Goal: Task Accomplishment & Management: Manage account settings

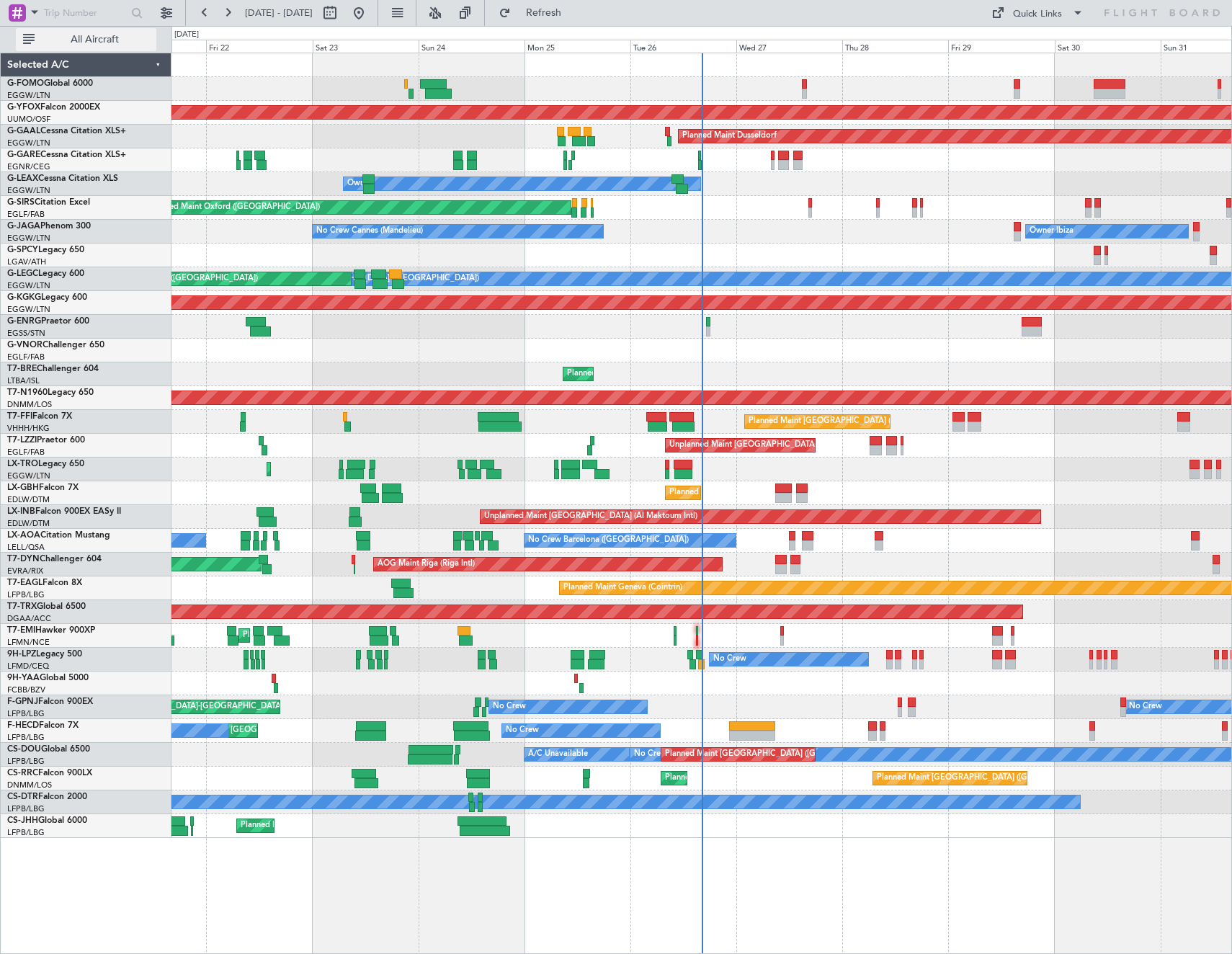
click at [88, 44] on span "All Aircraft" at bounding box center [94, 40] width 114 height 10
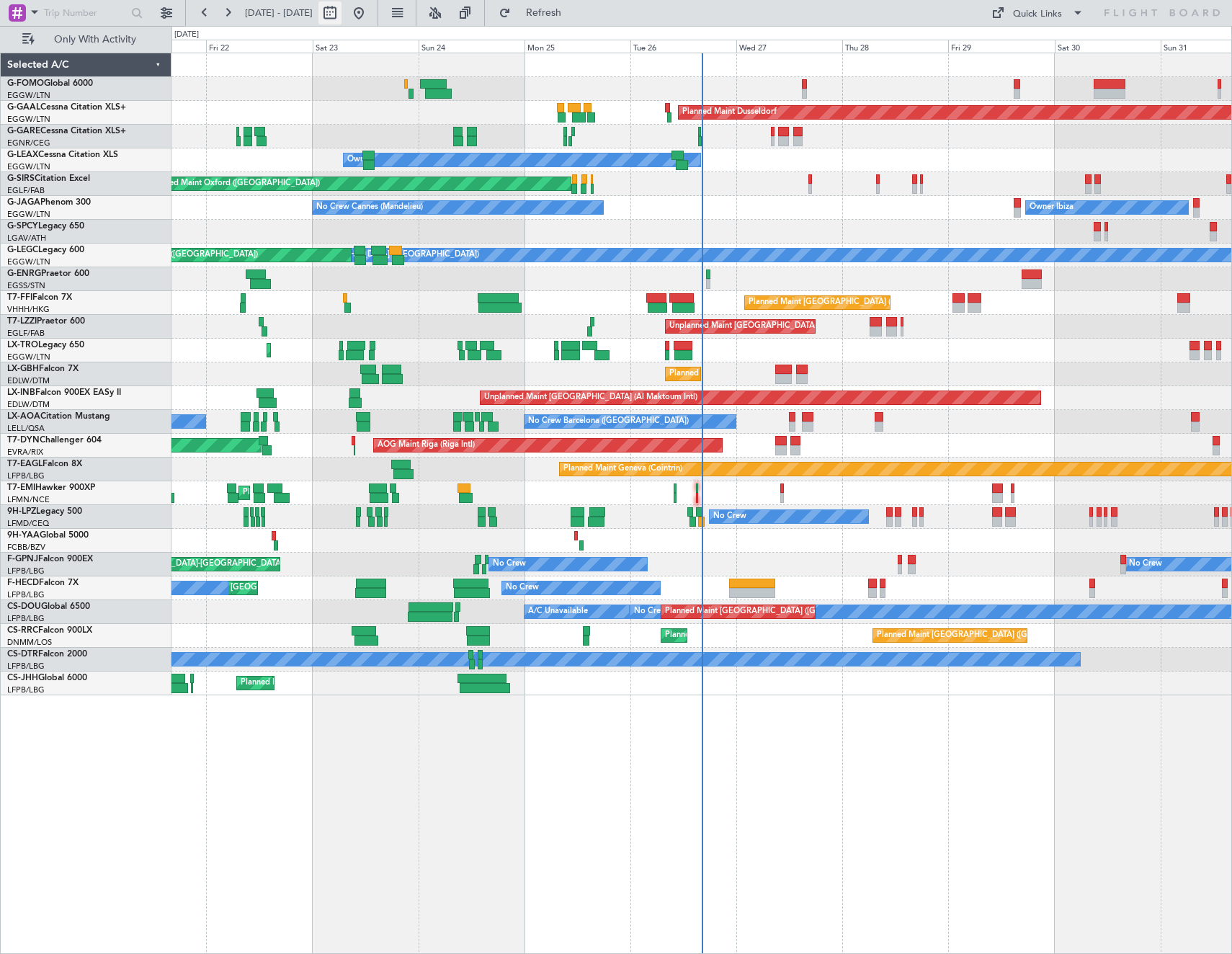
click at [342, 14] on button at bounding box center [330, 13] width 23 height 23
select select "8"
select select "2025"
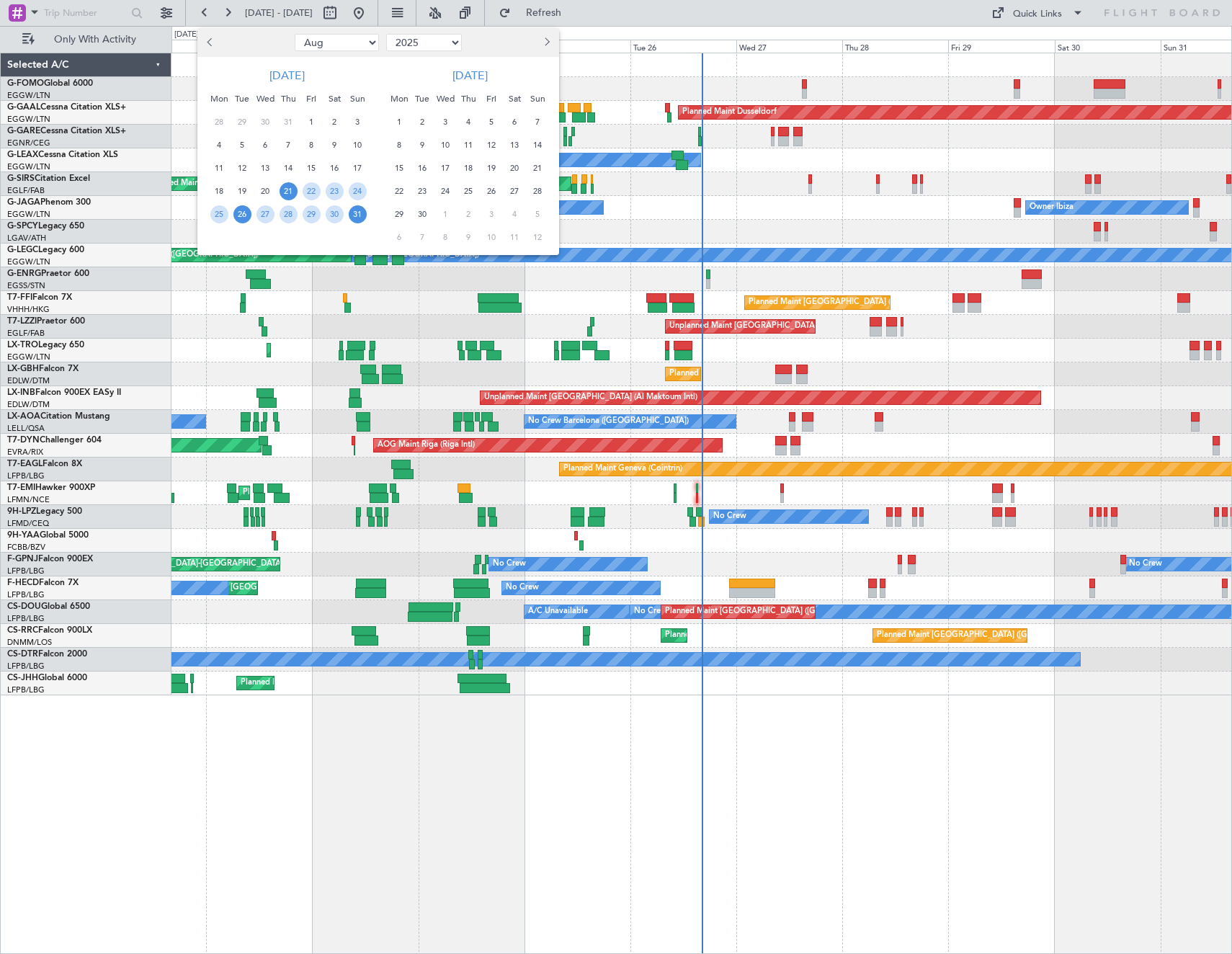
click at [243, 217] on span "26" at bounding box center [243, 214] width 18 height 18
click at [420, 120] on span "2" at bounding box center [423, 122] width 18 height 18
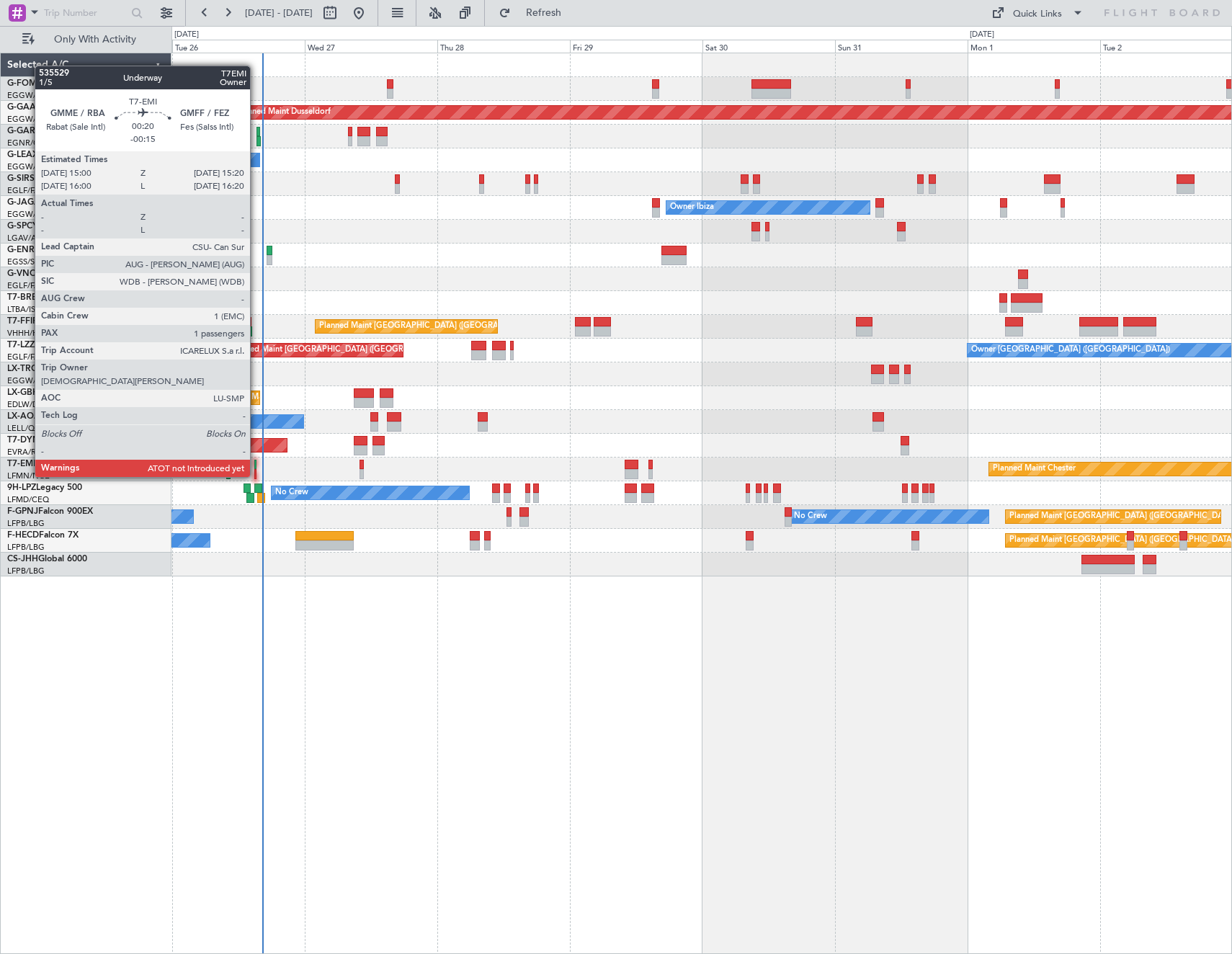
click at [256, 462] on div at bounding box center [255, 465] width 2 height 10
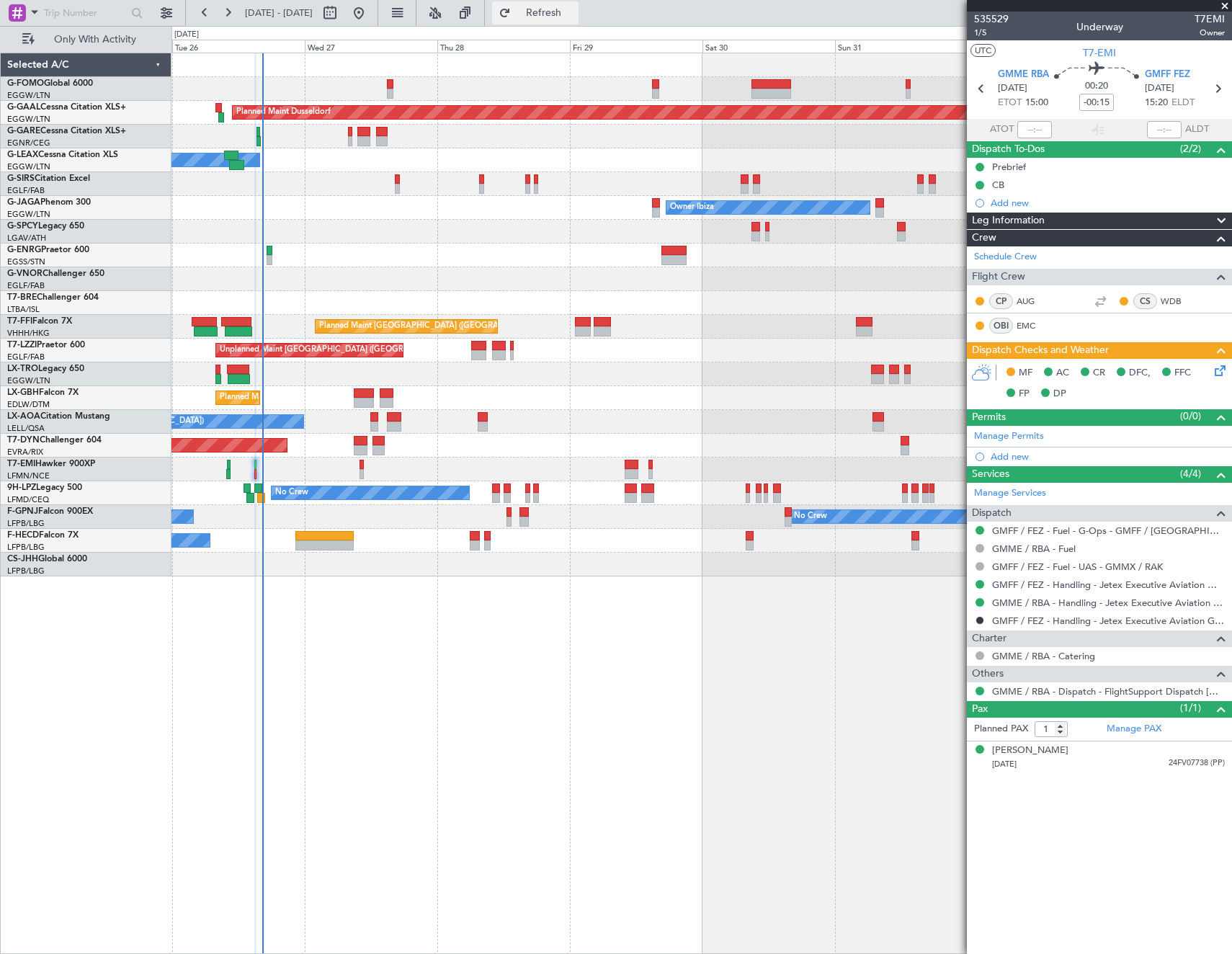
click at [575, 16] on span "Refresh" at bounding box center [544, 13] width 61 height 10
type input "15:13"
type input "15:42"
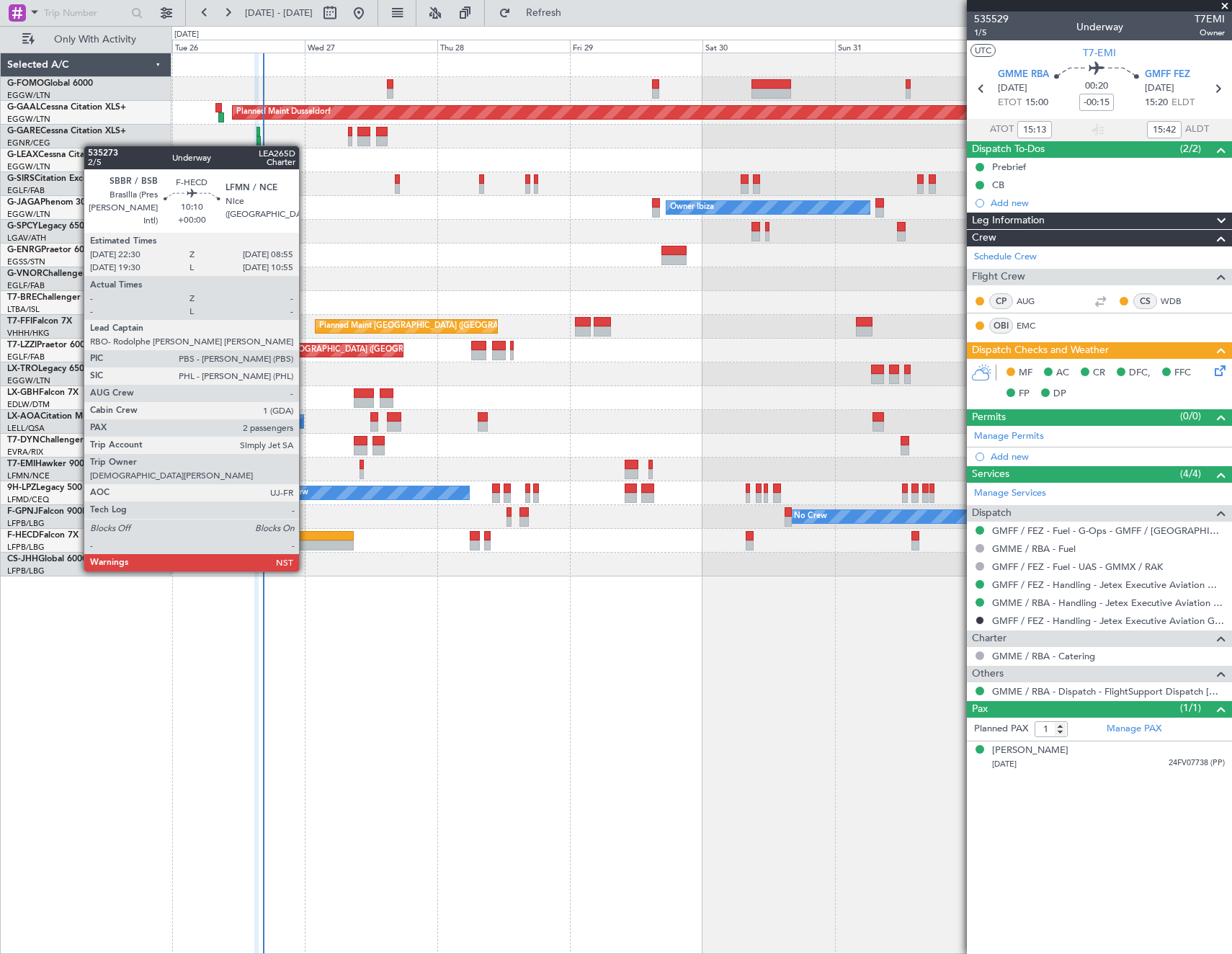
click at [305, 544] on div at bounding box center [324, 545] width 58 height 10
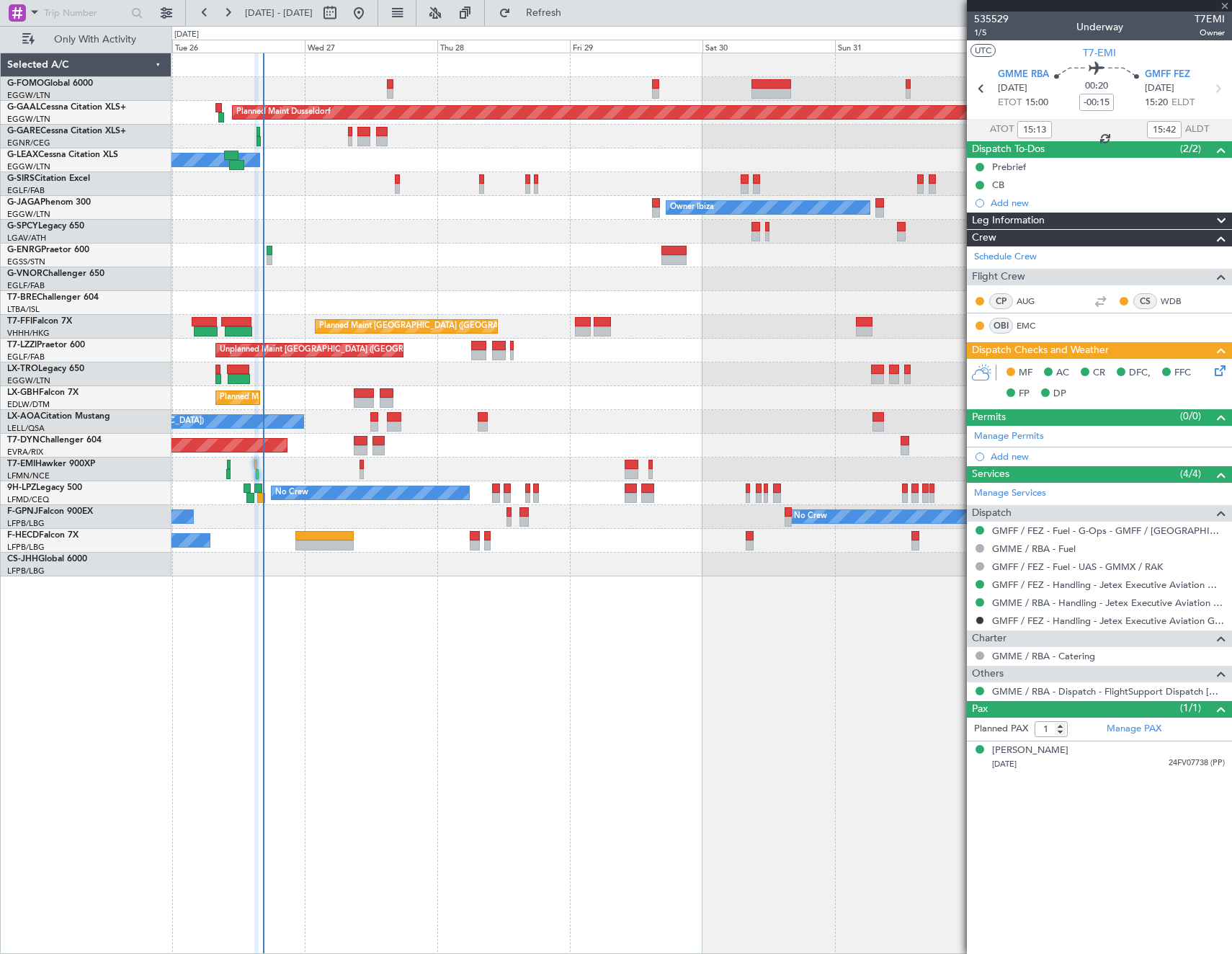
type input "2"
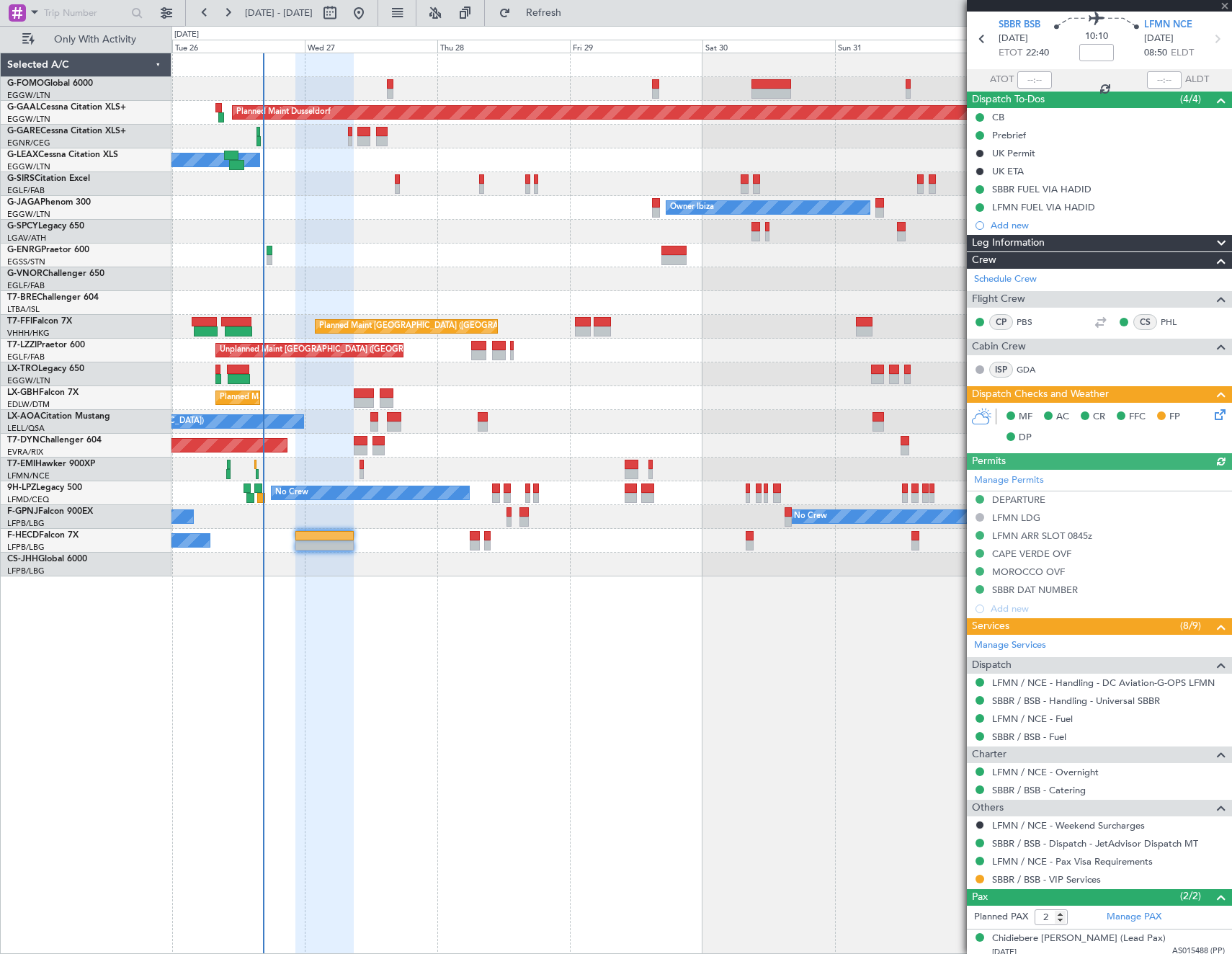
scroll to position [89, 0]
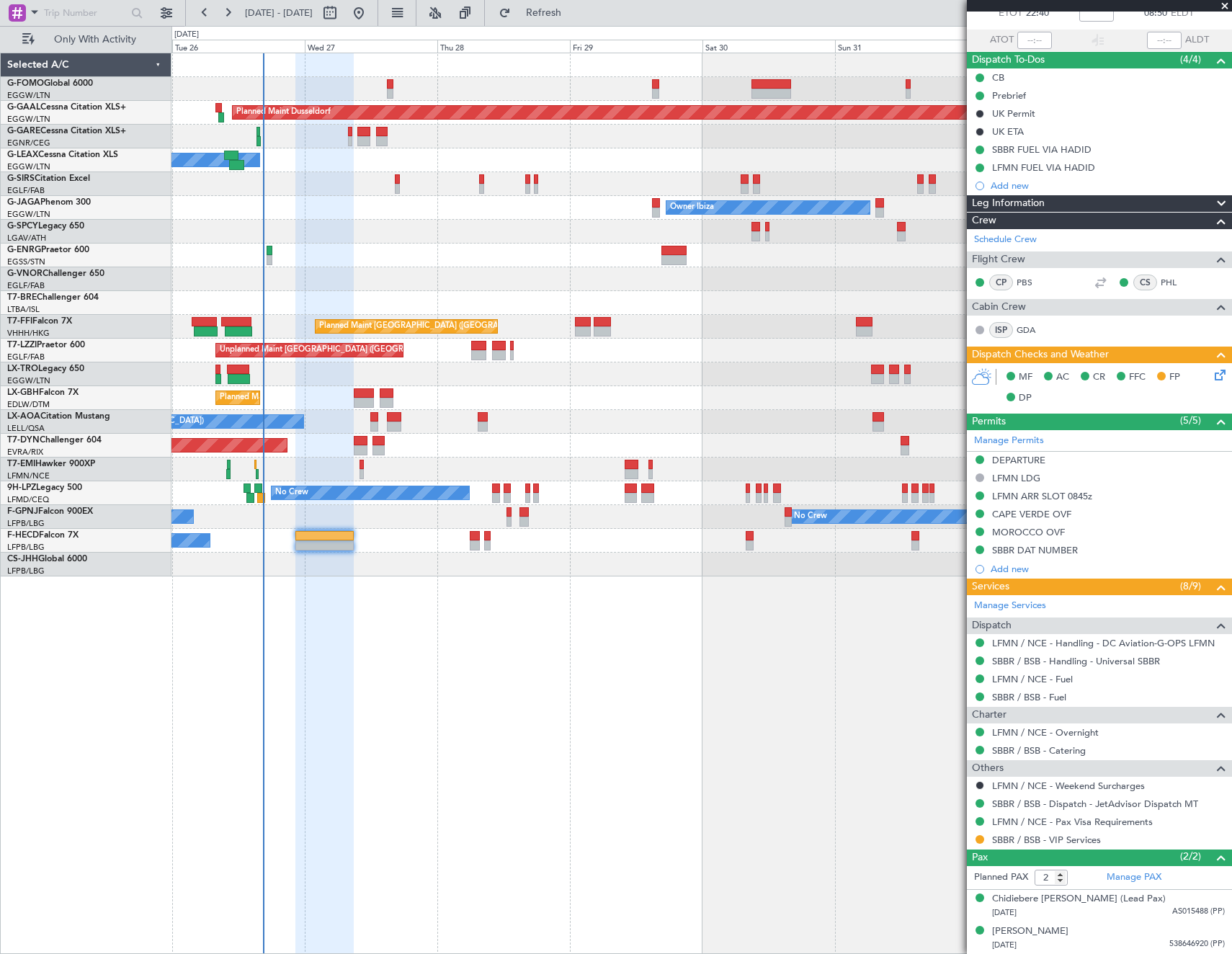
click at [1213, 374] on icon at bounding box center [1218, 372] width 11 height 11
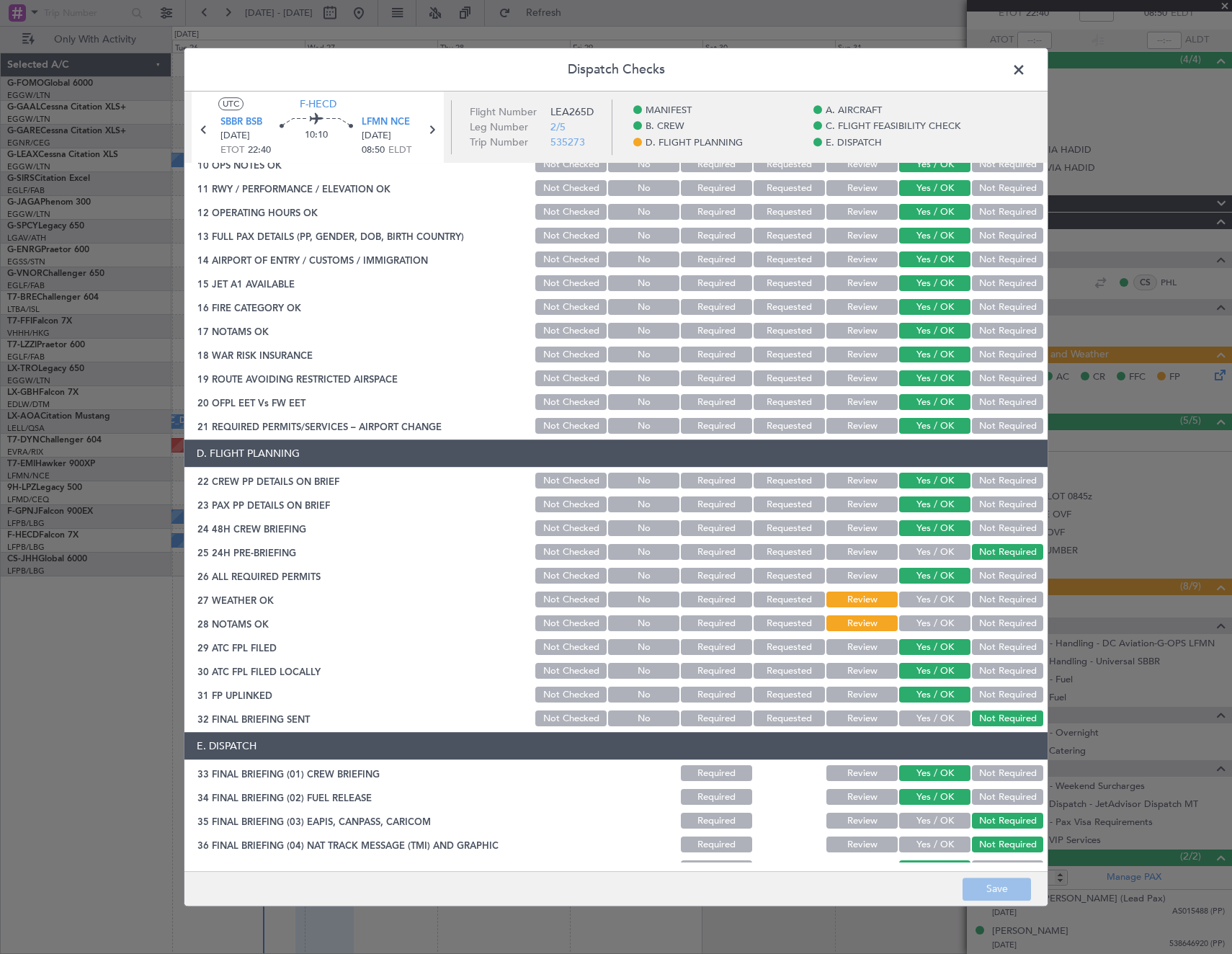
scroll to position [505, 0]
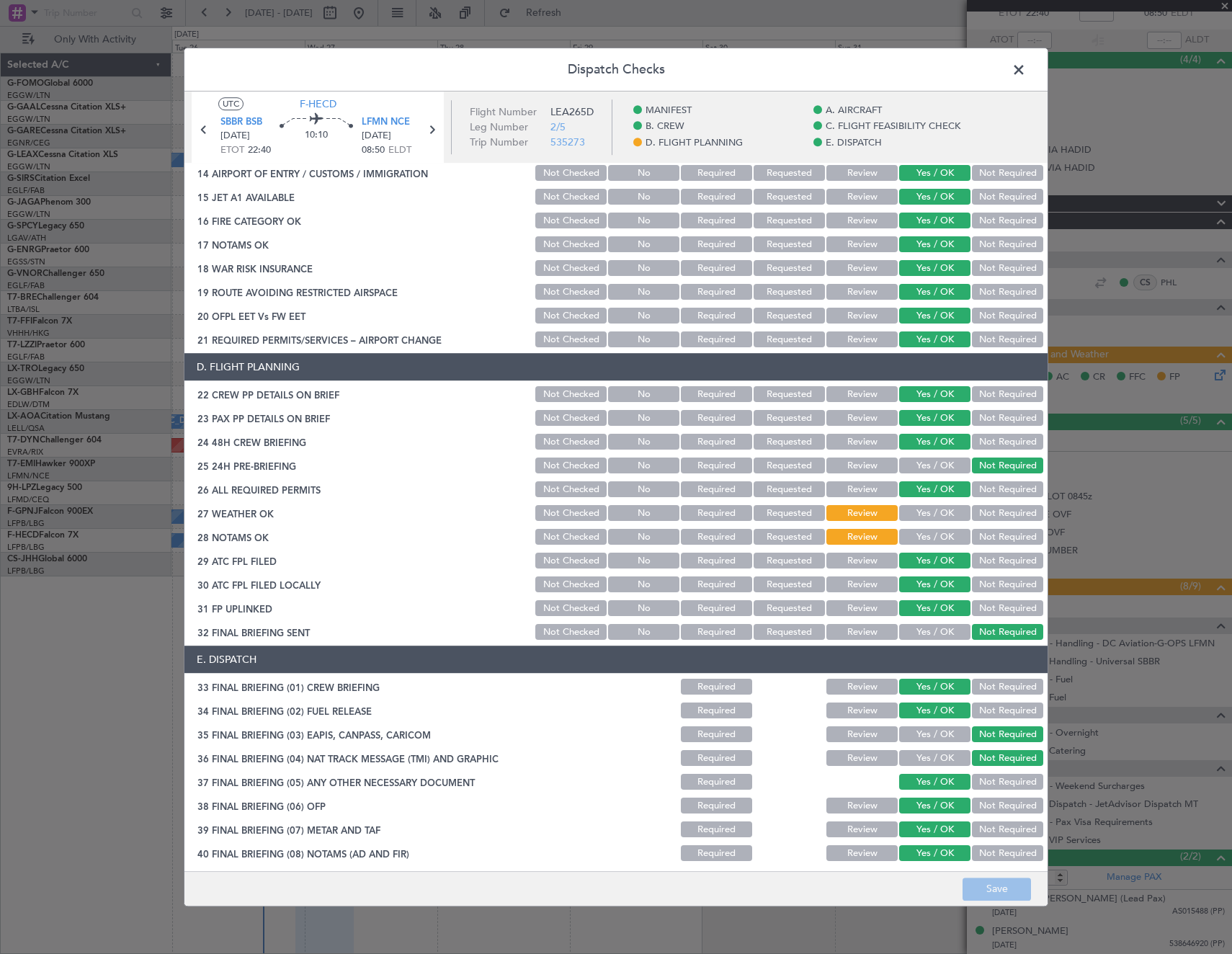
click at [1026, 71] on span at bounding box center [1026, 74] width 0 height 29
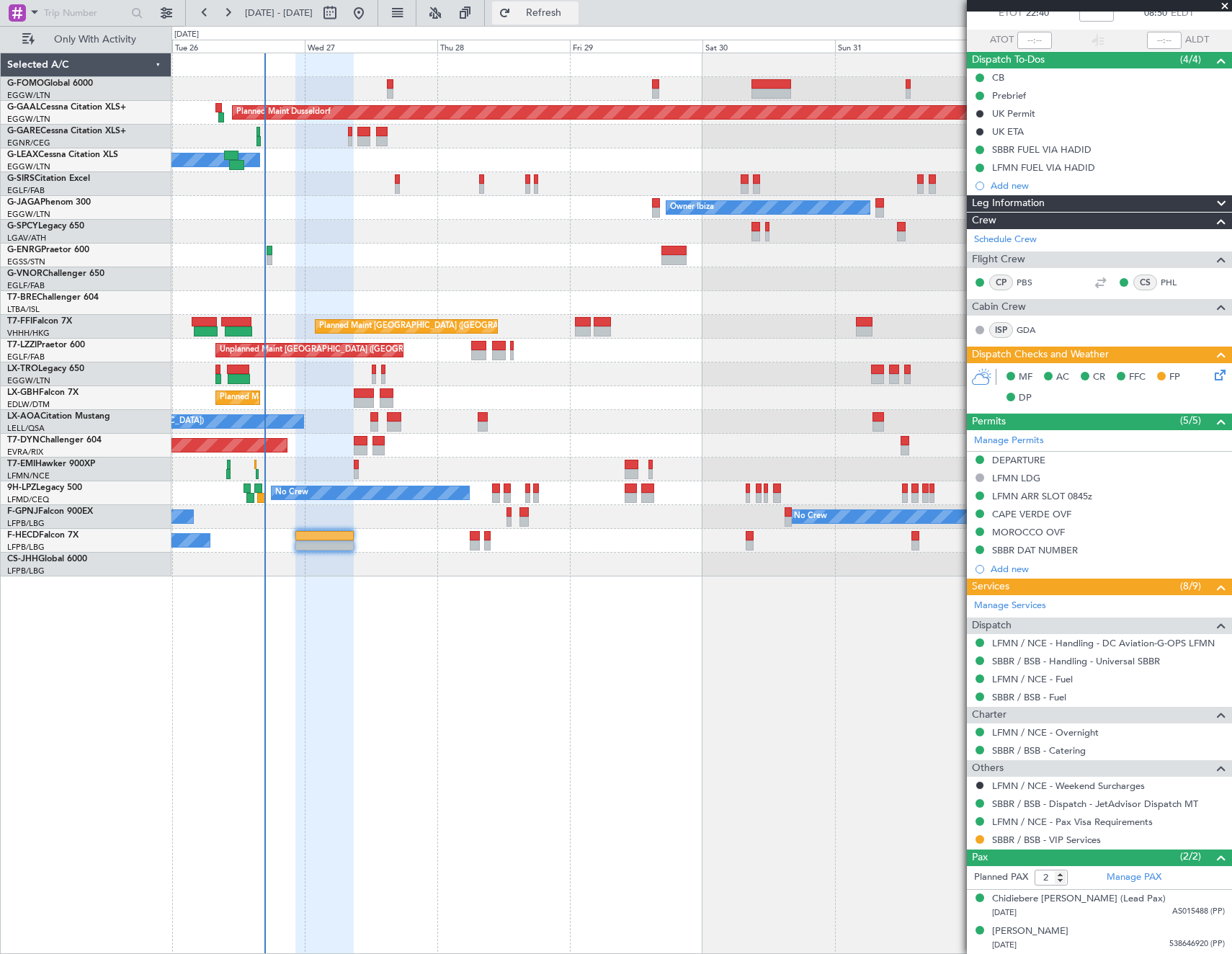
click at [575, 15] on span "Refresh" at bounding box center [544, 13] width 61 height 10
click at [0, 462] on html "[DATE] - [DATE] Refresh Quick Links Only With Activity Planned [GEOGRAPHIC_DATA…" at bounding box center [616, 477] width 1232 height 954
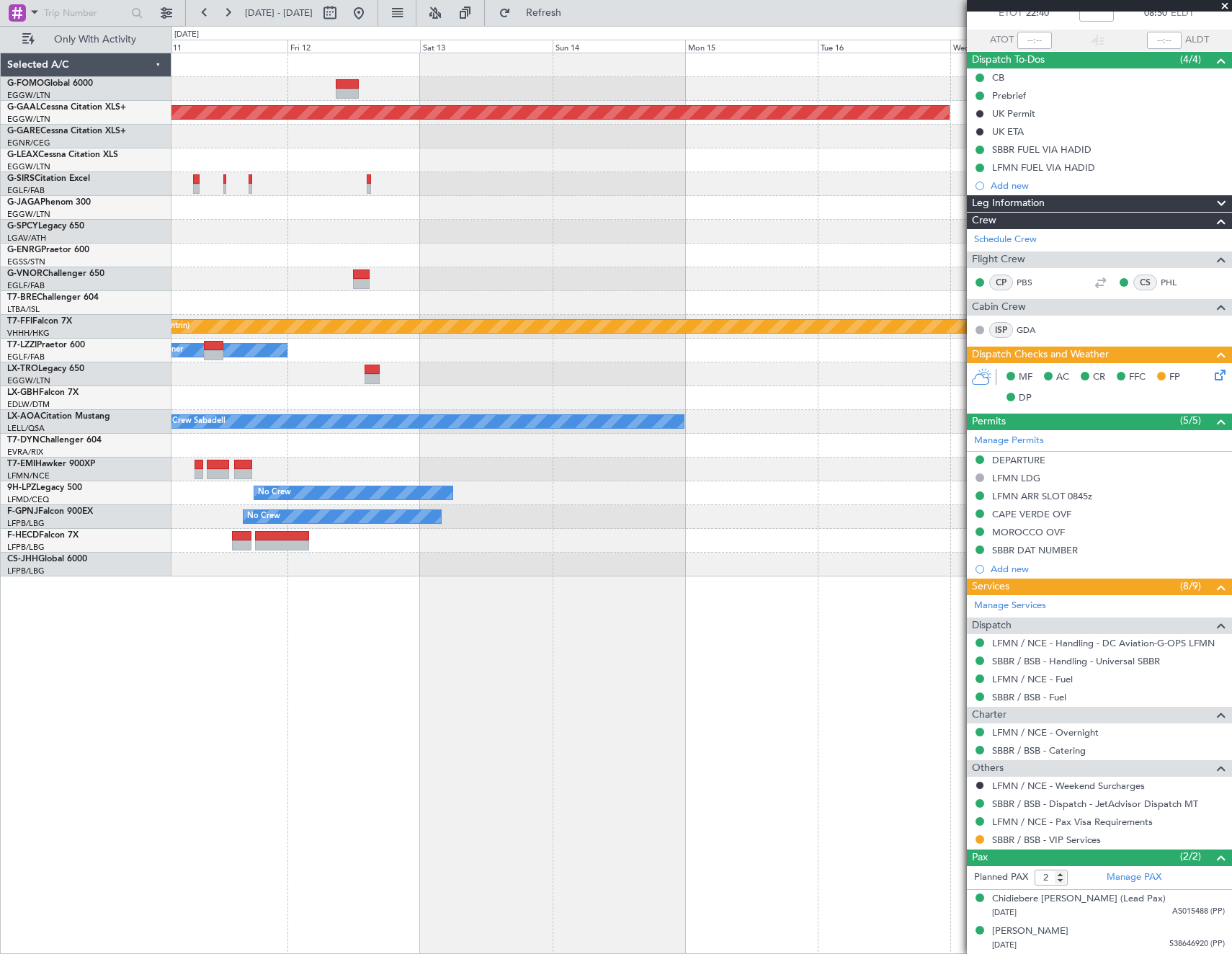
click at [0, 434] on html "[DATE] - [DATE] Refresh Quick Links Only With Activity Planned [GEOGRAPHIC_DATA…" at bounding box center [616, 477] width 1232 height 954
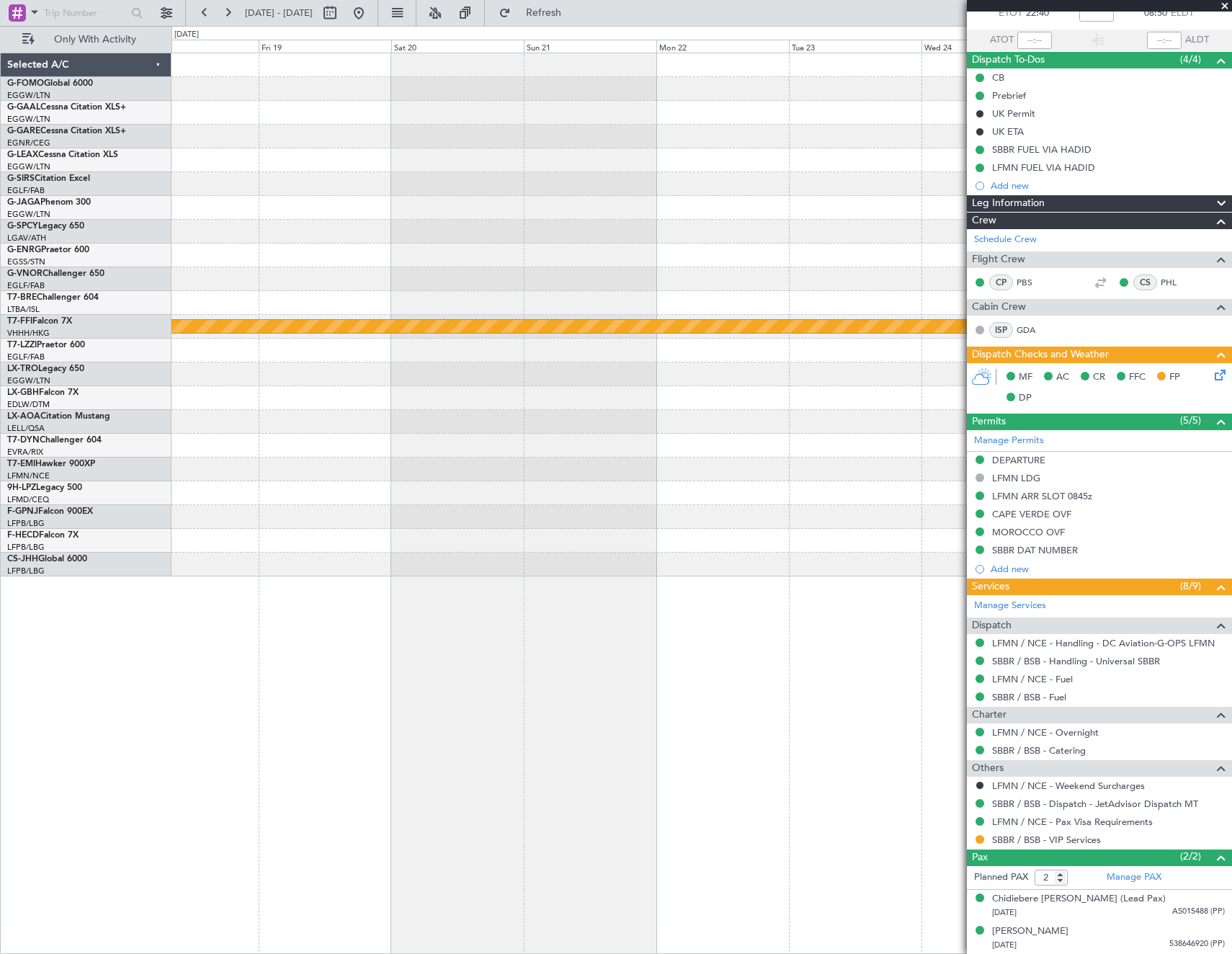
click at [0, 484] on html "[DATE] - [DATE] Refresh Quick Links Only With Activity Planned [GEOGRAPHIC_DATA…" at bounding box center [616, 477] width 1232 height 954
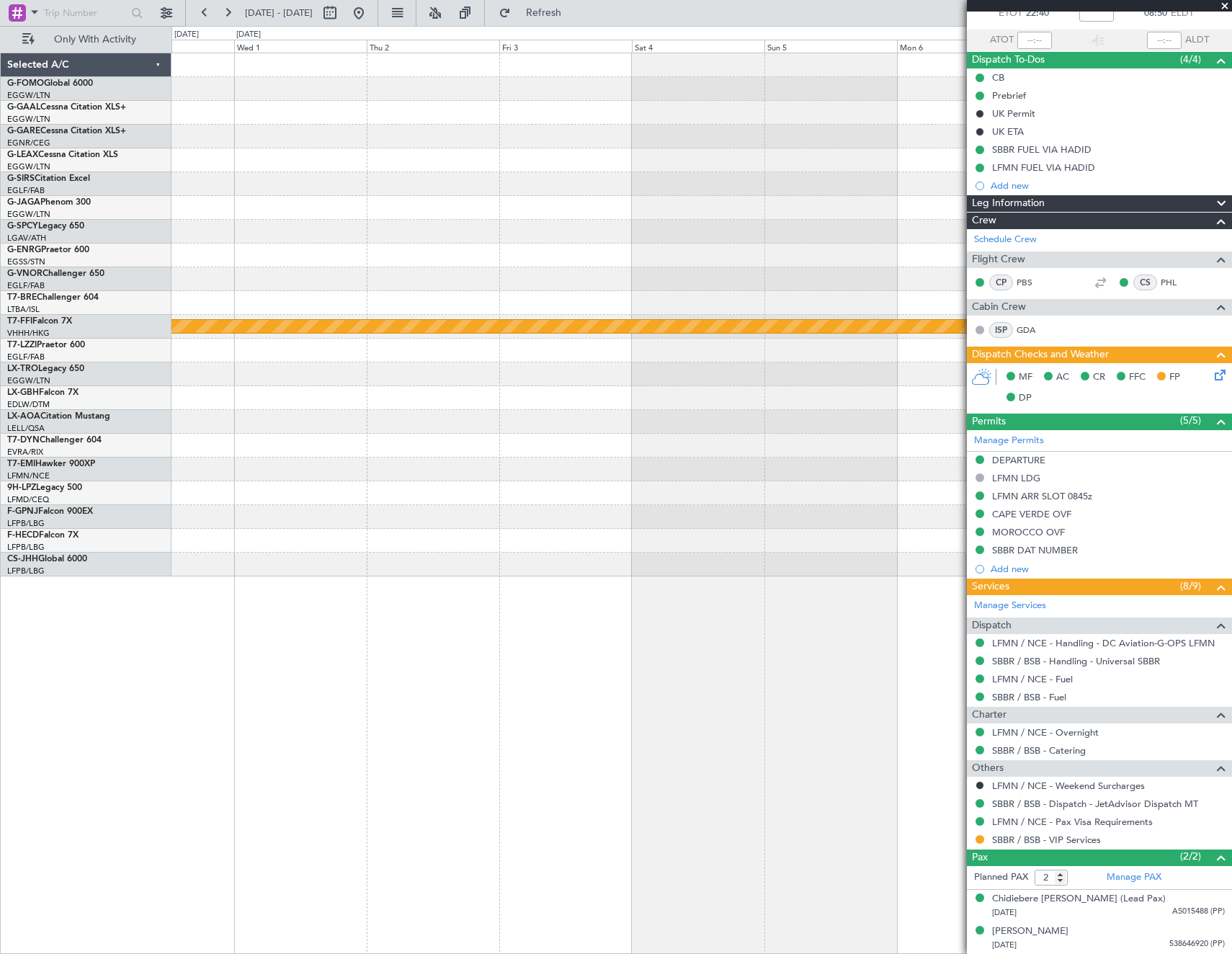
click at [24, 524] on div "Planned Maint Geneva (Cointrin) Selected A/C G-FOMO Global 6000 EGGW/LTN [GEOGR…" at bounding box center [616, 490] width 1232 height 928
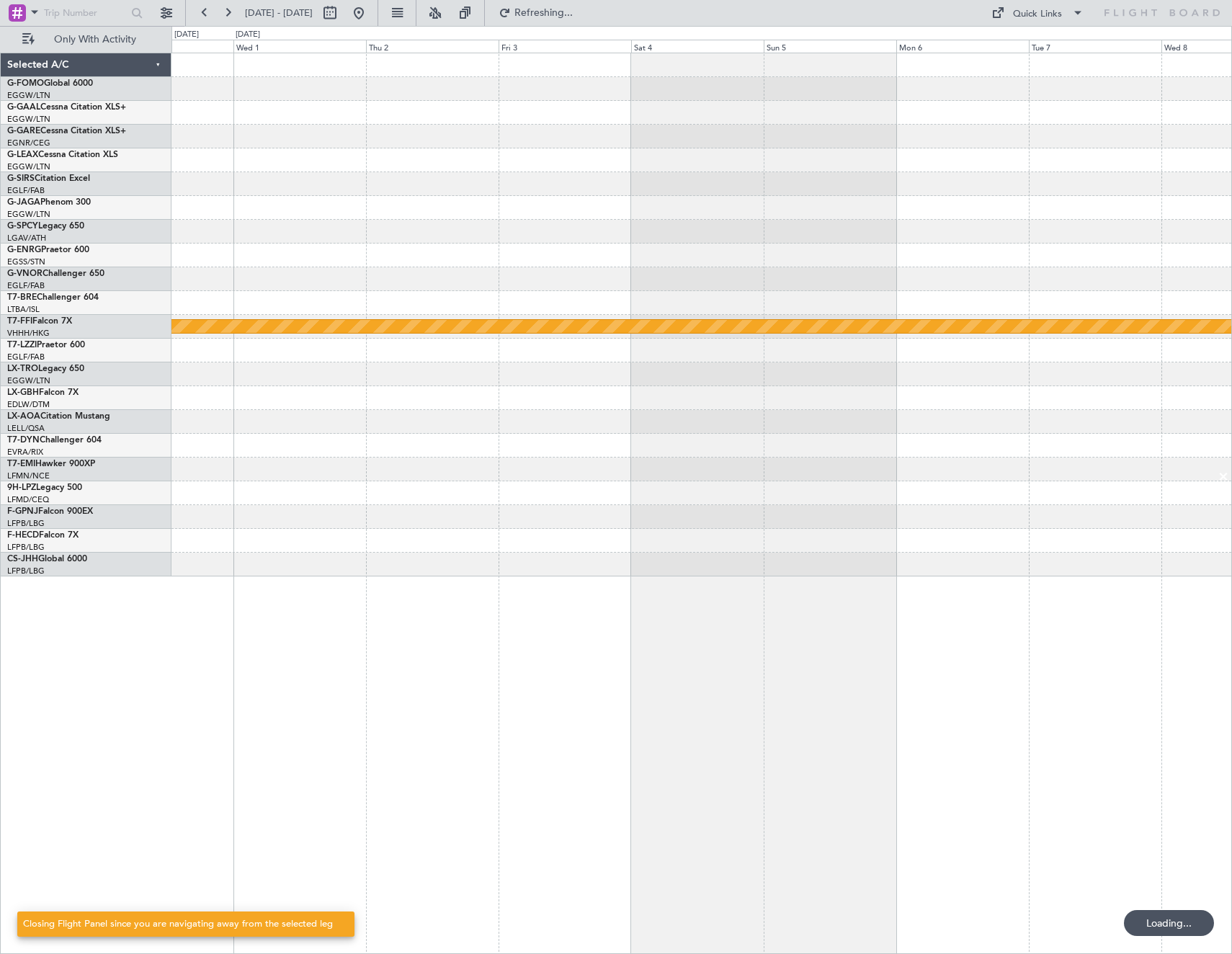
scroll to position [0, 0]
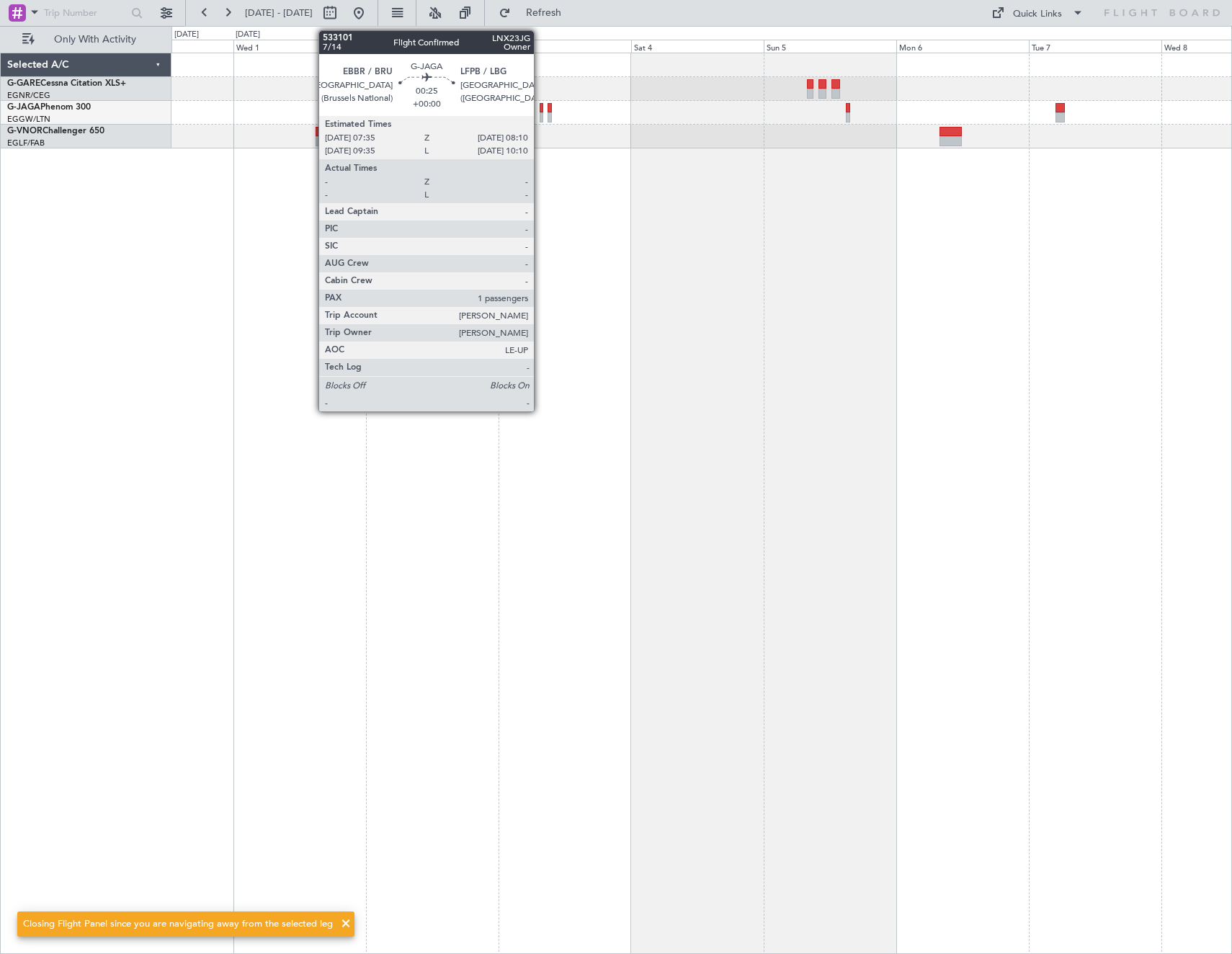
click at [541, 109] on div at bounding box center [541, 108] width 3 height 10
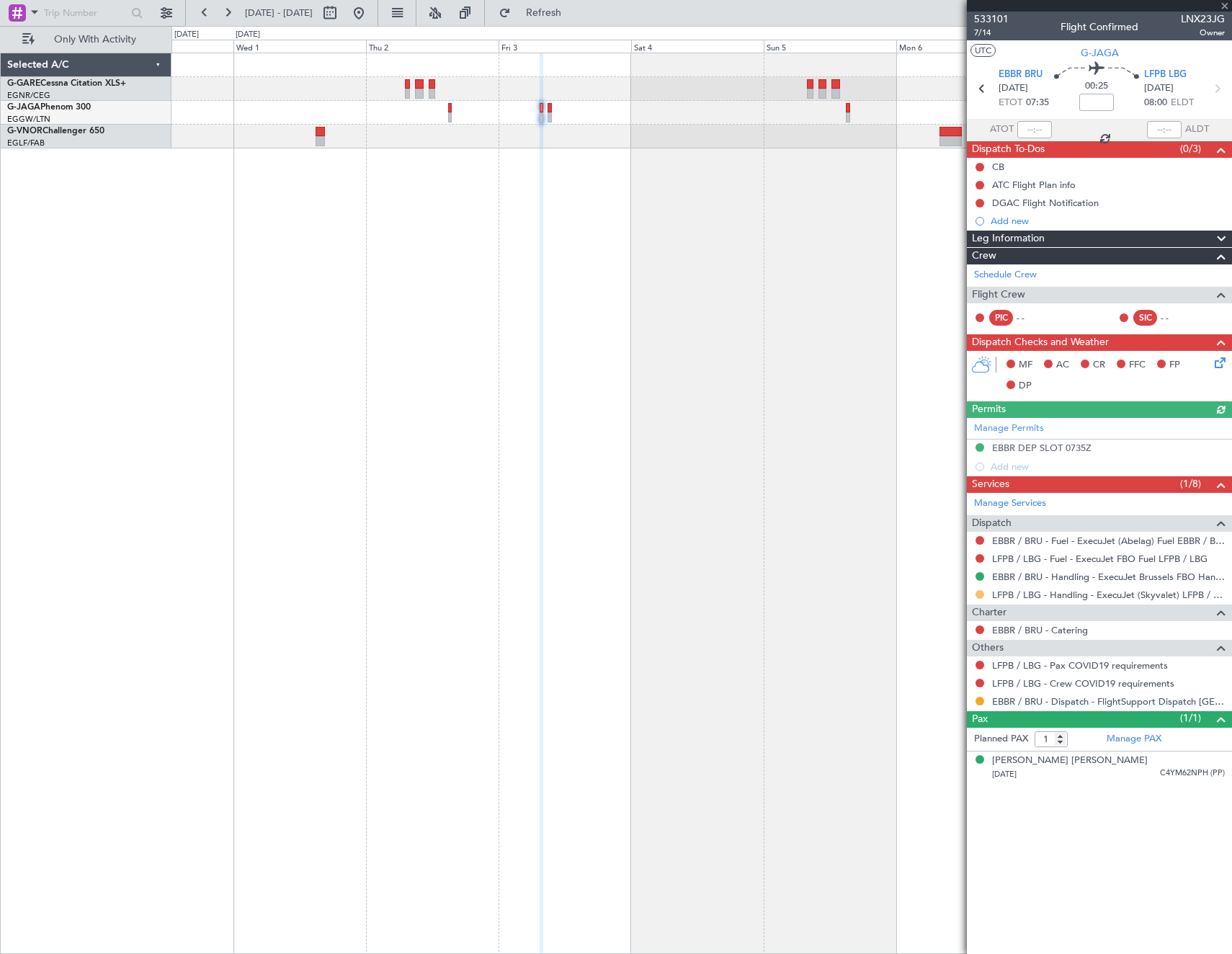
click at [981, 593] on button at bounding box center [980, 594] width 9 height 9
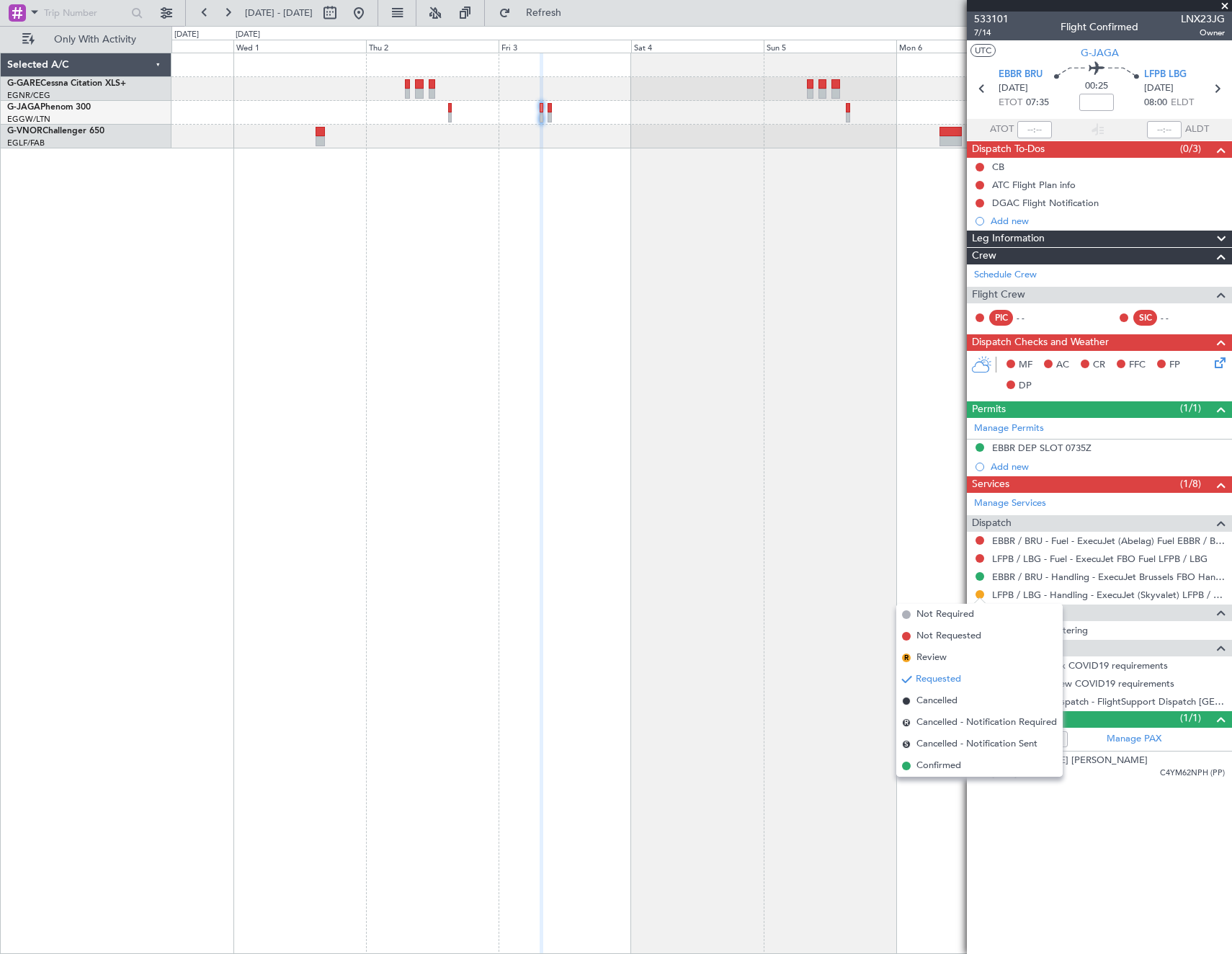
drag, startPoint x: 949, startPoint y: 772, endPoint x: 971, endPoint y: 723, distance: 53.7
click at [950, 768] on span "Confirmed" at bounding box center [938, 766] width 45 height 15
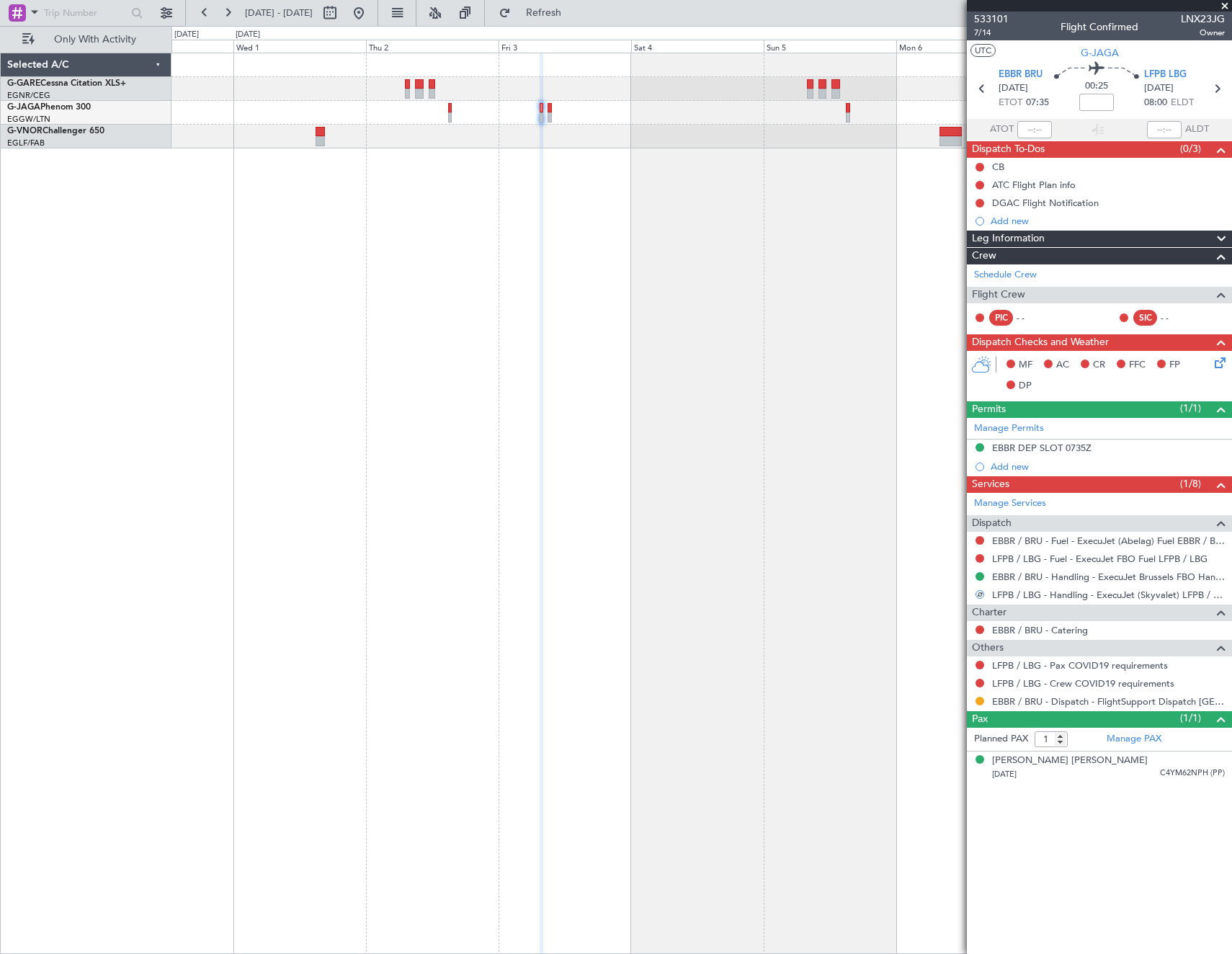
click at [977, 695] on div at bounding box center [980, 701] width 11 height 11
click at [979, 698] on button at bounding box center [980, 701] width 9 height 9
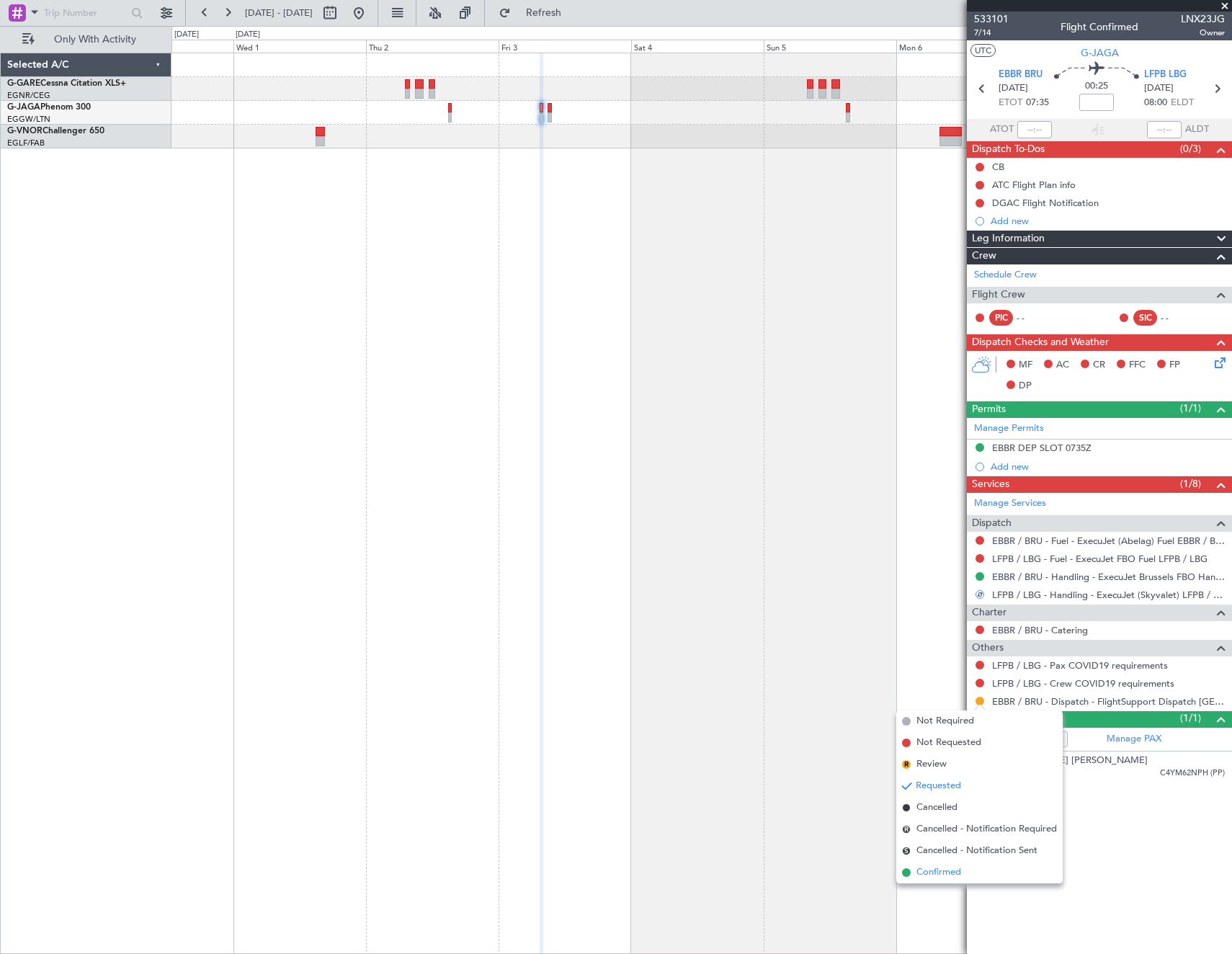
click at [944, 869] on span "Confirmed" at bounding box center [938, 872] width 45 height 15
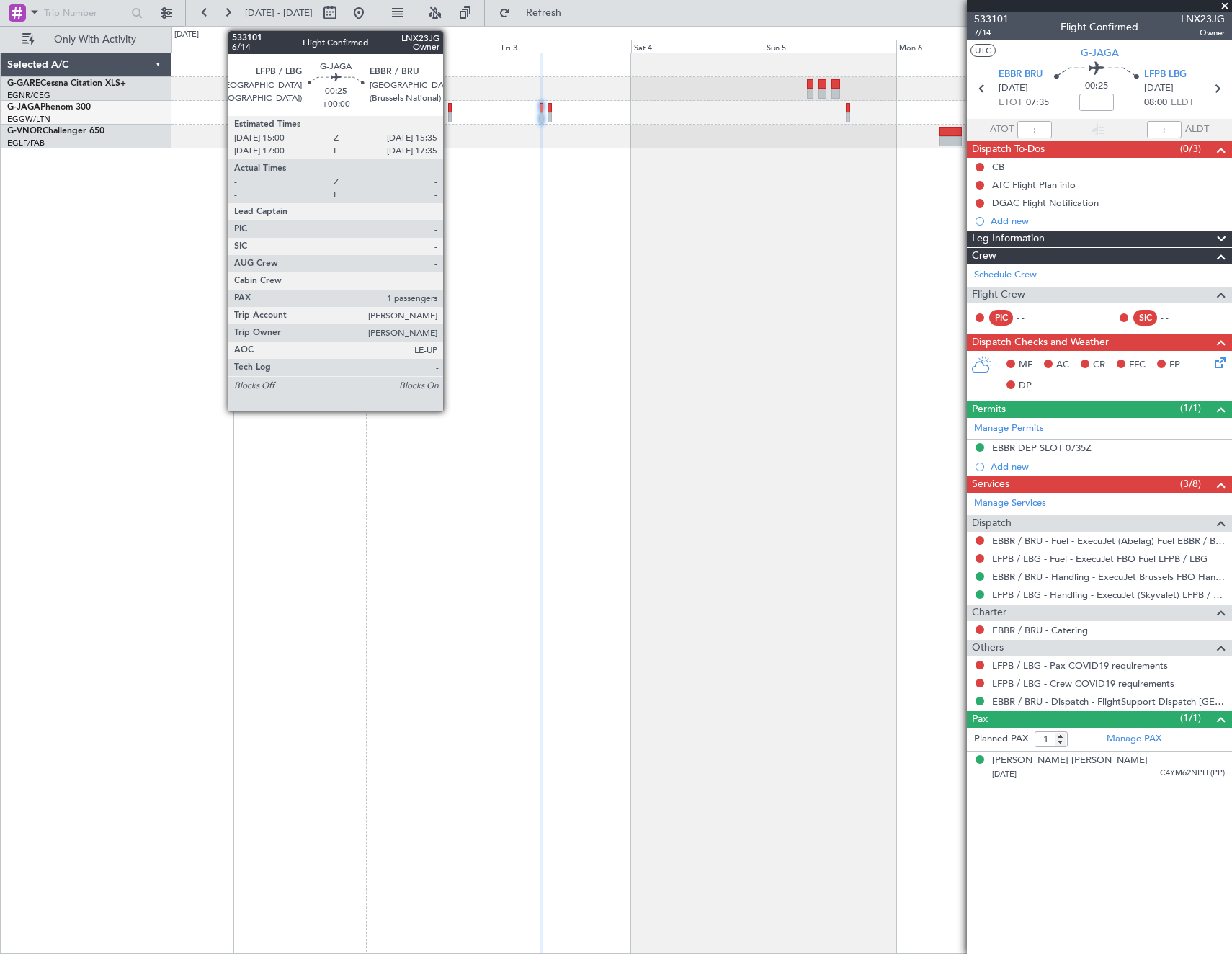
click at [450, 111] on div at bounding box center [450, 108] width 3 height 10
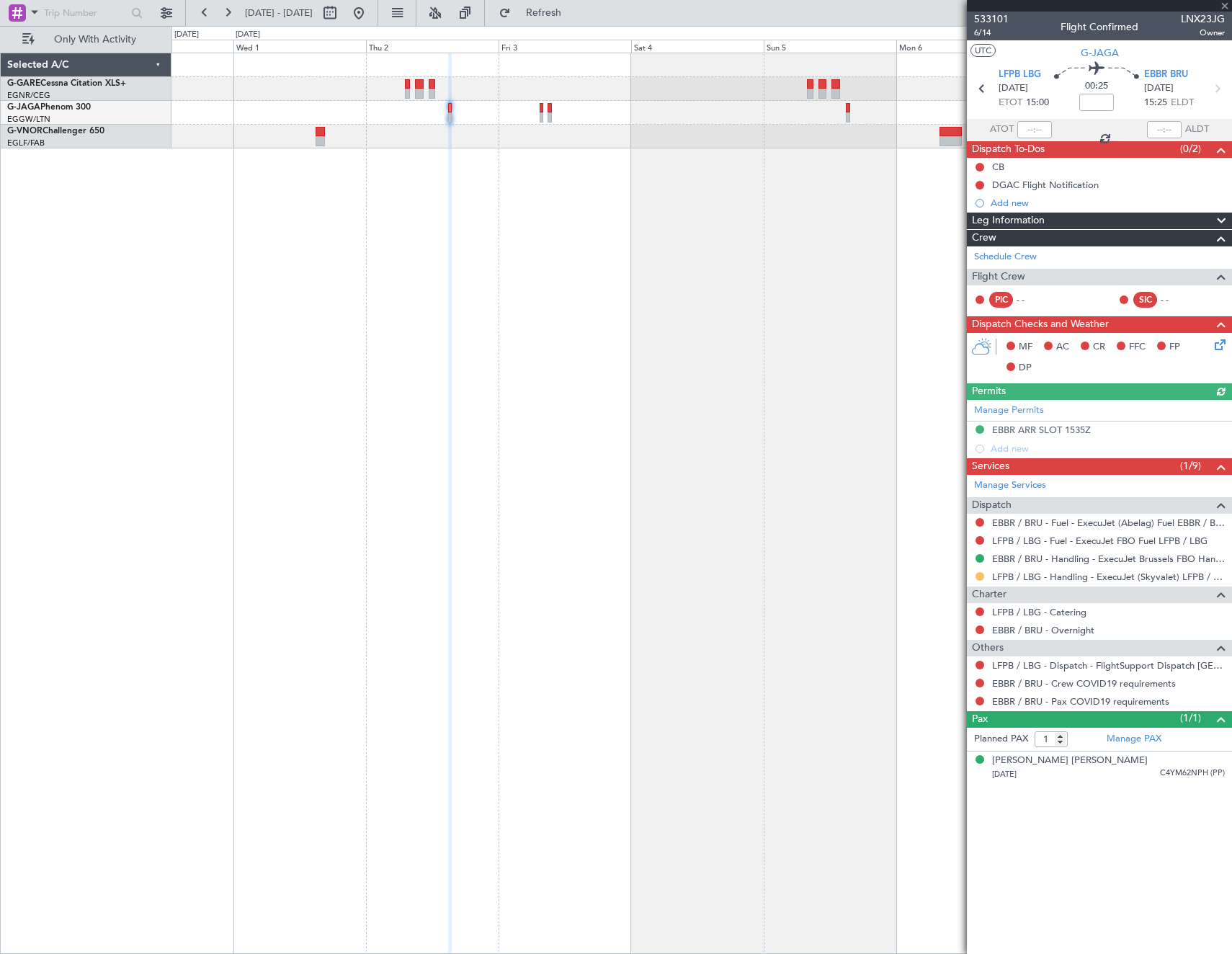
click at [979, 573] on button at bounding box center [980, 576] width 9 height 9
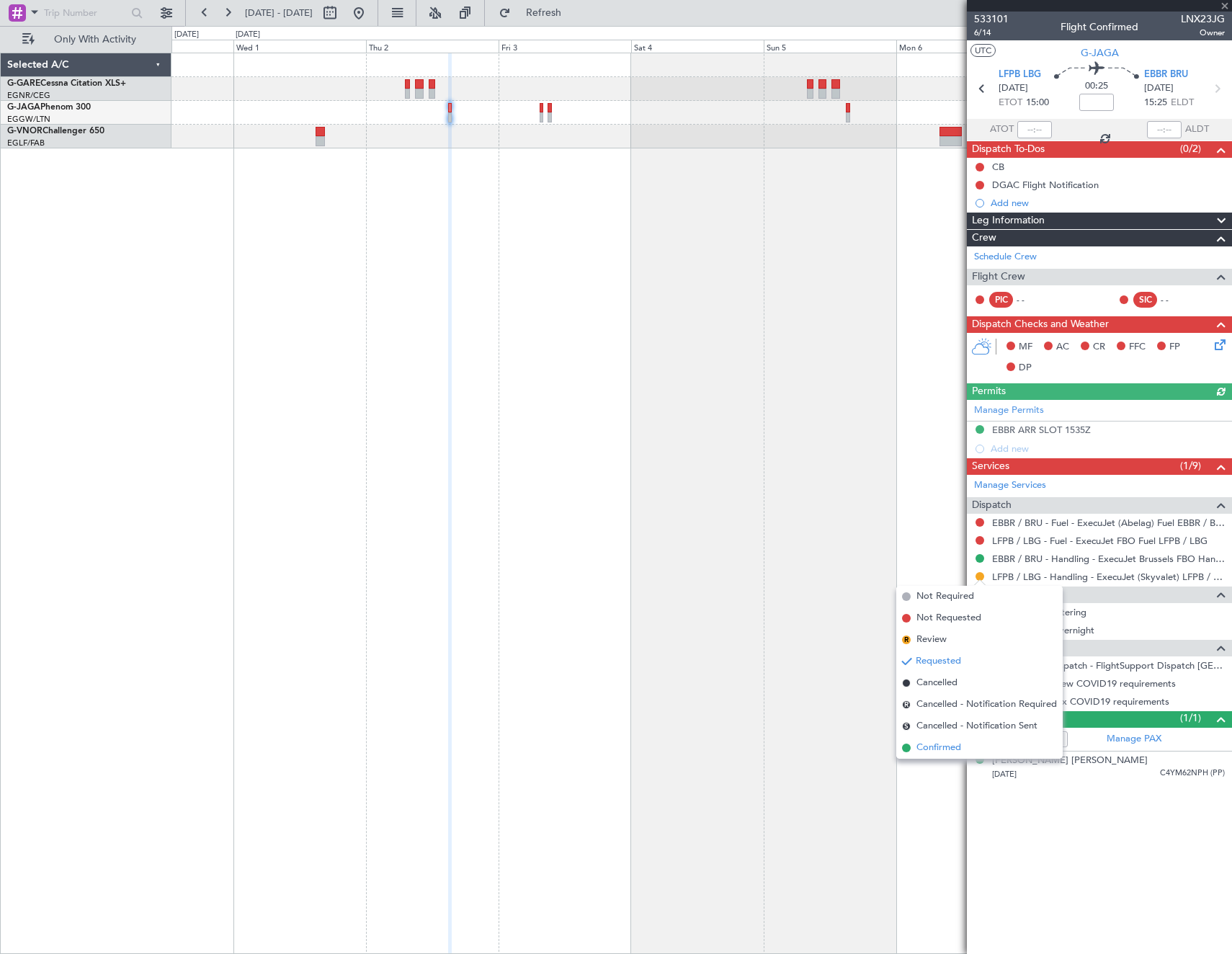
click at [921, 754] on span "Confirmed" at bounding box center [938, 748] width 45 height 15
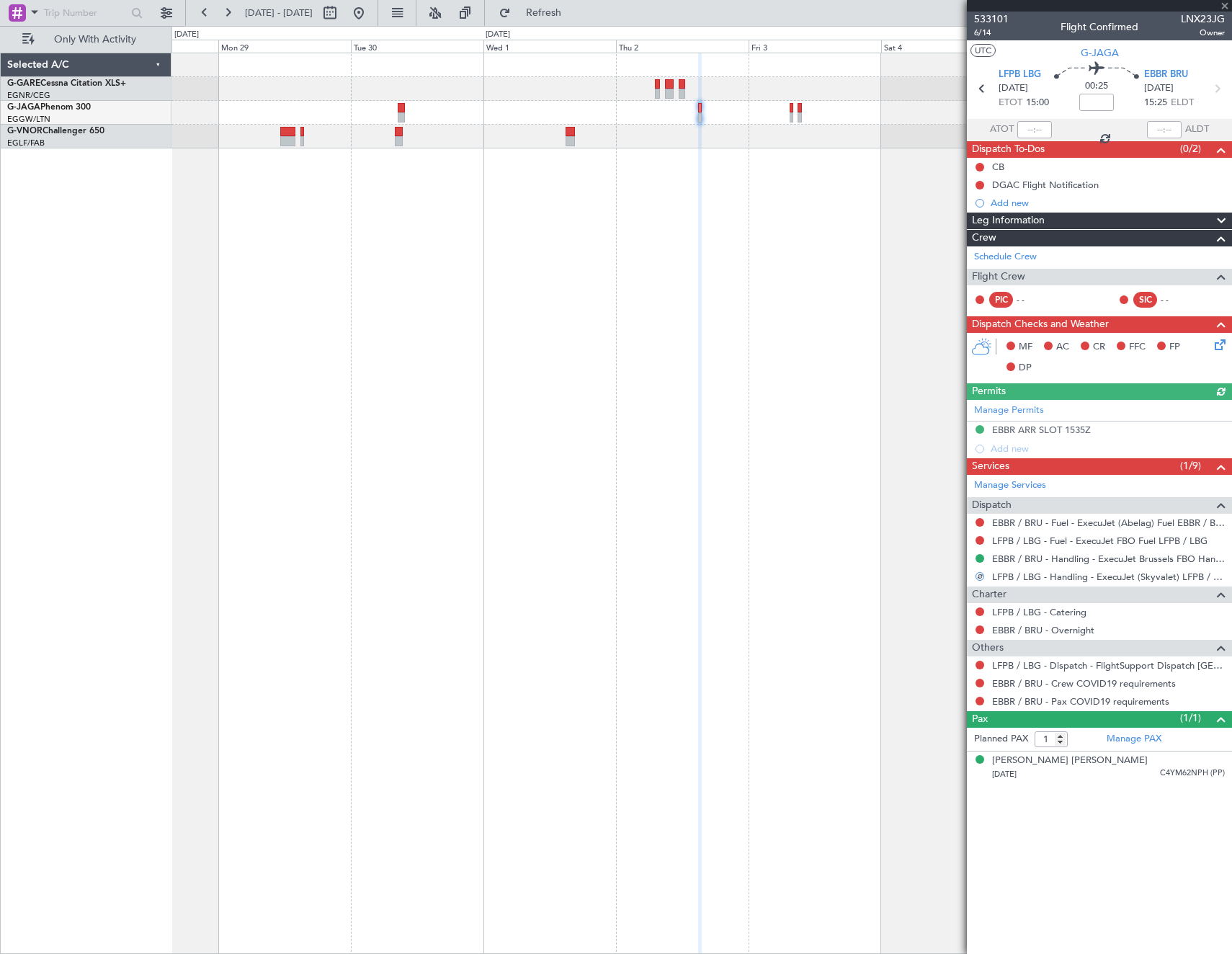
click at [694, 344] on div at bounding box center [701, 503] width 1061 height 901
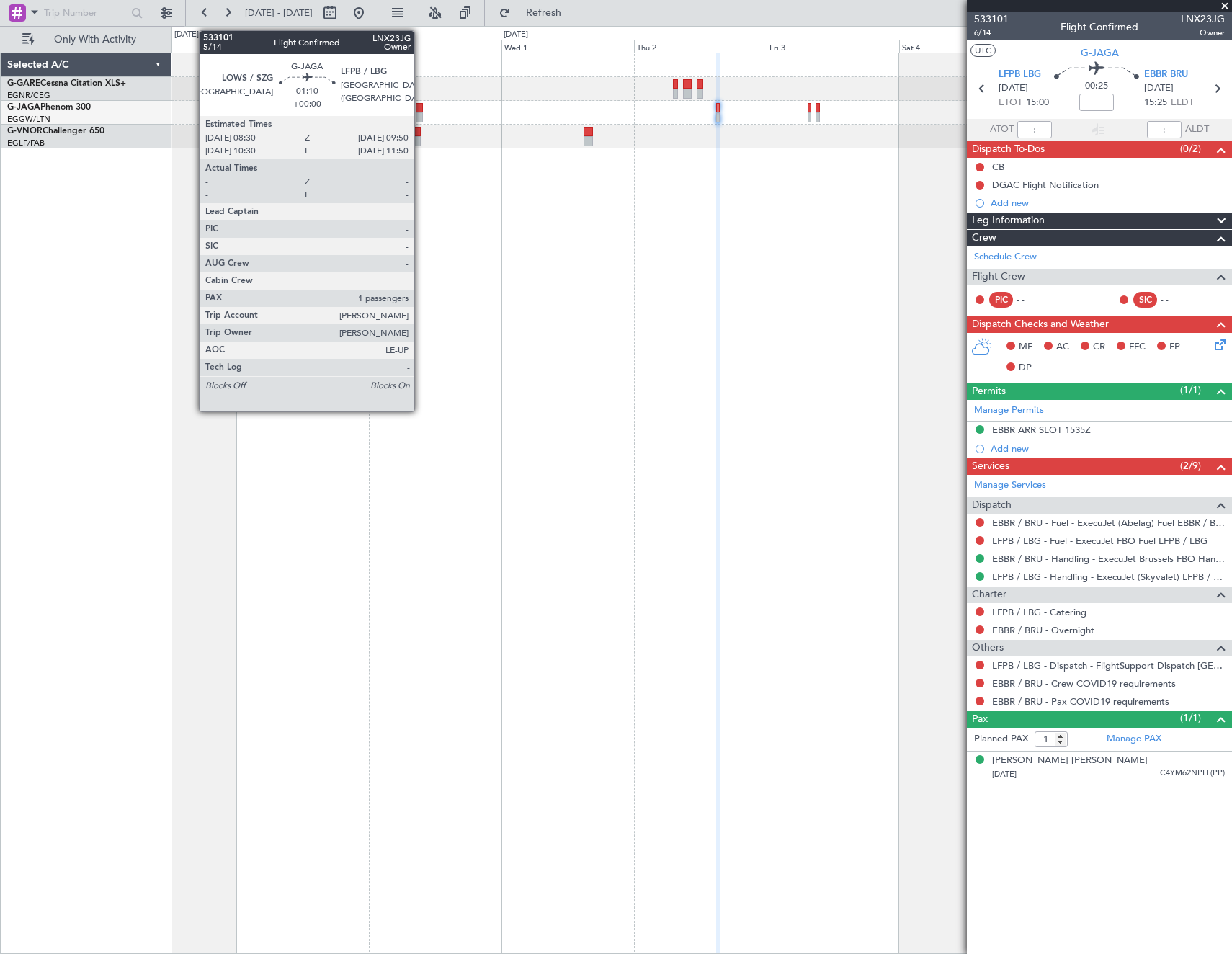
click at [421, 105] on div at bounding box center [420, 108] width 8 height 10
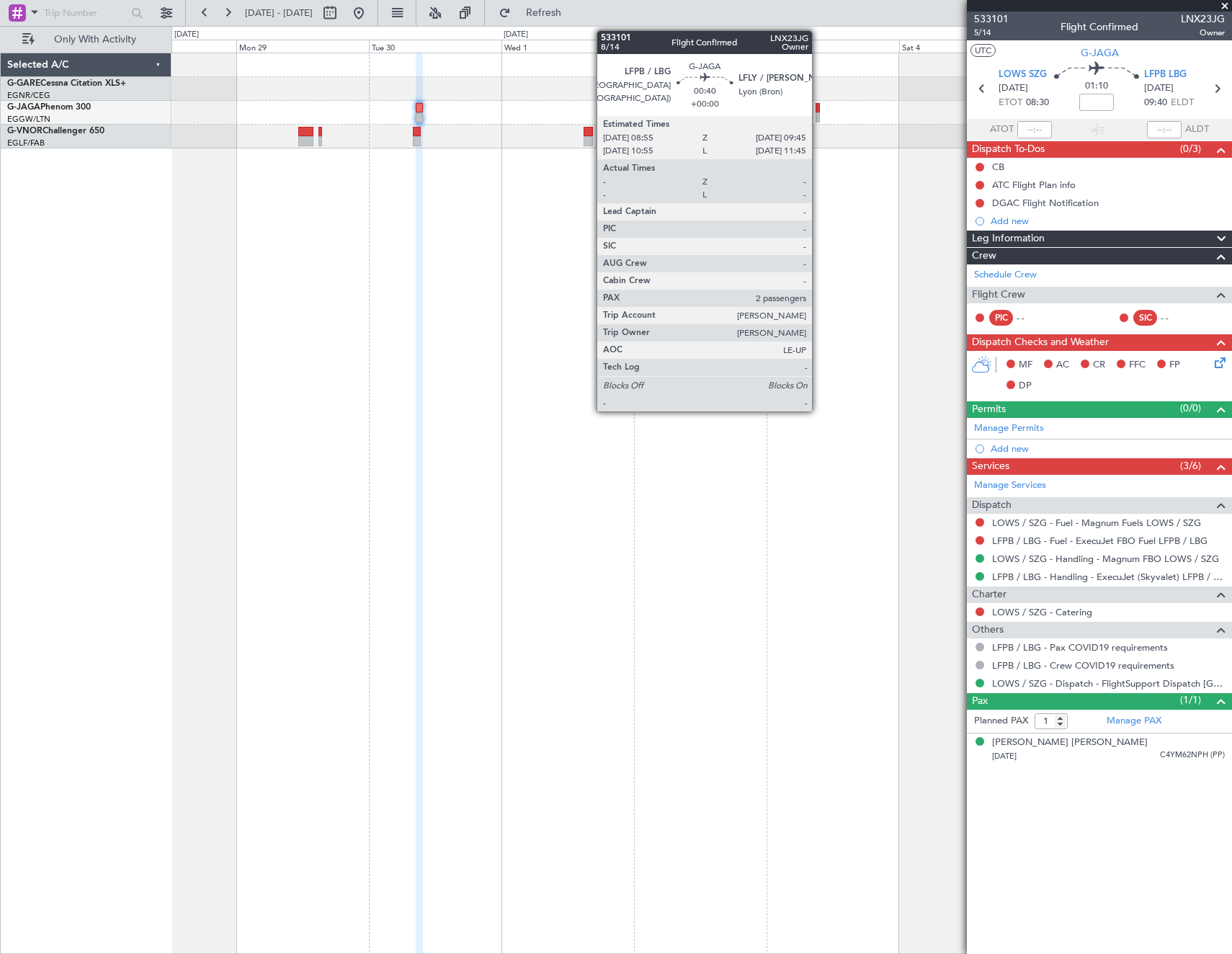
click at [819, 112] on div at bounding box center [818, 108] width 5 height 10
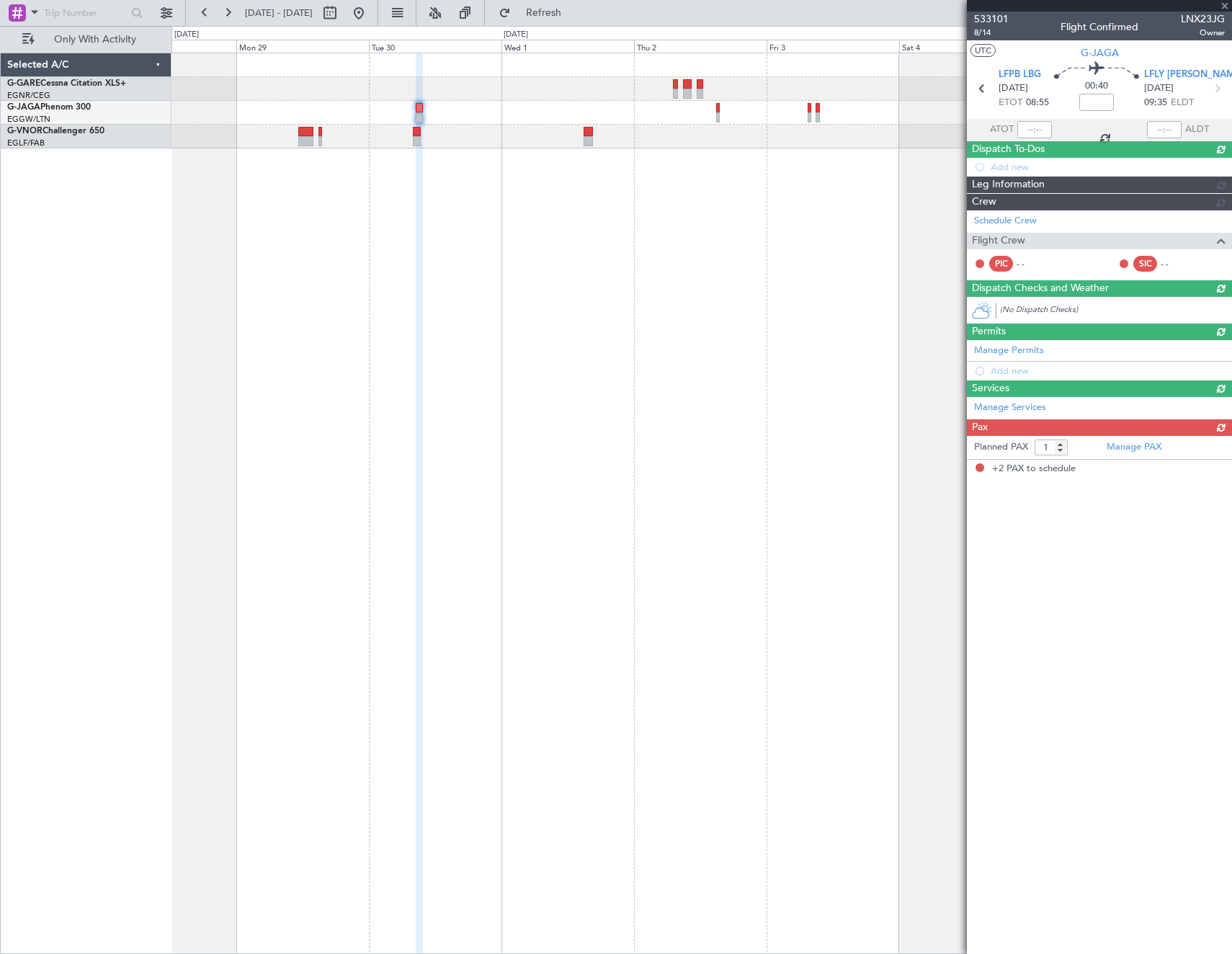
type input "2"
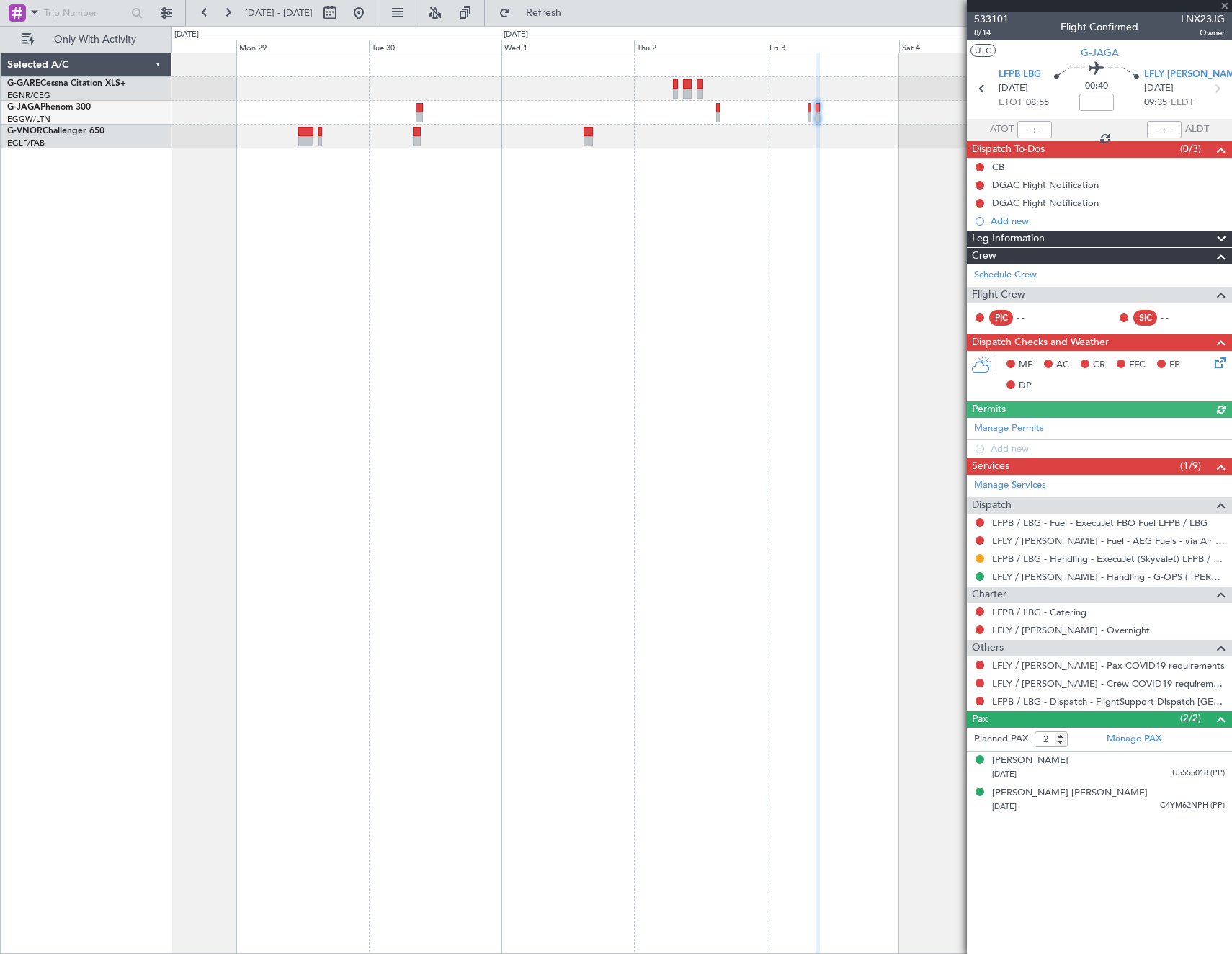
click at [980, 552] on div at bounding box center [980, 558] width 11 height 11
click at [976, 561] on div at bounding box center [980, 558] width 11 height 11
click at [980, 556] on button at bounding box center [980, 558] width 9 height 9
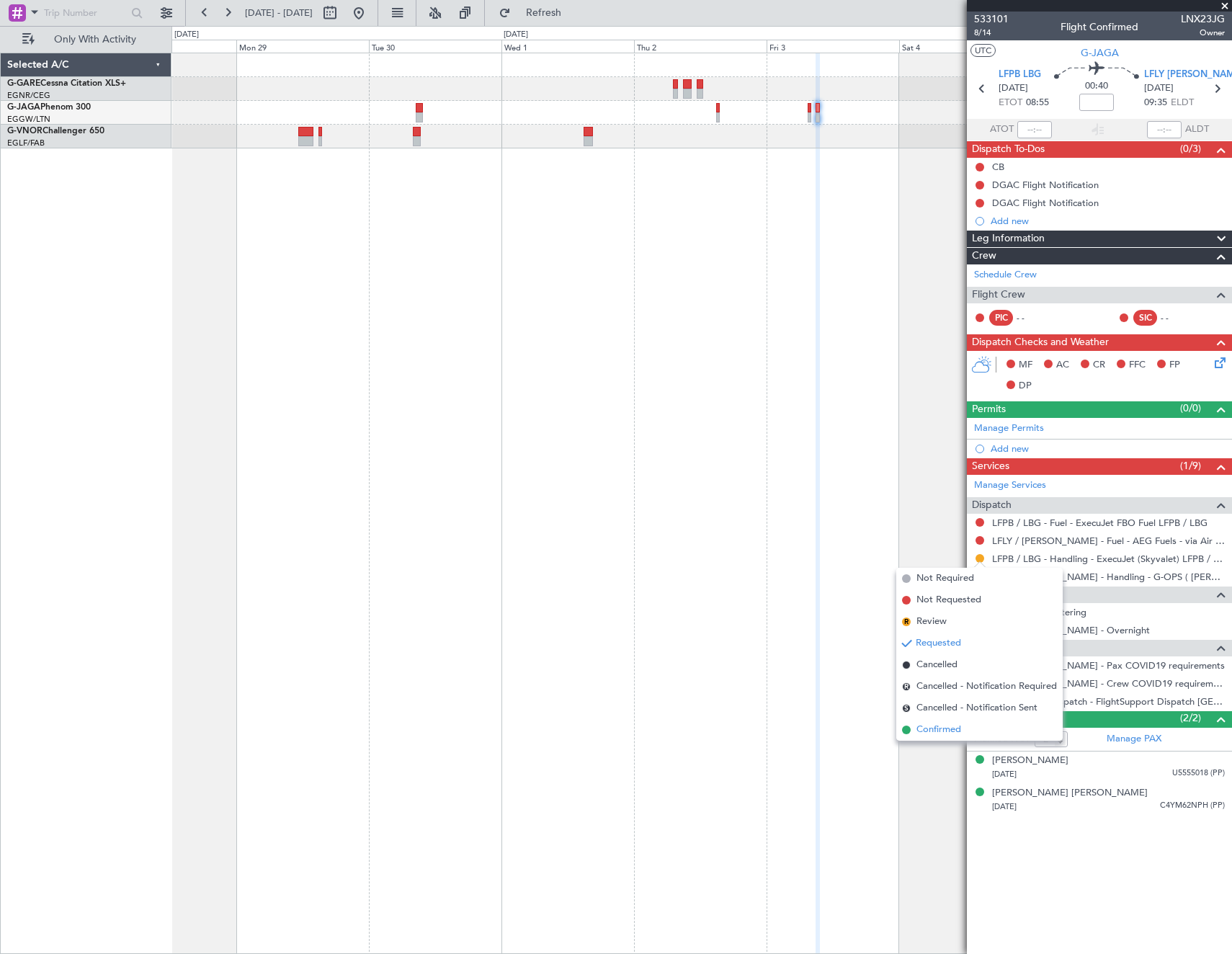
click at [923, 729] on span "Confirmed" at bounding box center [938, 730] width 45 height 15
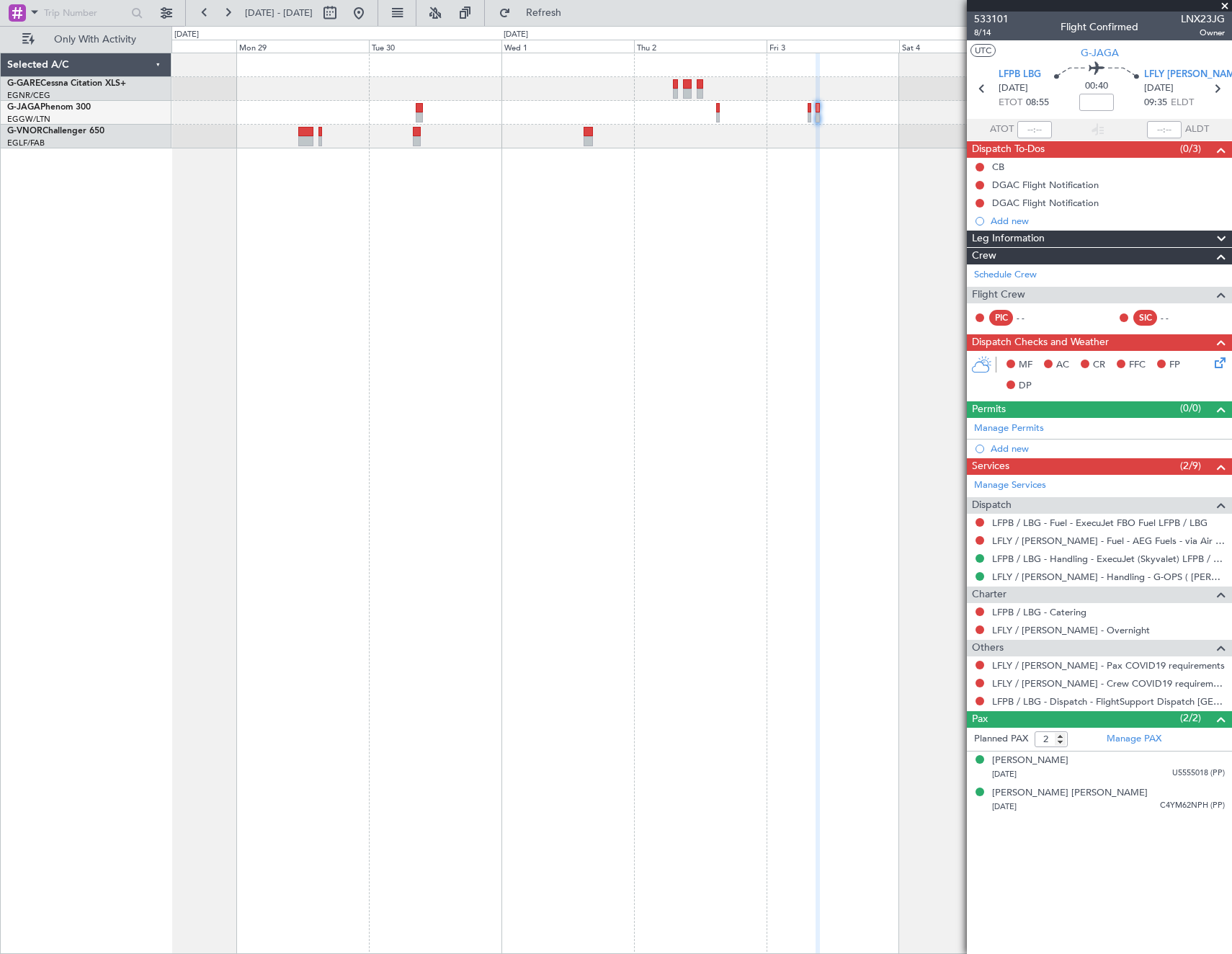
click at [1197, 361] on fb-app "28 Sep 2025 - 06 Oct 2025 Refresh Quick Links Only With Activity Selected A/C G…" at bounding box center [616, 482] width 1232 height 943
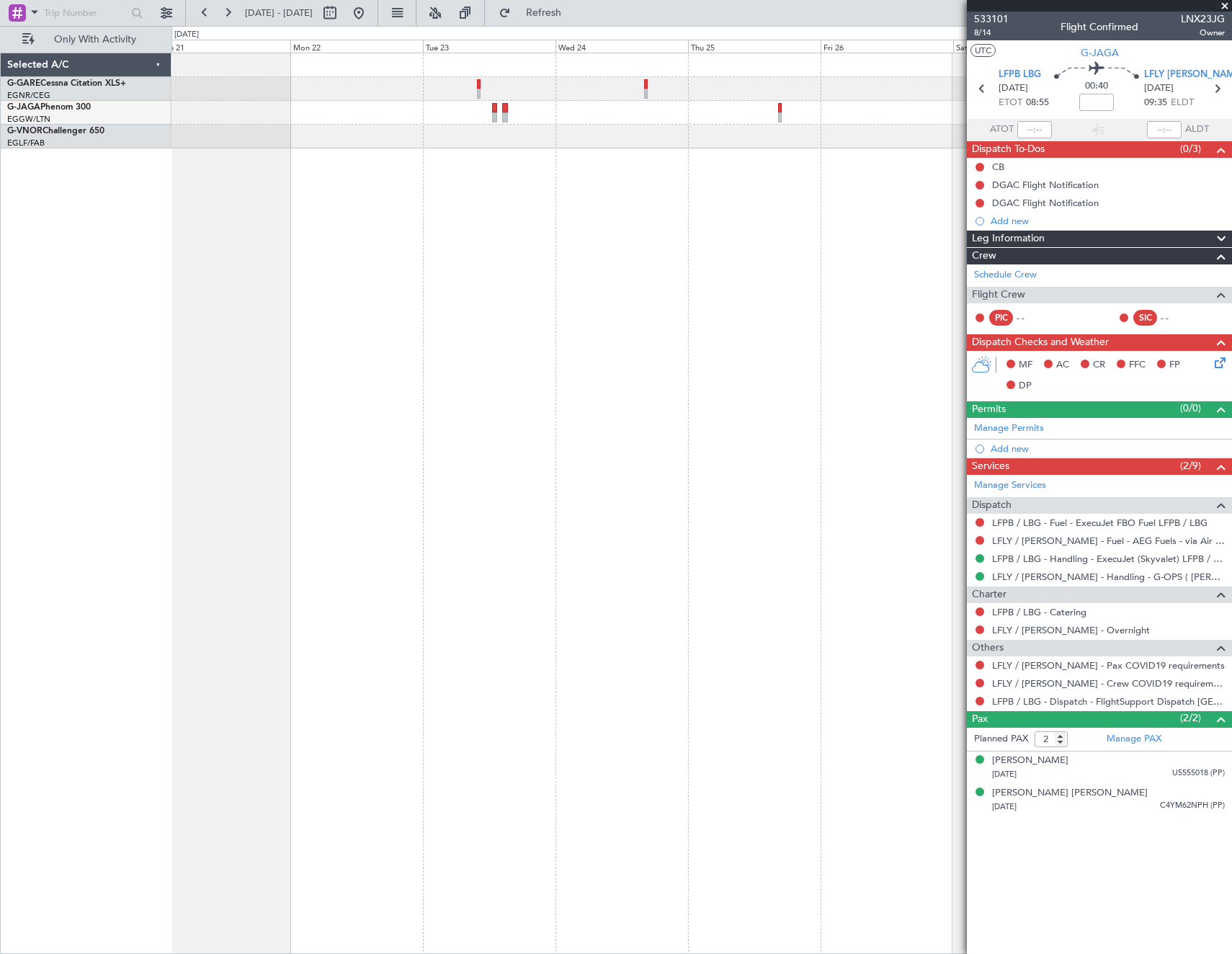
click at [1187, 370] on fb-app "28 Sep 2025 - 06 Oct 2025 Refresh Quick Links Only With Activity Selected A/C G…" at bounding box center [616, 482] width 1232 height 943
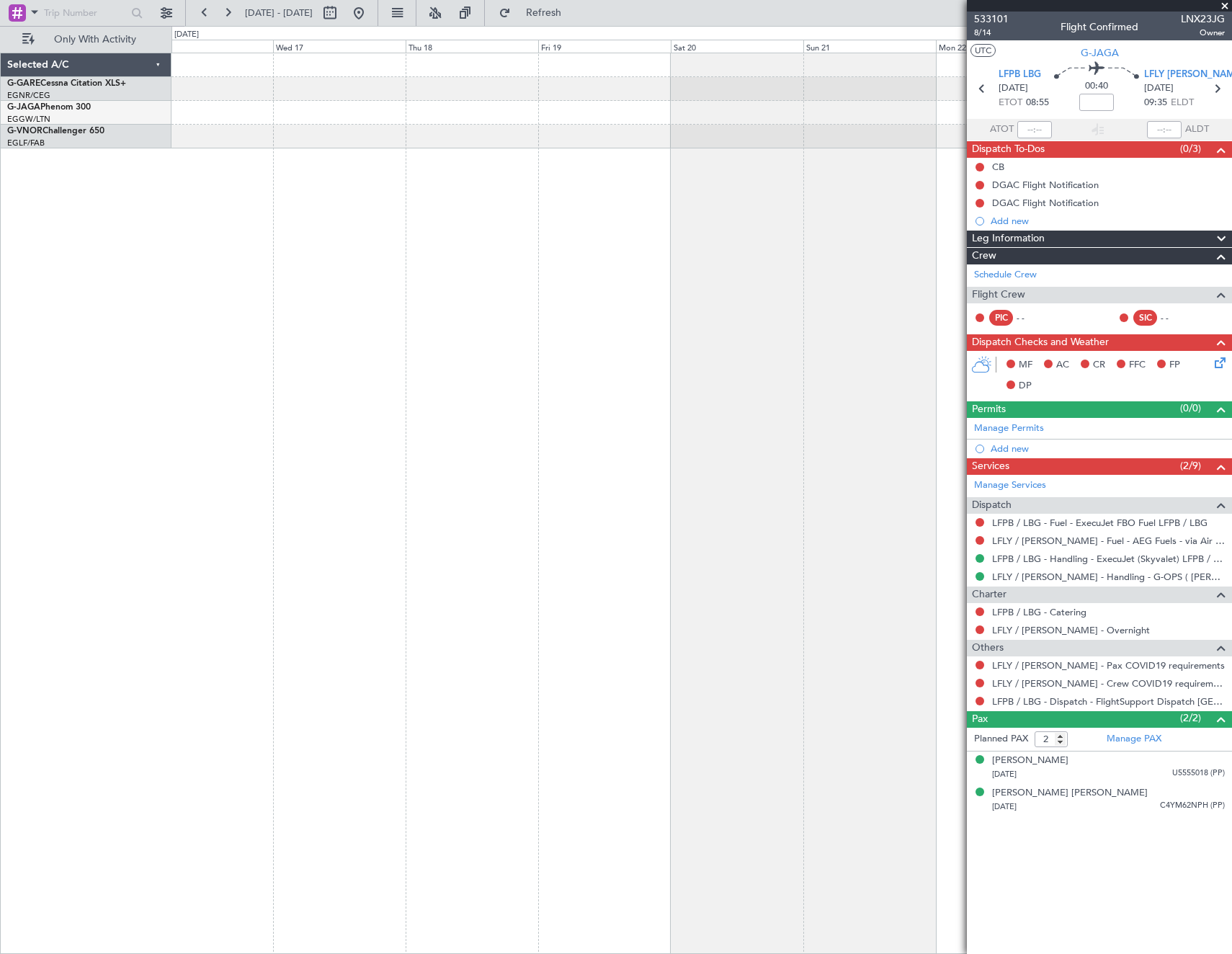
click at [1111, 376] on fb-app "28 Sep 2025 - 06 Oct 2025 Refresh Quick Links Only With Activity Selected A/C G…" at bounding box center [616, 482] width 1232 height 943
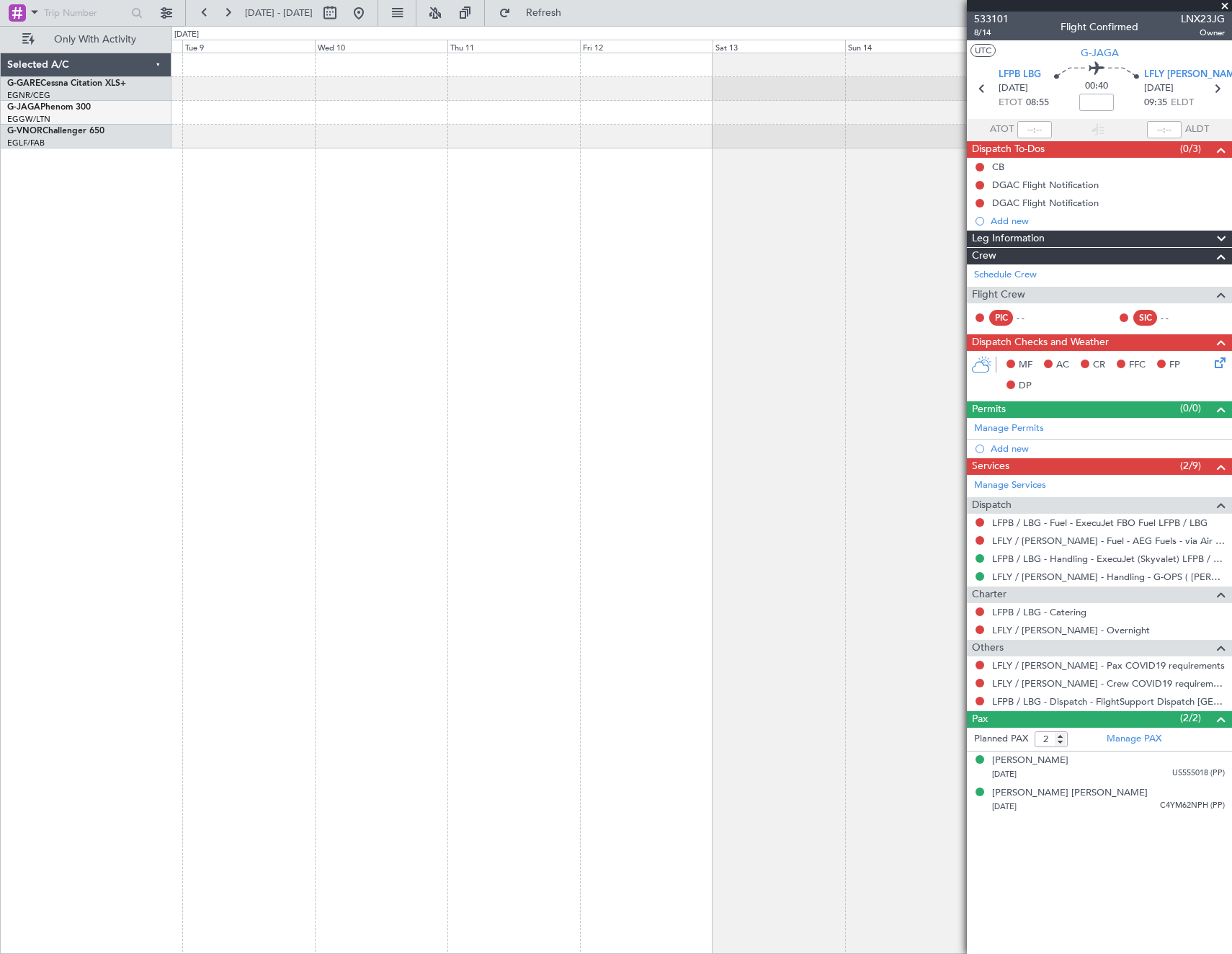
click at [383, 398] on div at bounding box center [701, 503] width 1061 height 901
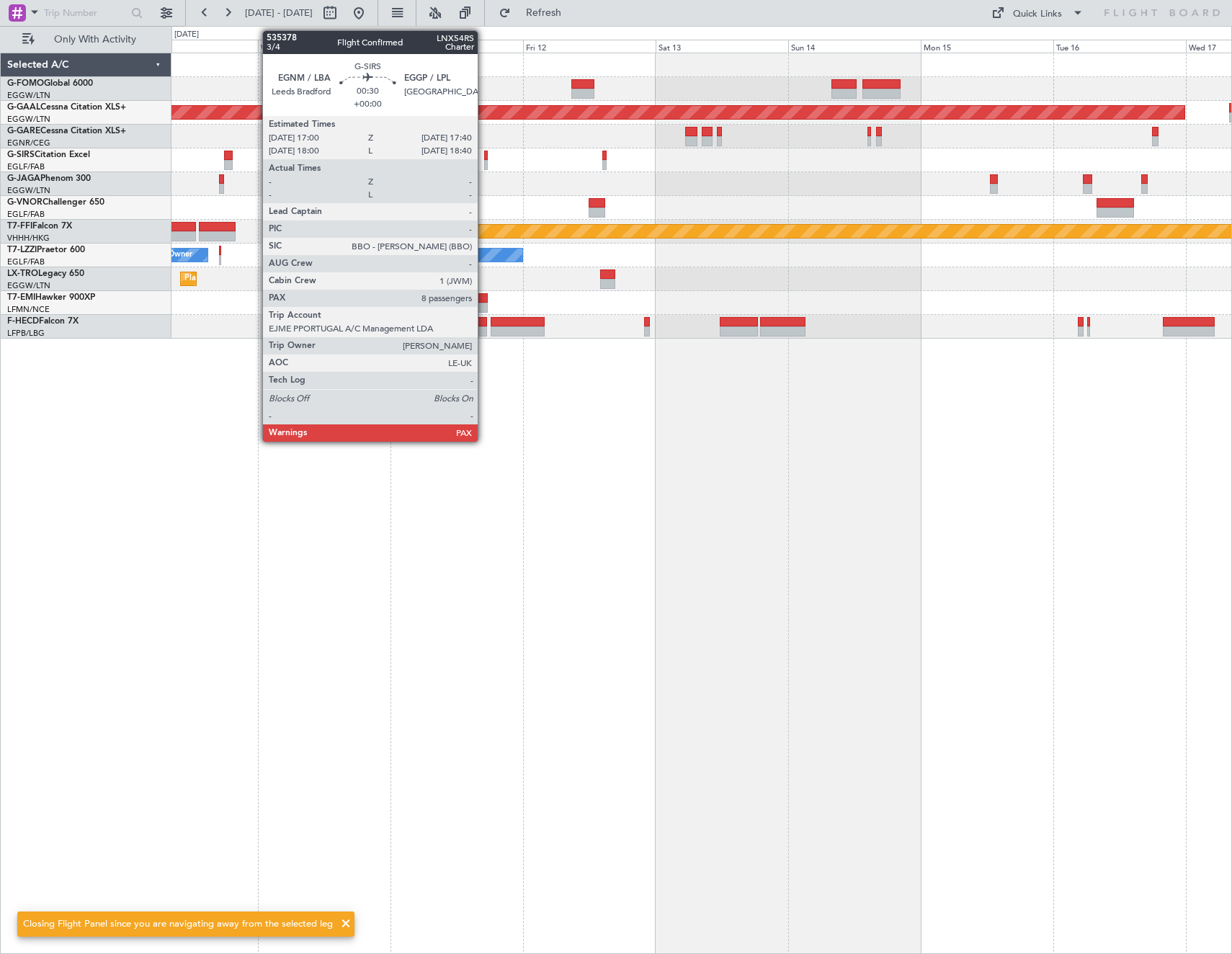
click at [485, 161] on div at bounding box center [486, 165] width 4 height 10
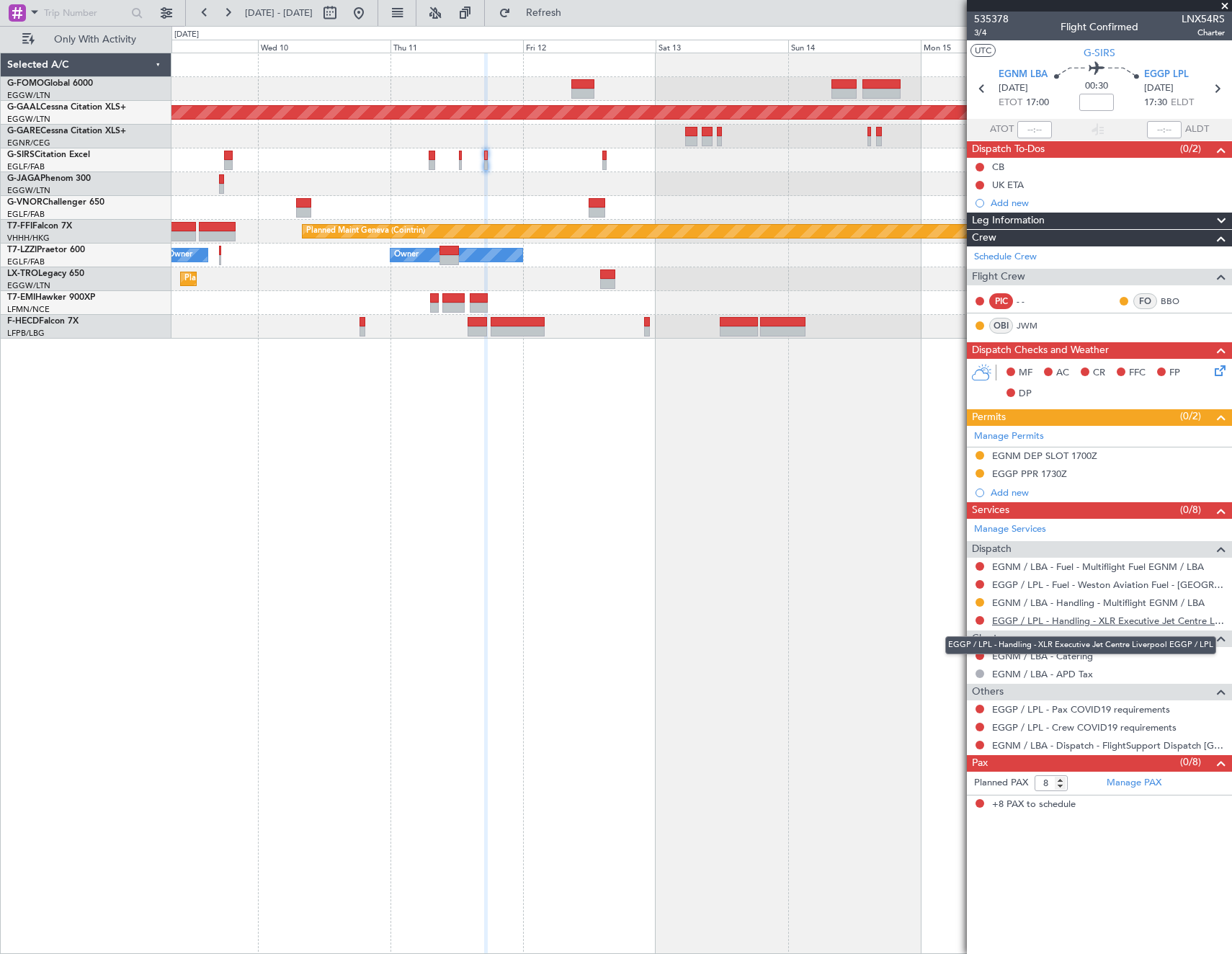
click at [1083, 618] on link "EGGP / LPL - Handling - XLR Executive Jet Centre Liverpool EGGP / LPL" at bounding box center [1109, 620] width 233 height 12
click at [1027, 619] on link "EGGP / LPL - Handling - XLR Executive Jet Centre Liverpool EGGP / LPL" at bounding box center [1109, 620] width 233 height 12
click at [601, 161] on div at bounding box center [701, 160] width 1060 height 24
click at [575, 21] on button "Refresh" at bounding box center [535, 13] width 87 height 23
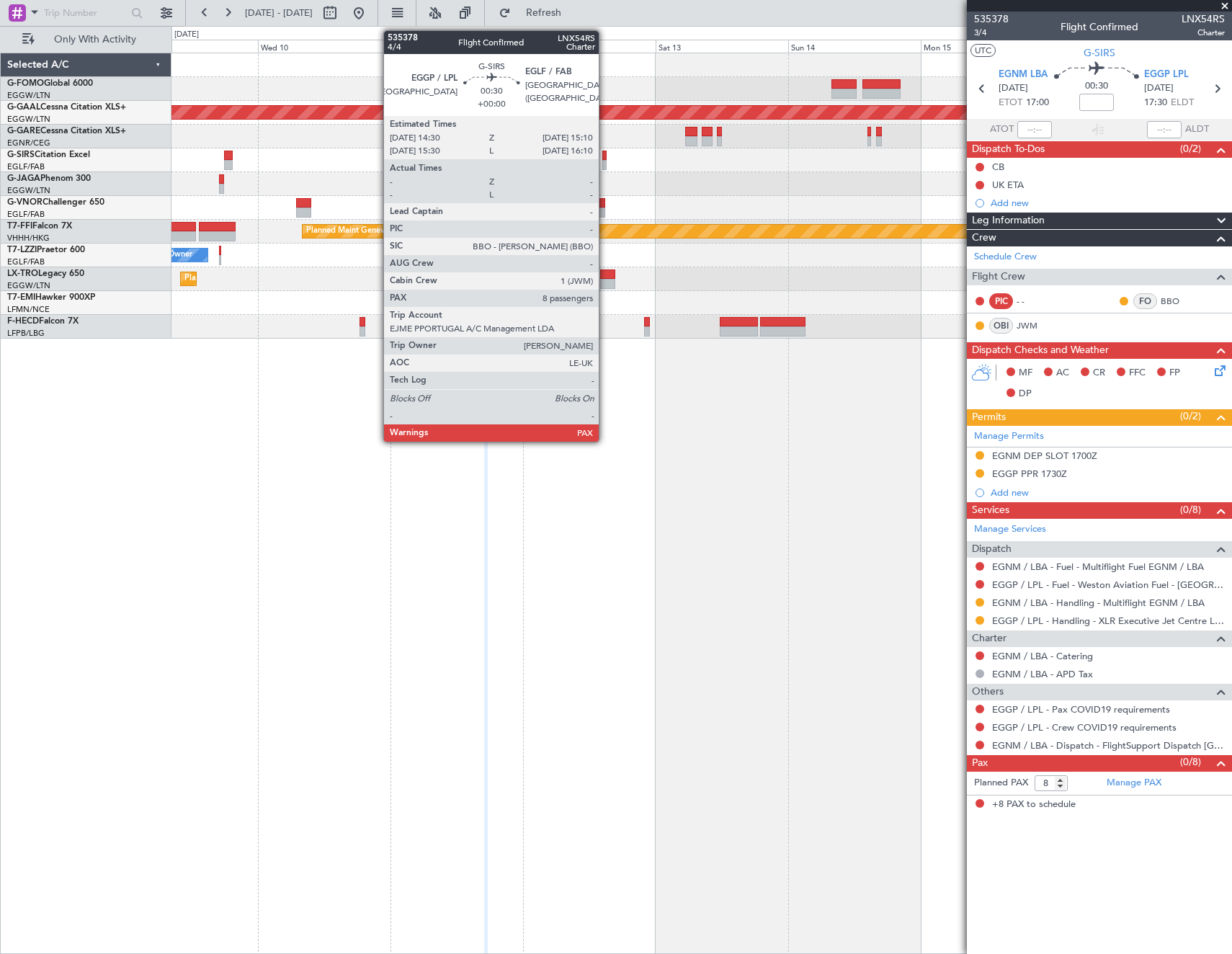
click at [605, 154] on div at bounding box center [604, 156] width 4 height 10
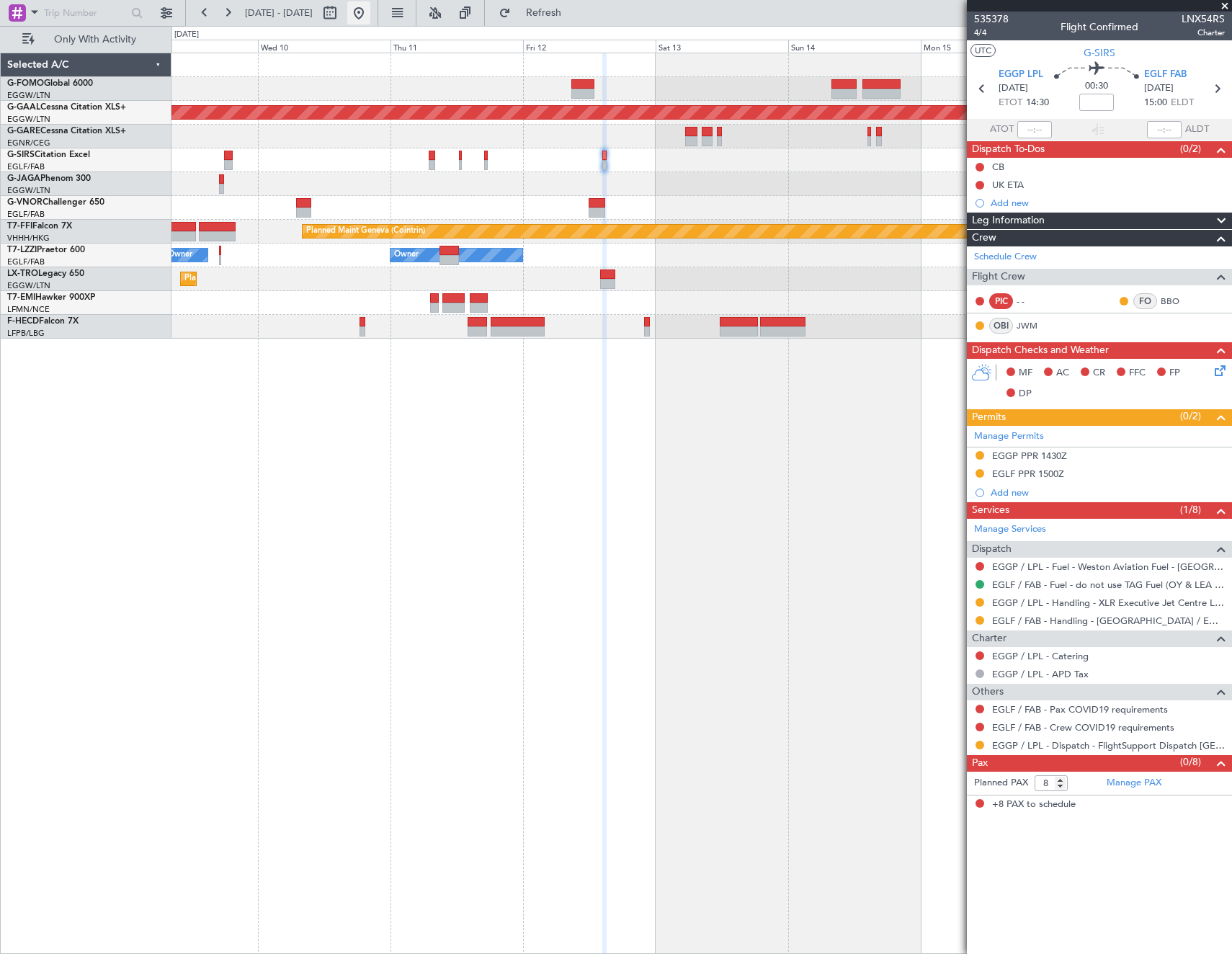
click at [370, 10] on button at bounding box center [359, 13] width 23 height 23
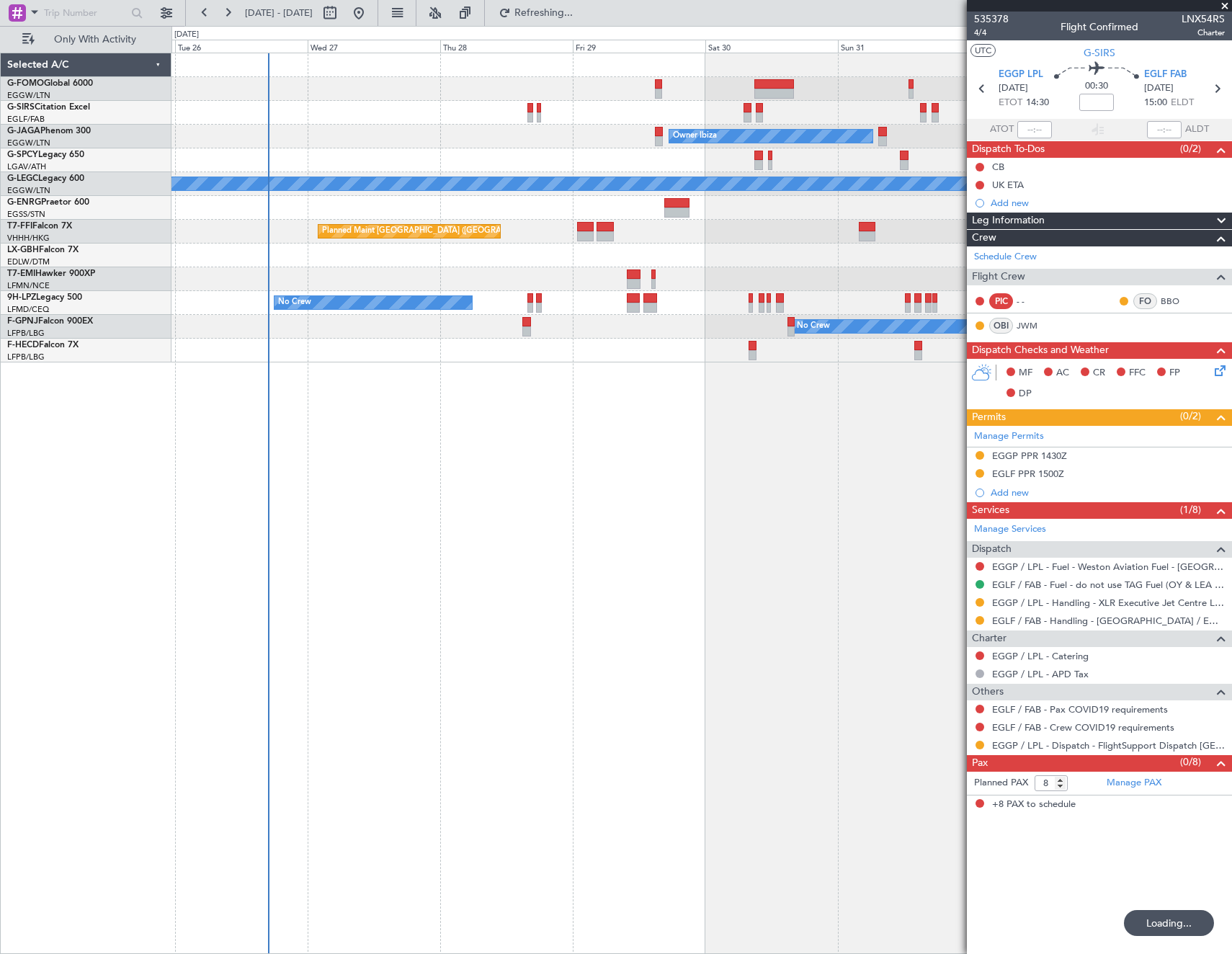
click at [276, 446] on div "Unplanned Maint Oxford (Kidlington) Owner Ibiza Planned Maint London (Luton) No…" at bounding box center [701, 503] width 1061 height 901
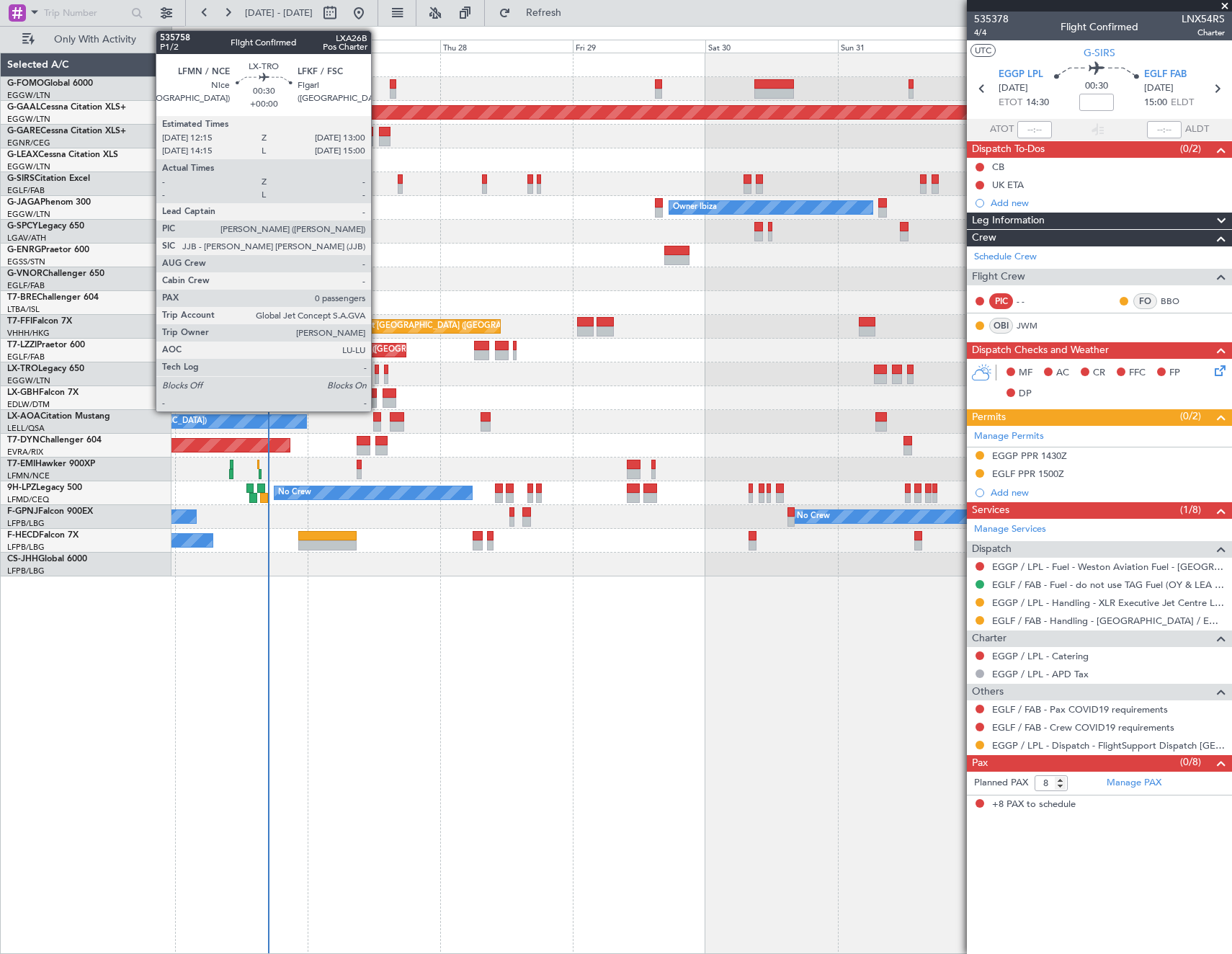
click at [377, 372] on div at bounding box center [377, 369] width 4 height 10
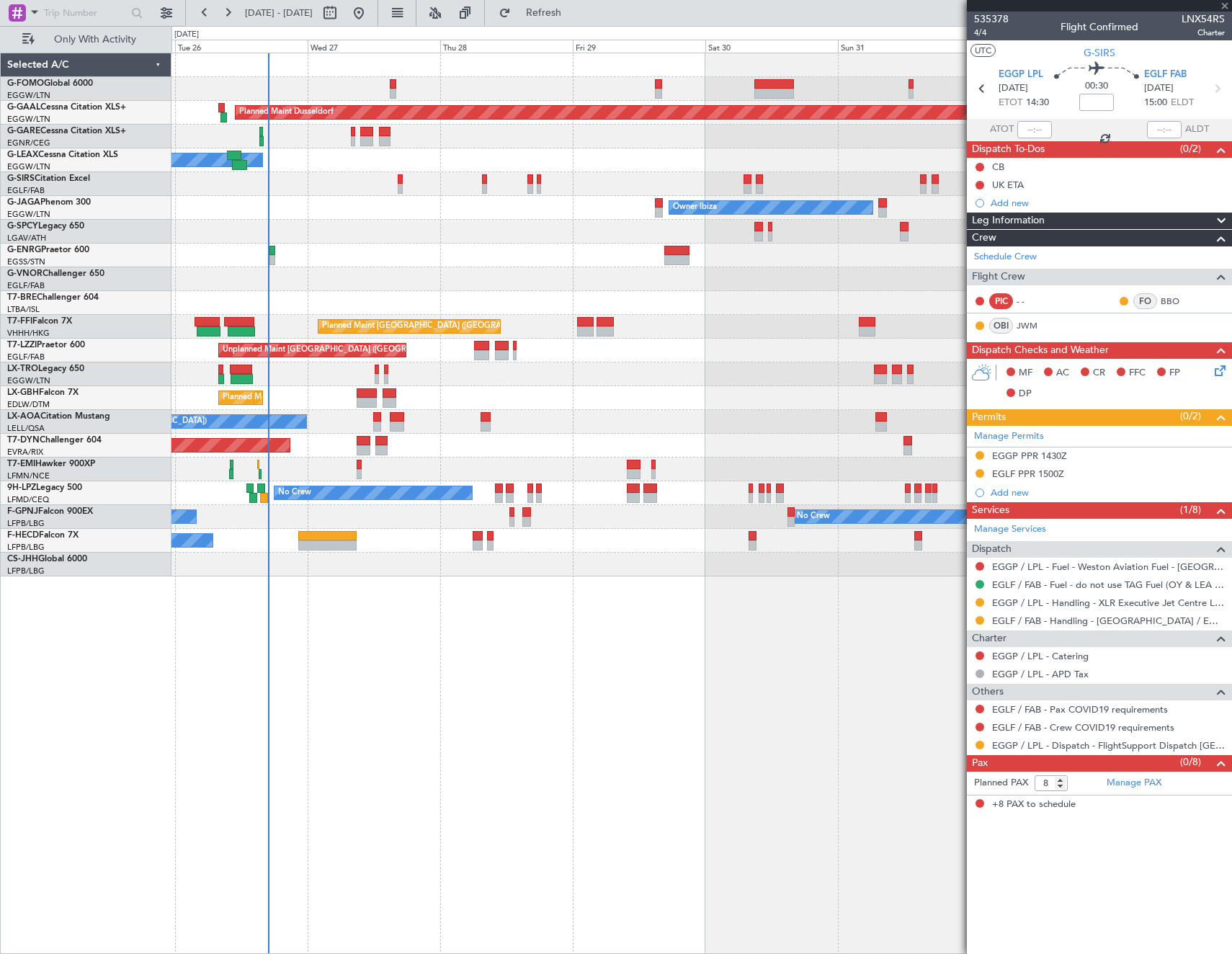
type input "0"
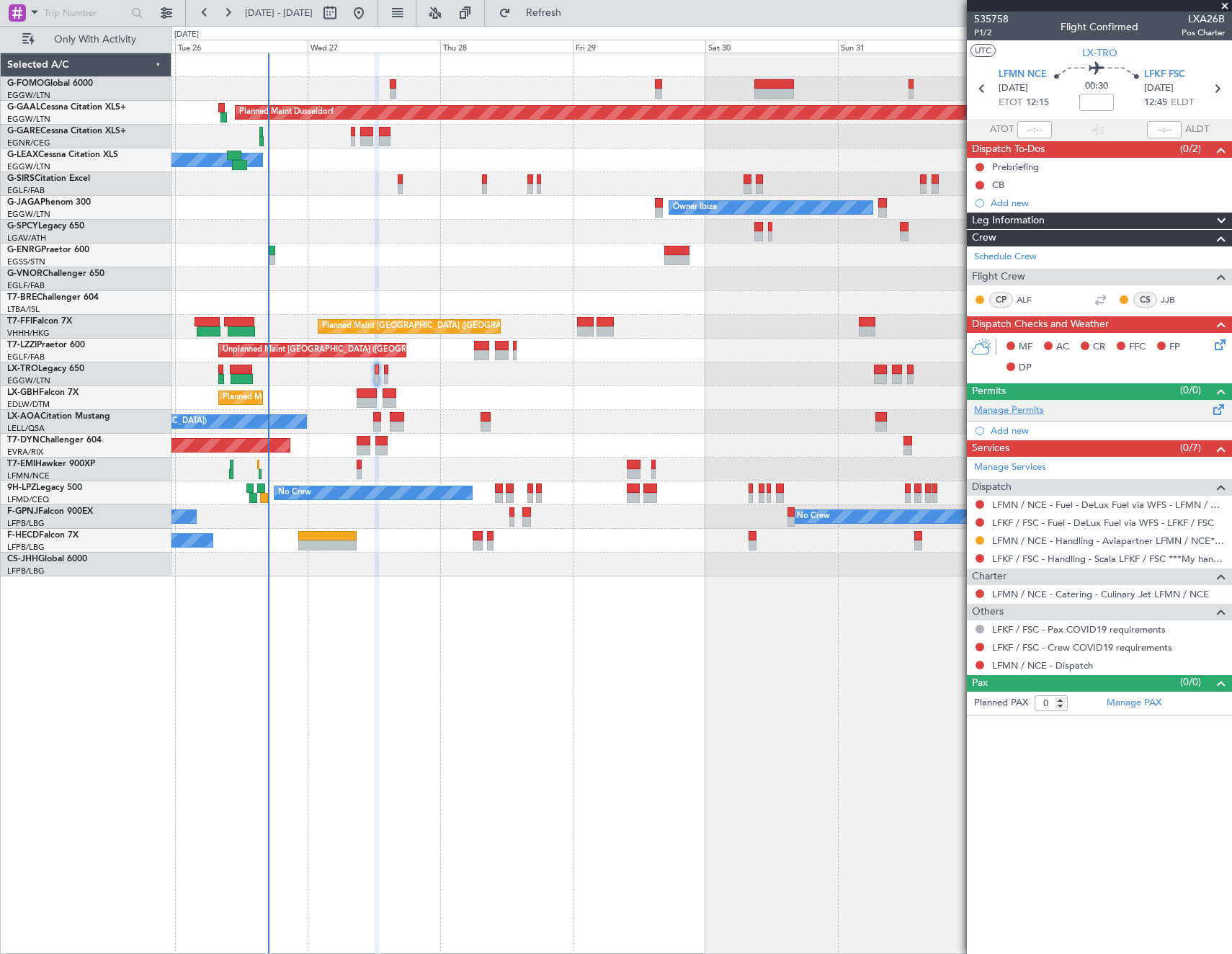
click at [1023, 410] on link "Manage Permits" at bounding box center [1009, 410] width 70 height 15
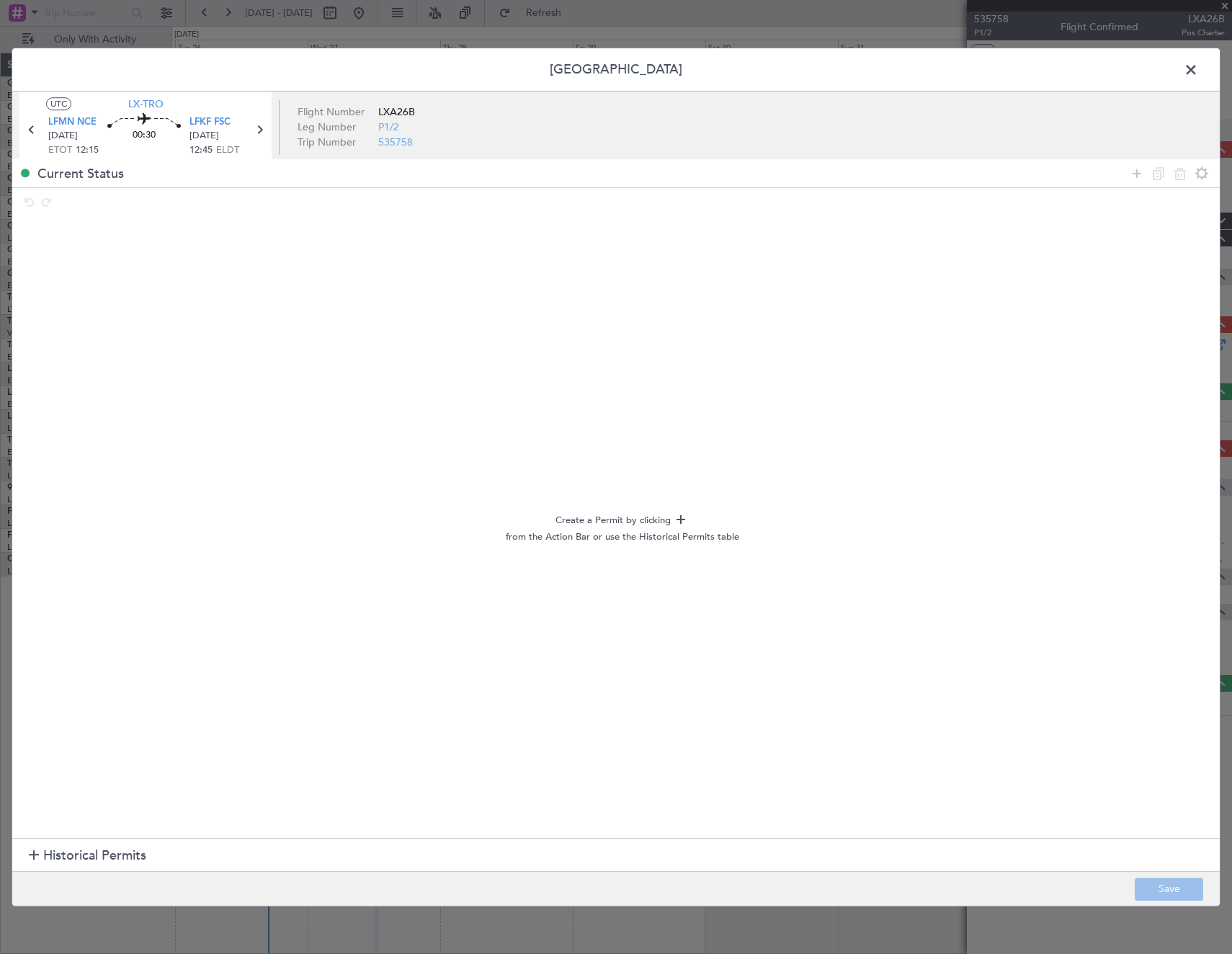
click at [1123, 178] on div "Current Status" at bounding box center [616, 173] width 1208 height 28
click at [1134, 175] on icon at bounding box center [1137, 173] width 17 height 17
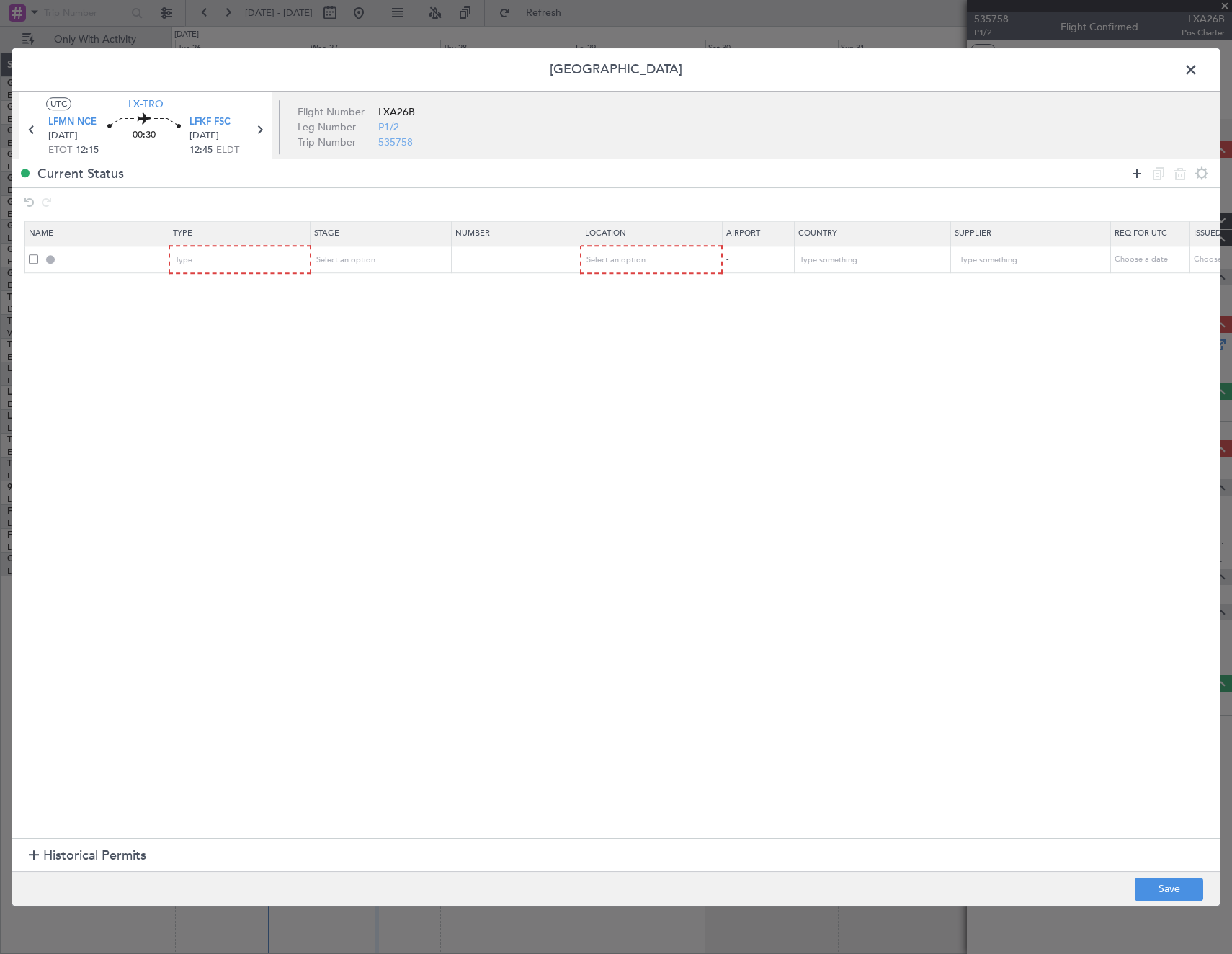
click at [1134, 175] on icon at bounding box center [1137, 173] width 17 height 17
click at [239, 263] on div "Type" at bounding box center [235, 260] width 119 height 22
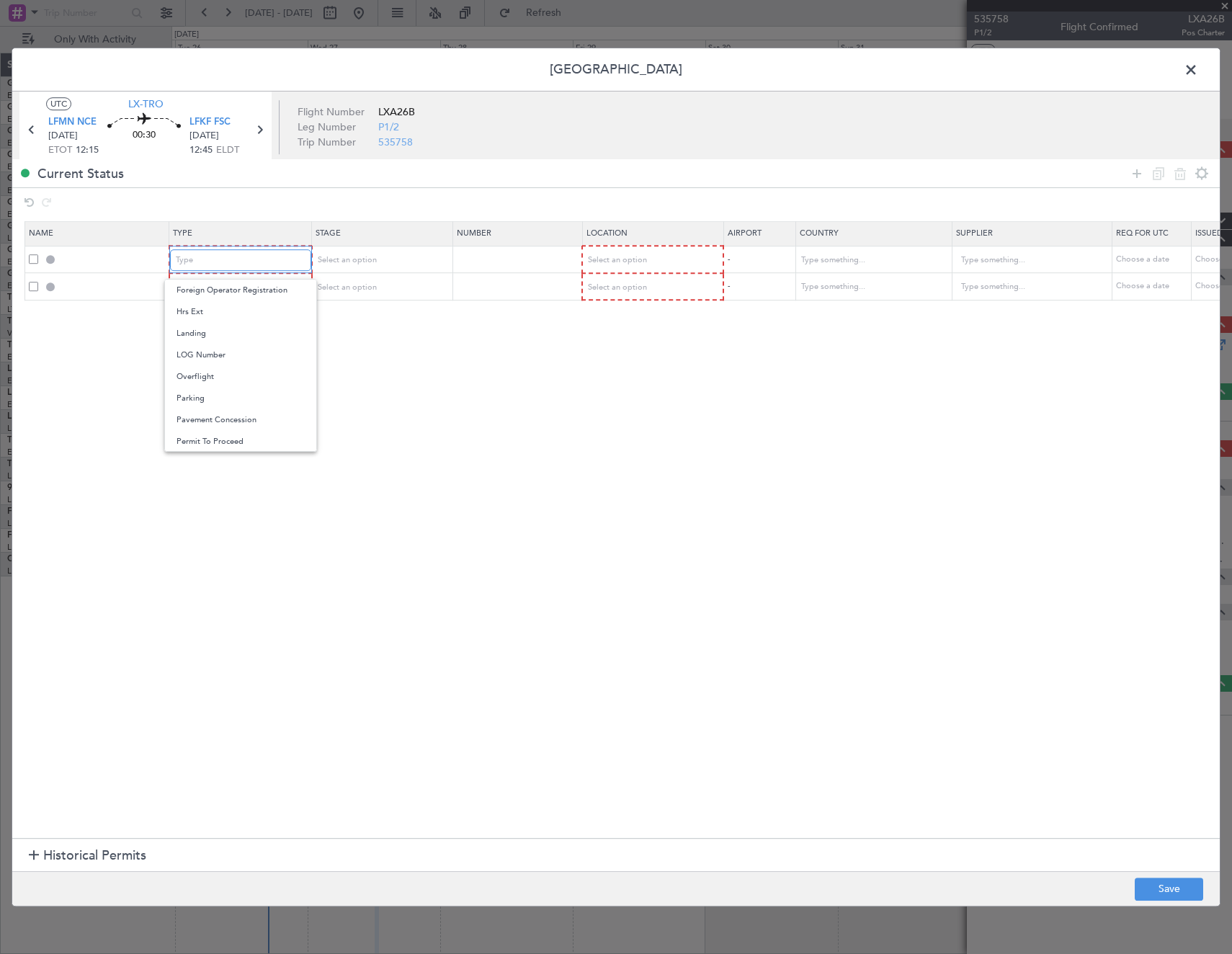
scroll to position [434, 0]
click at [230, 395] on span "Slot" at bounding box center [241, 397] width 128 height 22
click at [207, 290] on div "Type" at bounding box center [235, 287] width 119 height 22
click at [206, 421] on span "Slot" at bounding box center [241, 424] width 128 height 22
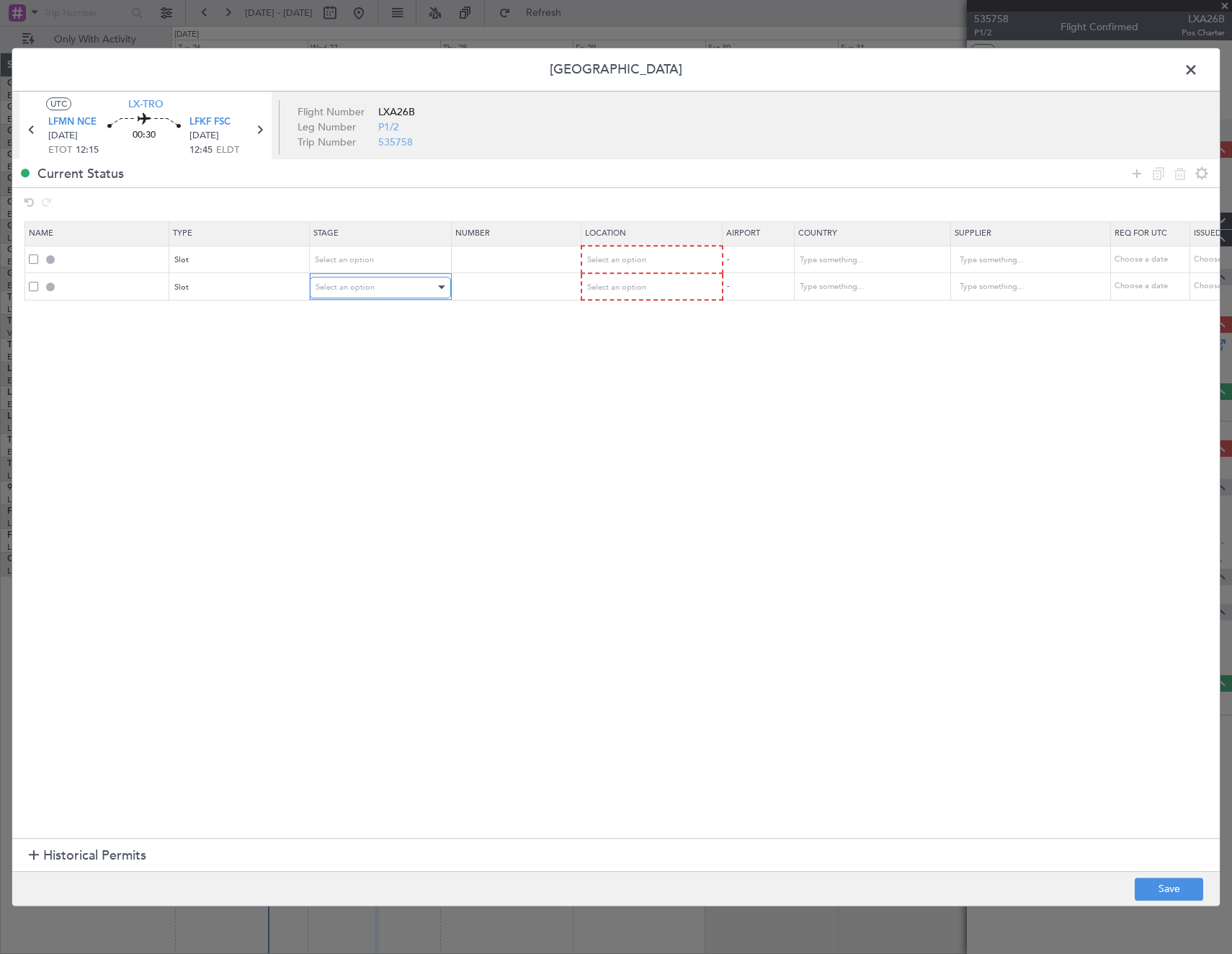
click at [344, 288] on span "Select an option" at bounding box center [345, 286] width 59 height 11
drag, startPoint x: 361, startPoint y: 378, endPoint x: 371, endPoint y: 305, distance: 73.7
click at [361, 375] on span "Requested" at bounding box center [381, 382] width 128 height 22
click at [367, 267] on div "Select an option" at bounding box center [375, 260] width 119 height 22
click at [375, 354] on span "Requested" at bounding box center [381, 355] width 128 height 22
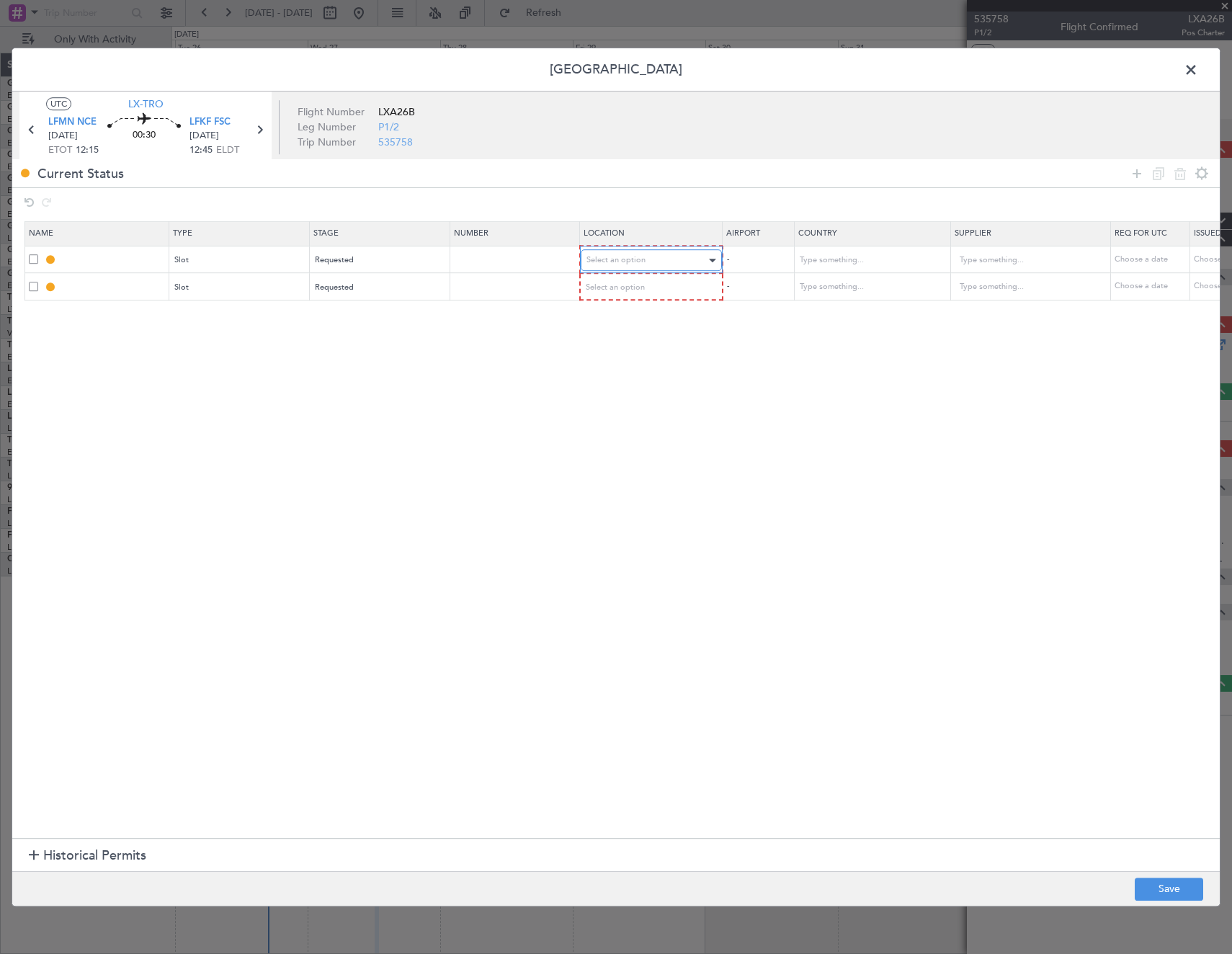
click at [645, 256] on div "Select an option" at bounding box center [646, 260] width 119 height 22
click at [618, 293] on span "Departure" at bounding box center [652, 290] width 128 height 22
click at [618, 289] on span "Select an option" at bounding box center [616, 286] width 59 height 11
click at [614, 361] on span "Arrival" at bounding box center [652, 360] width 128 height 22
click at [1182, 885] on button "Save" at bounding box center [1169, 889] width 68 height 23
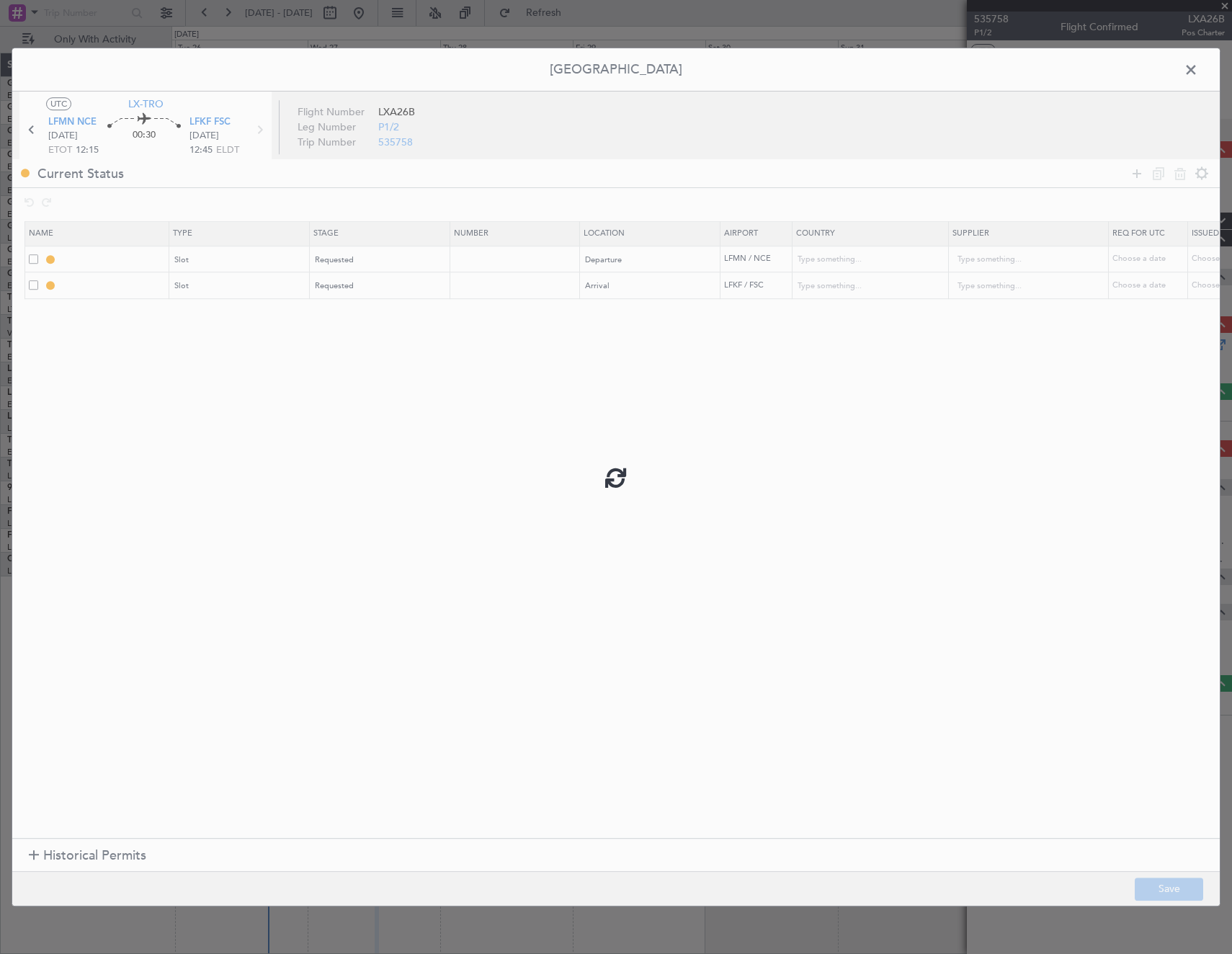
type input "LFMN DEP SLOT"
type input "France"
type input "NNN"
type input "LFKF ARR SLOT"
type input "France"
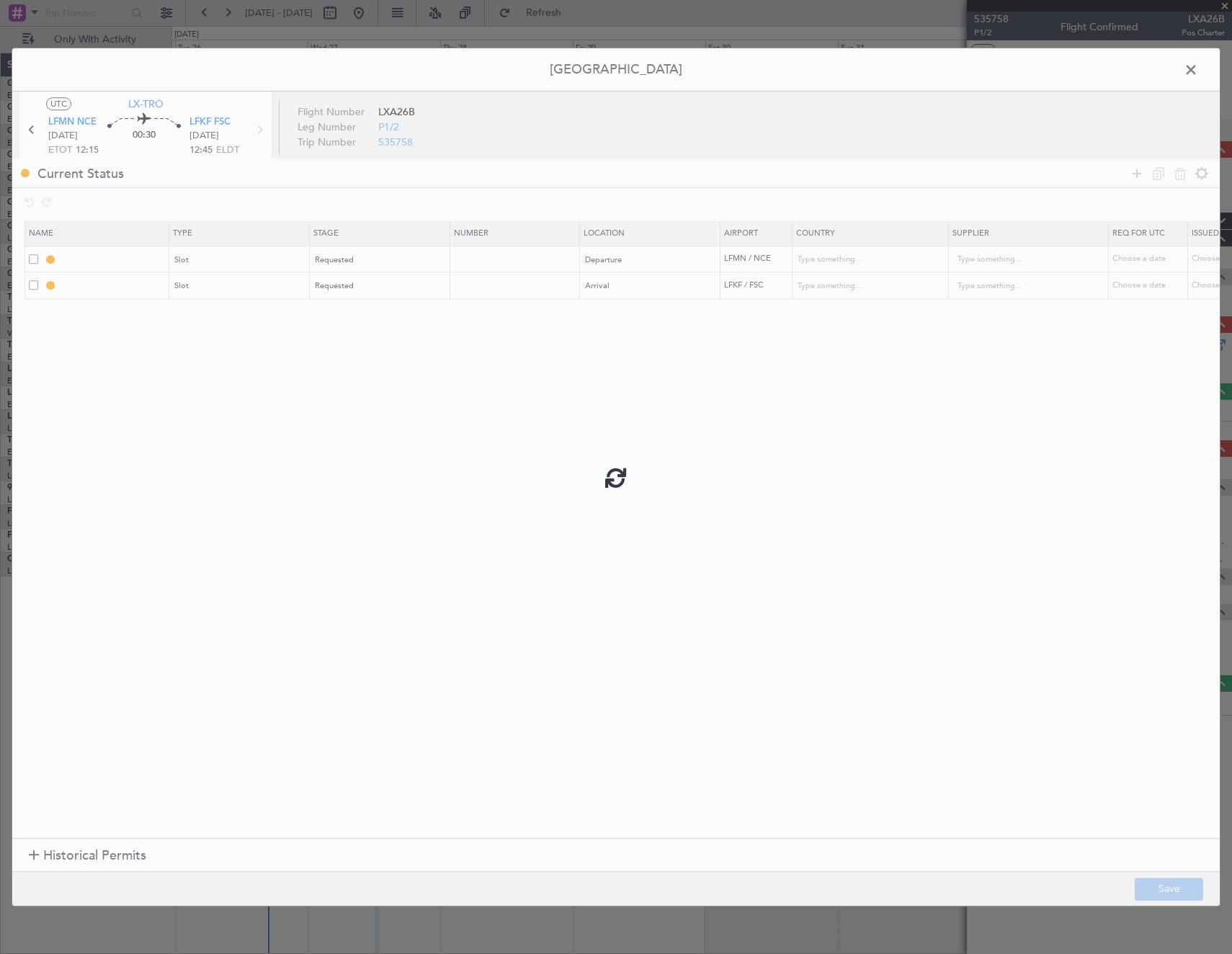
type input "NNN"
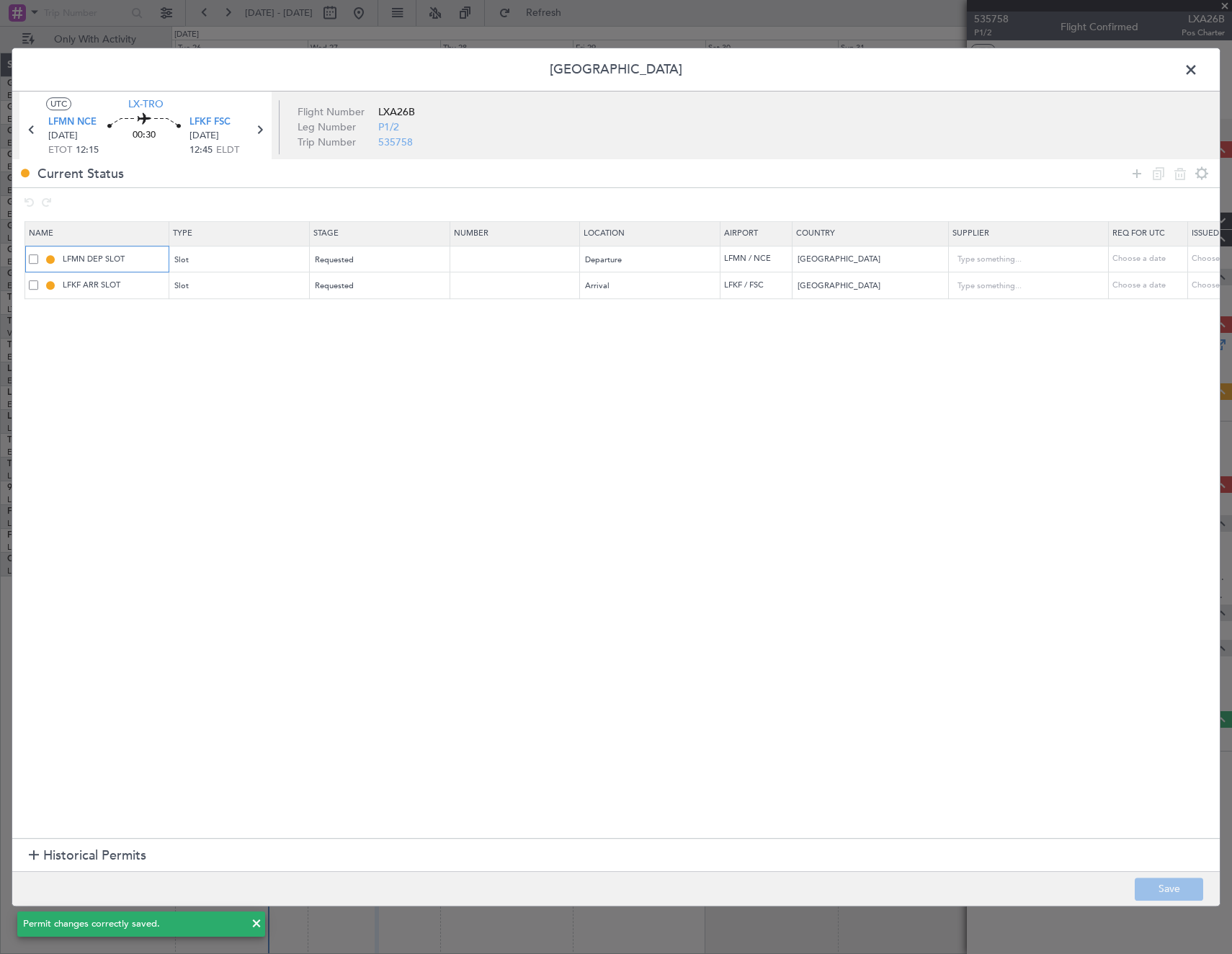
click at [151, 259] on input "LFMN DEP SLOT" at bounding box center [114, 259] width 108 height 12
type input "LFMN DEP SLOT 1215Z"
drag, startPoint x: 176, startPoint y: 448, endPoint x: 174, endPoint y: 440, distance: 8.2
click at [176, 445] on section "Name Type Stage Number Location Airport Country Supplier Req For Utc Issued For…" at bounding box center [616, 527] width 1208 height 621
click at [144, 280] on input "LFKF ARR SLOT" at bounding box center [114, 286] width 108 height 12
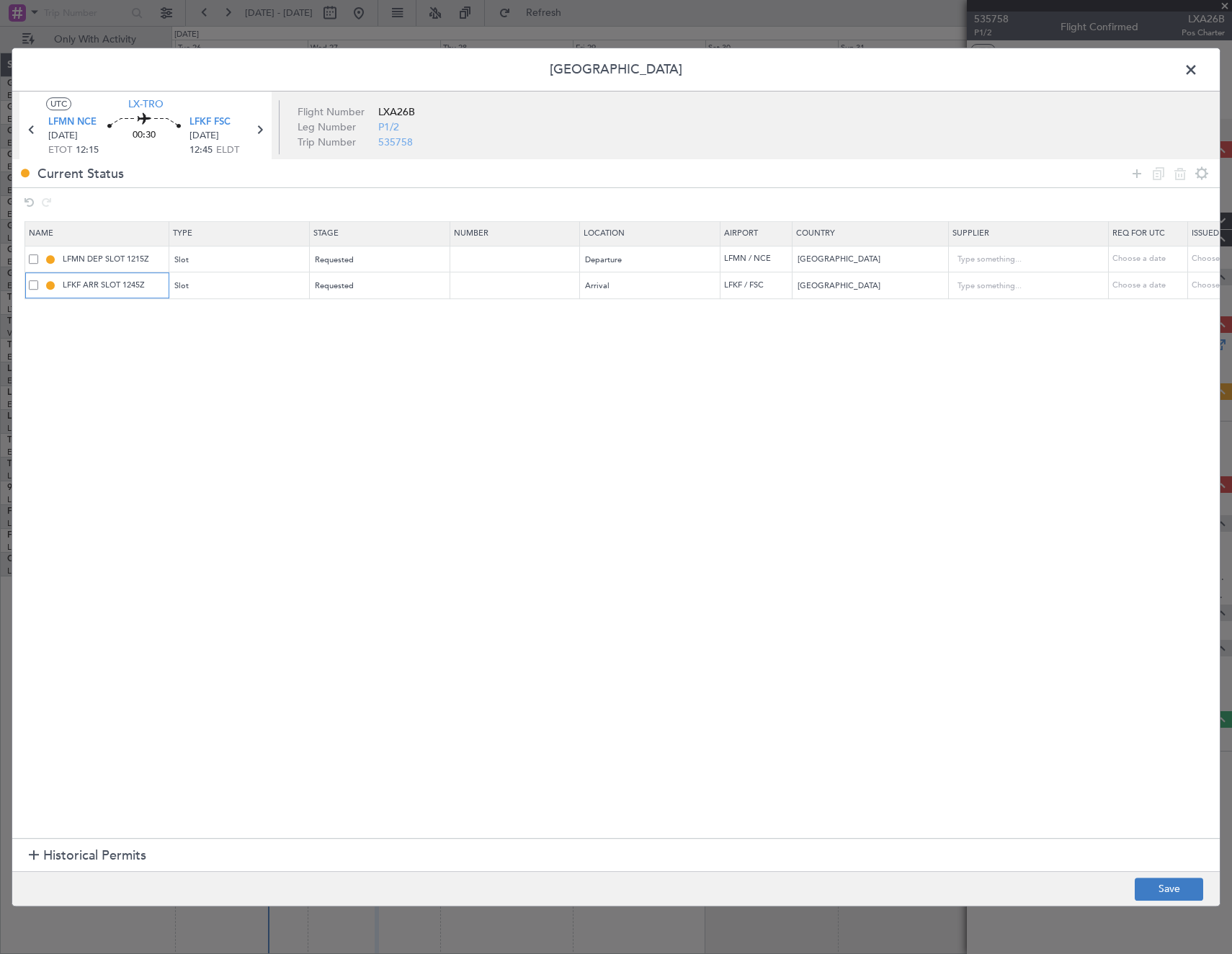
type input "LFKF ARR SLOT 1245Z"
click at [1185, 893] on button "Save" at bounding box center [1169, 889] width 68 height 23
drag, startPoint x: 1193, startPoint y: 76, endPoint x: 1180, endPoint y: 140, distance: 65.3
click at [1199, 76] on span at bounding box center [1199, 74] width 0 height 29
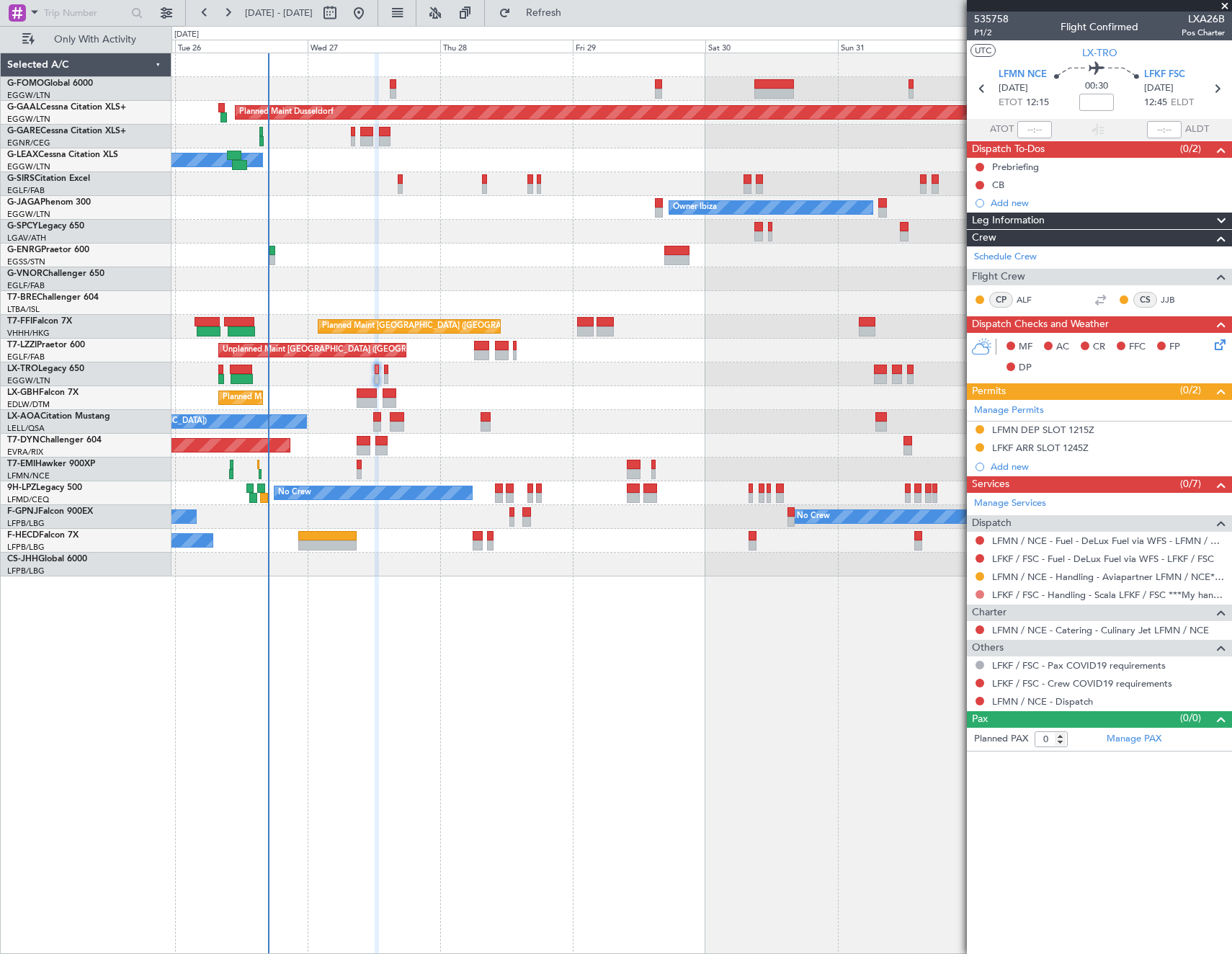
click at [980, 595] on button at bounding box center [980, 594] width 9 height 9
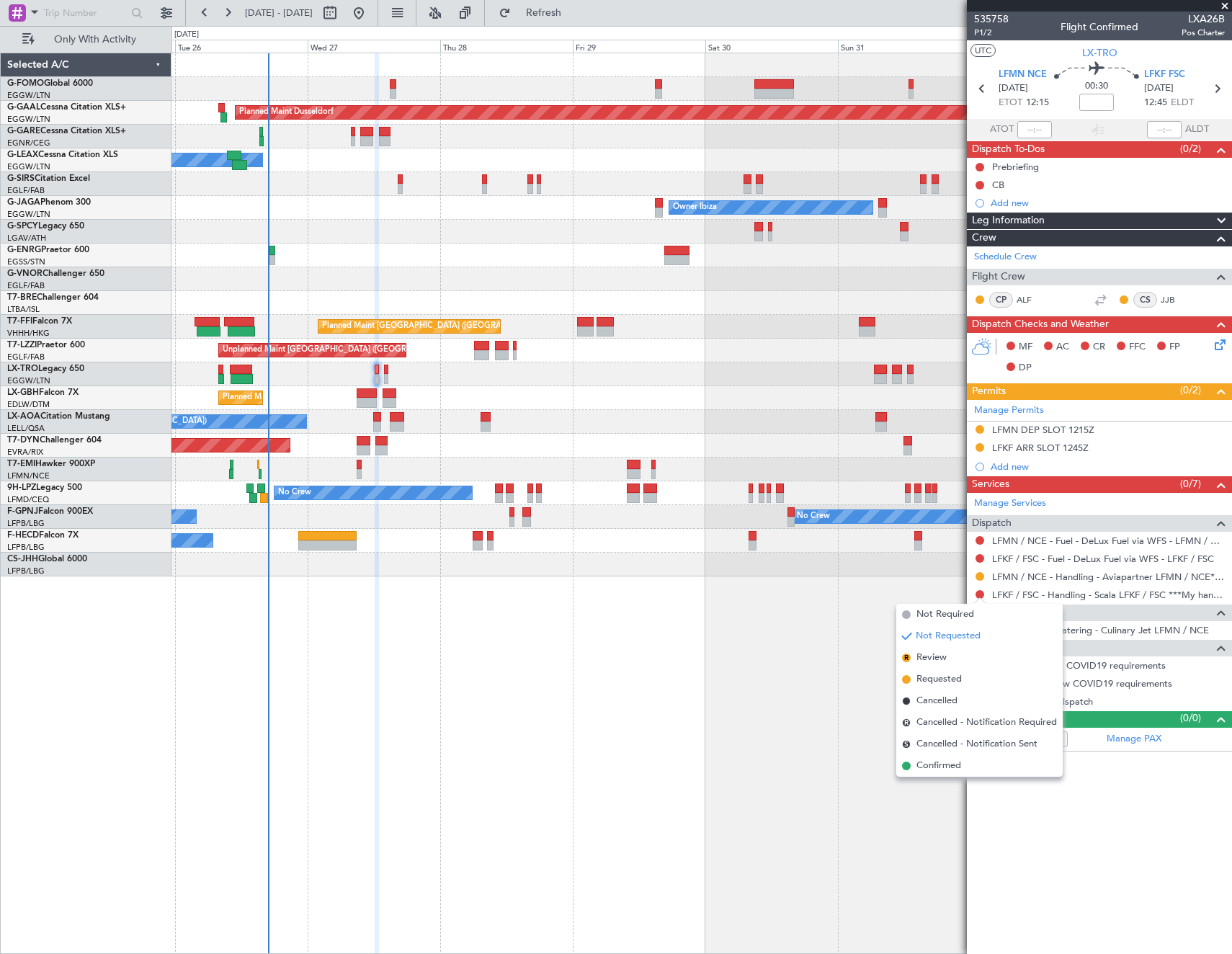
click at [959, 675] on span "Requested" at bounding box center [939, 679] width 45 height 15
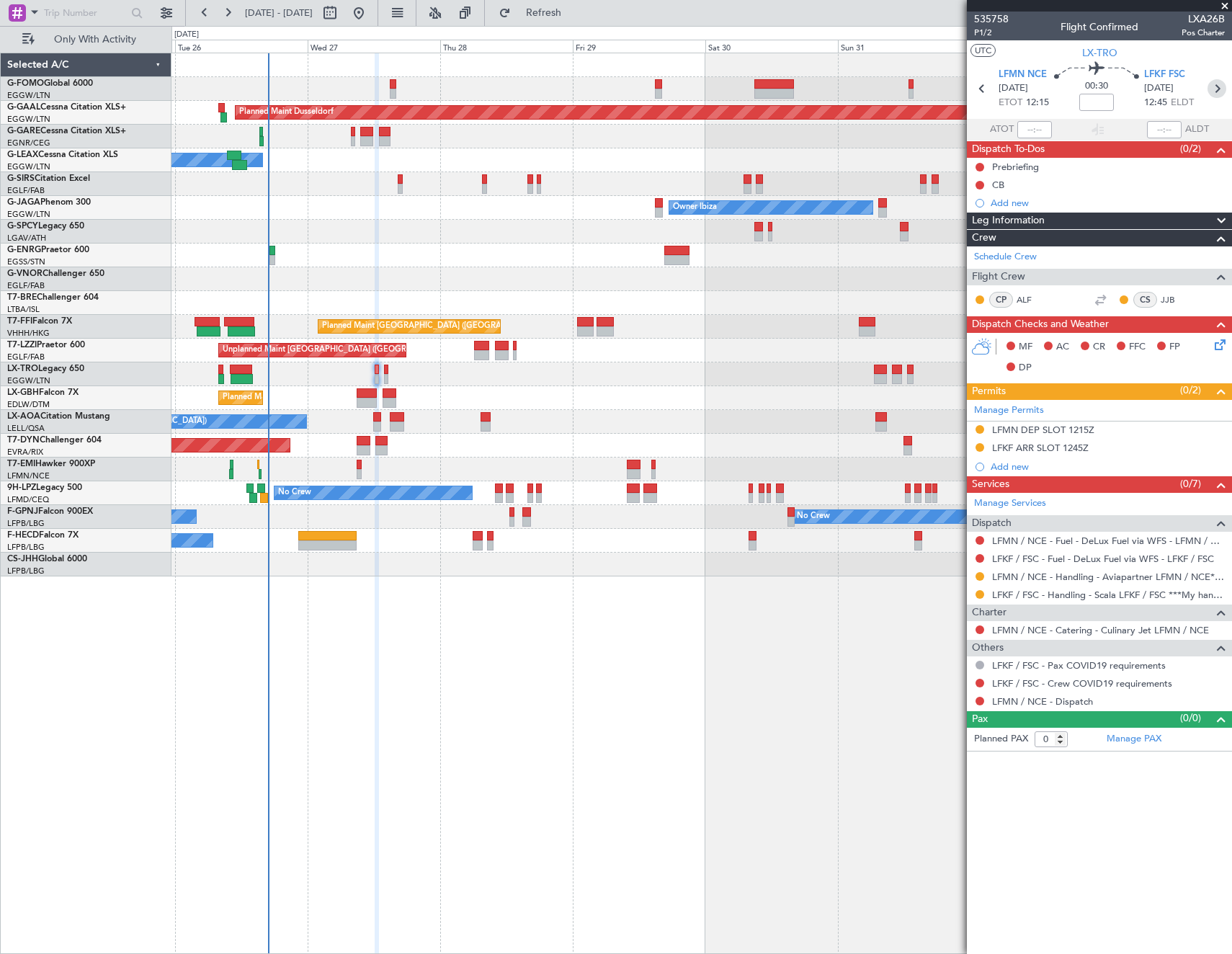
click at [1218, 88] on icon at bounding box center [1217, 88] width 19 height 19
type input "8"
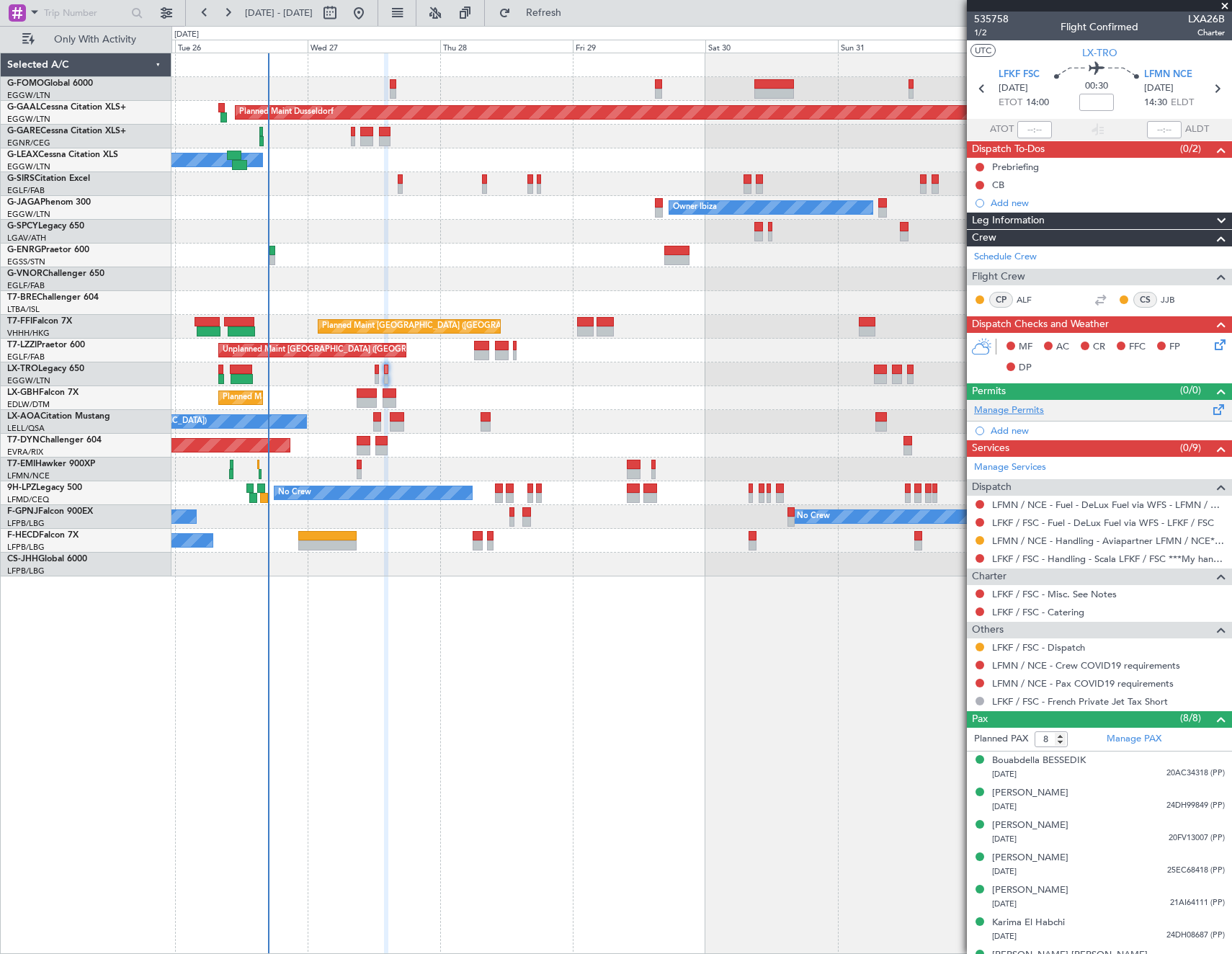
click at [1026, 410] on link "Manage Permits" at bounding box center [1009, 410] width 70 height 15
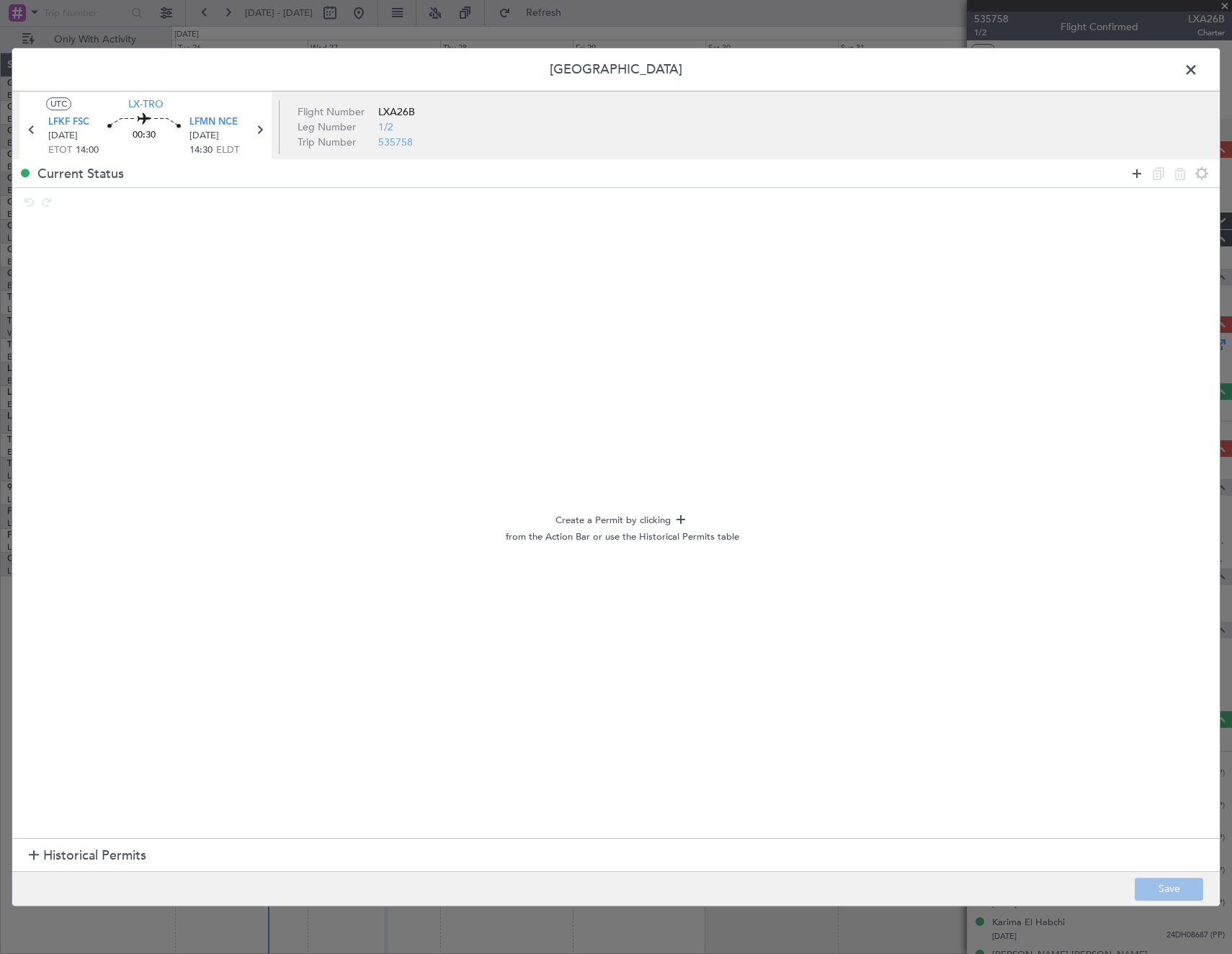
click at [1135, 180] on icon at bounding box center [1137, 173] width 17 height 17
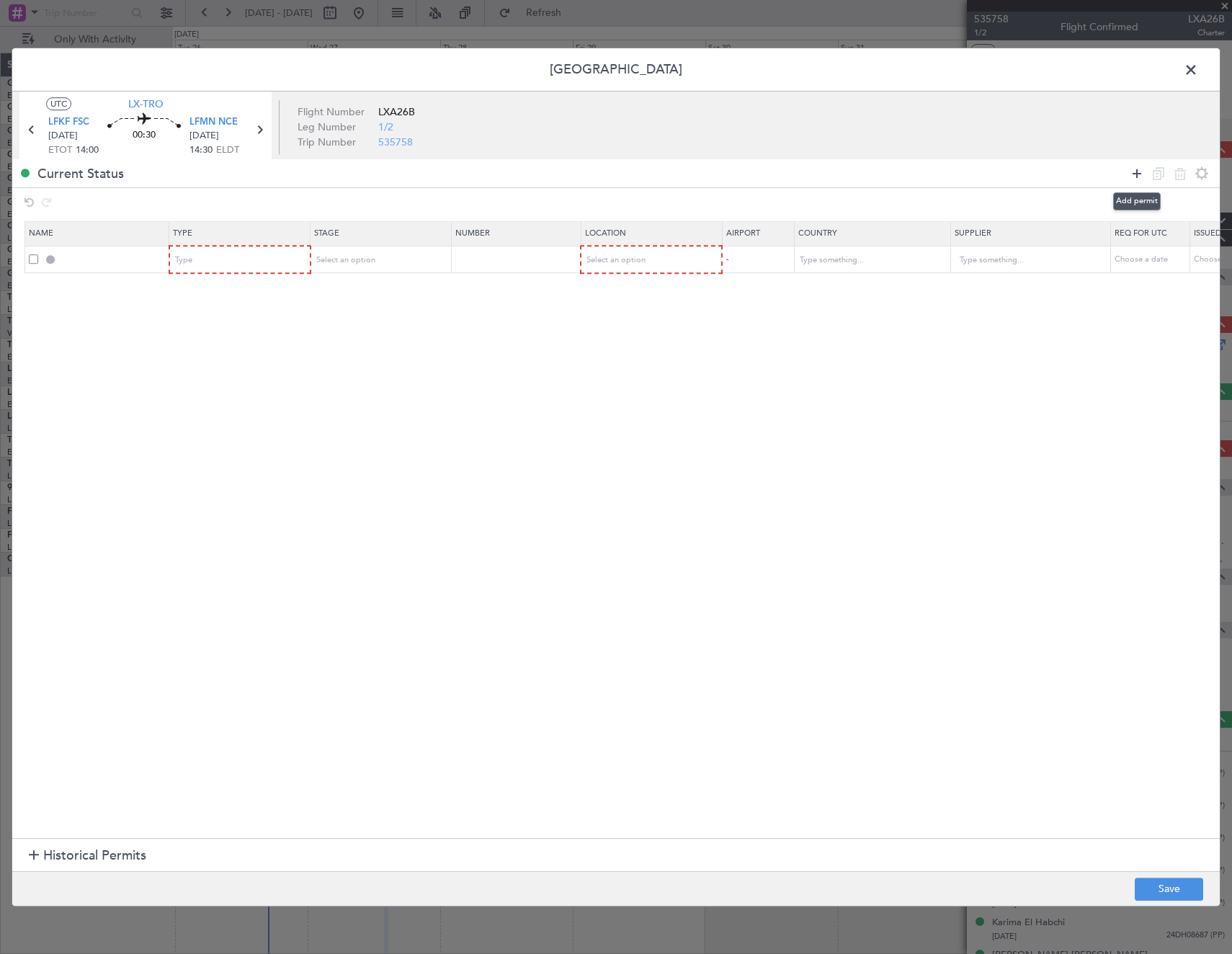
click at [1135, 180] on icon at bounding box center [1137, 173] width 17 height 17
click at [207, 256] on div "Type" at bounding box center [235, 260] width 119 height 22
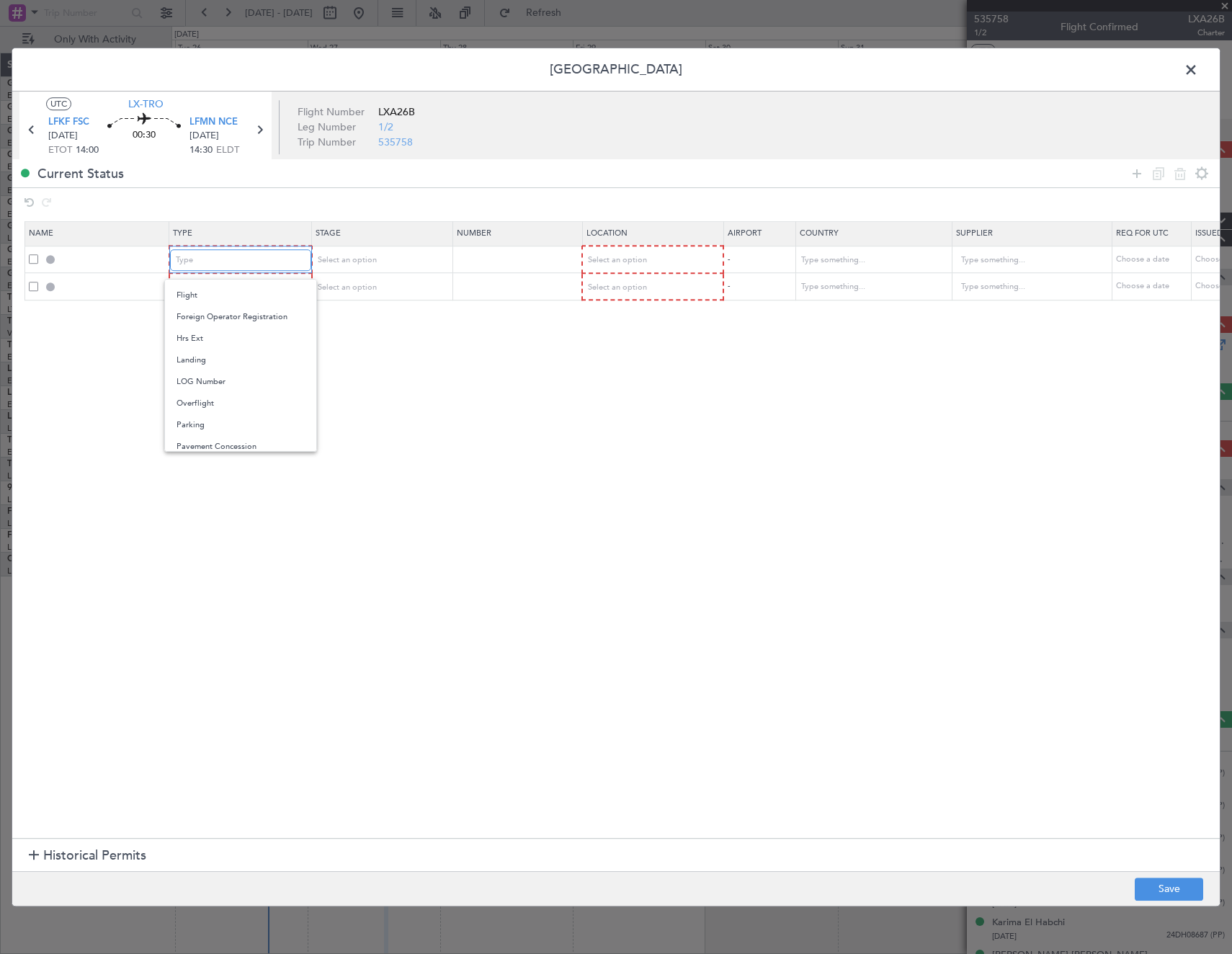
scroll to position [360, 0]
click at [222, 344] on span "Parking" at bounding box center [241, 341] width 128 height 22
click at [215, 260] on div "Parking" at bounding box center [235, 260] width 119 height 22
click at [210, 398] on span "Slot" at bounding box center [240, 397] width 128 height 22
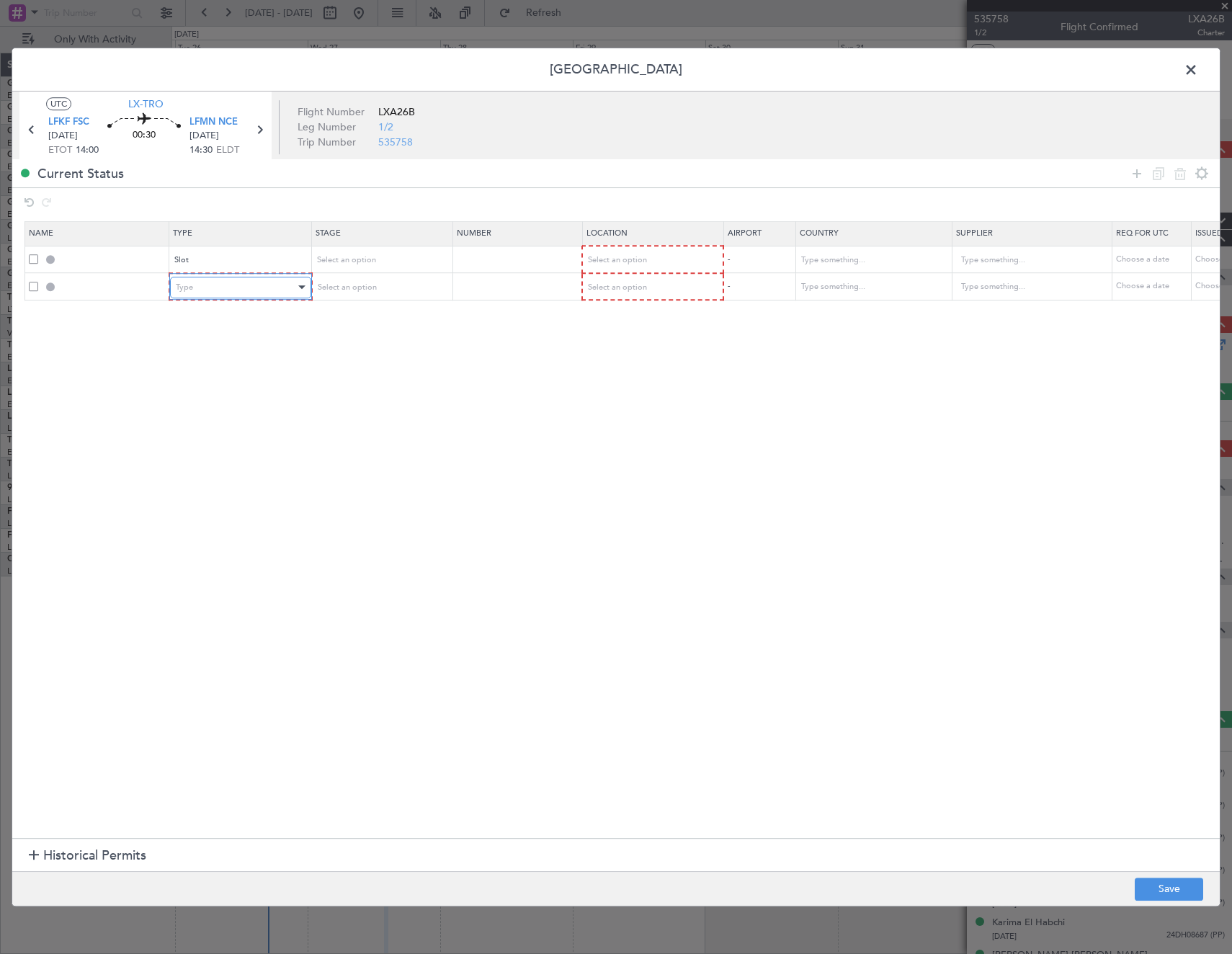
click at [213, 291] on div "Type" at bounding box center [235, 287] width 119 height 22
click at [222, 425] on span "Slot" at bounding box center [241, 424] width 128 height 22
click at [346, 249] on div "Select an option" at bounding box center [375, 260] width 119 height 22
click at [337, 355] on span "Requested" at bounding box center [381, 355] width 128 height 22
click at [364, 294] on div "Select an option" at bounding box center [375, 287] width 119 height 22
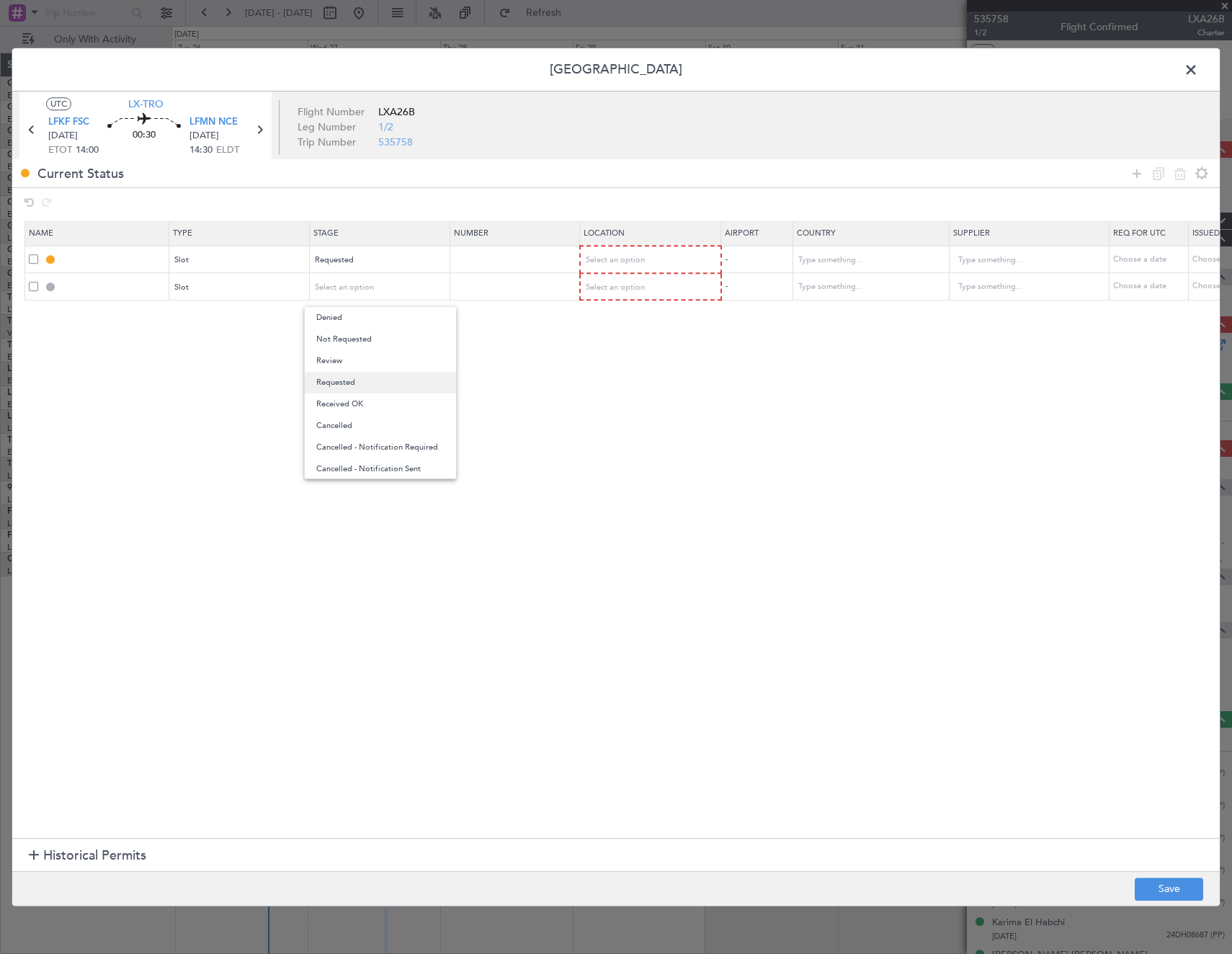
click at [353, 382] on span "Requested" at bounding box center [381, 382] width 128 height 22
click at [671, 255] on div "Select an option" at bounding box center [646, 260] width 119 height 22
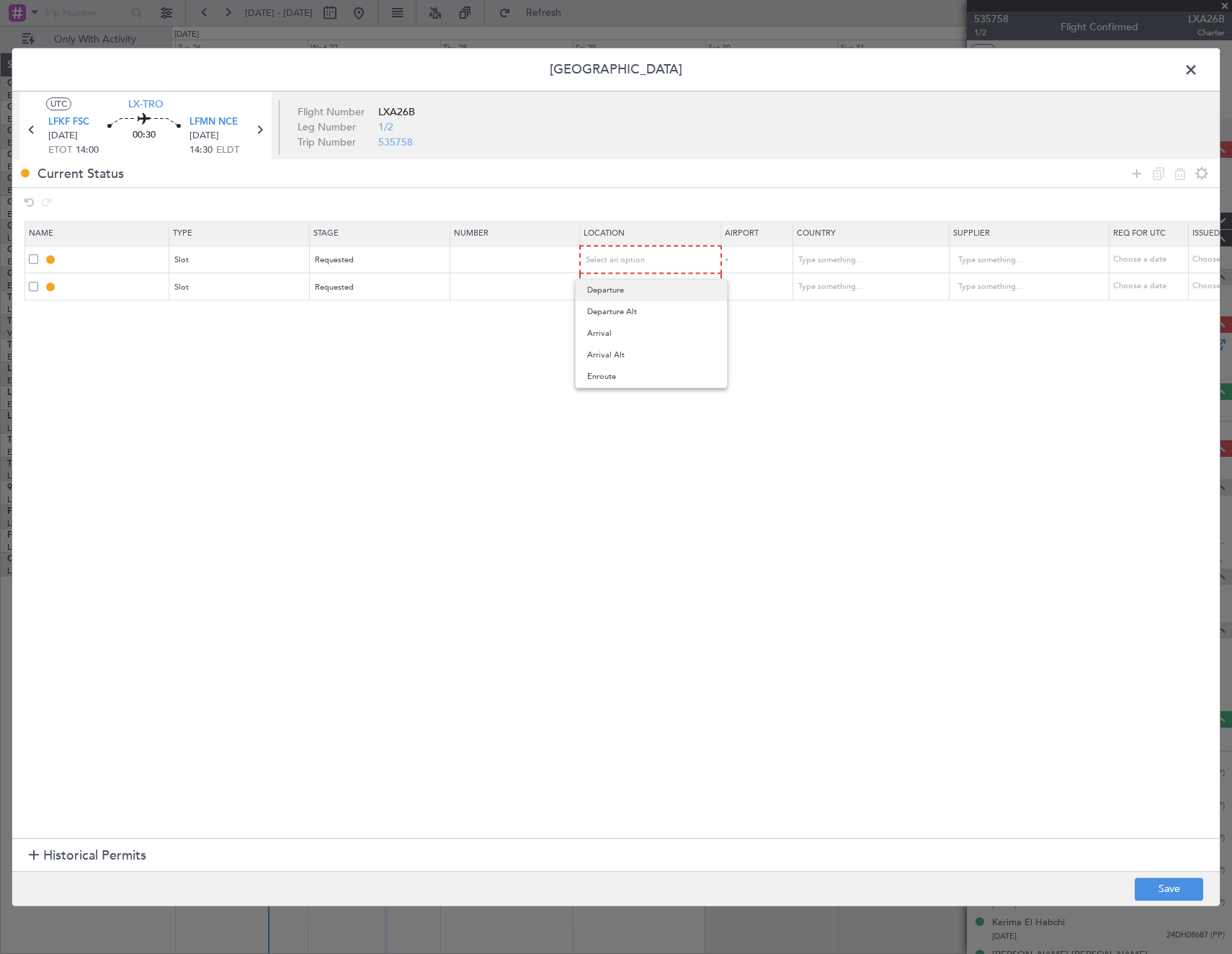
click at [632, 292] on span "Departure" at bounding box center [652, 290] width 128 height 22
click at [636, 286] on span "Select an option" at bounding box center [616, 286] width 59 height 11
click at [618, 363] on span "Arrival" at bounding box center [652, 360] width 128 height 22
click at [1165, 884] on button "Save" at bounding box center [1169, 889] width 68 height 23
type input "LFKF DEP SLOT"
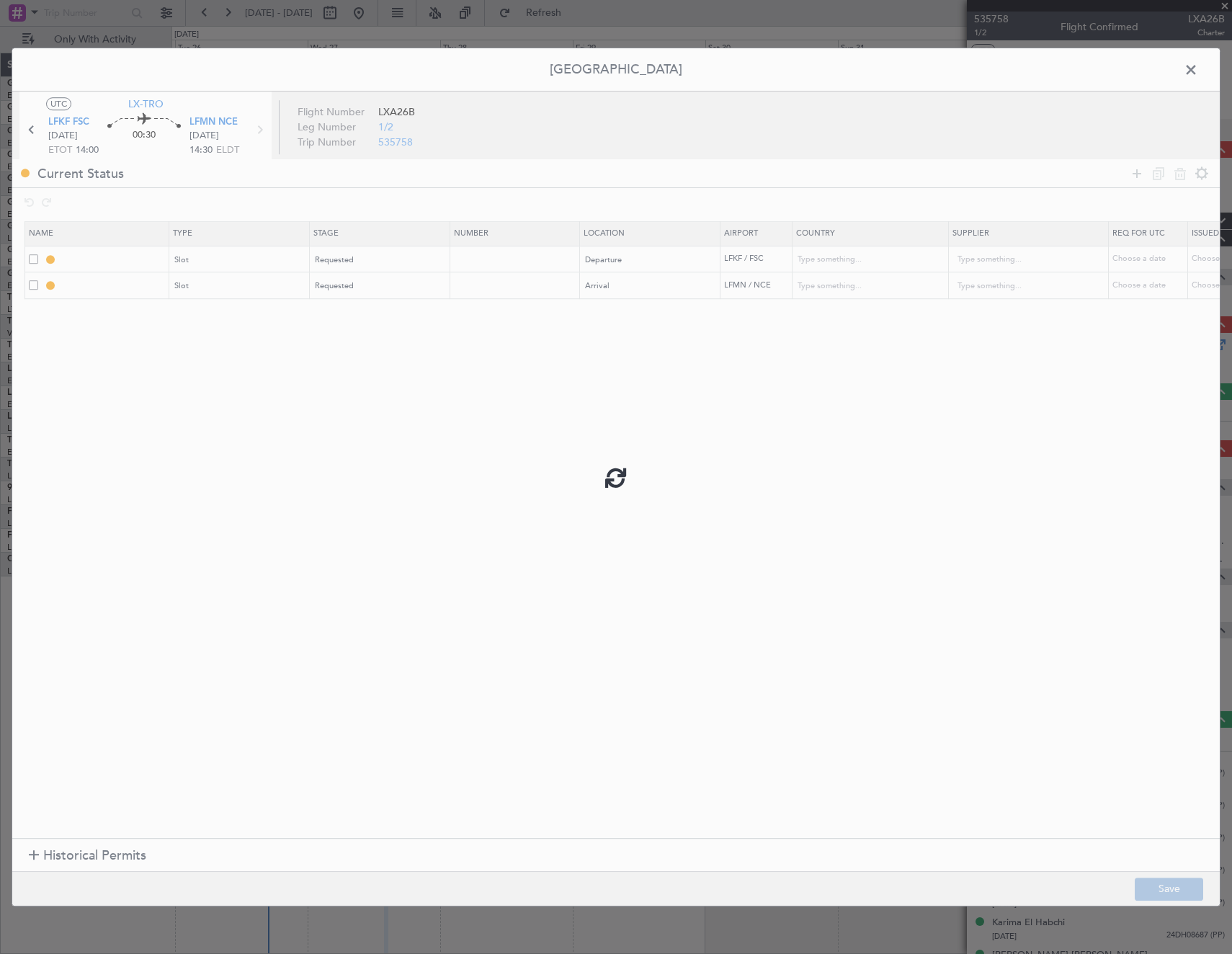
type input "France"
type input "NNN"
type input "LFMN ARR SLOT"
type input "France"
type input "NNN"
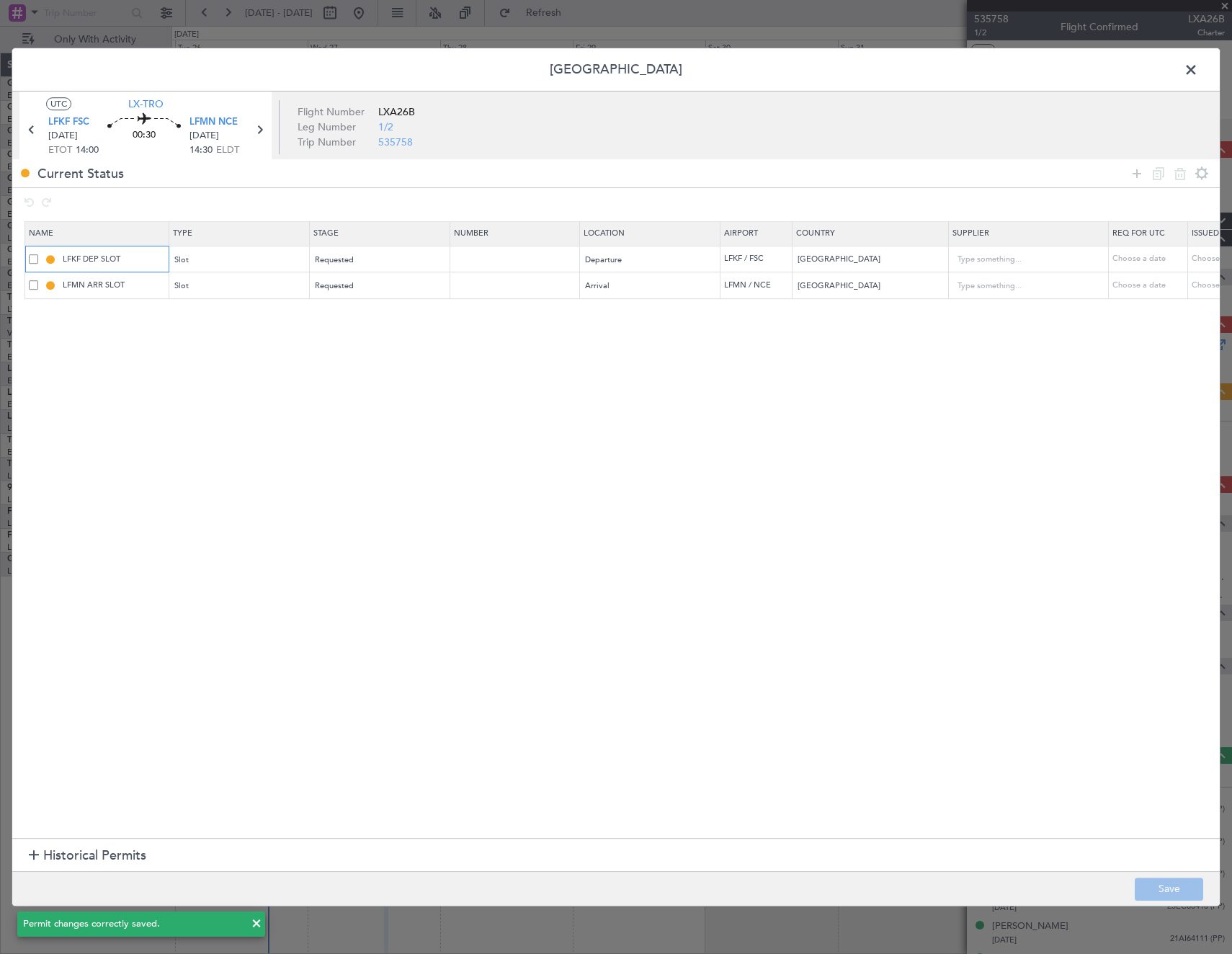
click at [149, 255] on input "LFKF DEP SLOT" at bounding box center [114, 259] width 108 height 12
type input "LFKF DEP SLOT 1400Z"
click at [142, 290] on input "LFMN ARR SLOT" at bounding box center [114, 286] width 108 height 12
type input "LFMN ARR SLOT 1430Z"
click at [1193, 892] on button "Save" at bounding box center [1169, 889] width 68 height 23
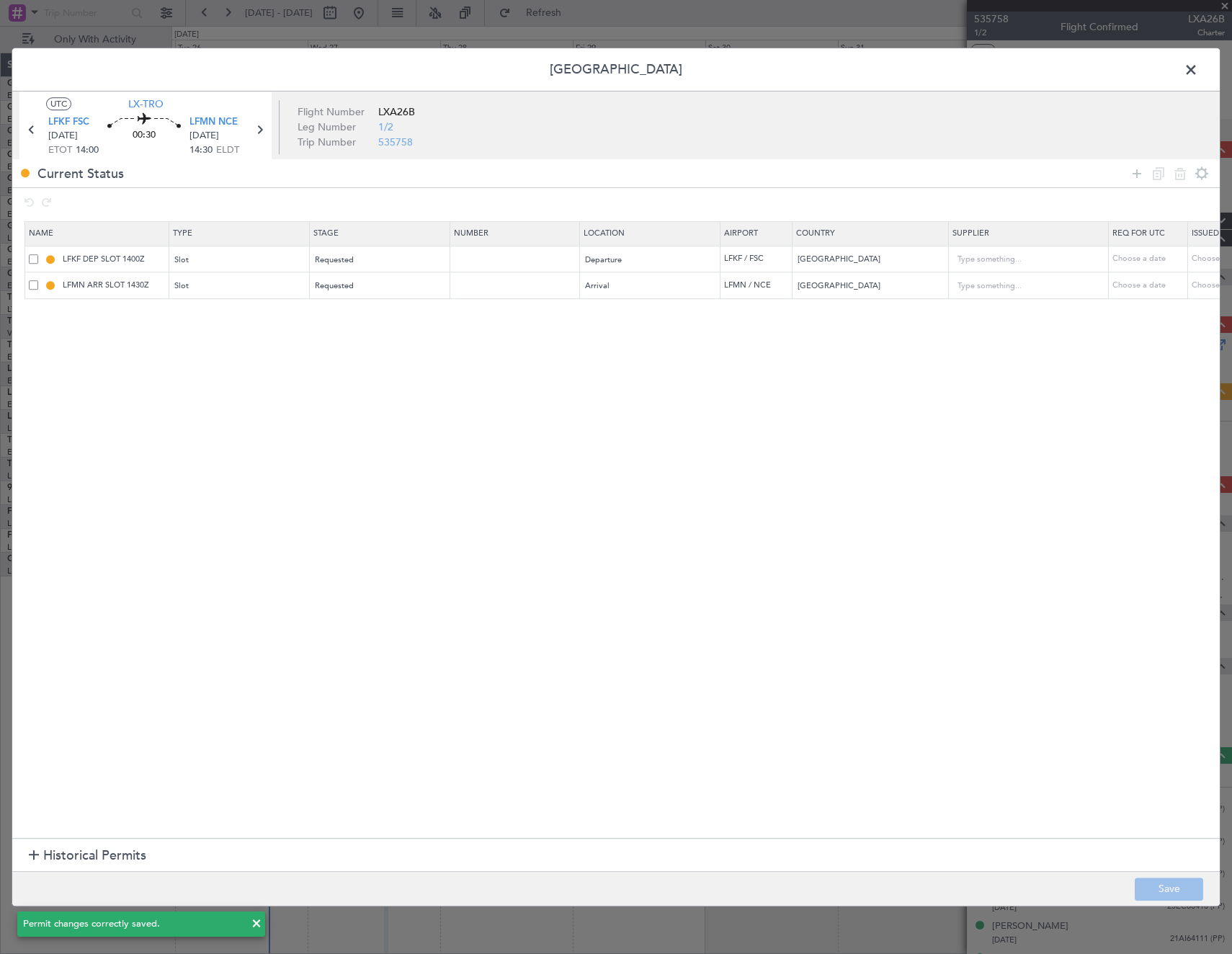
click at [1199, 73] on span at bounding box center [1199, 74] width 0 height 29
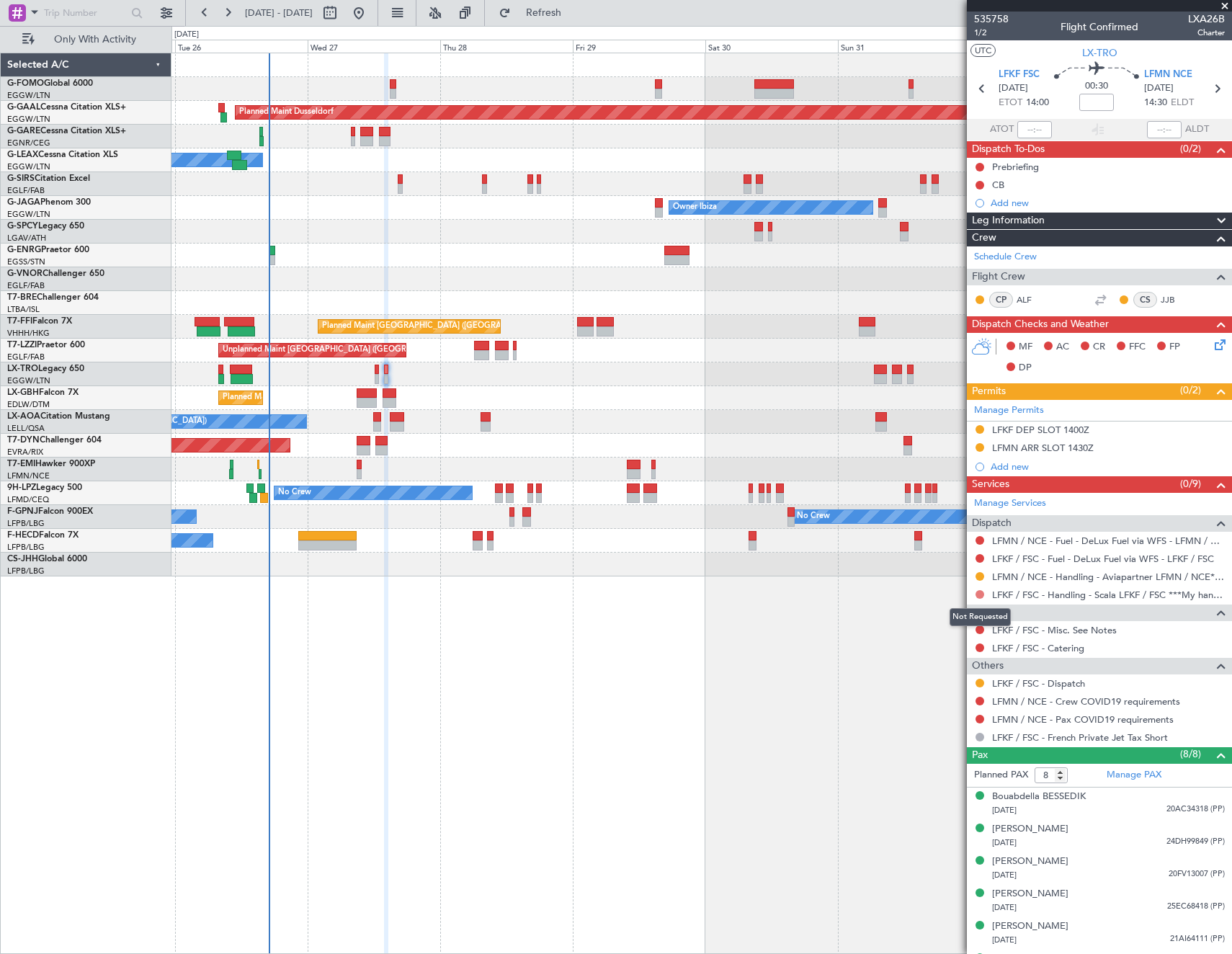
click at [981, 594] on button at bounding box center [980, 594] width 9 height 9
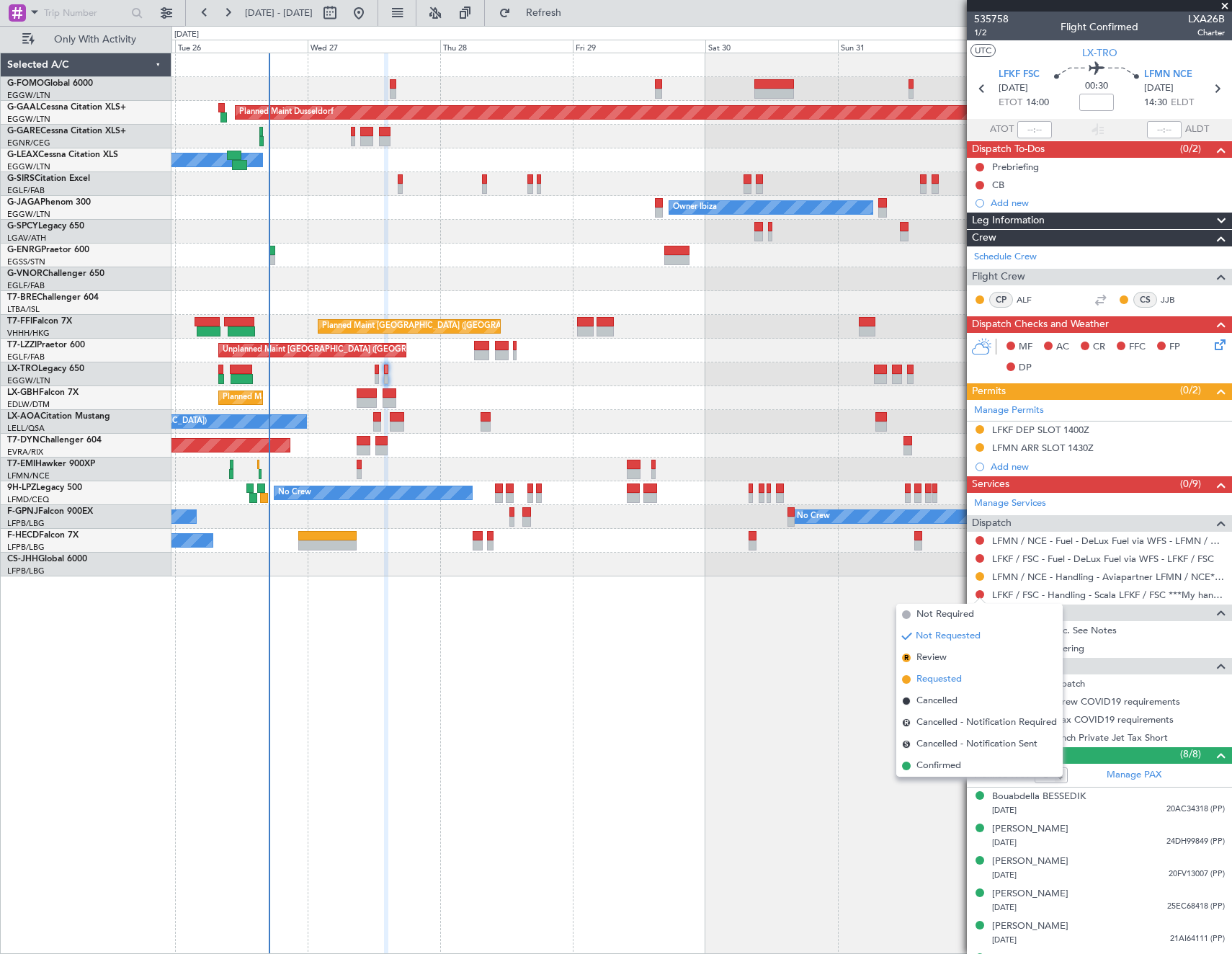
click at [953, 676] on span "Requested" at bounding box center [939, 679] width 45 height 15
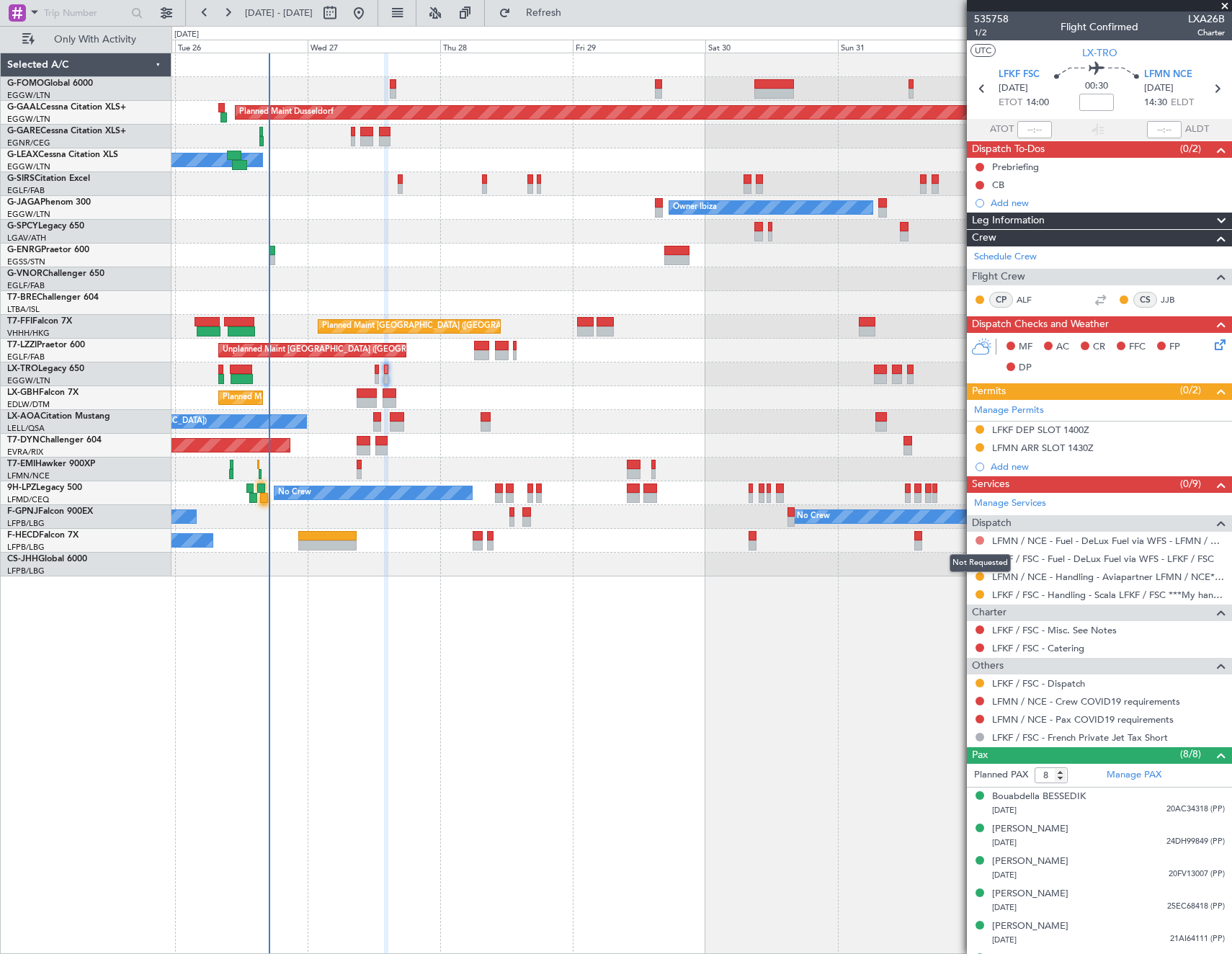
click at [979, 539] on button at bounding box center [980, 540] width 9 height 9
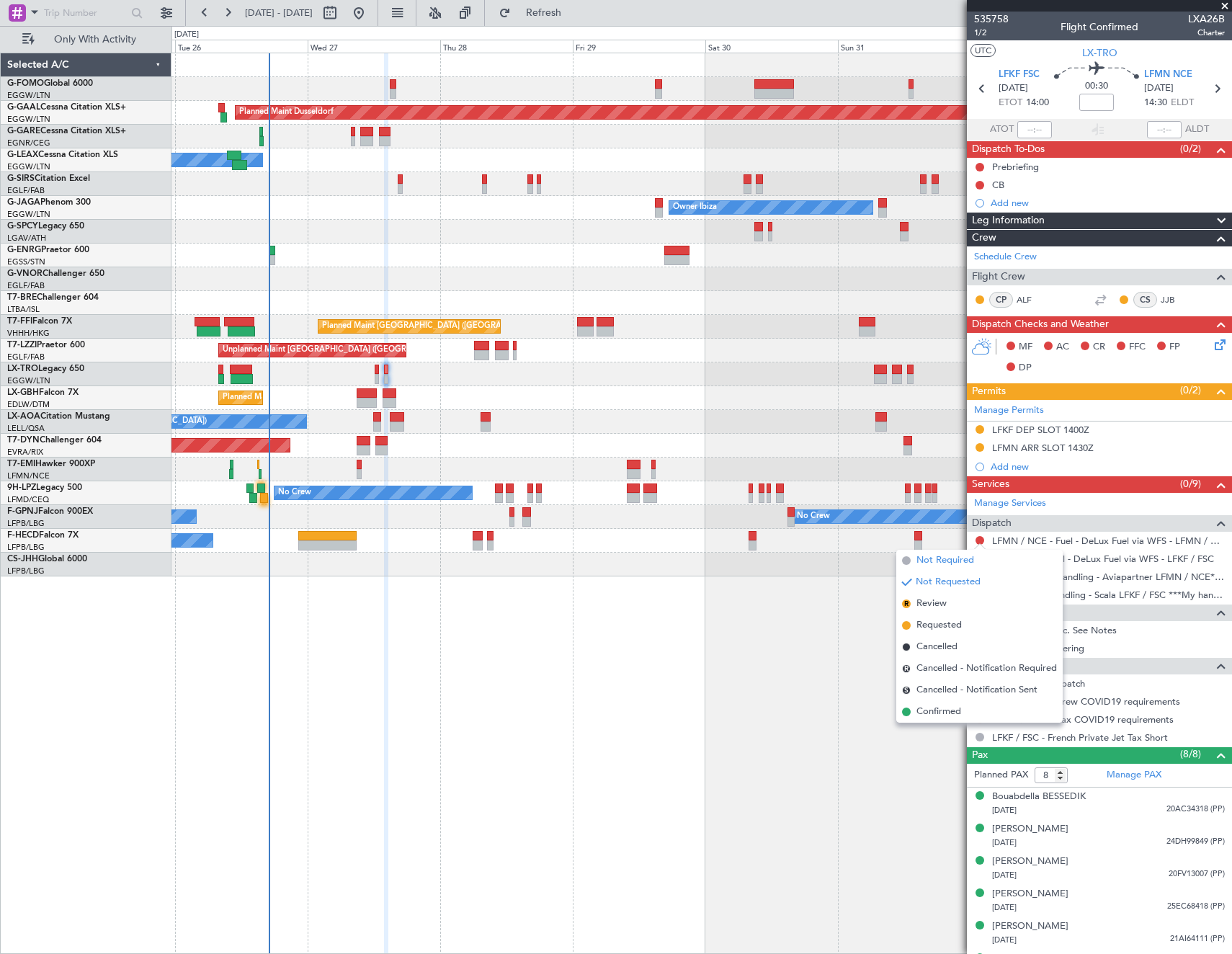
click at [921, 555] on span "Not Required" at bounding box center [945, 561] width 58 height 15
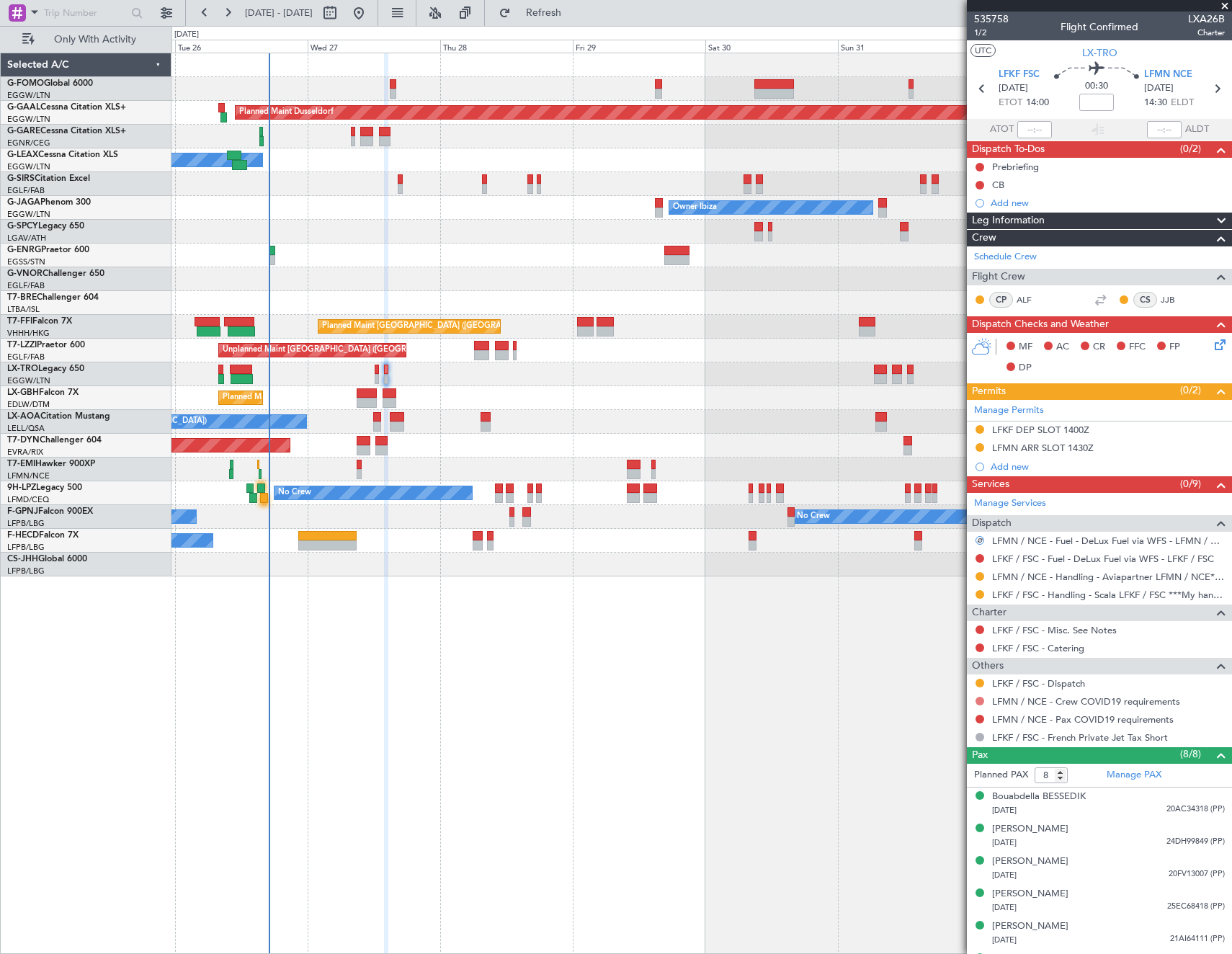
click at [980, 698] on button at bounding box center [980, 701] width 9 height 9
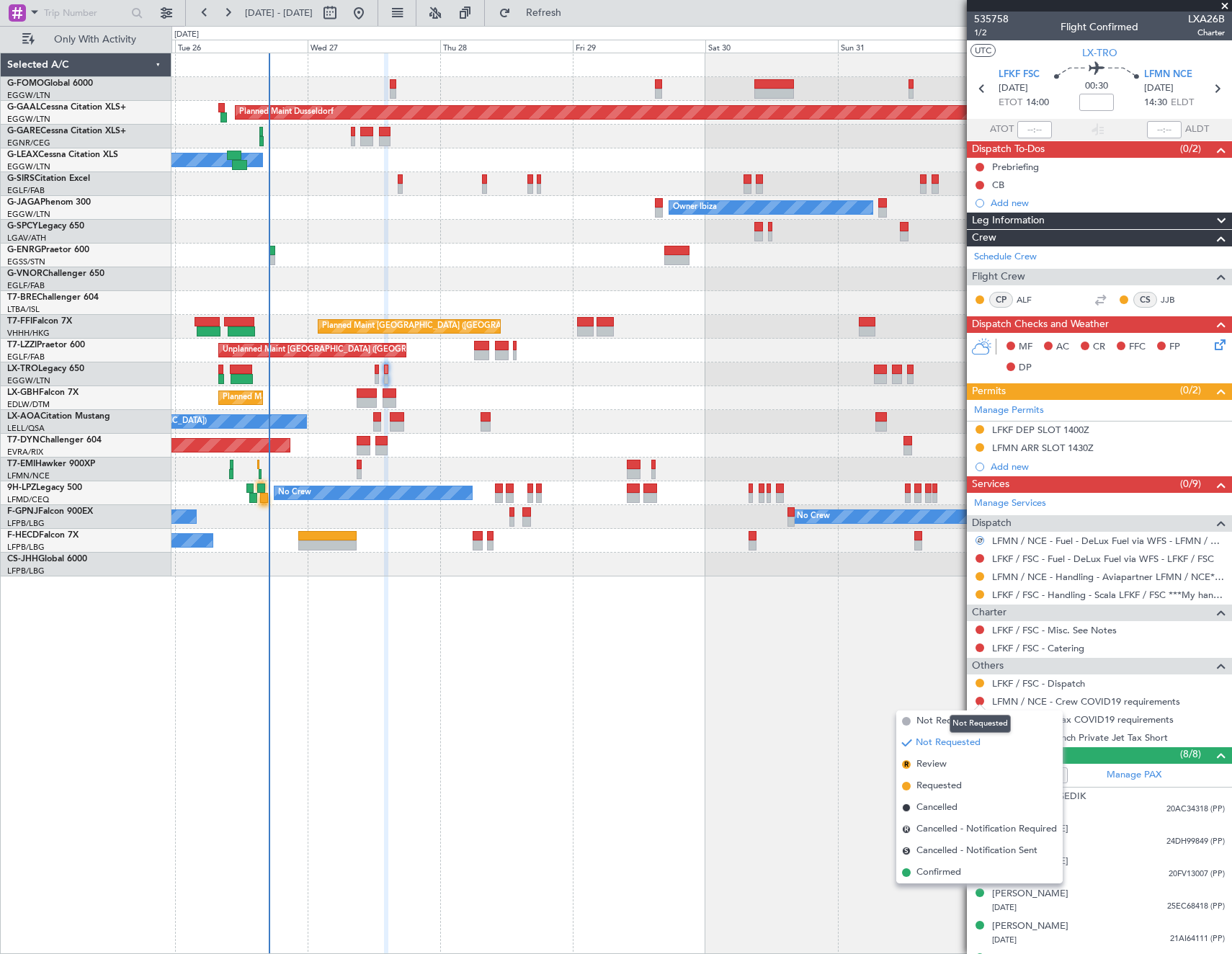
click at [943, 720] on mat-tooltip-component "Not Requested" at bounding box center [980, 723] width 81 height 38
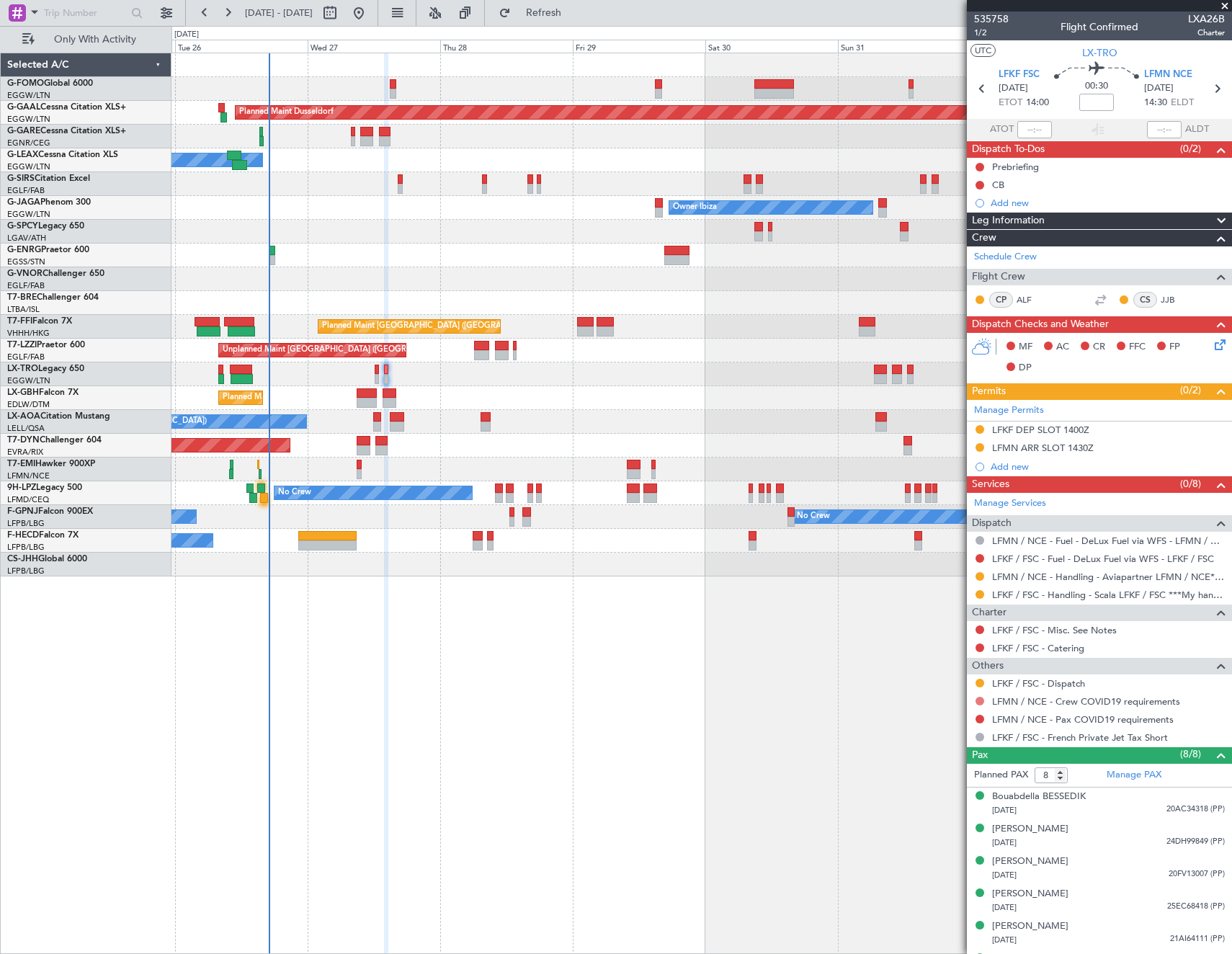
click at [979, 698] on button at bounding box center [980, 701] width 9 height 9
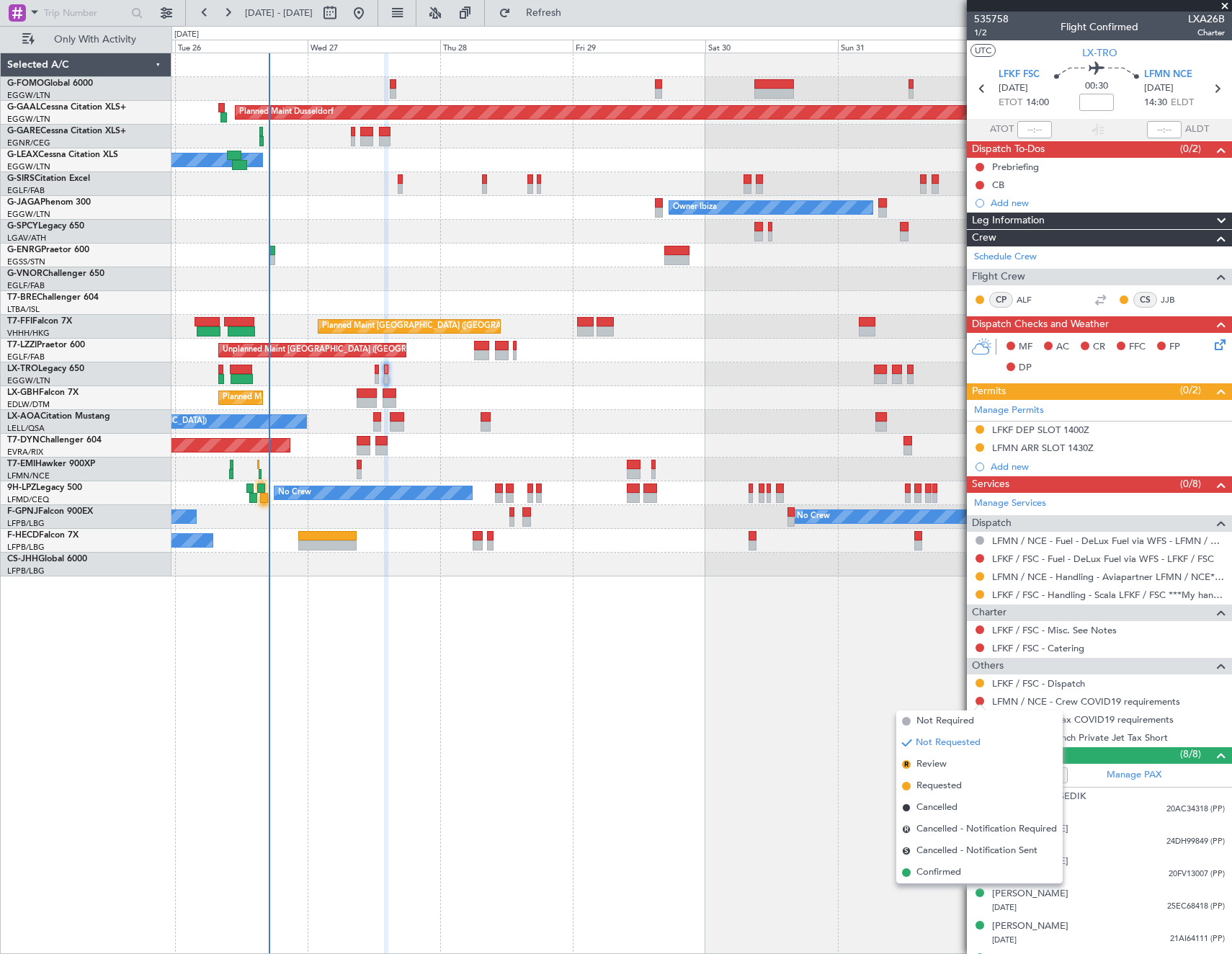
drag, startPoint x: 923, startPoint y: 723, endPoint x: 981, endPoint y: 717, distance: 58.3
click at [923, 723] on span "Not Required" at bounding box center [945, 721] width 58 height 15
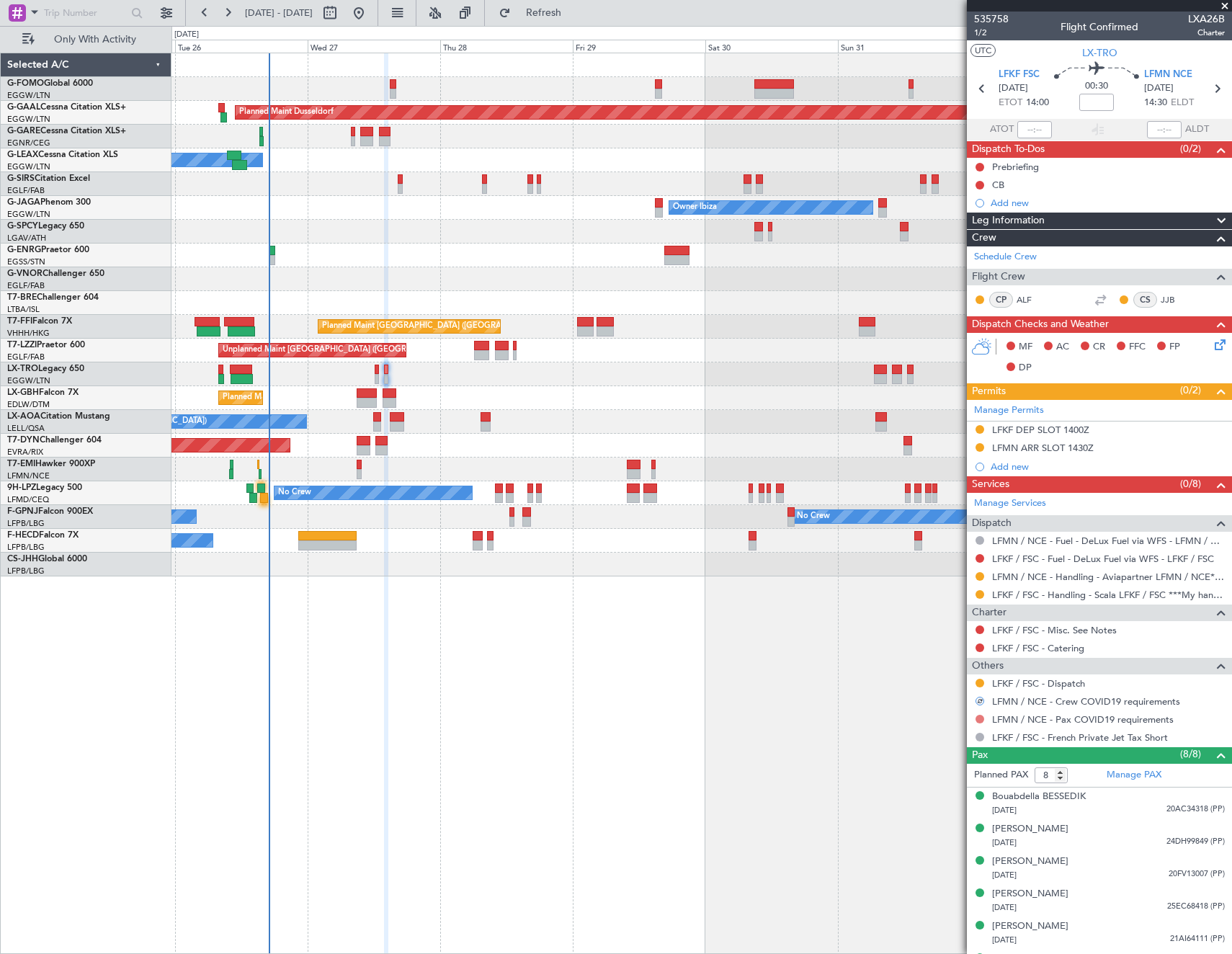
click at [980, 716] on button at bounding box center [980, 719] width 9 height 9
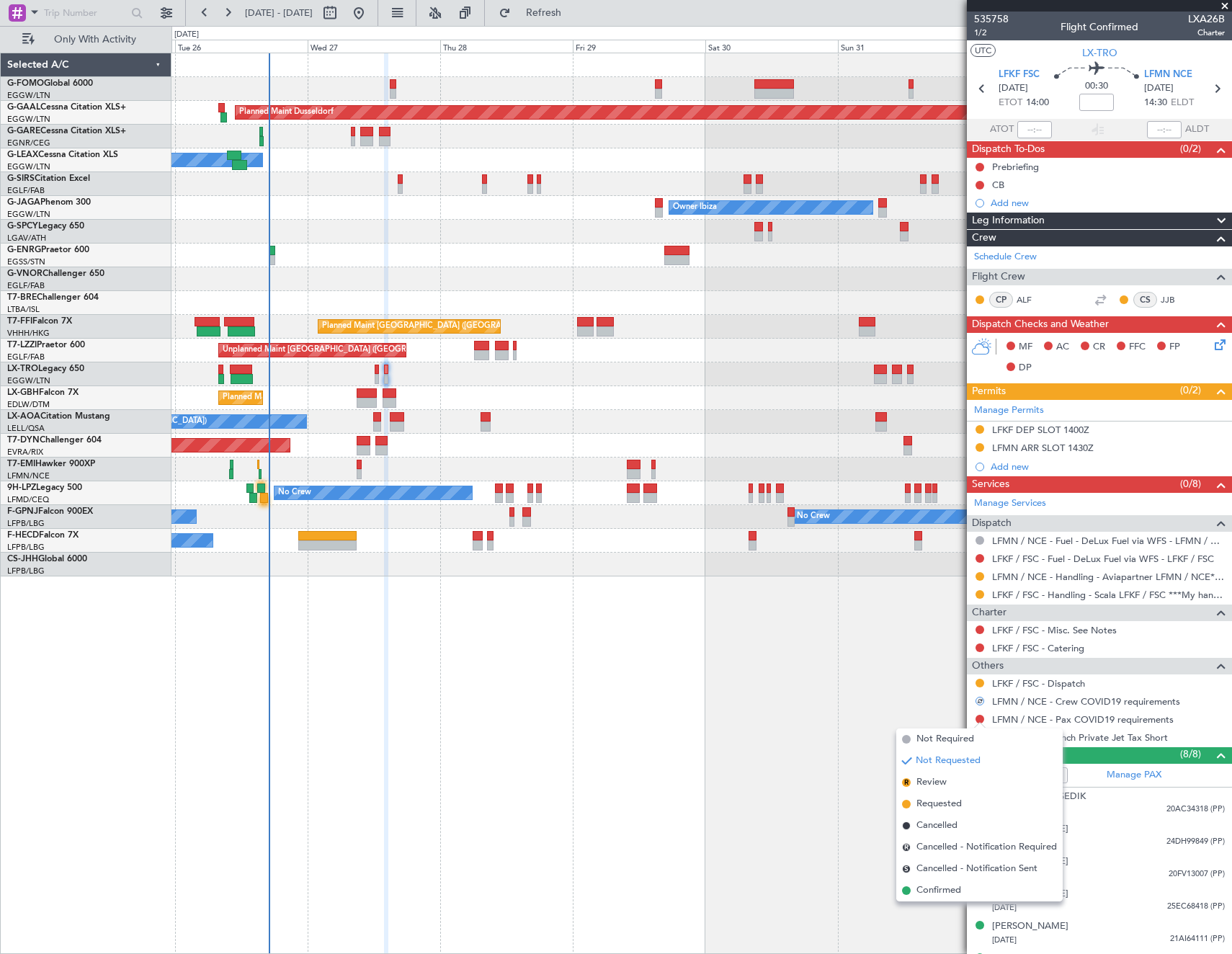
click at [922, 737] on span "Not Required" at bounding box center [945, 739] width 58 height 15
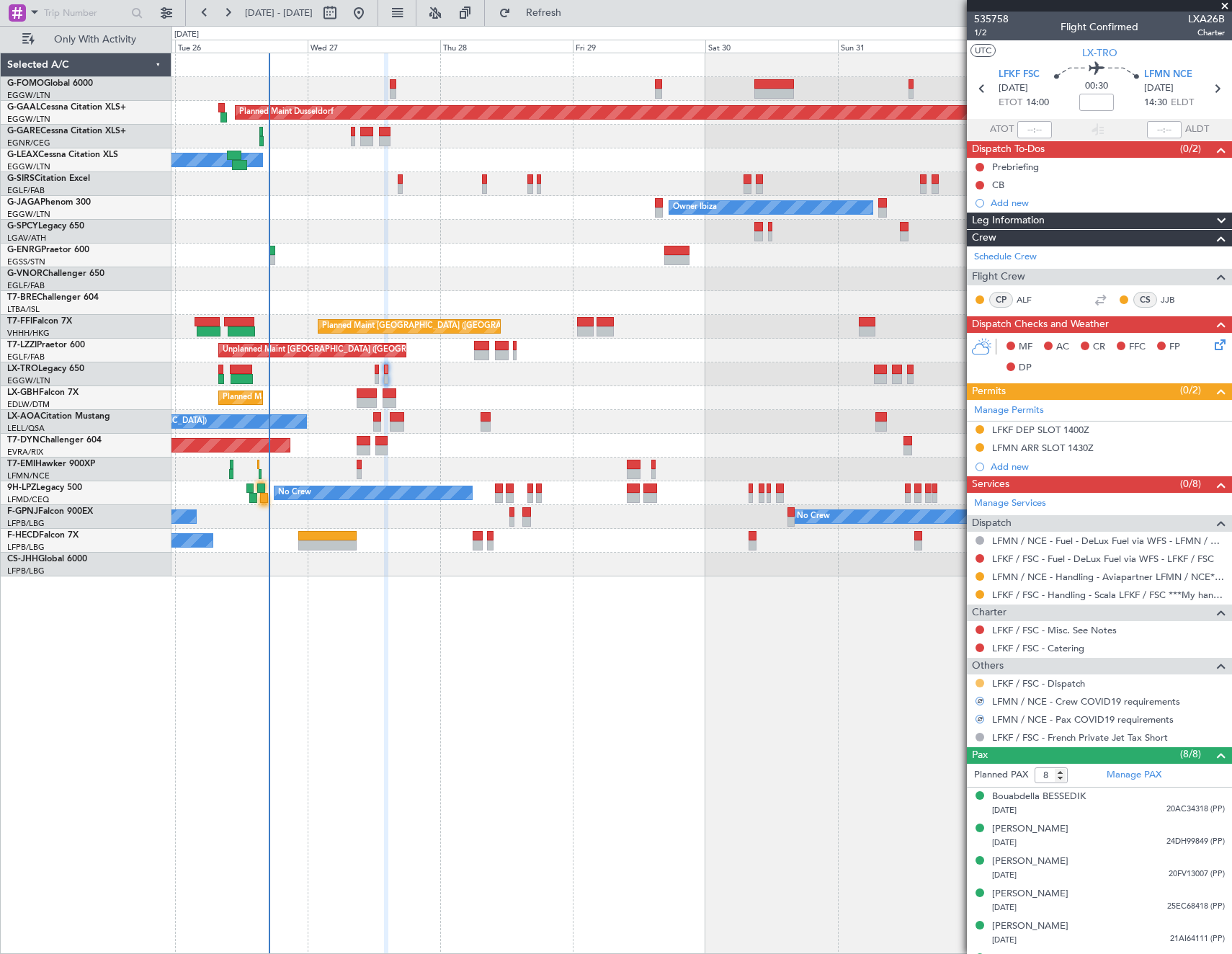
click at [981, 681] on button at bounding box center [980, 682] width 9 height 9
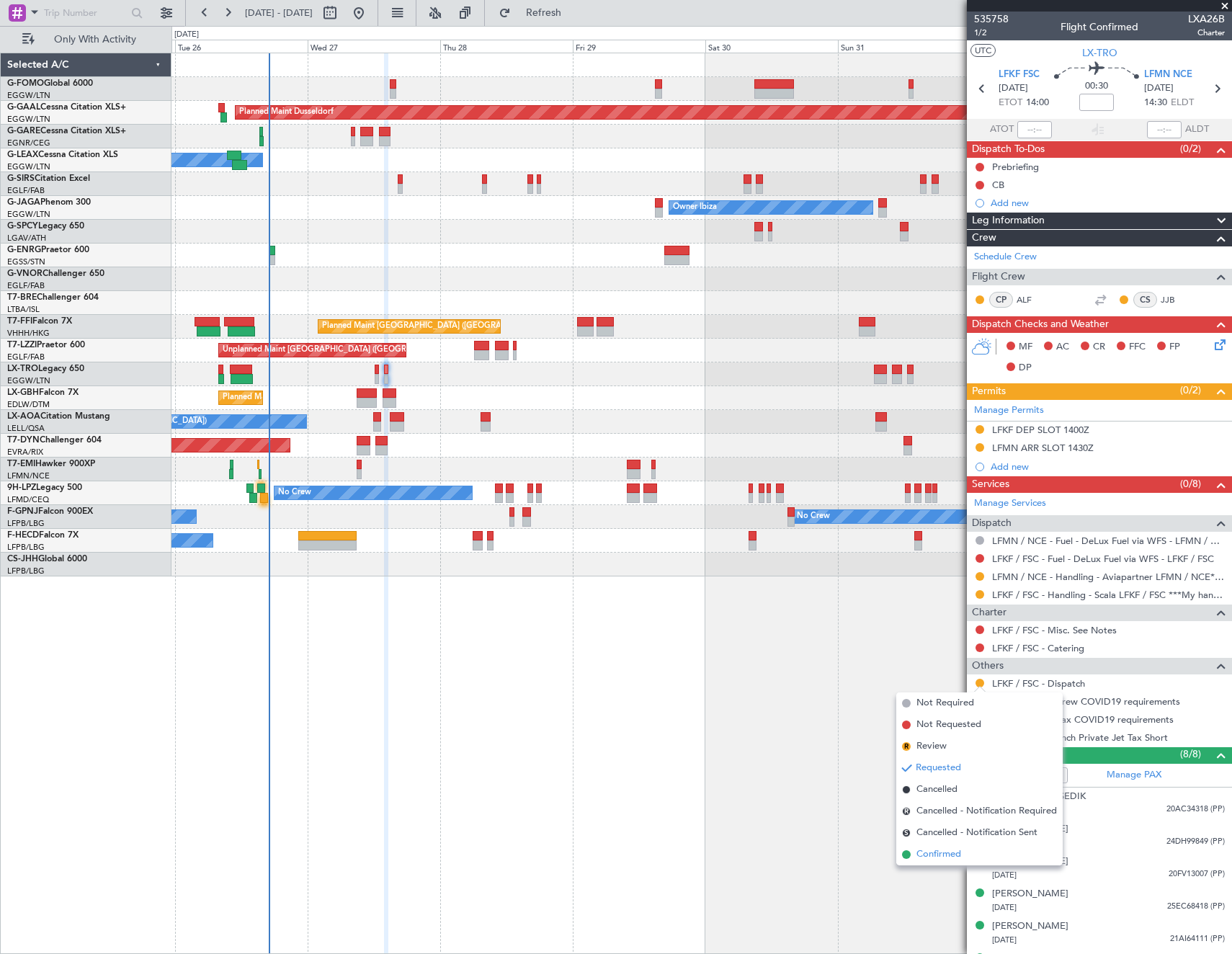
click at [924, 856] on span "Confirmed" at bounding box center [938, 854] width 45 height 15
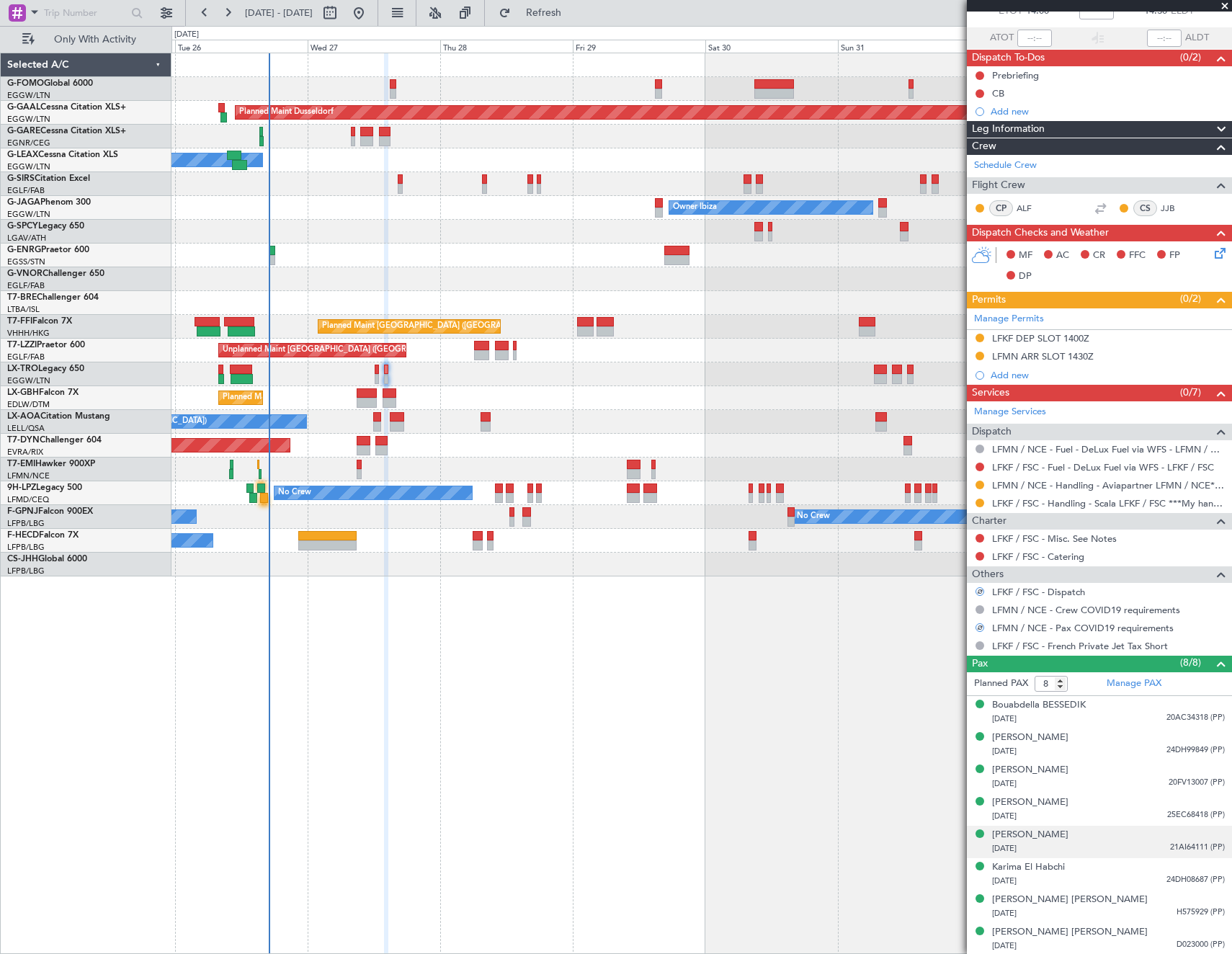
scroll to position [92, 0]
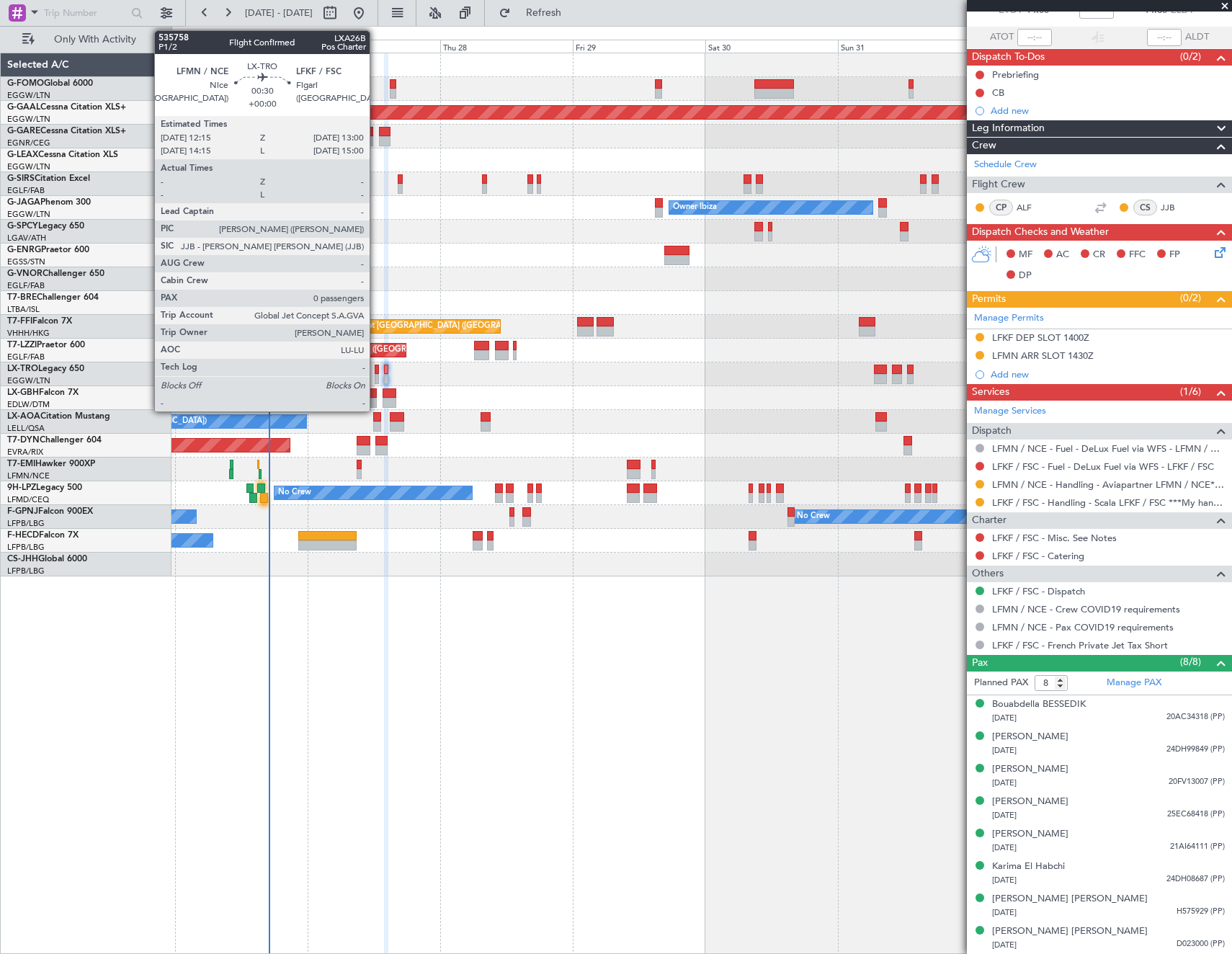
click at [377, 372] on div at bounding box center [377, 369] width 4 height 10
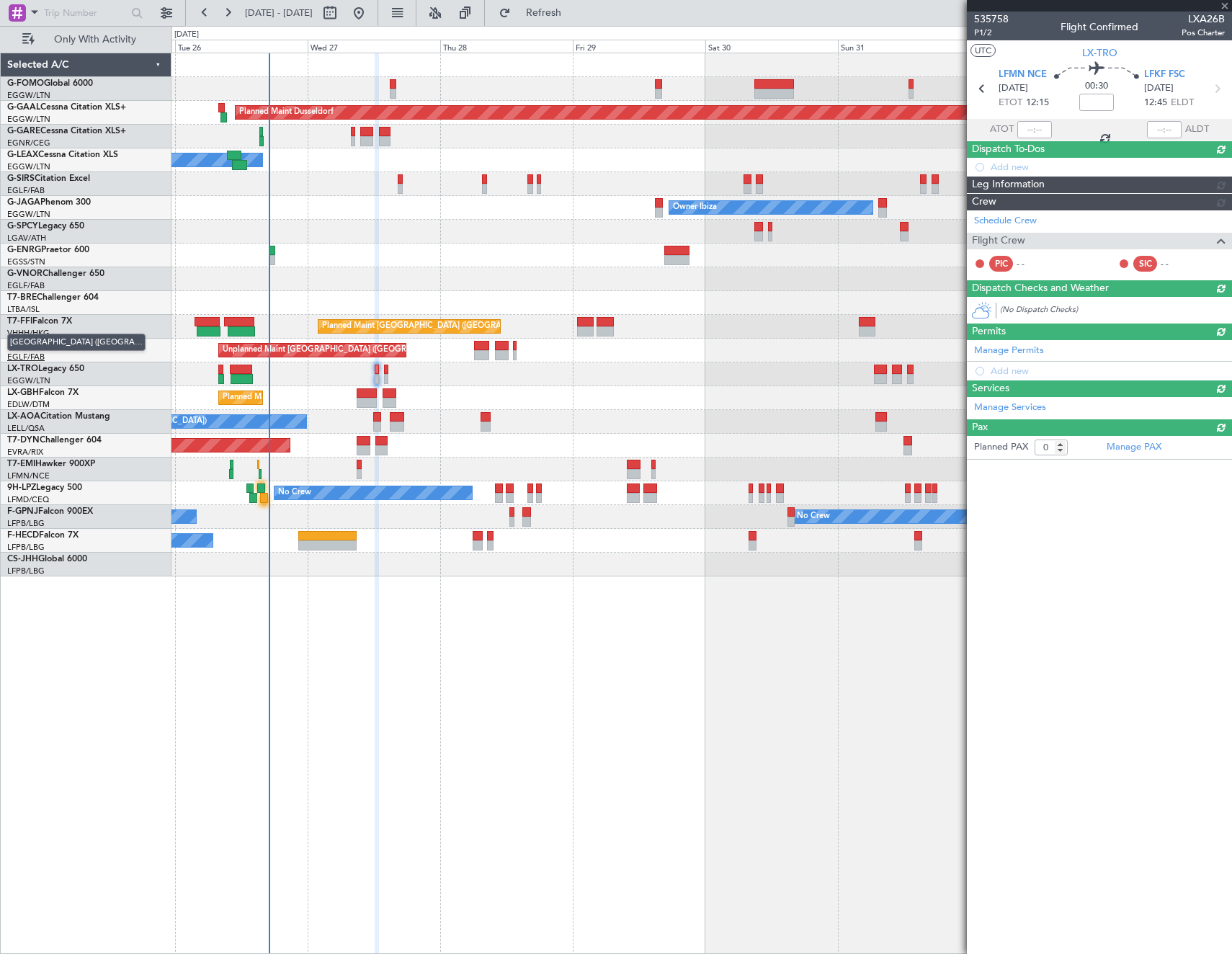
scroll to position [0, 0]
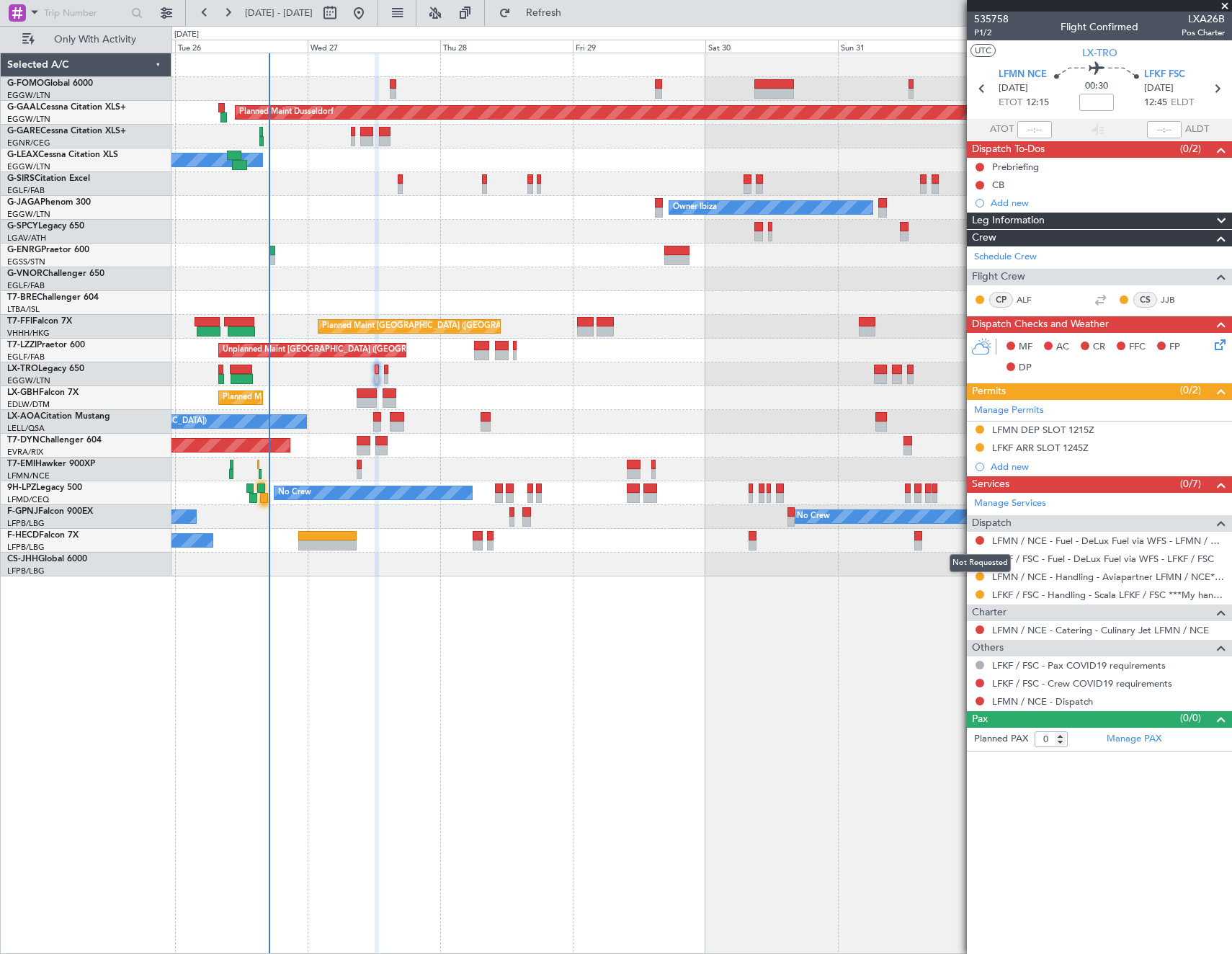
click at [980, 561] on div "Not Requested" at bounding box center [980, 563] width 61 height 18
click at [980, 554] on button at bounding box center [980, 558] width 9 height 9
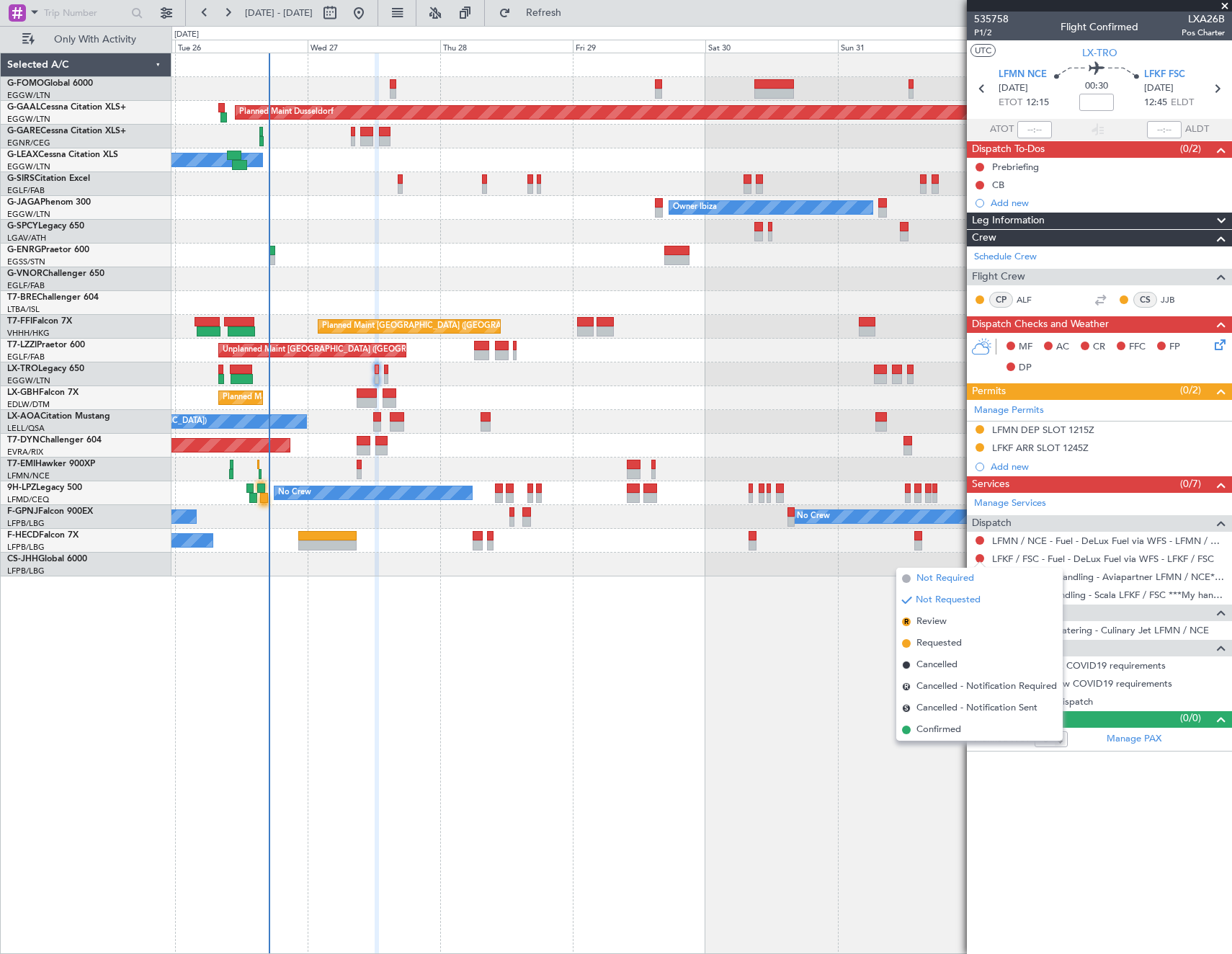
click at [936, 576] on span "Not Required" at bounding box center [945, 578] width 58 height 15
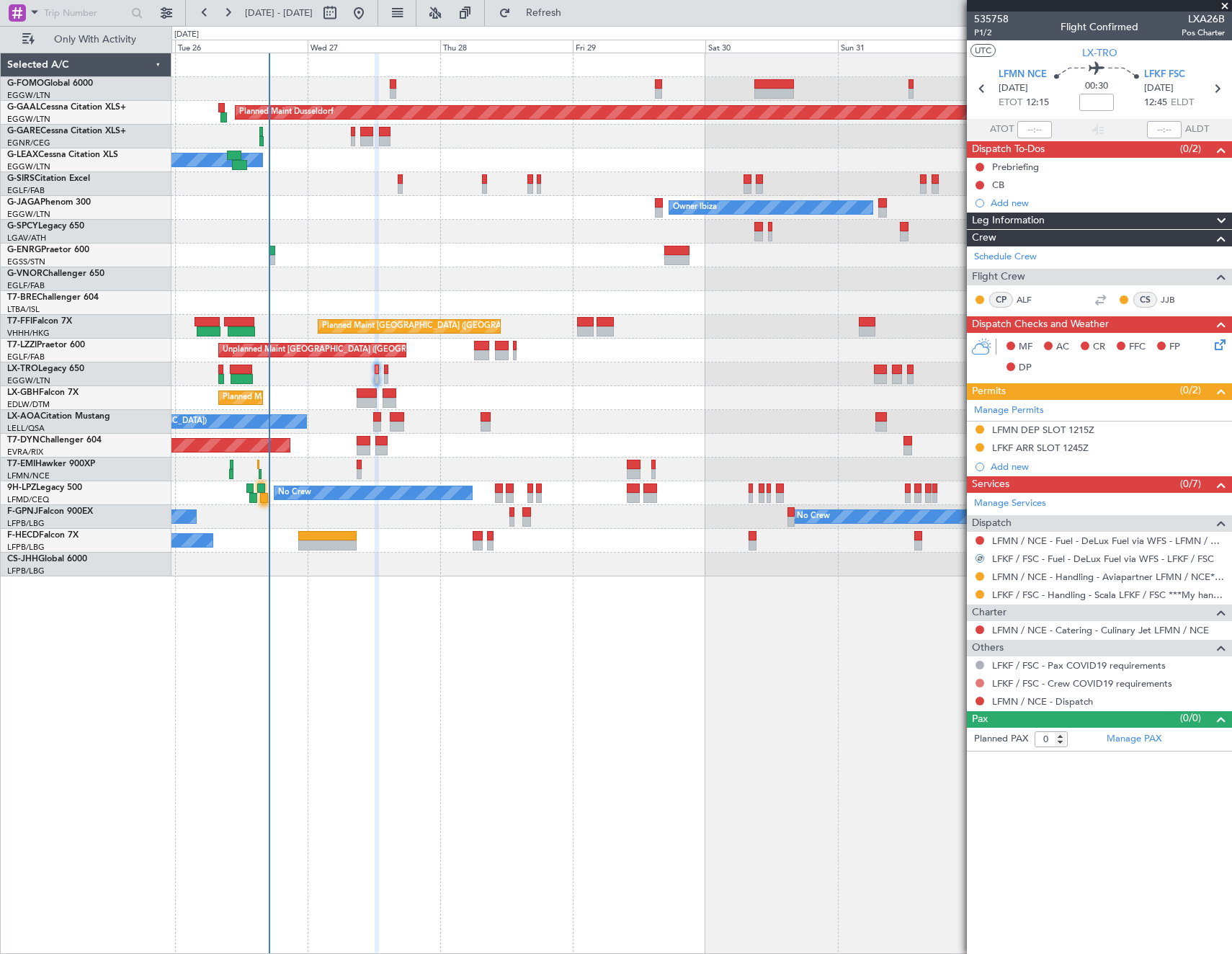
click at [980, 685] on button at bounding box center [980, 682] width 9 height 9
drag, startPoint x: 934, startPoint y: 705, endPoint x: 974, endPoint y: 702, distance: 40.1
click at [938, 707] on span "Not Required" at bounding box center [945, 703] width 58 height 15
click at [978, 698] on button at bounding box center [980, 701] width 9 height 9
click at [961, 870] on span "Confirmed" at bounding box center [938, 872] width 45 height 15
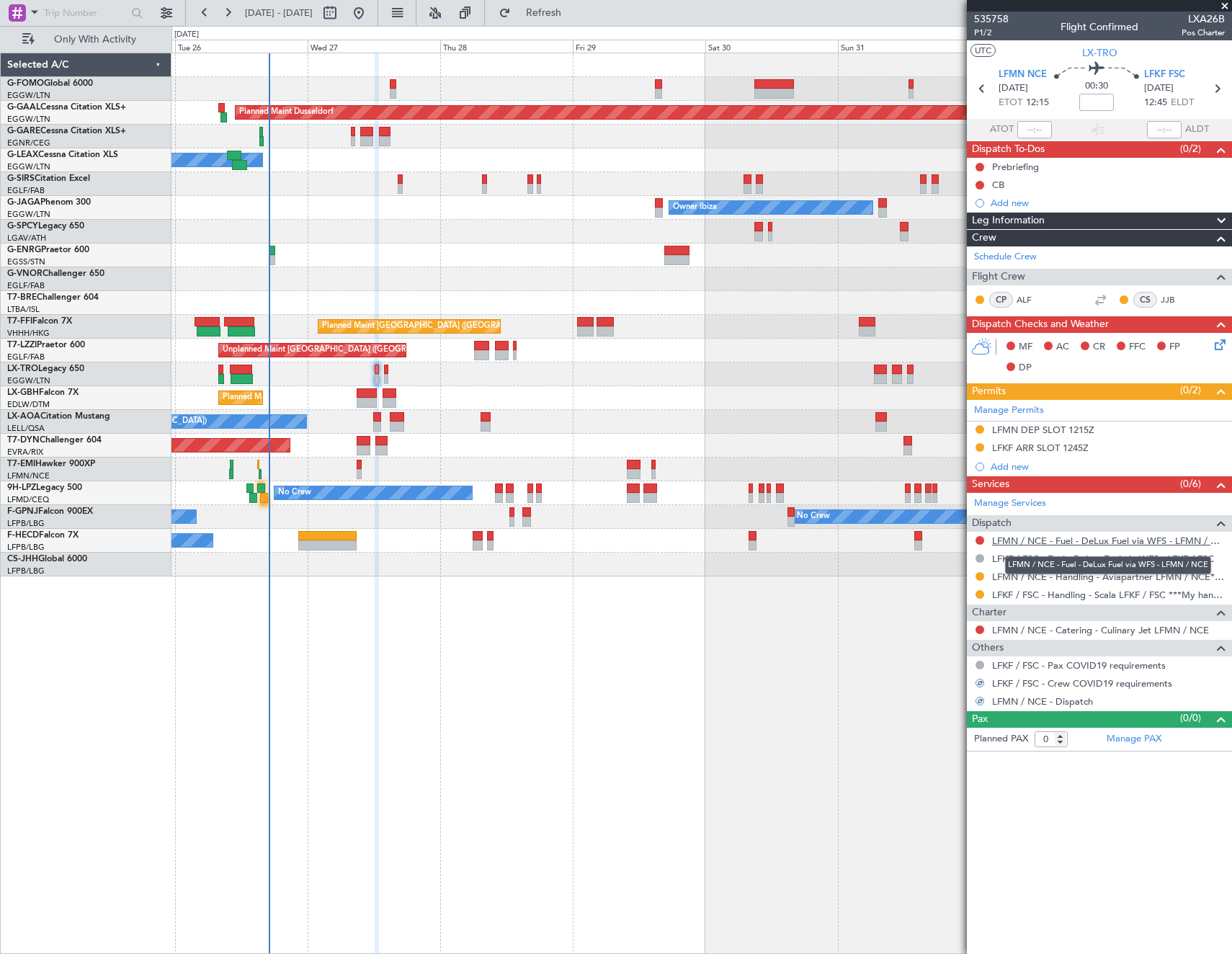
click at [1139, 542] on link "LFMN / NCE - Fuel - DeLux Fuel via WFS - LFMN / NCE" at bounding box center [1109, 540] width 233 height 12
click at [1221, 86] on icon at bounding box center [1217, 88] width 19 height 19
type input "8"
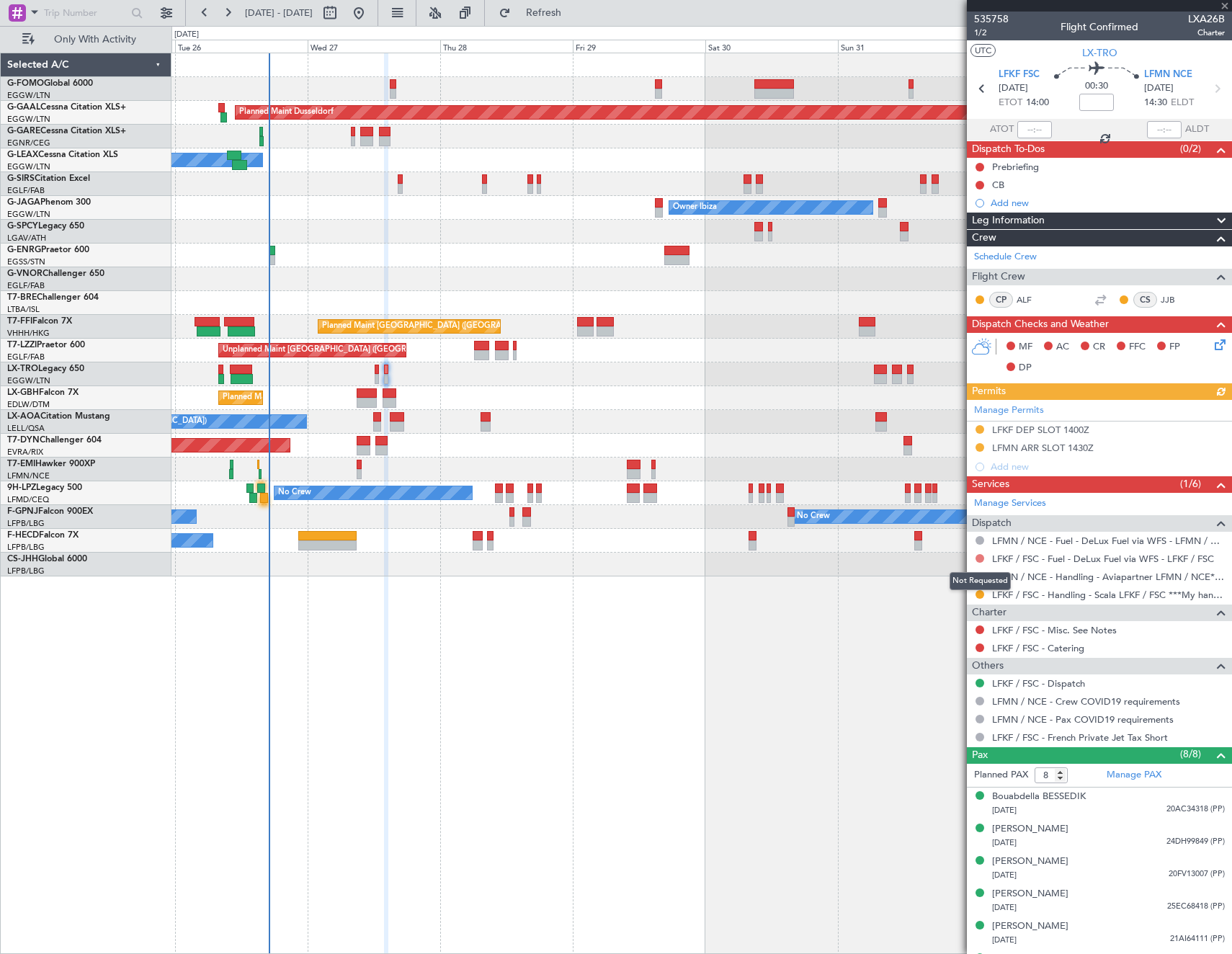
click at [977, 561] on button at bounding box center [980, 558] width 9 height 9
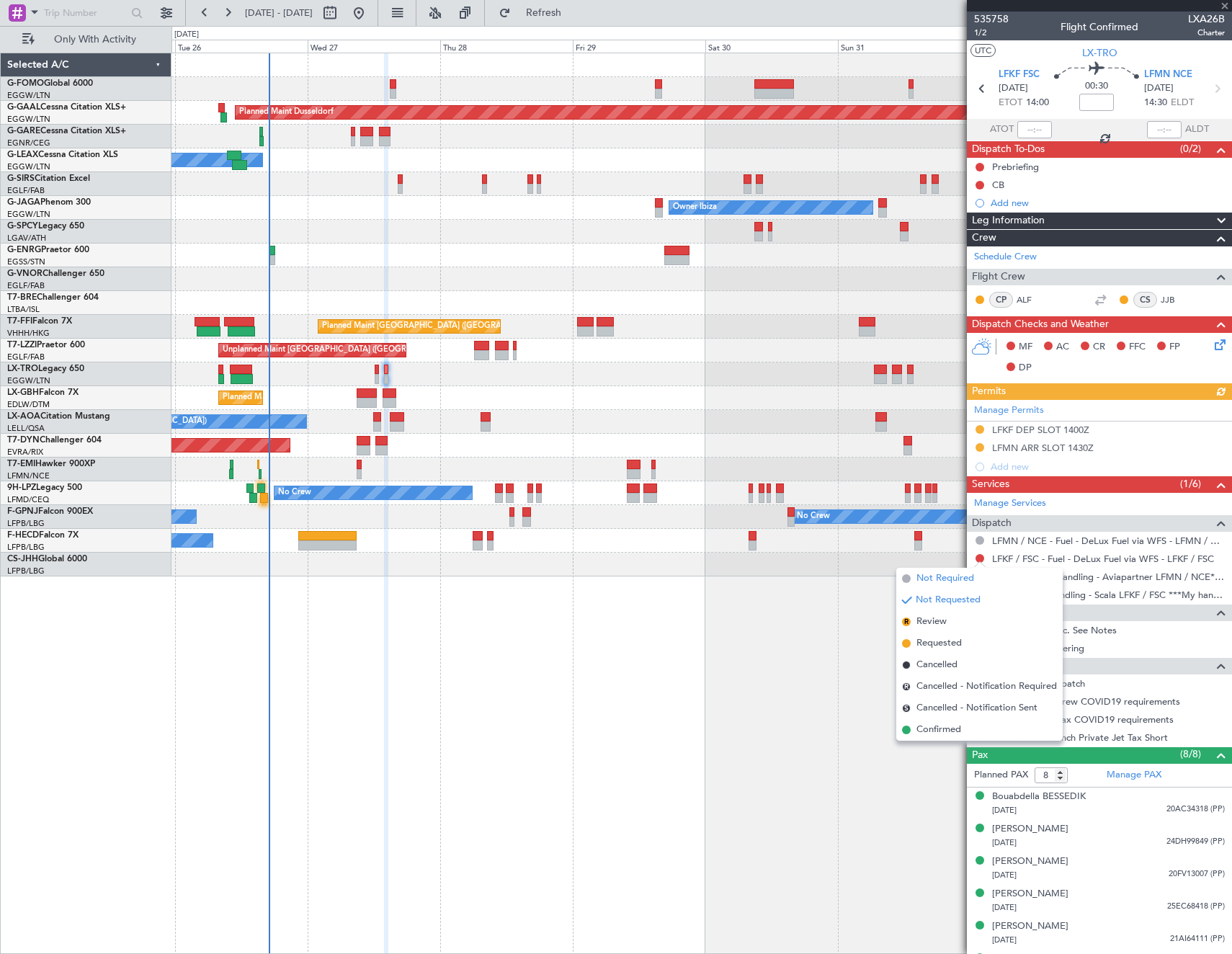
click at [922, 579] on span "Not Required" at bounding box center [945, 578] width 58 height 15
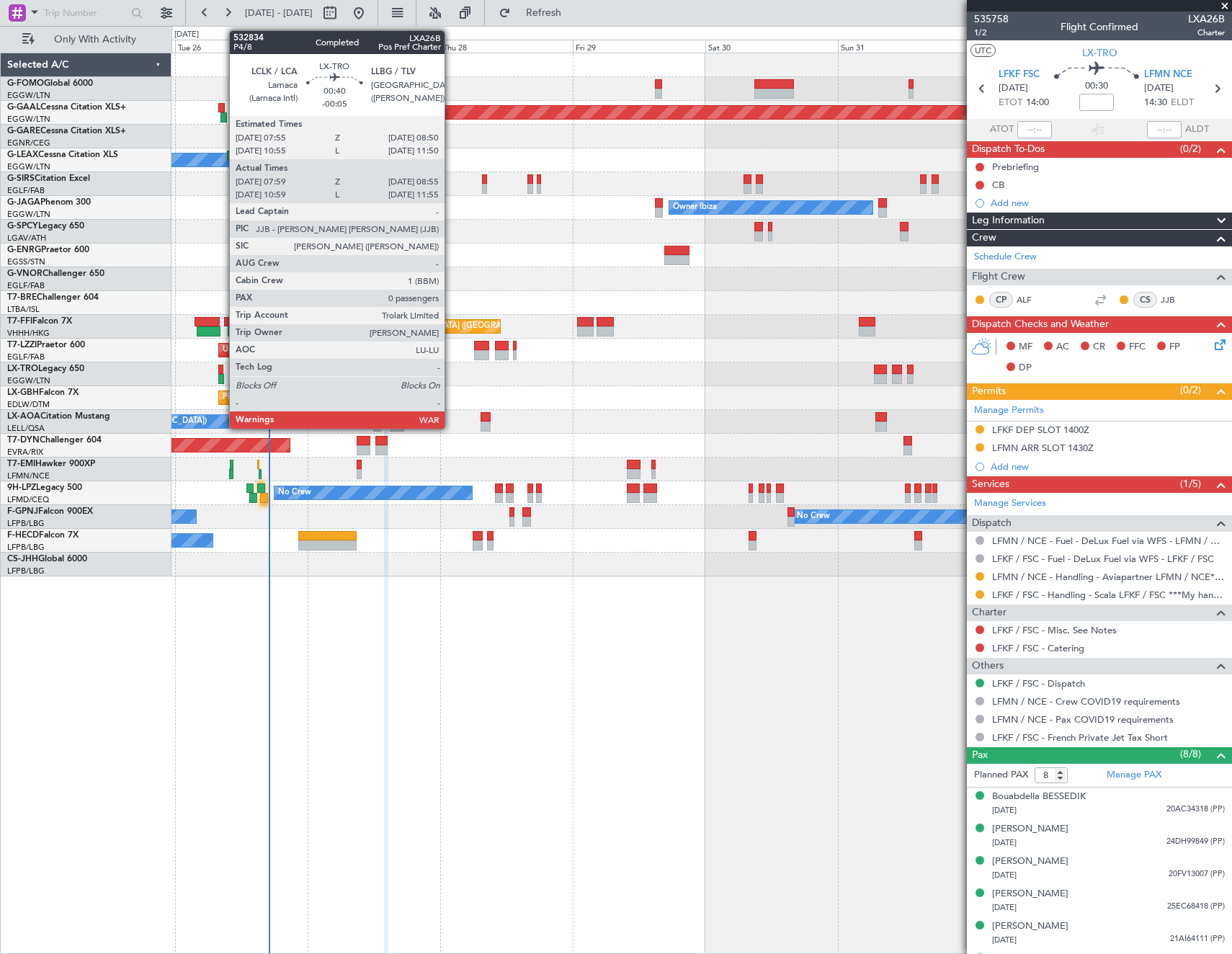
click at [222, 370] on div at bounding box center [221, 369] width 6 height 10
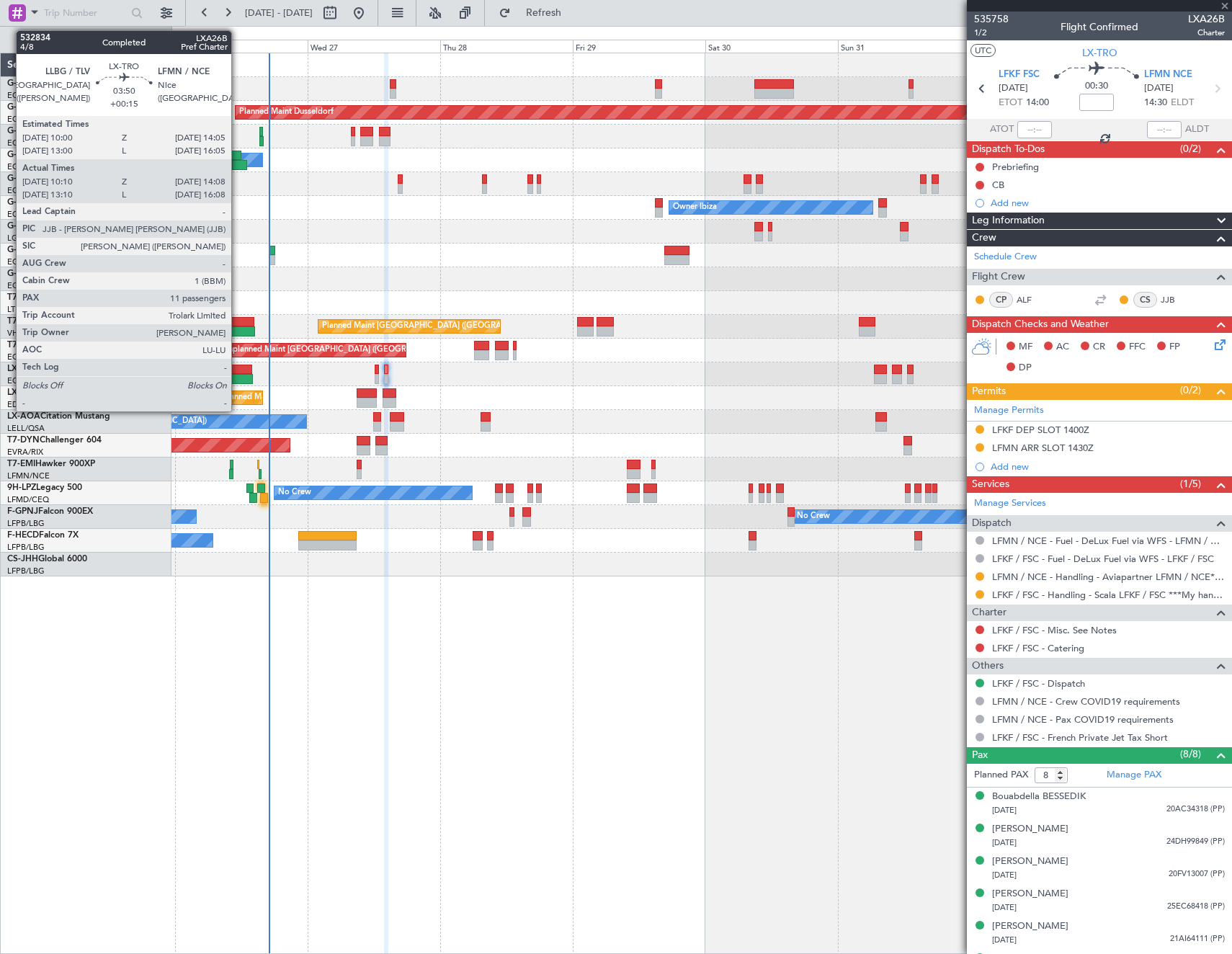
type input "-00:05"
type input "07:59"
type input "08:40"
type input "0"
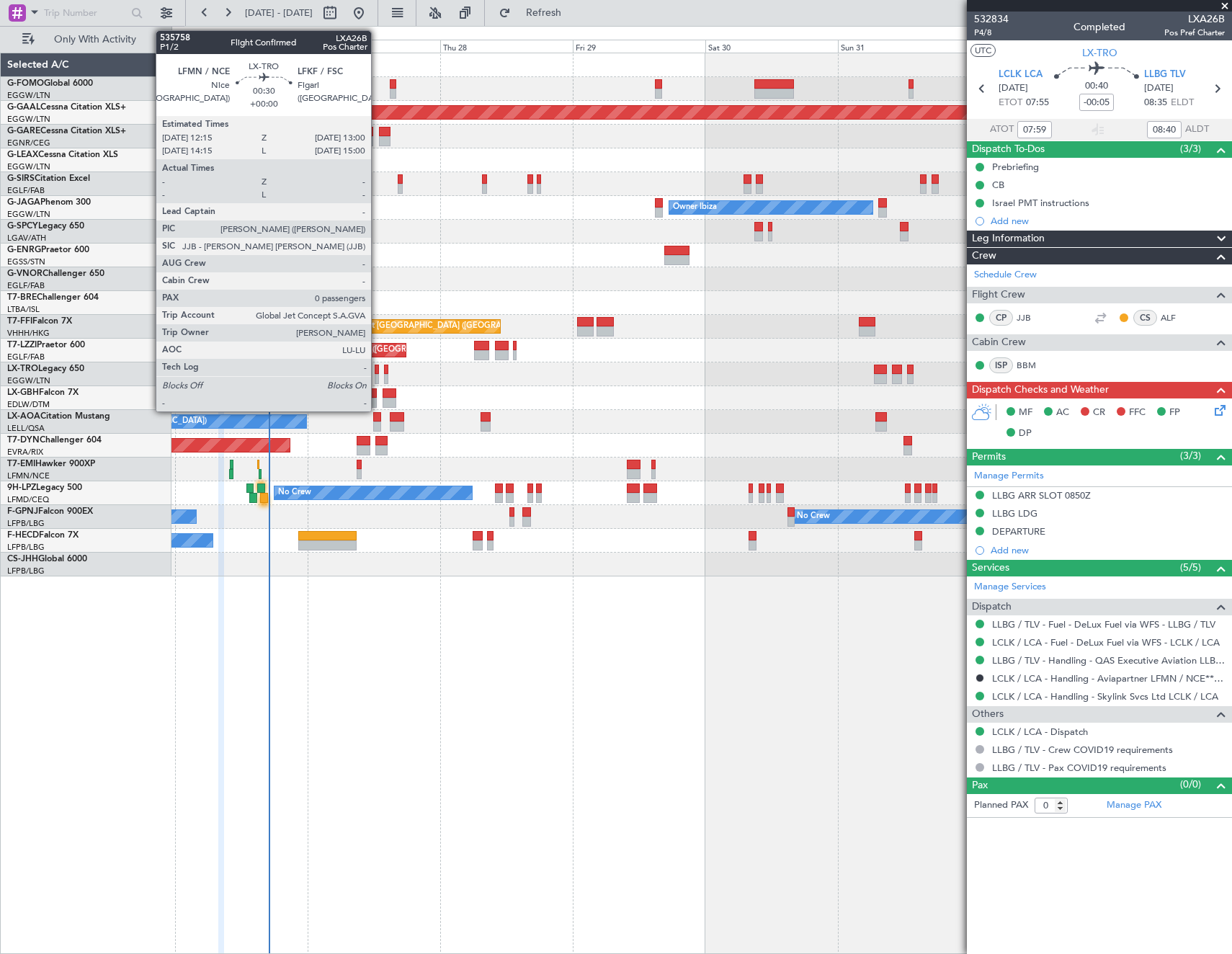
click at [377, 371] on div at bounding box center [377, 369] width 4 height 10
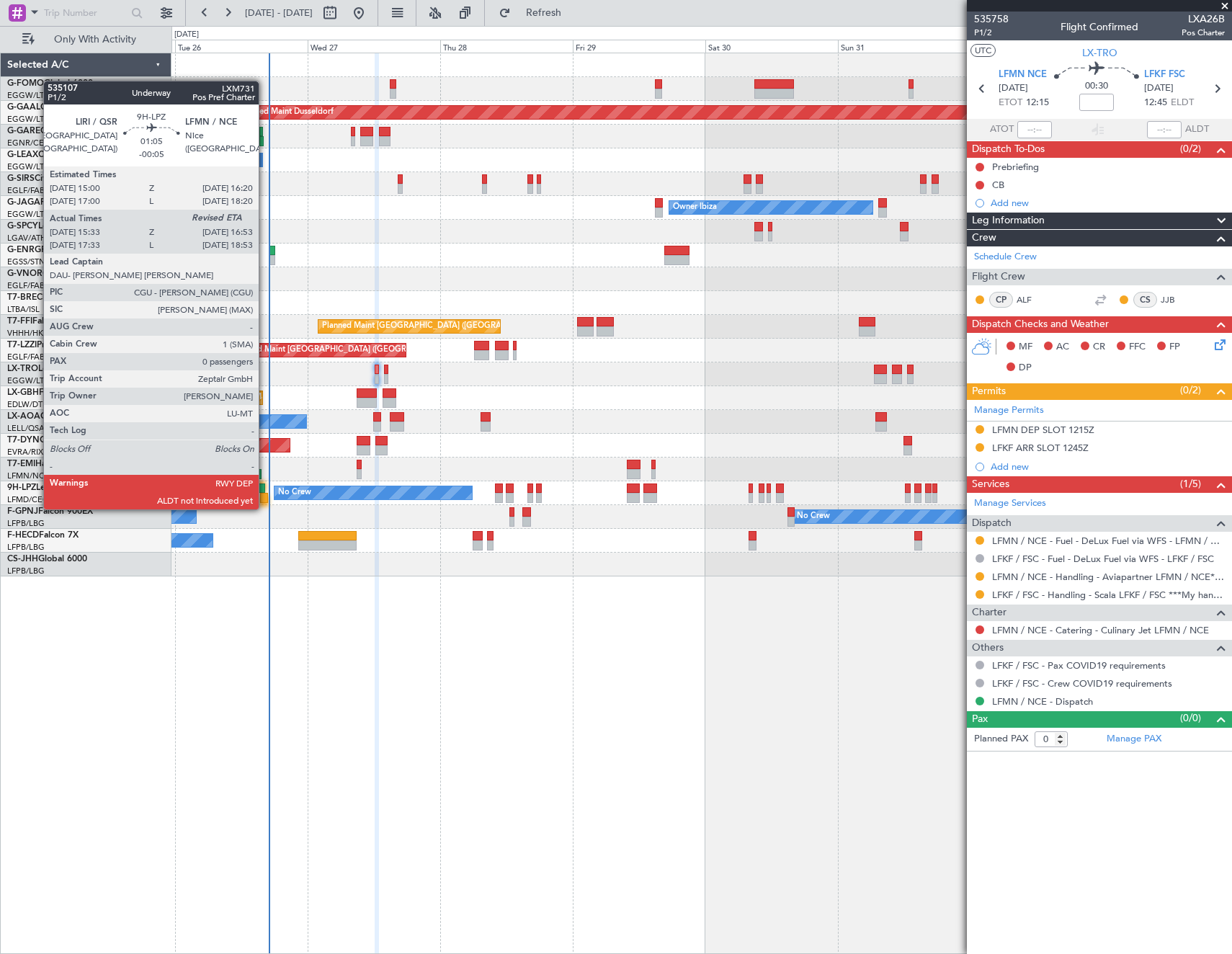
click at [266, 495] on div at bounding box center [265, 497] width 8 height 10
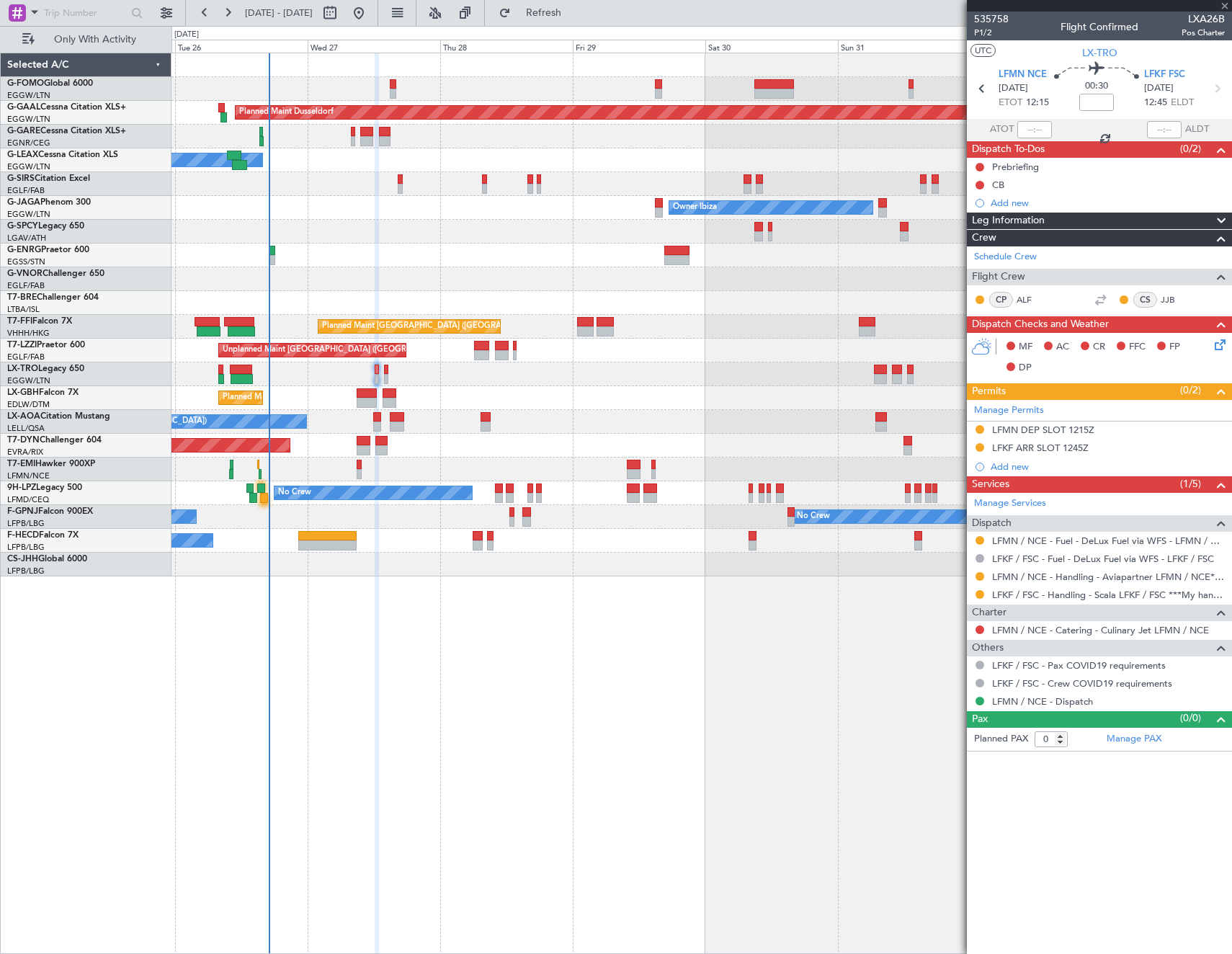
type input "-00:05"
type input "15:43"
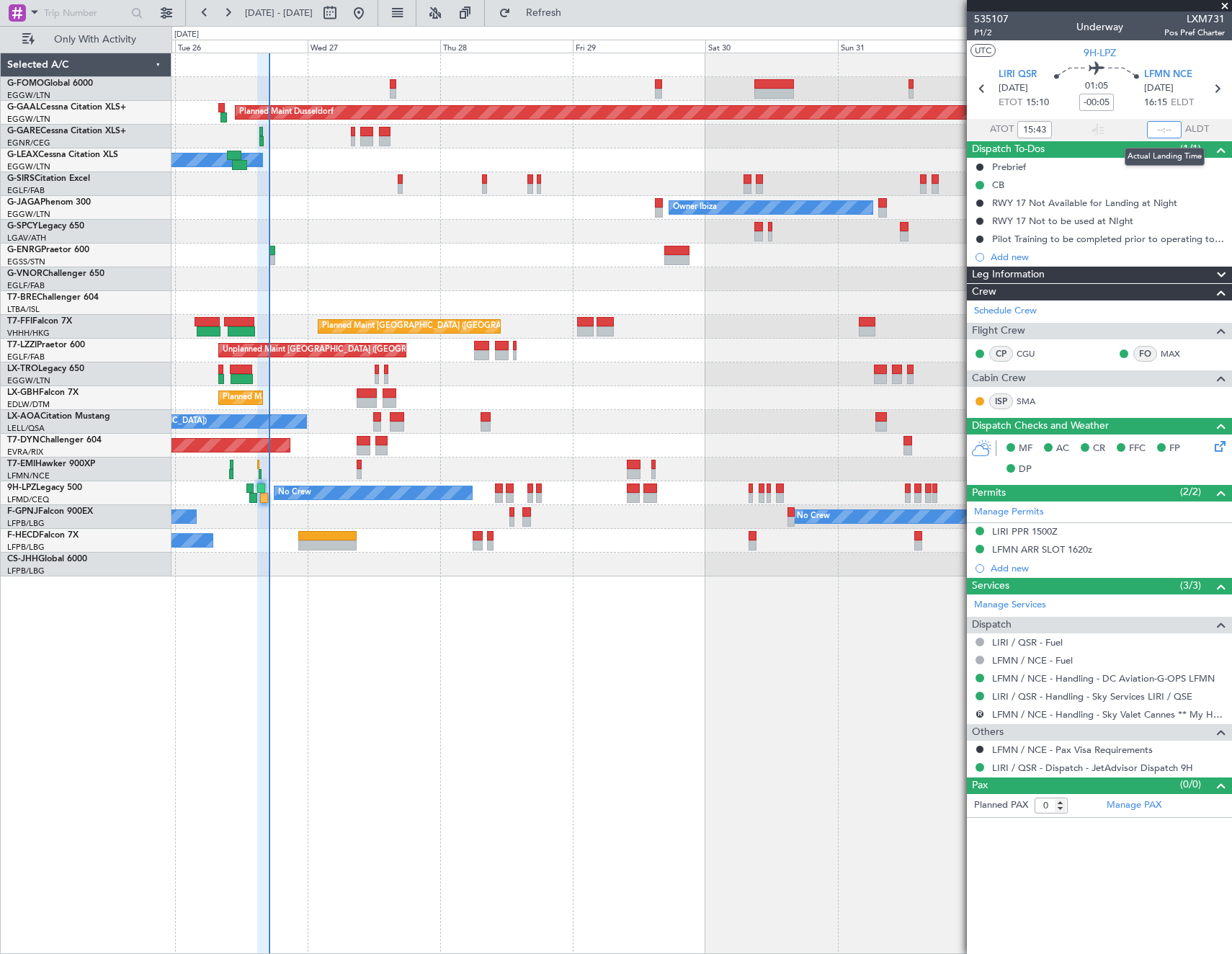
click at [1165, 131] on input "text" at bounding box center [1165, 129] width 35 height 17
click at [1090, 878] on article "535107 P1/2 Underway LXM731 Pos Pref Charter UTC 9H-LPZ LIRI QSR 26/08/2025 ETO…" at bounding box center [1100, 482] width 265 height 942
type input "16:57"
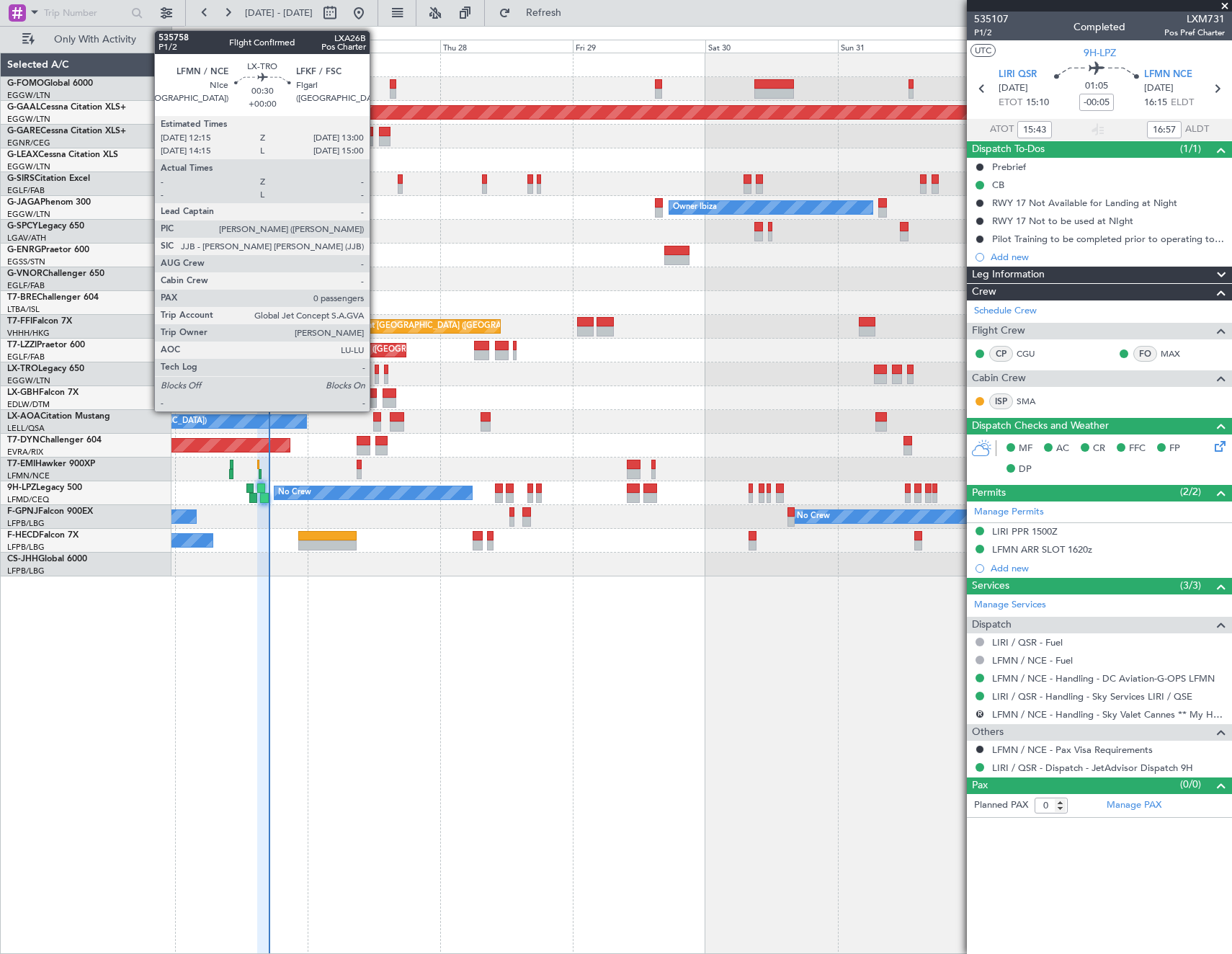
click at [377, 370] on div at bounding box center [377, 369] width 4 height 10
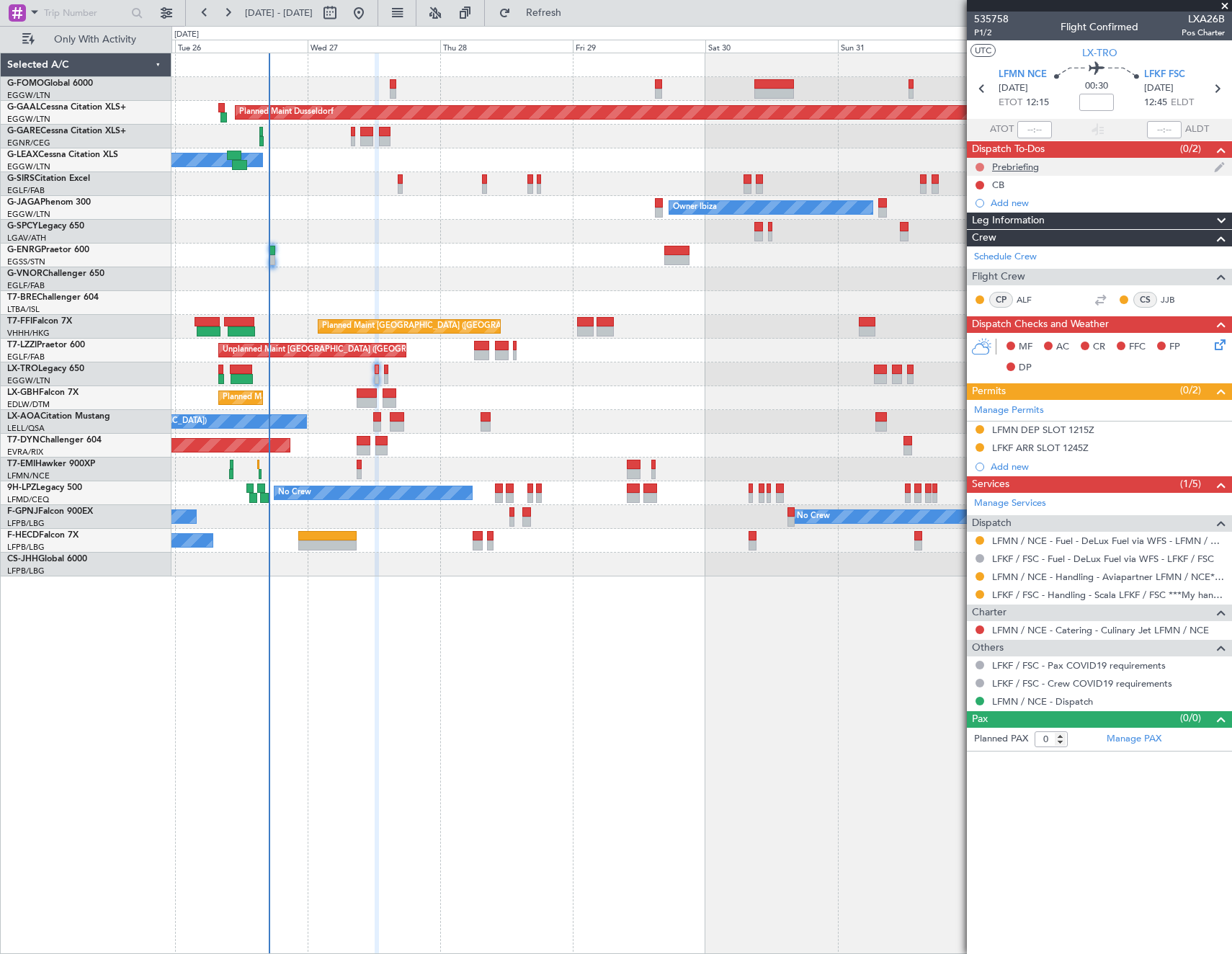
click at [979, 168] on button at bounding box center [980, 167] width 9 height 9
drag, startPoint x: 981, startPoint y: 210, endPoint x: 987, endPoint y: 191, distance: 19.9
click at [981, 209] on span "In Progress" at bounding box center [987, 209] width 49 height 15
click at [980, 185] on button at bounding box center [980, 185] width 9 height 9
click at [980, 249] on span "Completed" at bounding box center [986, 248] width 48 height 15
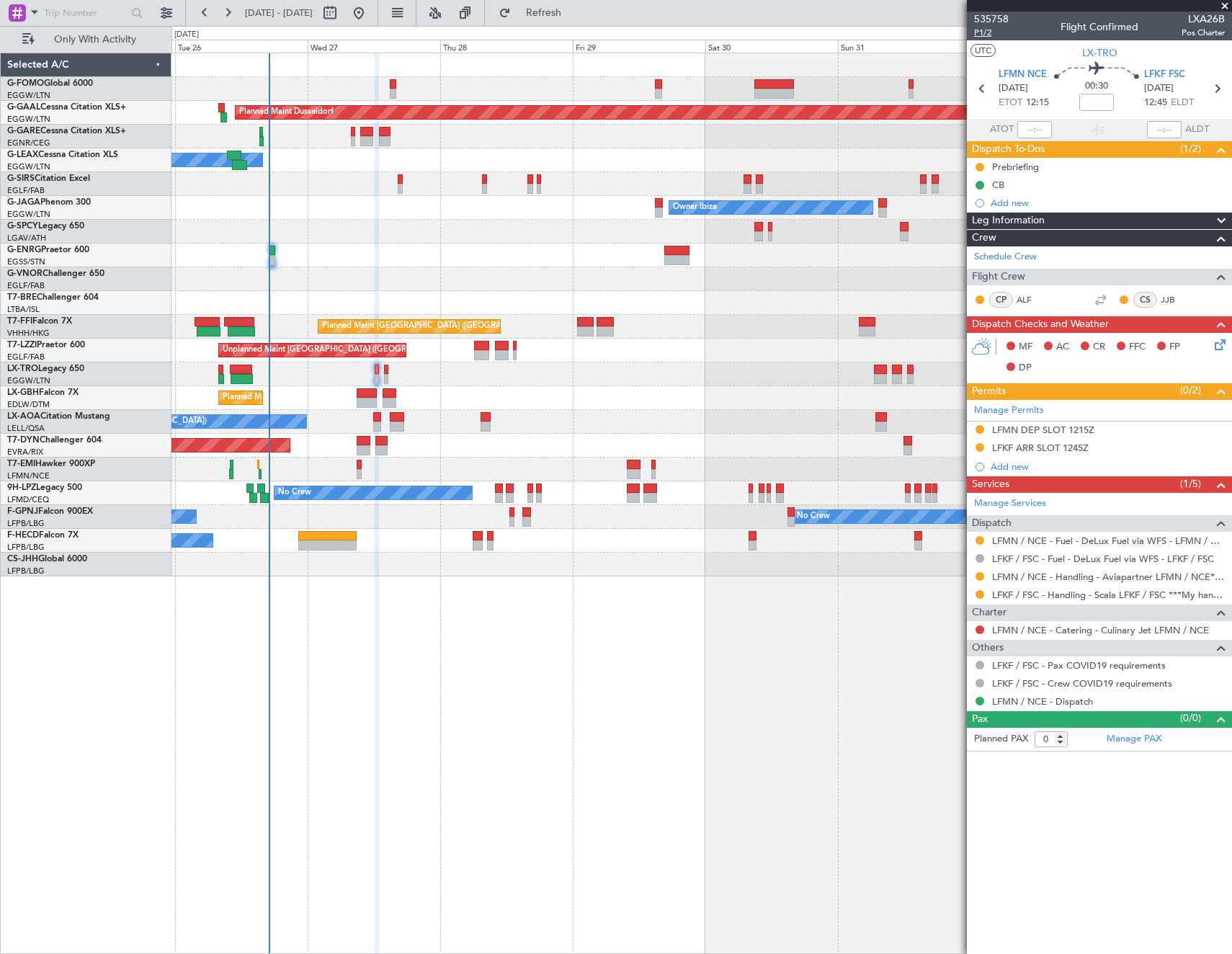
click at [981, 33] on span "P1/2" at bounding box center [991, 32] width 35 height 12
click at [1216, 86] on icon at bounding box center [1217, 88] width 19 height 19
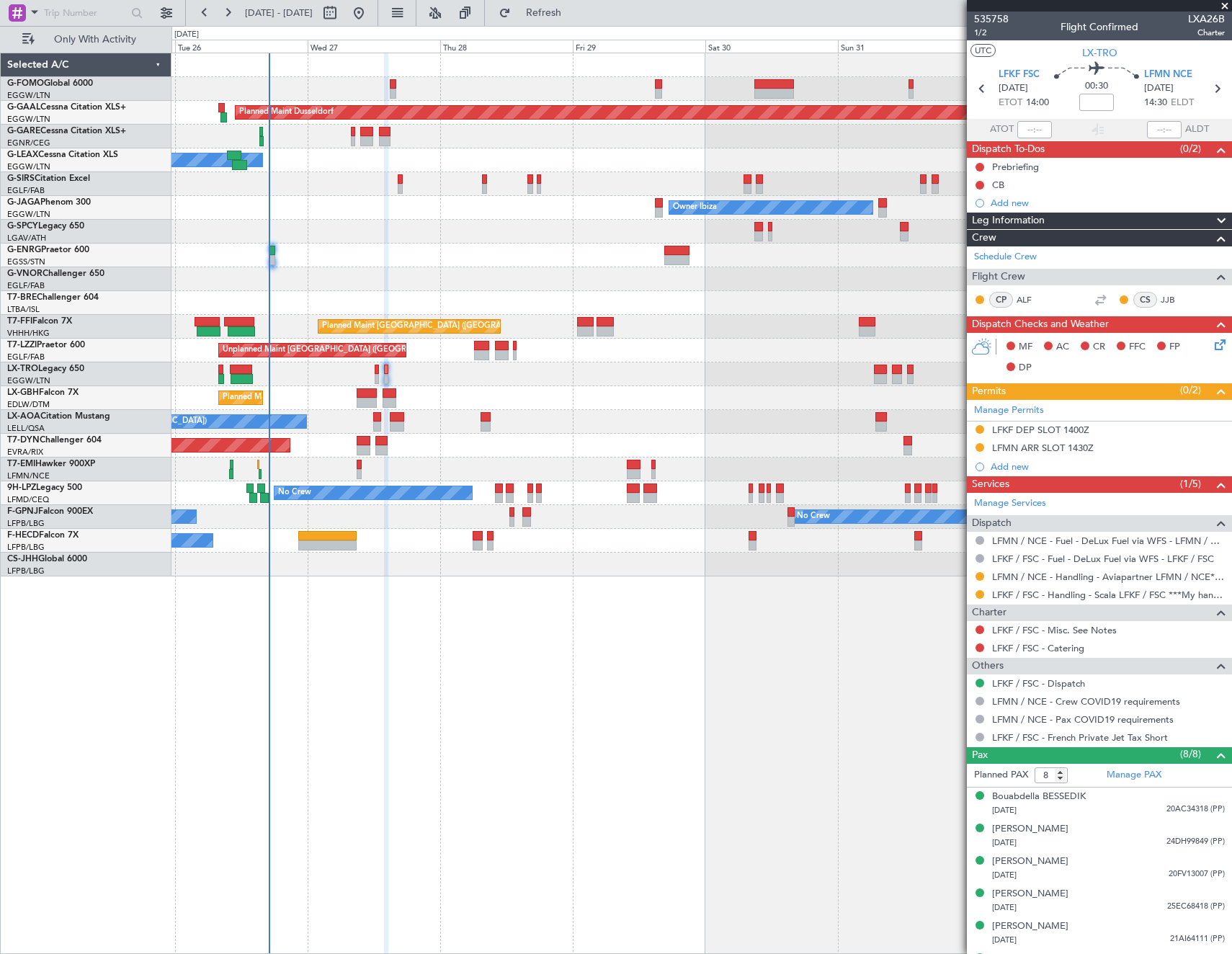
drag, startPoint x: 980, startPoint y: 593, endPoint x: 988, endPoint y: 625, distance: 33.0
click at [980, 593] on button at bounding box center [980, 594] width 9 height 9
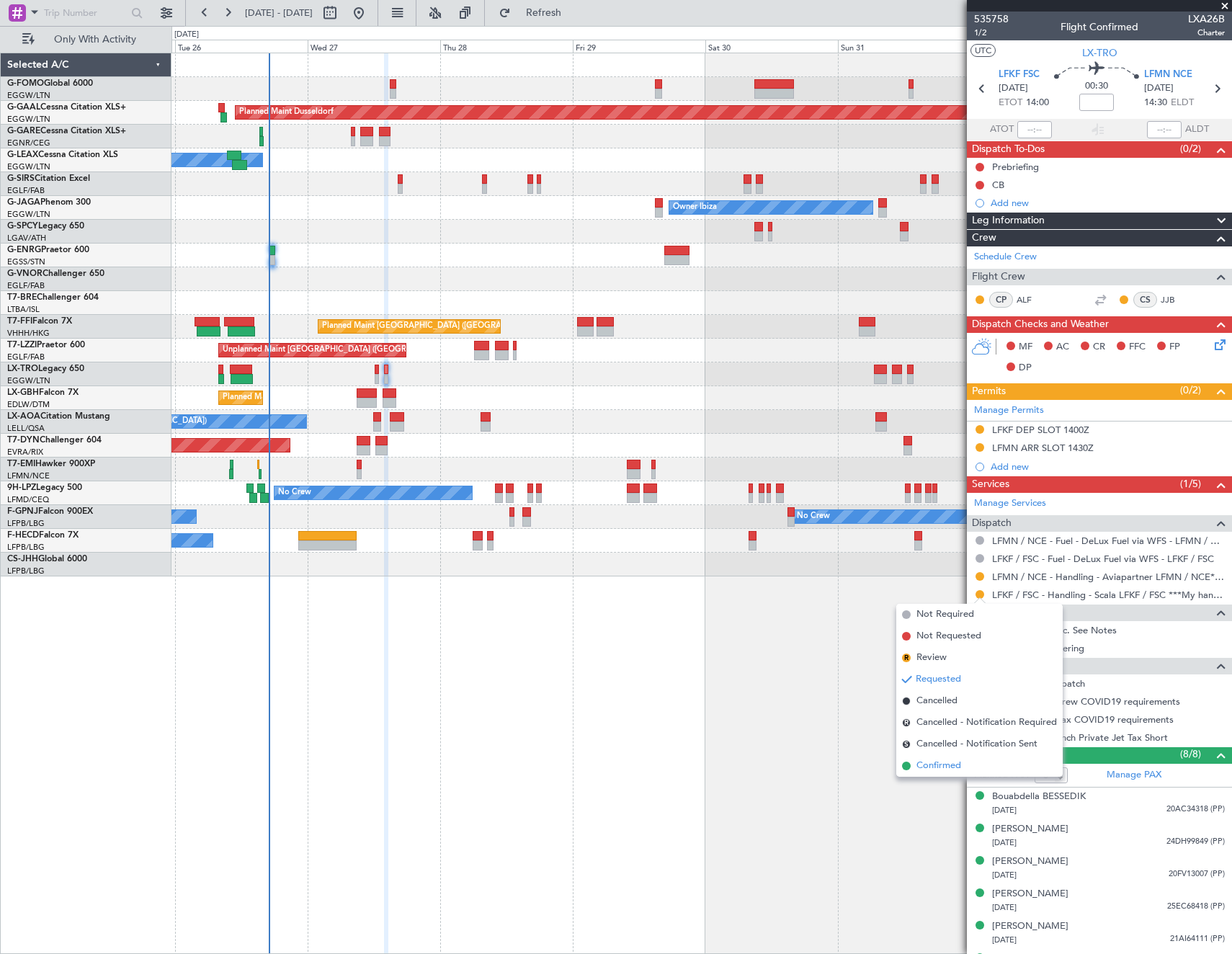
click at [946, 764] on span "Confirmed" at bounding box center [938, 766] width 45 height 15
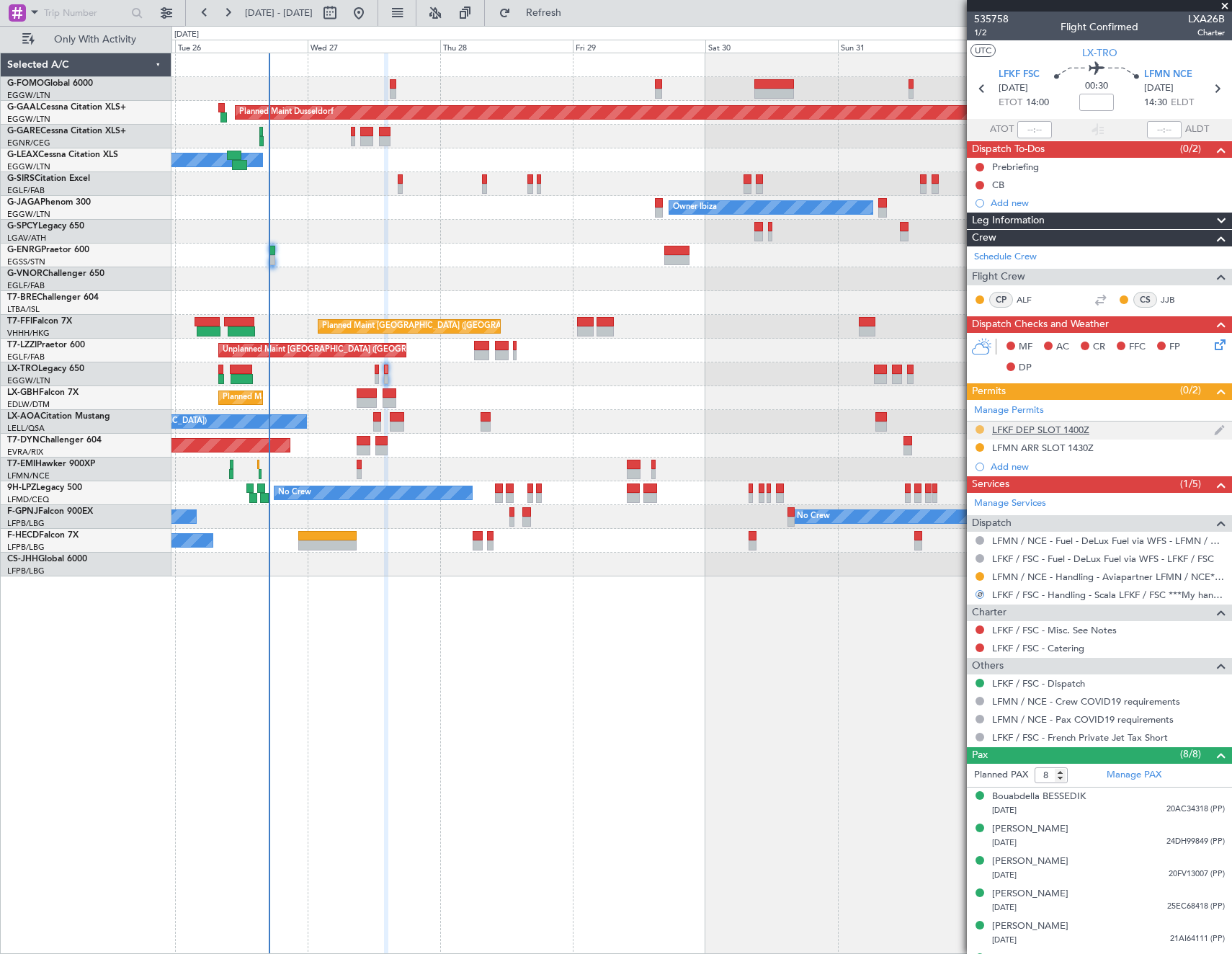
click at [979, 425] on button at bounding box center [980, 429] width 9 height 9
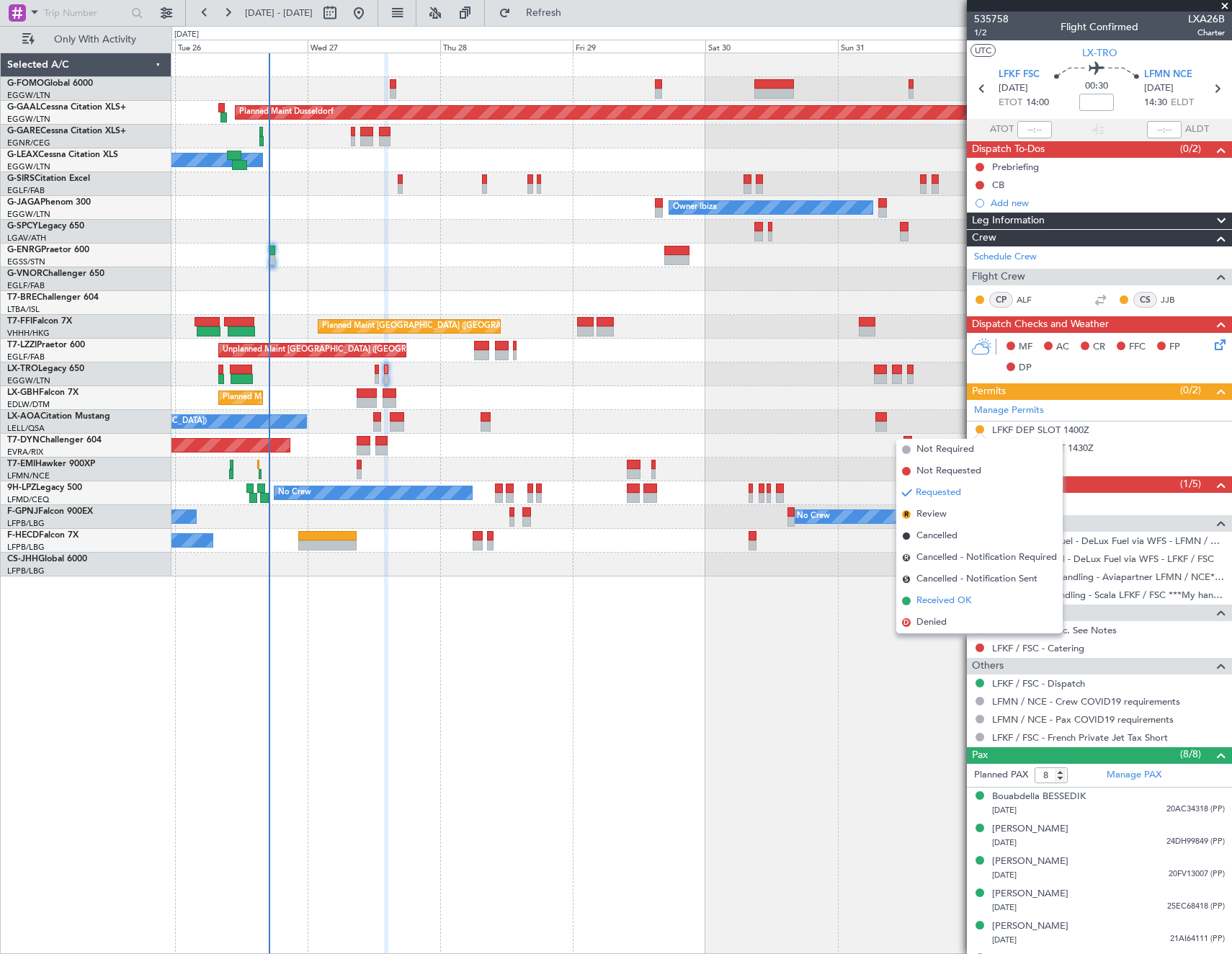
click at [961, 604] on span "Received OK" at bounding box center [943, 601] width 54 height 15
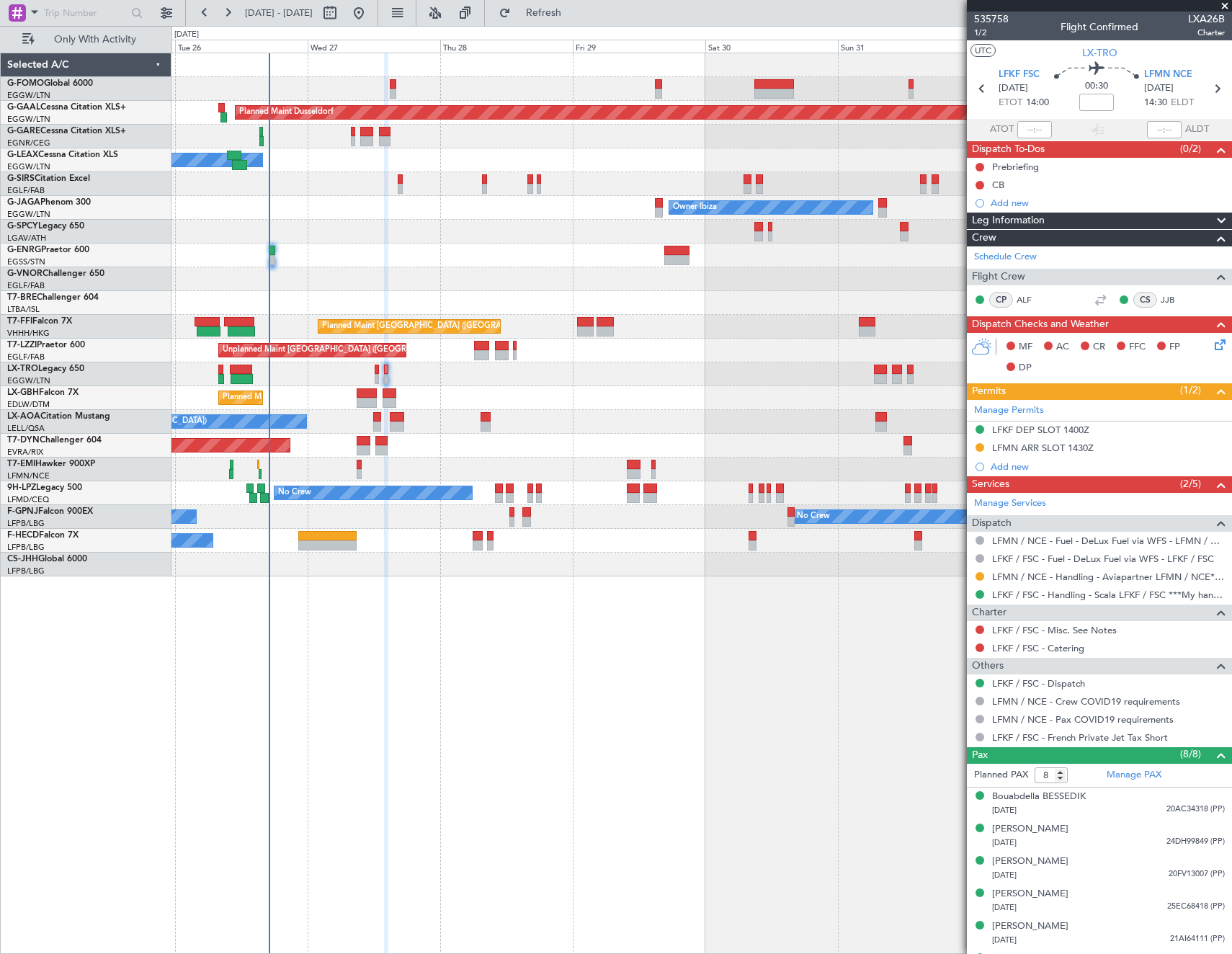
drag, startPoint x: 980, startPoint y: 166, endPoint x: 987, endPoint y: 194, distance: 28.9
click at [980, 166] on button at bounding box center [980, 167] width 9 height 9
drag, startPoint x: 974, startPoint y: 210, endPoint x: 986, endPoint y: 198, distance: 17.0
click at [976, 209] on span "In Progress" at bounding box center [987, 209] width 49 height 15
click at [979, 187] on button at bounding box center [980, 185] width 9 height 9
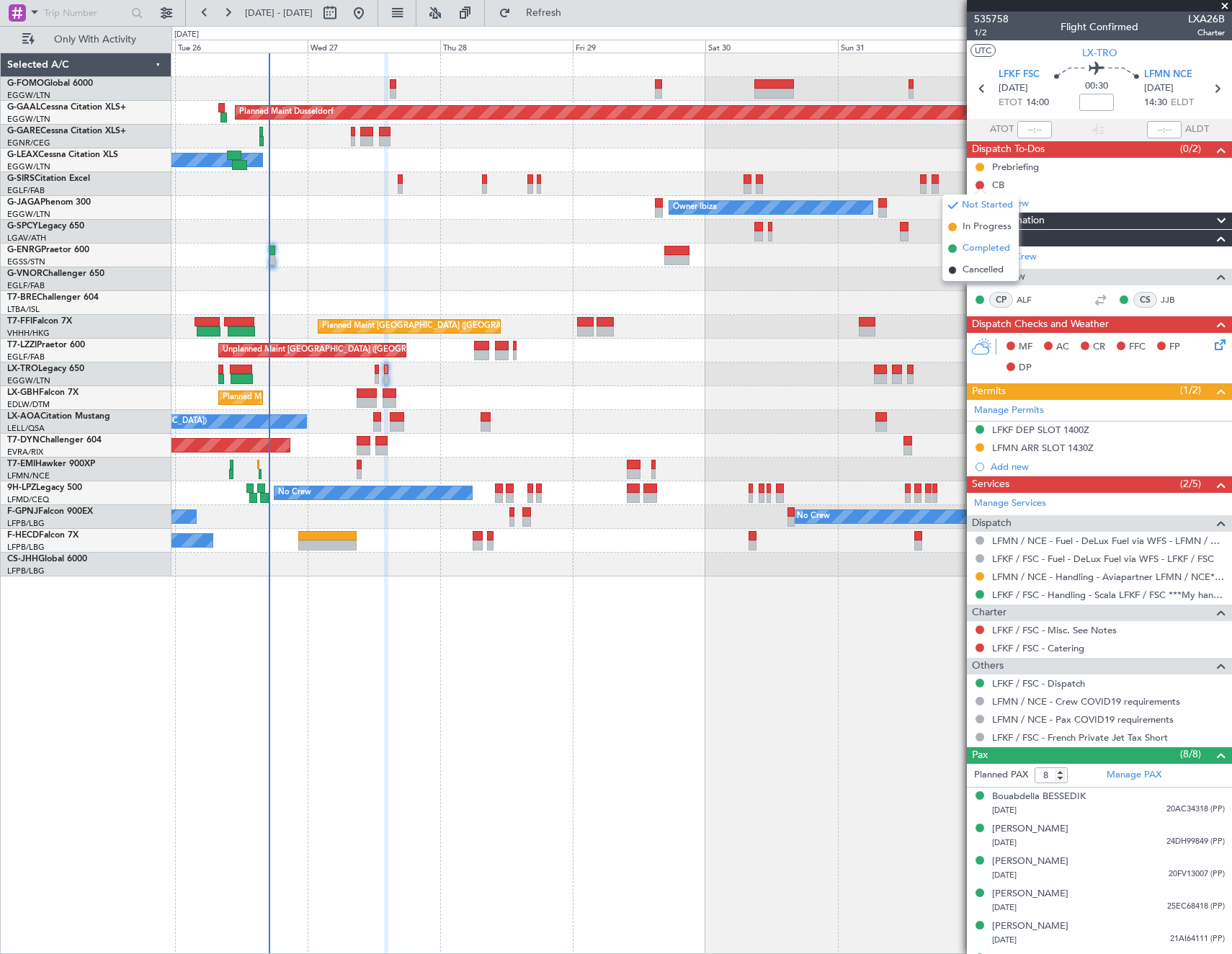
click at [976, 252] on span "Completed" at bounding box center [986, 248] width 48 height 15
click at [980, 86] on icon at bounding box center [982, 88] width 19 height 19
type input "0"
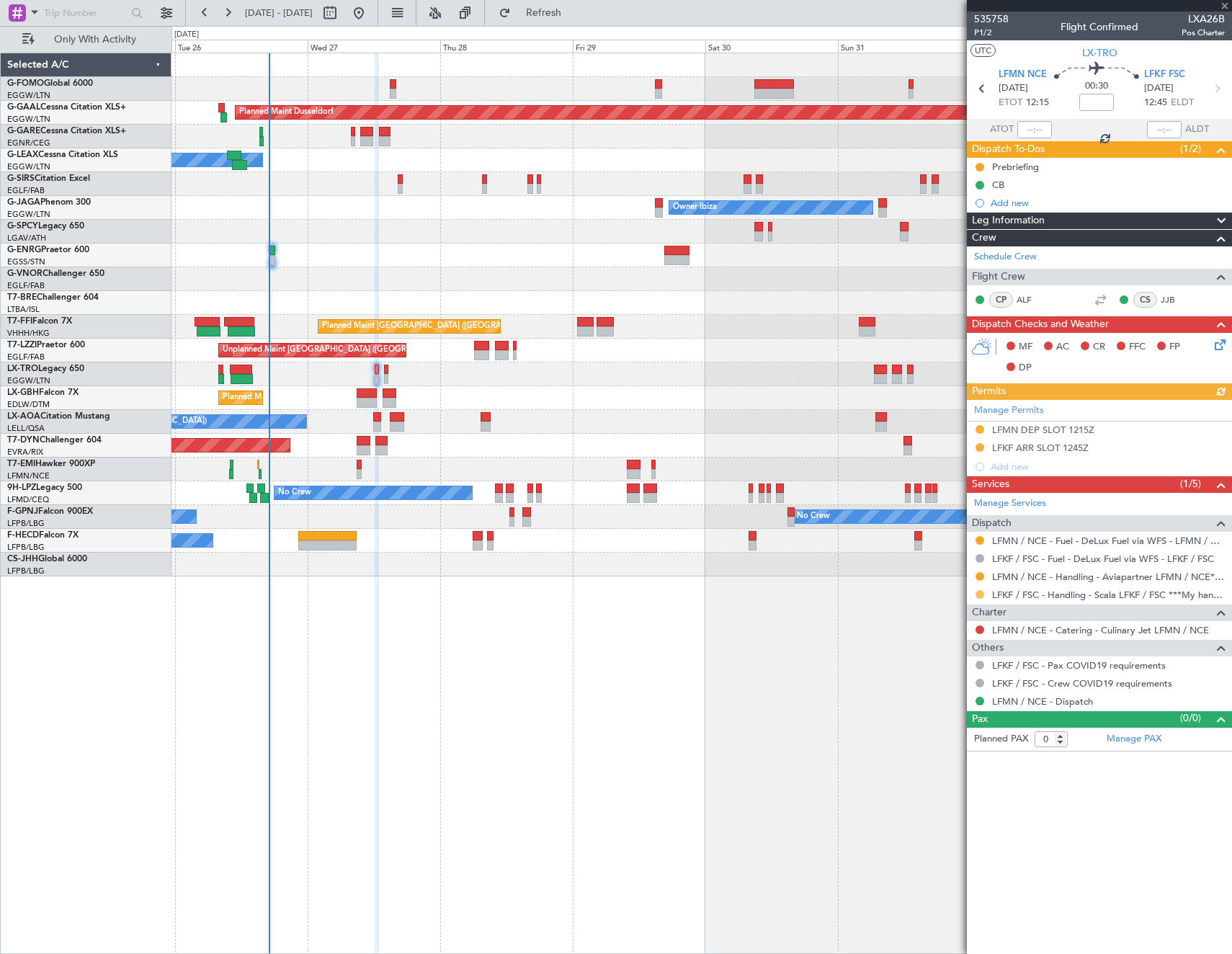
click at [980, 595] on button at bounding box center [980, 594] width 9 height 9
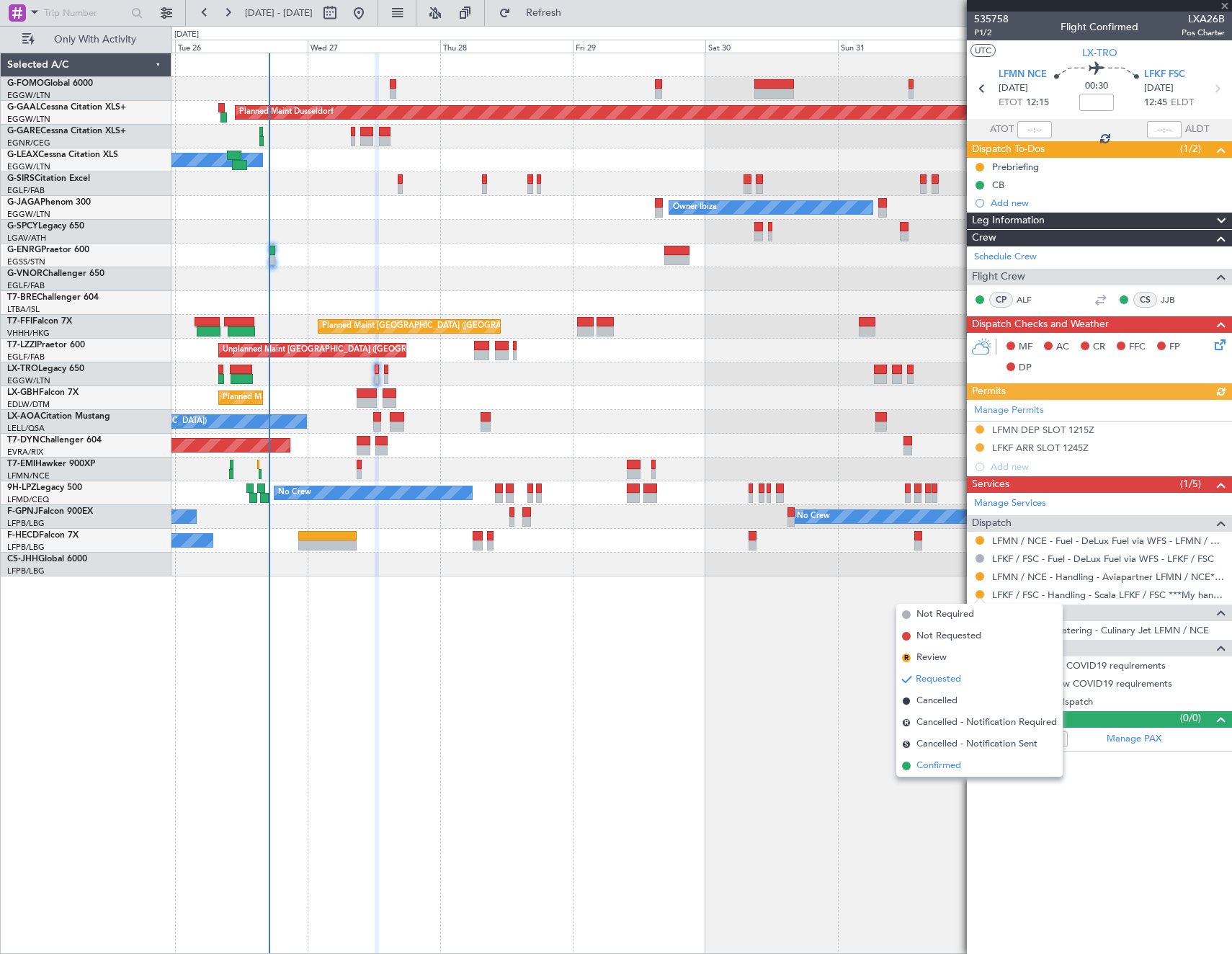
click at [963, 766] on li "Confirmed" at bounding box center [980, 766] width 166 height 22
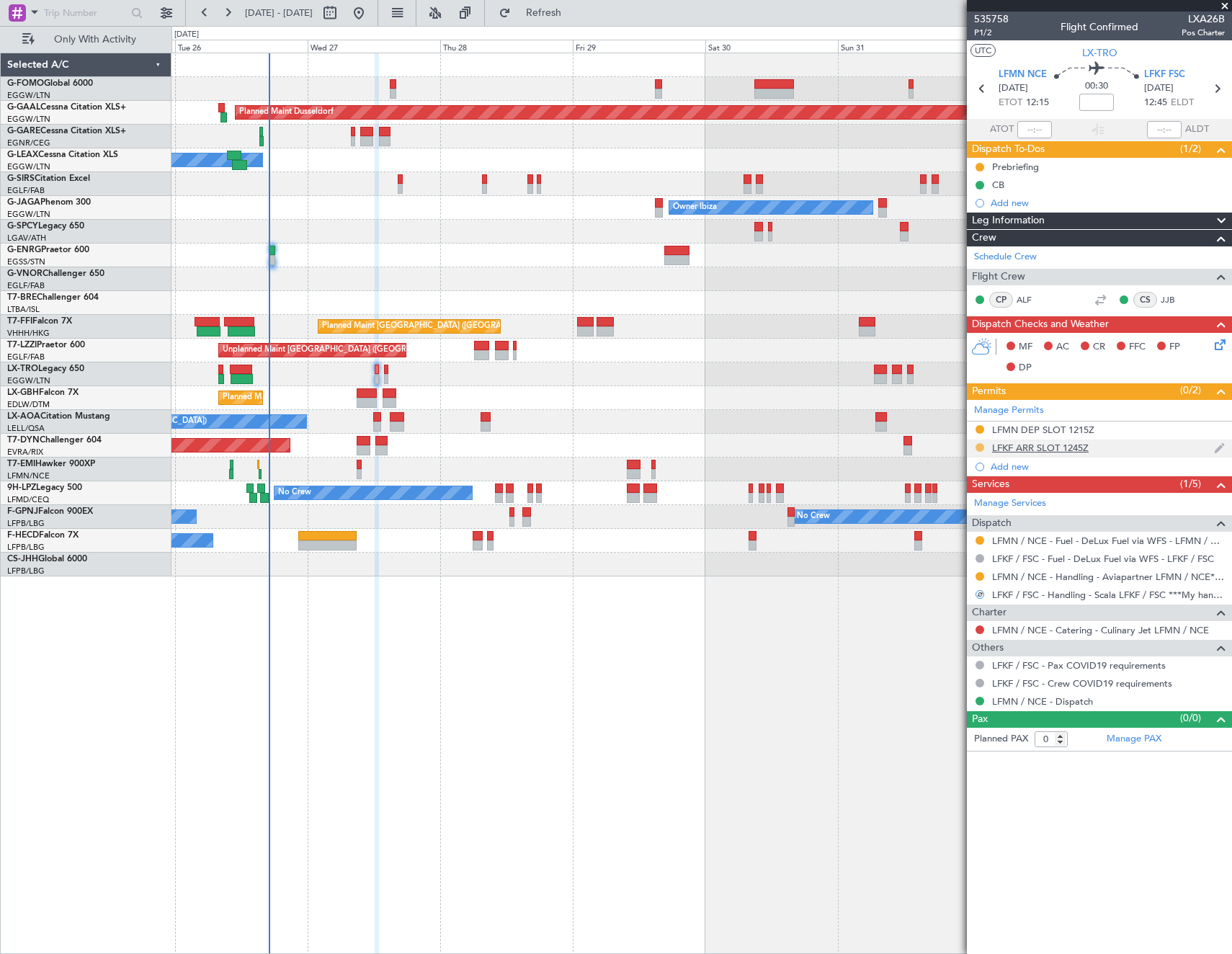
click at [980, 447] on button at bounding box center [980, 447] width 9 height 9
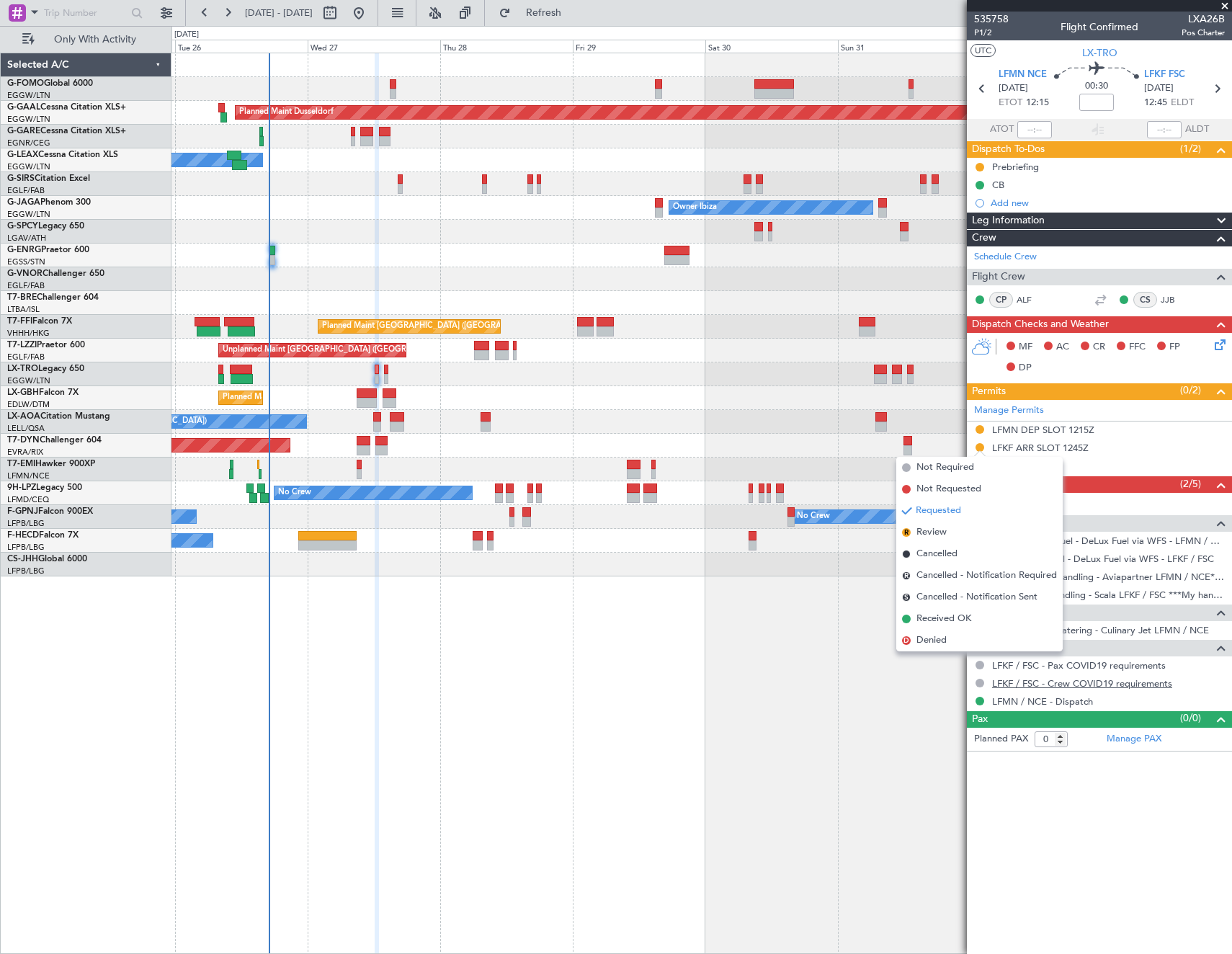
drag, startPoint x: 1093, startPoint y: 848, endPoint x: 1083, endPoint y: 681, distance: 167.3
click at [1089, 838] on article "535758 P1/2 Flight Confirmed LXA26B Pos Charter UTC LX-TRO LFMN NCE 27/08/2025 …" at bounding box center [1100, 482] width 265 height 942
drag, startPoint x: 1040, startPoint y: 854, endPoint x: 1027, endPoint y: 598, distance: 256.3
click at [1038, 844] on article "535758 P1/2 Flight Confirmed LXA26B Pos Charter UTC LX-TRO LFMN NCE 27/08/2025 …" at bounding box center [1100, 482] width 265 height 942
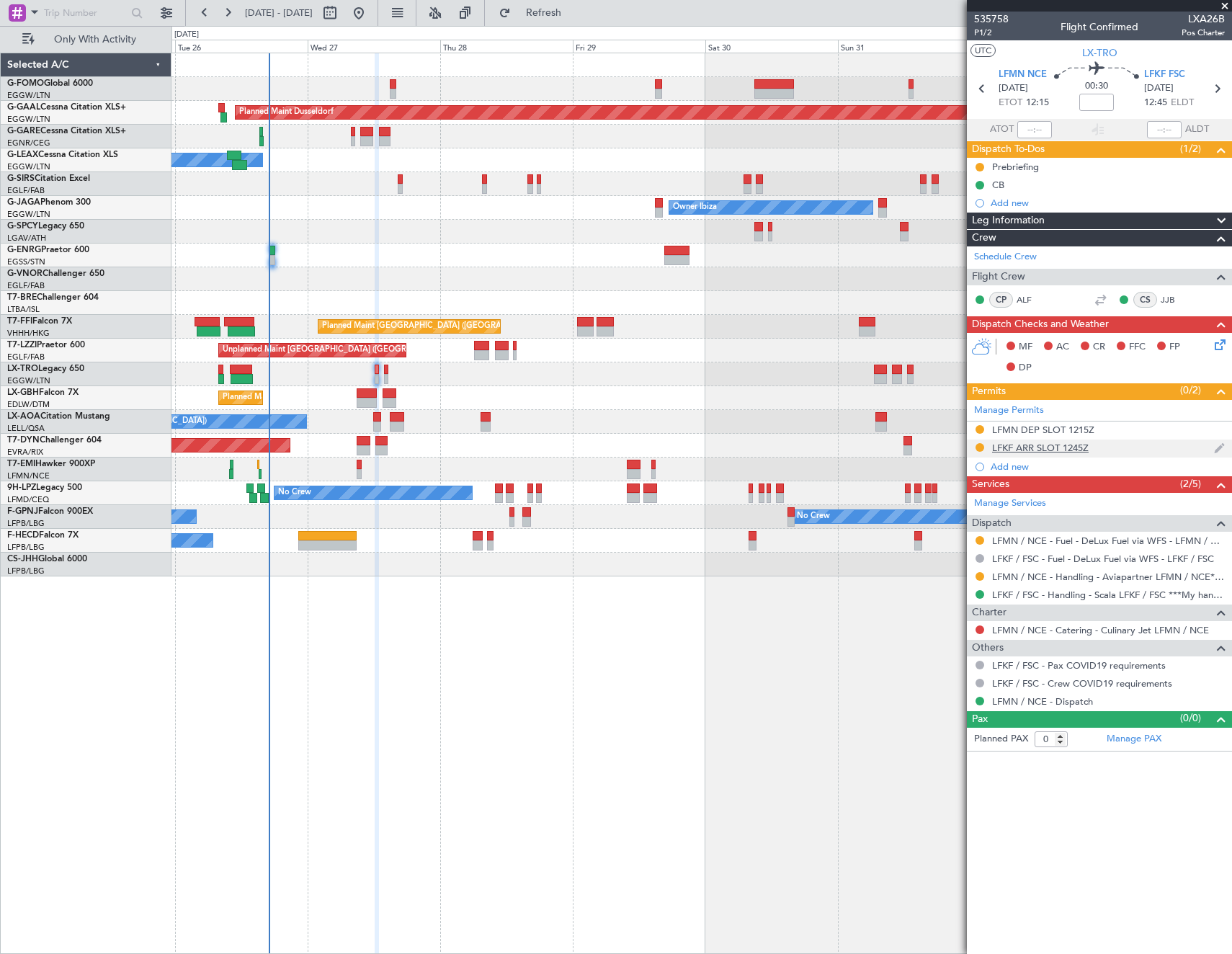
click at [1031, 448] on div "LFKF ARR SLOT 1245Z" at bounding box center [1040, 447] width 97 height 12
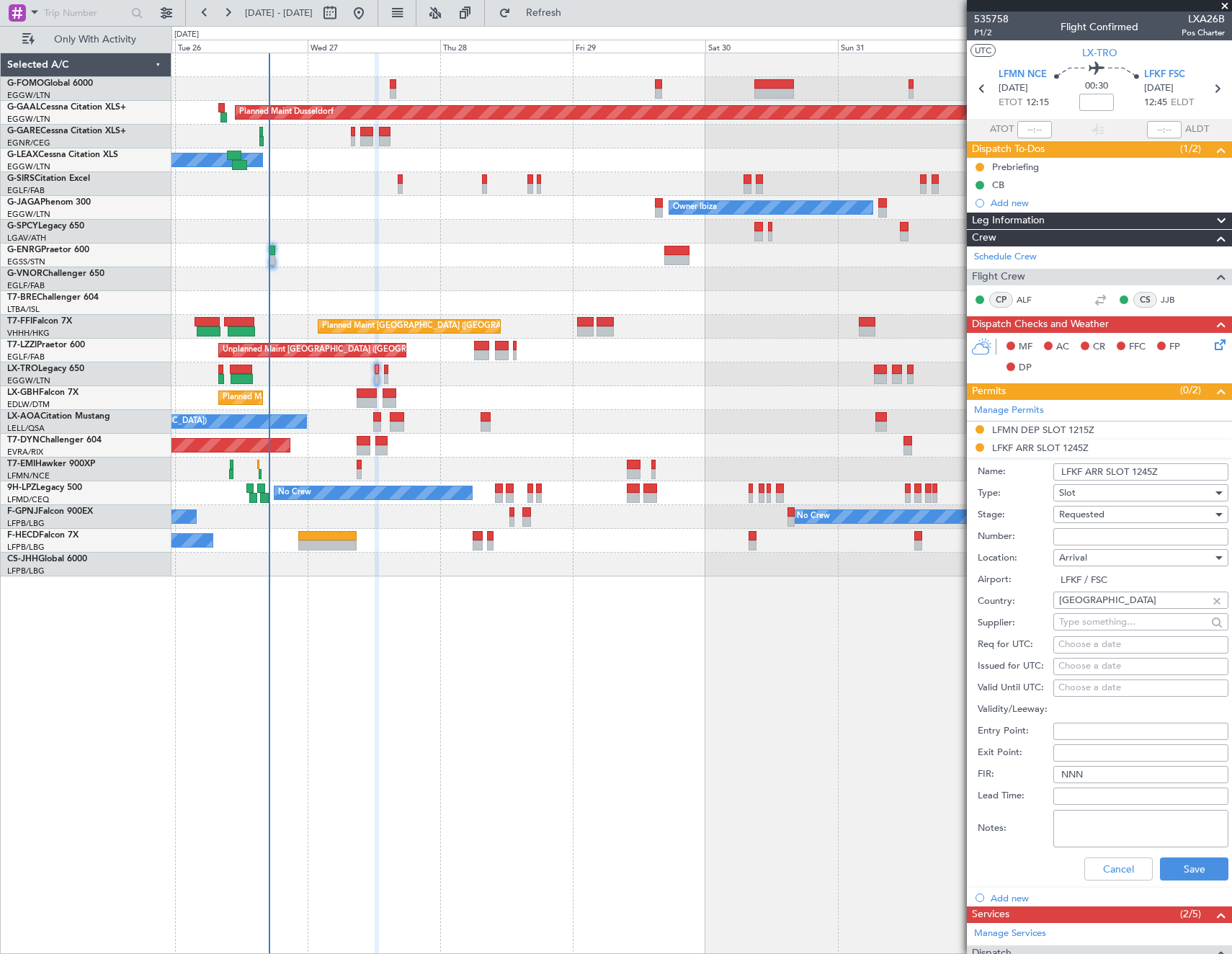
click at [1126, 532] on input "Number:" at bounding box center [1141, 536] width 175 height 17
paste input "LFKFA000001930"
type input "LFKFA000001930"
click at [1139, 518] on div "Requested" at bounding box center [1135, 514] width 153 height 22
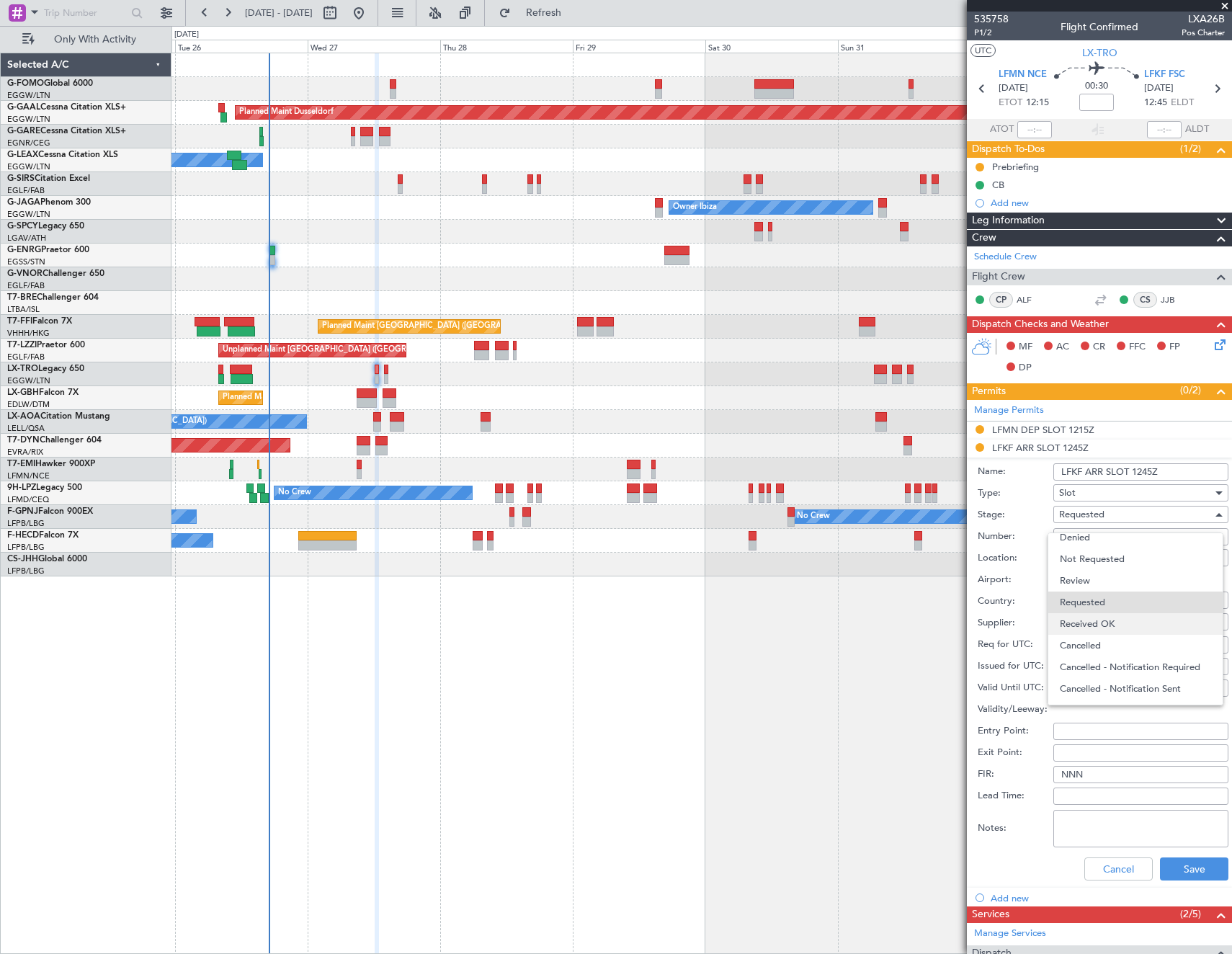
click at [1100, 624] on span "Received OK" at bounding box center [1135, 624] width 151 height 22
click at [1187, 872] on button "Save" at bounding box center [1195, 869] width 68 height 23
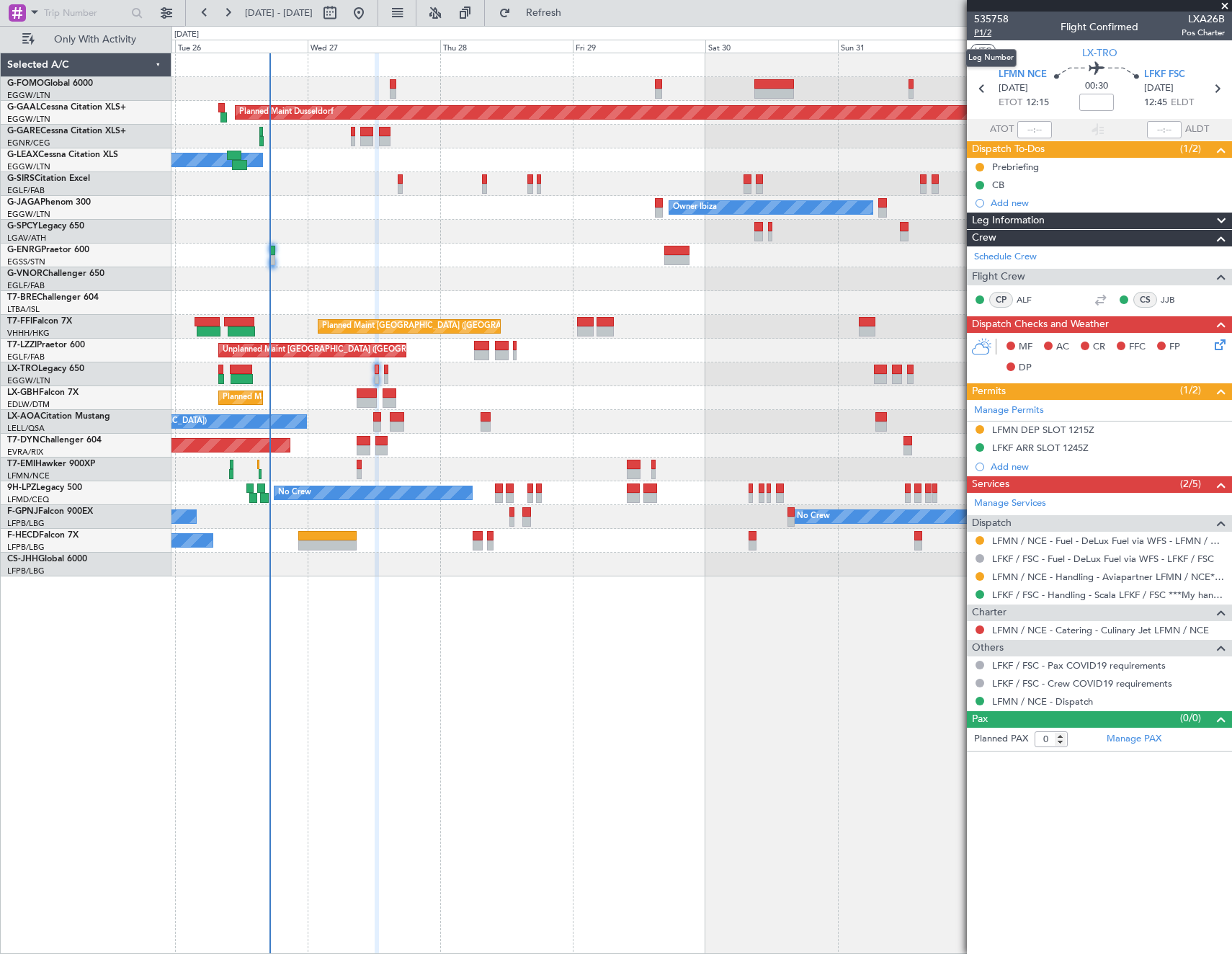
click at [986, 30] on span "P1/2" at bounding box center [991, 32] width 35 height 12
click at [1218, 348] on icon at bounding box center [1218, 342] width 11 height 11
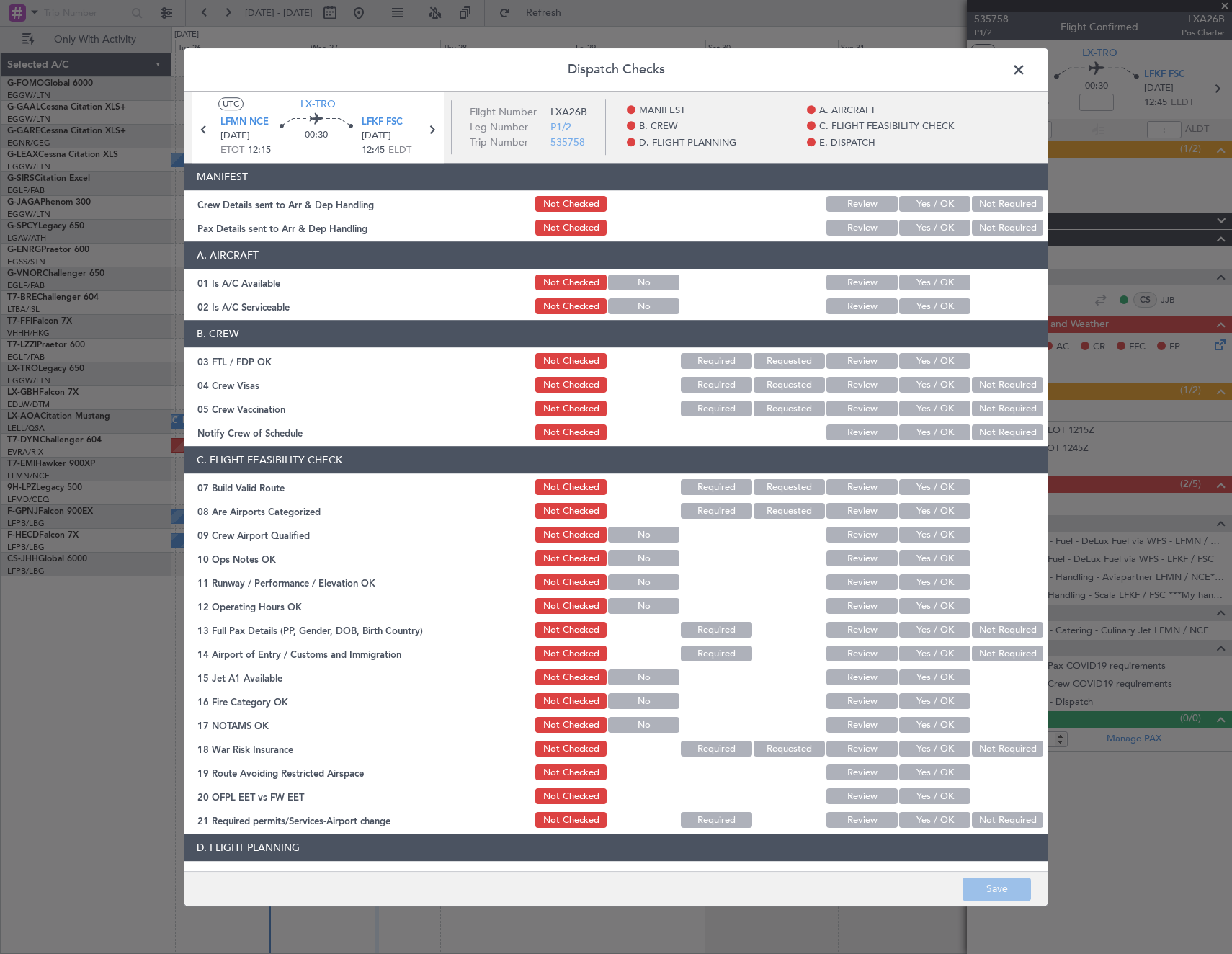
click at [917, 279] on button "Yes / OK" at bounding box center [935, 283] width 71 height 16
click at [922, 305] on button "Yes / OK" at bounding box center [935, 307] width 71 height 16
click at [941, 481] on button "Yes / OK" at bounding box center [935, 488] width 71 height 16
click at [930, 561] on button "Yes / OK" at bounding box center [935, 559] width 71 height 16
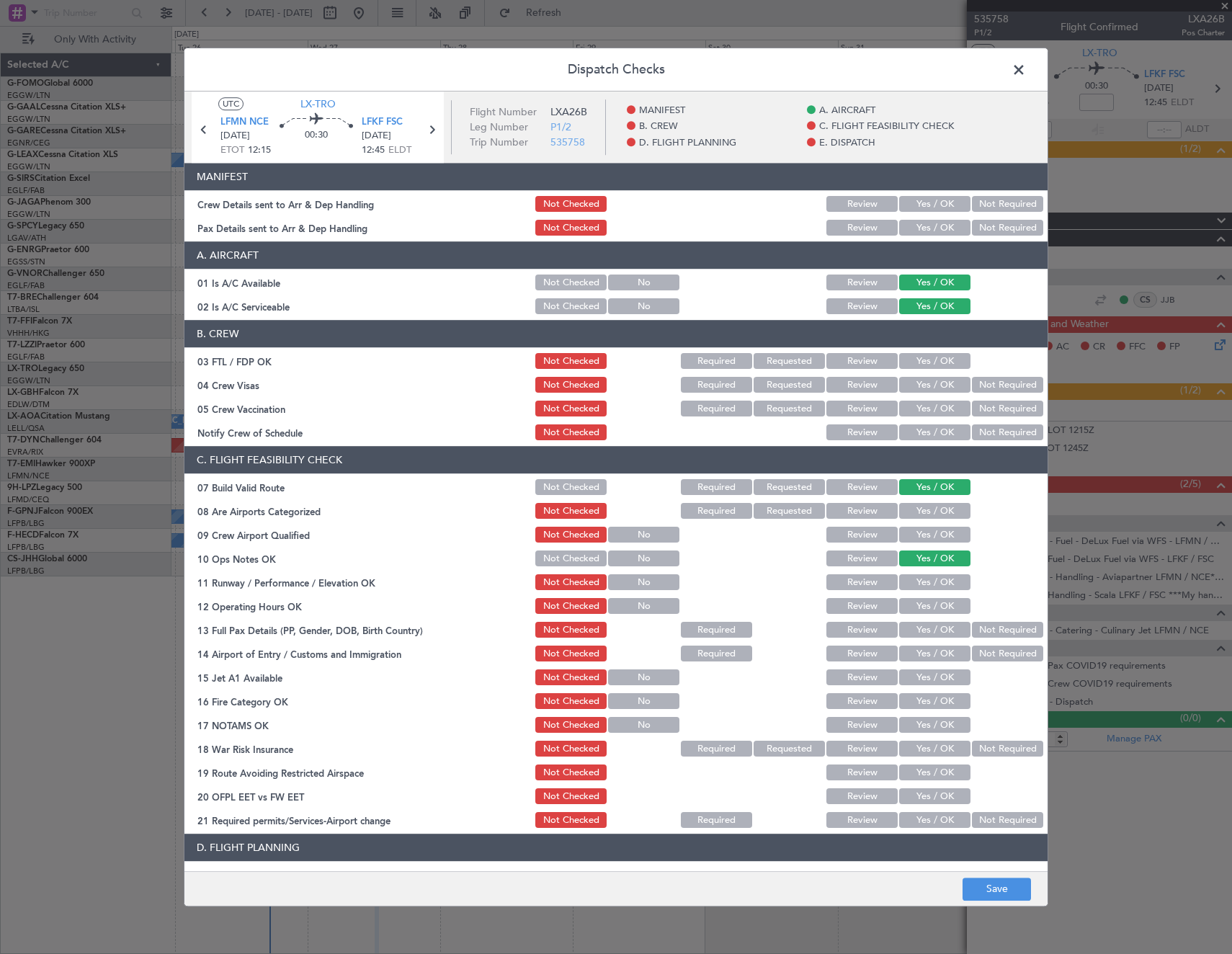
click at [932, 582] on button "Yes / OK" at bounding box center [935, 583] width 71 height 16
click at [933, 613] on button "Yes / OK" at bounding box center [935, 607] width 71 height 16
drag, startPoint x: 989, startPoint y: 624, endPoint x: 992, endPoint y: 649, distance: 25.2
click at [991, 632] on button "Not Required" at bounding box center [1008, 630] width 71 height 16
click at [992, 651] on button "Not Required" at bounding box center [1008, 654] width 71 height 16
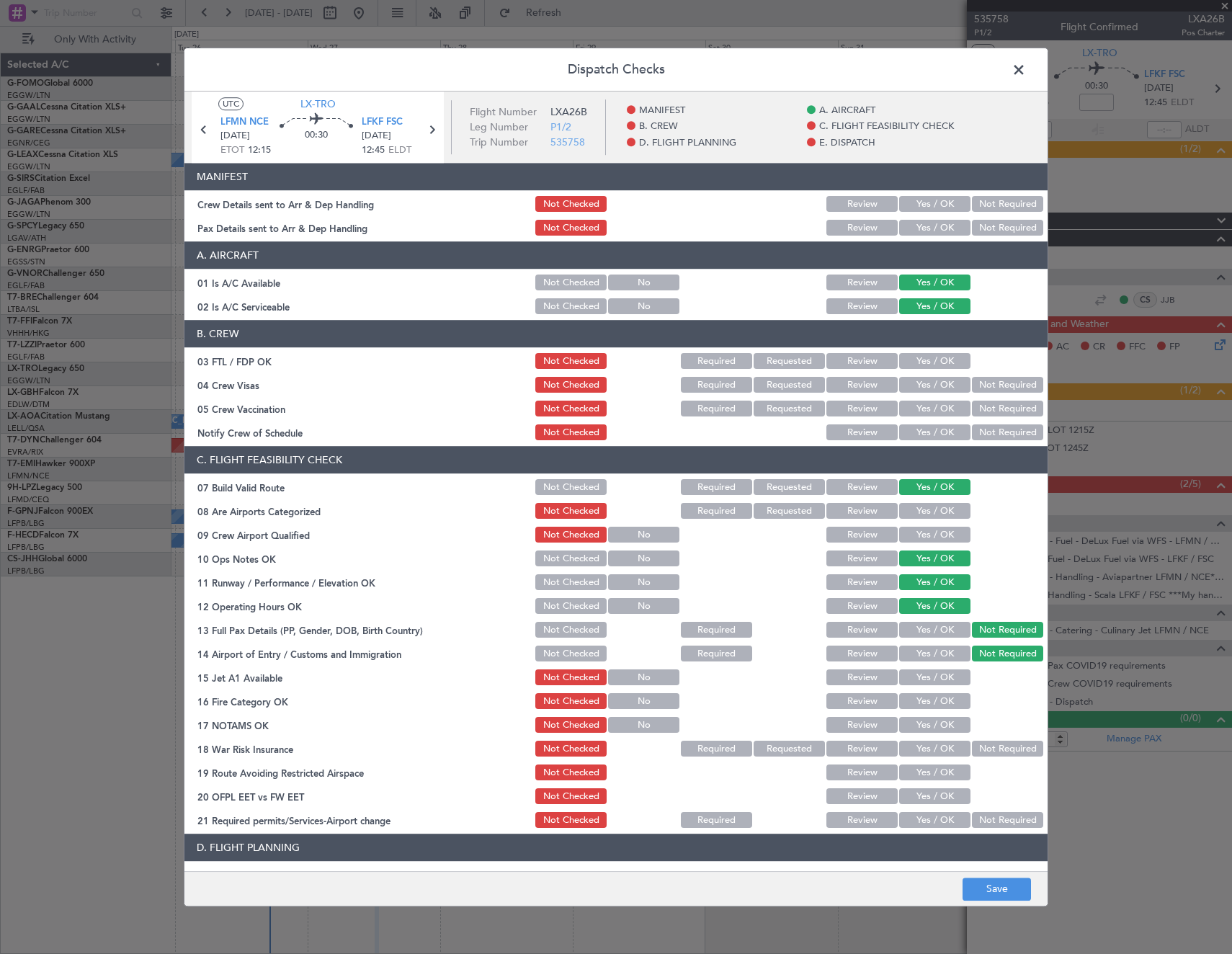
click at [944, 682] on button "Yes / OK" at bounding box center [935, 678] width 71 height 16
drag, startPoint x: 940, startPoint y: 698, endPoint x: 938, endPoint y: 718, distance: 20.1
click at [940, 699] on button "Yes / OK" at bounding box center [935, 702] width 71 height 16
click at [939, 726] on button "Yes / OK" at bounding box center [935, 725] width 71 height 16
click at [985, 745] on button "Not Required" at bounding box center [1008, 750] width 71 height 16
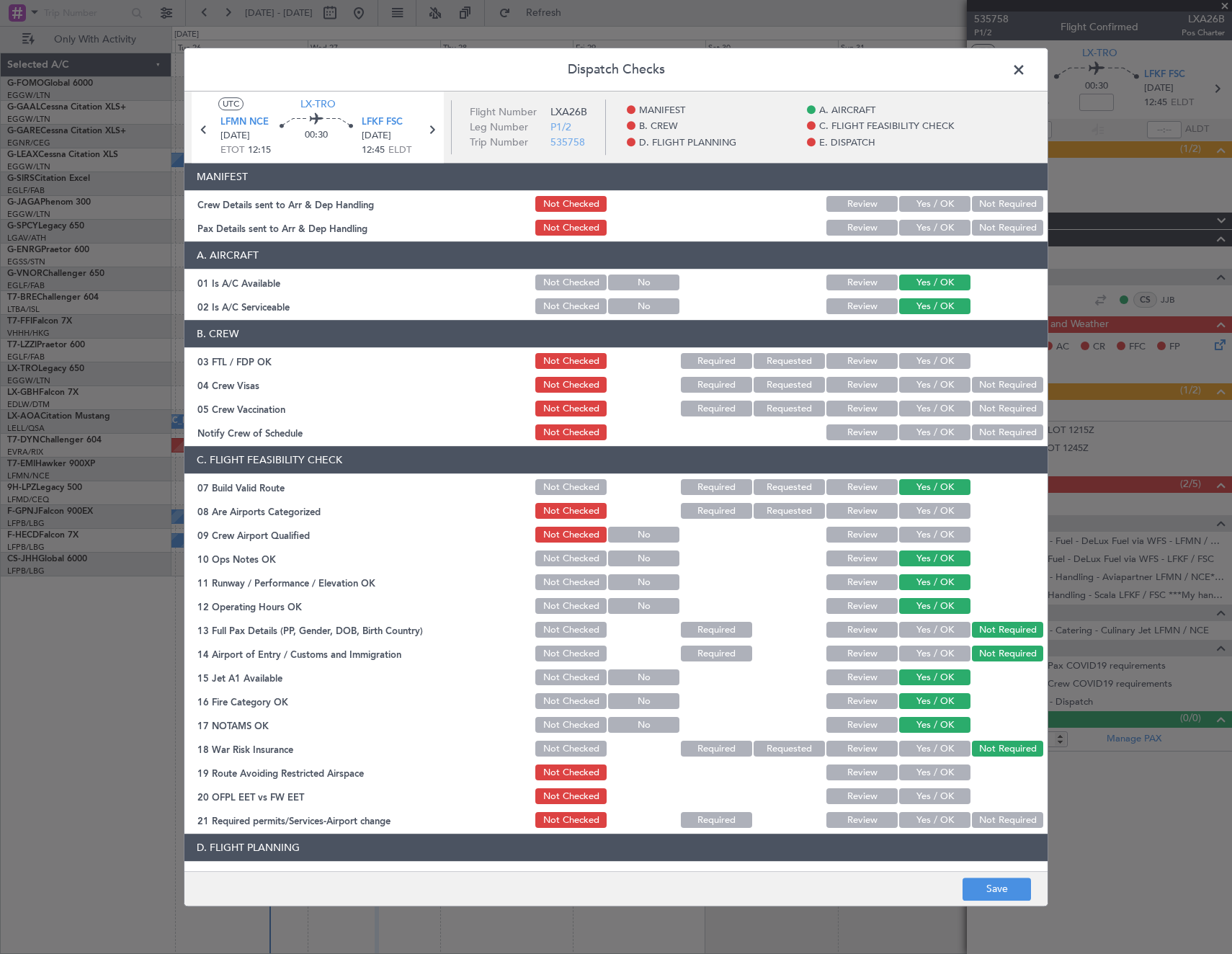
drag, startPoint x: 936, startPoint y: 775, endPoint x: 932, endPoint y: 801, distance: 26.3
click at [935, 776] on button "Yes / OK" at bounding box center [935, 773] width 71 height 16
click at [930, 804] on button "Yes / OK" at bounding box center [935, 797] width 71 height 16
click at [929, 827] on button "Yes / OK" at bounding box center [935, 821] width 71 height 16
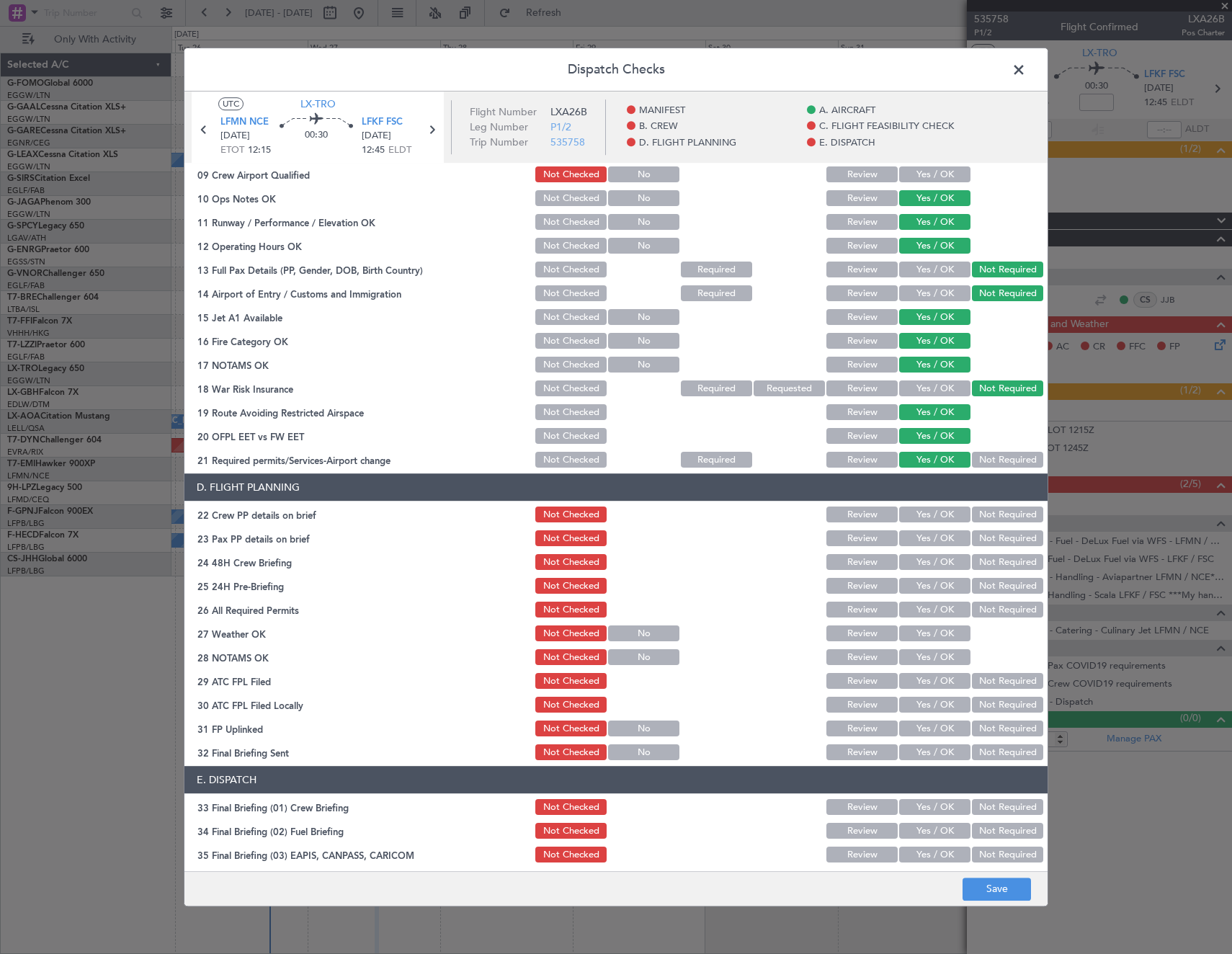
drag, startPoint x: 923, startPoint y: 518, endPoint x: 958, endPoint y: 527, distance: 36.1
click at [924, 518] on button "Yes / OK" at bounding box center [935, 515] width 71 height 16
click at [984, 539] on button "Not Required" at bounding box center [1008, 539] width 71 height 16
click at [925, 563] on button "Yes / OK" at bounding box center [935, 563] width 71 height 16
click at [922, 591] on button "Yes / OK" at bounding box center [935, 587] width 71 height 16
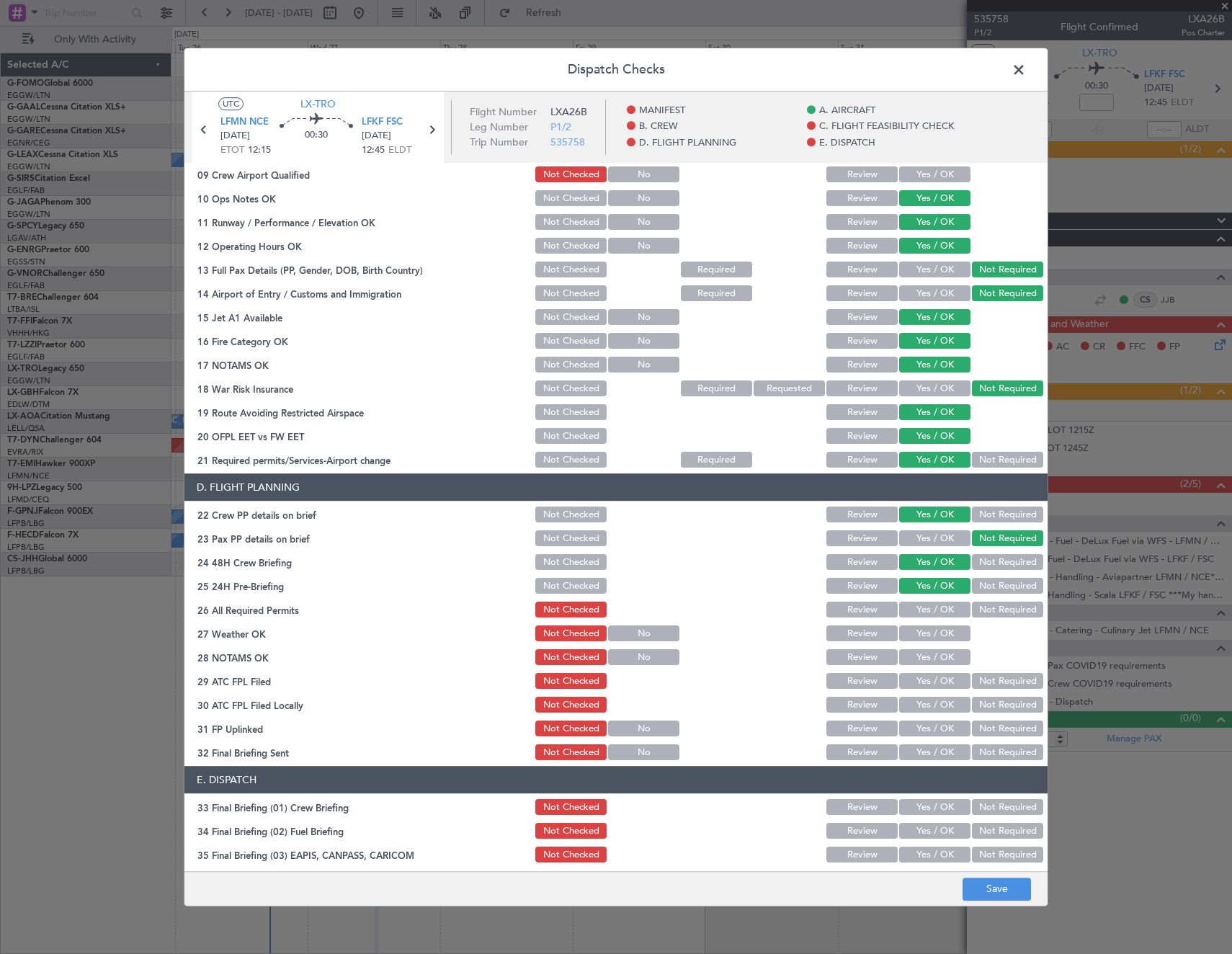
click at [931, 612] on button "Yes / OK" at bounding box center [935, 610] width 71 height 16
click at [991, 894] on button "Save" at bounding box center [997, 889] width 68 height 23
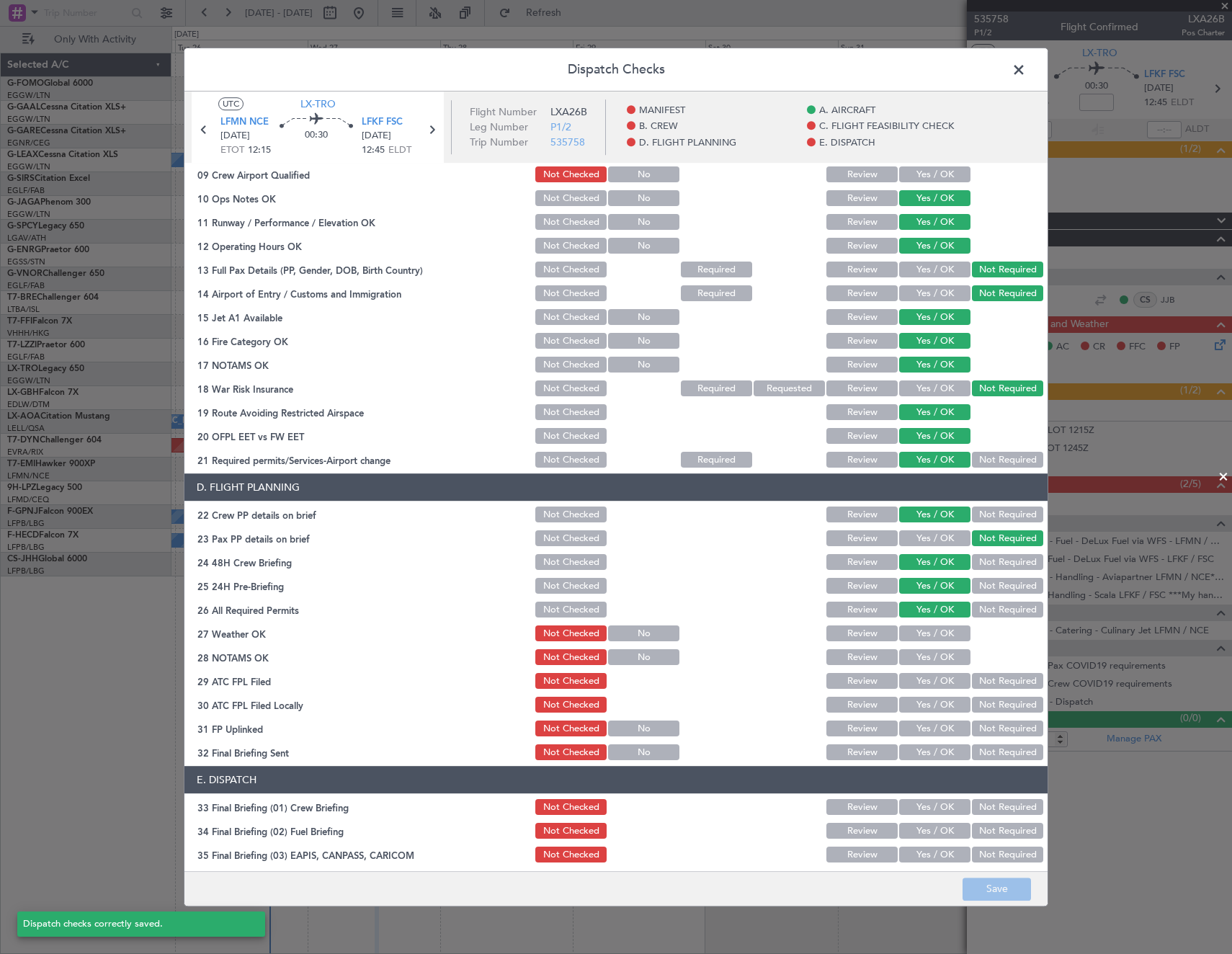
scroll to position [0, 0]
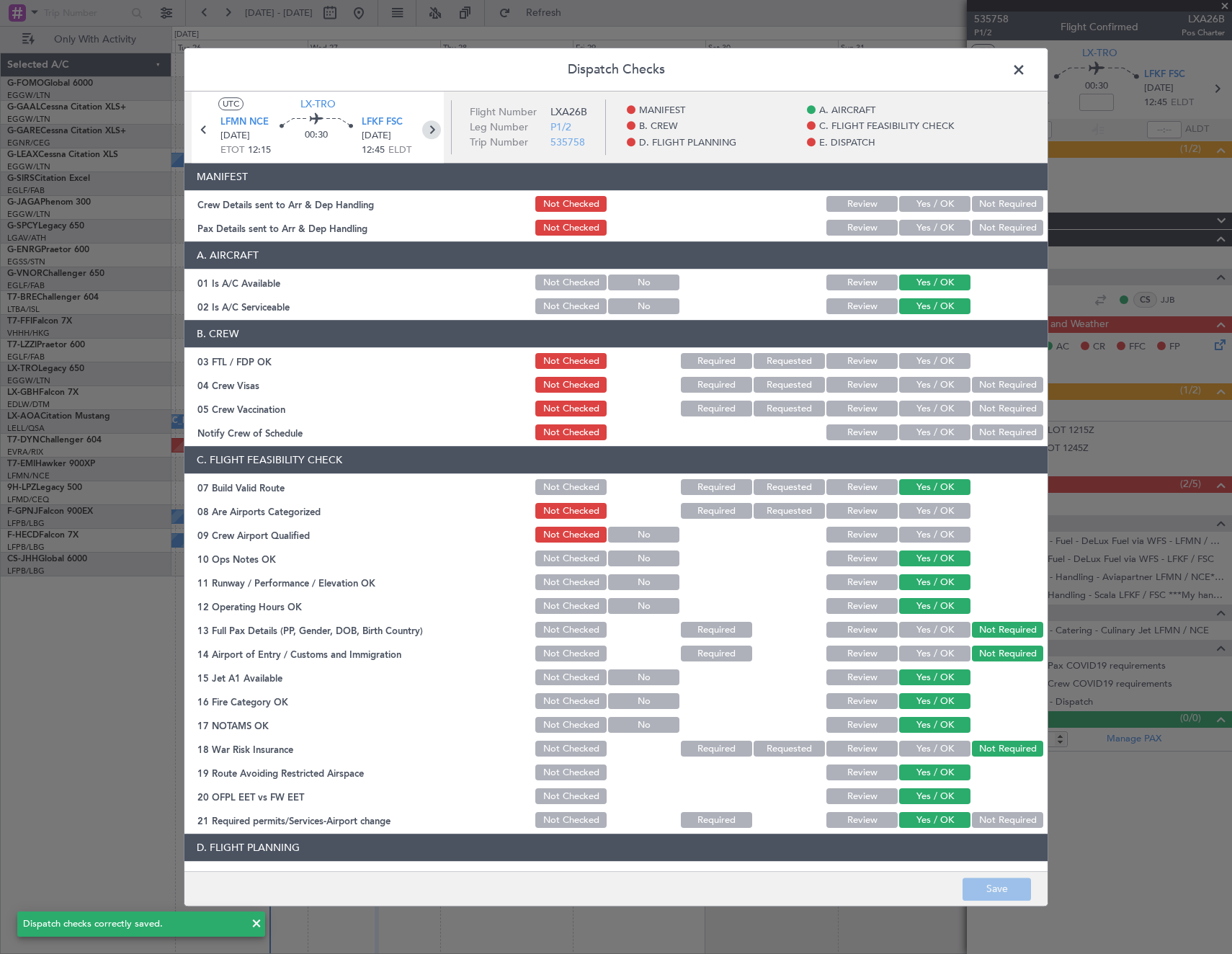
click at [431, 133] on icon at bounding box center [431, 129] width 19 height 19
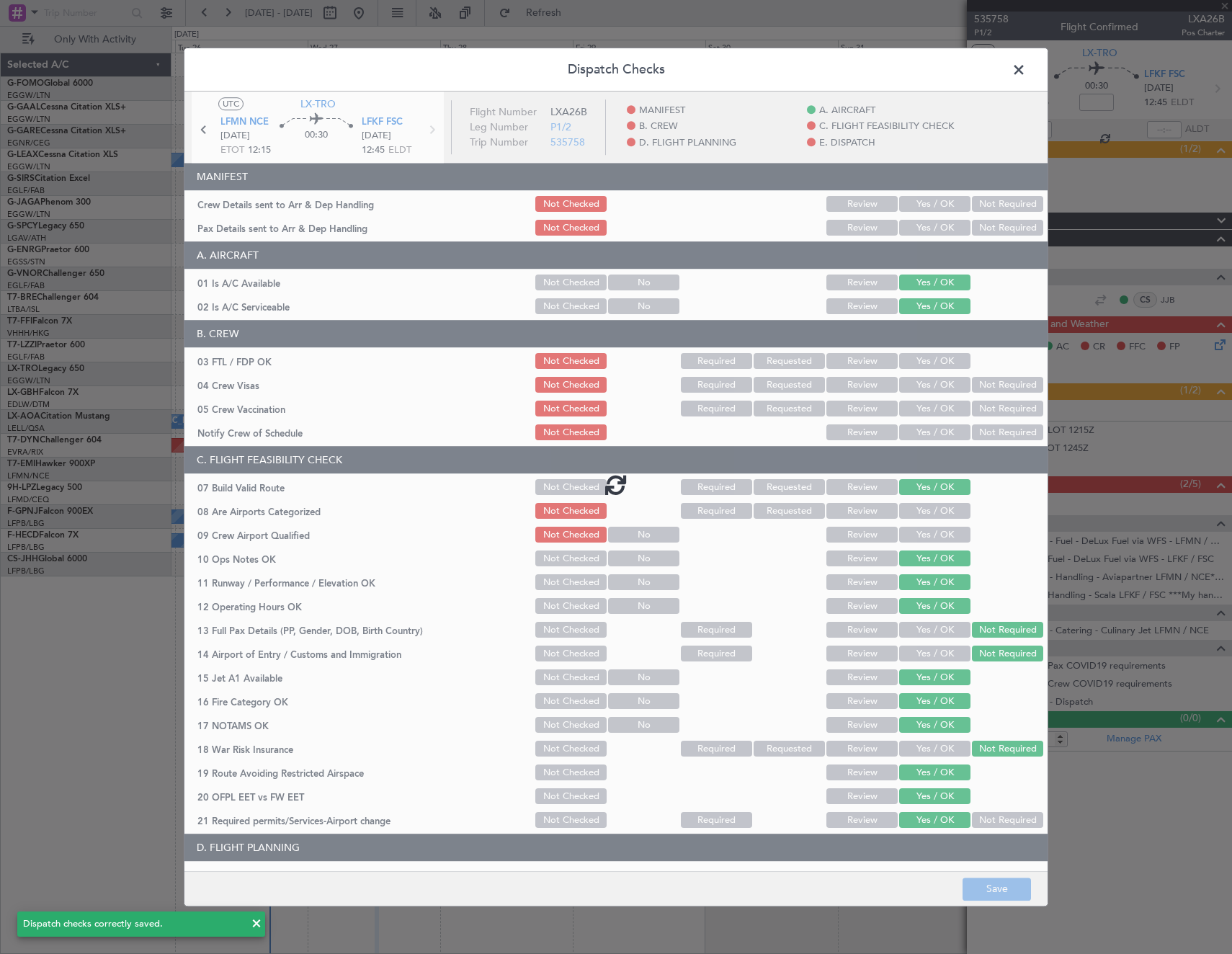
type input "8"
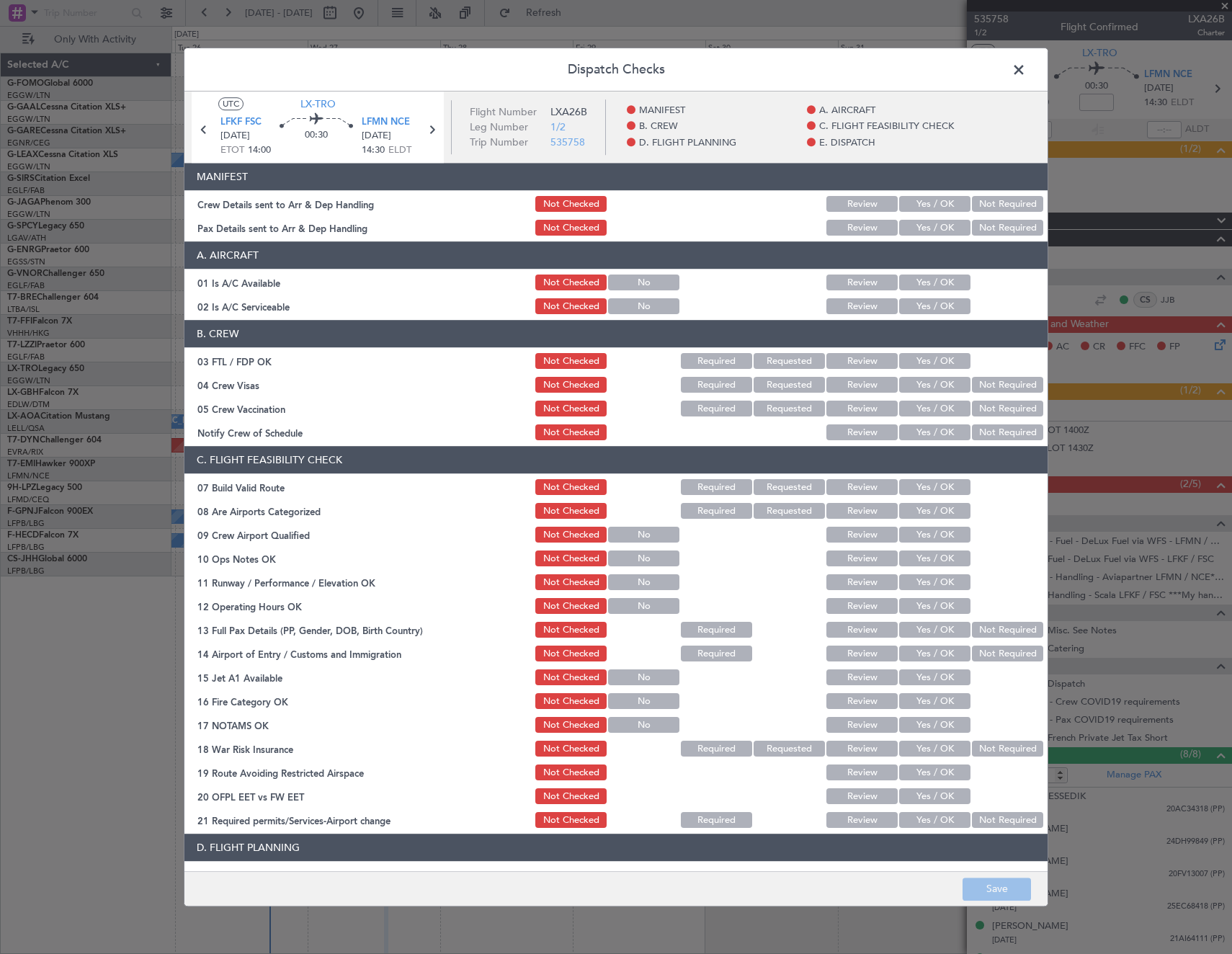
click at [919, 285] on button "Yes / OK" at bounding box center [935, 283] width 71 height 16
click at [929, 307] on button "Yes / OK" at bounding box center [935, 307] width 71 height 16
click at [933, 485] on button "Yes / OK" at bounding box center [935, 488] width 71 height 16
click at [946, 558] on button "Yes / OK" at bounding box center [935, 559] width 71 height 16
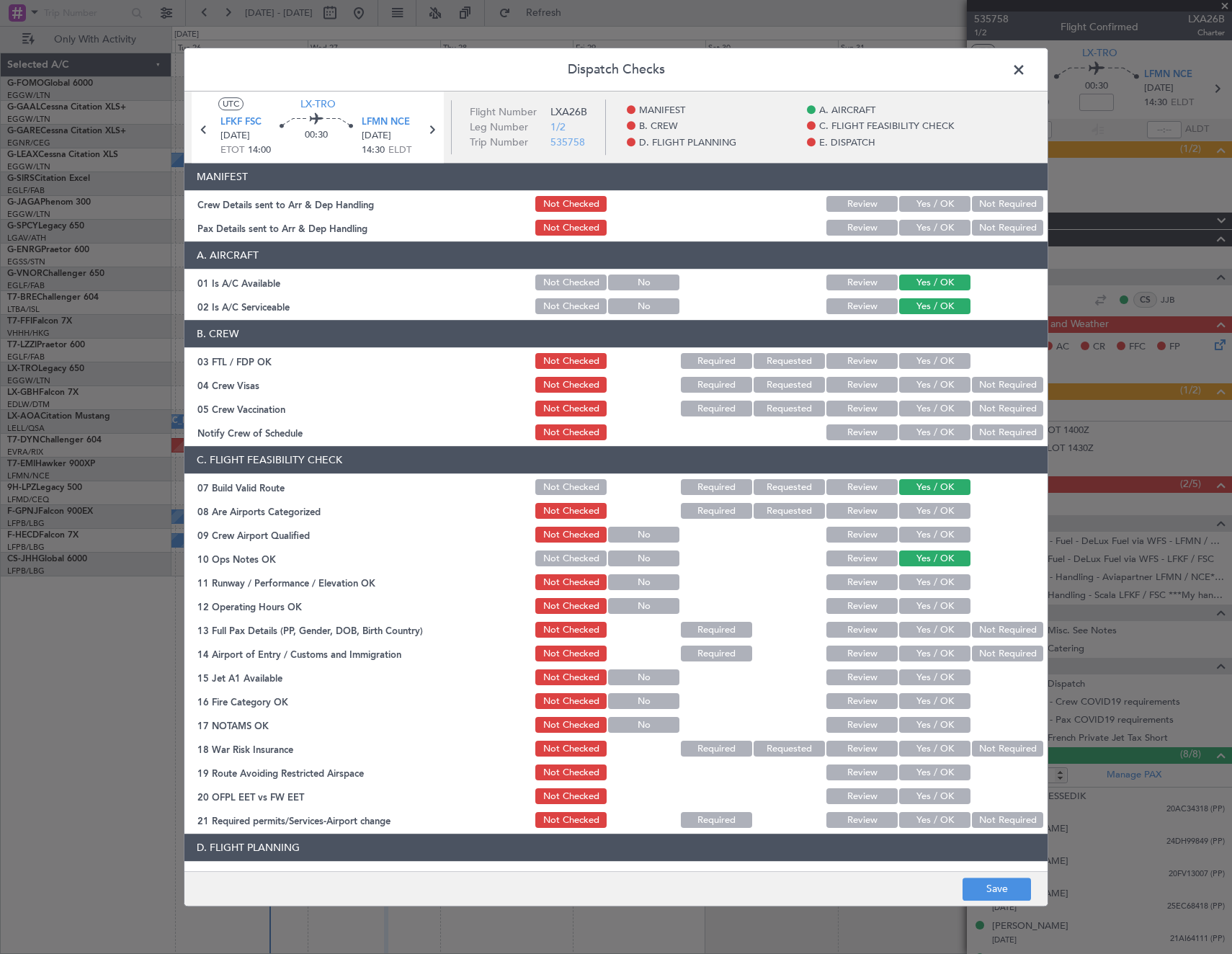
click at [940, 576] on button "Yes / OK" at bounding box center [935, 583] width 71 height 16
click at [935, 608] on button "Yes / OK" at bounding box center [935, 607] width 71 height 16
click at [935, 630] on button "Yes / OK" at bounding box center [935, 630] width 71 height 16
click at [973, 659] on button "Not Required" at bounding box center [1008, 654] width 71 height 16
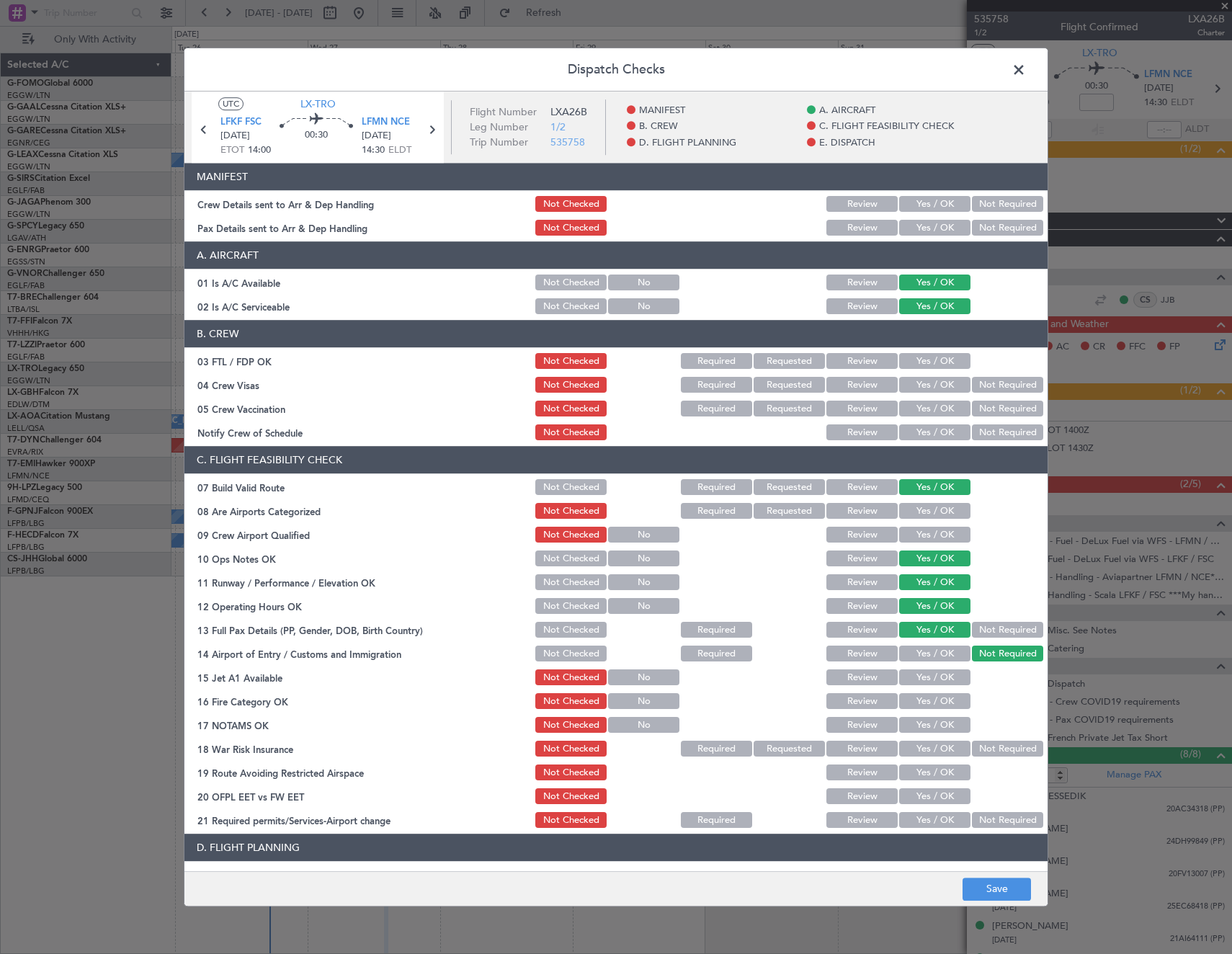
click at [950, 678] on button "Yes / OK" at bounding box center [935, 678] width 71 height 16
click at [948, 700] on button "Yes / OK" at bounding box center [935, 702] width 71 height 16
drag, startPoint x: 944, startPoint y: 722, endPoint x: 995, endPoint y: 745, distance: 55.9
click at [946, 723] on button "Yes / OK" at bounding box center [935, 725] width 71 height 16
drag, startPoint x: 995, startPoint y: 745, endPoint x: 945, endPoint y: 768, distance: 55.0
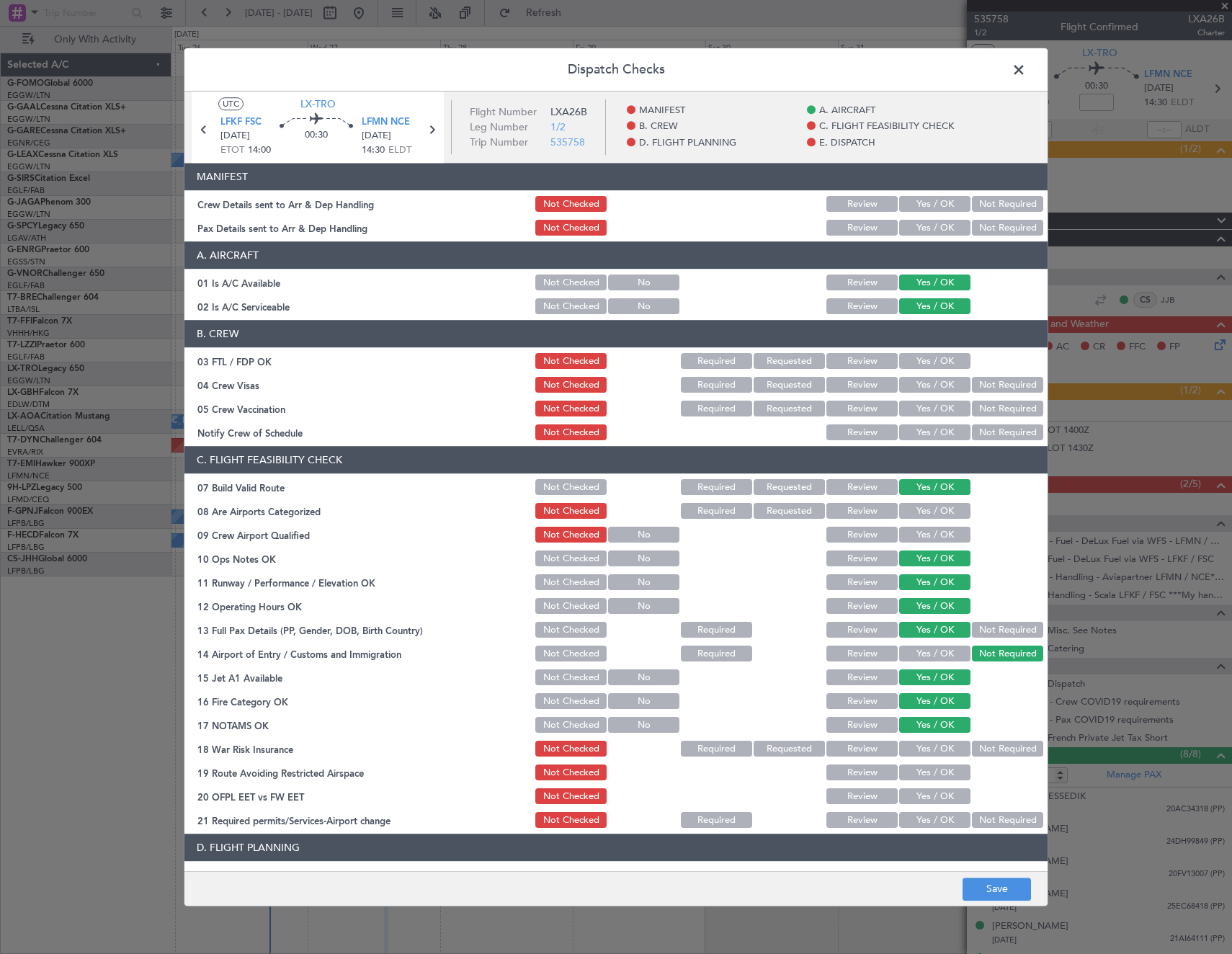
click at [993, 747] on button "Not Required" at bounding box center [1008, 750] width 71 height 16
click at [941, 773] on button "Yes / OK" at bounding box center [935, 773] width 71 height 16
drag, startPoint x: 938, startPoint y: 796, endPoint x: 937, endPoint y: 814, distance: 18.0
click at [938, 799] on button "Yes / OK" at bounding box center [935, 797] width 71 height 16
click at [937, 814] on button "Yes / OK" at bounding box center [935, 821] width 71 height 16
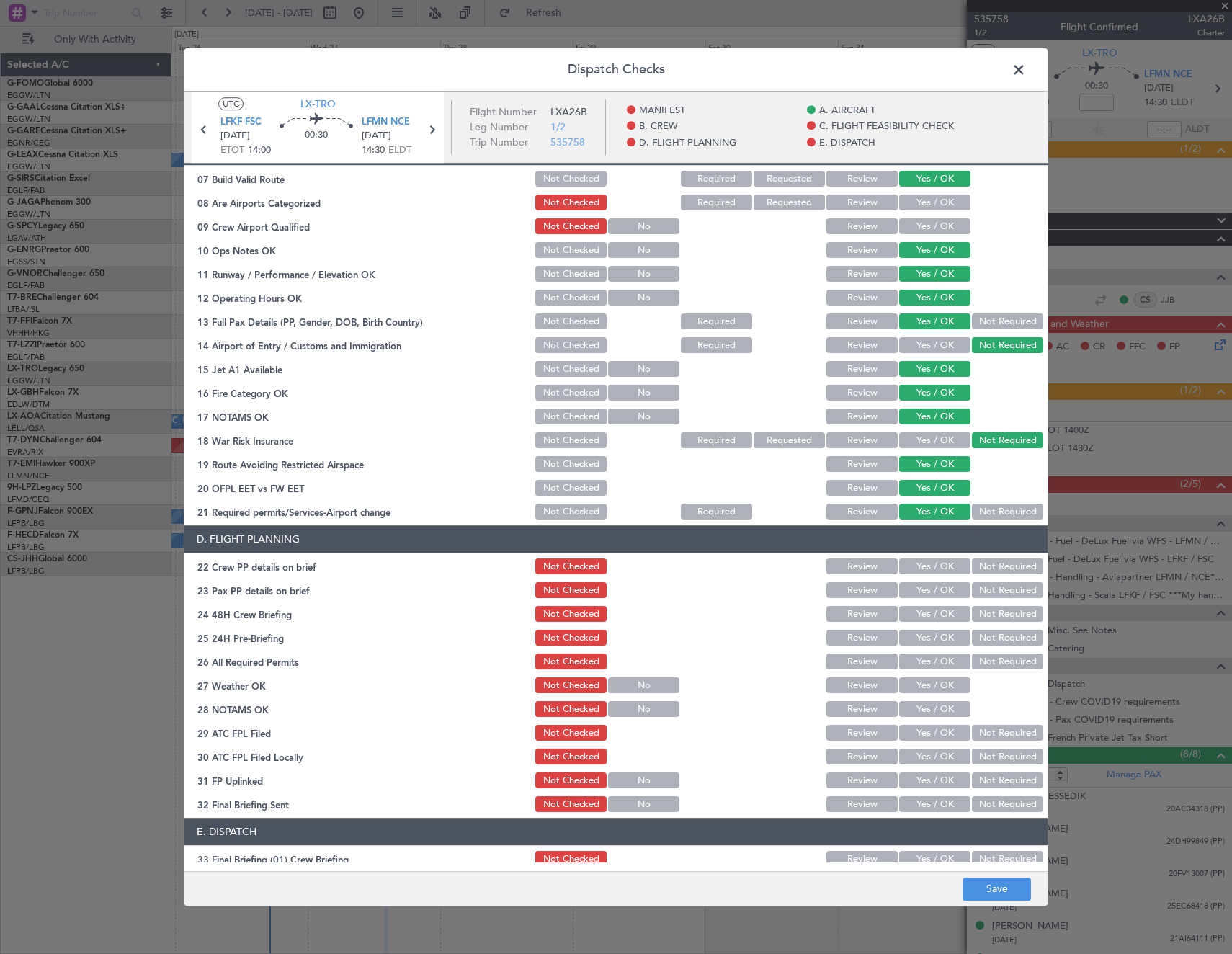
scroll to position [360, 0]
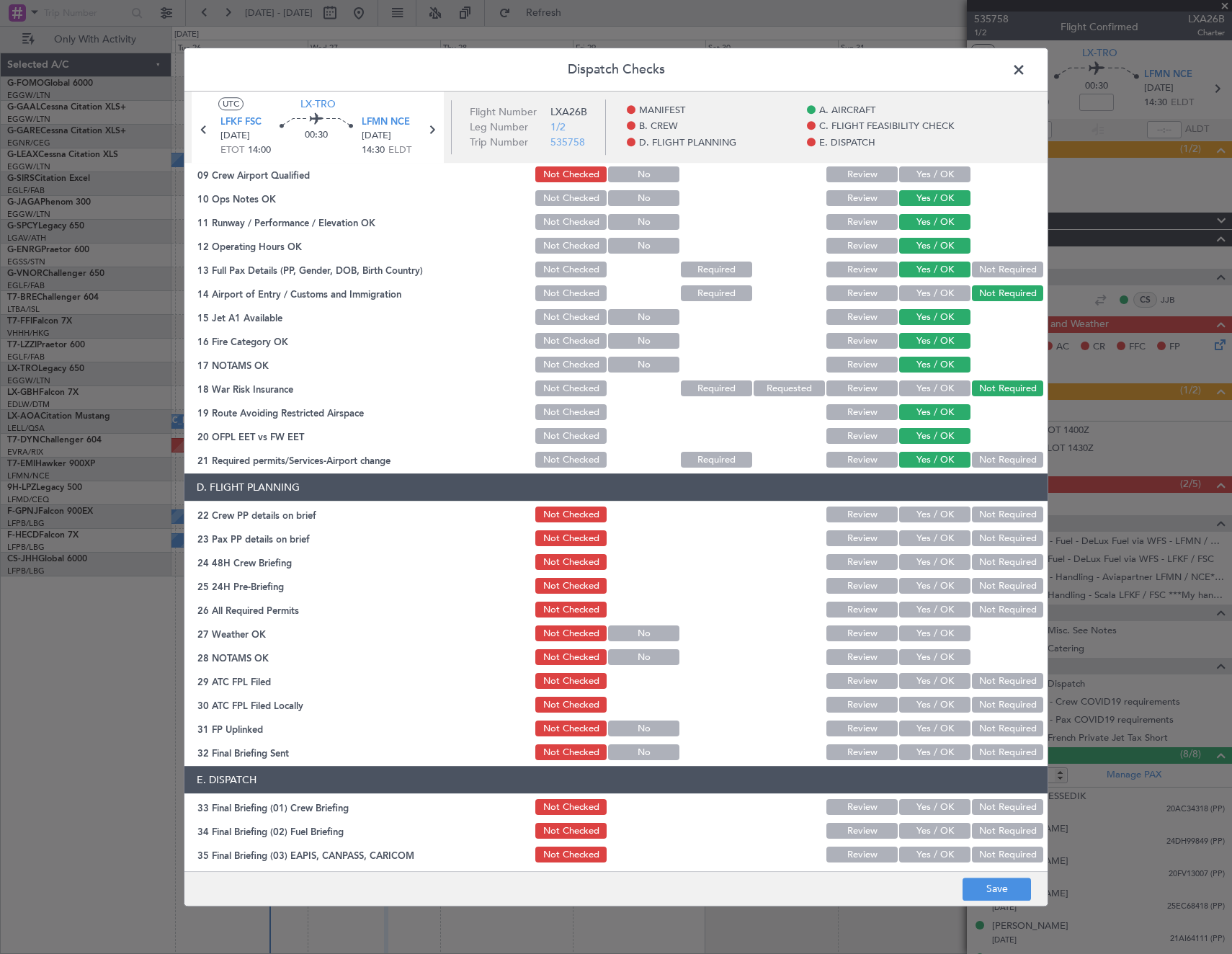
click at [922, 511] on button "Yes / OK" at bounding box center [935, 515] width 71 height 16
drag, startPoint x: 929, startPoint y: 538, endPoint x: 928, endPoint y: 562, distance: 24.0
click at [929, 542] on button "Yes / OK" at bounding box center [935, 539] width 71 height 16
click at [928, 562] on button "Yes / OK" at bounding box center [935, 563] width 71 height 16
click at [919, 587] on button "Yes / OK" at bounding box center [935, 587] width 71 height 16
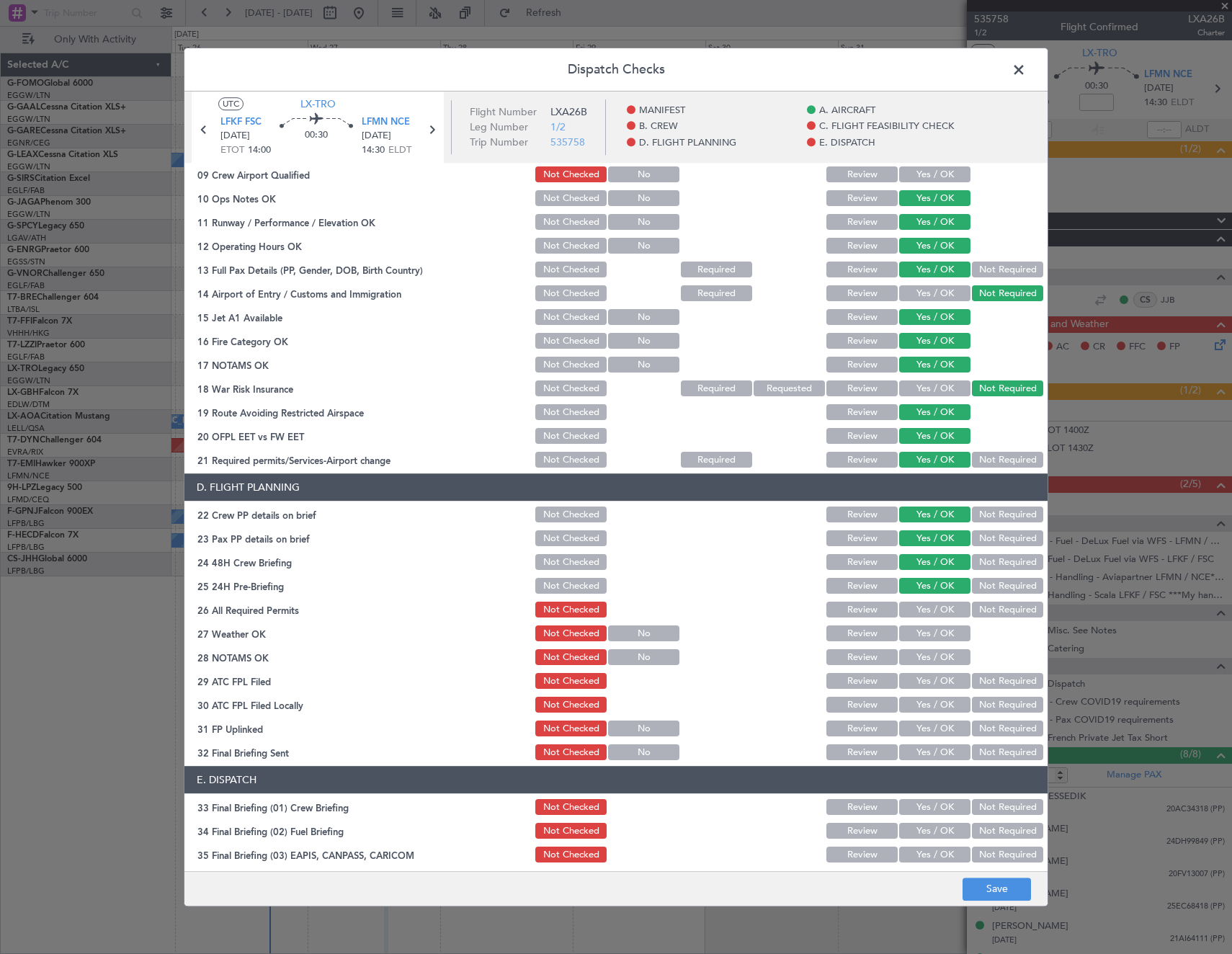
click at [920, 600] on div "Yes / OK" at bounding box center [933, 610] width 73 height 20
click at [920, 604] on button "Yes / OK" at bounding box center [935, 610] width 71 height 16
click at [1018, 896] on button "Save" at bounding box center [997, 889] width 68 height 23
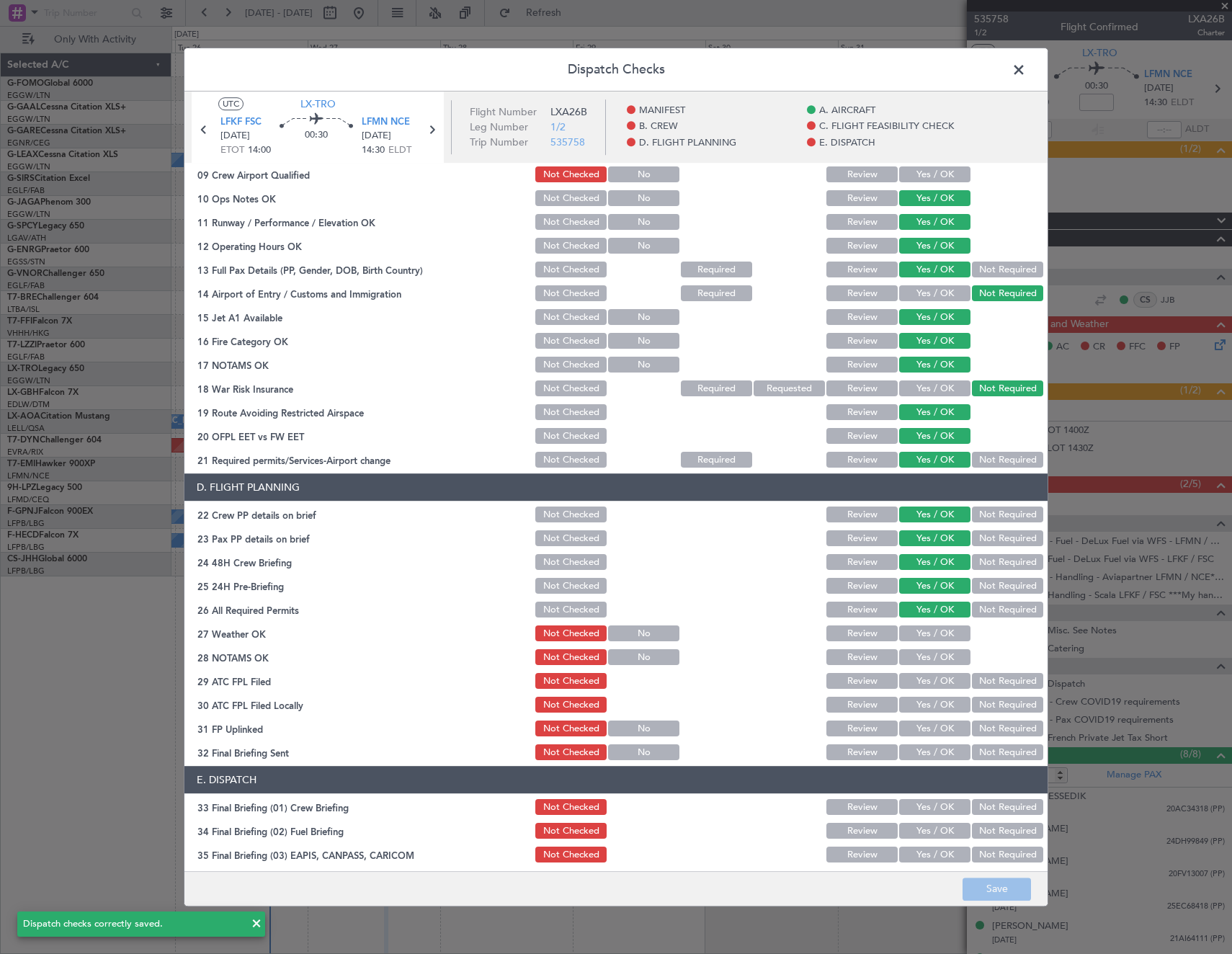
click at [1026, 73] on span at bounding box center [1026, 74] width 0 height 29
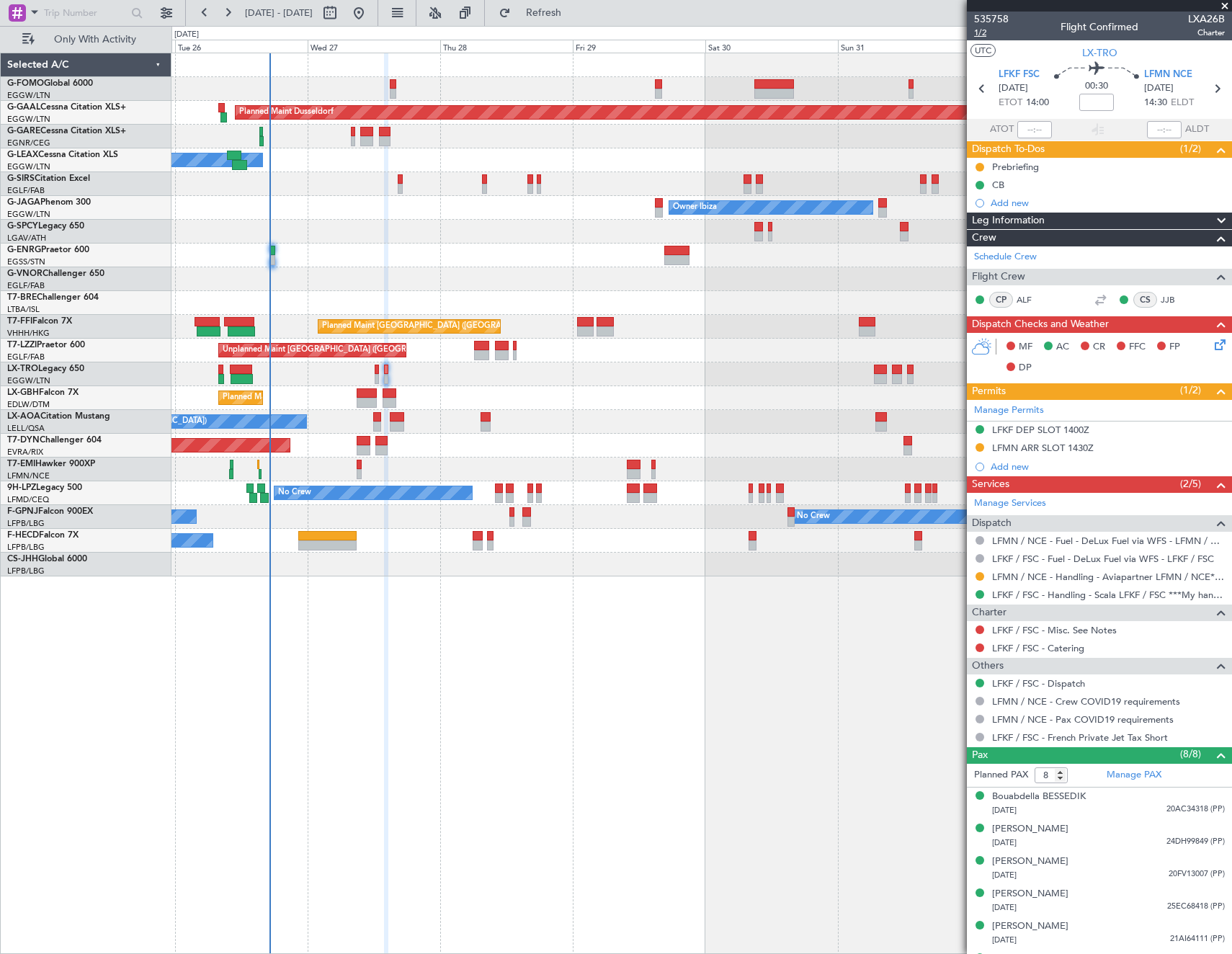
click at [983, 33] on span "1/2" at bounding box center [991, 32] width 35 height 12
click at [1103, 98] on mat-tooltip-component "Flight Time" at bounding box center [1093, 112] width 67 height 38
click at [1098, 102] on input at bounding box center [1096, 101] width 35 height 17
type input "+00:05"
click at [976, 35] on span "1/2" at bounding box center [991, 32] width 35 height 12
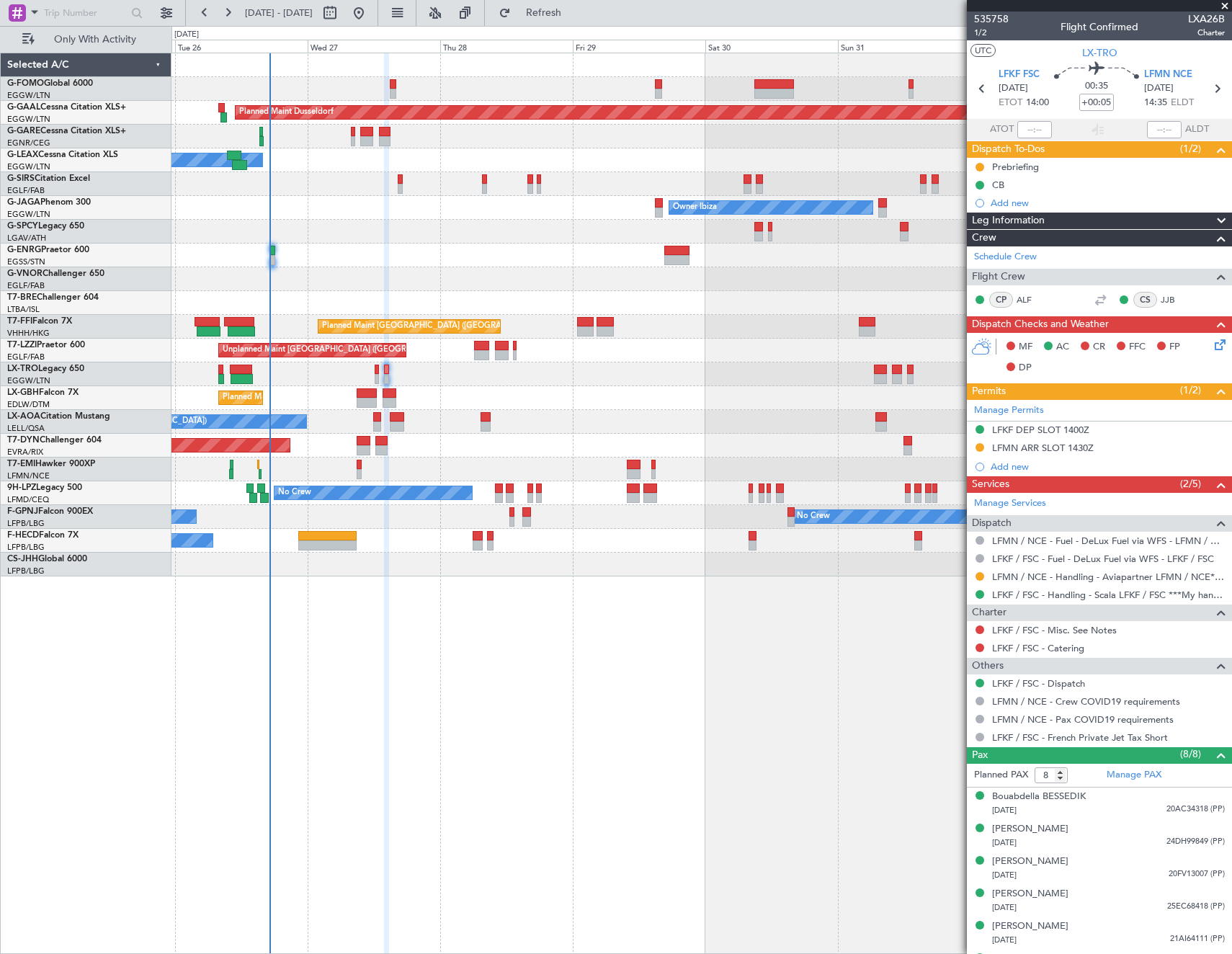
click at [1213, 348] on icon at bounding box center [1218, 342] width 11 height 11
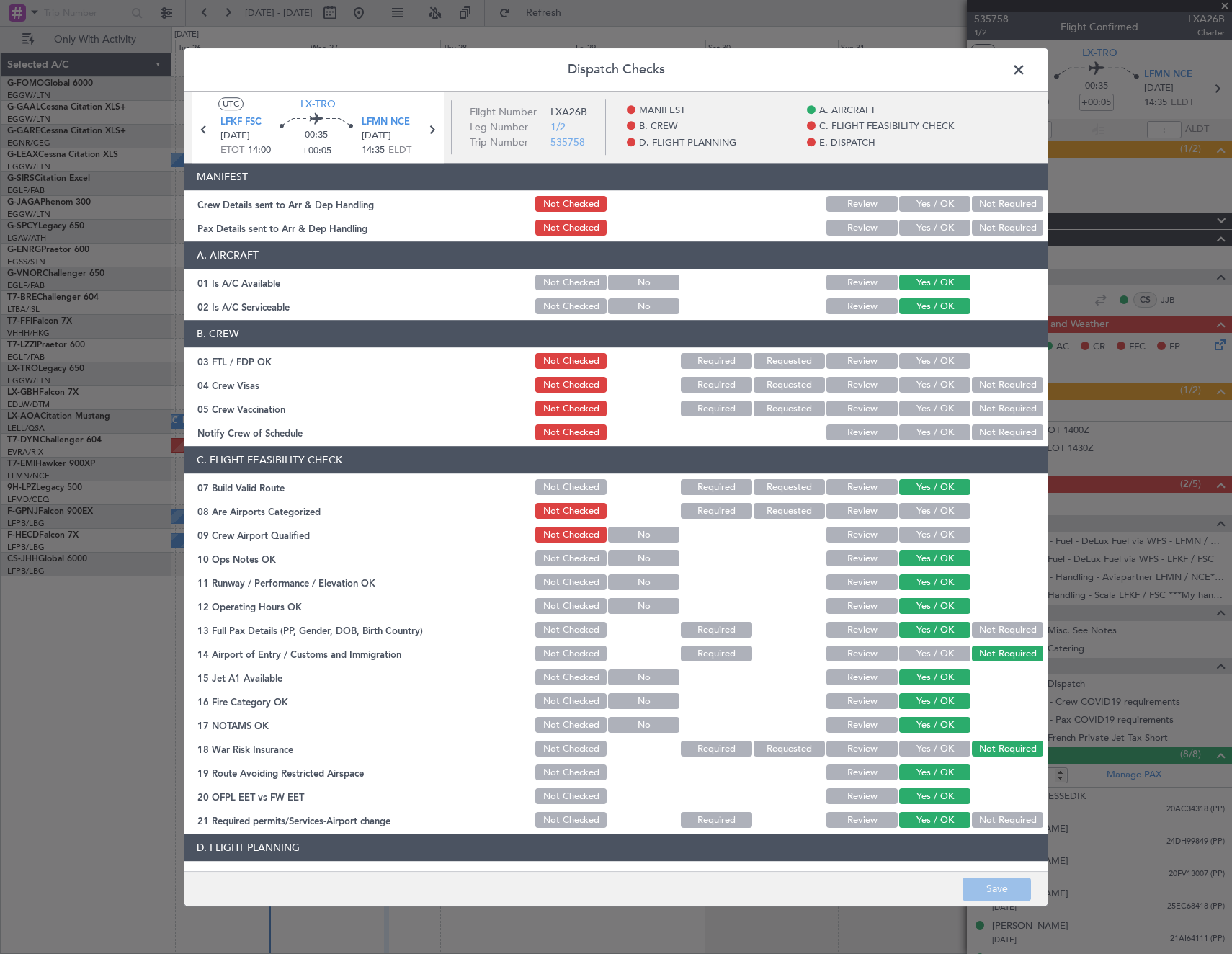
click at [1026, 67] on span at bounding box center [1026, 74] width 0 height 29
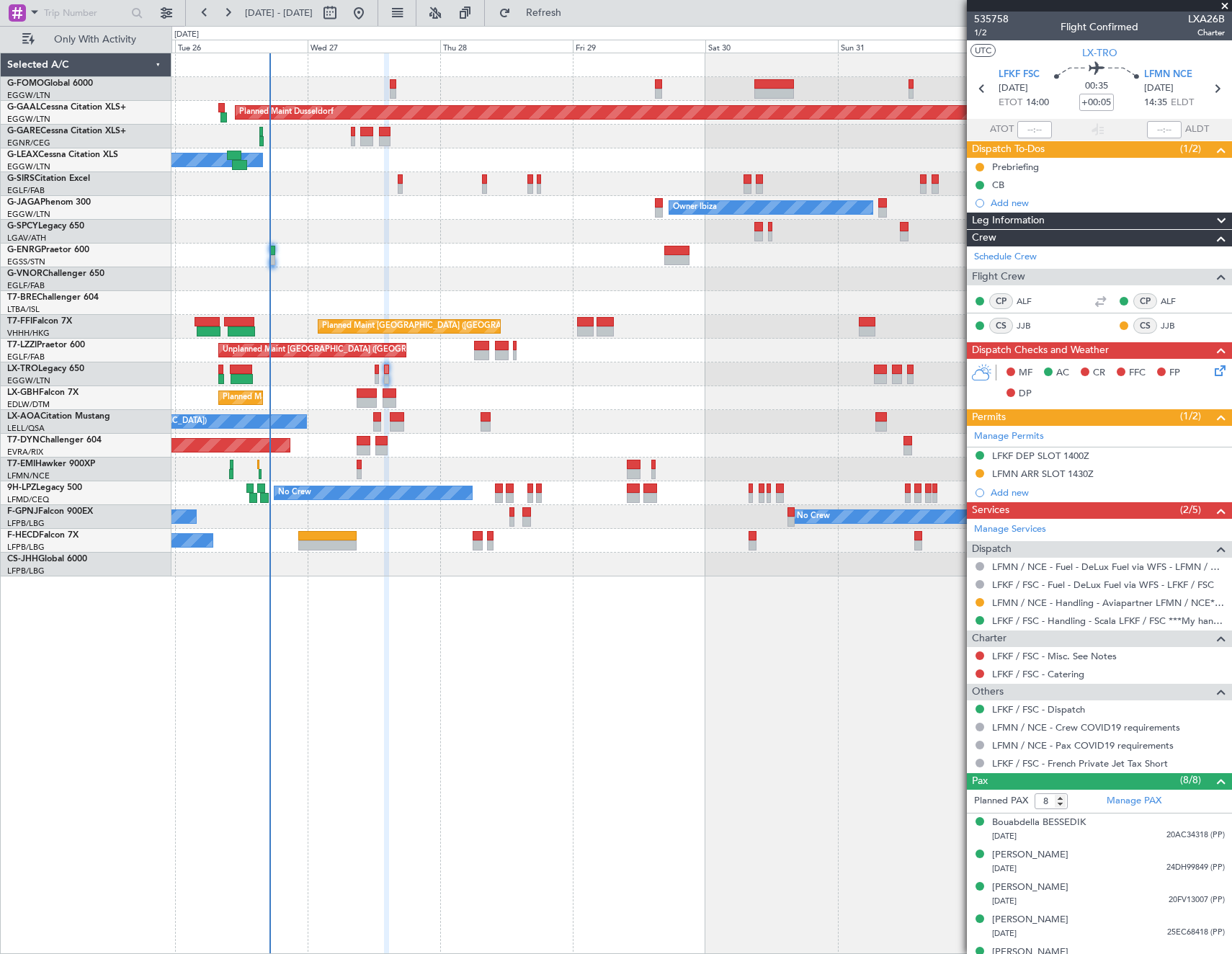
click at [1213, 371] on icon at bounding box center [1218, 368] width 11 height 11
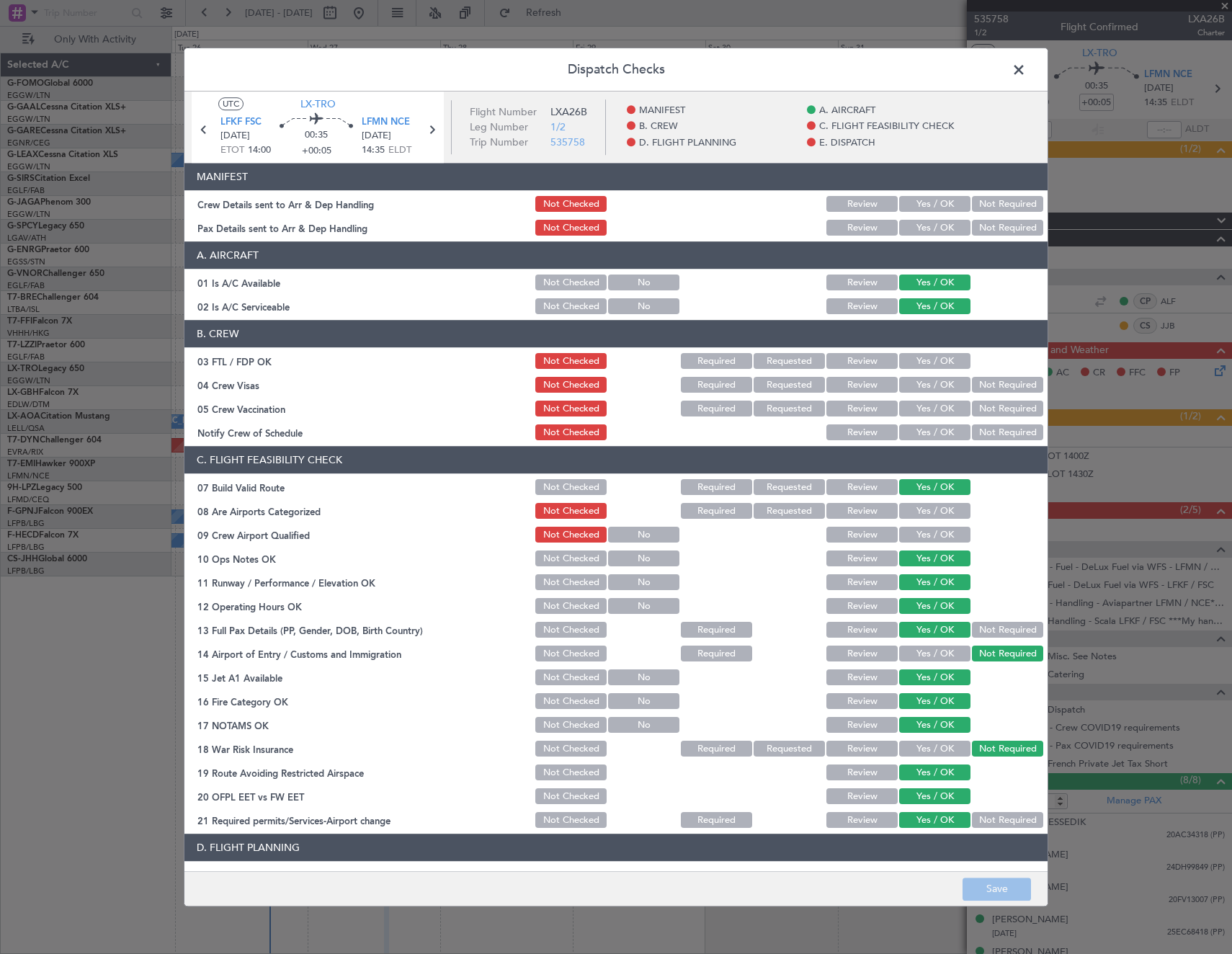
click at [910, 208] on button "Yes / OK" at bounding box center [935, 204] width 71 height 16
click at [914, 230] on button "Yes / OK" at bounding box center [935, 229] width 71 height 16
click at [1001, 900] on footer "Save" at bounding box center [616, 888] width 864 height 35
drag, startPoint x: 999, startPoint y: 890, endPoint x: 24, endPoint y: 643, distance: 1005.8
click at [968, 876] on footer "Save" at bounding box center [616, 888] width 864 height 35
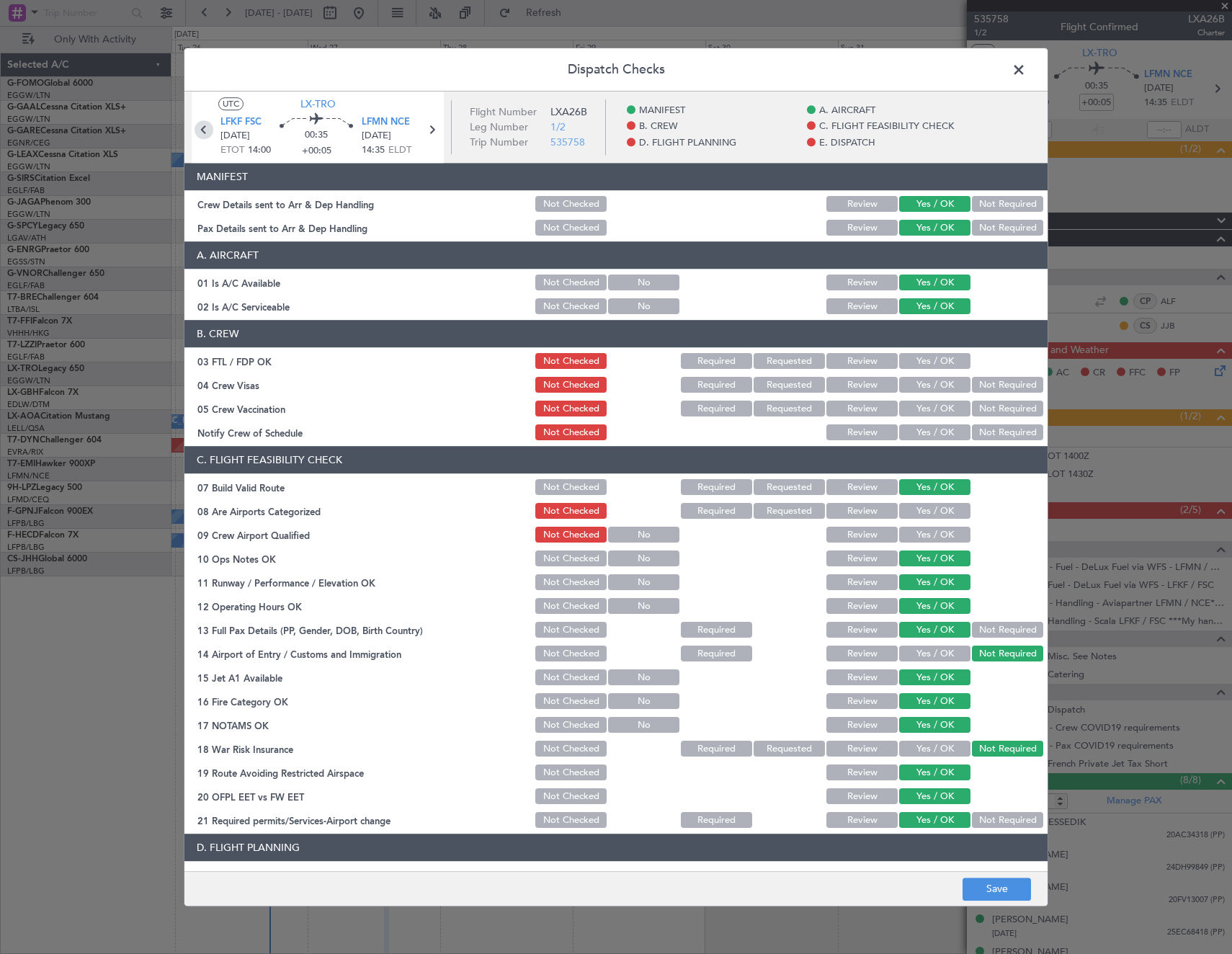
click at [205, 124] on icon at bounding box center [204, 129] width 19 height 19
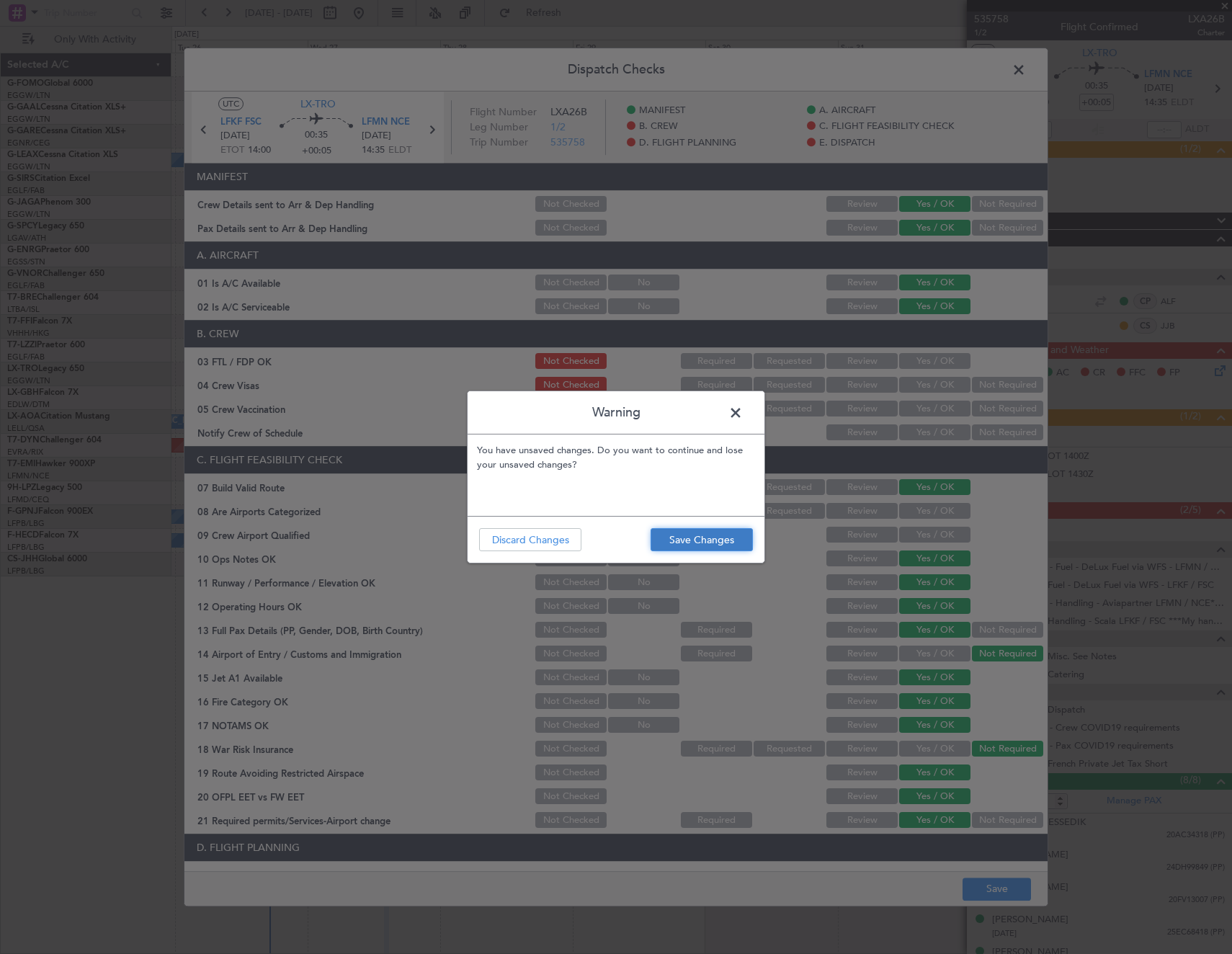
click at [736, 531] on button "Save Changes" at bounding box center [702, 539] width 102 height 23
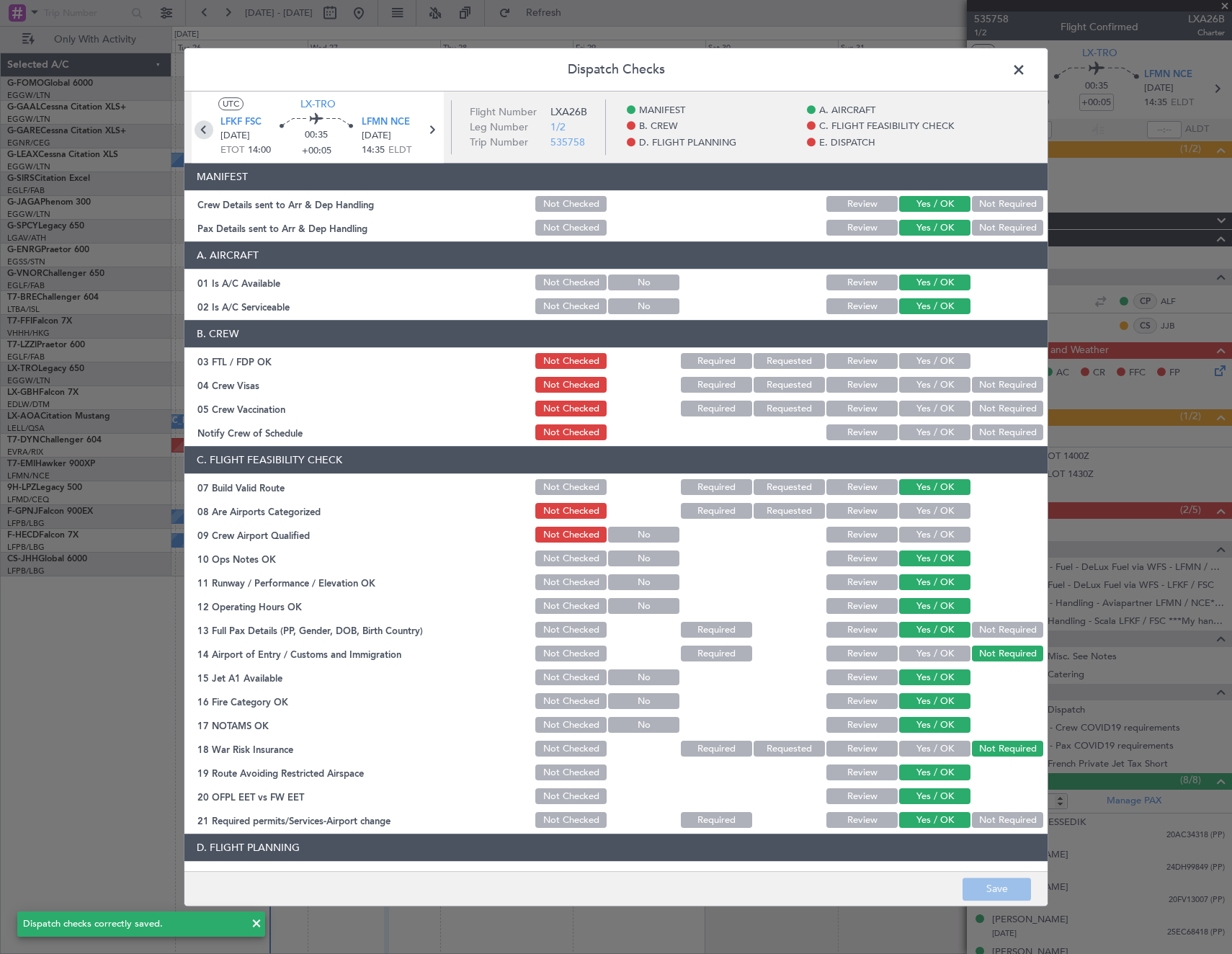
click at [201, 130] on icon at bounding box center [204, 129] width 19 height 19
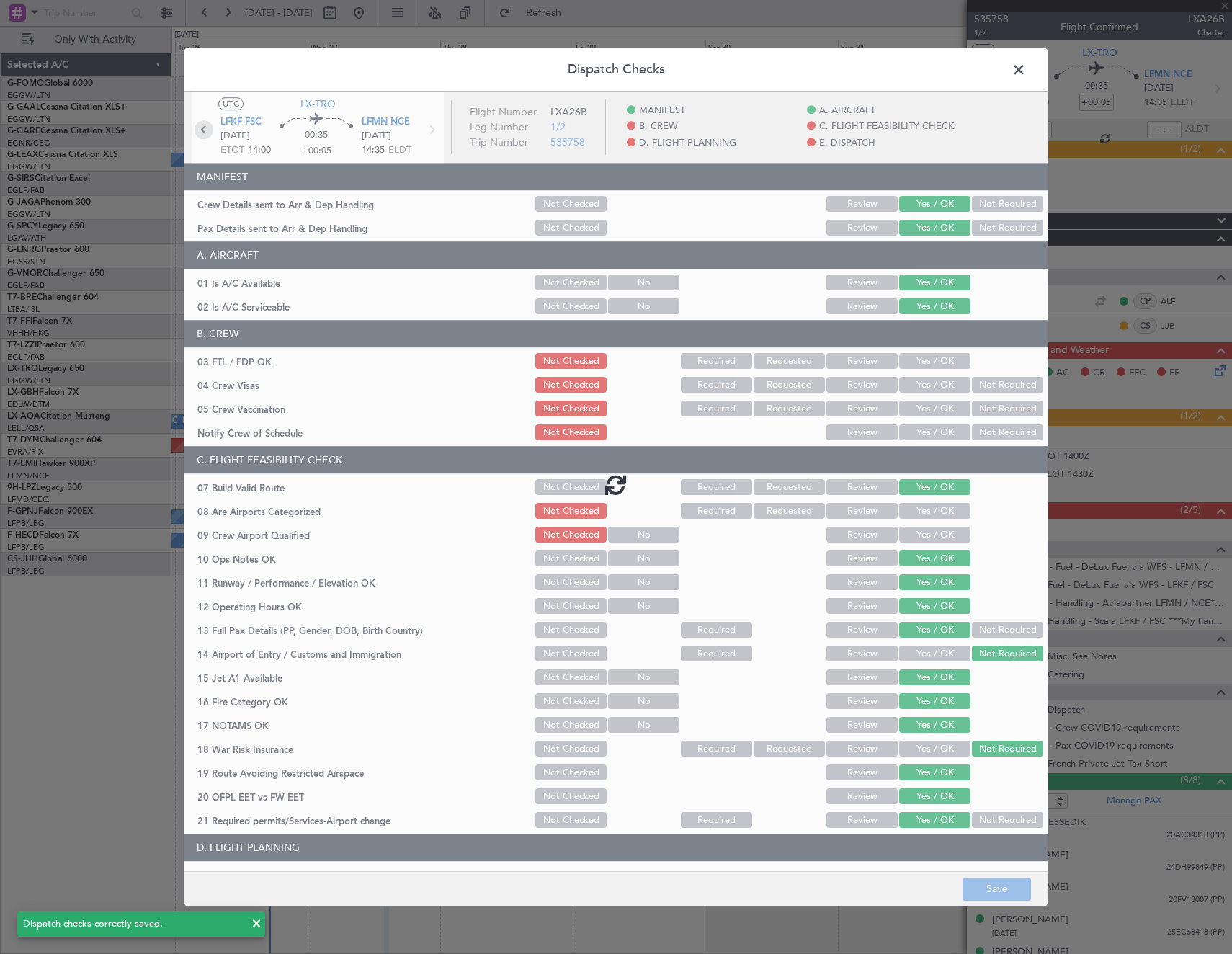
type input "0"
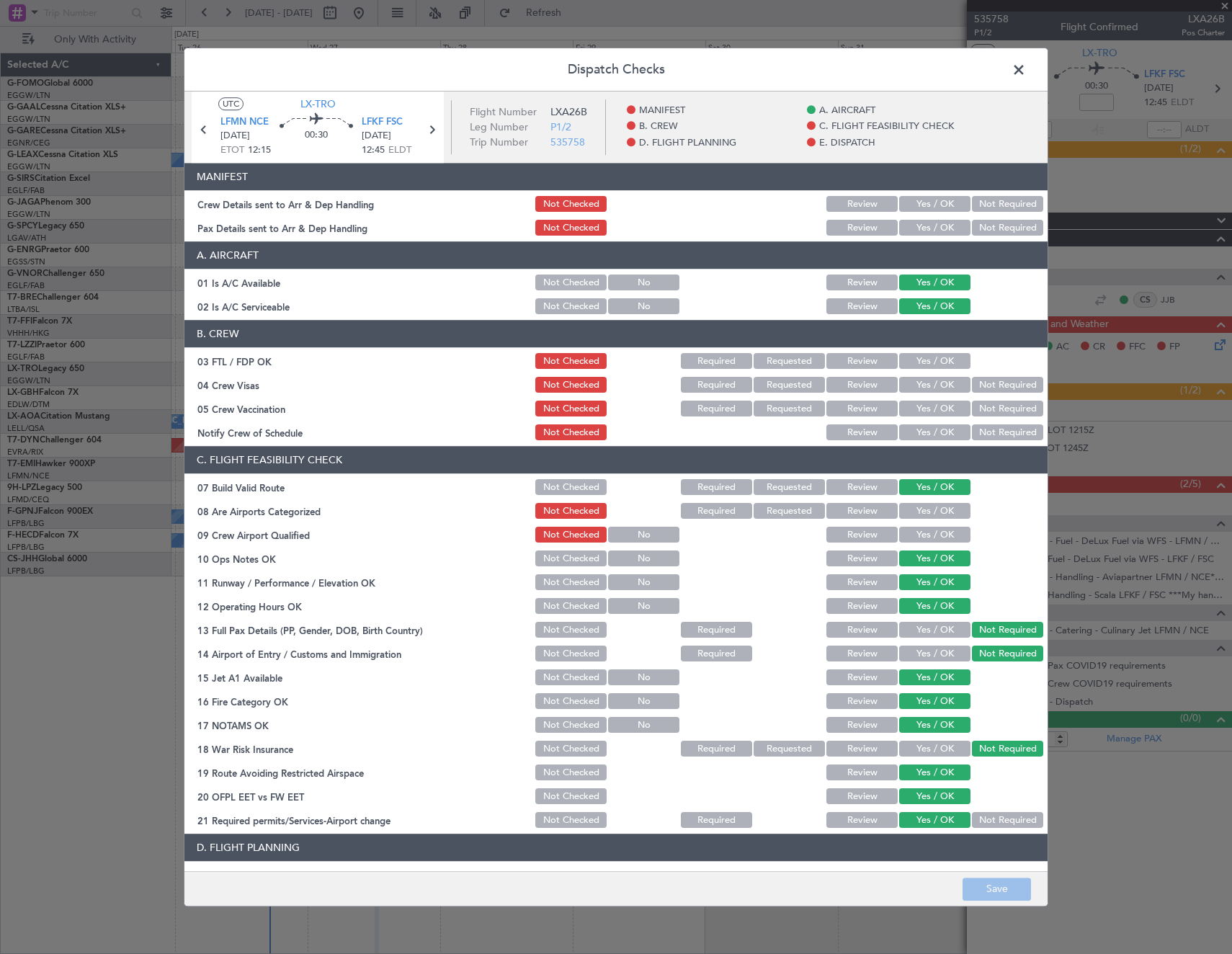
click at [941, 203] on button "Yes / OK" at bounding box center [935, 204] width 71 height 16
click at [936, 226] on button "Yes / OK" at bounding box center [935, 229] width 71 height 16
click at [1002, 879] on button "Save" at bounding box center [997, 889] width 68 height 23
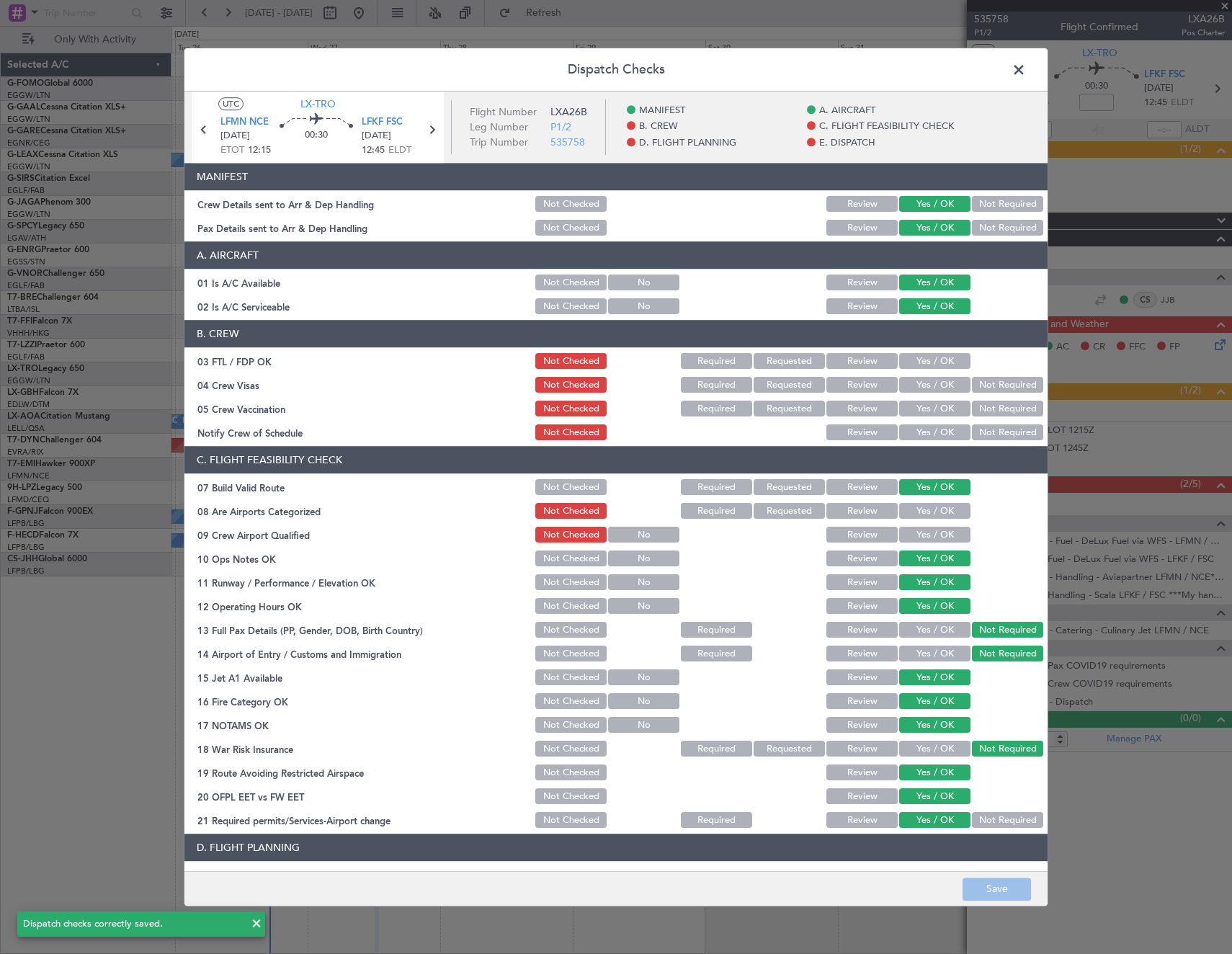
click at [1026, 67] on span at bounding box center [1026, 74] width 0 height 29
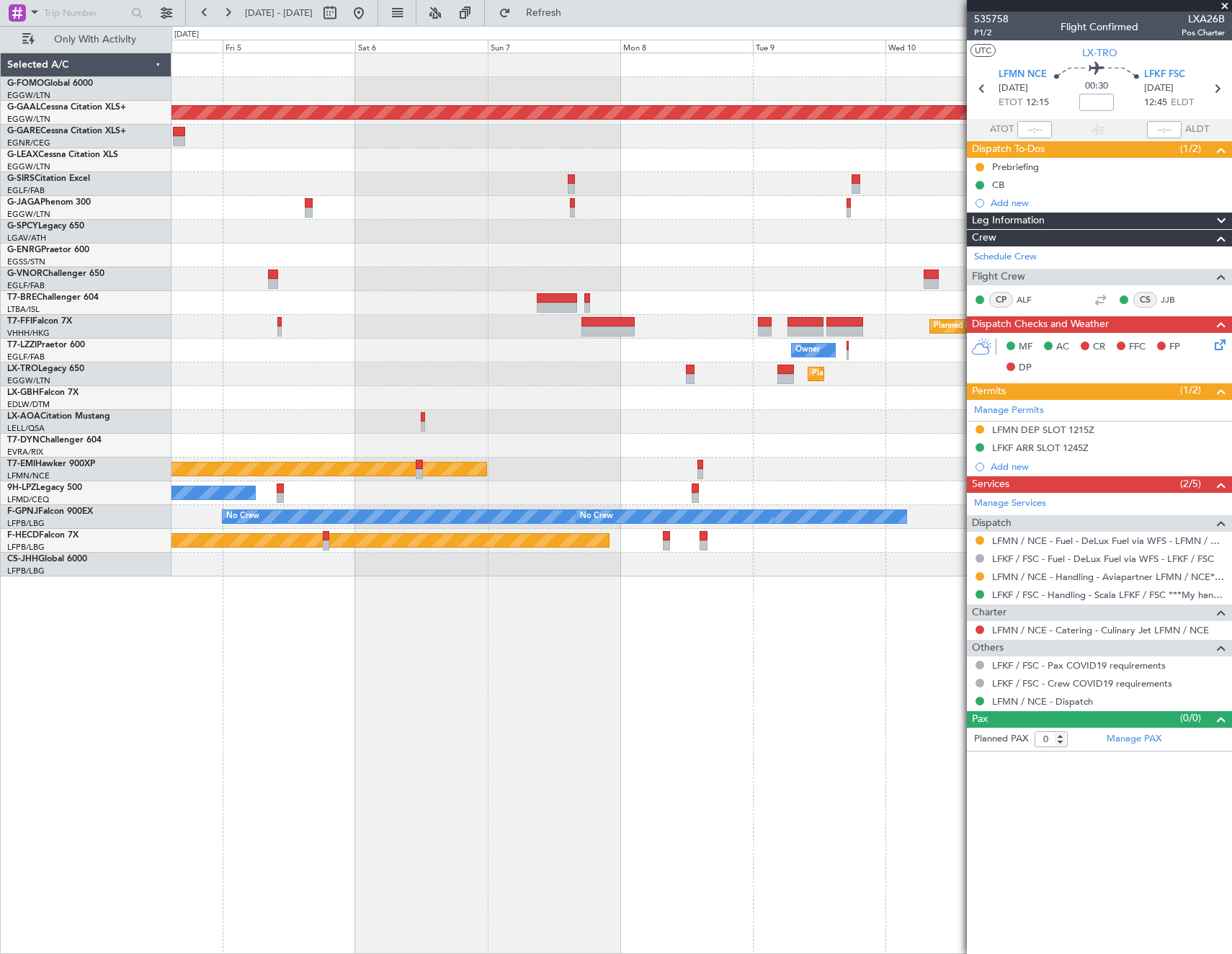
click at [0, 365] on html "25 Aug 2025 - 02 Sep 2025 Refresh Quick Links Only With Activity Planned Maint …" at bounding box center [616, 477] width 1232 height 954
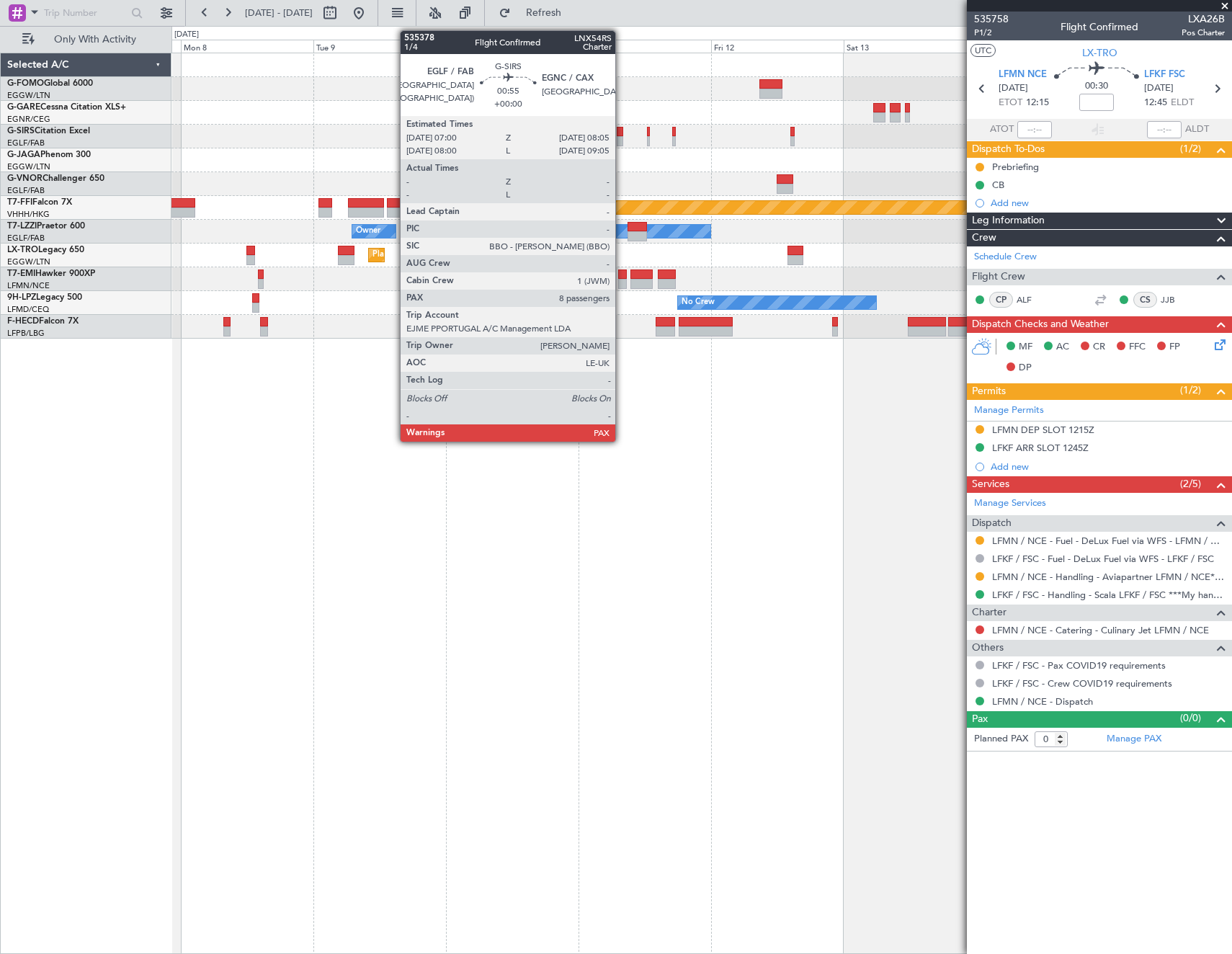
click at [622, 138] on div at bounding box center [620, 141] width 6 height 10
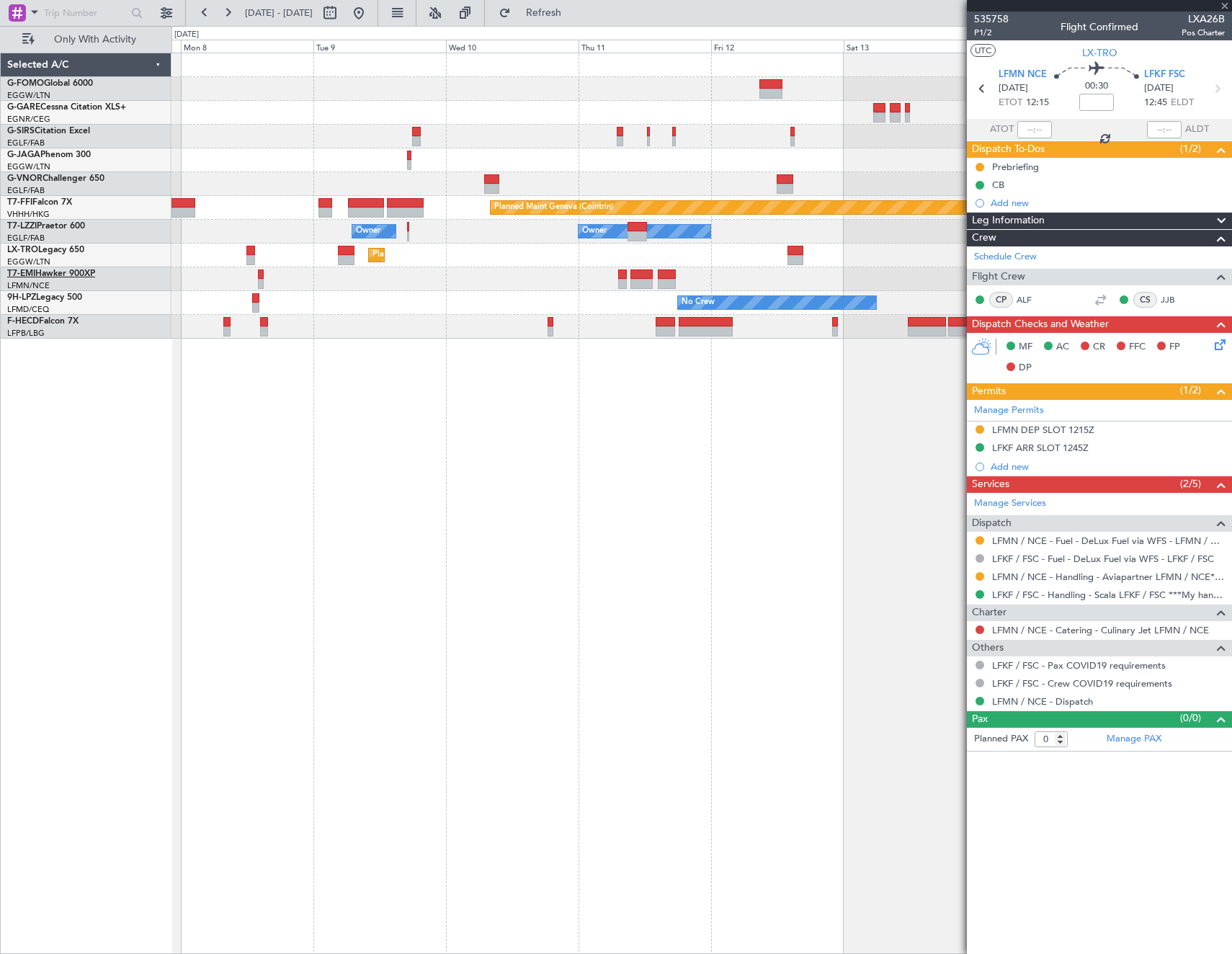
type input "8"
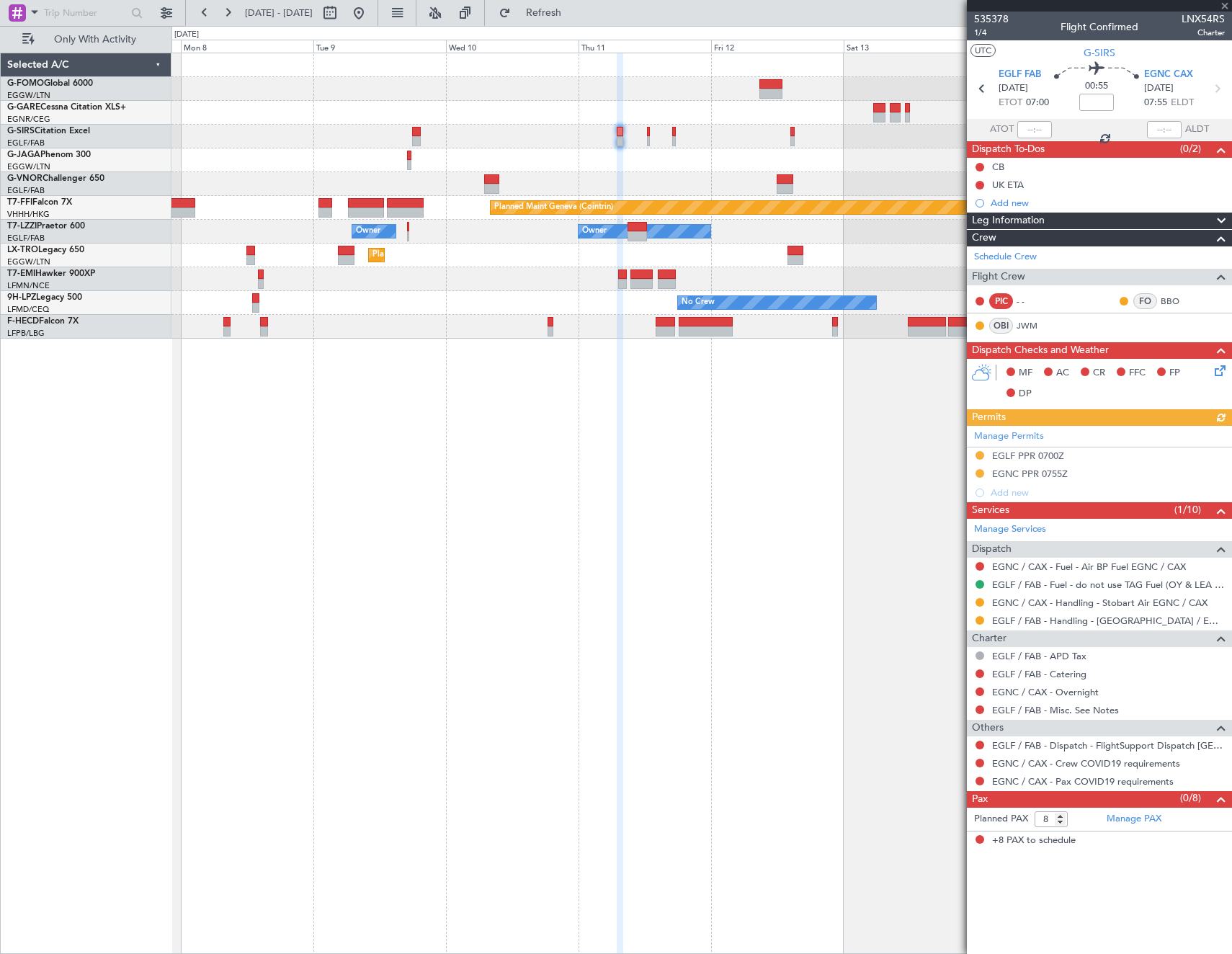
drag, startPoint x: 980, startPoint y: 620, endPoint x: 993, endPoint y: 656, distance: 38.3
click at [980, 620] on button at bounding box center [980, 620] width 9 height 9
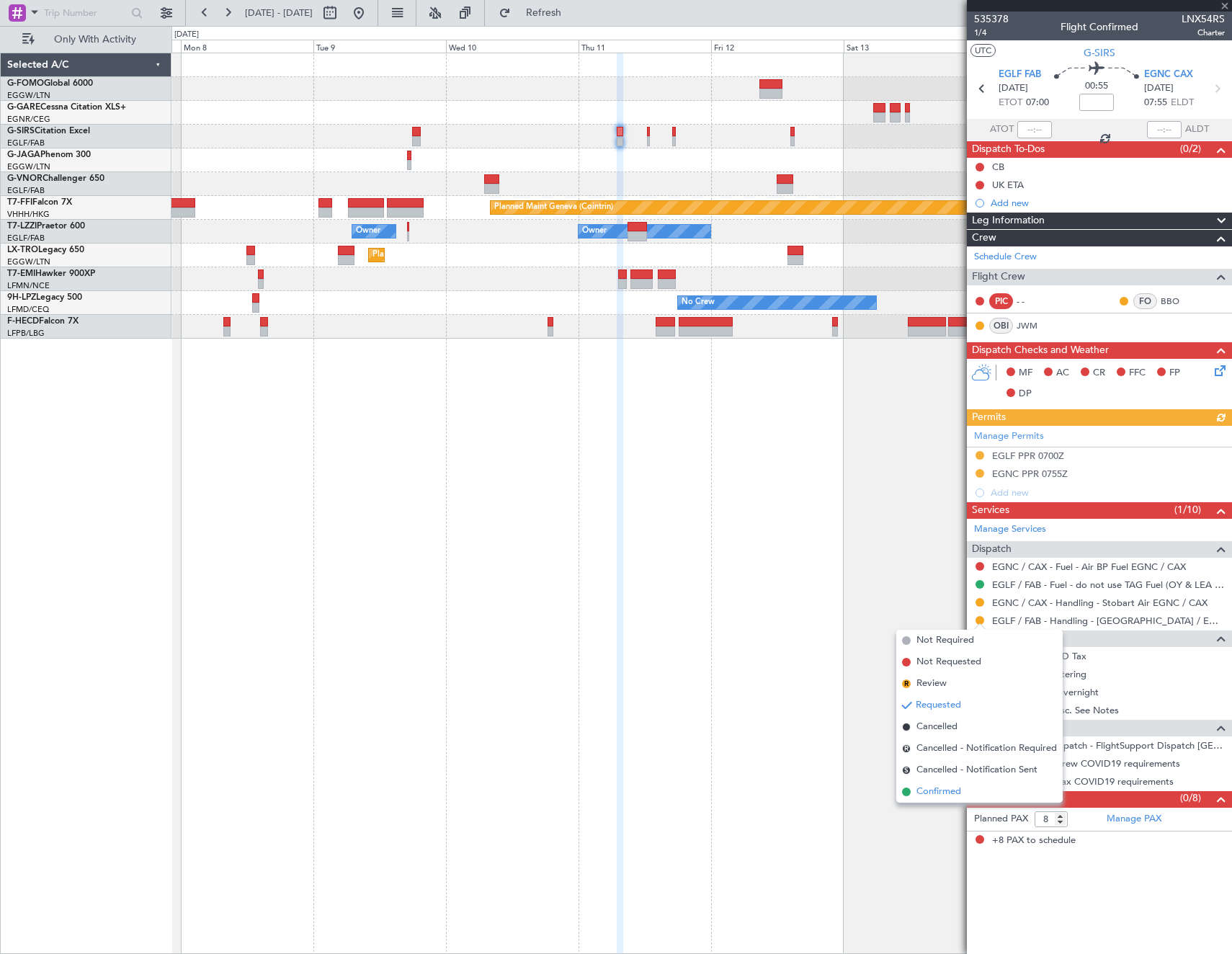
click at [954, 797] on span "Confirmed" at bounding box center [938, 792] width 45 height 15
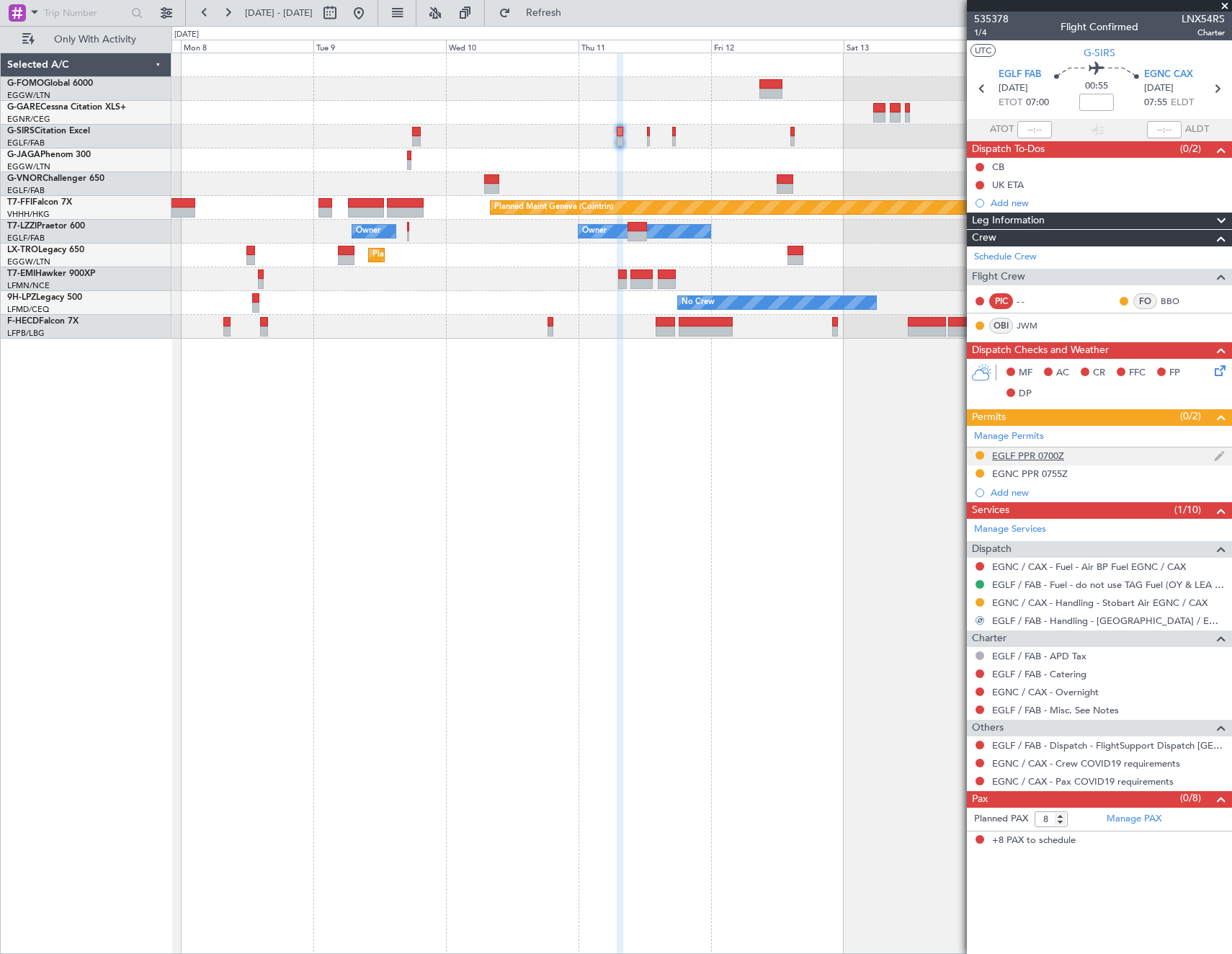
click at [1013, 449] on div "EGLF PPR 0700Z" at bounding box center [1028, 455] width 72 height 12
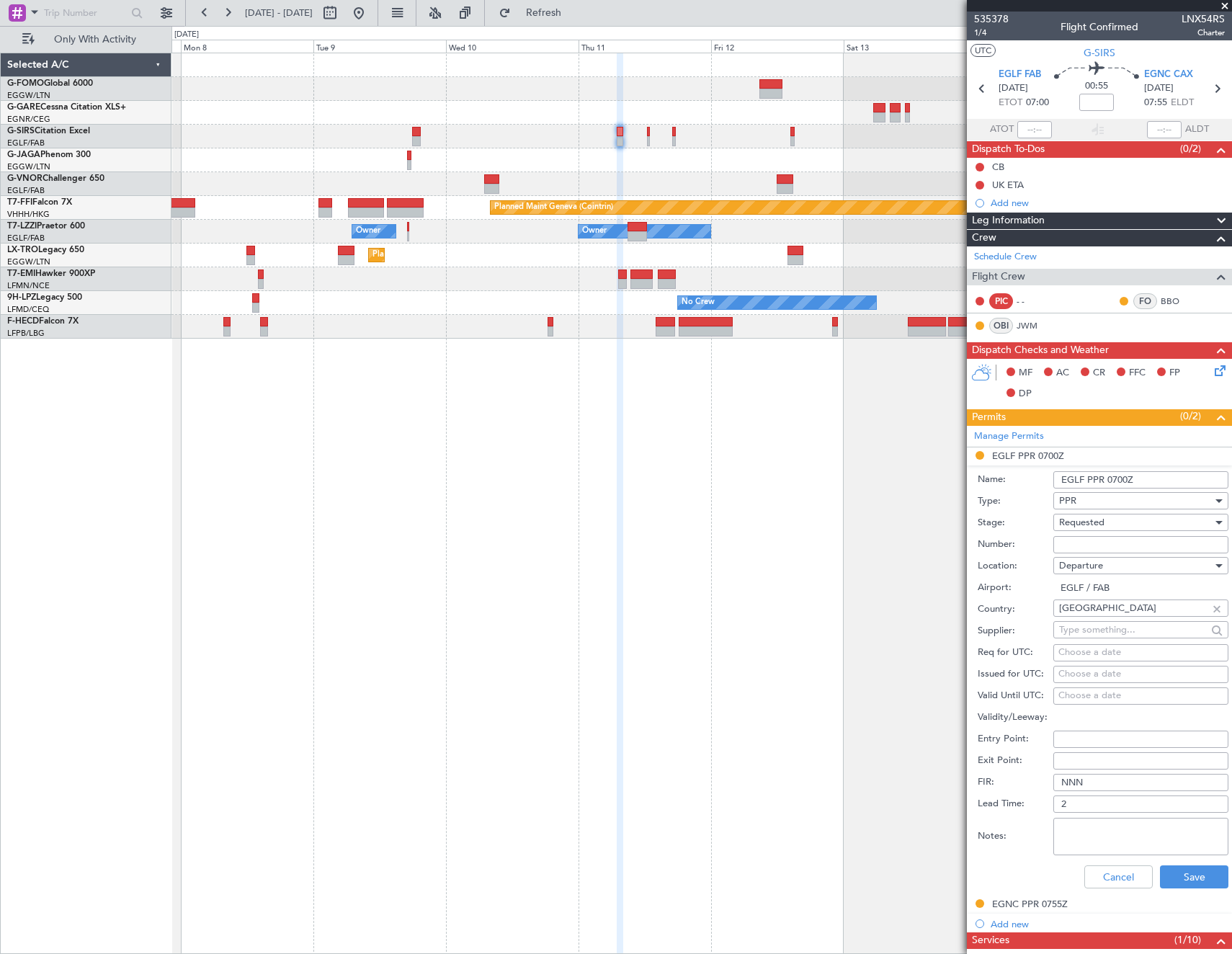
click at [1098, 549] on input "Number:" at bounding box center [1141, 544] width 175 height 17
paste input "372115"
type input "372115"
click at [1114, 524] on div "Requested" at bounding box center [1135, 522] width 153 height 22
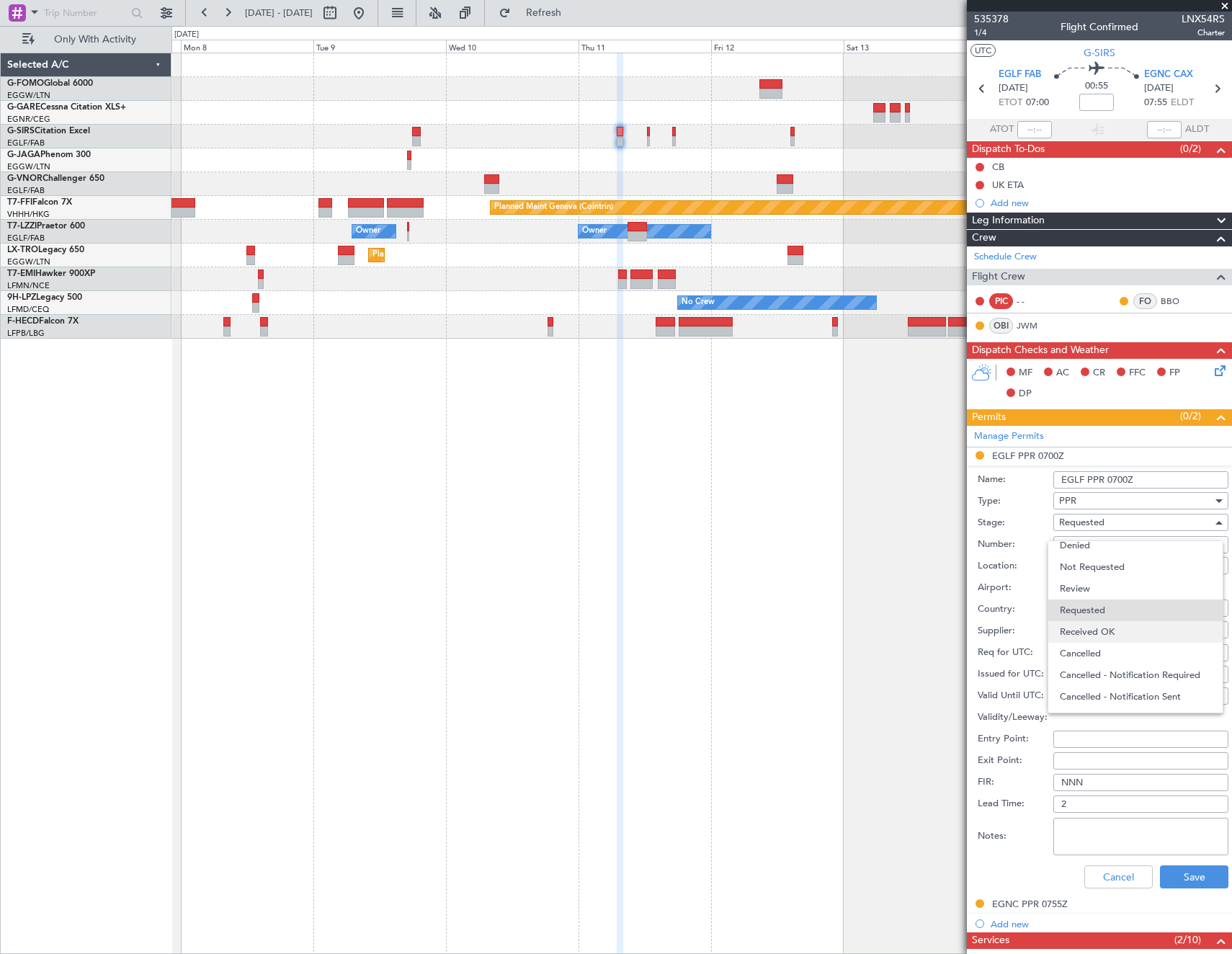
click at [1109, 633] on span "Received OK" at bounding box center [1135, 631] width 151 height 22
click at [1192, 883] on button "Save" at bounding box center [1195, 876] width 68 height 23
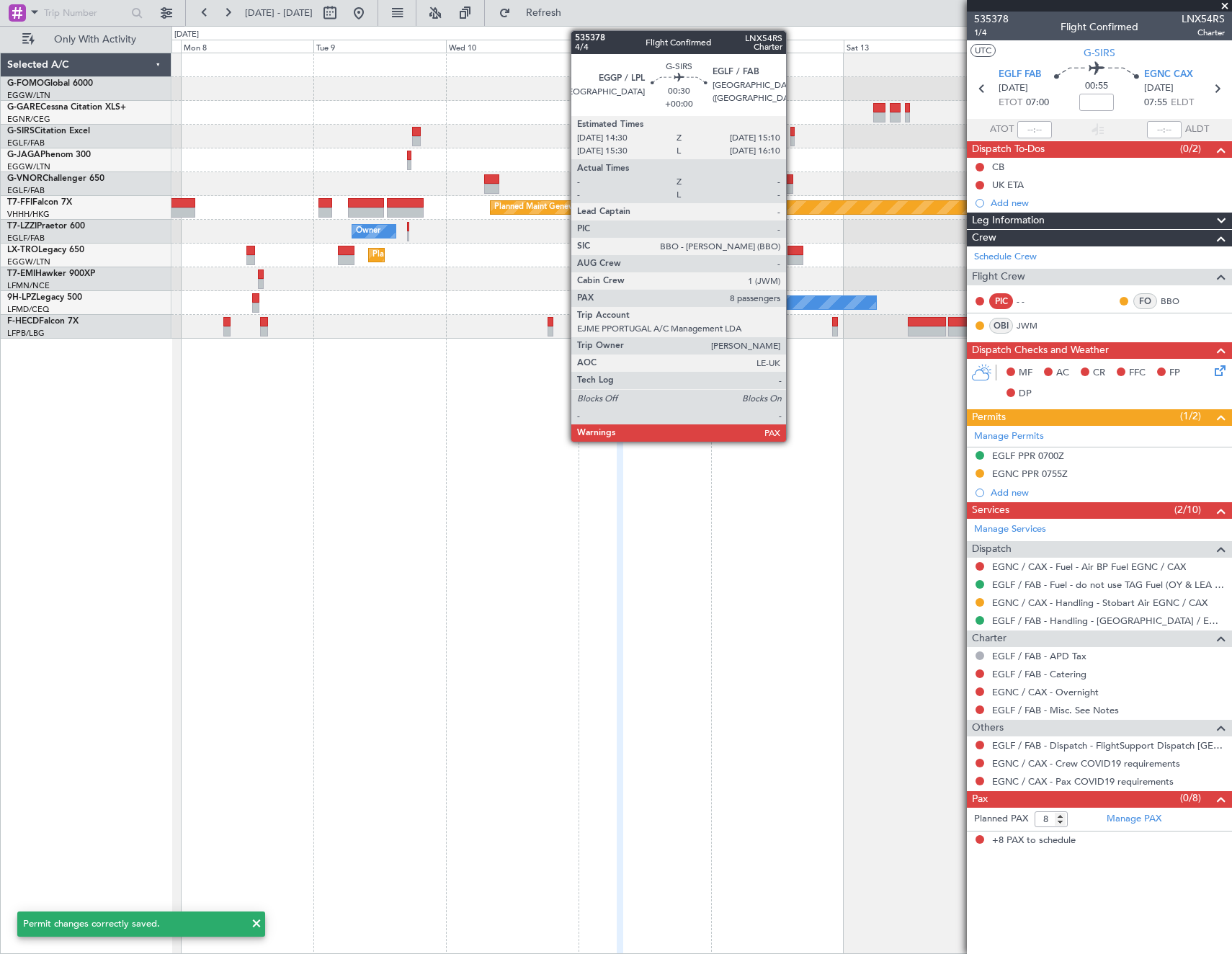
click at [793, 131] on div at bounding box center [792, 131] width 4 height 10
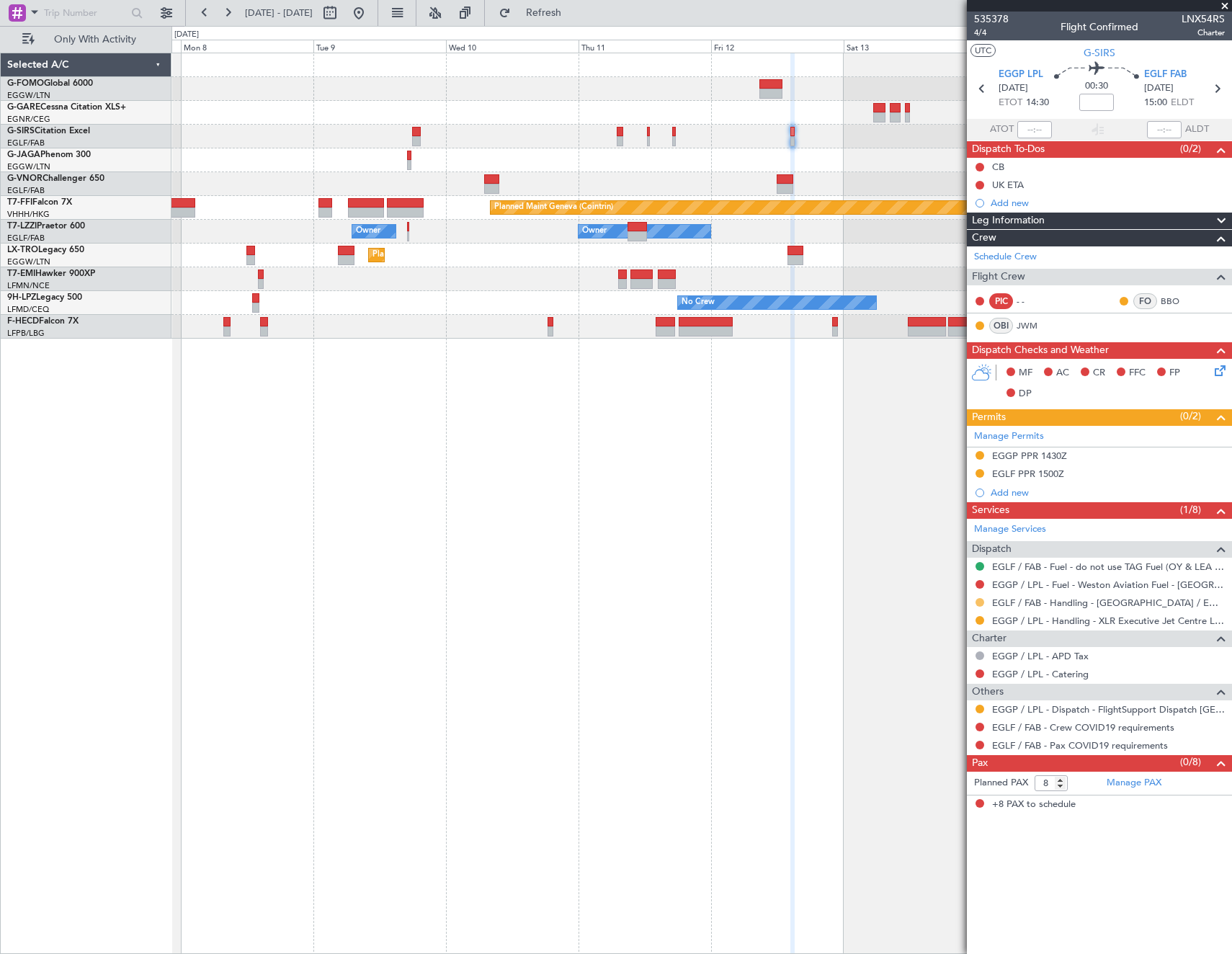
click at [981, 602] on button at bounding box center [980, 602] width 9 height 9
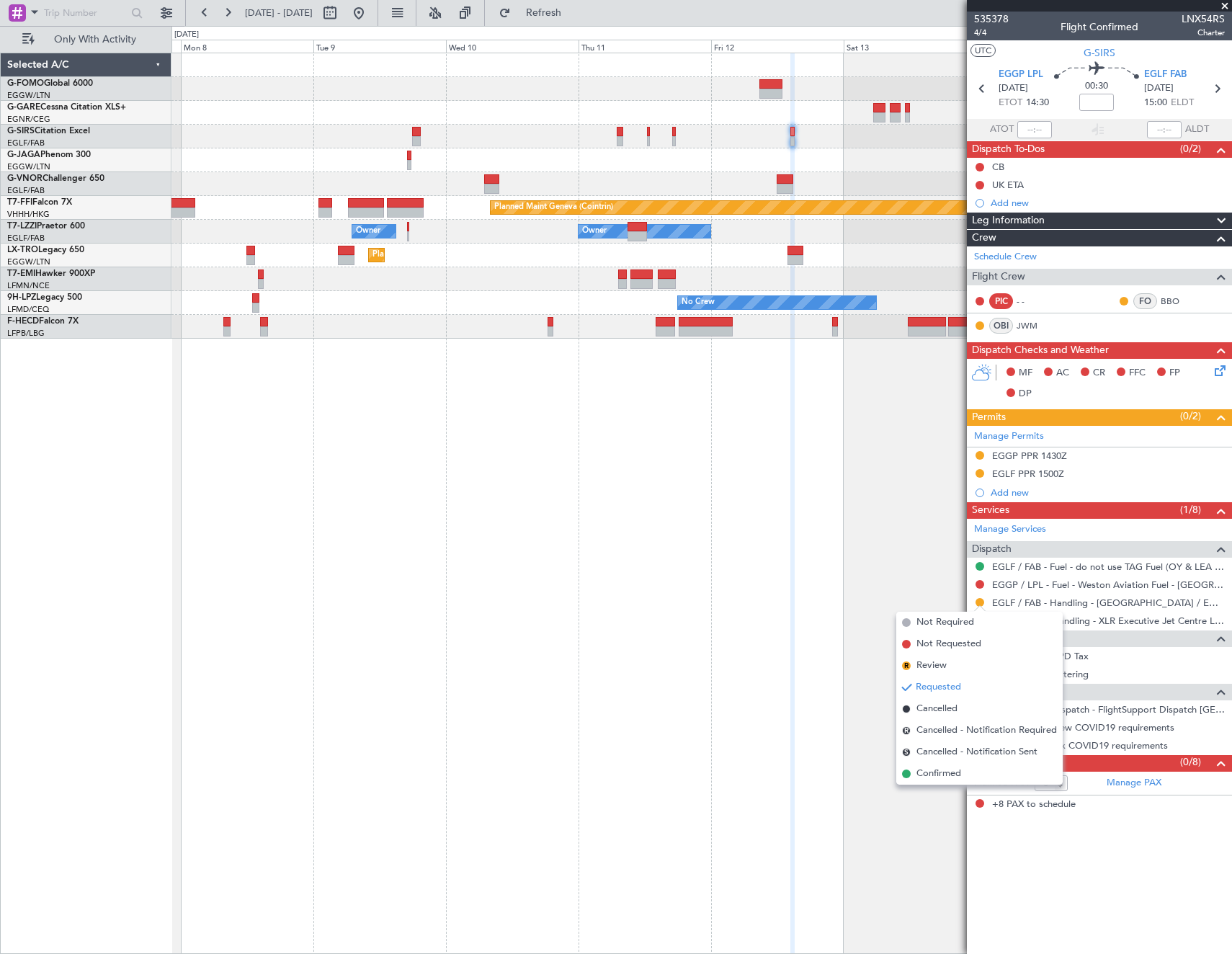
click at [946, 771] on span "Confirmed" at bounding box center [938, 774] width 45 height 15
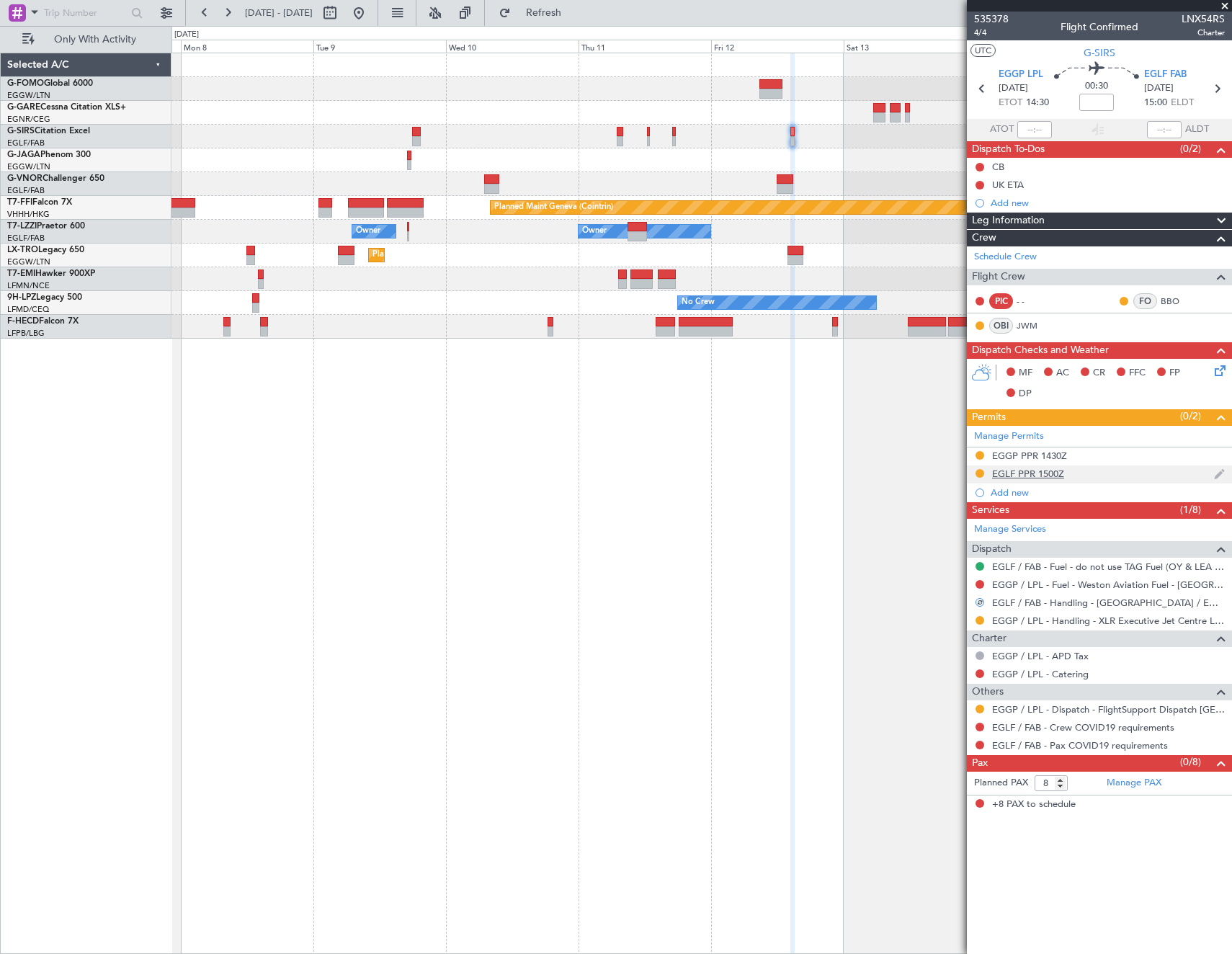
click at [1045, 472] on div "EGLF PPR 1500Z" at bounding box center [1028, 473] width 72 height 12
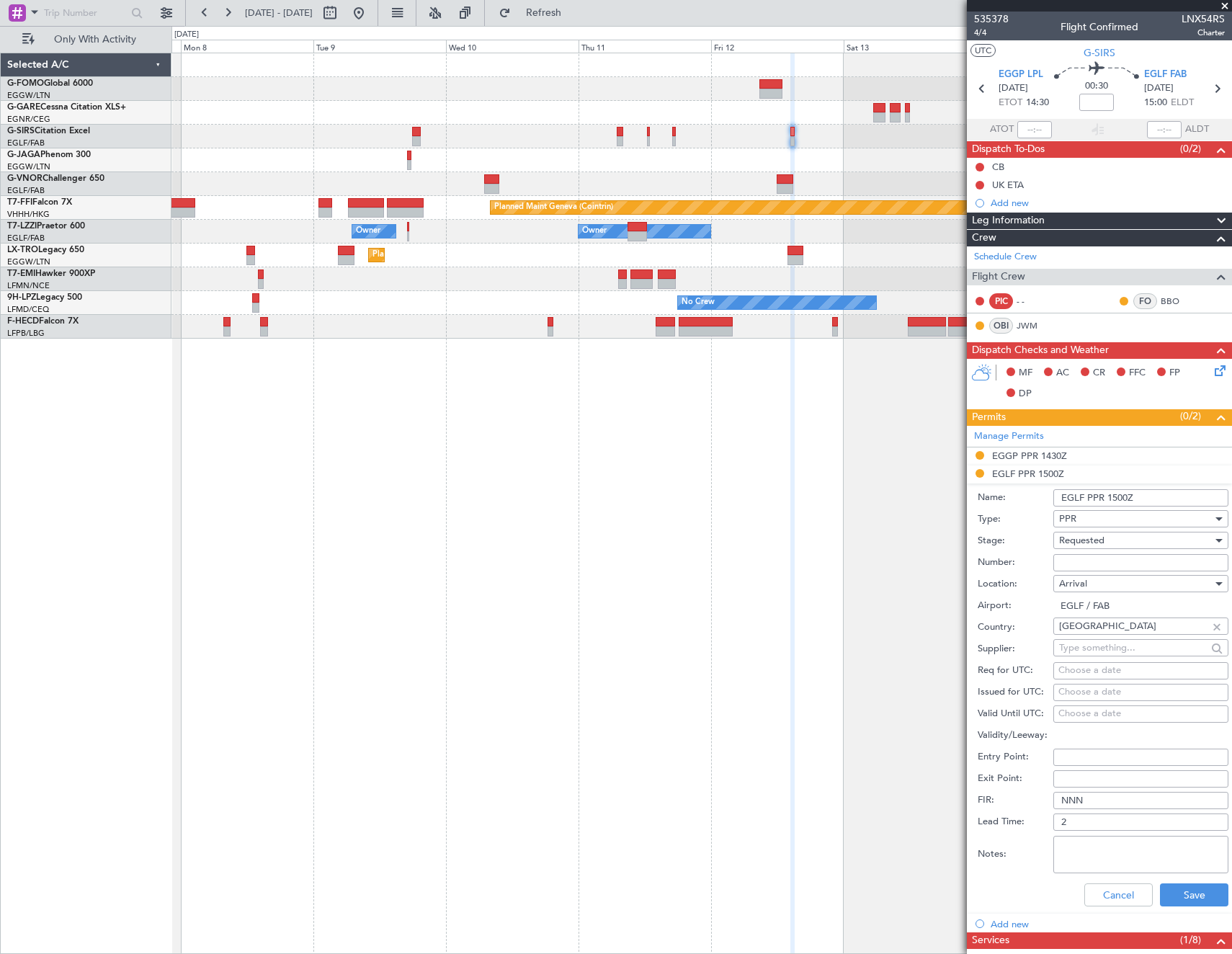
click at [1105, 569] on input "Number:" at bounding box center [1141, 562] width 175 height 17
paste input "372116"
type input "372116"
click at [1123, 545] on div "Requested" at bounding box center [1135, 540] width 153 height 22
click at [1111, 639] on span "Received OK" at bounding box center [1135, 650] width 151 height 22
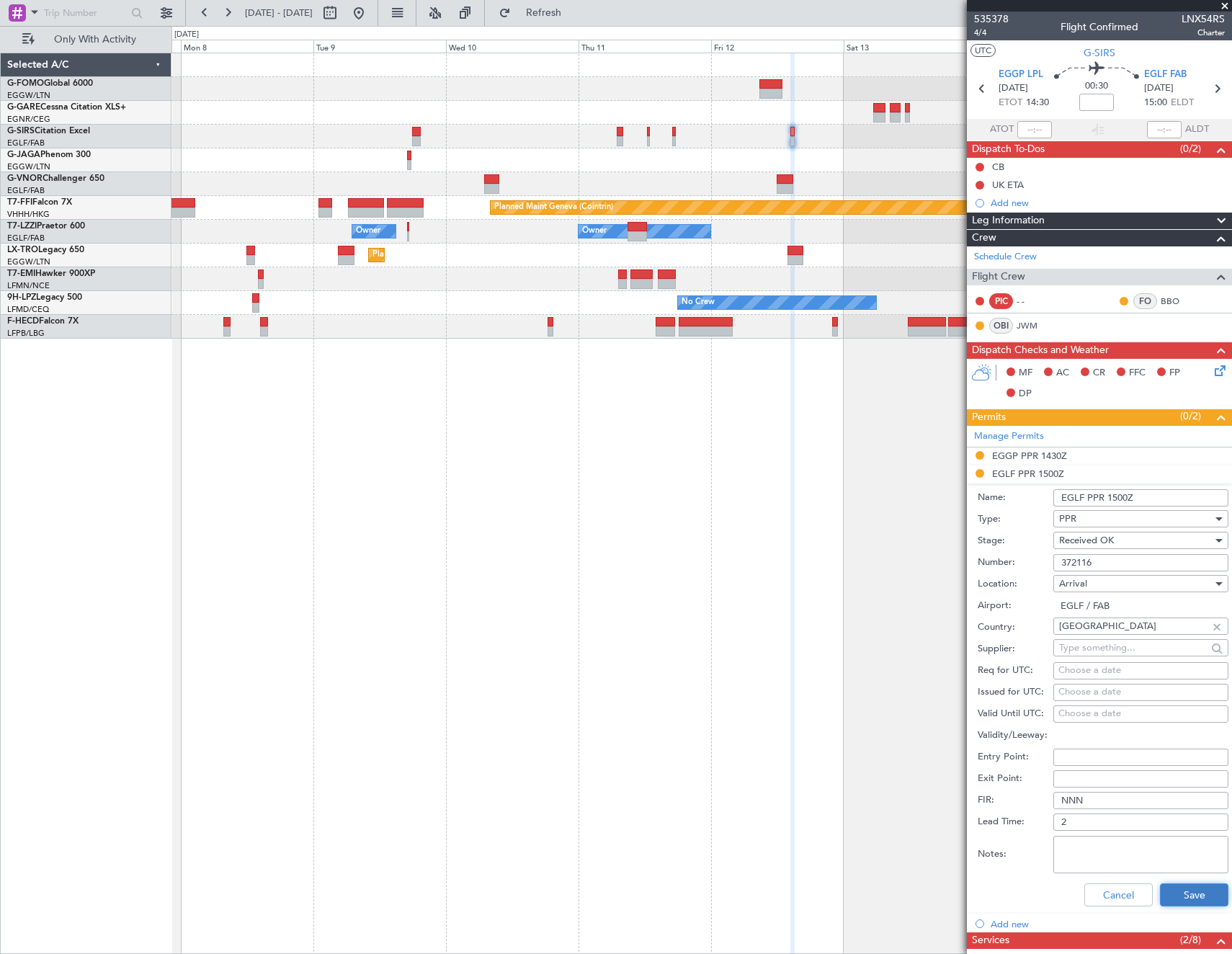
click at [1179, 900] on button "Save" at bounding box center [1195, 895] width 68 height 23
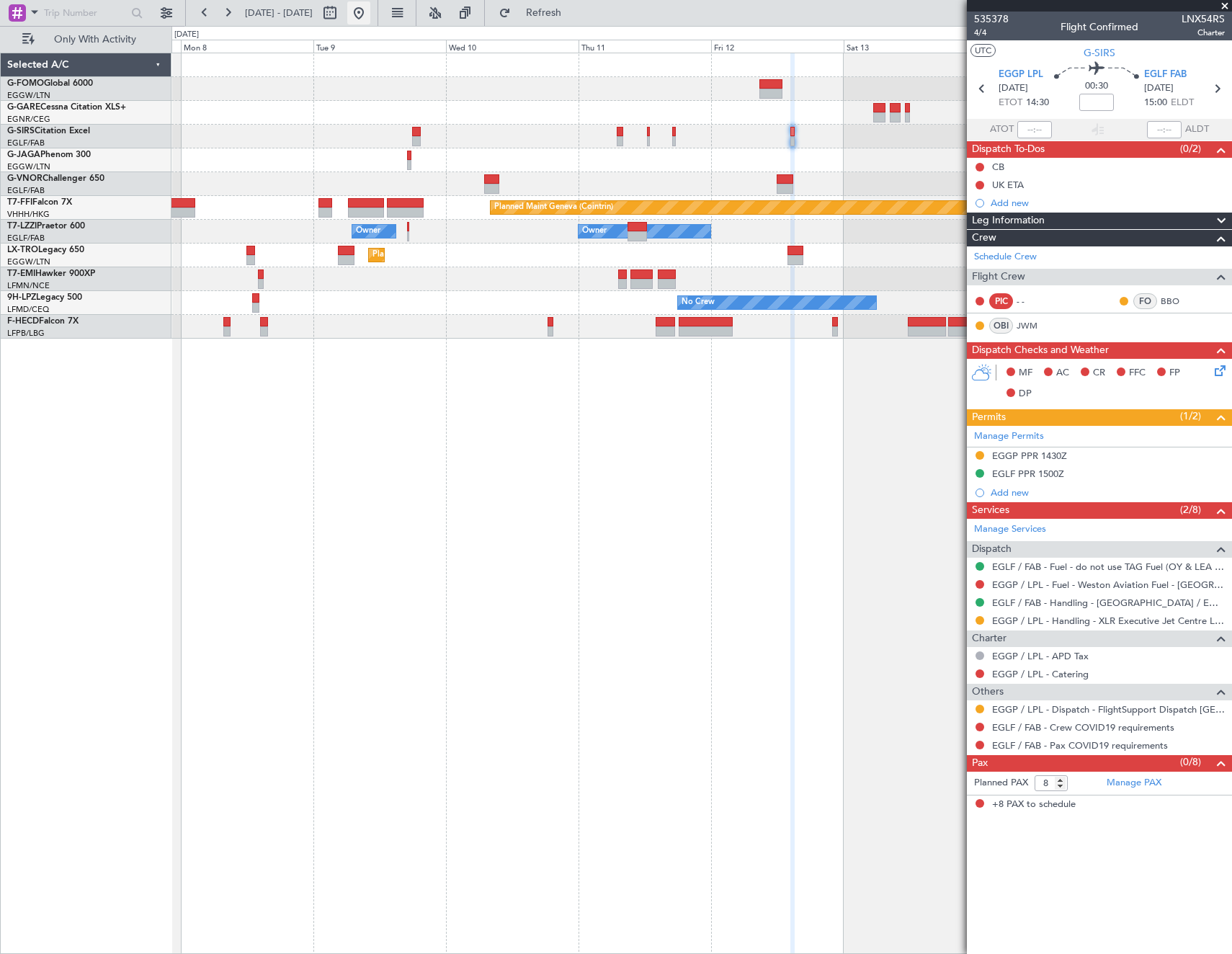
click at [370, 13] on button at bounding box center [359, 13] width 23 height 23
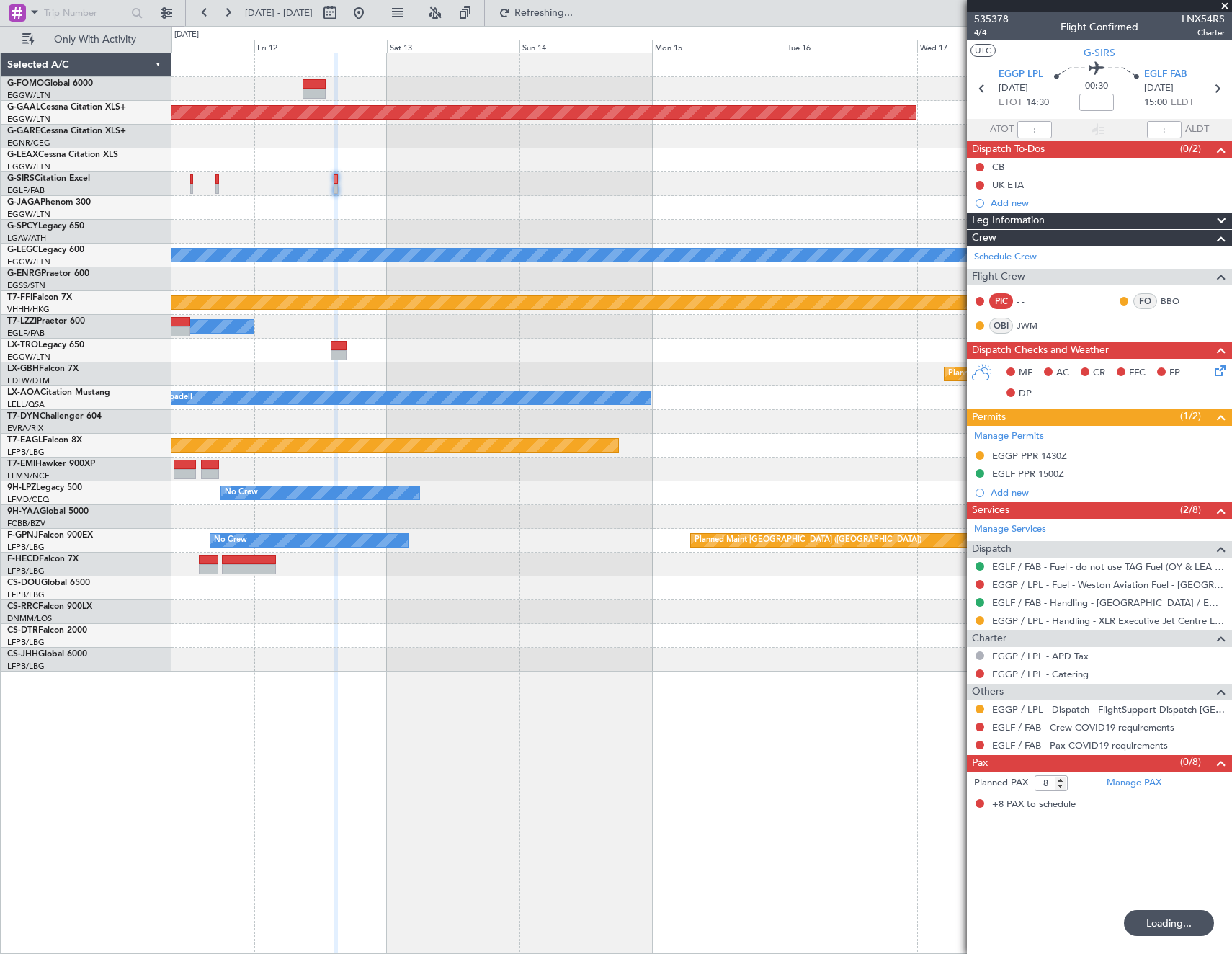
click at [808, 228] on div "Planned Maint Dusseldorf A/C Unavailable London (Luton) Planned Maint Geneva (C…" at bounding box center [701, 363] width 1060 height 618
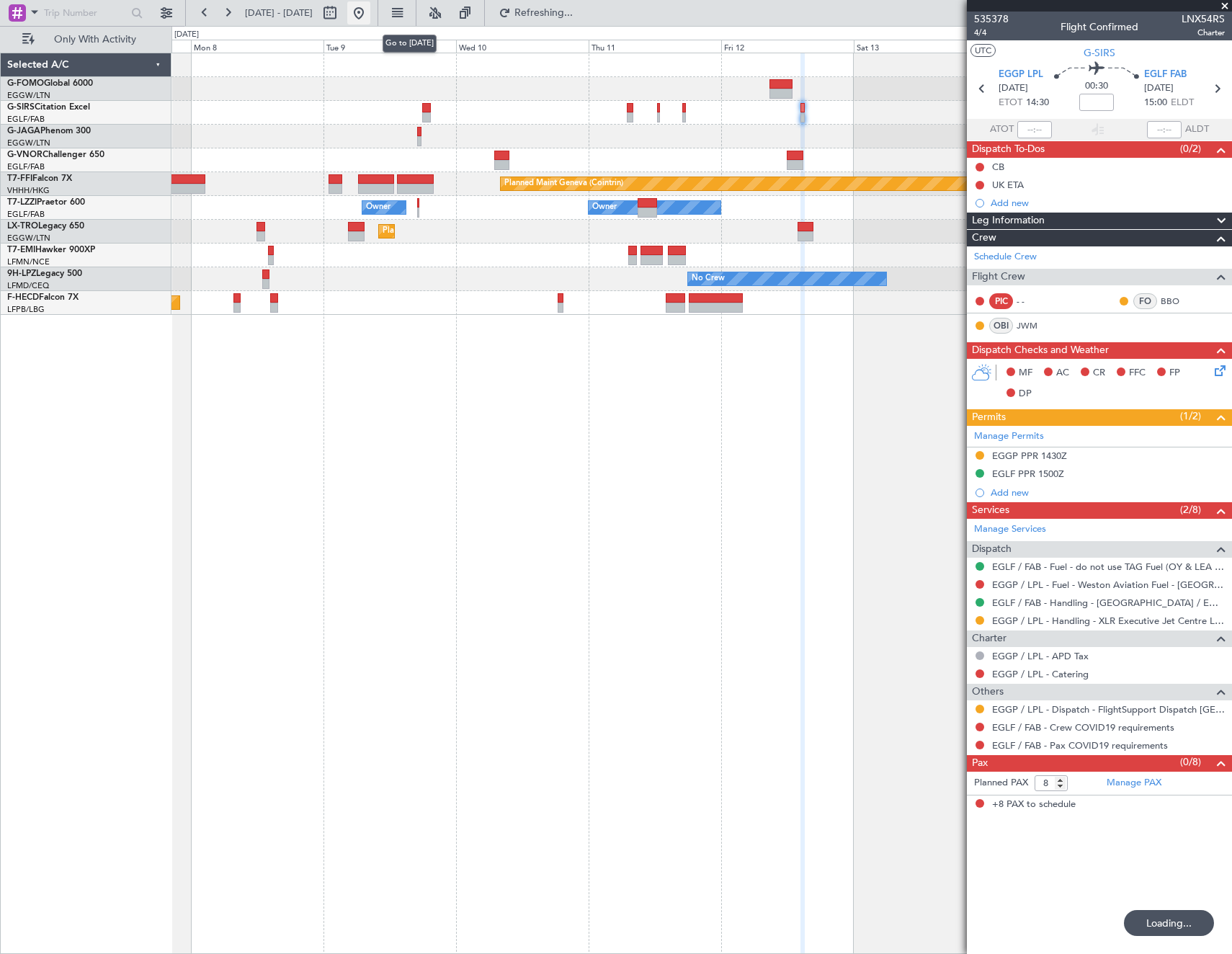
click at [370, 11] on button at bounding box center [359, 13] width 23 height 23
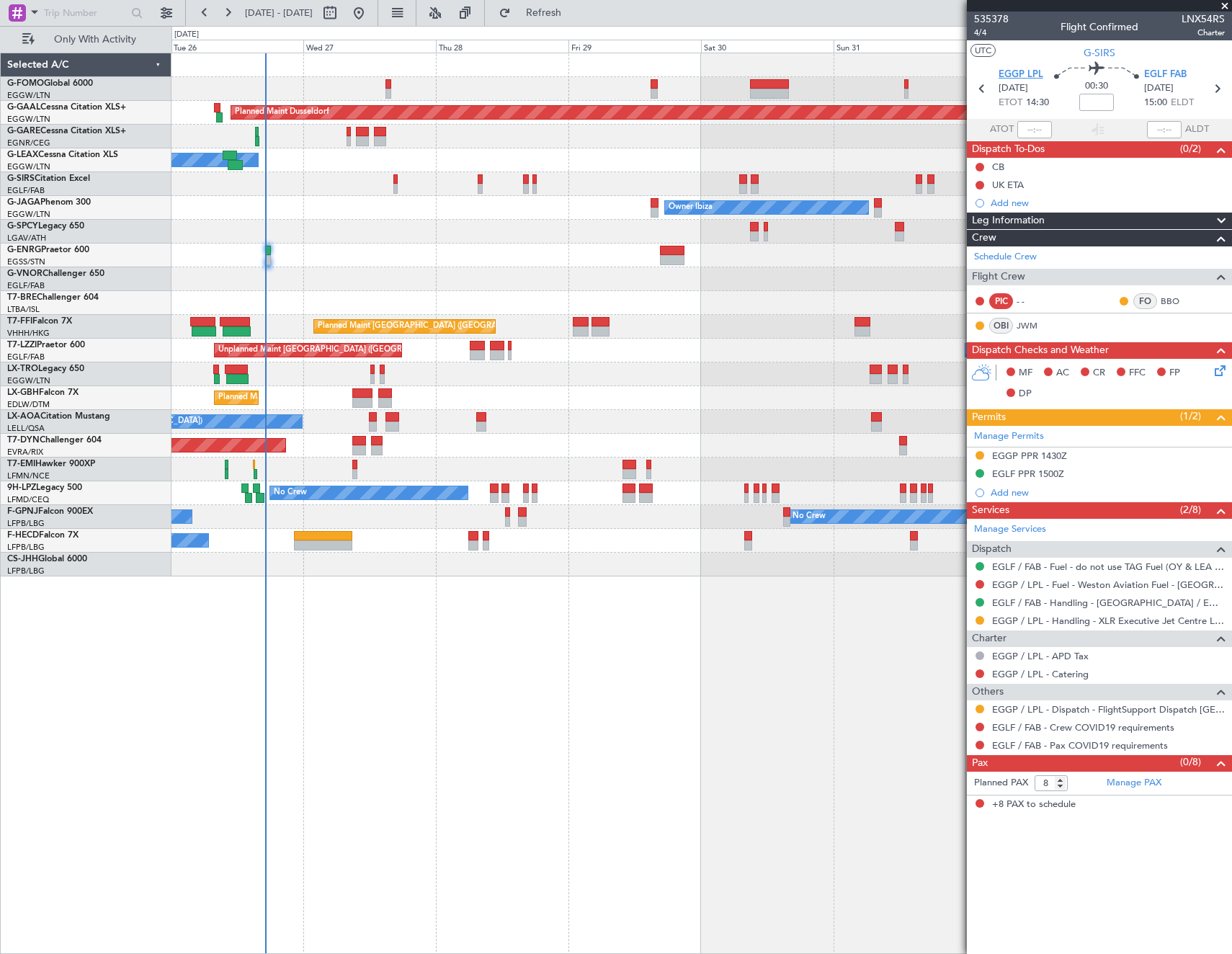
click at [1027, 71] on span "EGGP LPL" at bounding box center [1021, 75] width 45 height 15
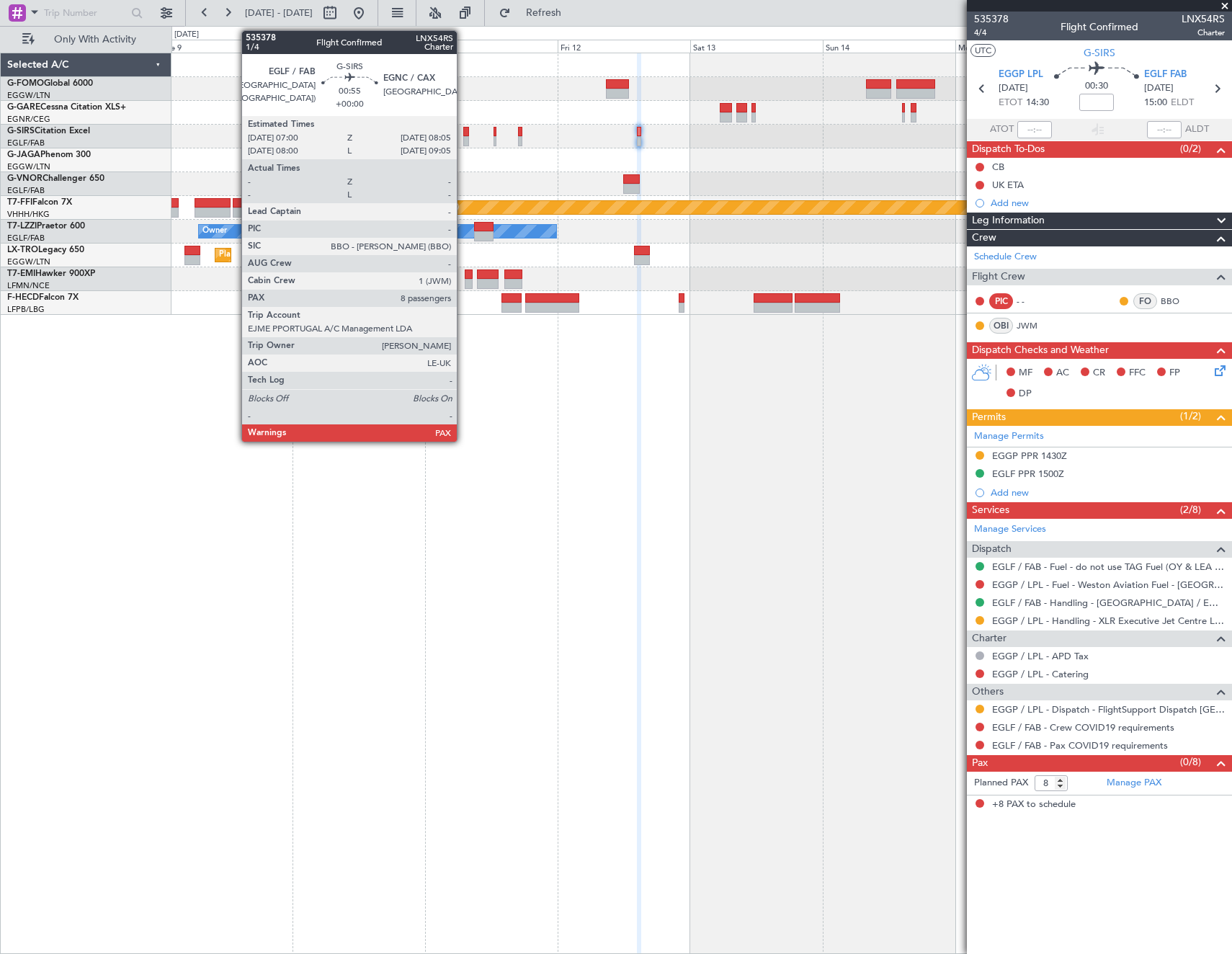
click at [463, 135] on div at bounding box center [467, 131] width 6 height 10
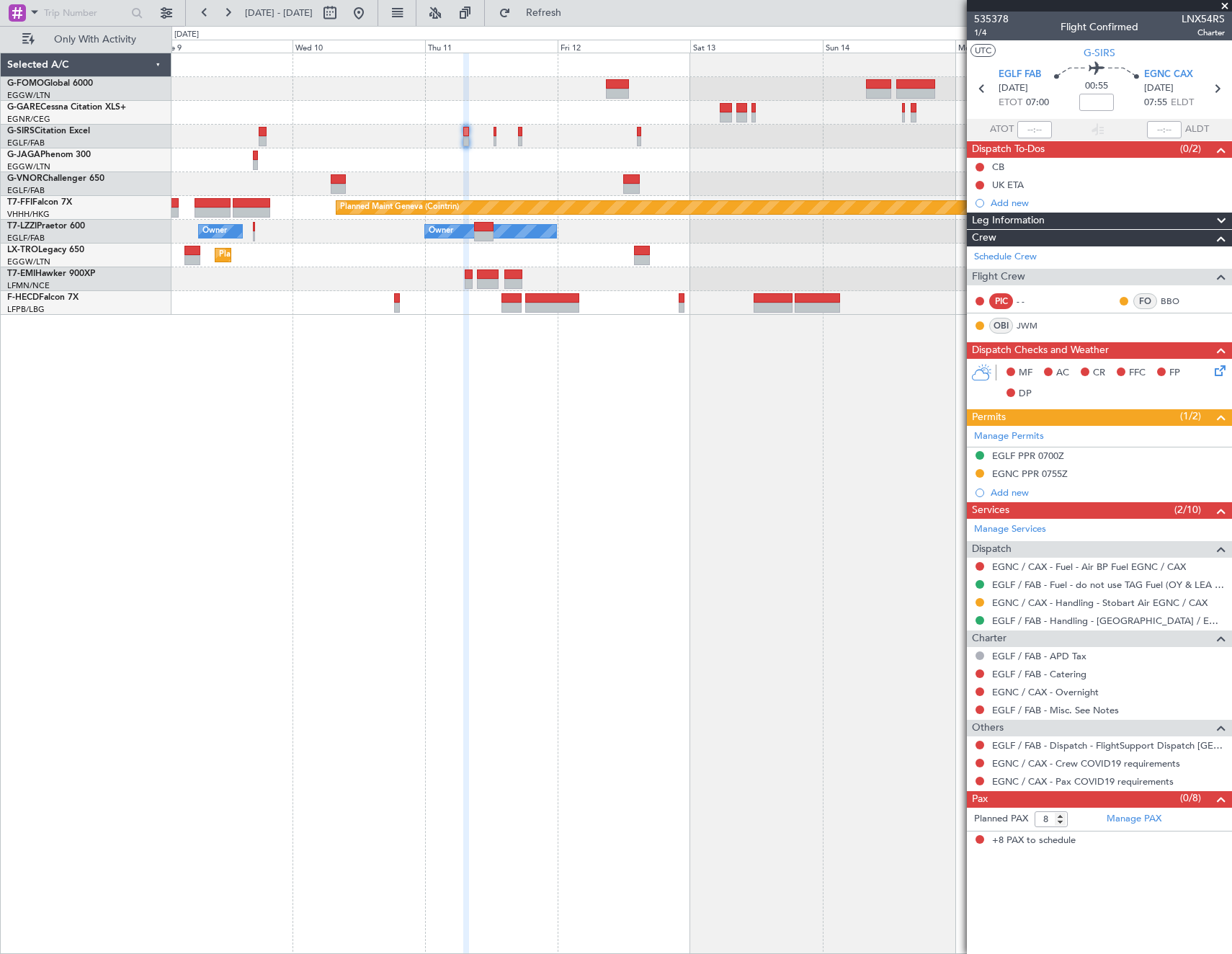
click at [1227, 369] on fb-app "09 Sep 2025 - 17 Sep 2025 Refresh Quick Links Only With Activity Planned Maint …" at bounding box center [616, 482] width 1232 height 943
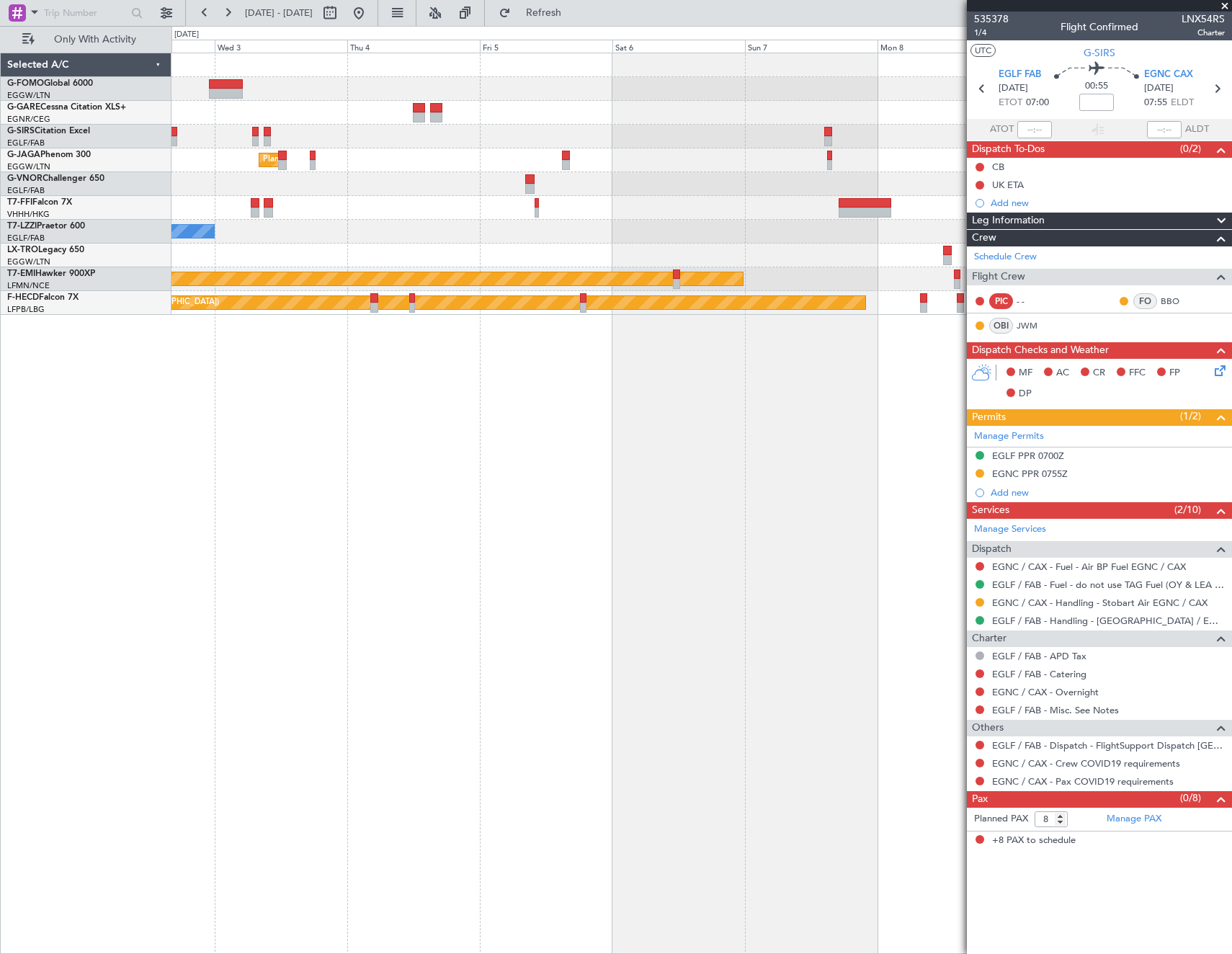
click at [1032, 372] on fb-app "09 Sep 2025 - 17 Sep 2025 Refresh Quick Links Only With Activity Planned Maint …" at bounding box center [616, 482] width 1232 height 943
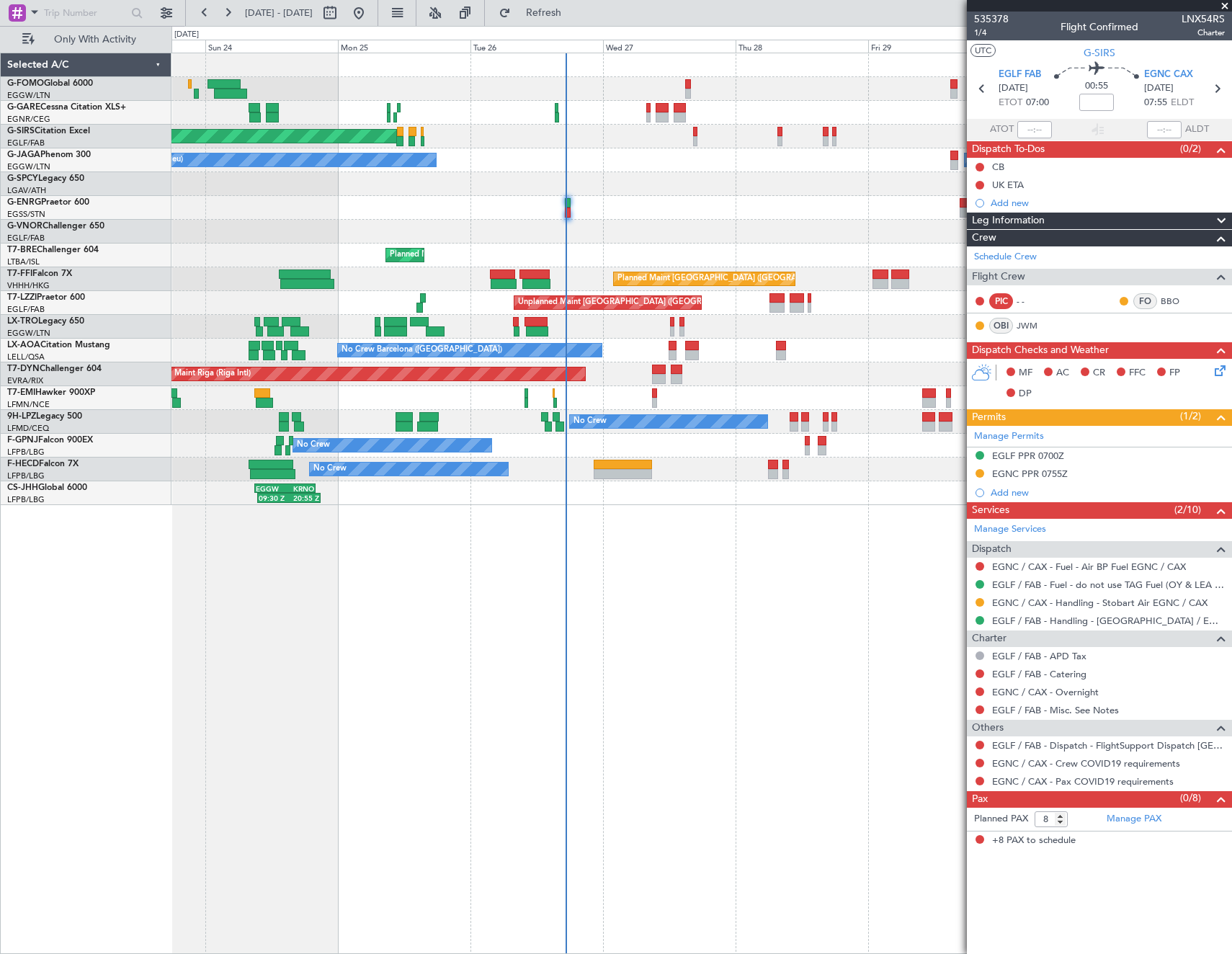
click at [1050, 350] on fb-app "27 Aug 2025 - 04 Sep 2025 Refresh Quick Links Only With Activity Unplanned Main…" at bounding box center [616, 482] width 1232 height 943
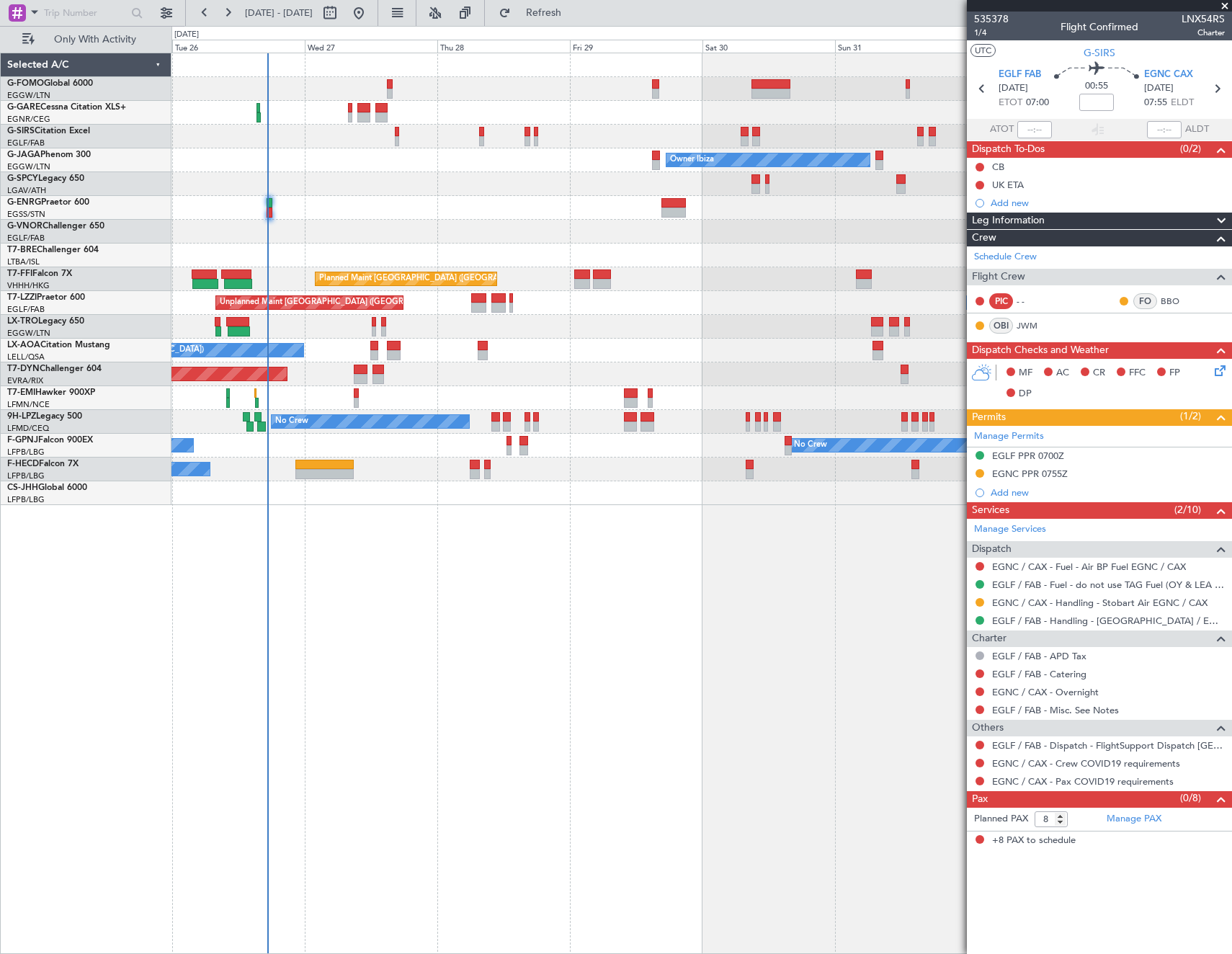
click at [179, 411] on div "Unplanned Maint Oxford (Kidlington) Owner Ibiza Planned Maint London (Luton) No…" at bounding box center [701, 279] width 1060 height 452
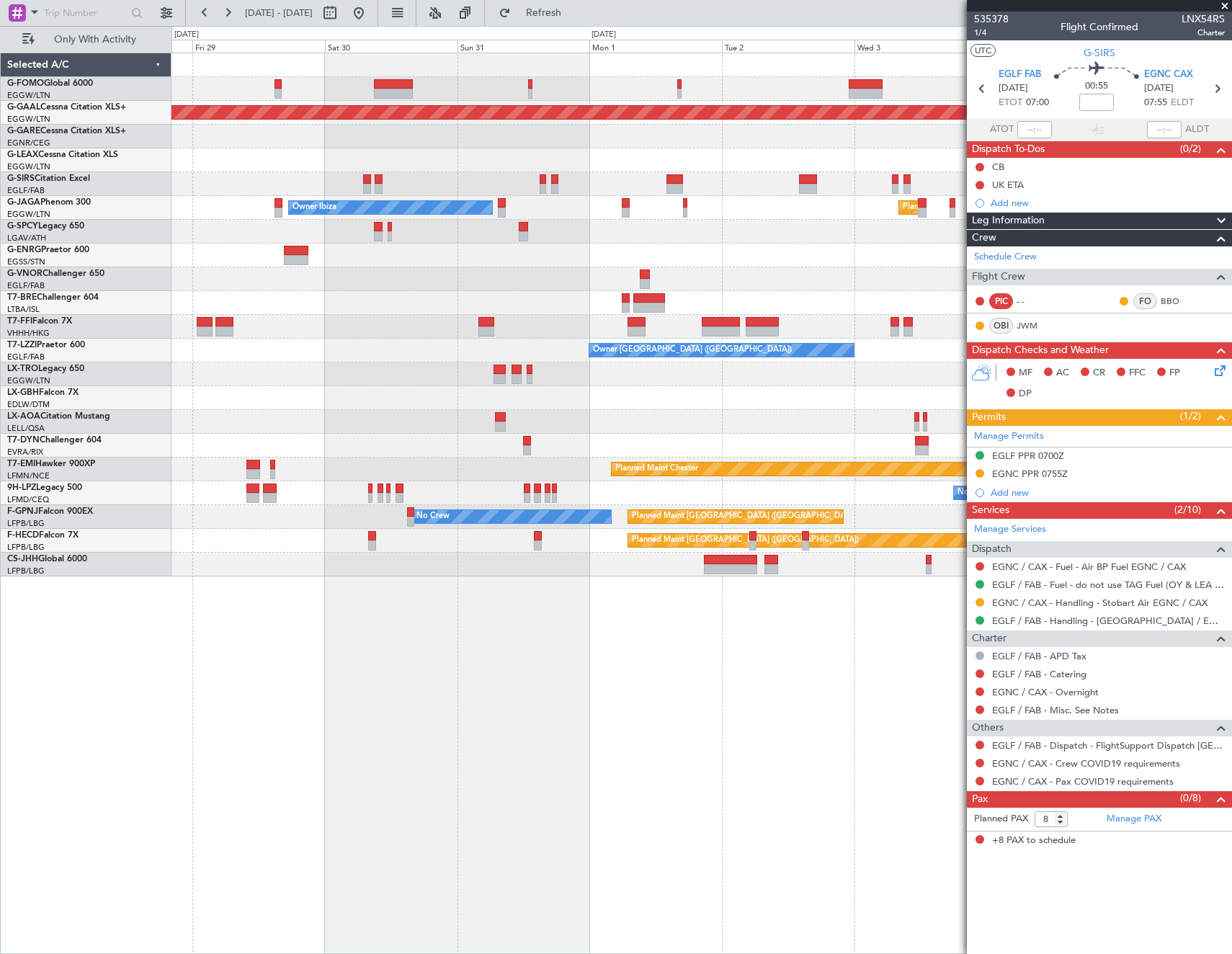
click at [540, 461] on div "Planned Maint Dusseldorf Owner Ibiza Planned Maint London (Luton) Planned Maint…" at bounding box center [701, 315] width 1060 height 523
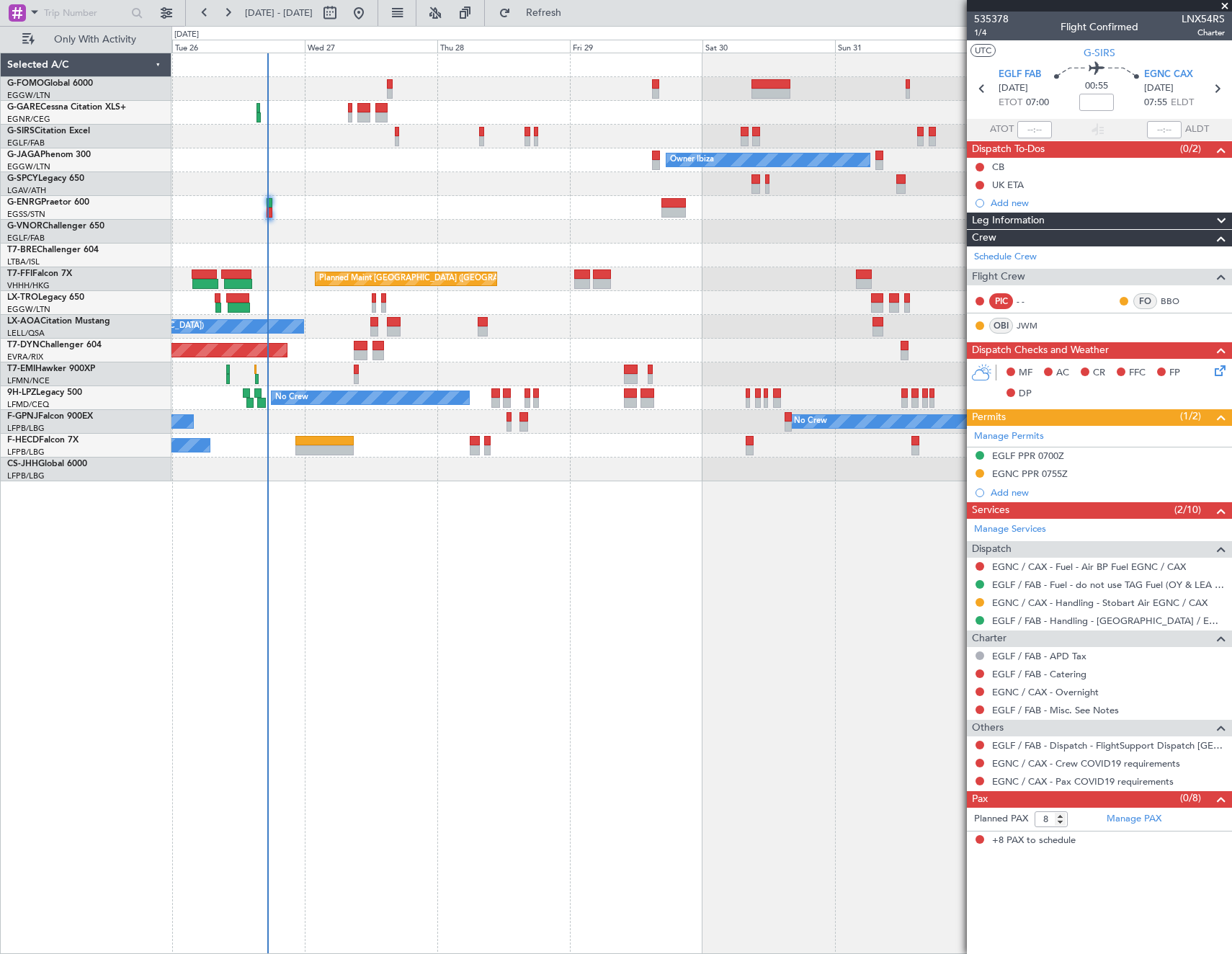
click at [738, 350] on div "AOG Maint Riga (Riga Intl)" at bounding box center [701, 350] width 1060 height 24
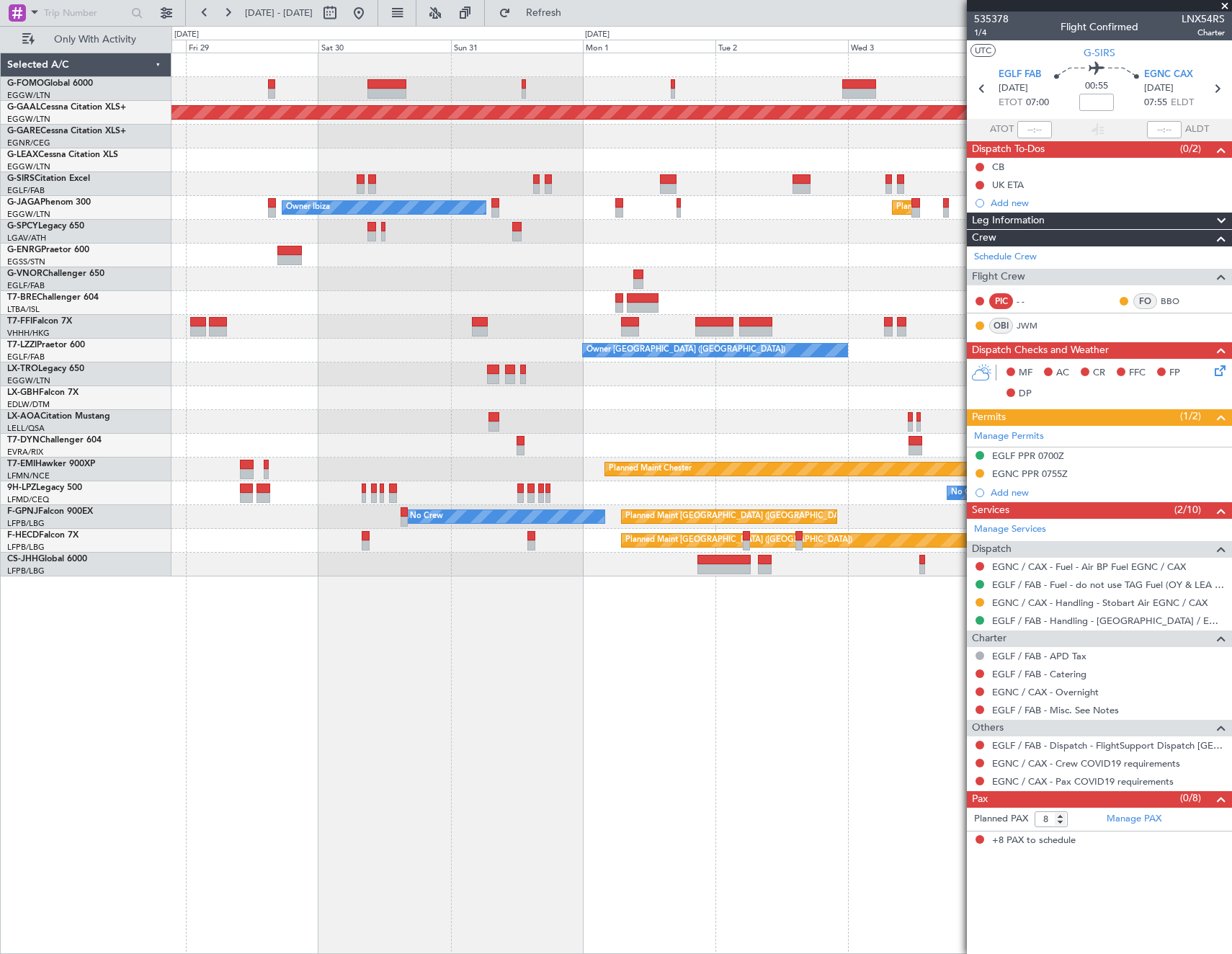
click at [333, 449] on div at bounding box center [701, 445] width 1060 height 24
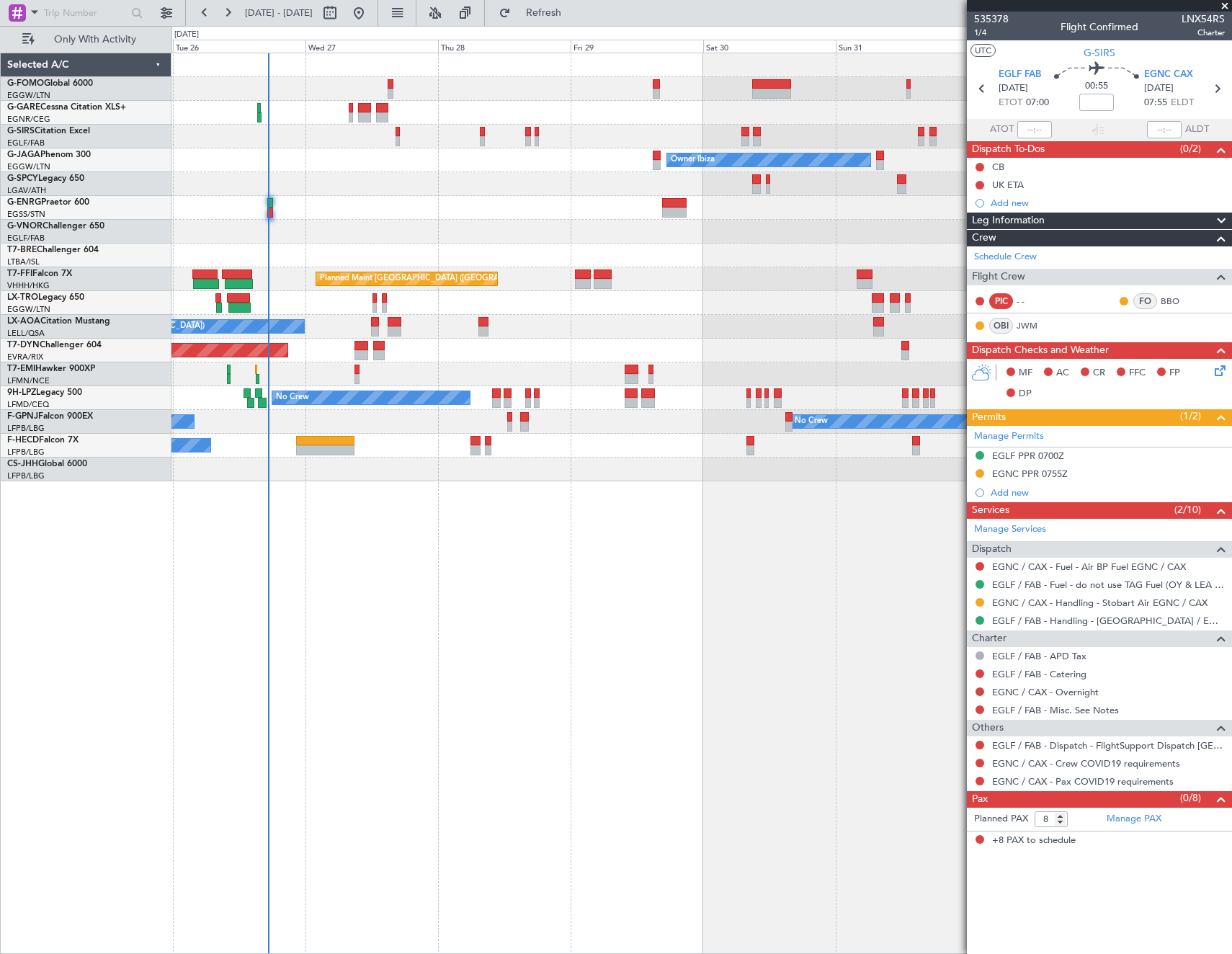
click at [905, 376] on div "Unplanned Maint Oxford (Kidlington) Owner Ibiza Planned Maint London (Luton) No…" at bounding box center [701, 267] width 1060 height 428
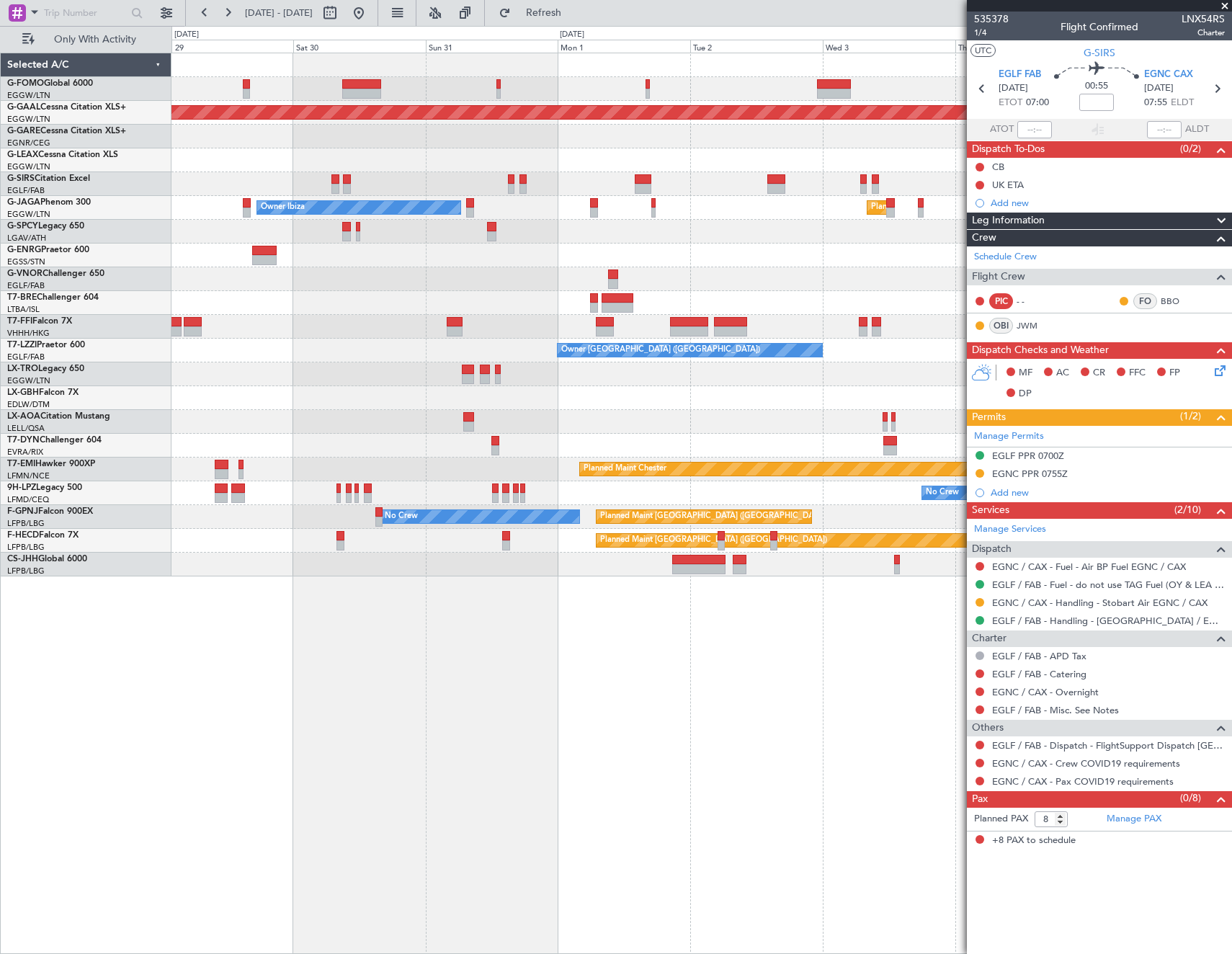
click at [311, 434] on div "Planned Maint Dusseldorf Owner Ibiza Planned Maint London (Luton) Planned Maint…" at bounding box center [701, 315] width 1060 height 523
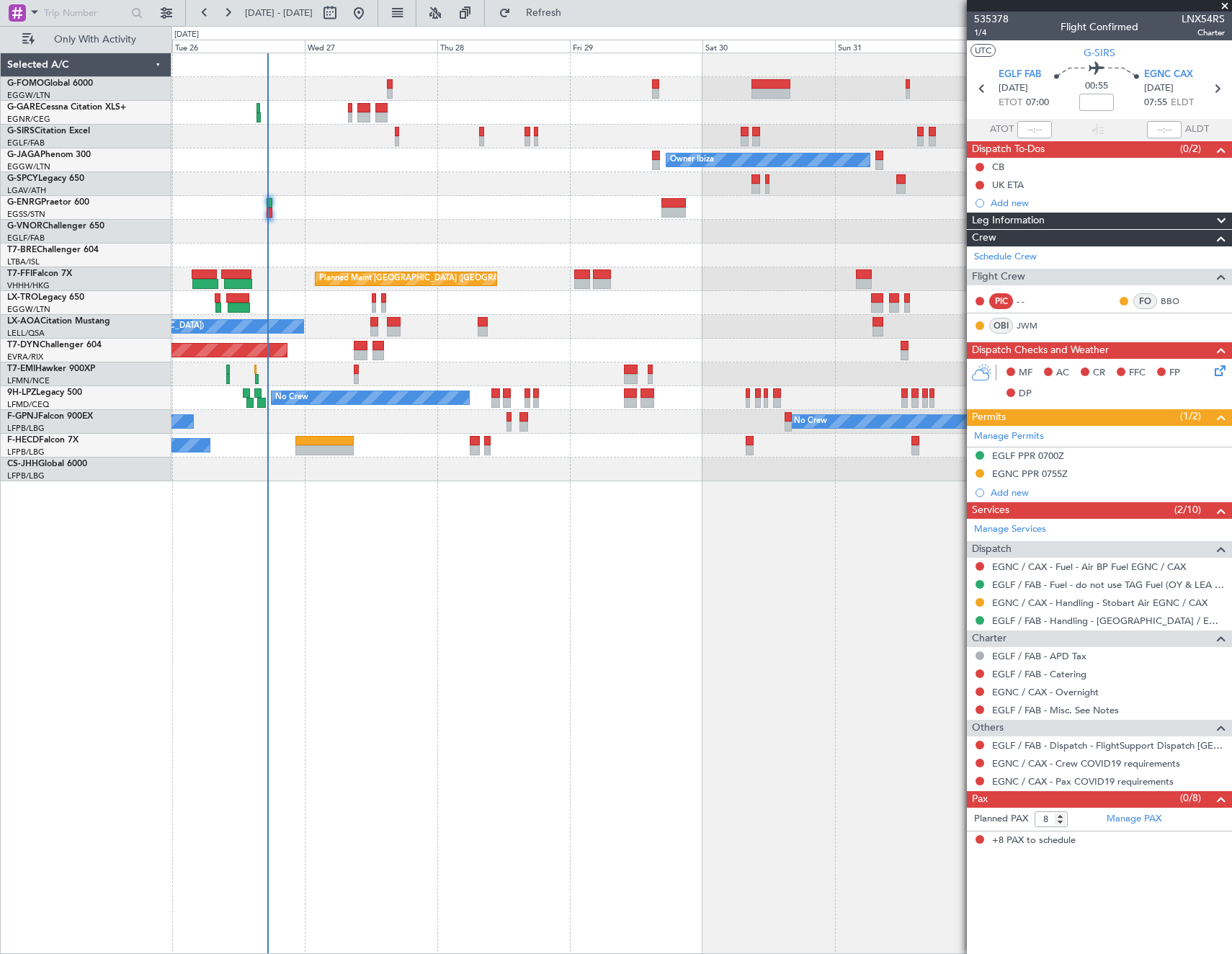
click at [686, 375] on div "Unplanned Maint Oxford (Kidlington) Owner Ibiza Planned Maint London (Luton) No…" at bounding box center [701, 267] width 1060 height 428
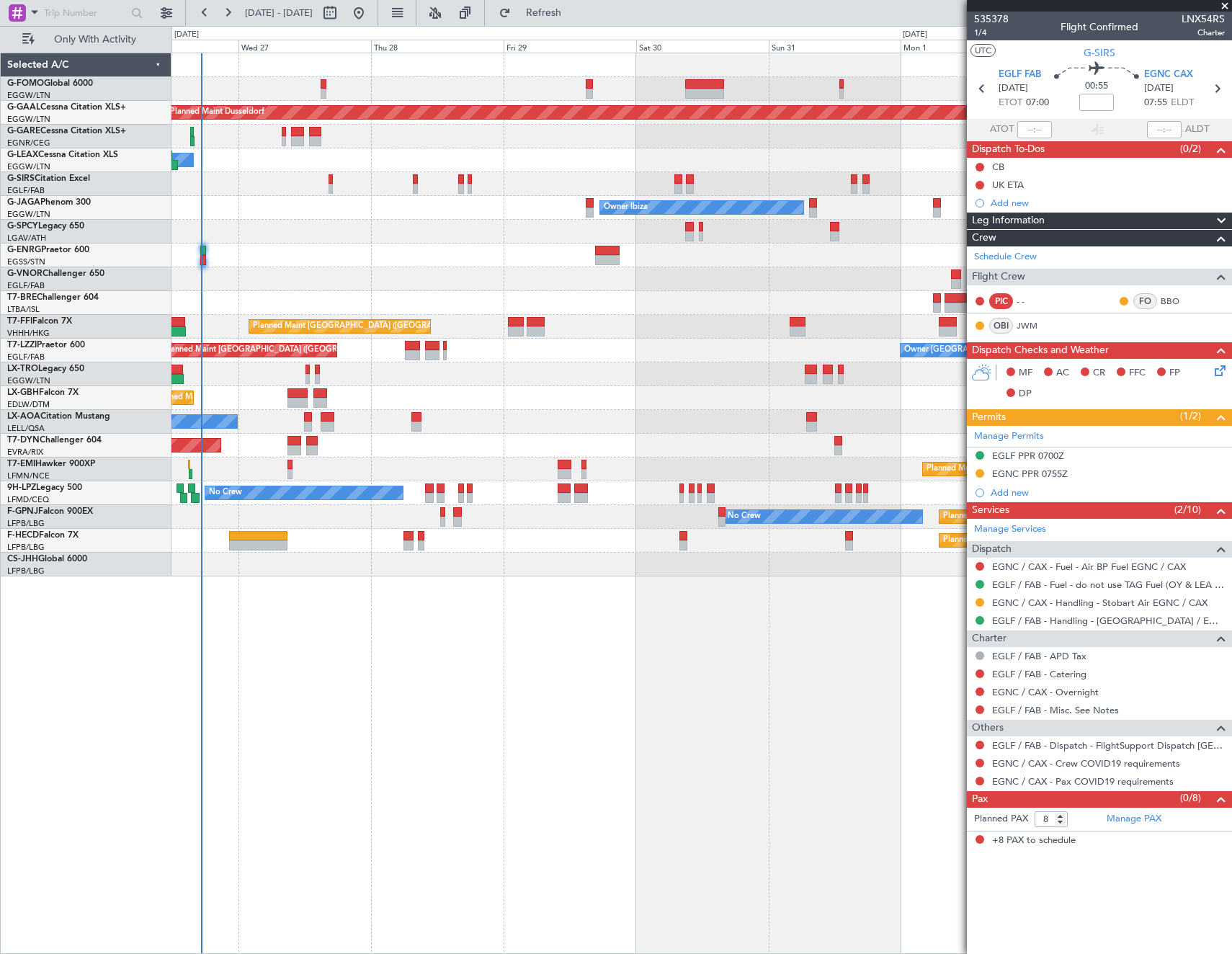
click at [800, 448] on div "AOG Maint Riga (Riga Intl)" at bounding box center [701, 445] width 1060 height 24
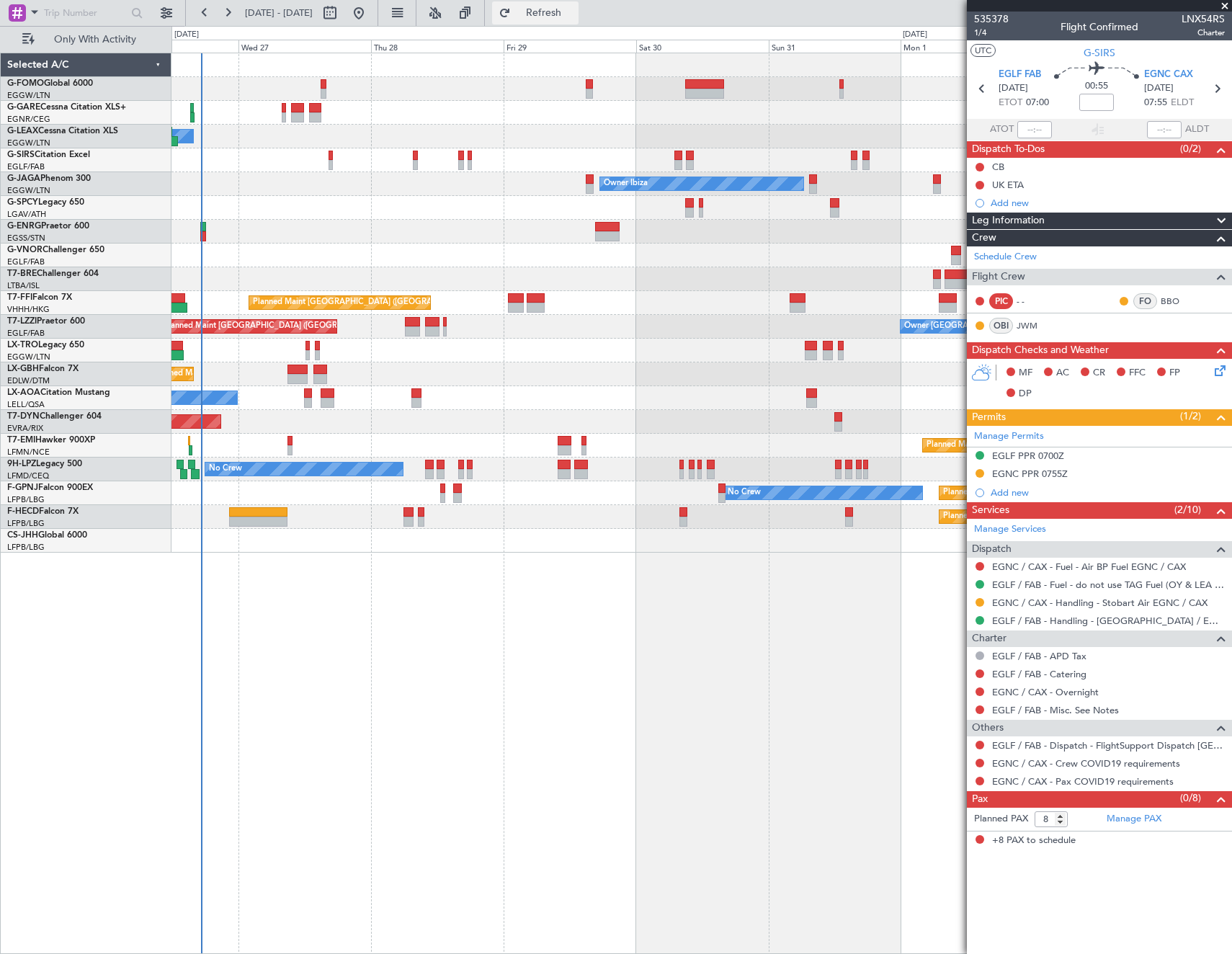
click at [575, 8] on span "Refresh" at bounding box center [544, 13] width 61 height 10
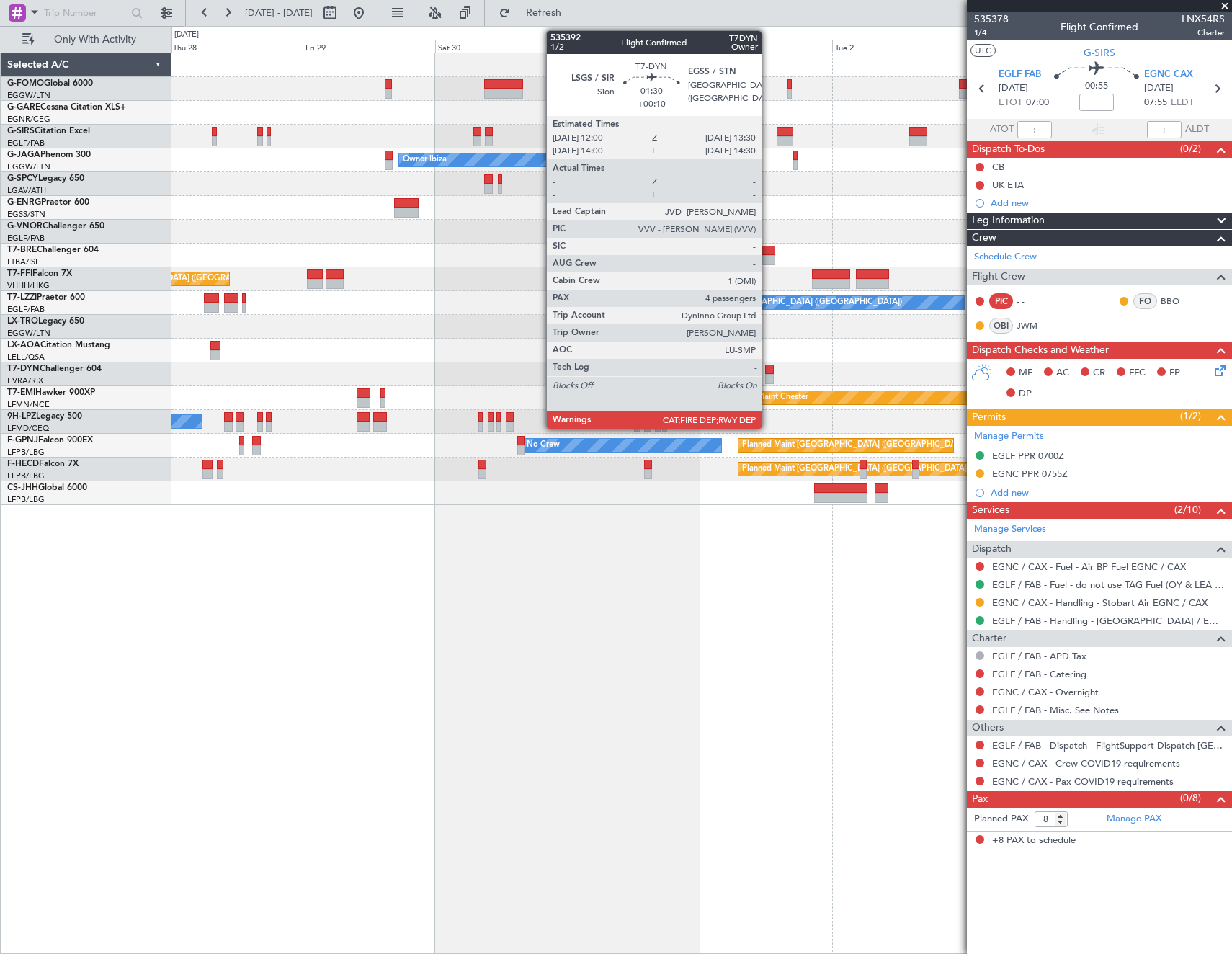
click at [769, 370] on div at bounding box center [769, 369] width 9 height 10
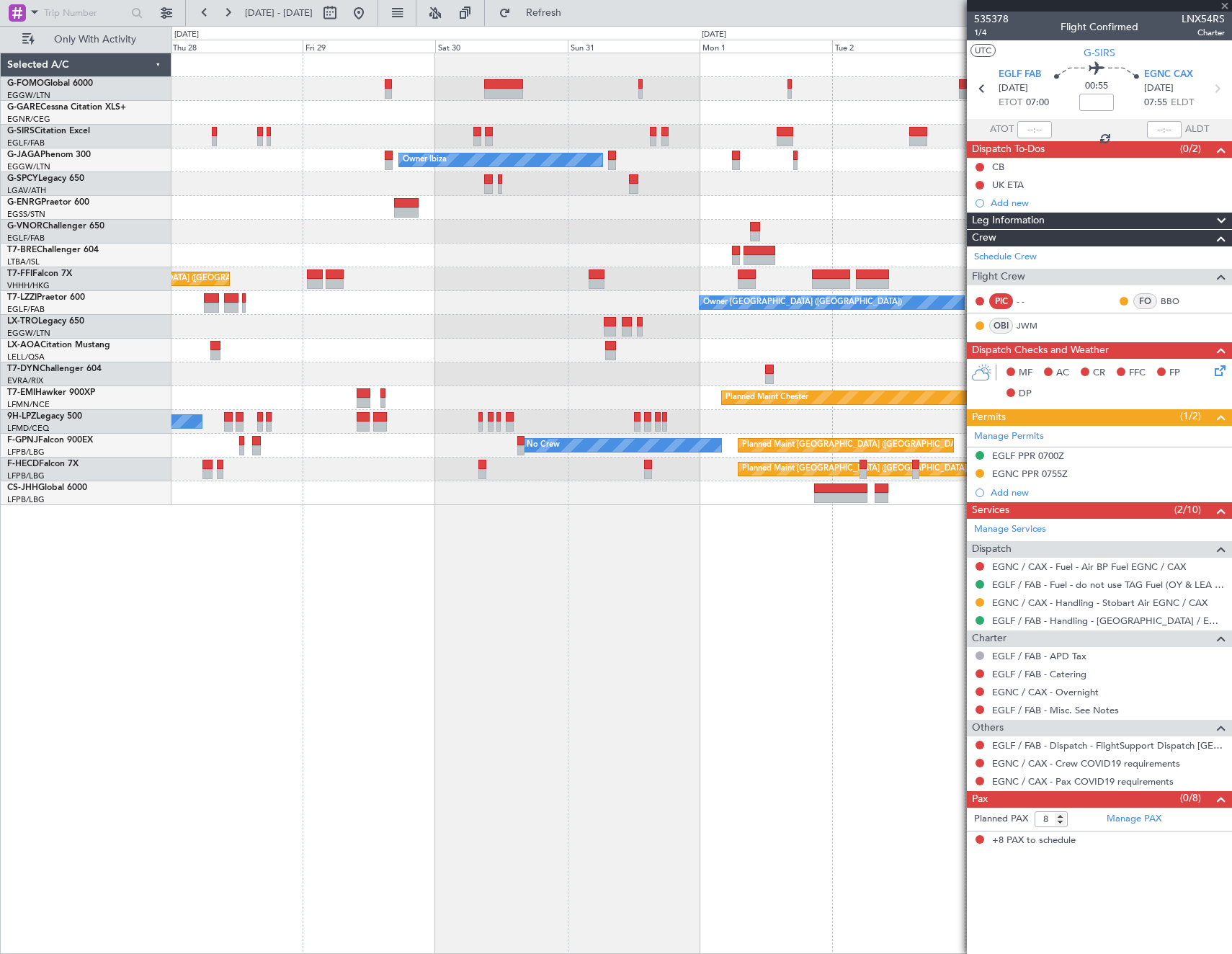
type input "+00:10"
type input "4"
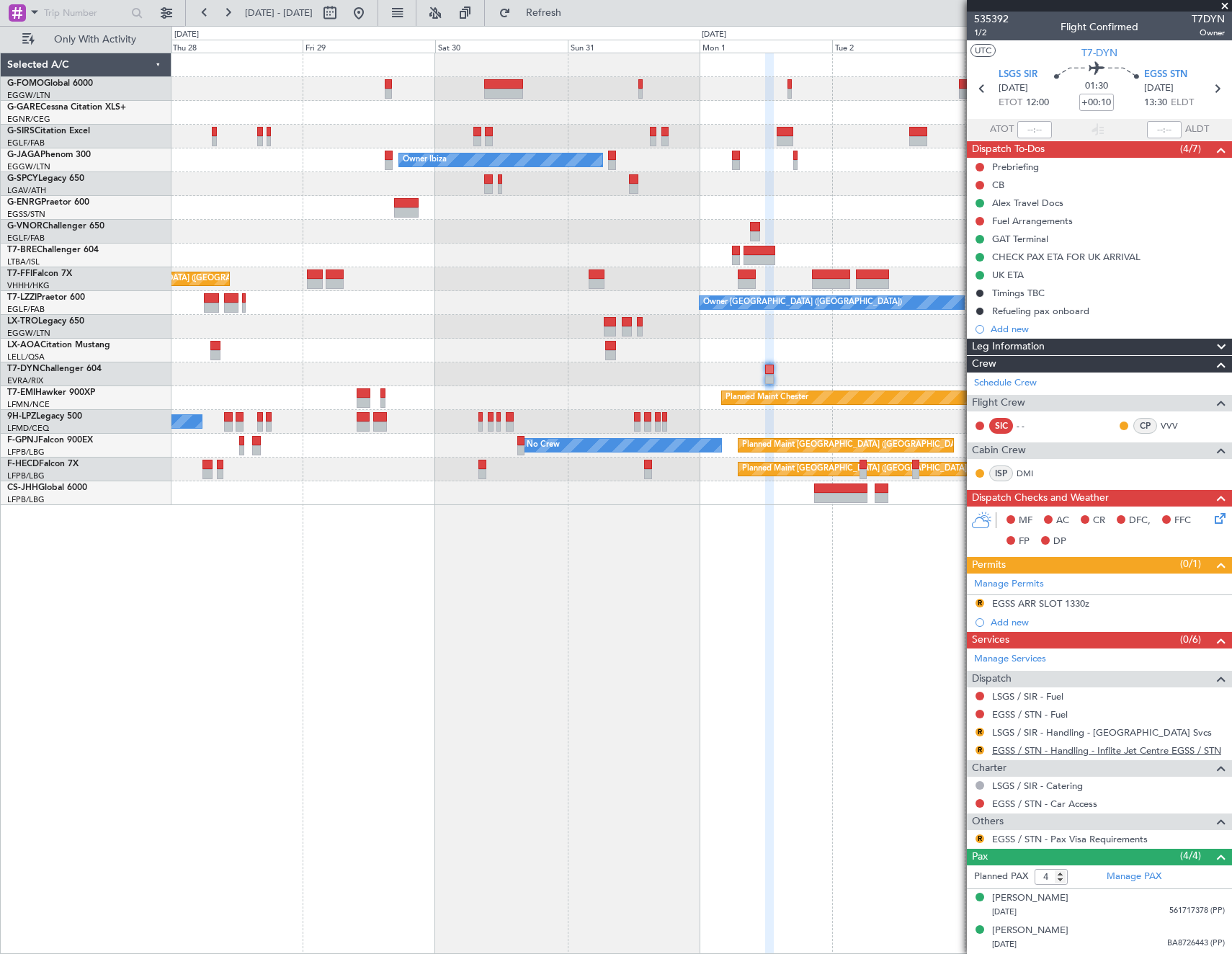
click at [1044, 745] on link "EGSS / STN - Handling - Inflite Jet Centre EGSS / STN" at bounding box center [1107, 750] width 229 height 12
click at [980, 601] on button "R" at bounding box center [980, 603] width 9 height 9
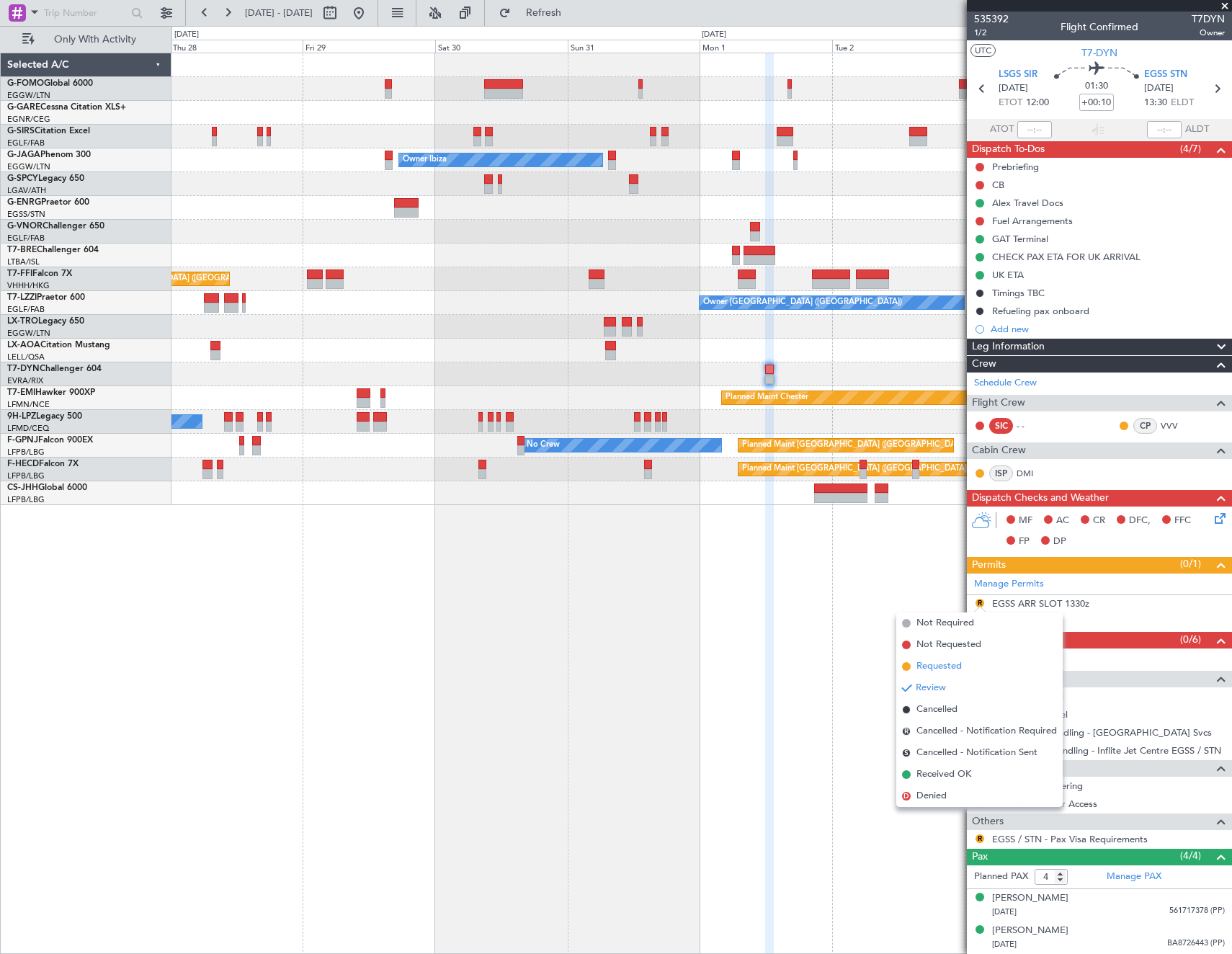
click at [946, 665] on span "Requested" at bounding box center [939, 666] width 45 height 15
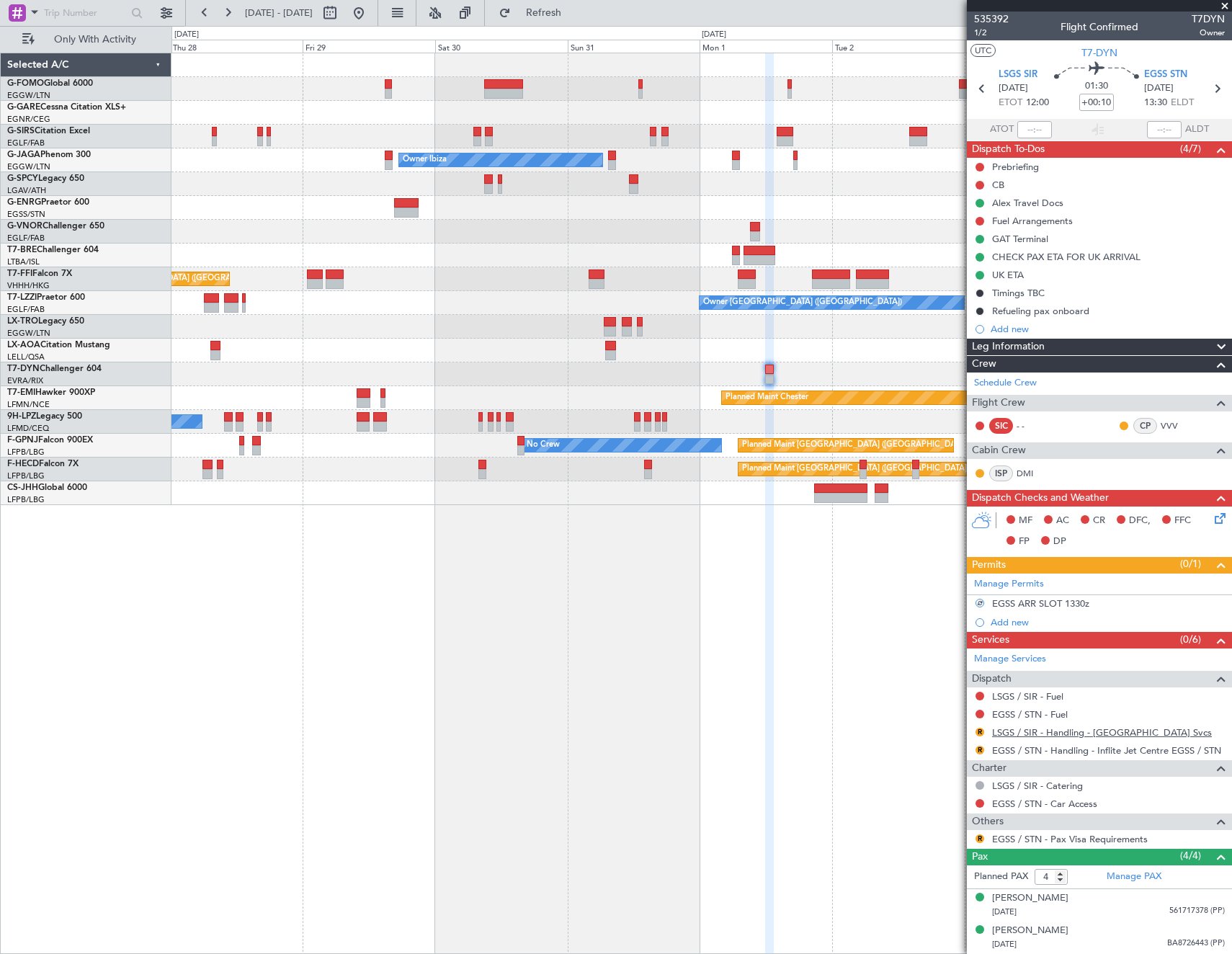
click at [1025, 733] on link "LSGS / SIR - Handling - Sion Airport Svcs" at bounding box center [1102, 732] width 220 height 12
click at [995, 329] on div "Add new" at bounding box center [1101, 329] width 222 height 12
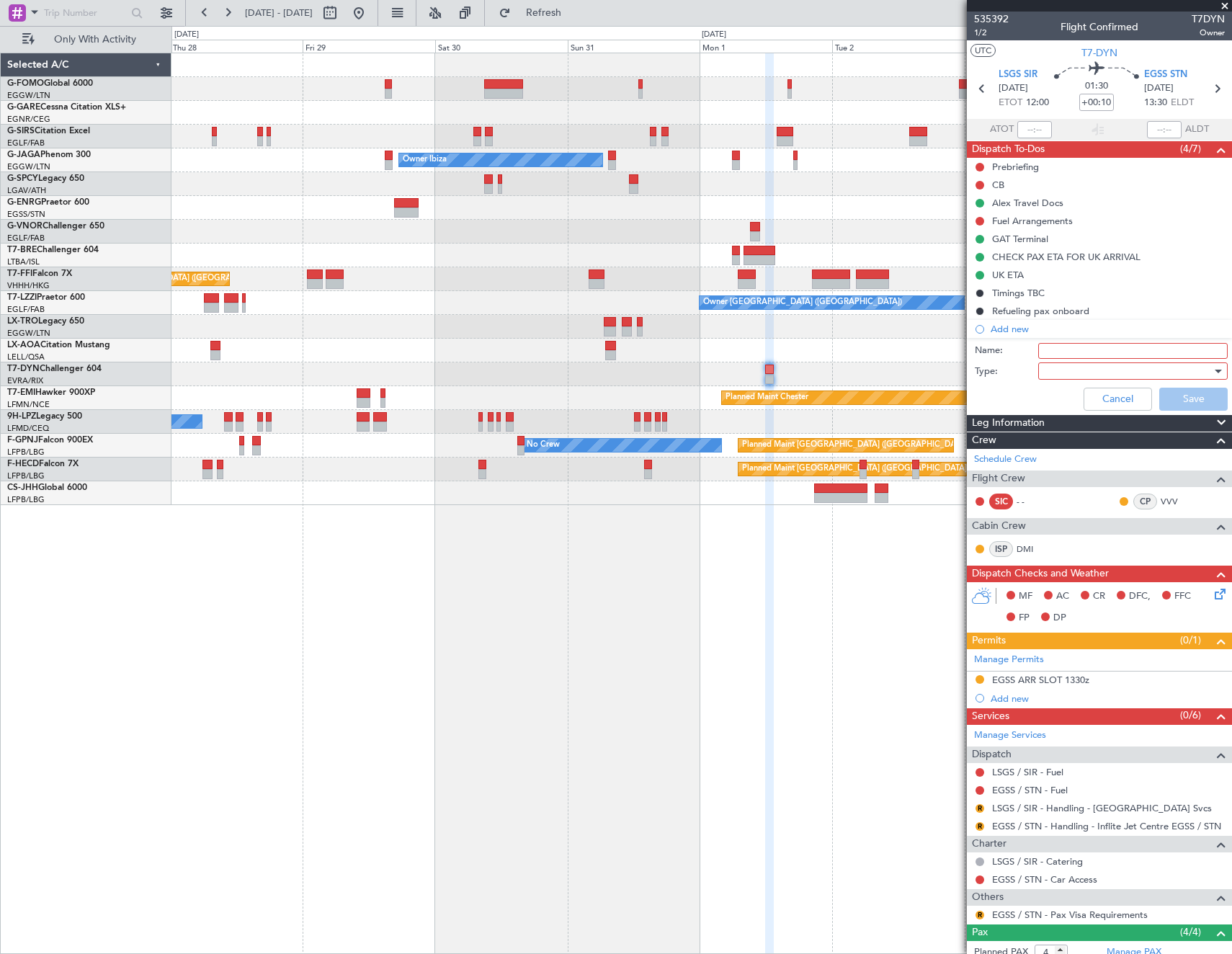
click at [1070, 353] on input "Name:" at bounding box center [1134, 351] width 190 height 16
type input "LSGS FICTIVE ARR"
click at [1067, 371] on div at bounding box center [1128, 371] width 168 height 22
click at [1065, 400] on span "Generic" at bounding box center [1126, 400] width 169 height 22
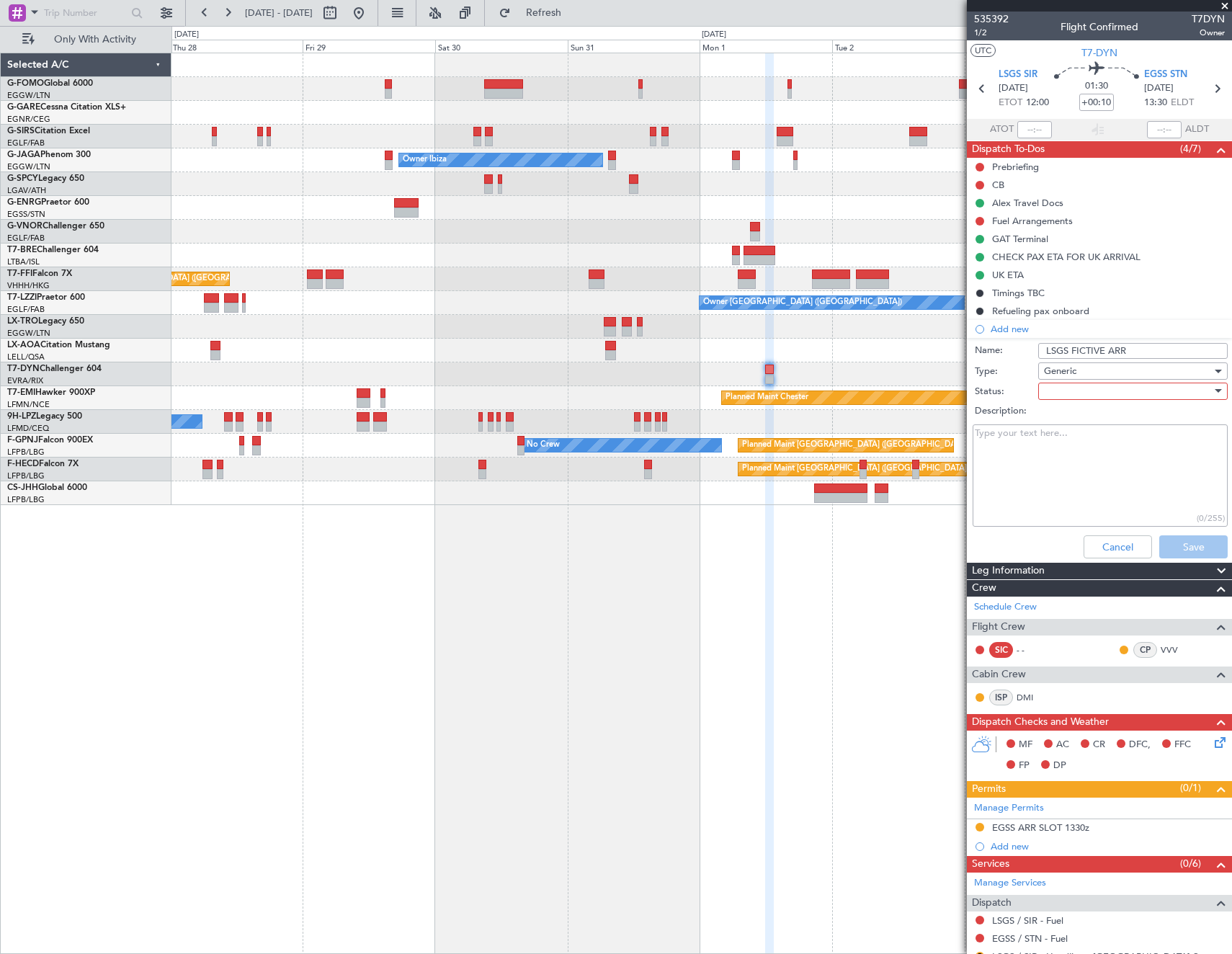
click at [1062, 483] on textarea "Description:" at bounding box center [1101, 475] width 255 height 103
paste textarea "ETD EVRA/RIX 31/AUG 1225Z - ETA LSGS/SIR 31/AUG 1430Z"
type textarea "ETD EVRA/RIX 31/AUG 1225Z - ETA LSGS/SIR 31/AUG 1430Z"
click at [1115, 392] on div at bounding box center [1128, 391] width 168 height 22
click at [1077, 445] on span "In Progress" at bounding box center [1126, 441] width 169 height 22
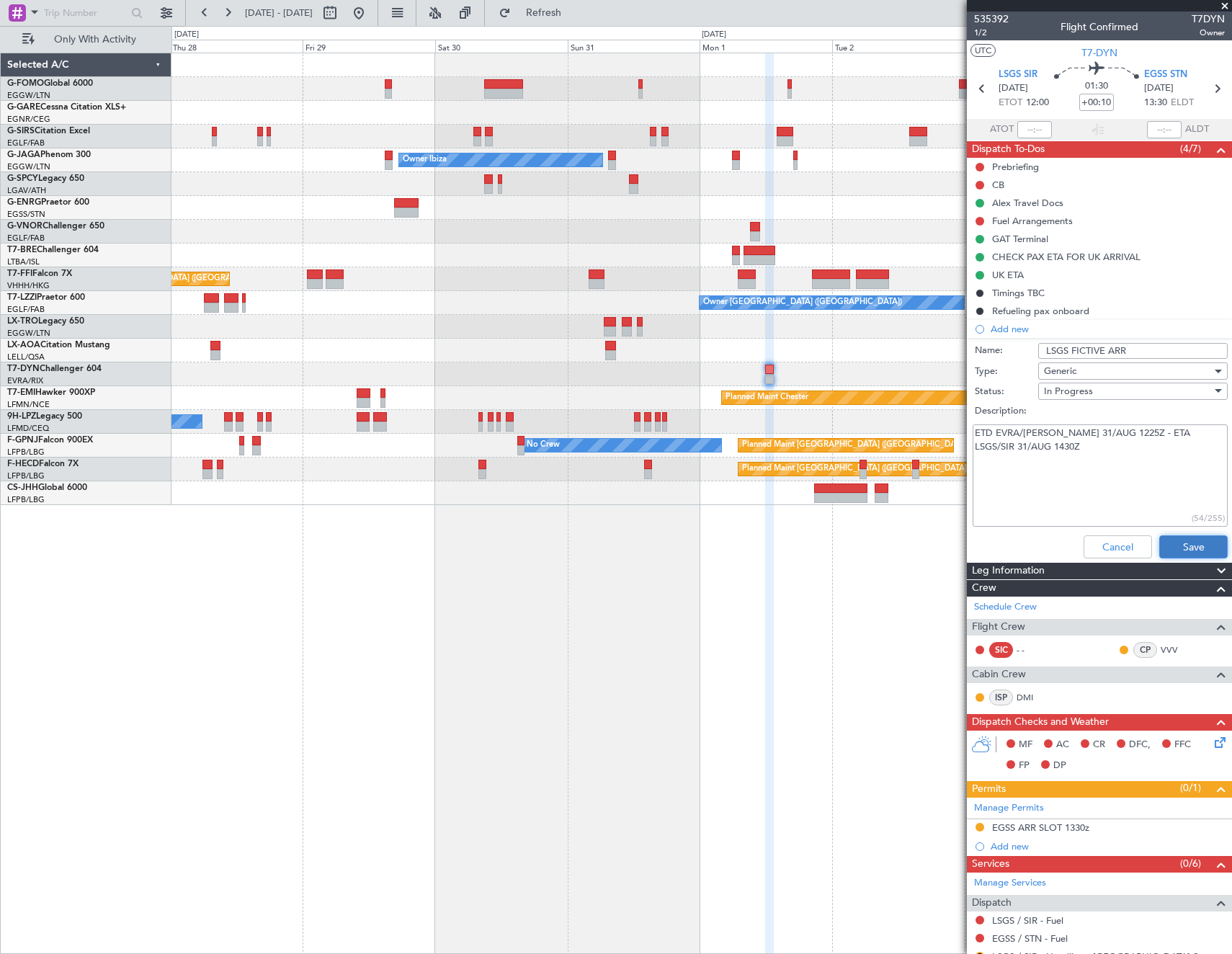
click at [1181, 546] on button "Save" at bounding box center [1194, 547] width 68 height 23
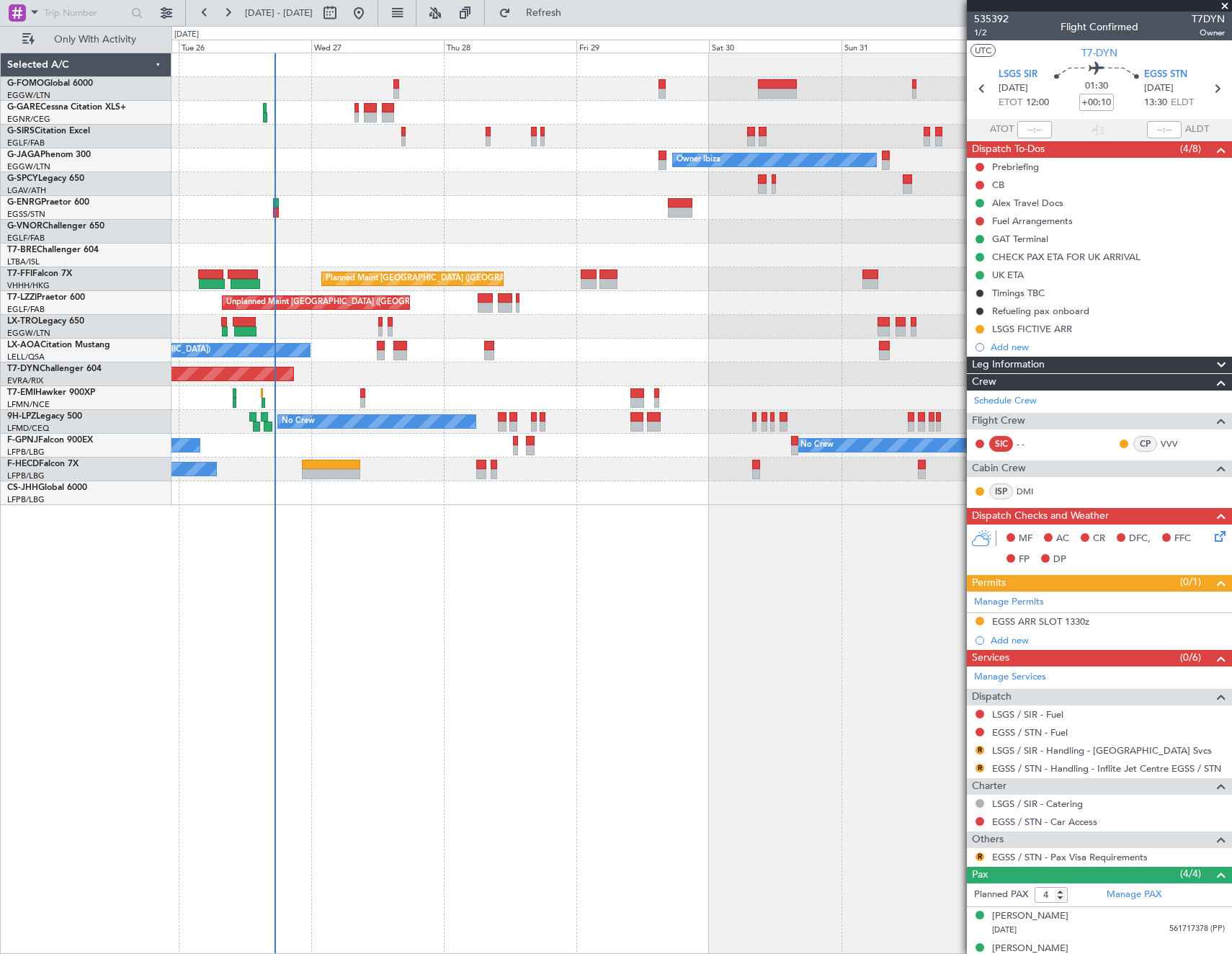
click at [704, 649] on div "Unplanned Maint Oxford (Kidlington) Owner Ibiza Planned Maint London (Luton) No…" at bounding box center [701, 503] width 1061 height 901
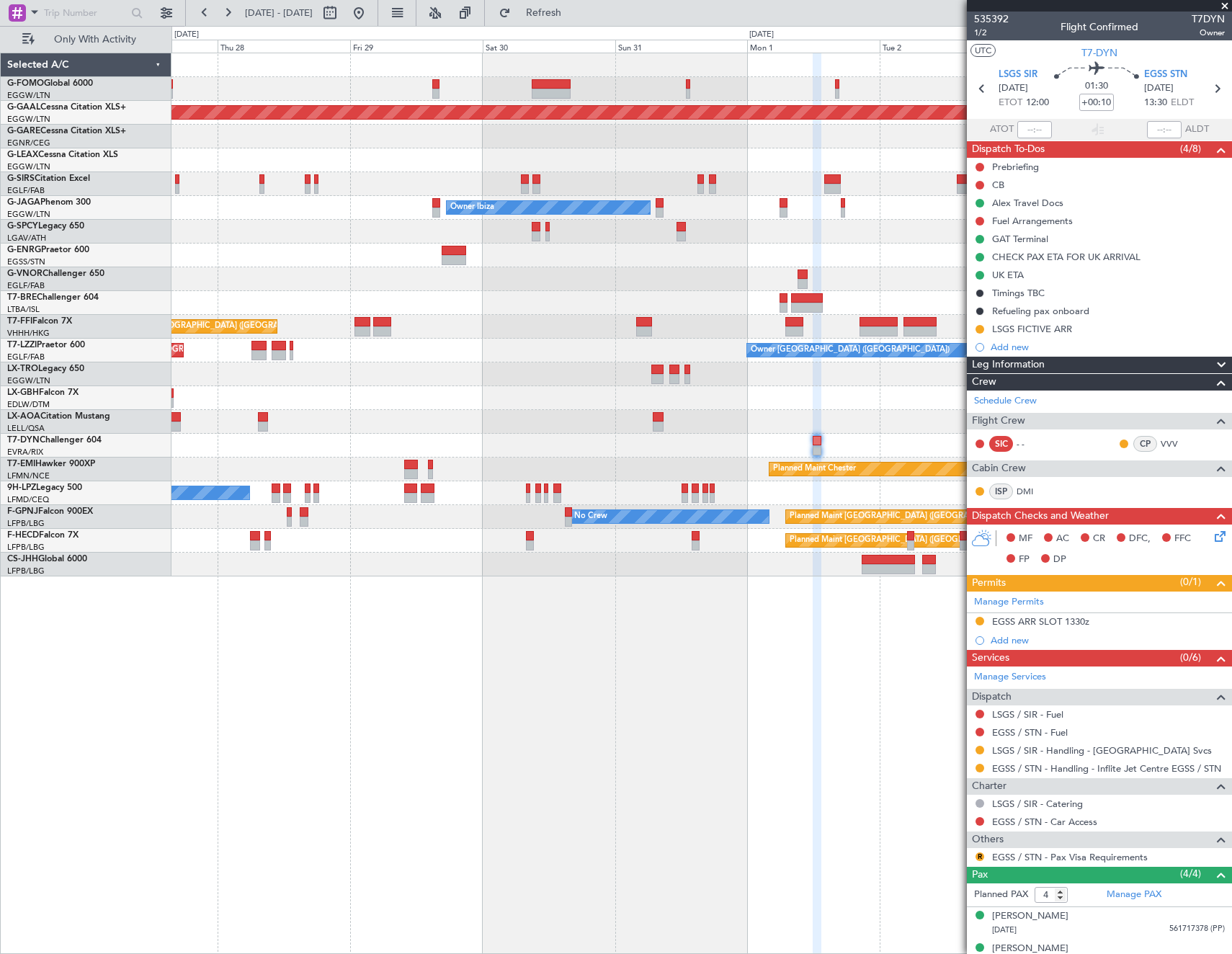
click at [493, 647] on div "Planned Maint Dusseldorf Owner Owner Ibiza Planned Maint London (Luton) No Crew…" at bounding box center [701, 503] width 1061 height 901
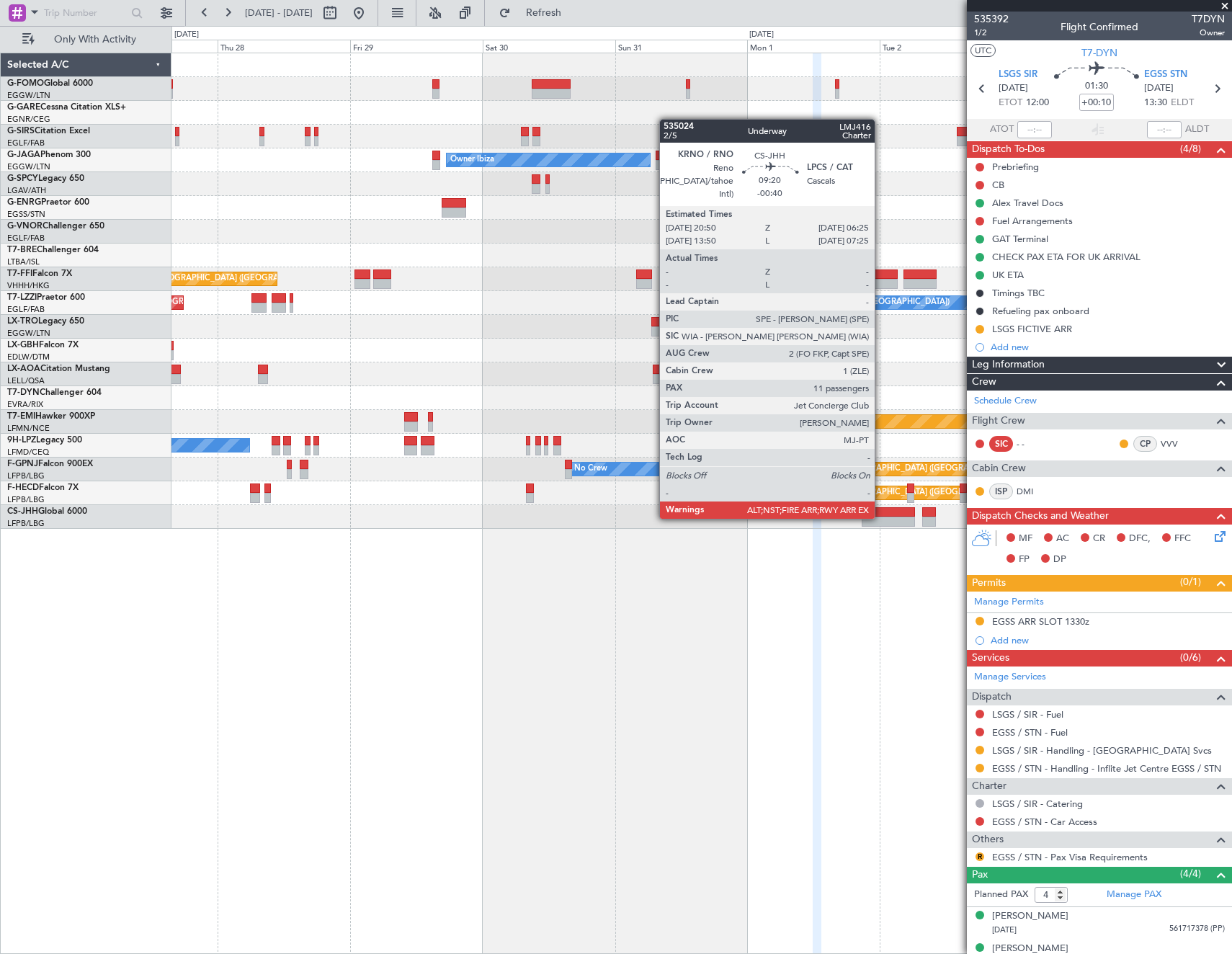
click at [881, 518] on div at bounding box center [889, 522] width 54 height 10
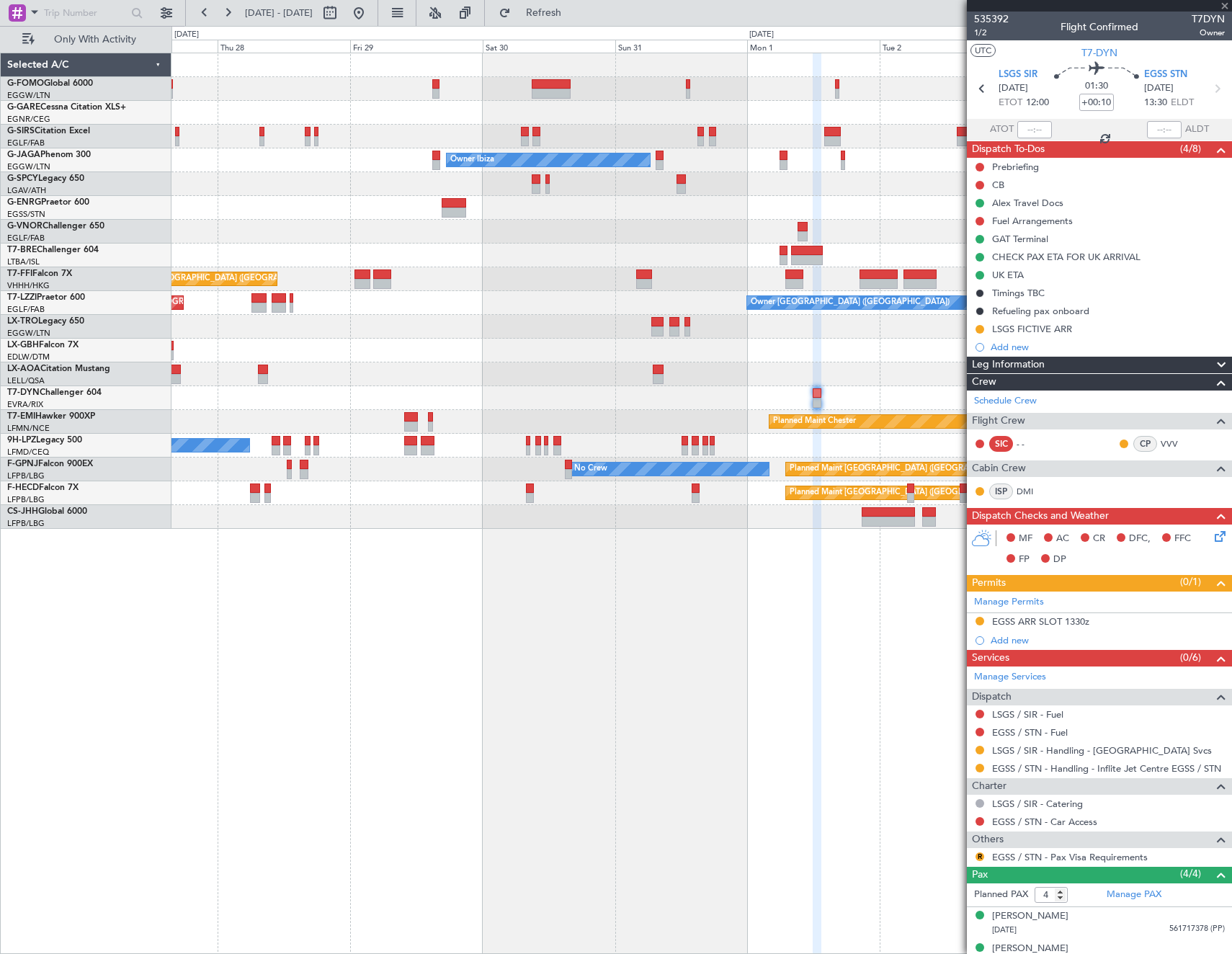
type input "-00:40"
type input "11"
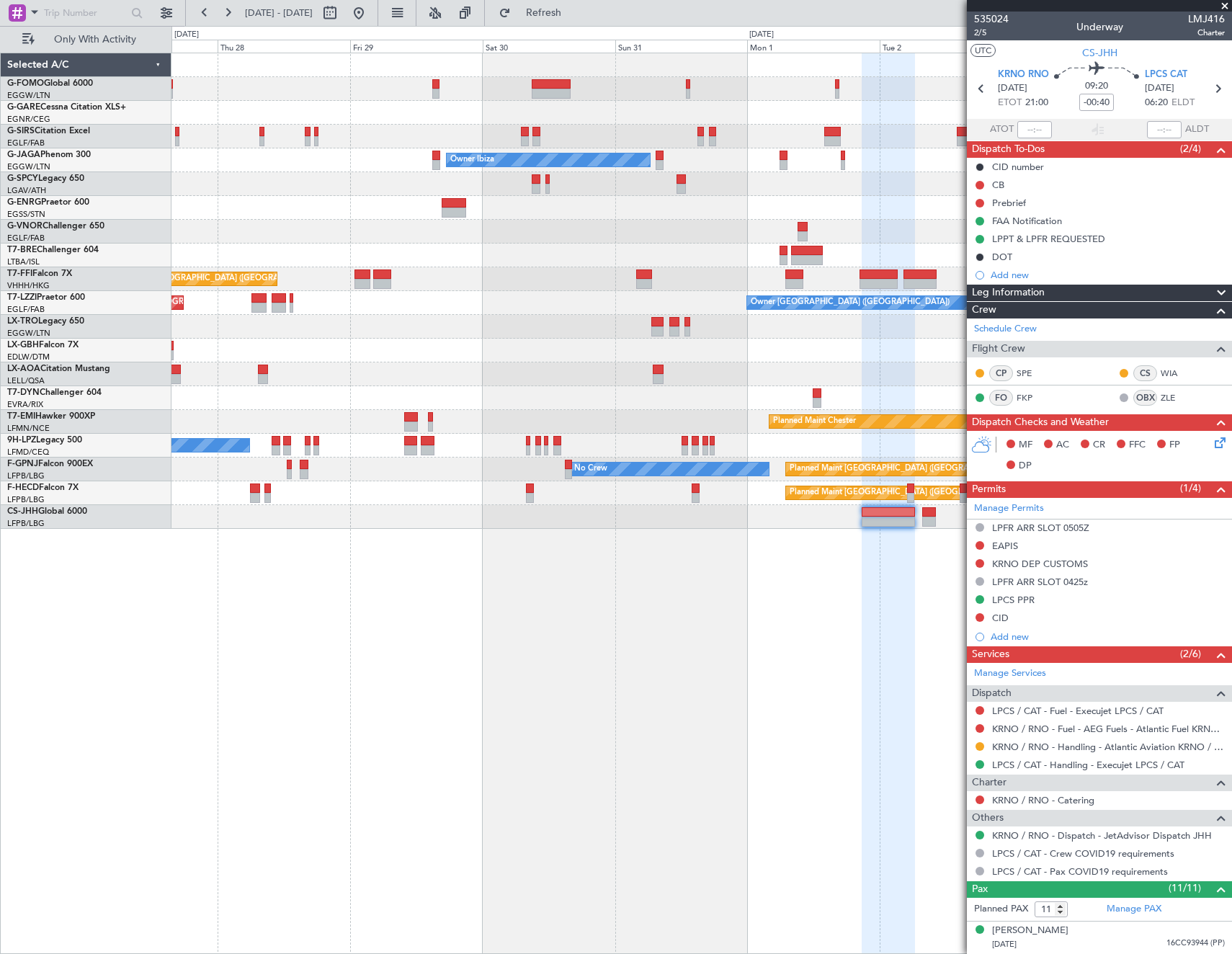
drag, startPoint x: 1014, startPoint y: 207, endPoint x: 1040, endPoint y: 210, distance: 26.2
click at [1014, 207] on div "Prebrief" at bounding box center [1010, 202] width 34 height 12
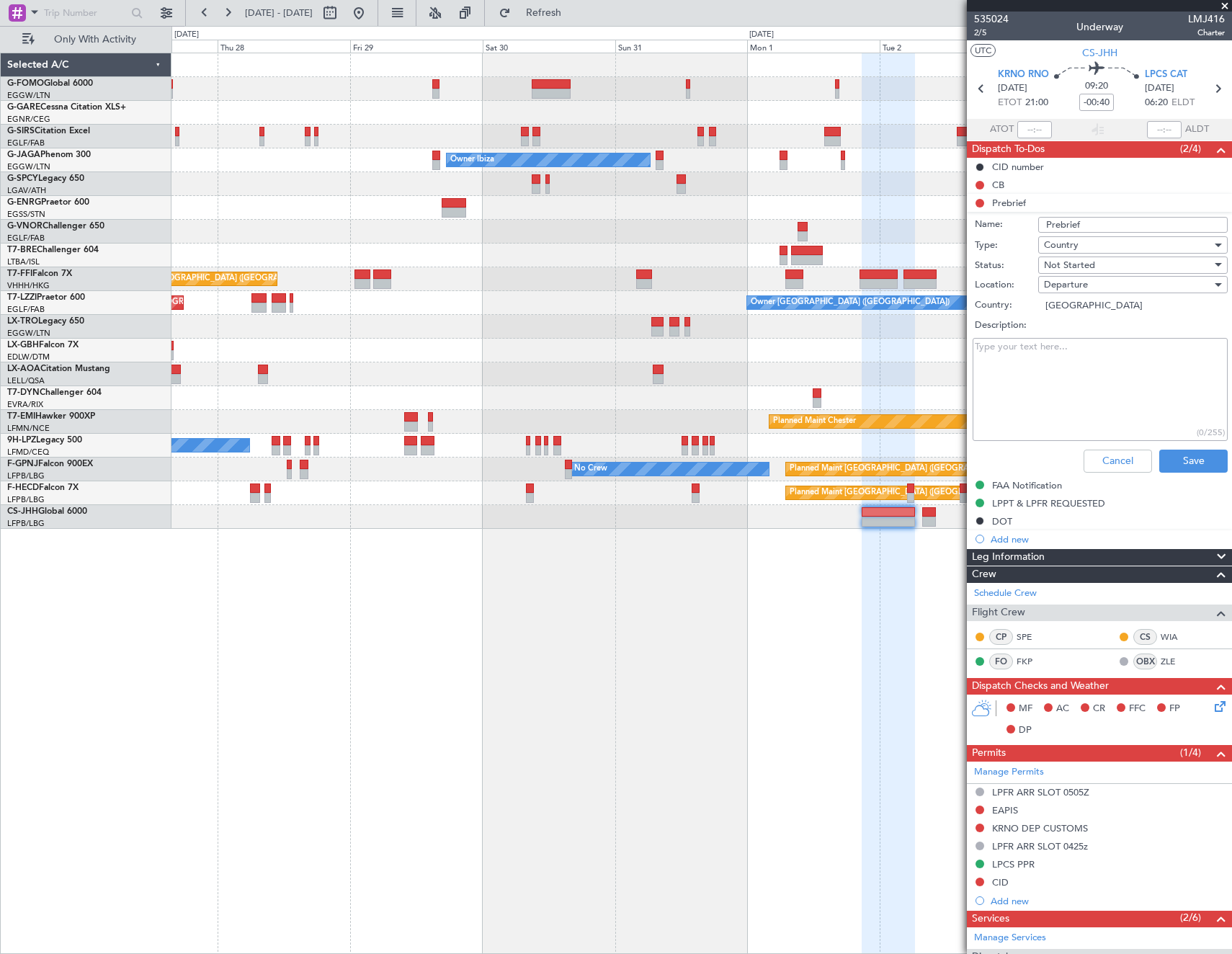
click at [1109, 222] on input "Prebrief" at bounding box center [1134, 225] width 190 height 16
type input "Prebrief - READ ME"
click at [1066, 359] on textarea "Description:" at bounding box center [1101, 389] width 255 height 103
paste textarea "will require the cruise option (M.83/LRC) with the lowest Block Fuel please"
type textarea "will require the cruise option (M.83/LRC) with the lowest Block Fuel please"
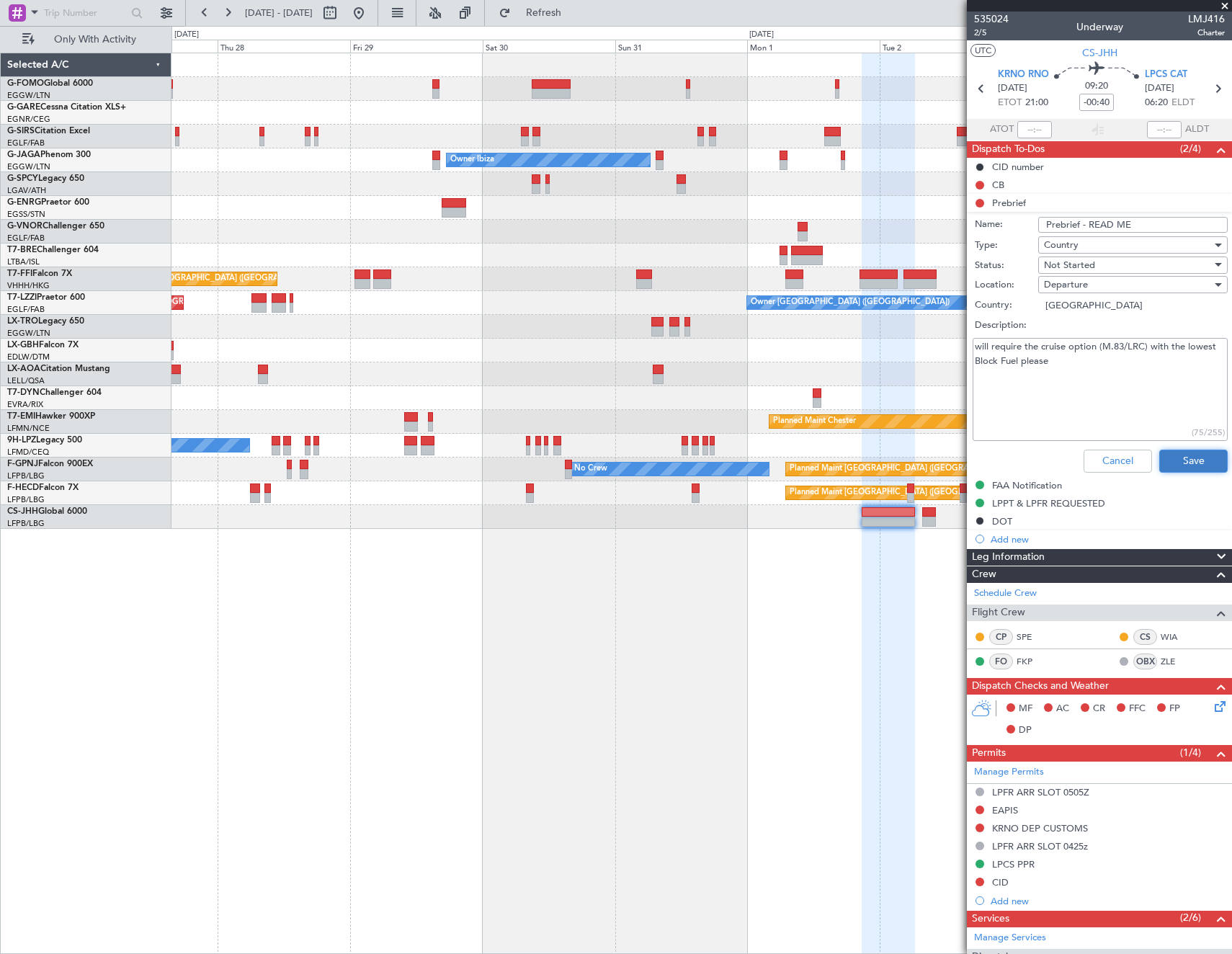
click at [1174, 463] on button "Save" at bounding box center [1194, 461] width 68 height 23
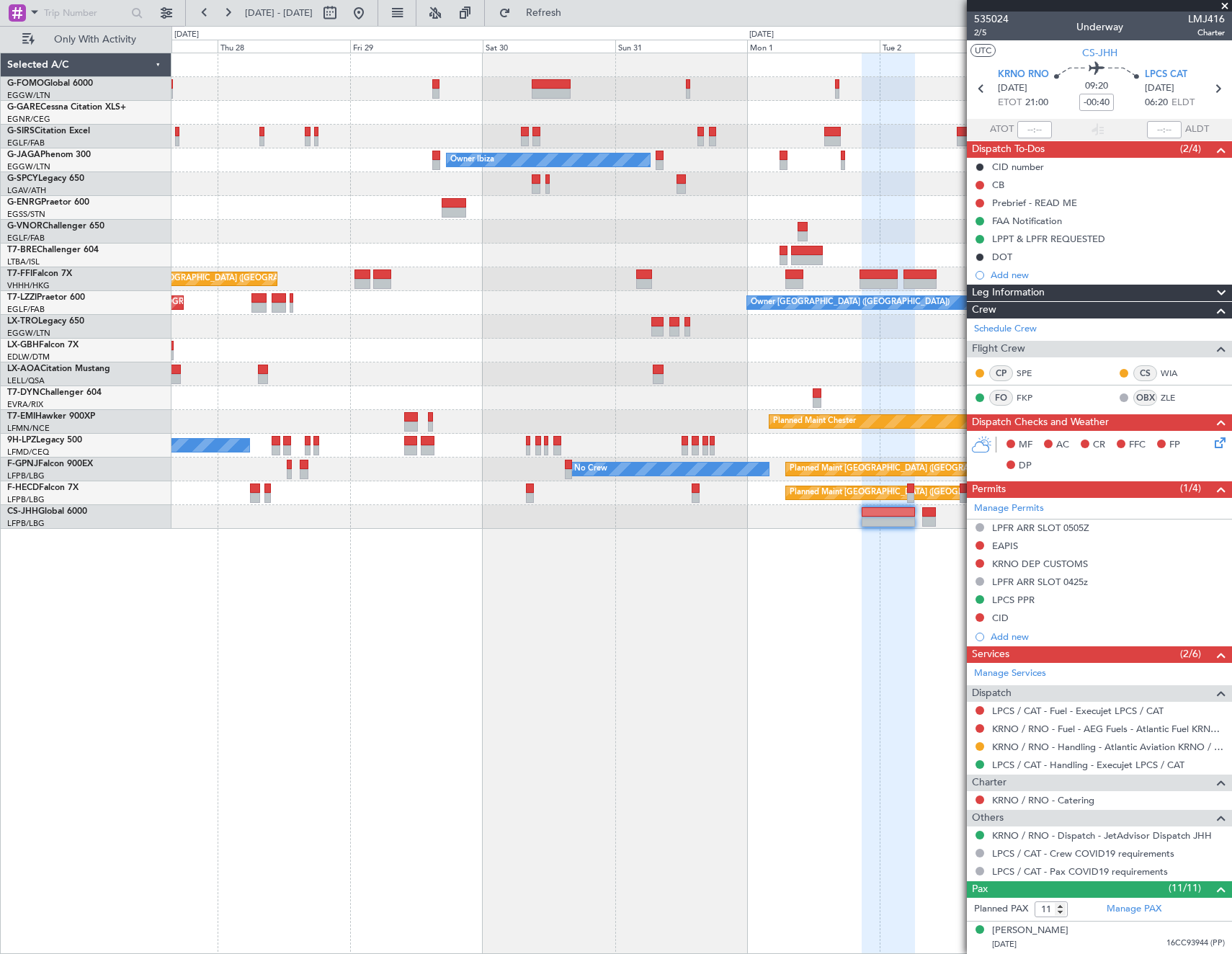
drag, startPoint x: 407, startPoint y: 13, endPoint x: 451, endPoint y: 95, distance: 93.1
click at [370, 13] on button at bounding box center [359, 13] width 23 height 23
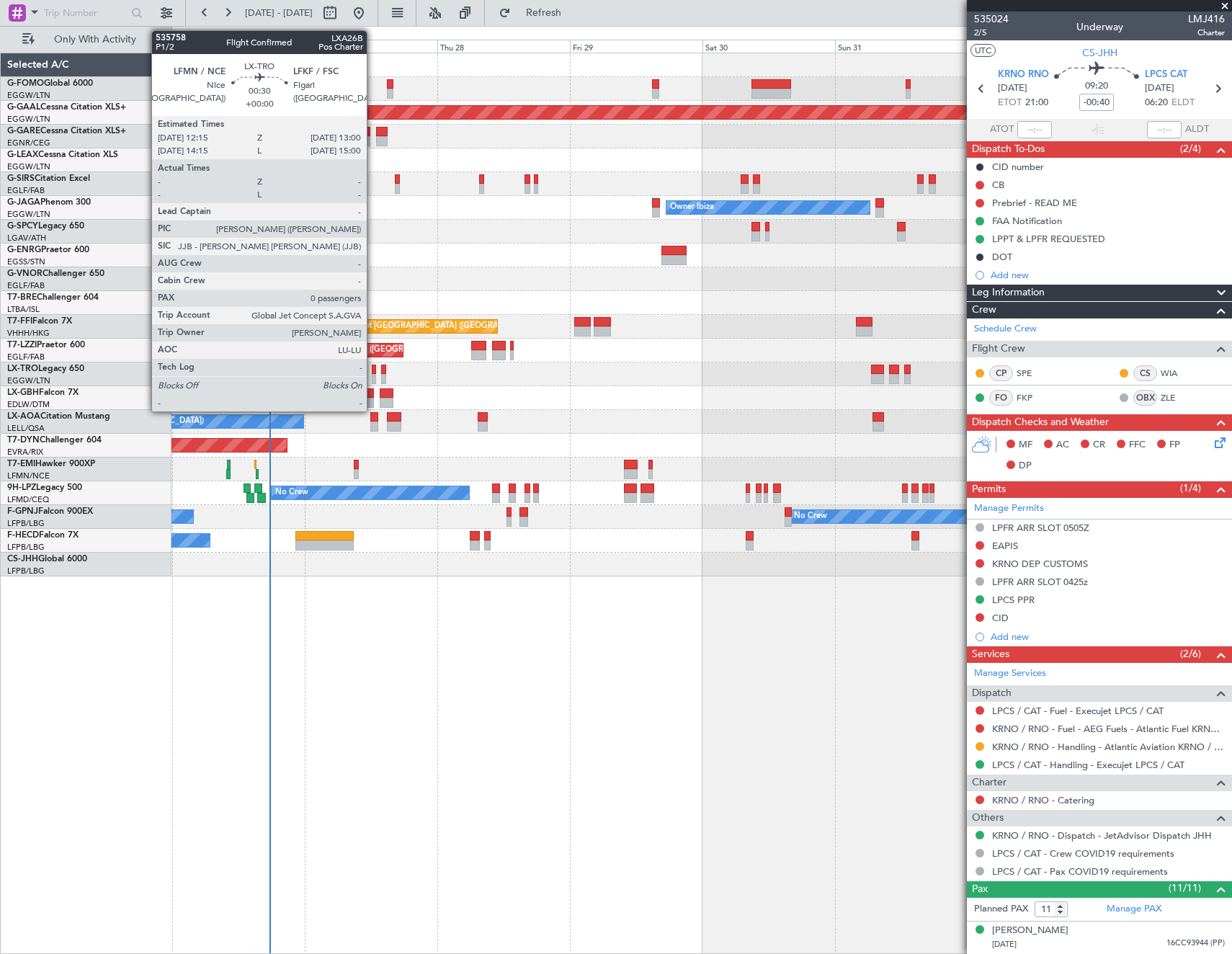
click at [373, 376] on div at bounding box center [373, 379] width 4 height 10
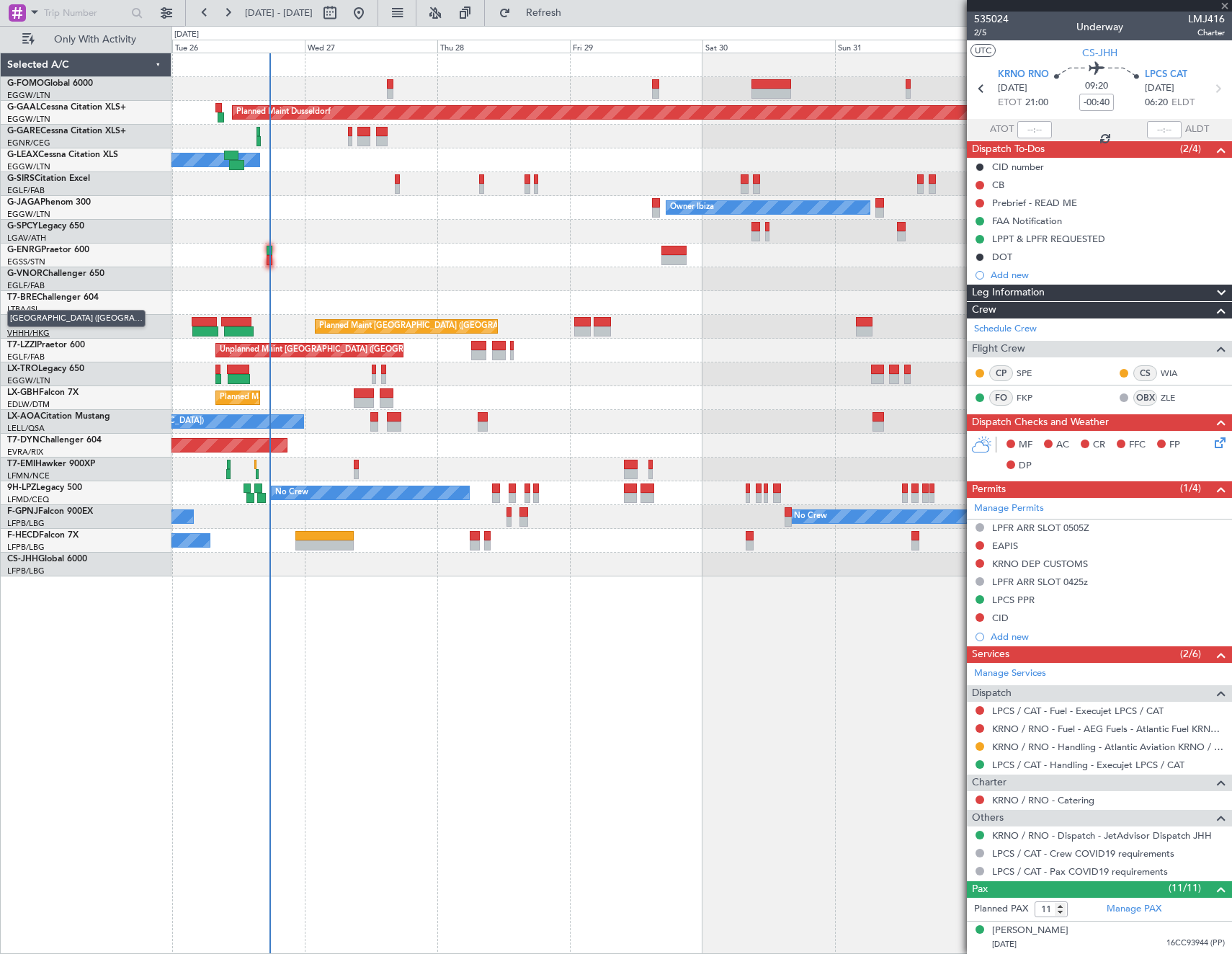
type input "0"
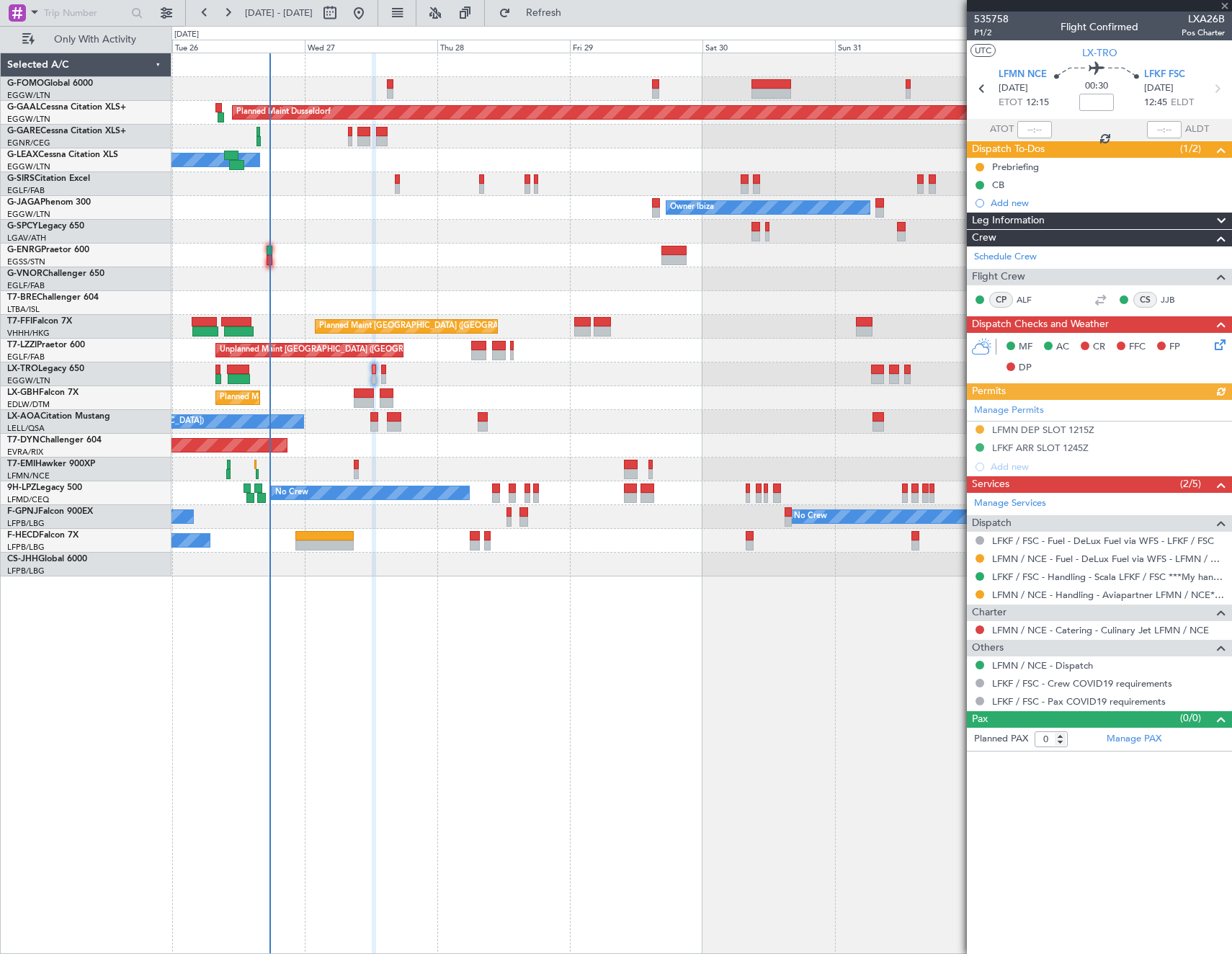
drag, startPoint x: 979, startPoint y: 556, endPoint x: 973, endPoint y: 595, distance: 39.5
click at [979, 556] on button at bounding box center [980, 558] width 9 height 9
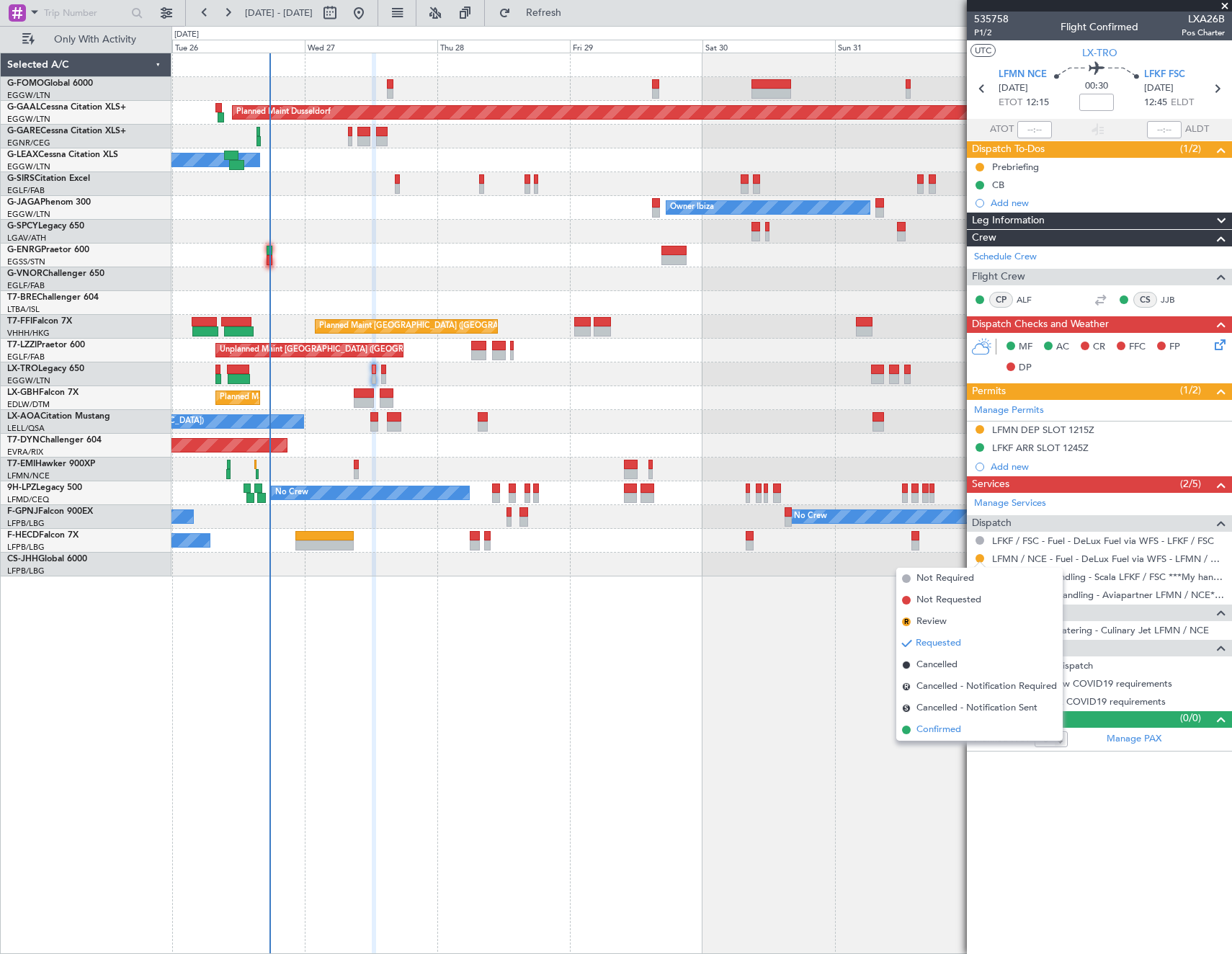
click at [923, 733] on span "Confirmed" at bounding box center [938, 730] width 45 height 15
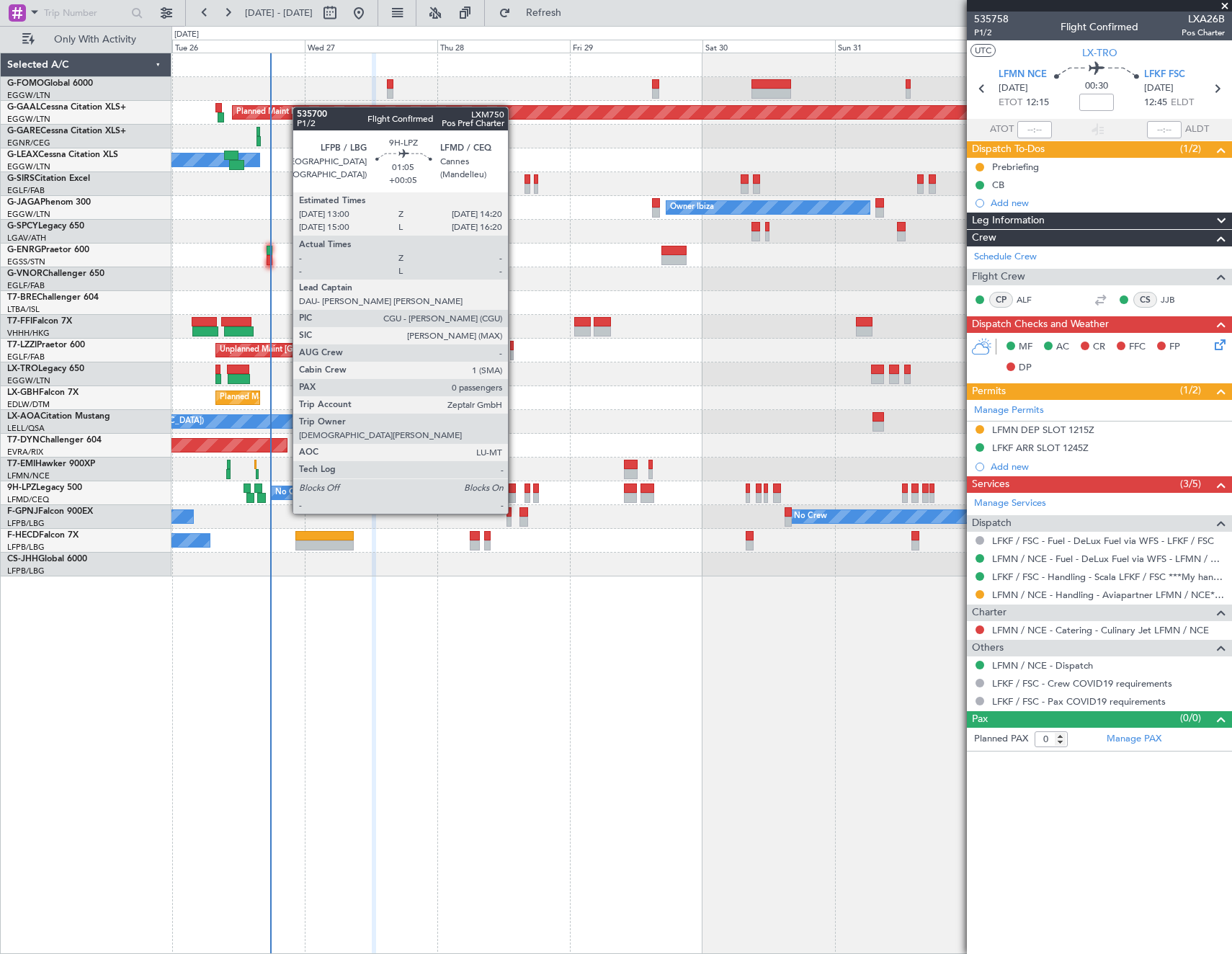
click at [515, 486] on div at bounding box center [513, 488] width 8 height 10
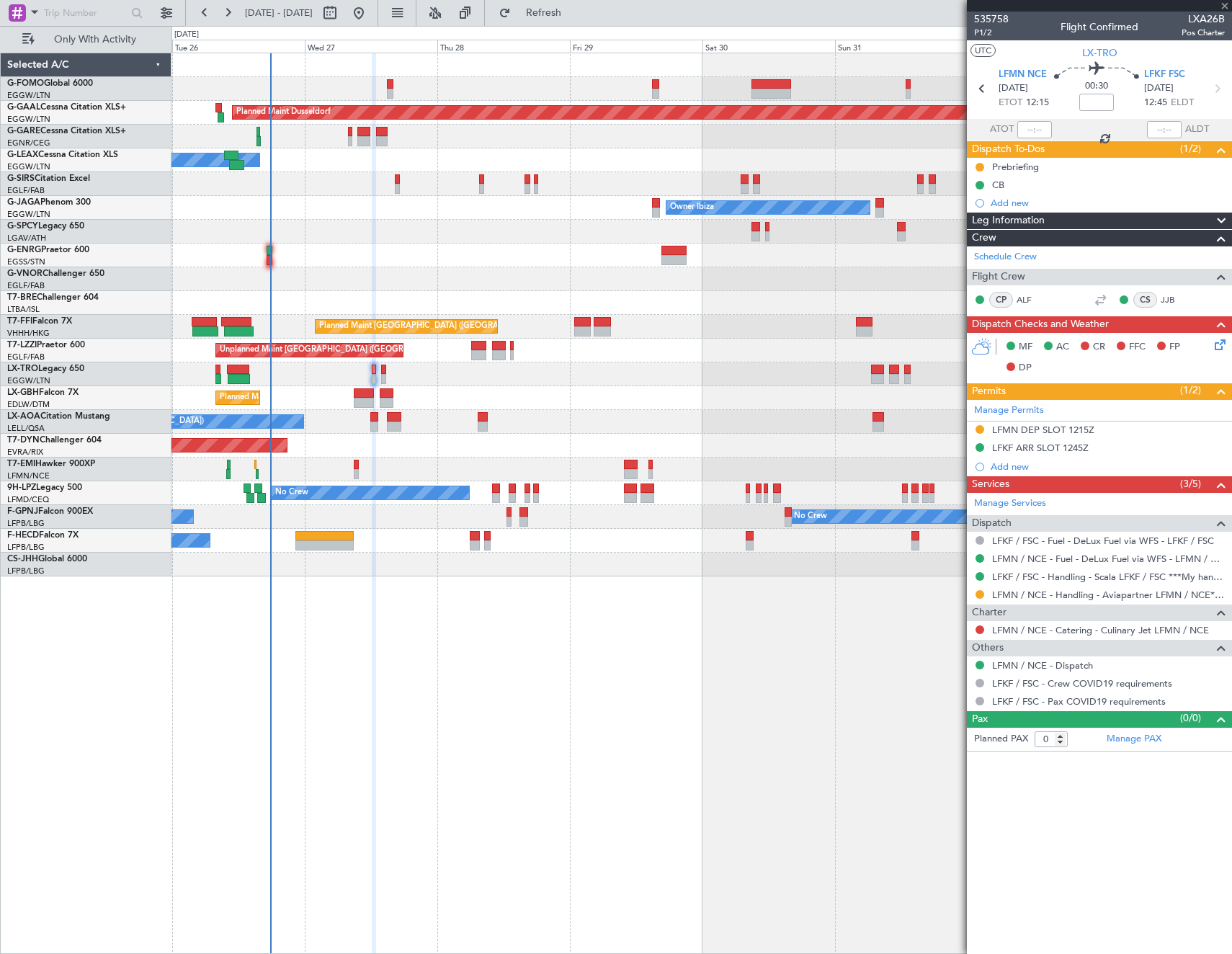
type input "+00:05"
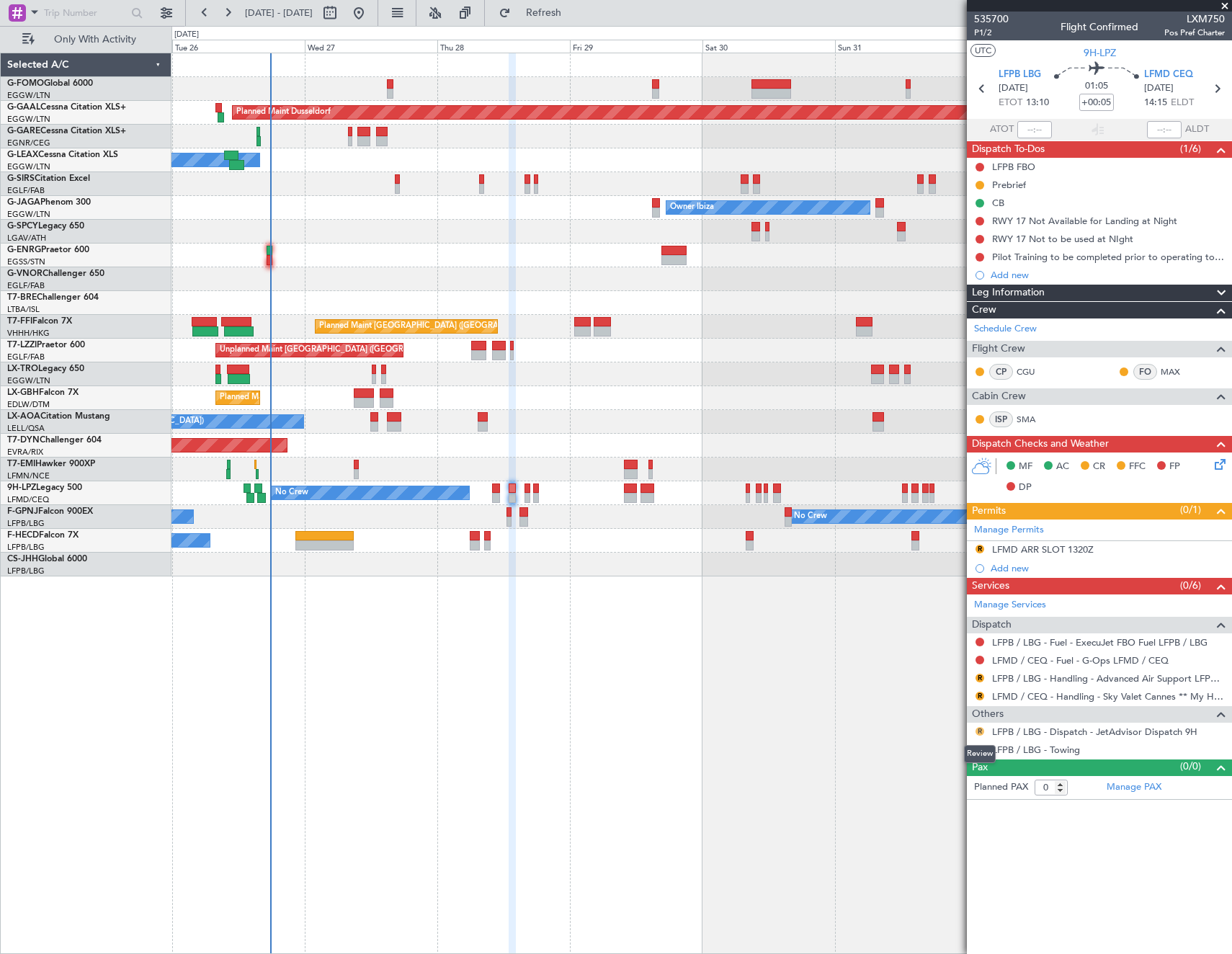
click at [977, 731] on button "R" at bounding box center [980, 731] width 9 height 9
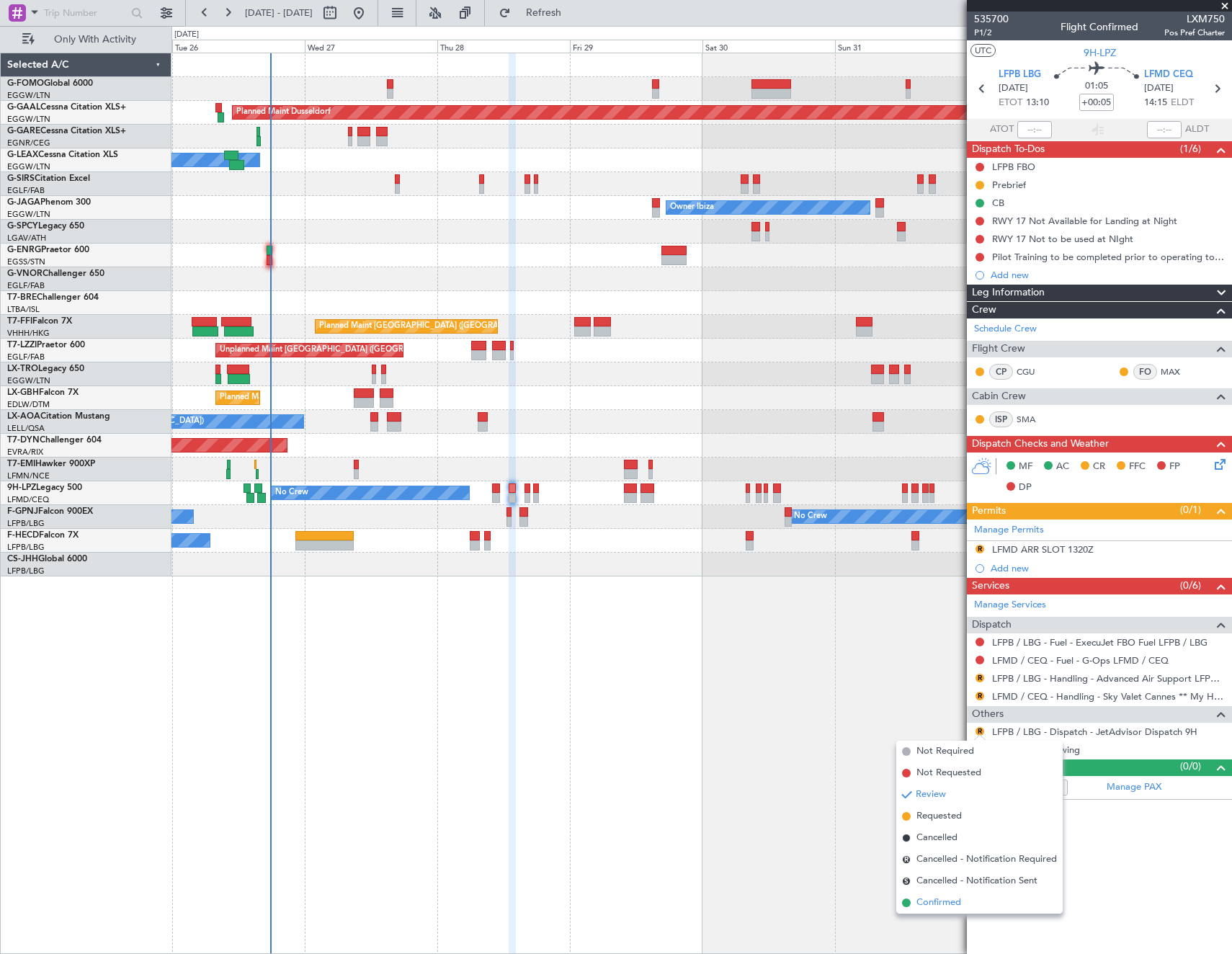
click at [951, 903] on span "Confirmed" at bounding box center [938, 903] width 45 height 15
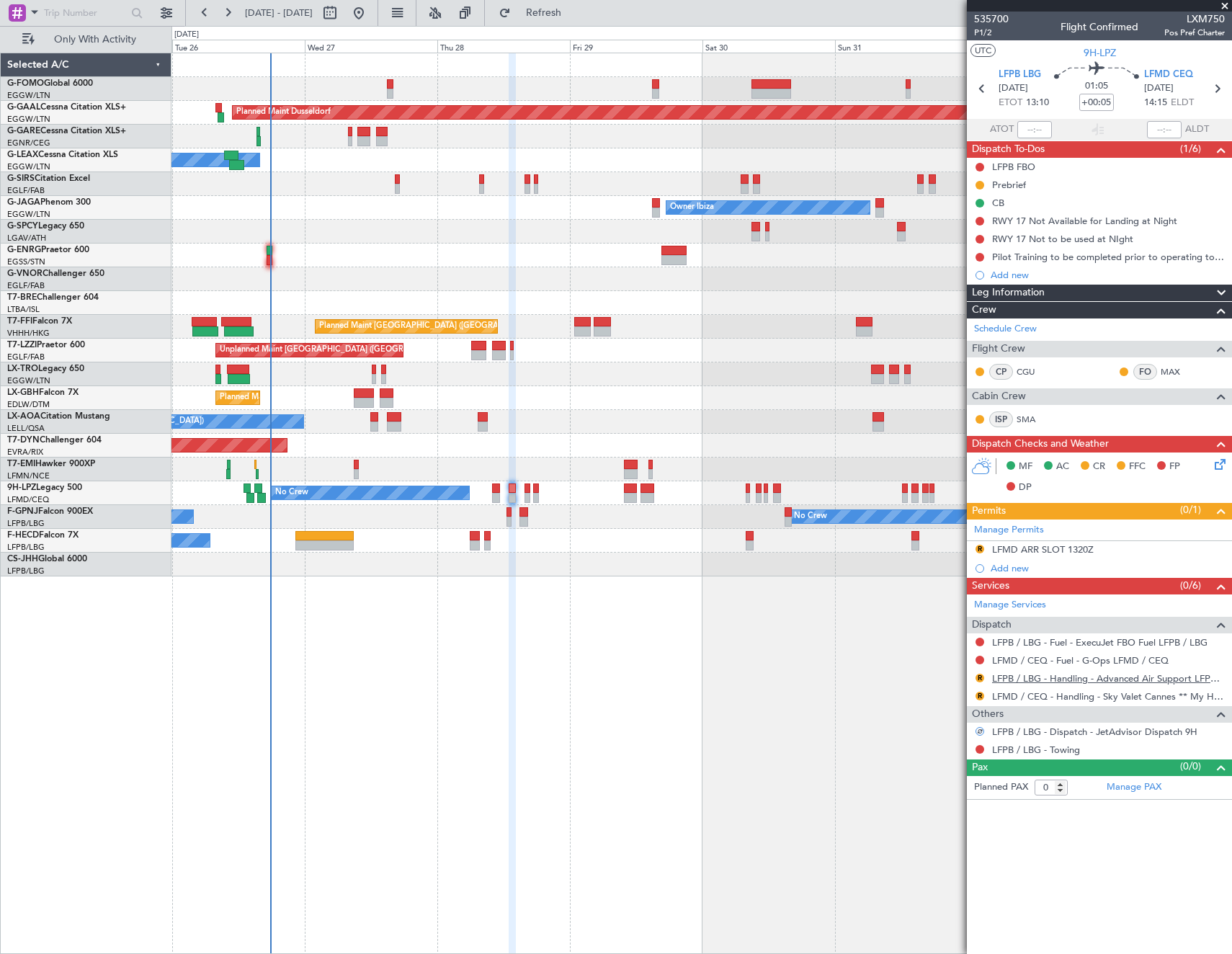
click at [1034, 679] on link "LFPB / LBG - Handling - Advanced Air Support LFPB / LBG" at bounding box center [1109, 677] width 233 height 12
click at [981, 548] on button "R" at bounding box center [980, 548] width 9 height 9
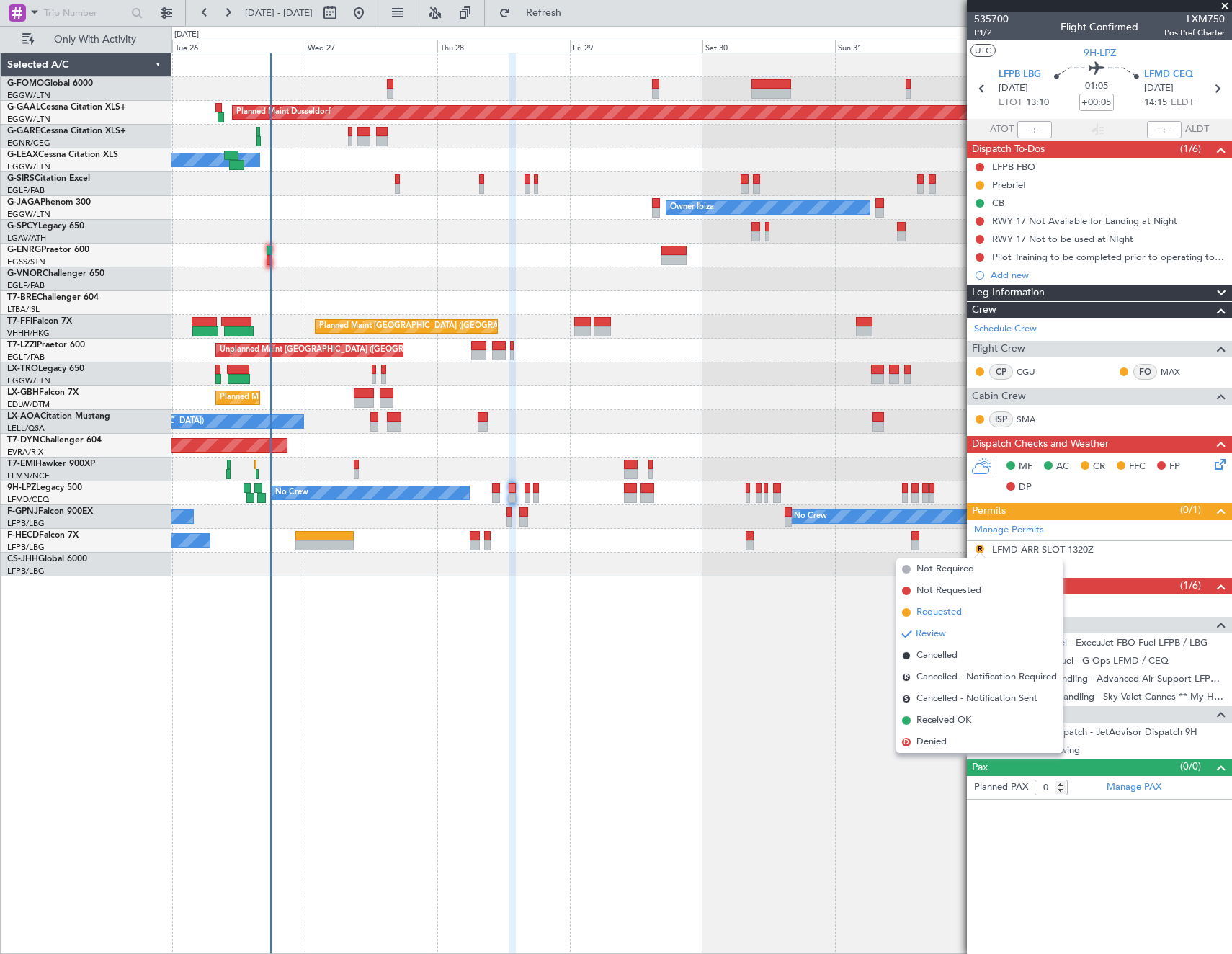
click at [955, 612] on span "Requested" at bounding box center [939, 612] width 45 height 15
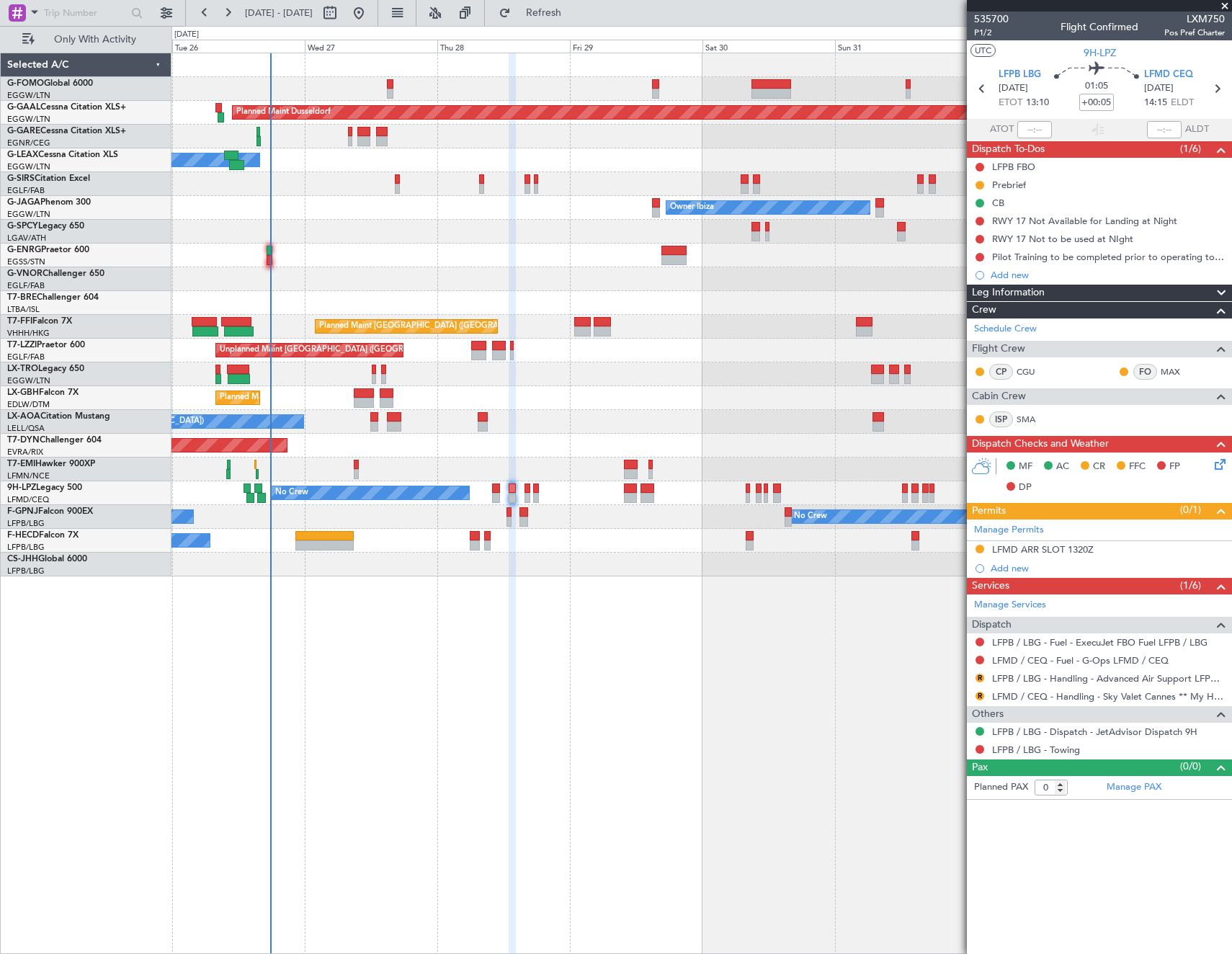
drag, startPoint x: 1065, startPoint y: 550, endPoint x: 1081, endPoint y: 545, distance: 16.8
click at [1065, 550] on div "LFMD ARR SLOT 1320Z" at bounding box center [1043, 549] width 101 height 12
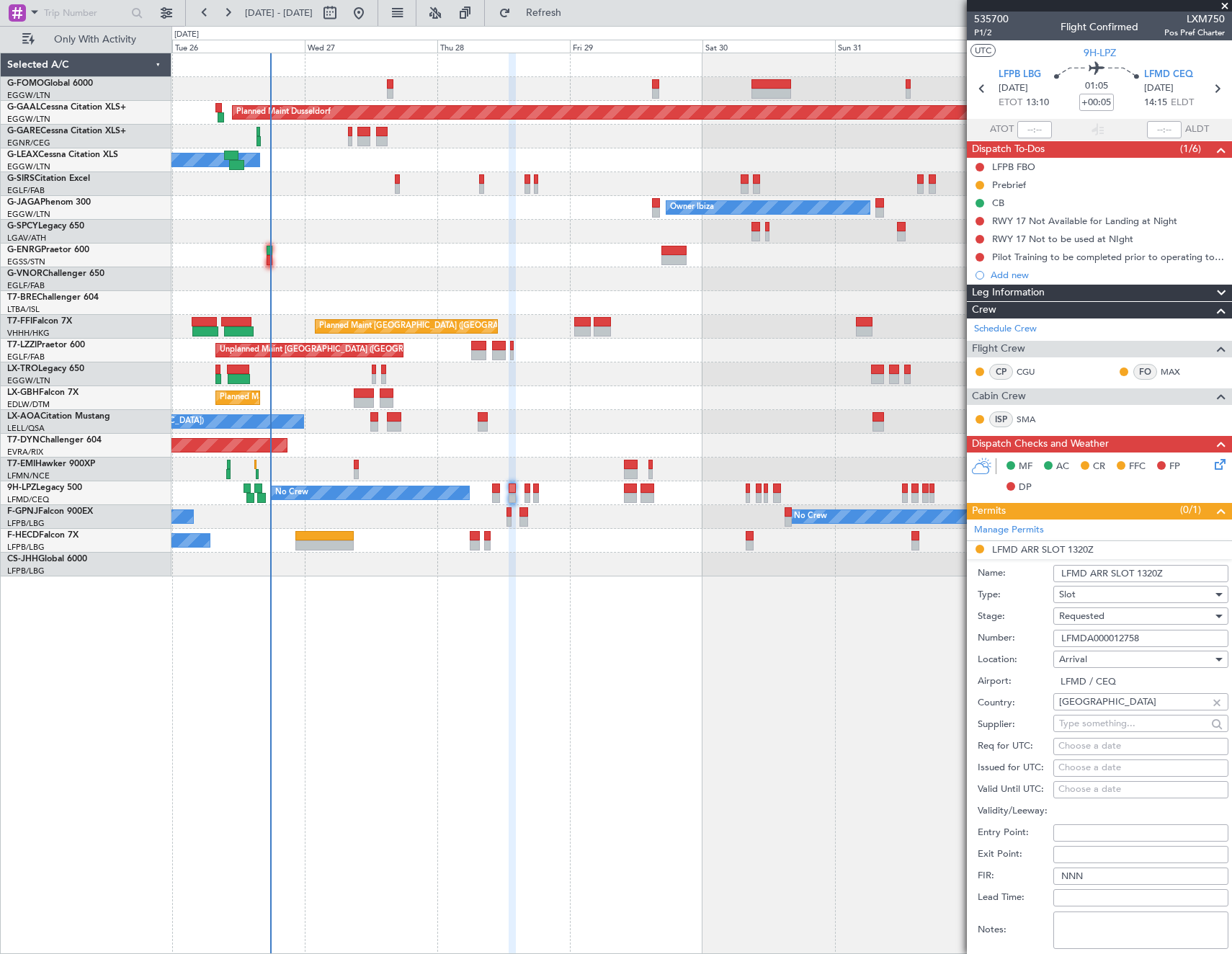
click at [1149, 569] on input "LFMD ARR SLOT 1320Z" at bounding box center [1141, 573] width 175 height 17
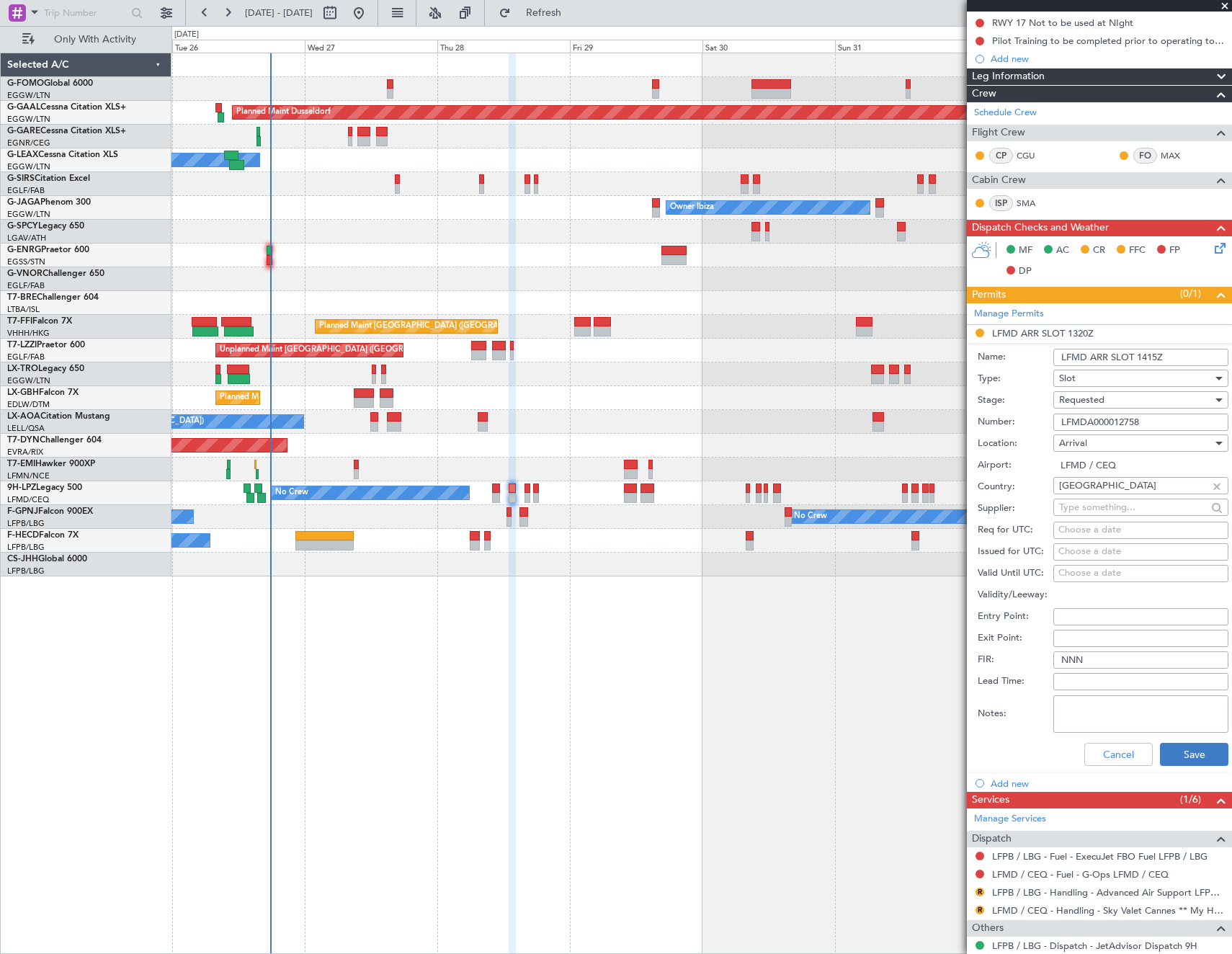
type input "LFMD ARR SLOT 1415Z"
click at [1171, 756] on button "Save" at bounding box center [1195, 754] width 68 height 23
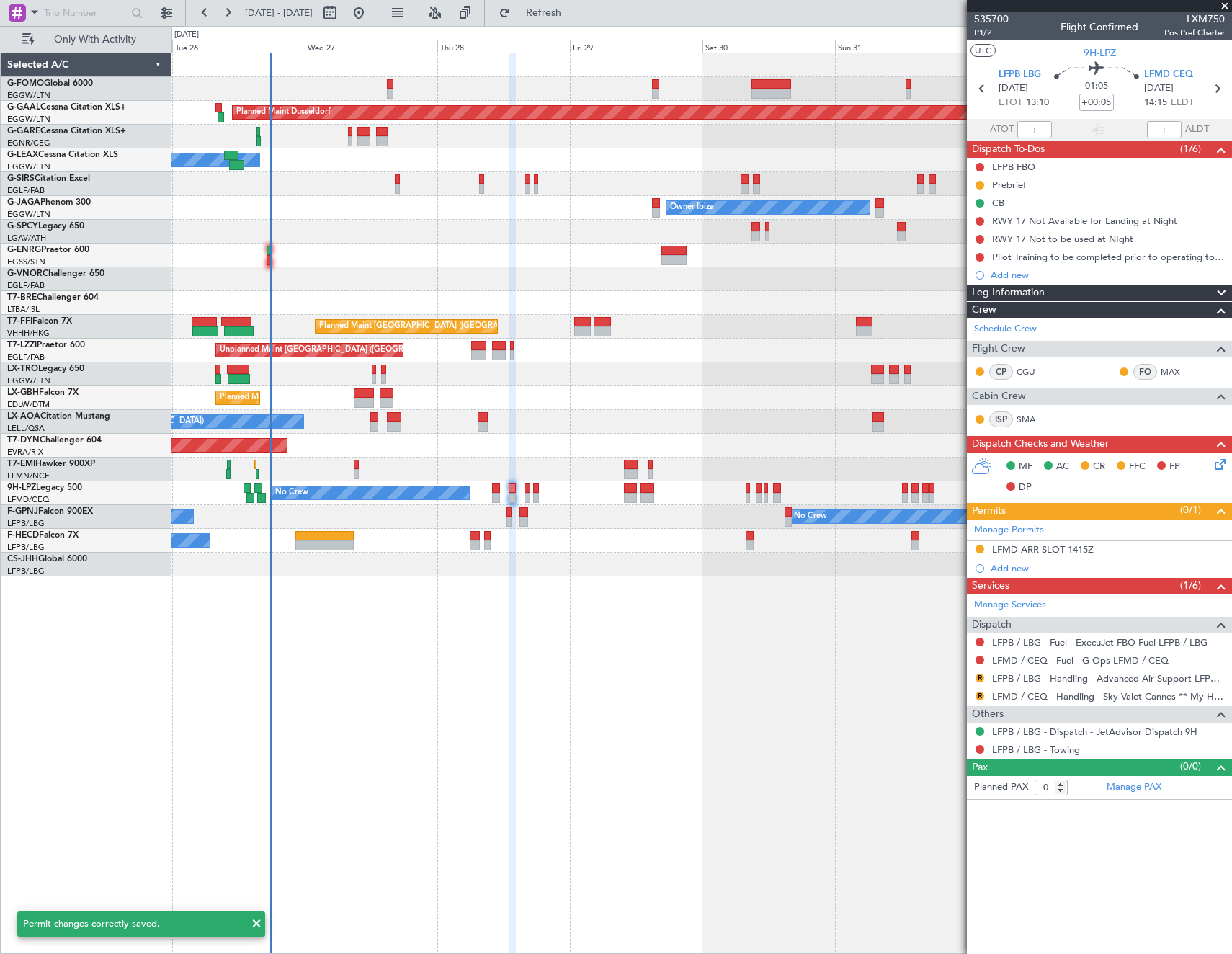
scroll to position [0, 0]
click at [980, 694] on button "R" at bounding box center [980, 695] width 9 height 9
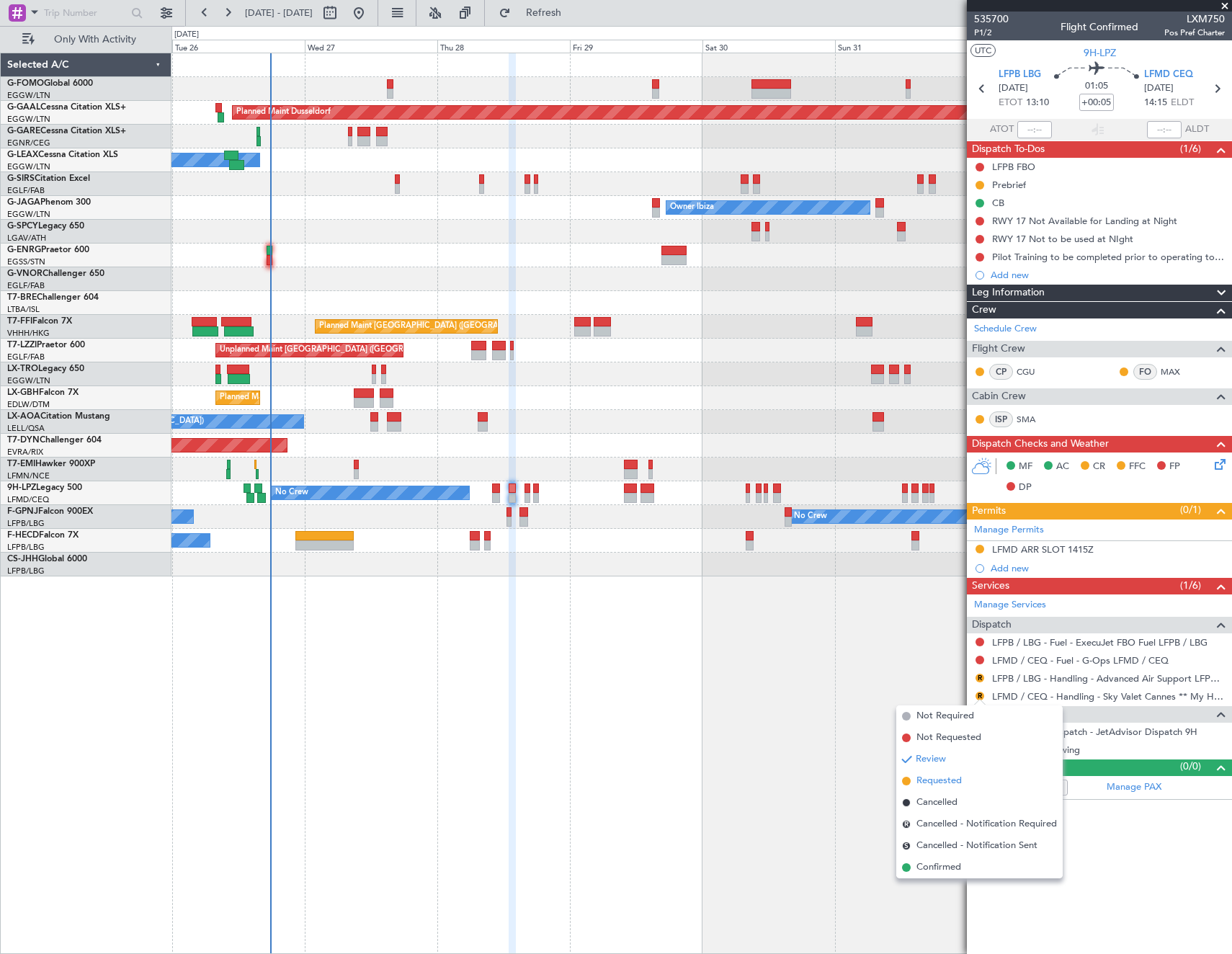
click at [922, 775] on span "Requested" at bounding box center [939, 781] width 45 height 15
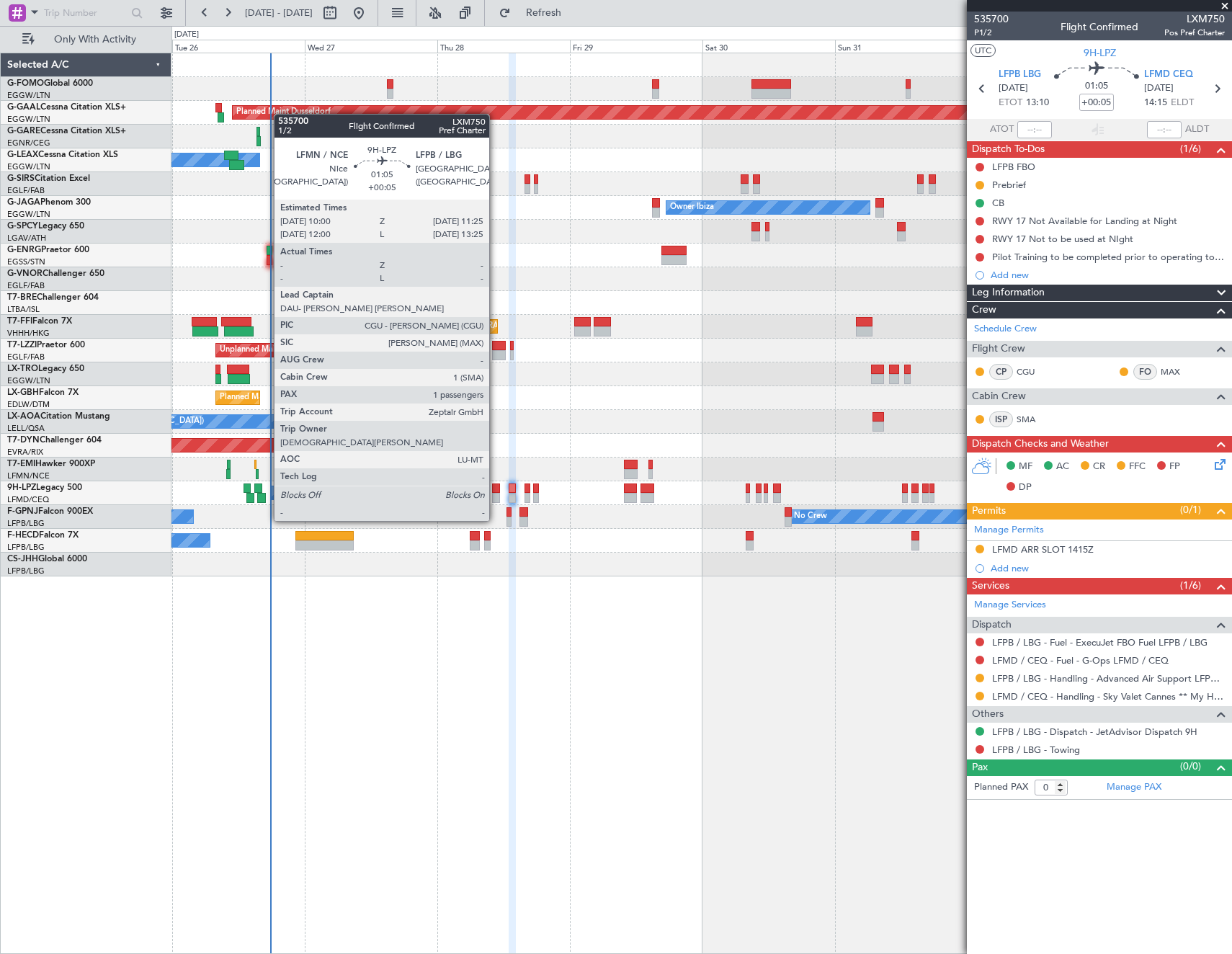
click at [496, 493] on div at bounding box center [496, 497] width 8 height 10
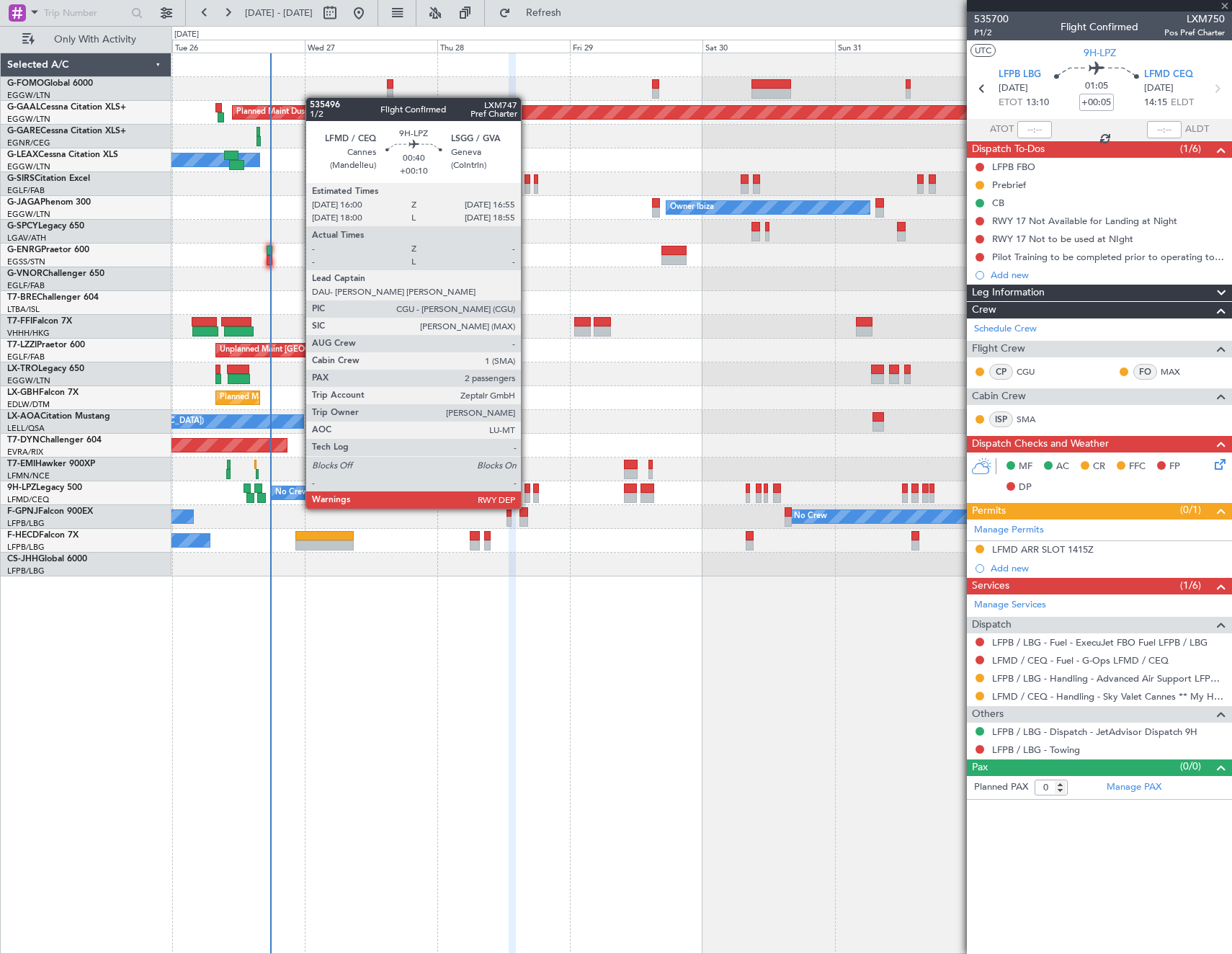
type input "1"
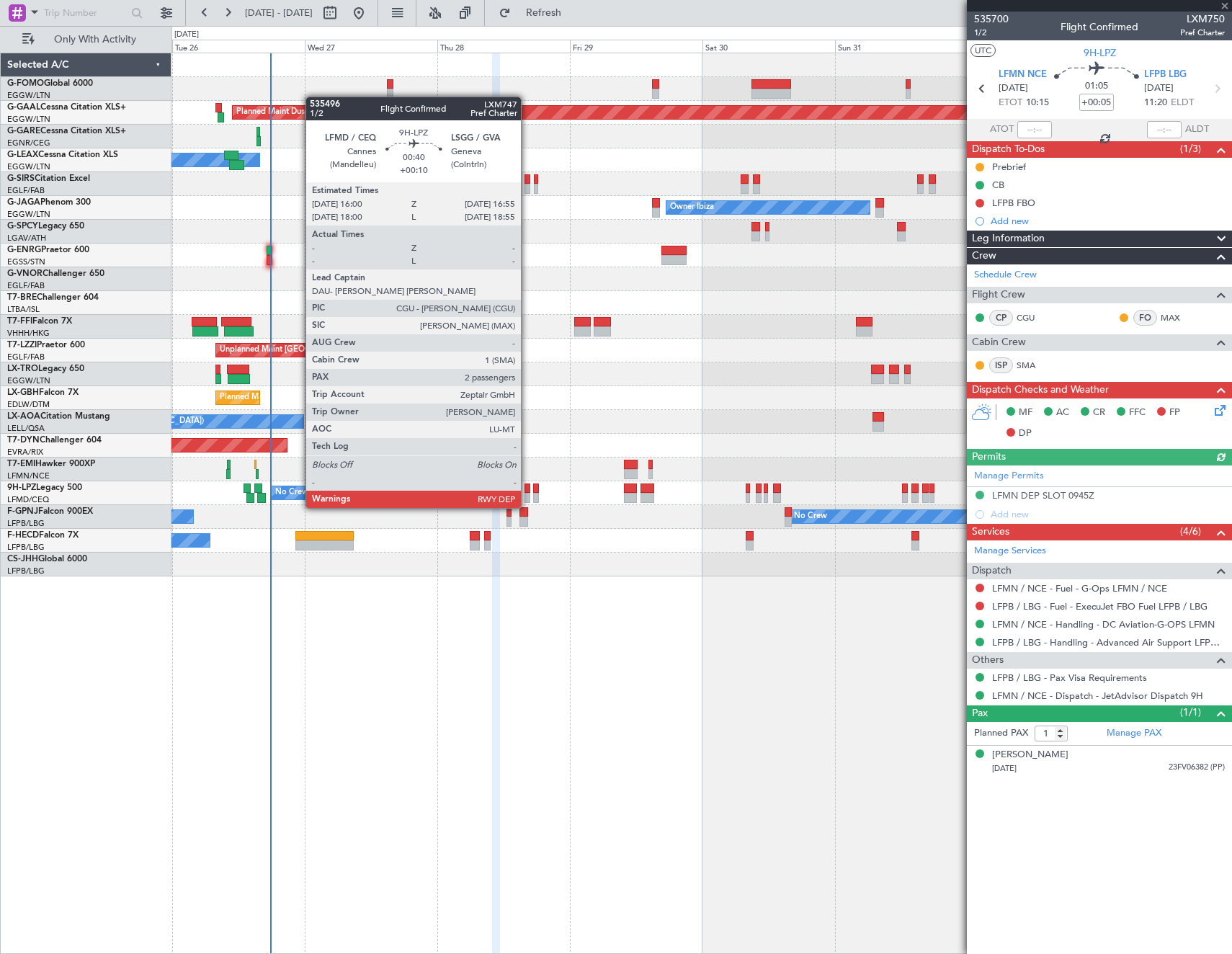
click at [528, 493] on div at bounding box center [527, 497] width 6 height 10
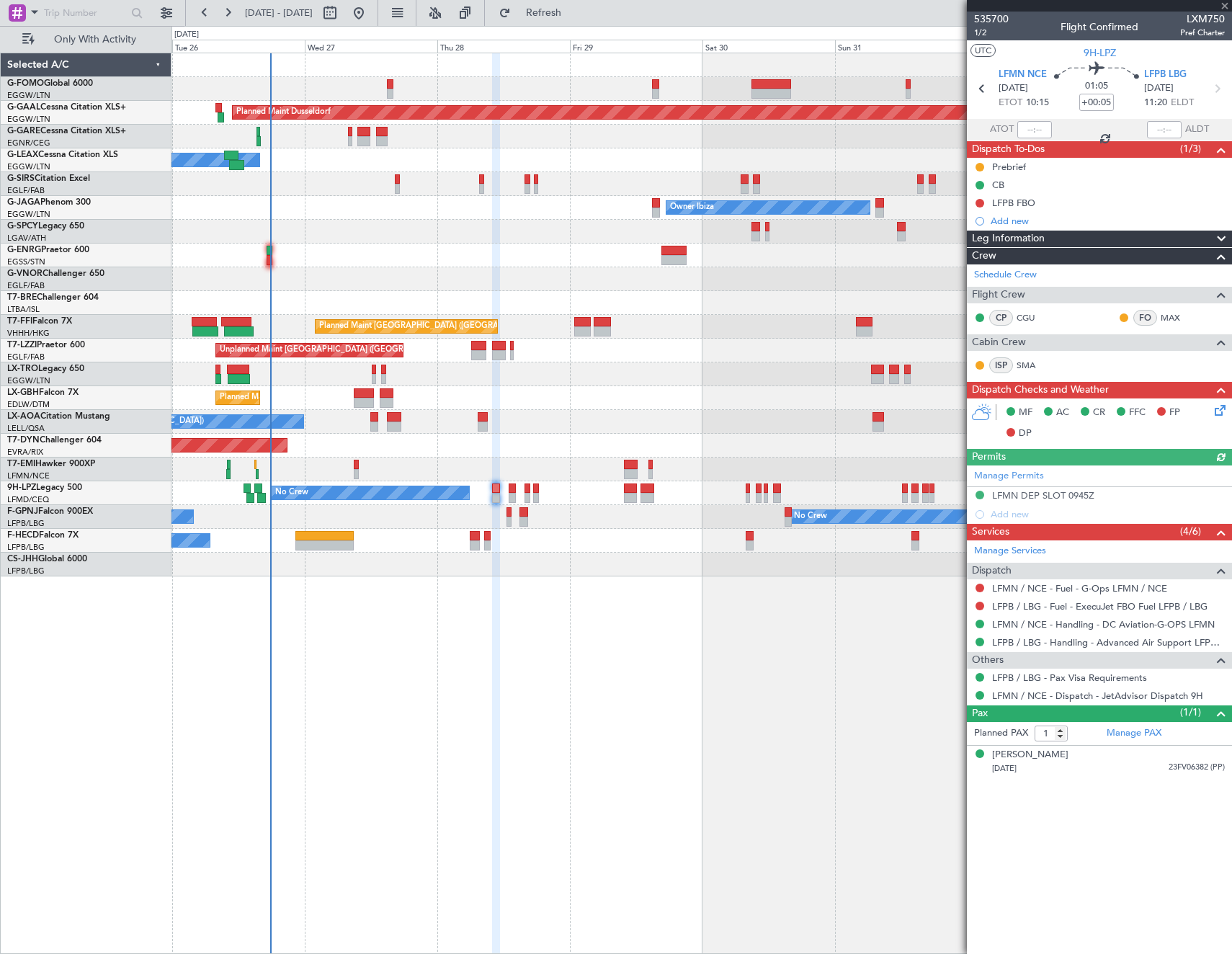
type input "+00:10"
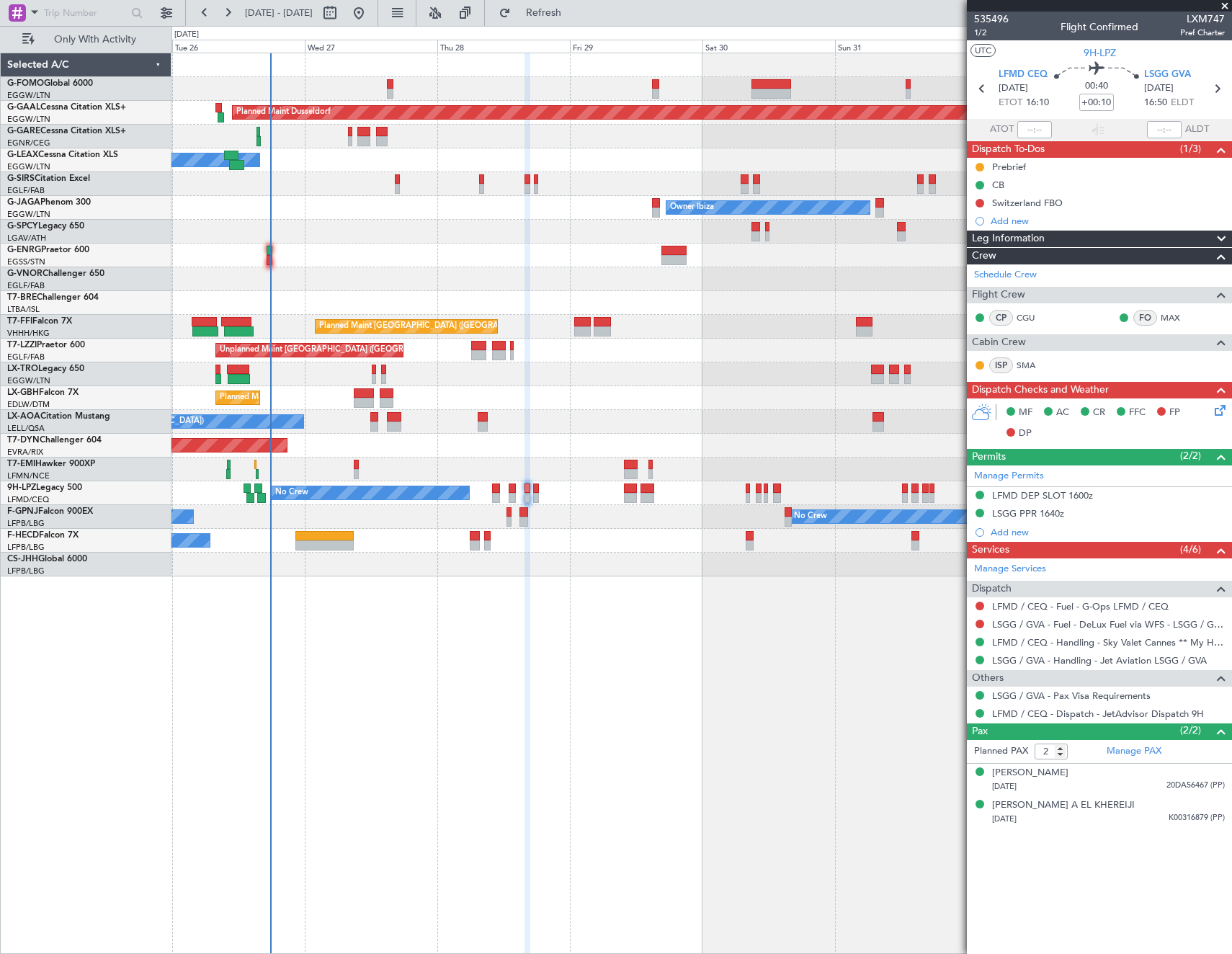
click at [767, 461] on div "Planned Maint Dusseldorf Owner Unplanned Maint Oxford (Kidlington) Owner Ibiza …" at bounding box center [701, 315] width 1060 height 523
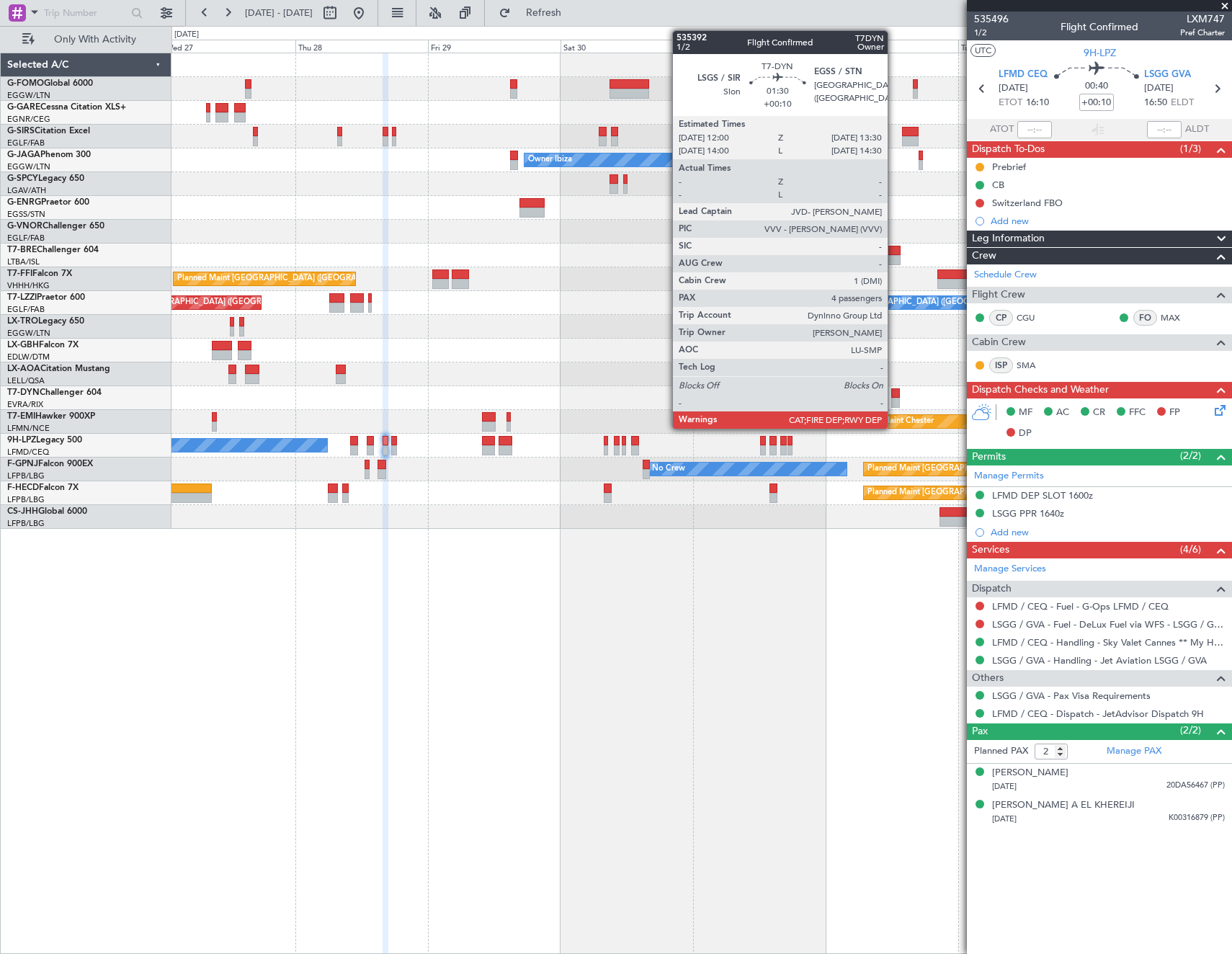
click at [894, 400] on div at bounding box center [895, 402] width 9 height 10
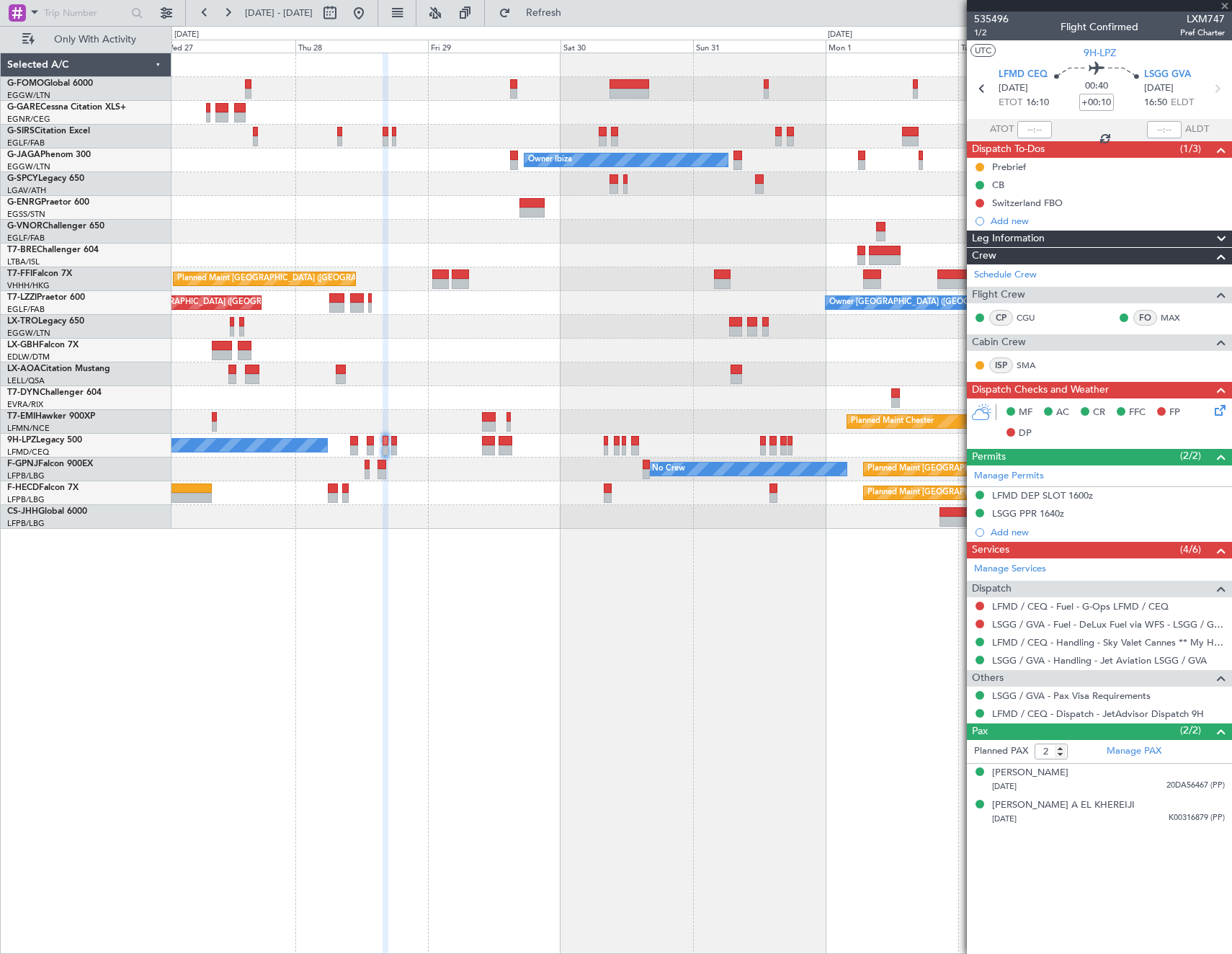
type input "4"
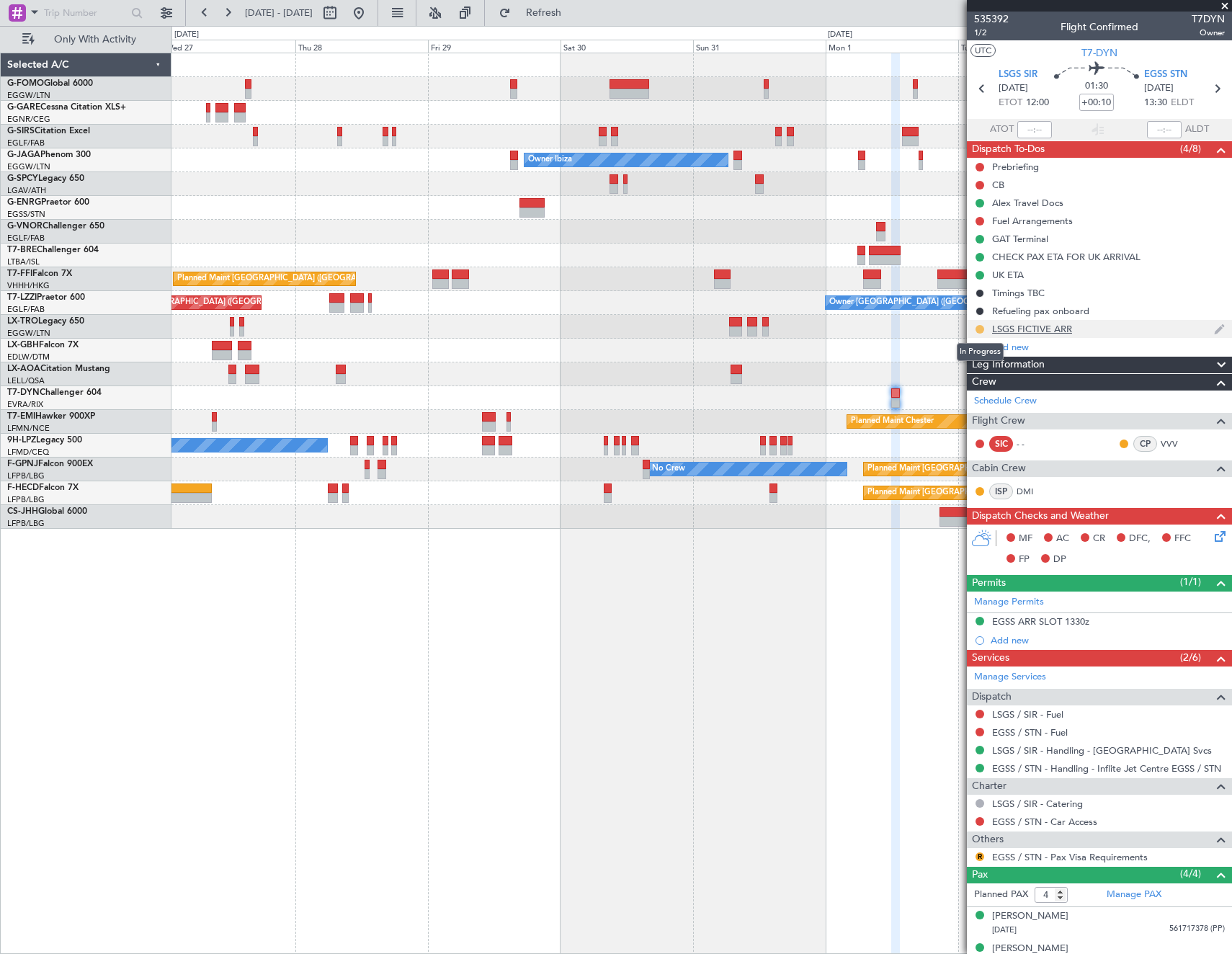
click at [978, 329] on button at bounding box center [980, 329] width 9 height 9
click at [967, 390] on span "Completed" at bounding box center [985, 393] width 48 height 15
click at [370, 16] on button at bounding box center [359, 13] width 23 height 23
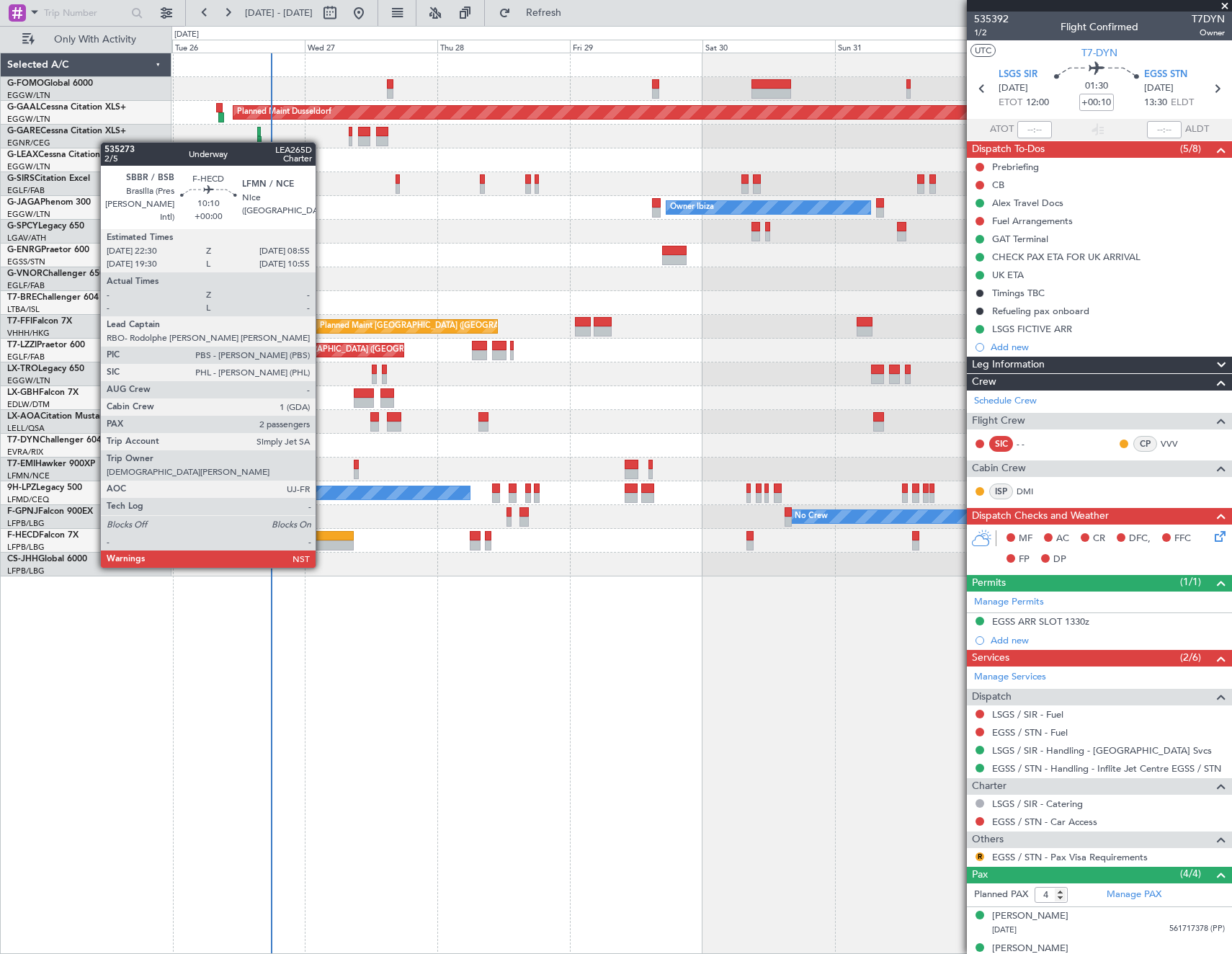
click at [322, 540] on div at bounding box center [325, 545] width 58 height 10
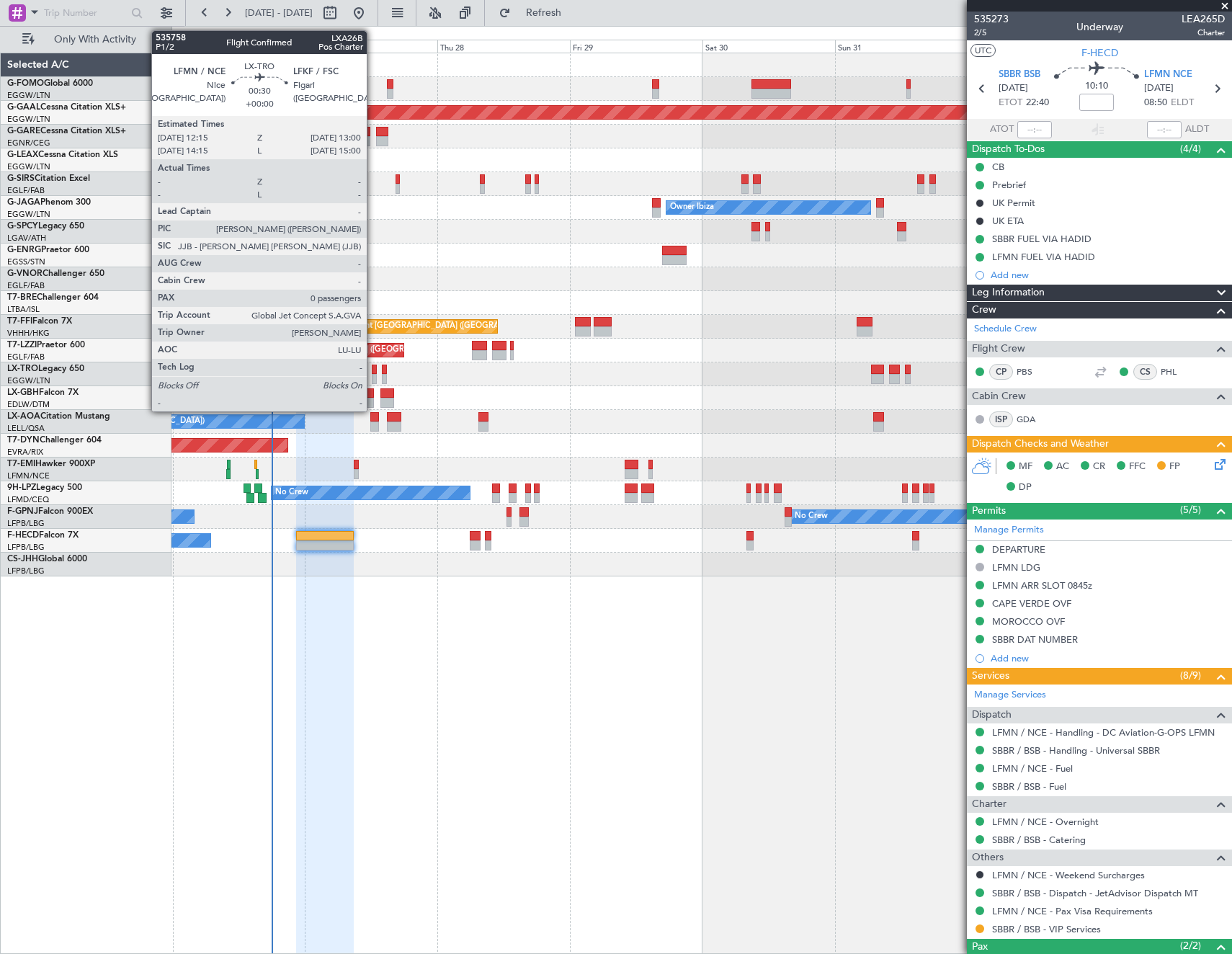
click at [373, 372] on div at bounding box center [373, 369] width 4 height 10
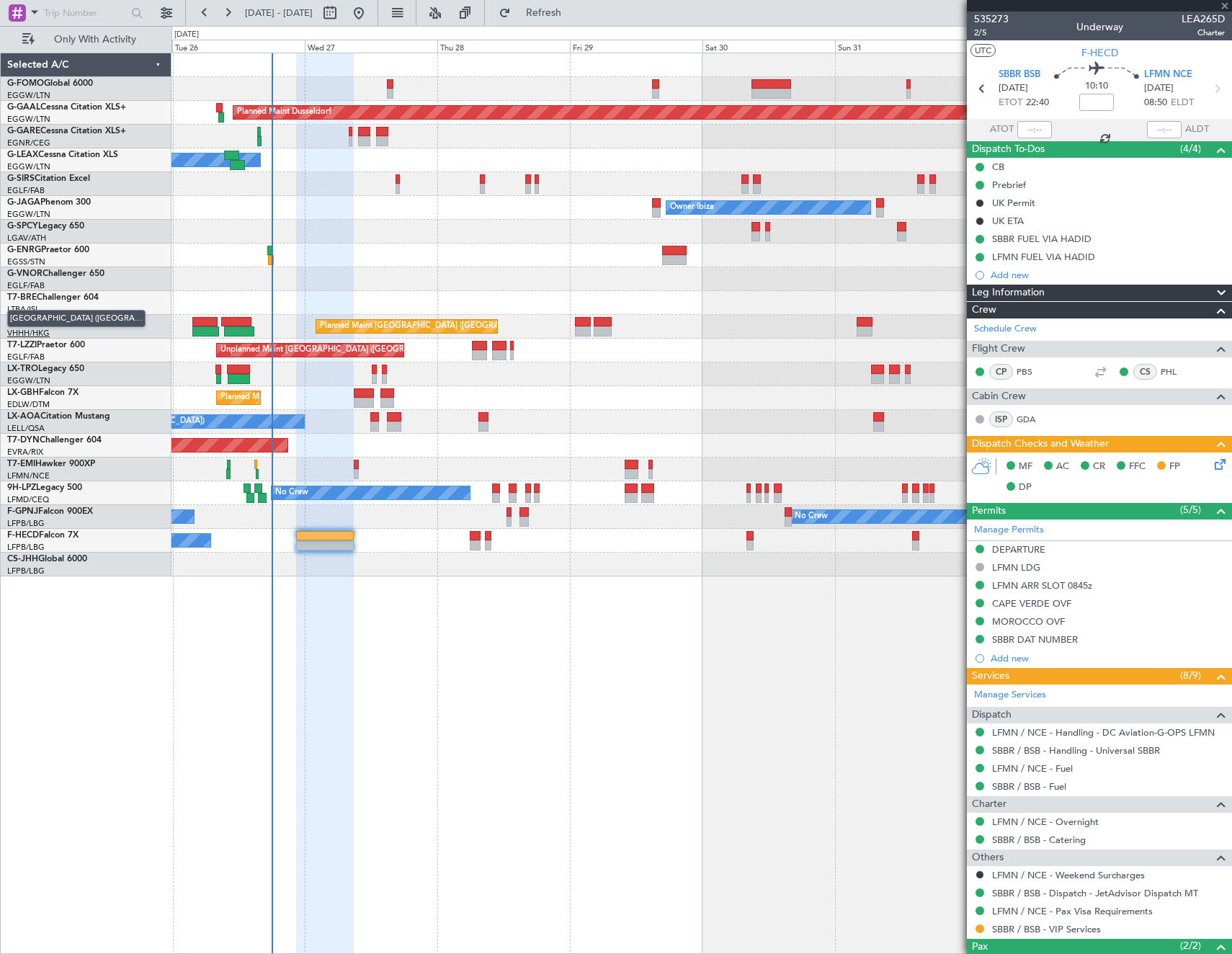
type input "0"
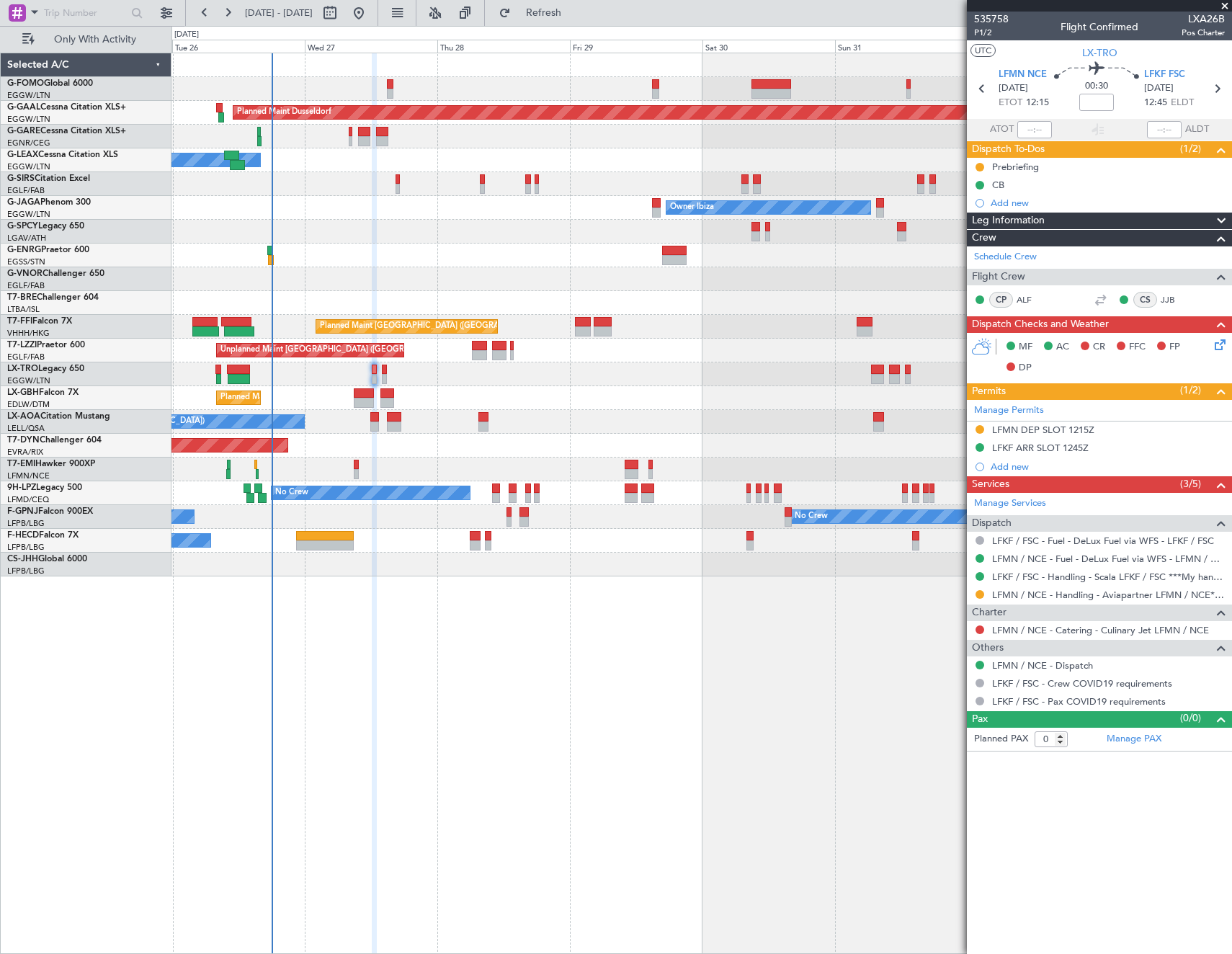
drag, startPoint x: 980, startPoint y: 592, endPoint x: 964, endPoint y: 629, distance: 40.3
click at [980, 592] on button at bounding box center [980, 594] width 9 height 9
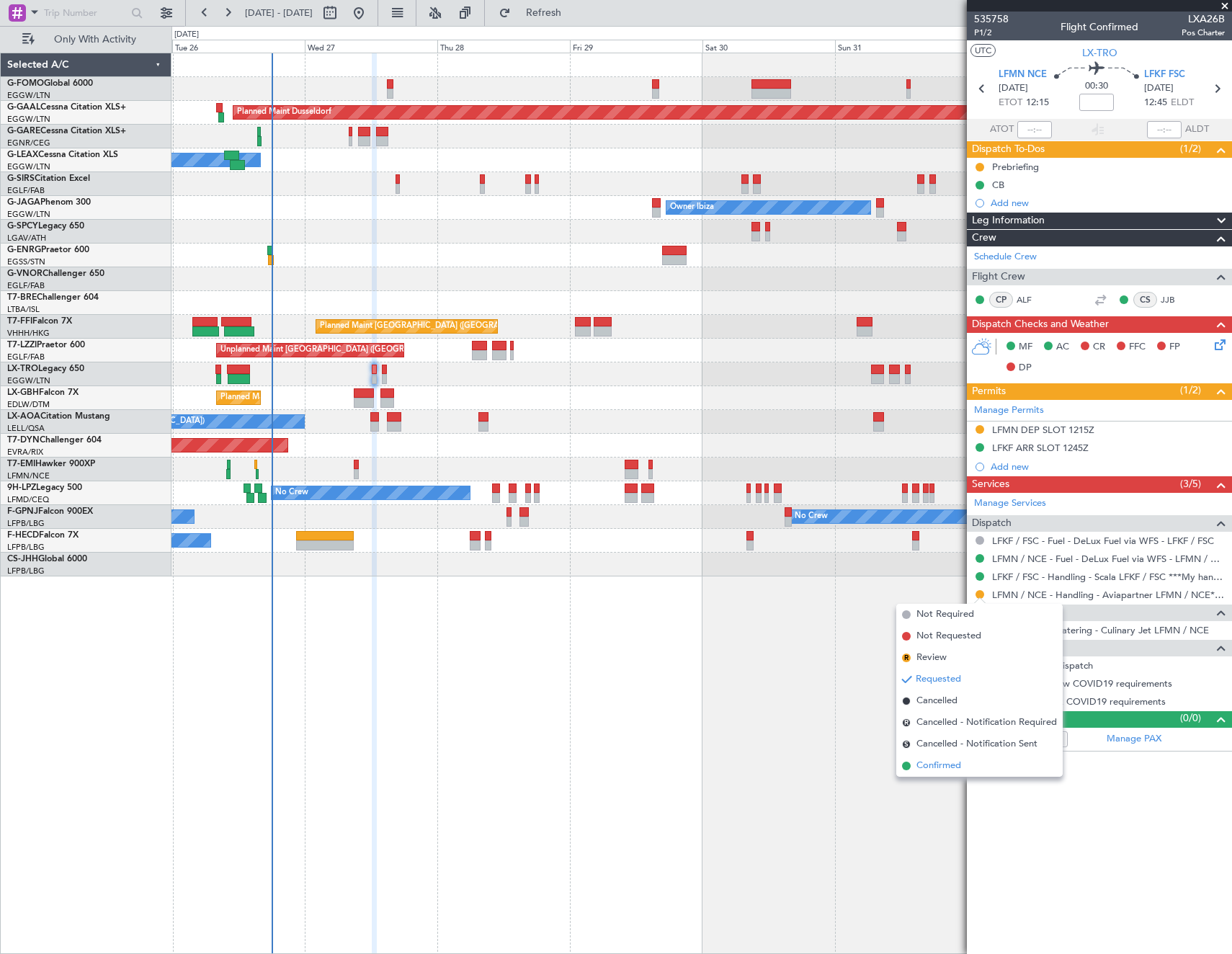
click at [933, 763] on span "Confirmed" at bounding box center [938, 766] width 45 height 15
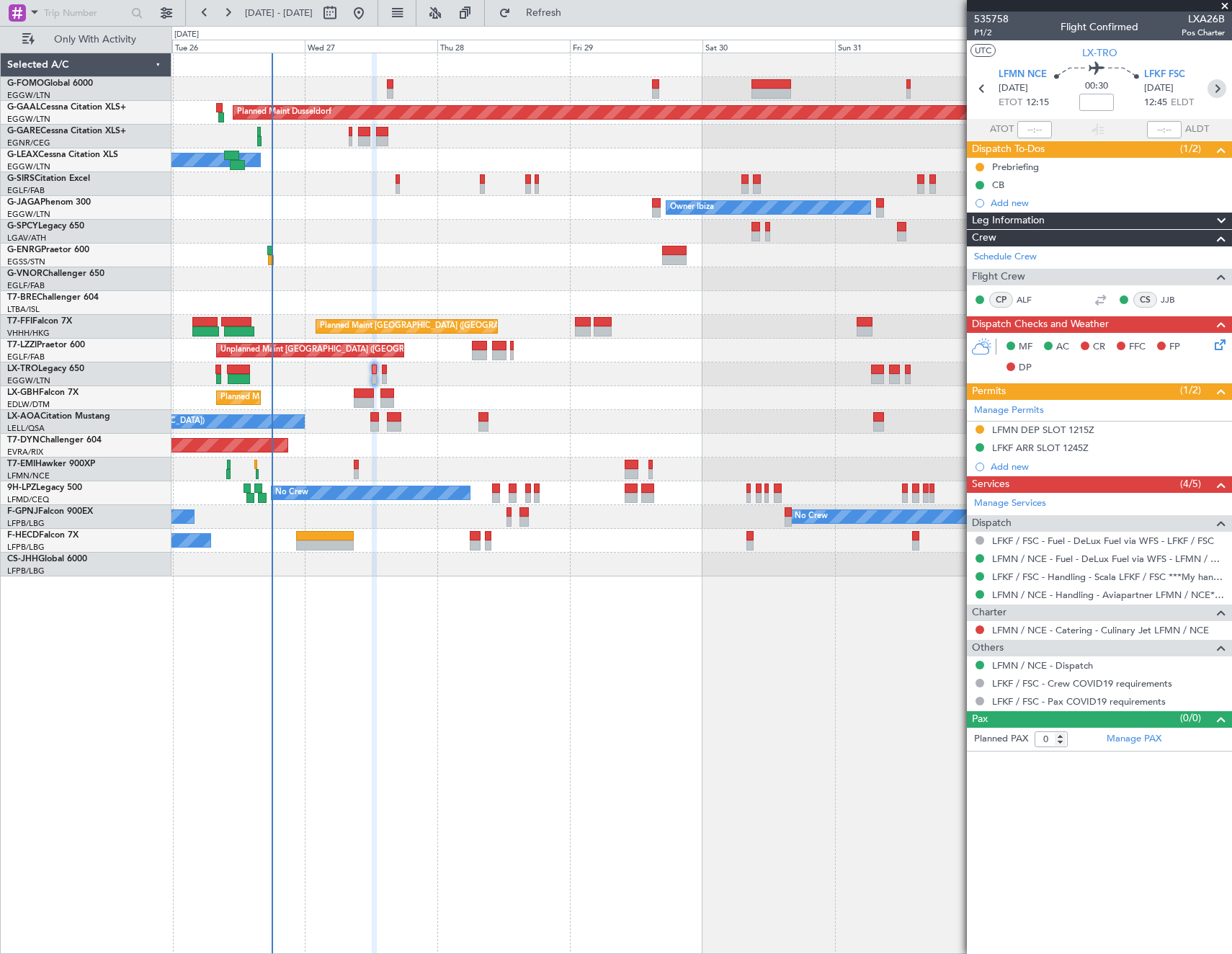
click at [1217, 91] on icon at bounding box center [1217, 88] width 19 height 19
type input "+00:05"
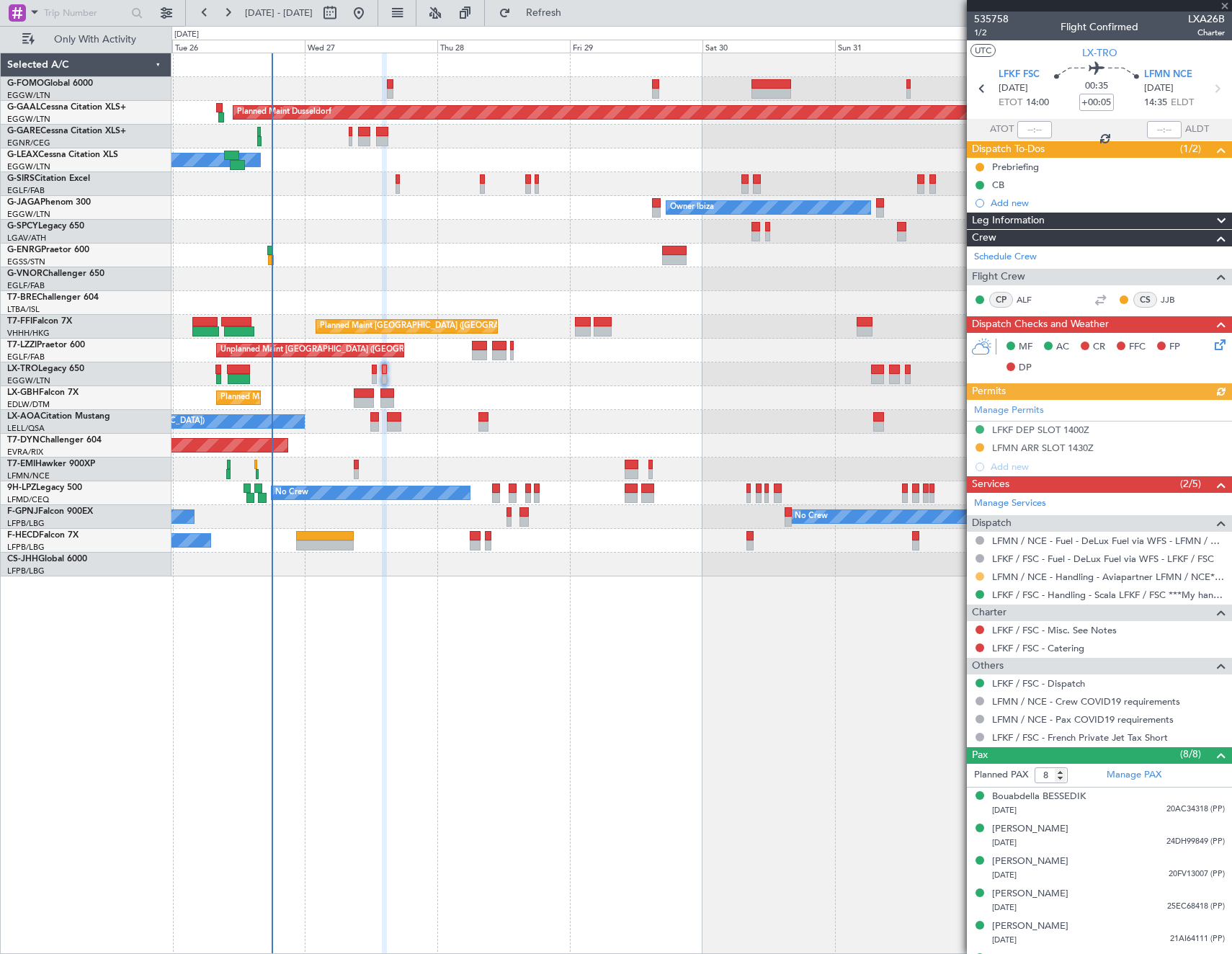
click at [980, 574] on button at bounding box center [980, 576] width 9 height 9
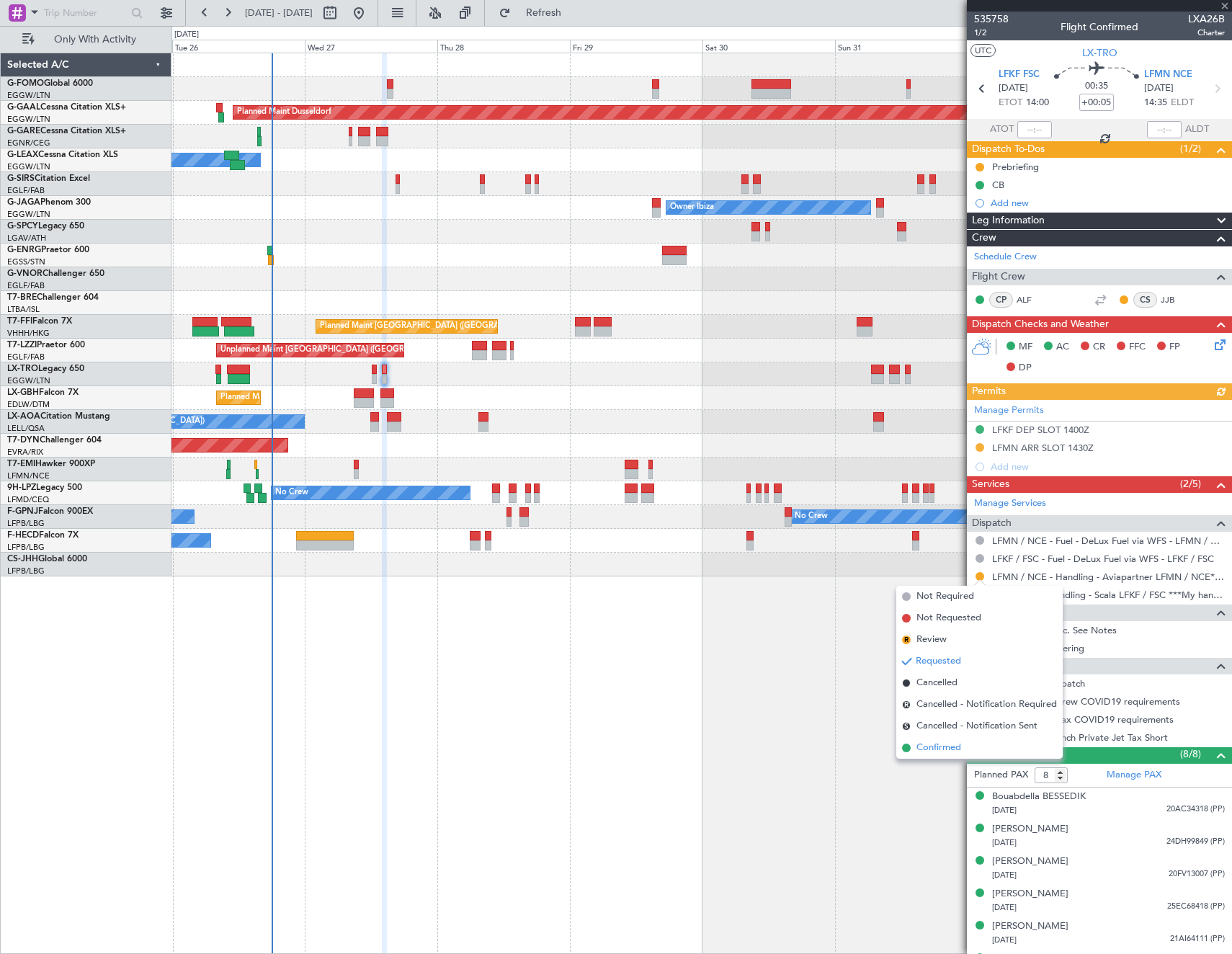
click at [921, 750] on span "Confirmed" at bounding box center [938, 748] width 45 height 15
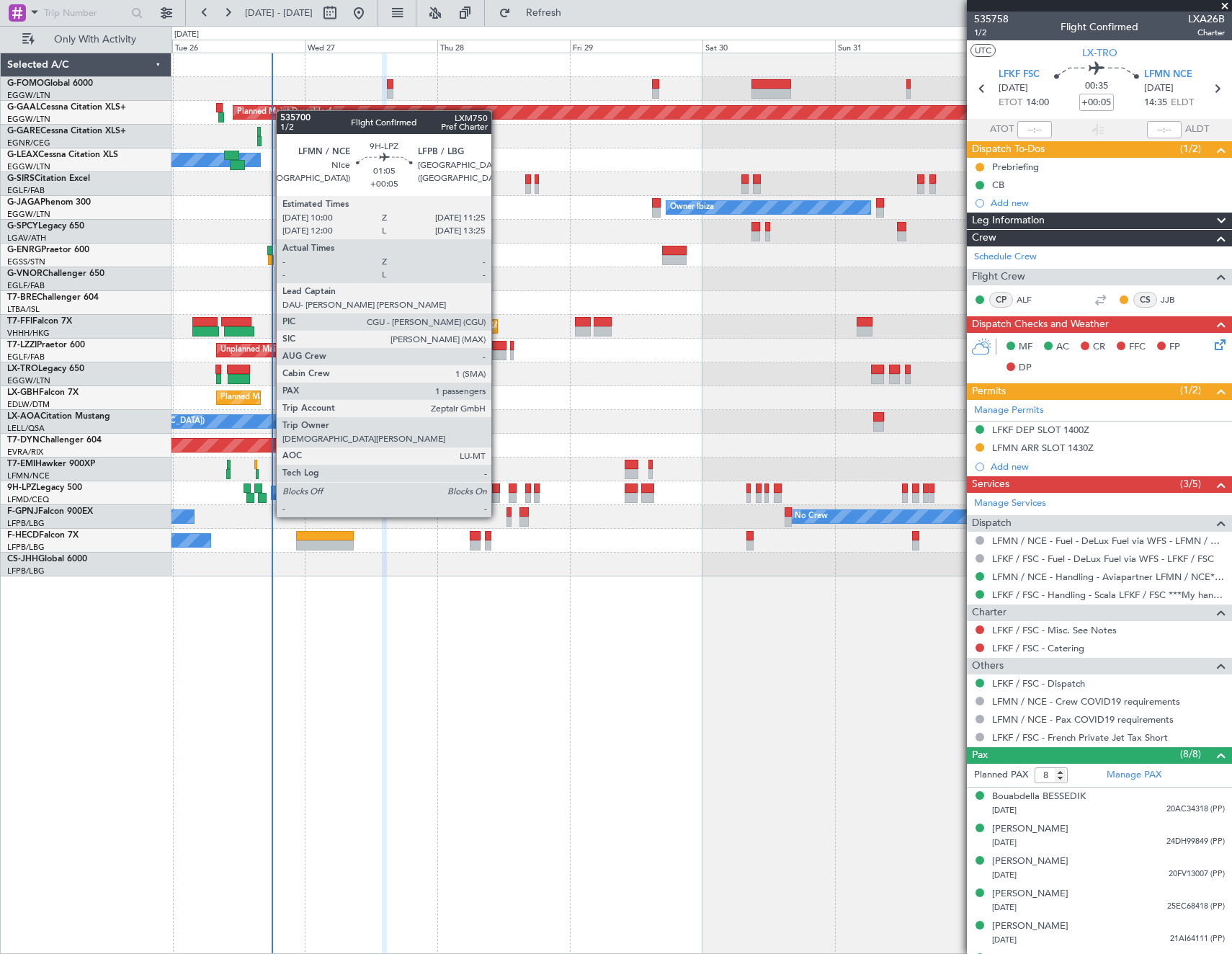
click at [498, 490] on div at bounding box center [496, 488] width 8 height 10
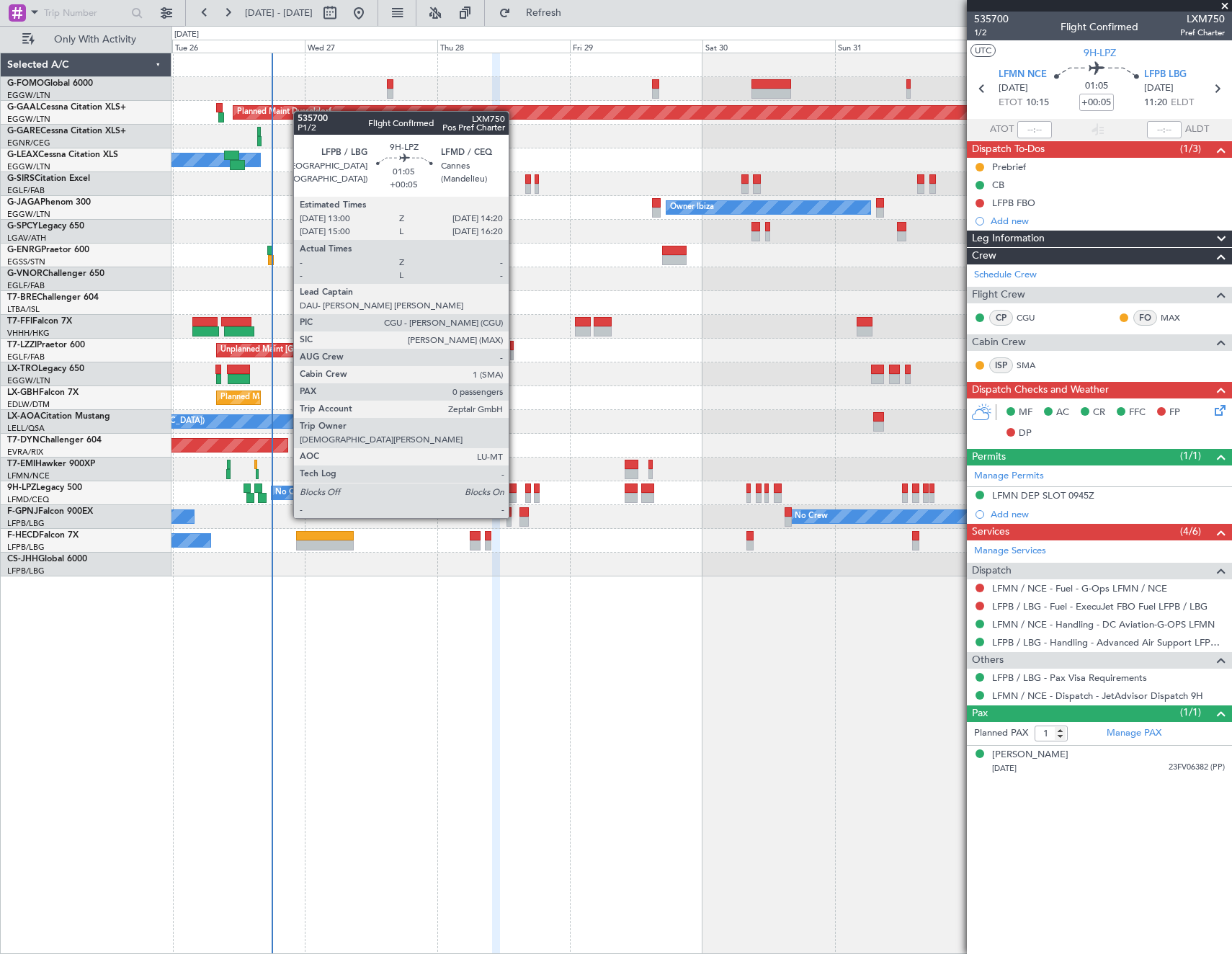
click at [514, 490] on div at bounding box center [513, 488] width 8 height 10
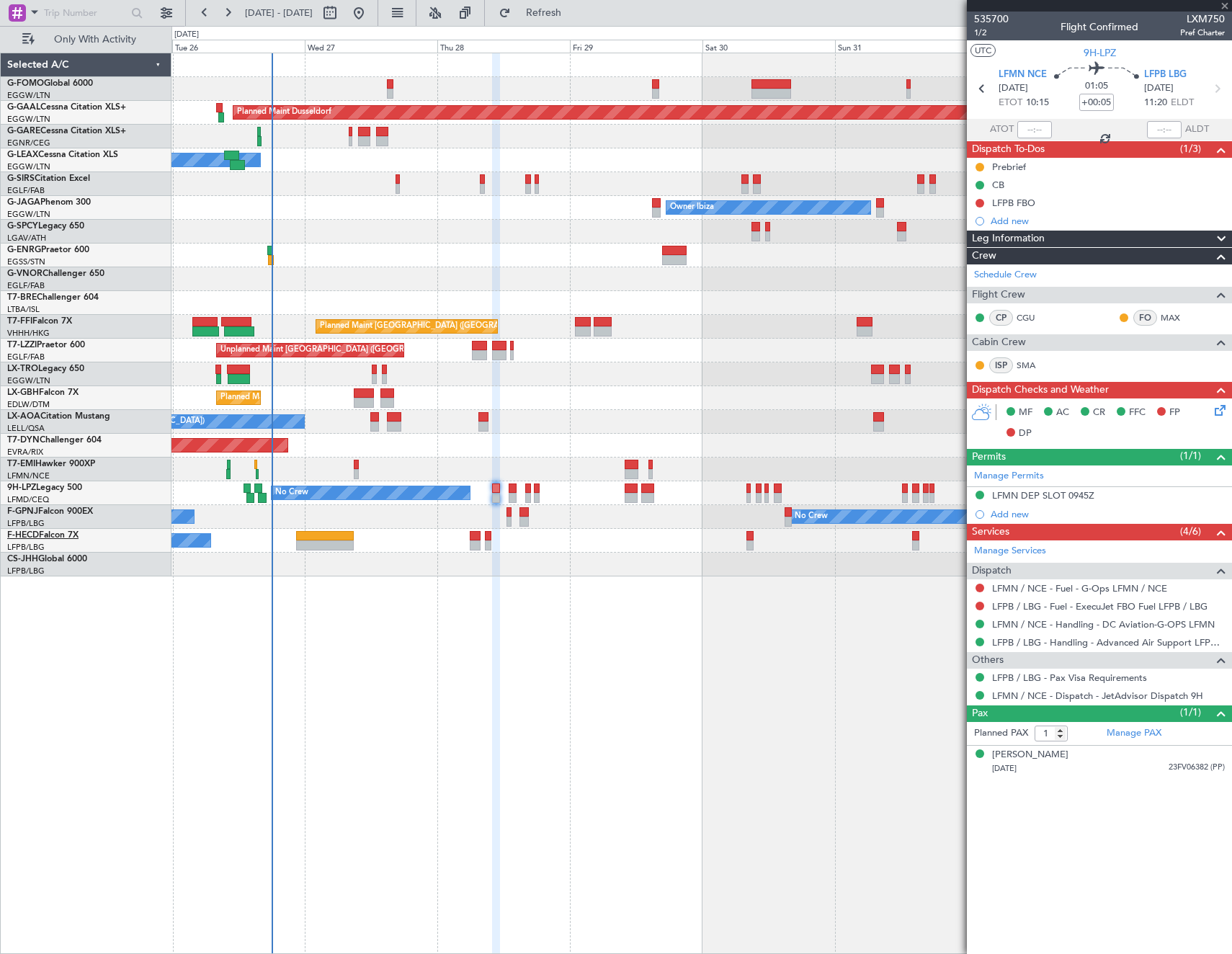
type input "0"
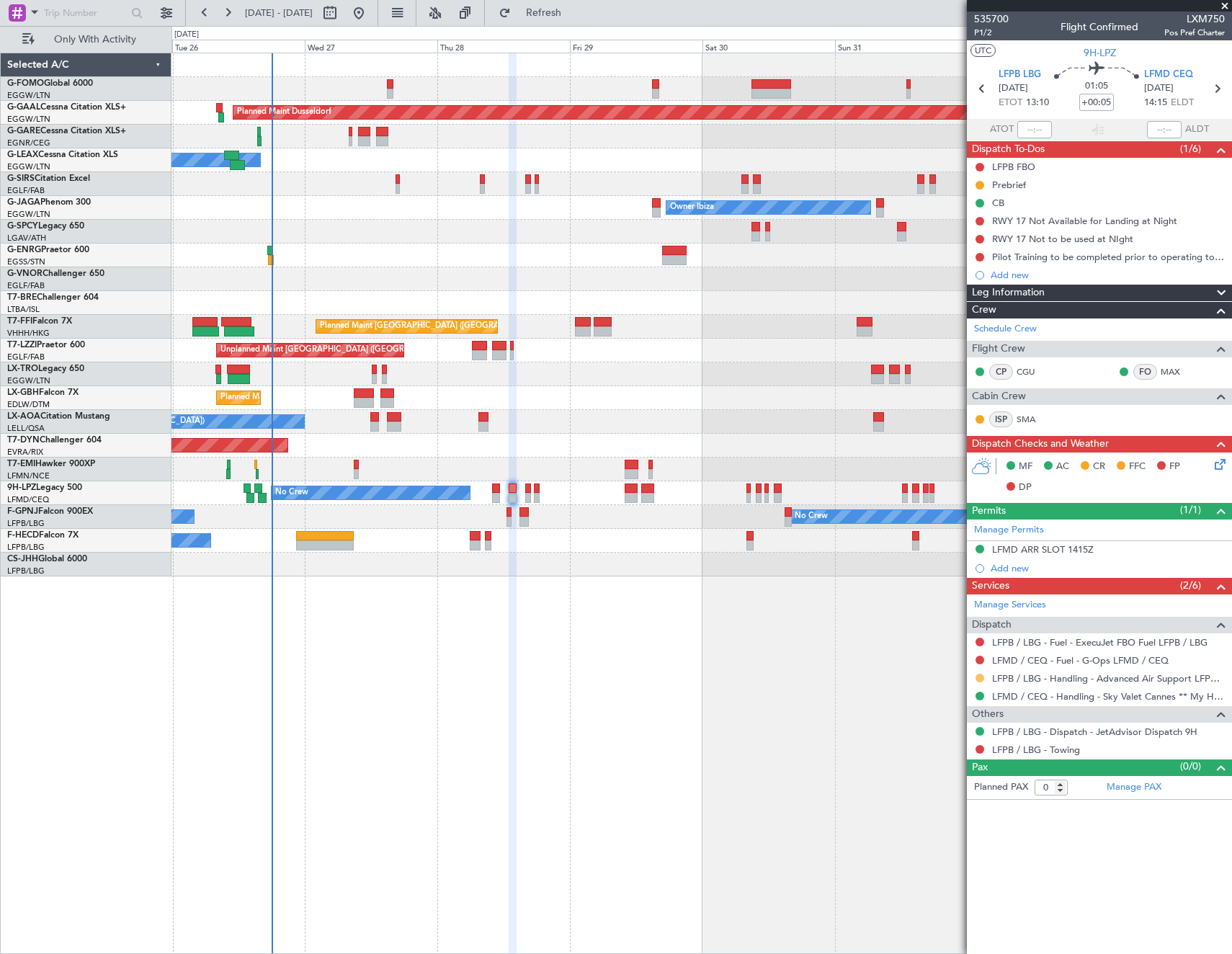
click at [978, 674] on button at bounding box center [980, 677] width 9 height 9
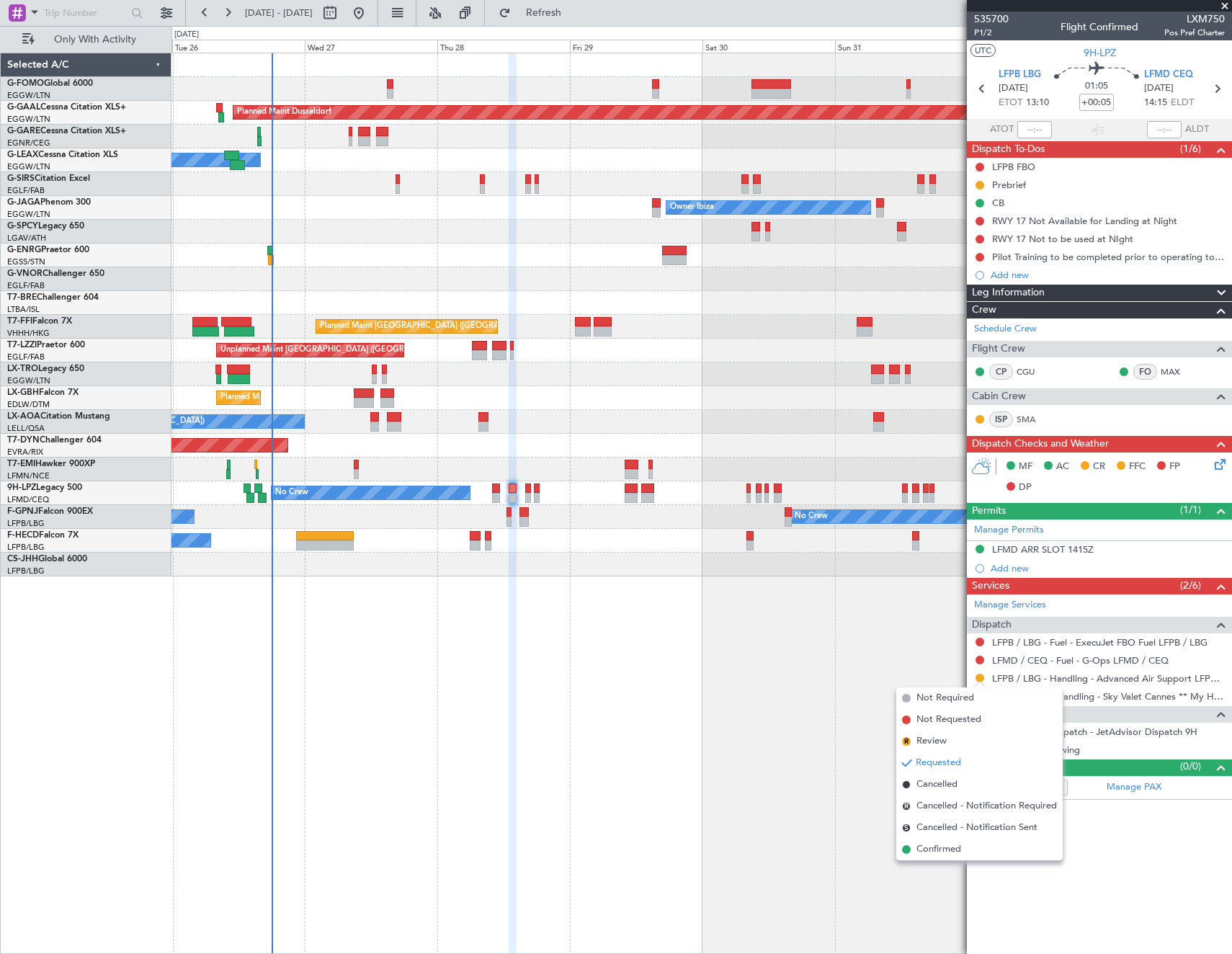
click at [962, 848] on span "Confirmed" at bounding box center [938, 849] width 45 height 15
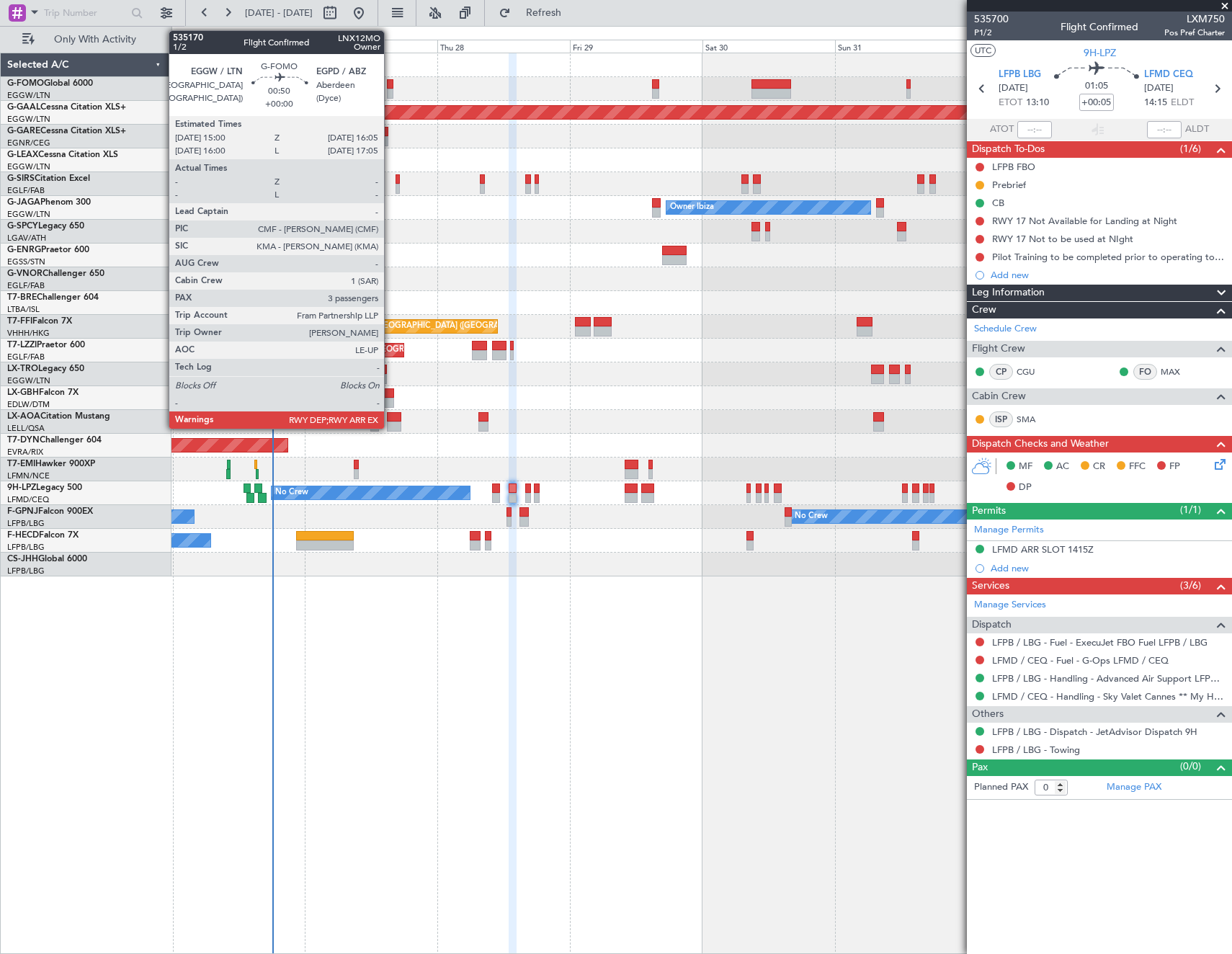
click at [390, 88] on div at bounding box center [390, 93] width 6 height 10
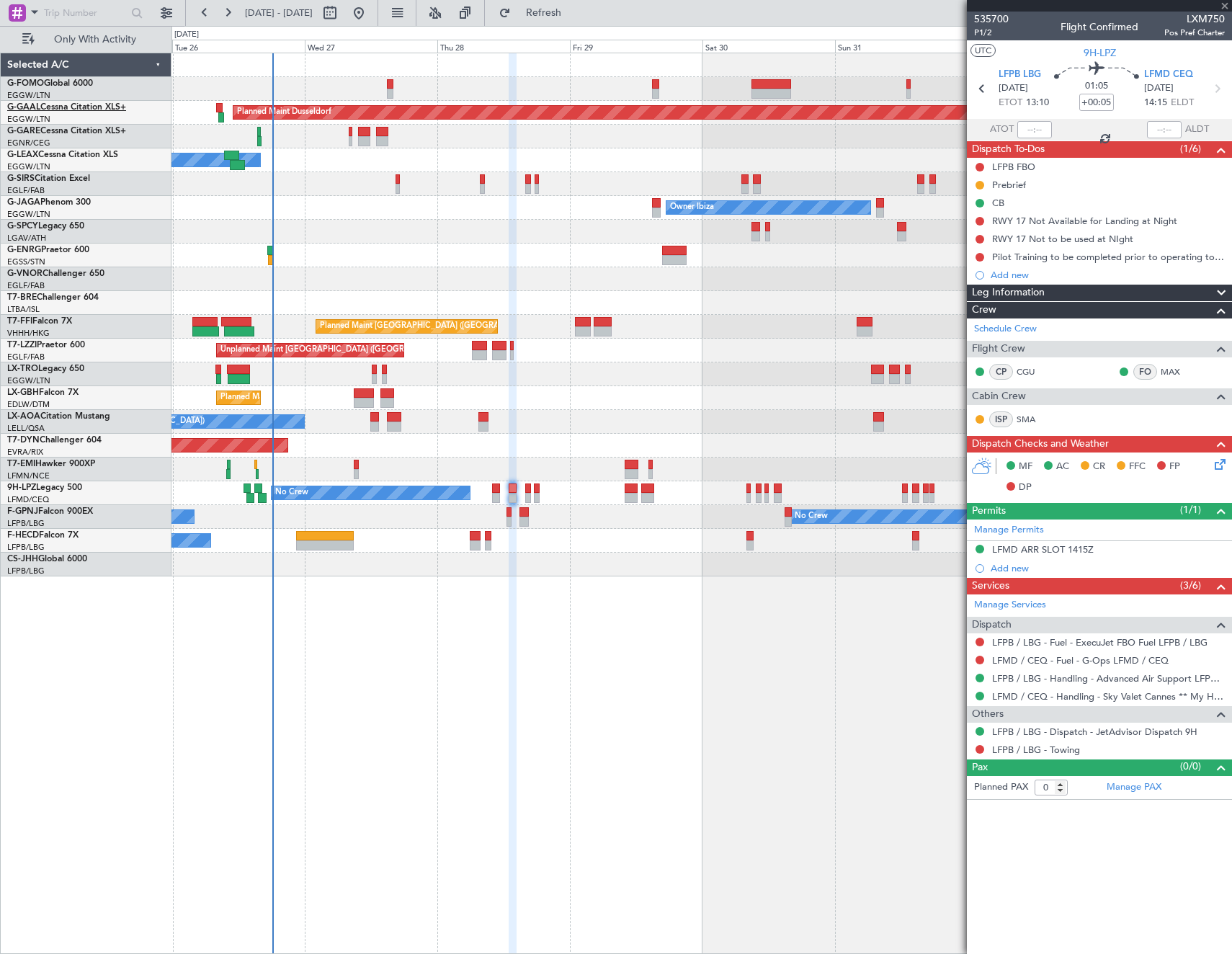
type input "3"
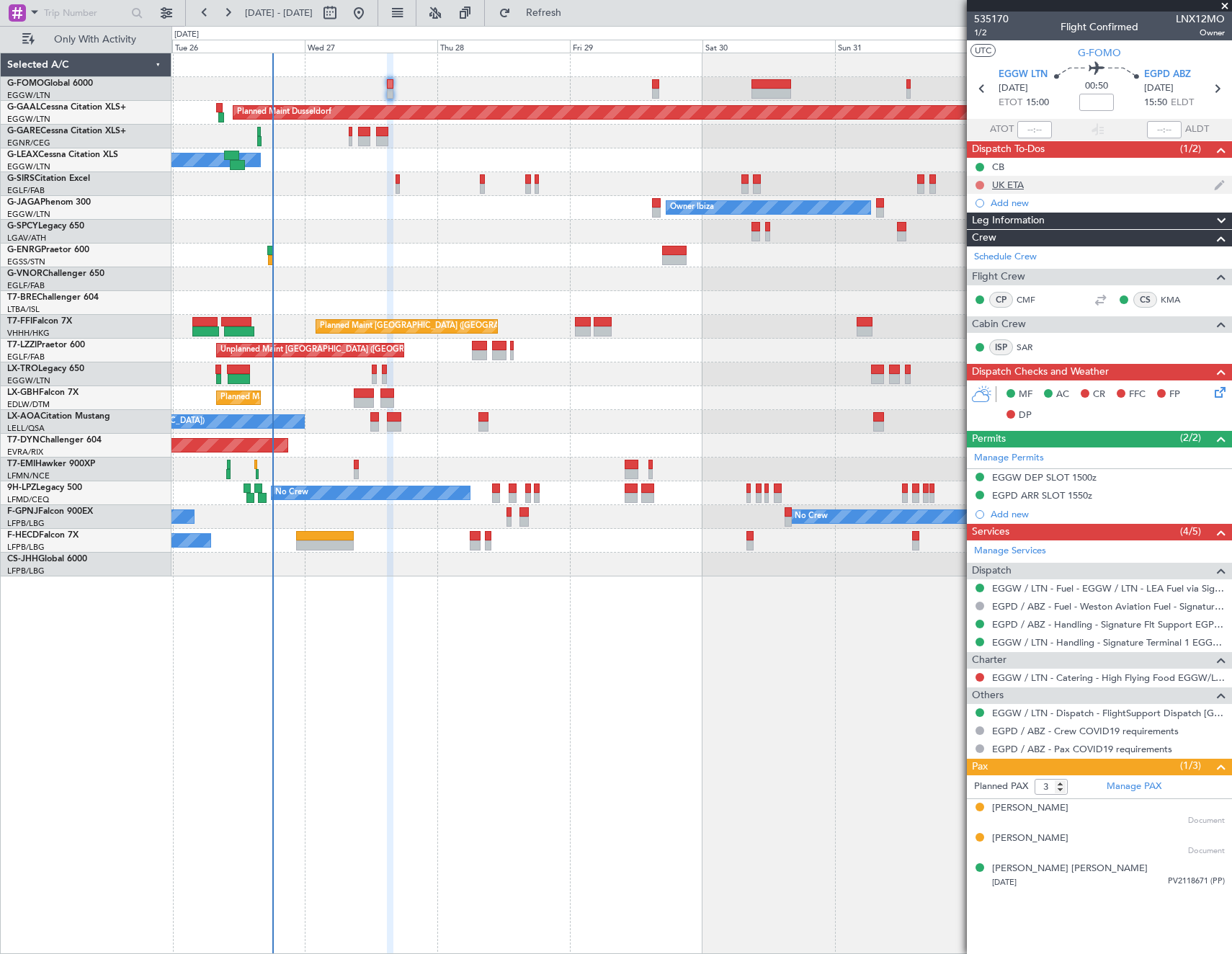
click at [980, 181] on button at bounding box center [980, 185] width 9 height 9
click at [973, 269] on span "Cancelled" at bounding box center [983, 270] width 41 height 15
click at [976, 674] on button at bounding box center [980, 677] width 9 height 9
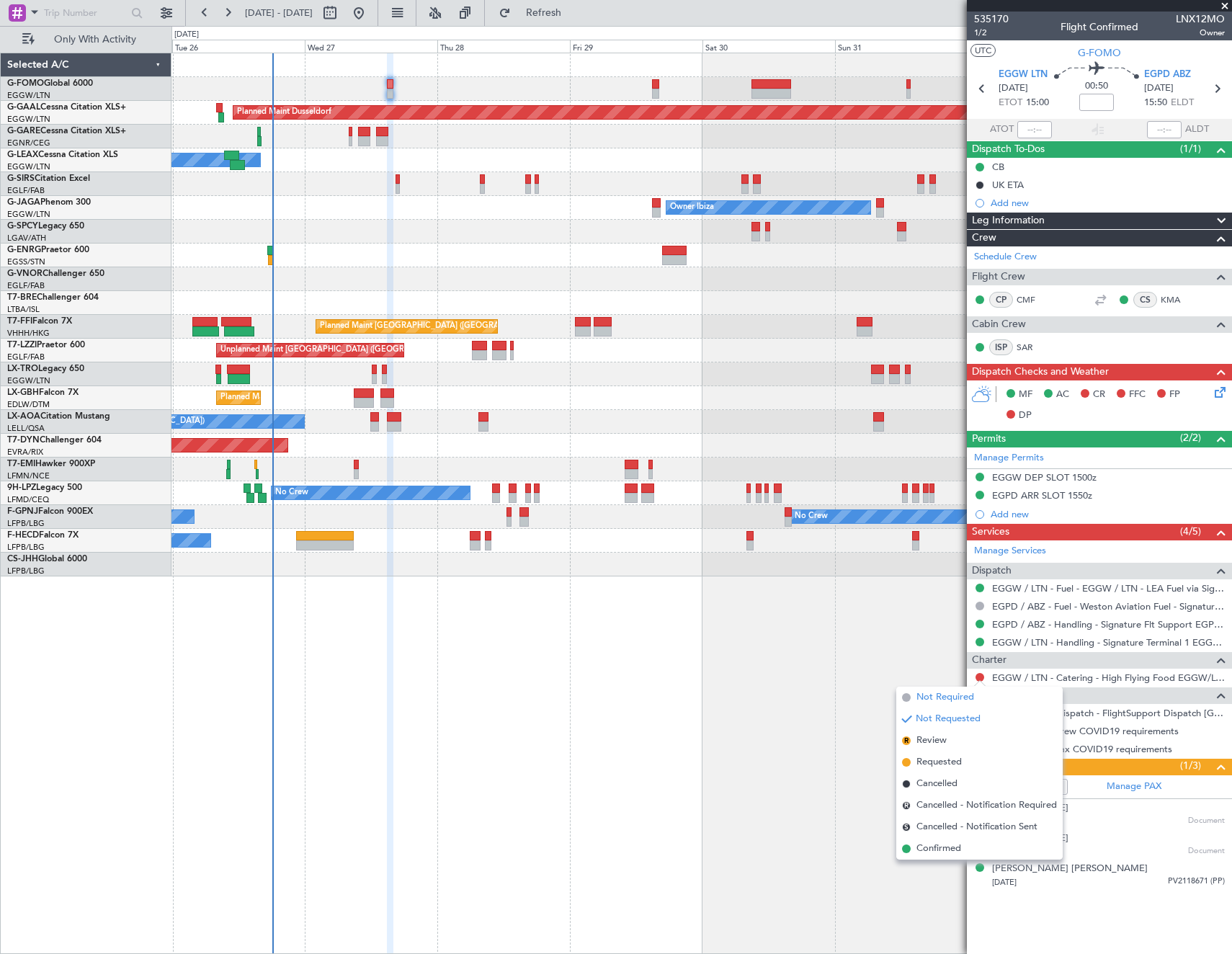
click at [957, 702] on span "Not Required" at bounding box center [945, 698] width 58 height 15
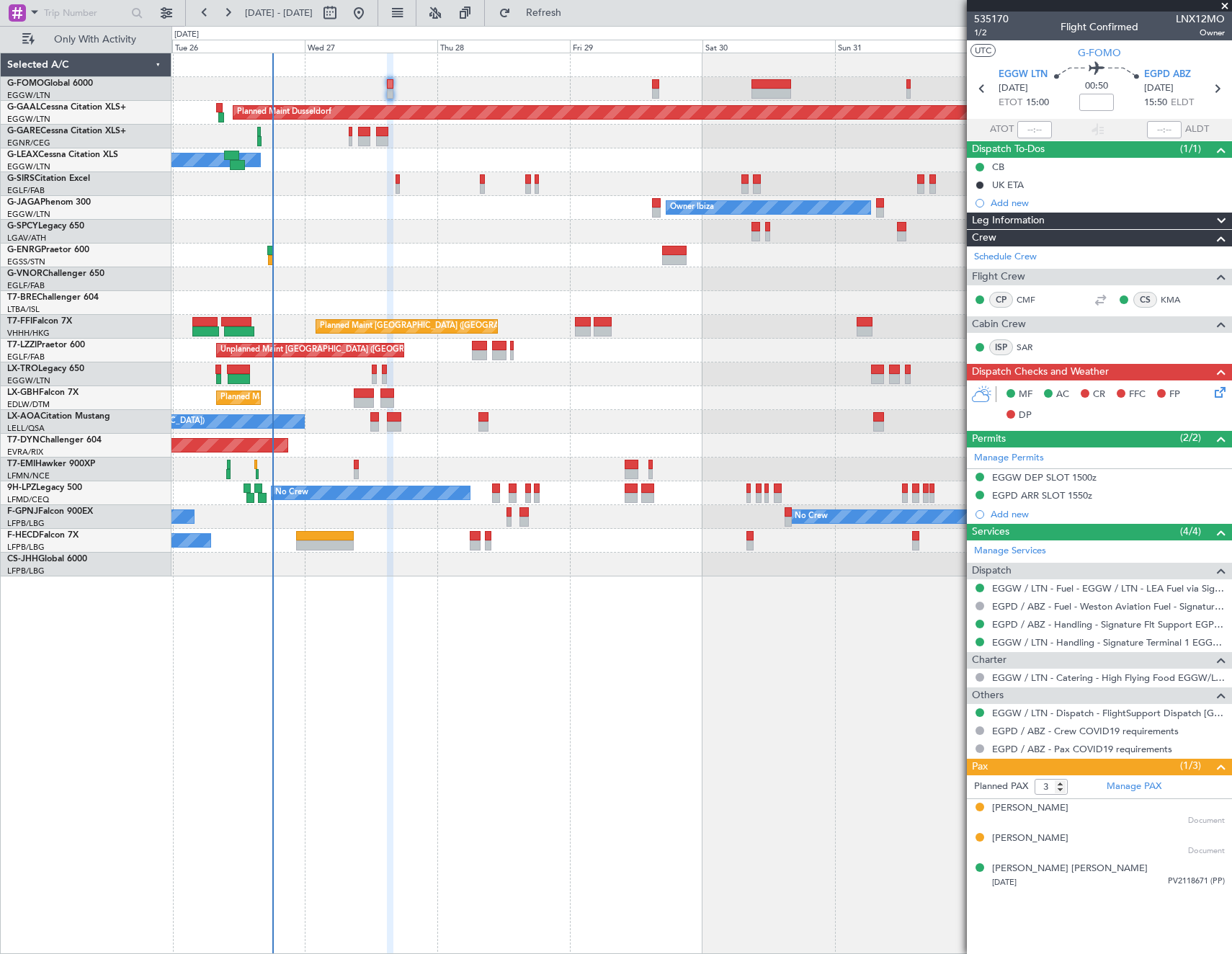
drag, startPoint x: 1058, startPoint y: 482, endPoint x: 1054, endPoint y: 496, distance: 14.6
click at [1055, 496] on mat-tooltip-component "EGGW DEP SLOT 1500z" at bounding box center [1044, 501] width 114 height 38
click at [1001, 493] on div "EGPD ARR SLOT 1550z" at bounding box center [1042, 495] width 100 height 12
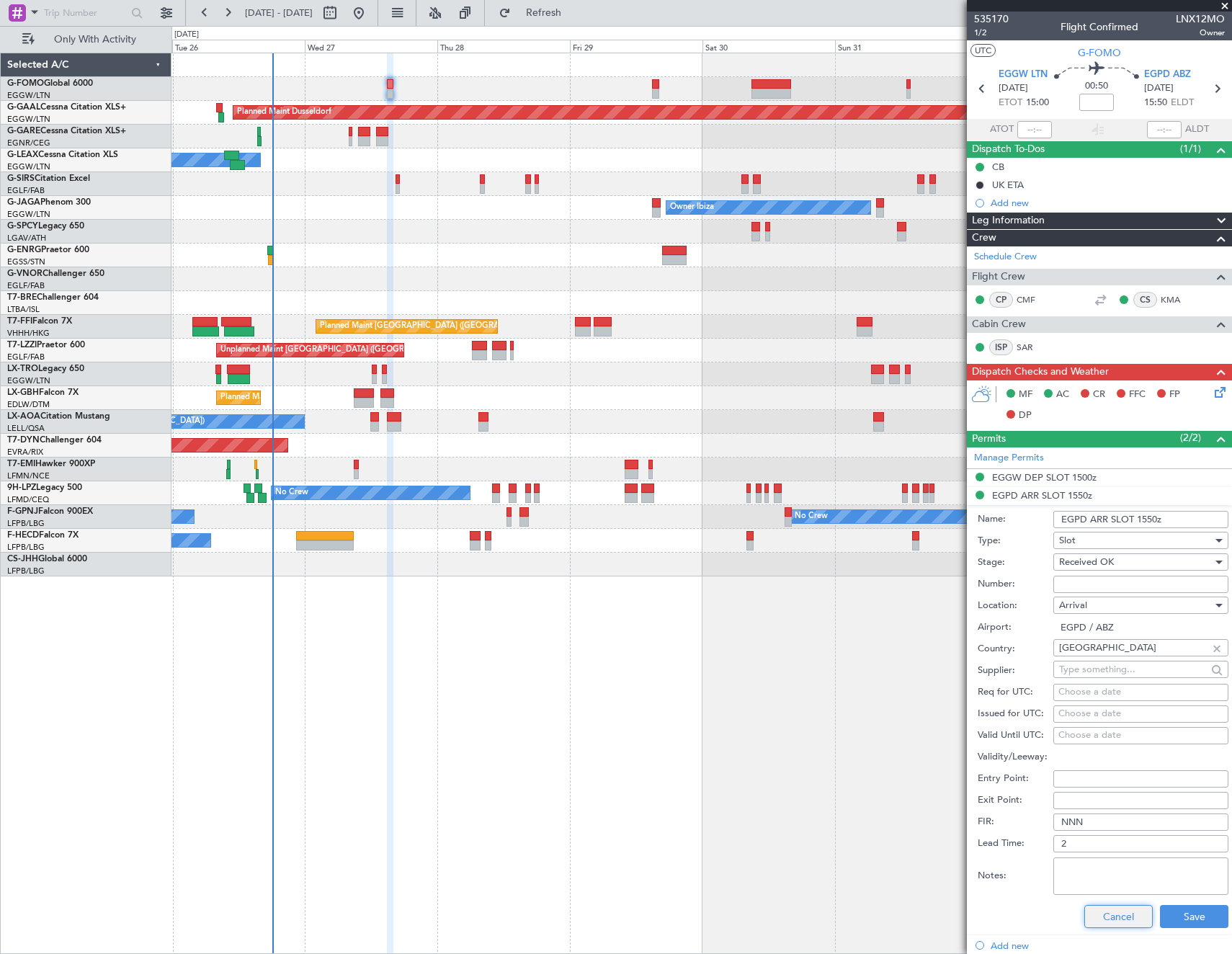
click at [1122, 917] on button "Cancel" at bounding box center [1118, 916] width 68 height 23
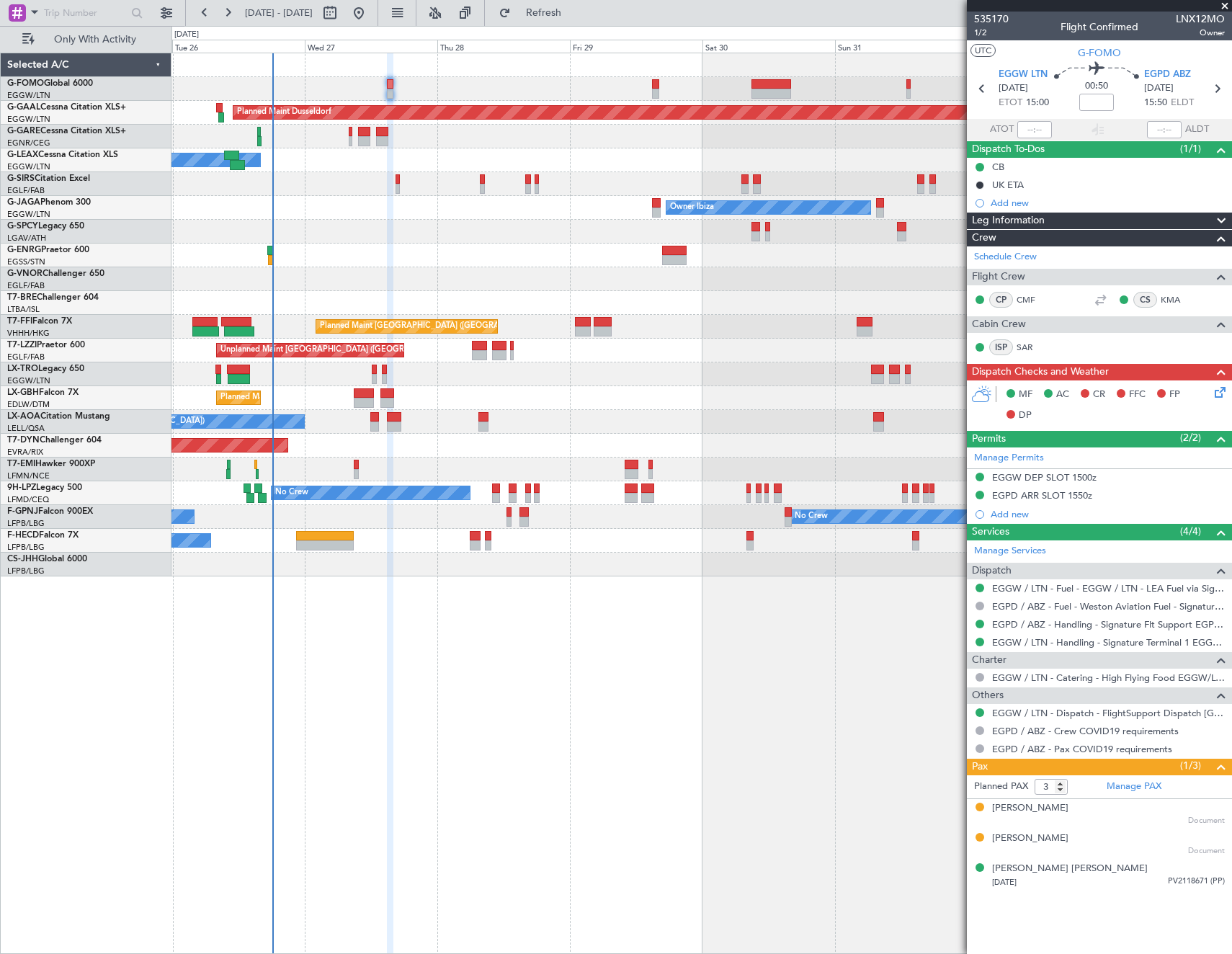
click at [987, 36] on mat-tooltip-component "Trip Number" at bounding box center [991, 45] width 71 height 38
click at [980, 36] on span "1/2" at bounding box center [991, 32] width 35 height 12
click at [976, 28] on span "1/2" at bounding box center [991, 32] width 35 height 12
click at [1218, 393] on icon at bounding box center [1218, 389] width 11 height 11
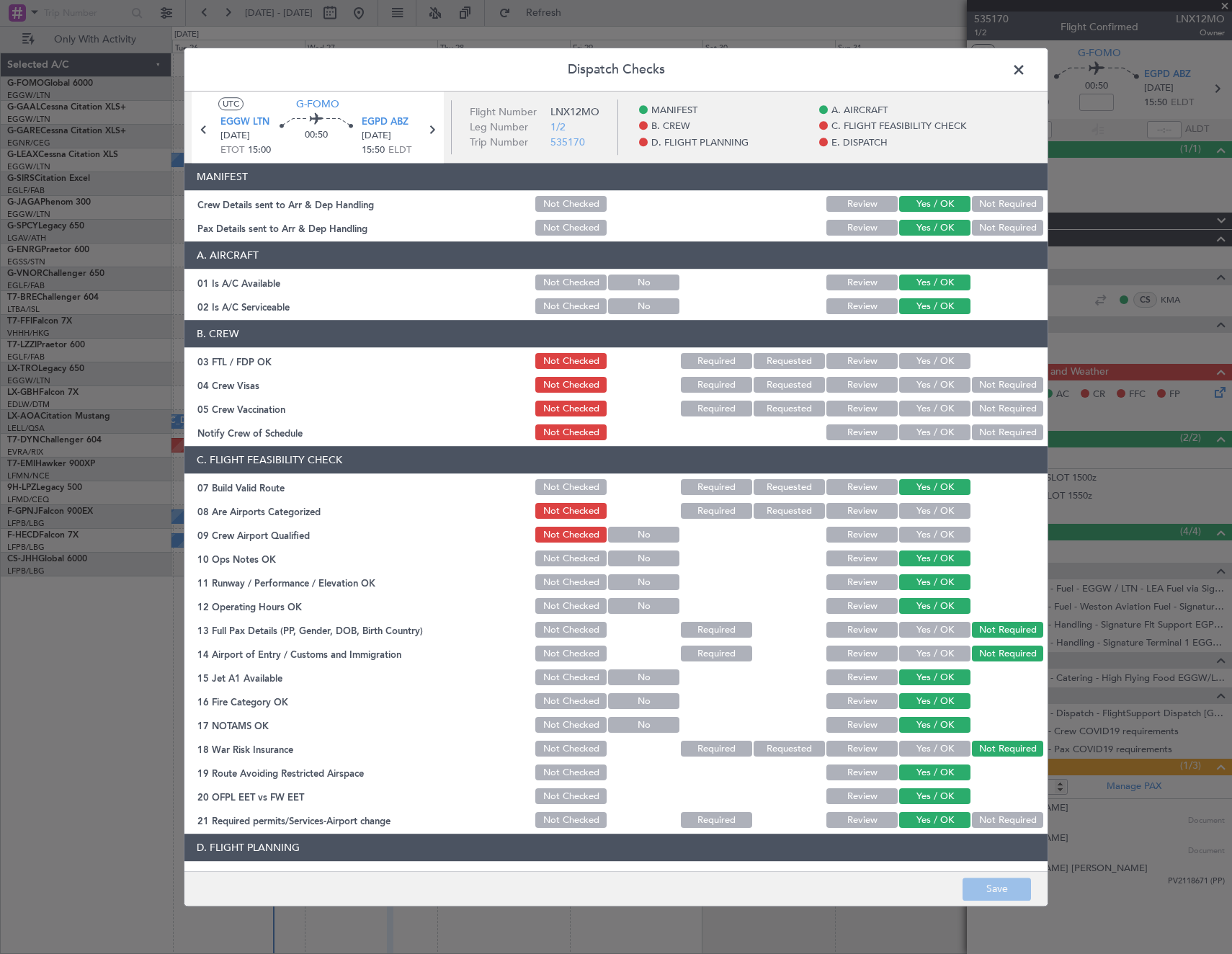
scroll to position [581, 0]
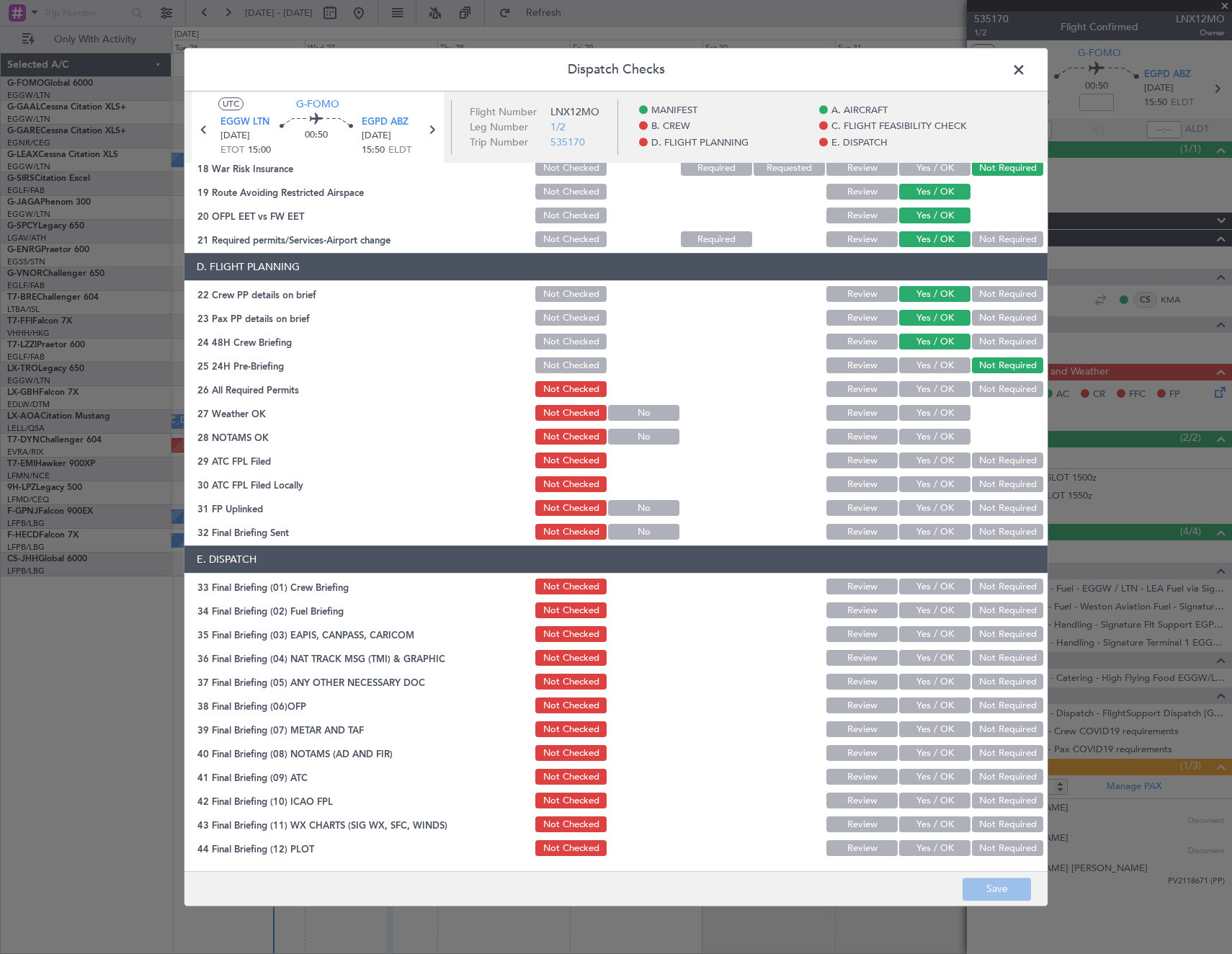
click at [932, 389] on button "Yes / OK" at bounding box center [935, 390] width 71 height 16
click at [928, 416] on button "Yes / OK" at bounding box center [935, 414] width 71 height 16
click at [933, 437] on button "Yes / OK" at bounding box center [935, 437] width 71 height 16
drag, startPoint x: 935, startPoint y: 466, endPoint x: 953, endPoint y: 471, distance: 18.7
click at [941, 466] on button "Yes / OK" at bounding box center [935, 462] width 71 height 16
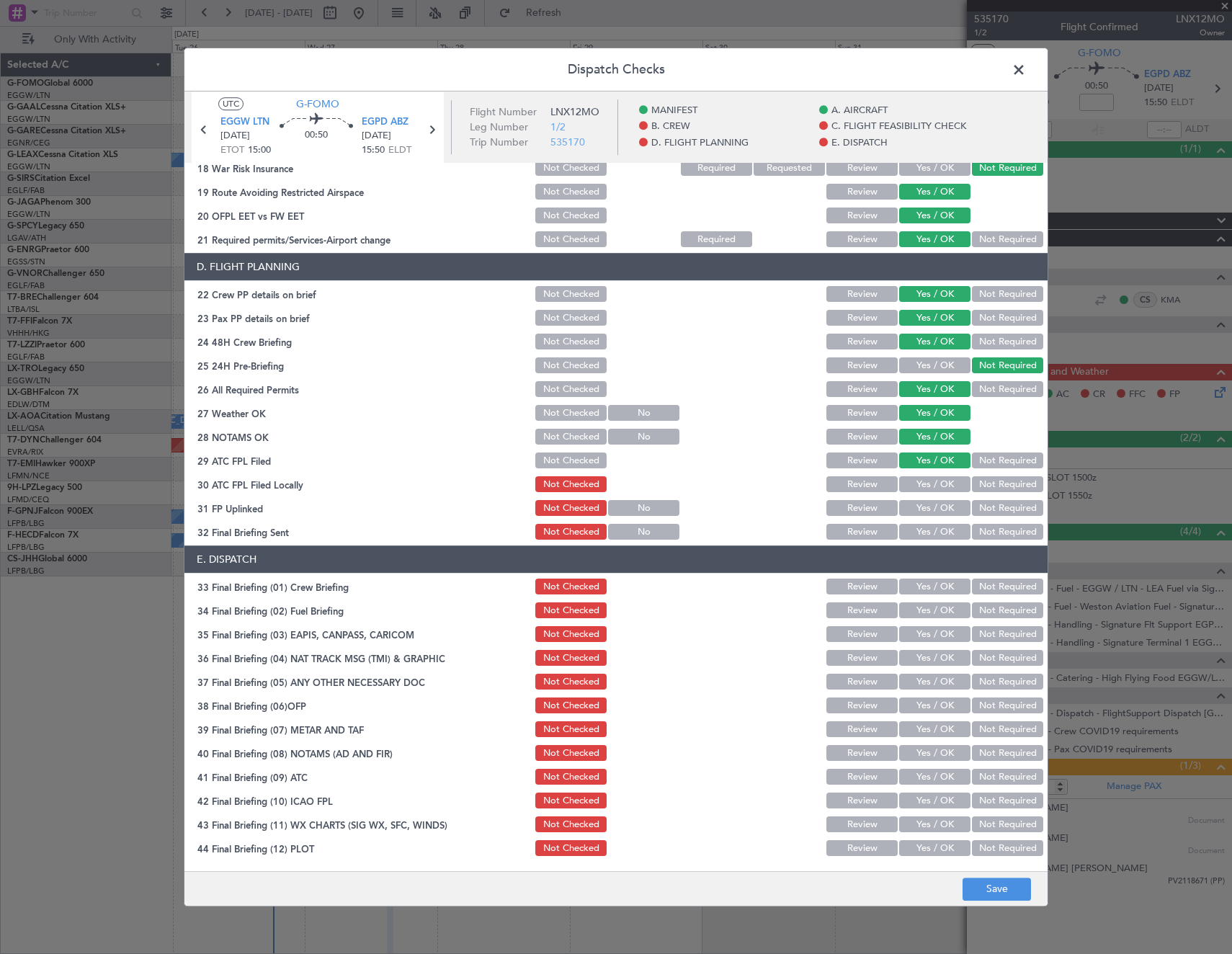
click at [996, 484] on button "Not Required" at bounding box center [1008, 485] width 71 height 16
click at [951, 506] on button "Yes / OK" at bounding box center [935, 509] width 71 height 16
drag, startPoint x: 989, startPoint y: 531, endPoint x: 944, endPoint y: 582, distance: 68.0
click at [987, 535] on button "Not Required" at bounding box center [1008, 532] width 71 height 16
click at [941, 587] on button "Yes / OK" at bounding box center [935, 587] width 71 height 16
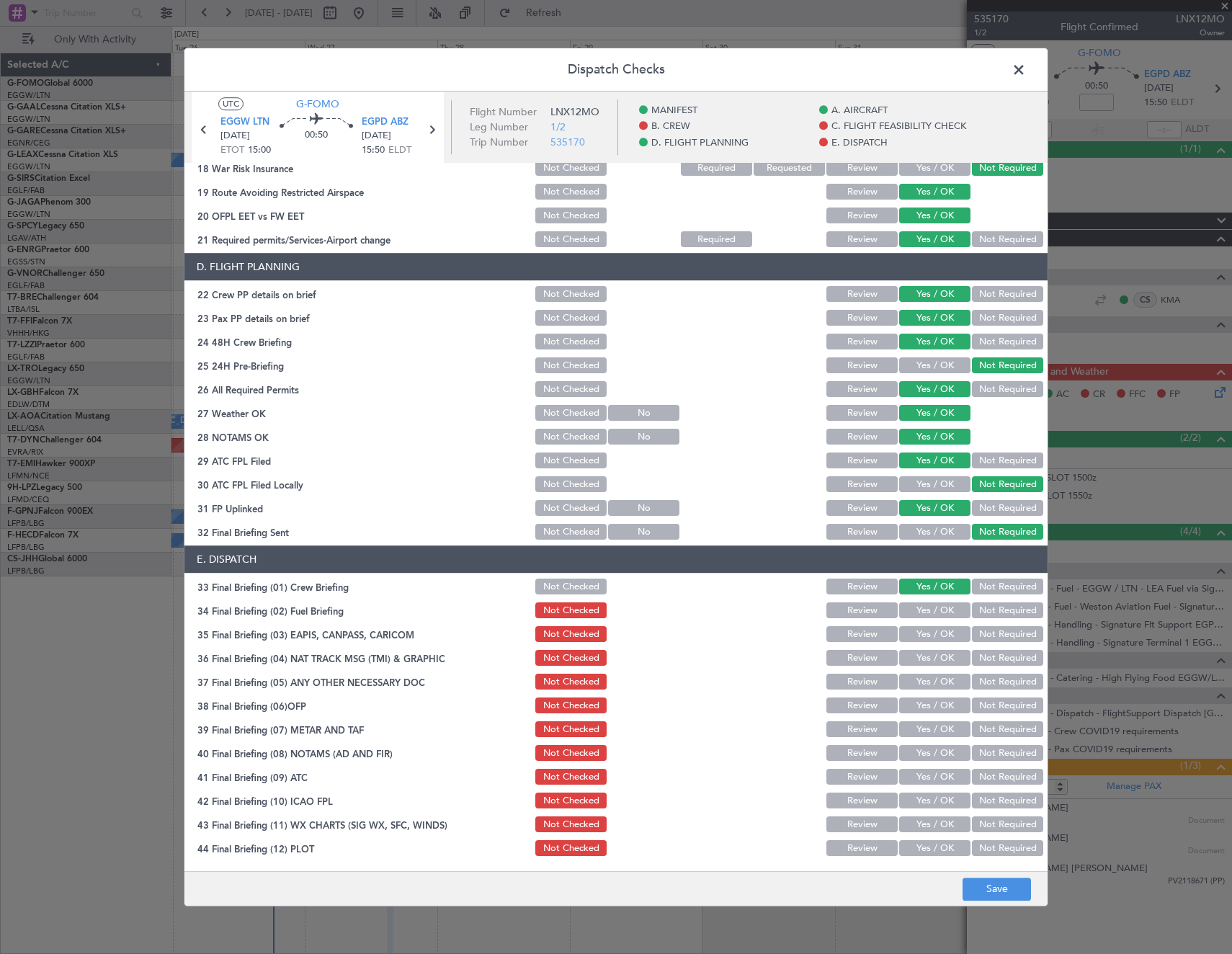
click at [991, 612] on button "Not Required" at bounding box center [1008, 611] width 71 height 16
click at [987, 636] on button "Not Required" at bounding box center [1008, 635] width 71 height 16
click at [981, 657] on button "Not Required" at bounding box center [1008, 659] width 71 height 16
click at [927, 689] on button "Yes / OK" at bounding box center [935, 682] width 71 height 16
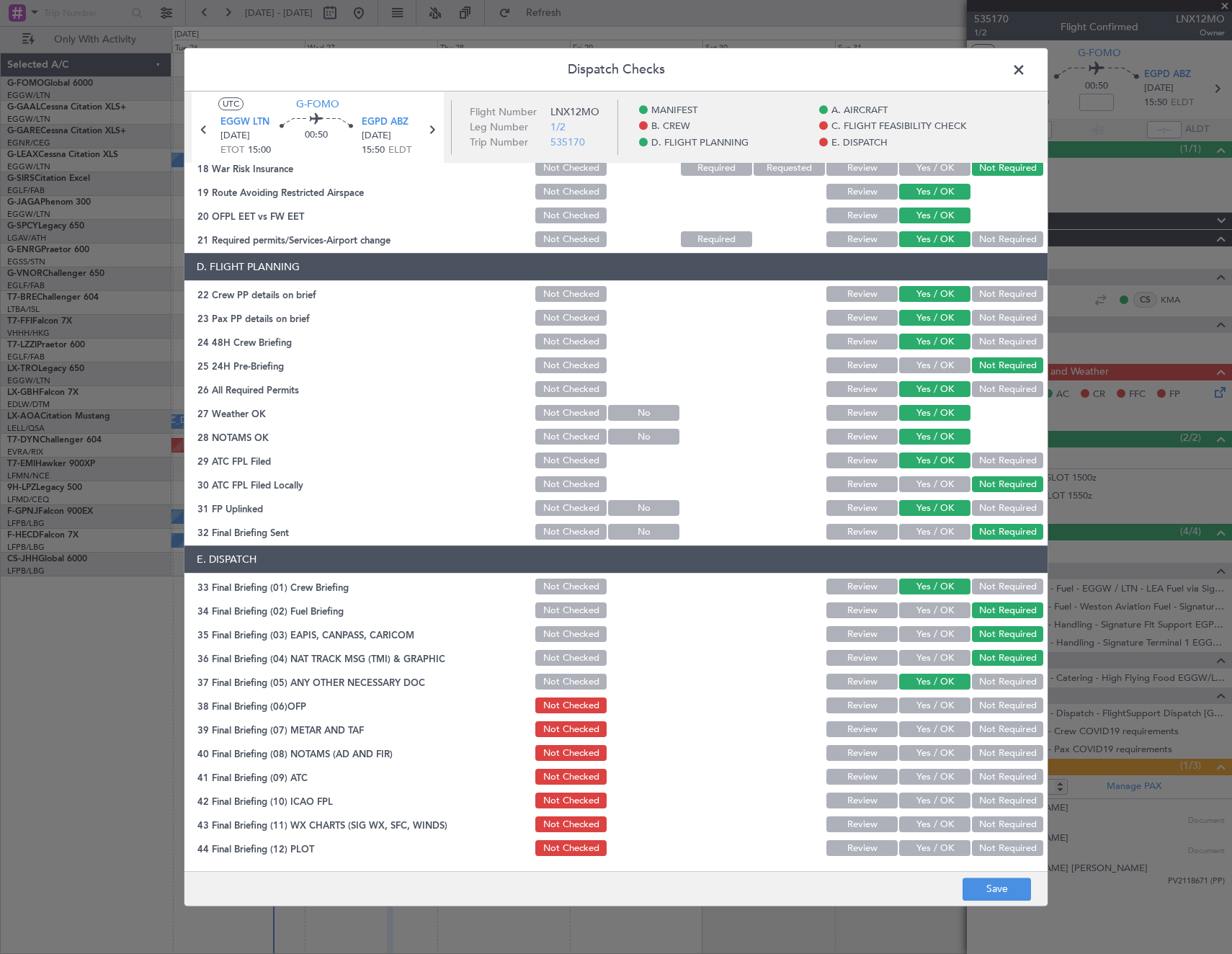
click at [928, 707] on button "Yes / OK" at bounding box center [935, 706] width 71 height 16
drag, startPoint x: 923, startPoint y: 725, endPoint x: 921, endPoint y: 752, distance: 27.1
click at [923, 727] on button "Yes / OK" at bounding box center [935, 730] width 71 height 16
click at [921, 756] on button "Yes / OK" at bounding box center [935, 754] width 71 height 16
drag, startPoint x: 919, startPoint y: 781, endPoint x: 917, endPoint y: 802, distance: 21.1
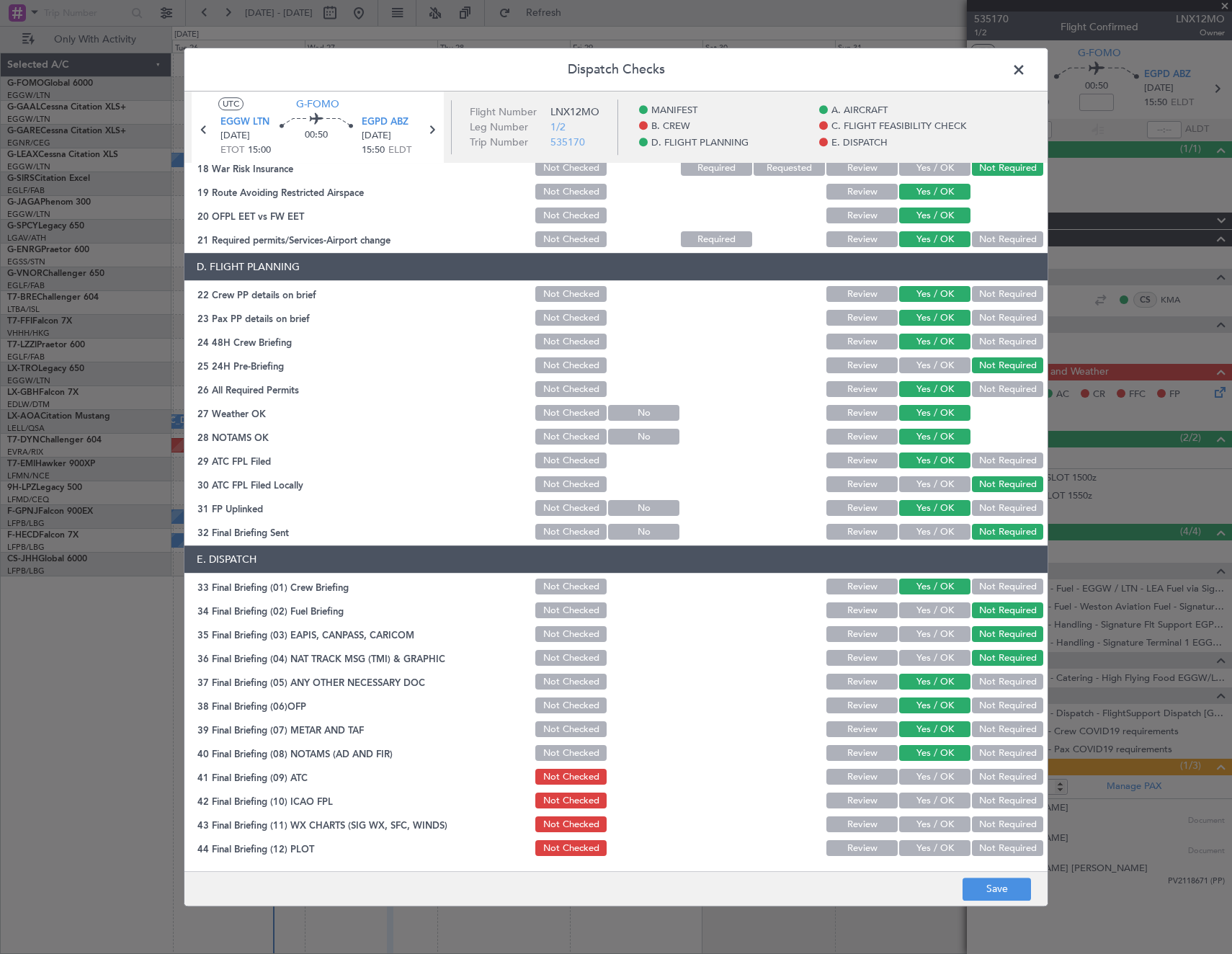
click at [919, 784] on button "Yes / OK" at bounding box center [935, 777] width 71 height 16
drag, startPoint x: 917, startPoint y: 802, endPoint x: 917, endPoint y: 821, distance: 19.0
click at [917, 803] on button "Yes / OK" at bounding box center [935, 801] width 71 height 16
click at [917, 828] on button "Yes / OK" at bounding box center [935, 825] width 71 height 16
drag, startPoint x: 921, startPoint y: 851, endPoint x: 964, endPoint y: 868, distance: 46.2
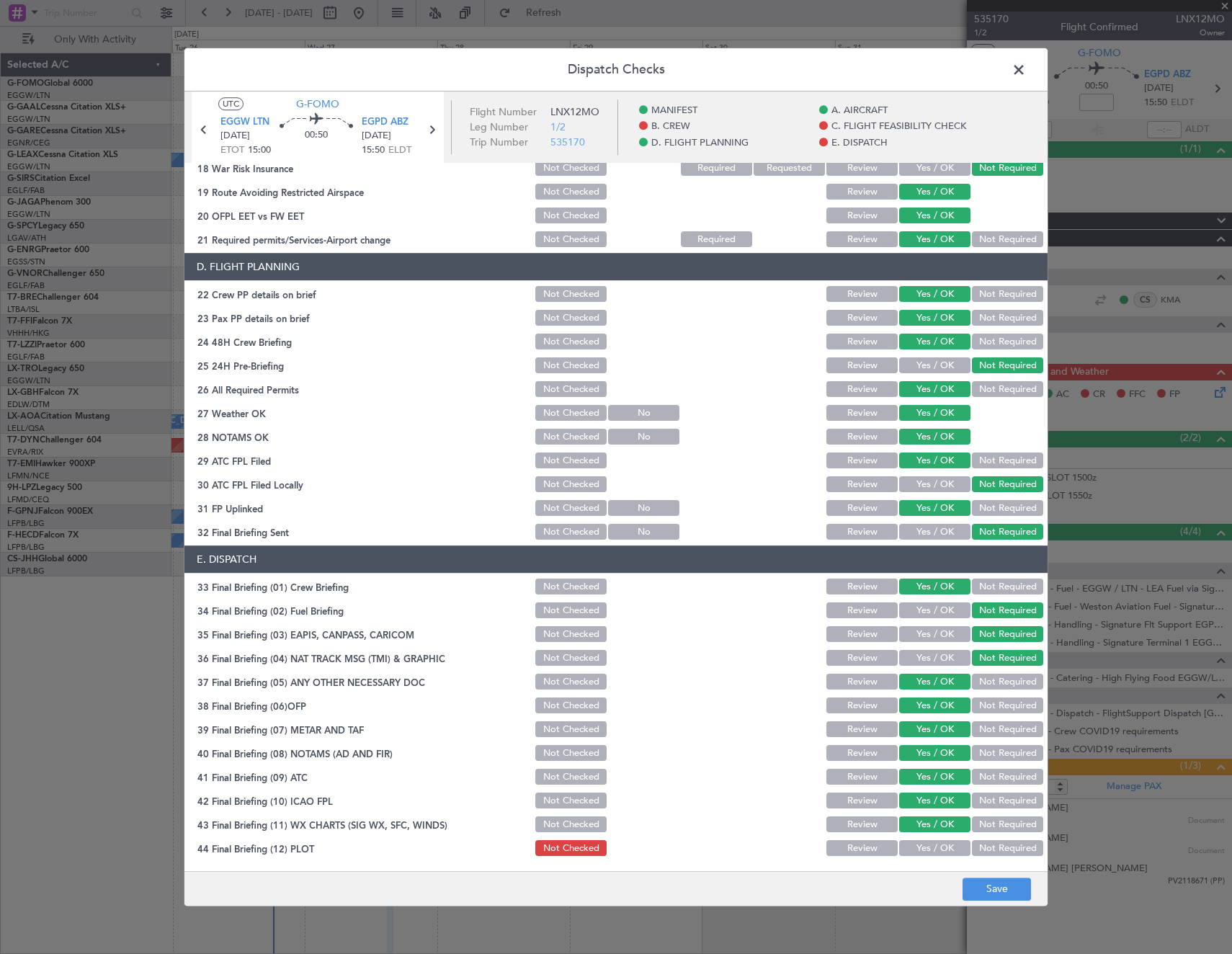
click at [923, 851] on button "Yes / OK" at bounding box center [935, 849] width 71 height 16
click at [996, 881] on button "Save" at bounding box center [997, 889] width 68 height 23
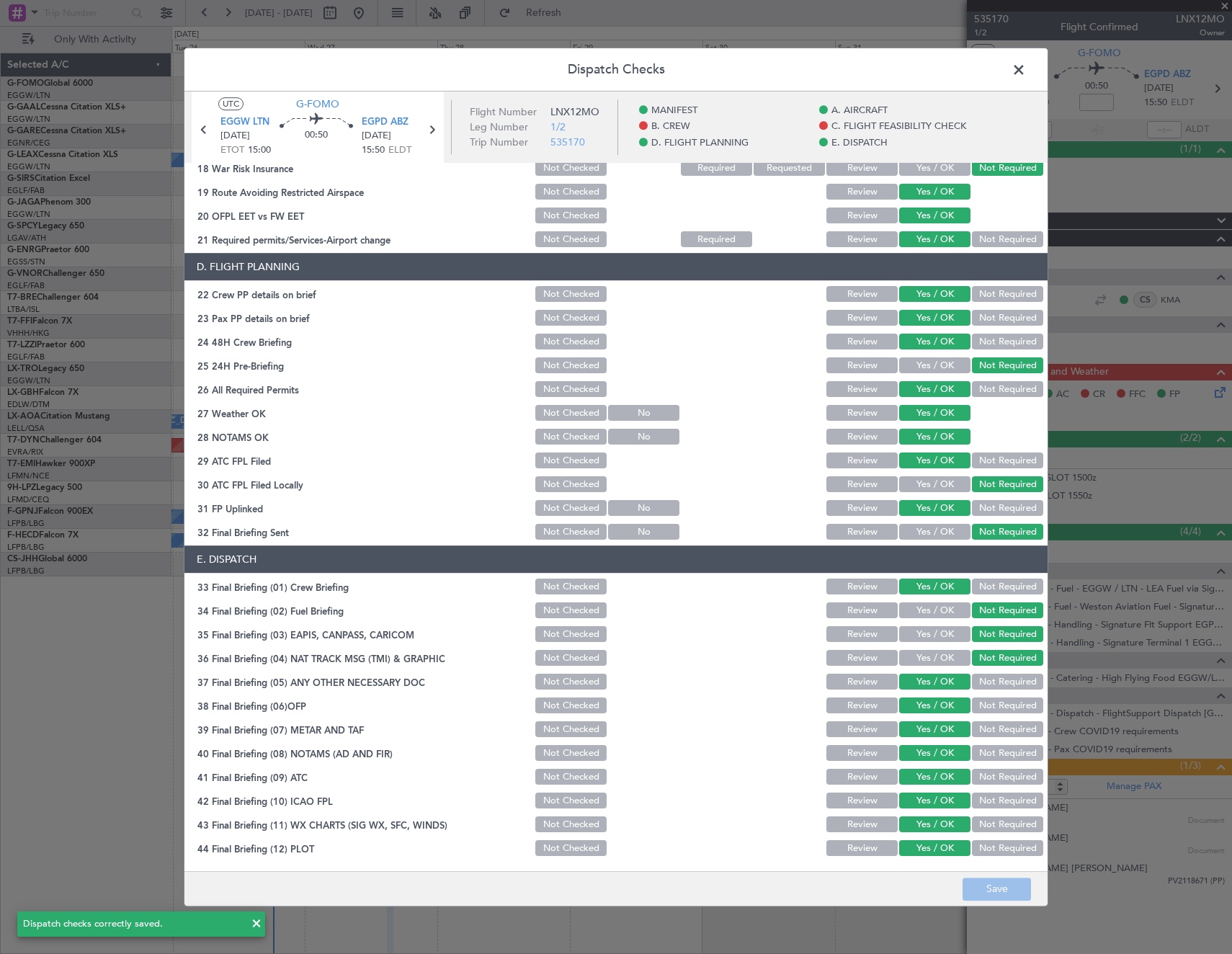
click at [1026, 71] on span at bounding box center [1026, 74] width 0 height 29
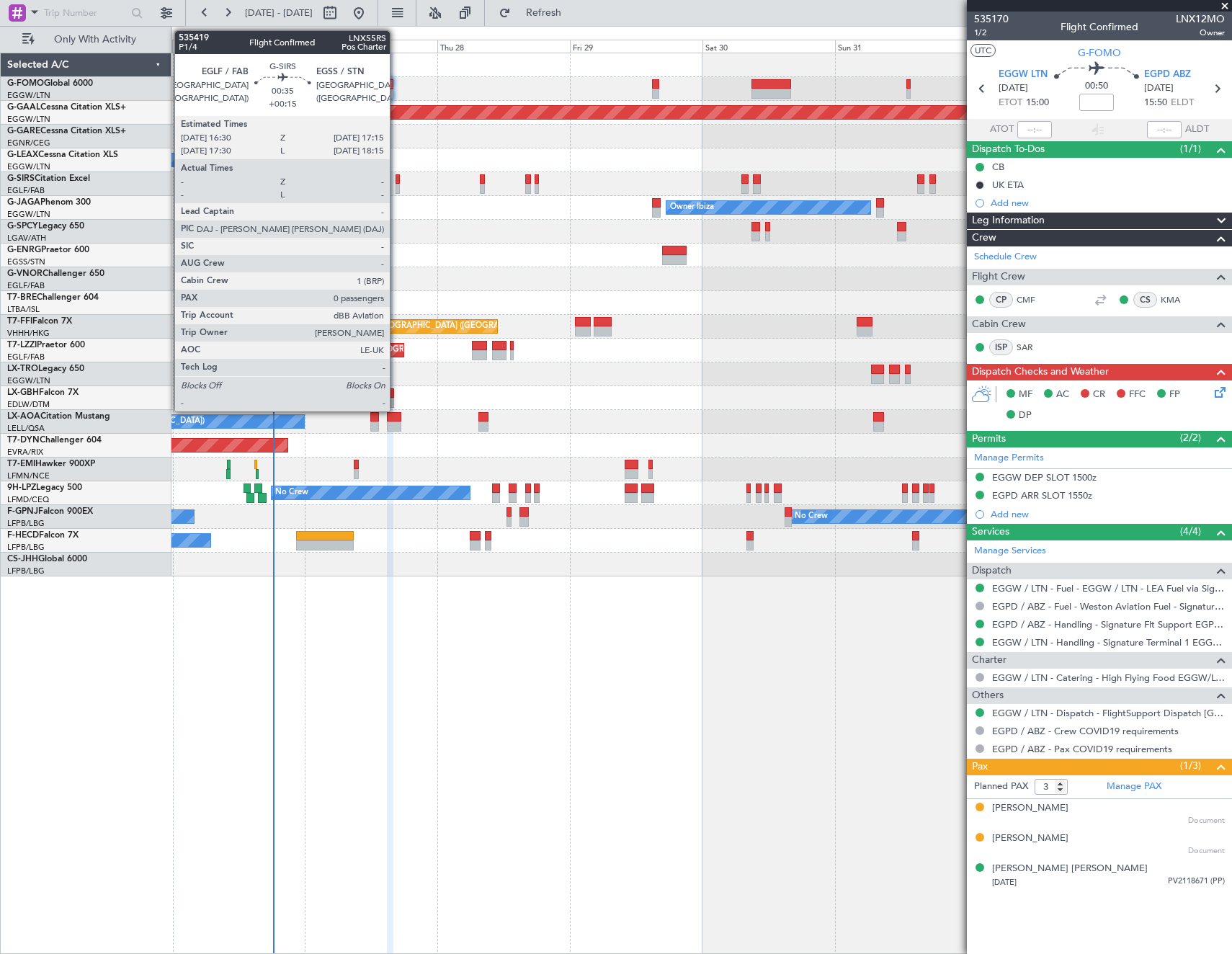
click at [396, 187] on div at bounding box center [397, 188] width 4 height 10
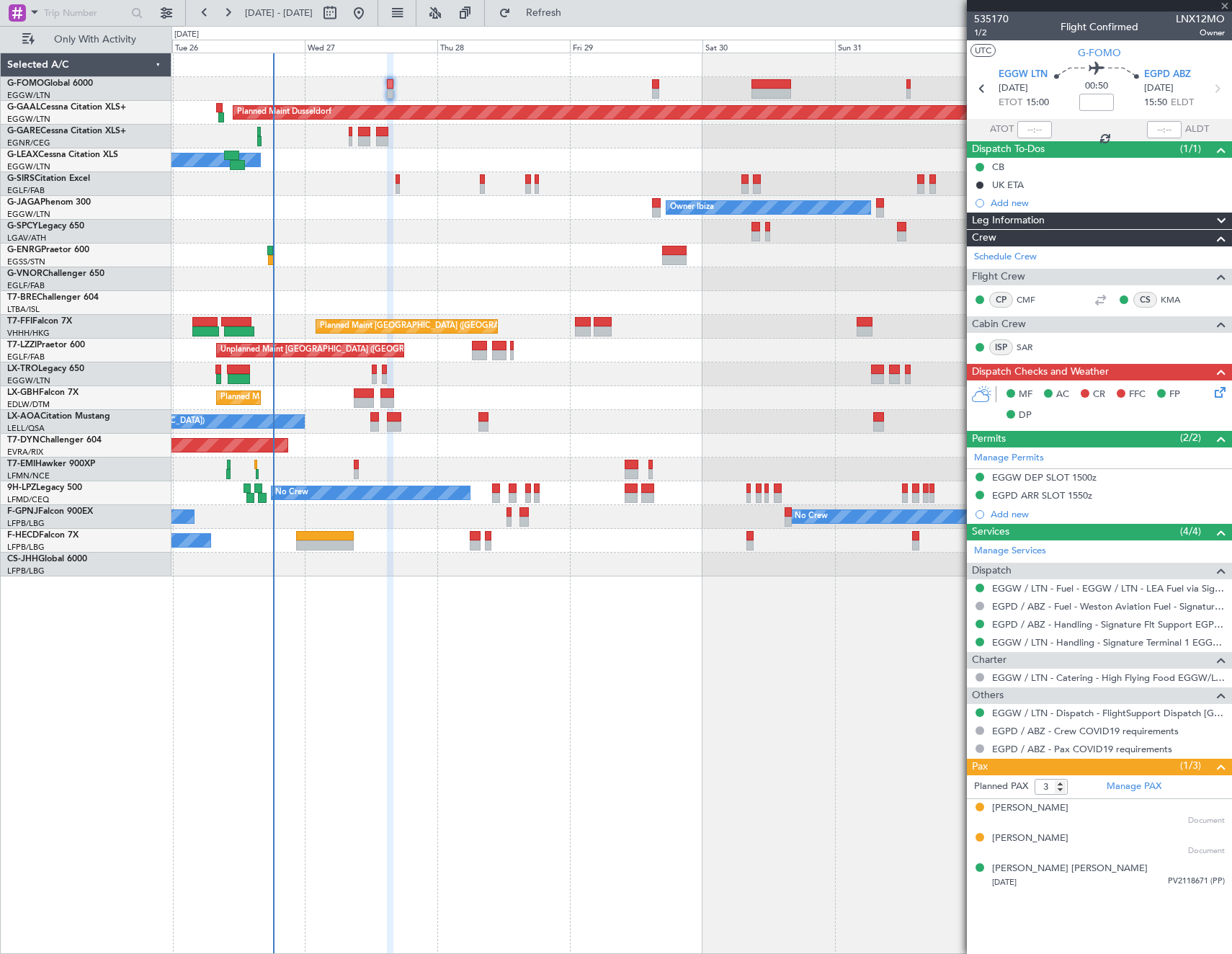
type input "+00:15"
type input "0"
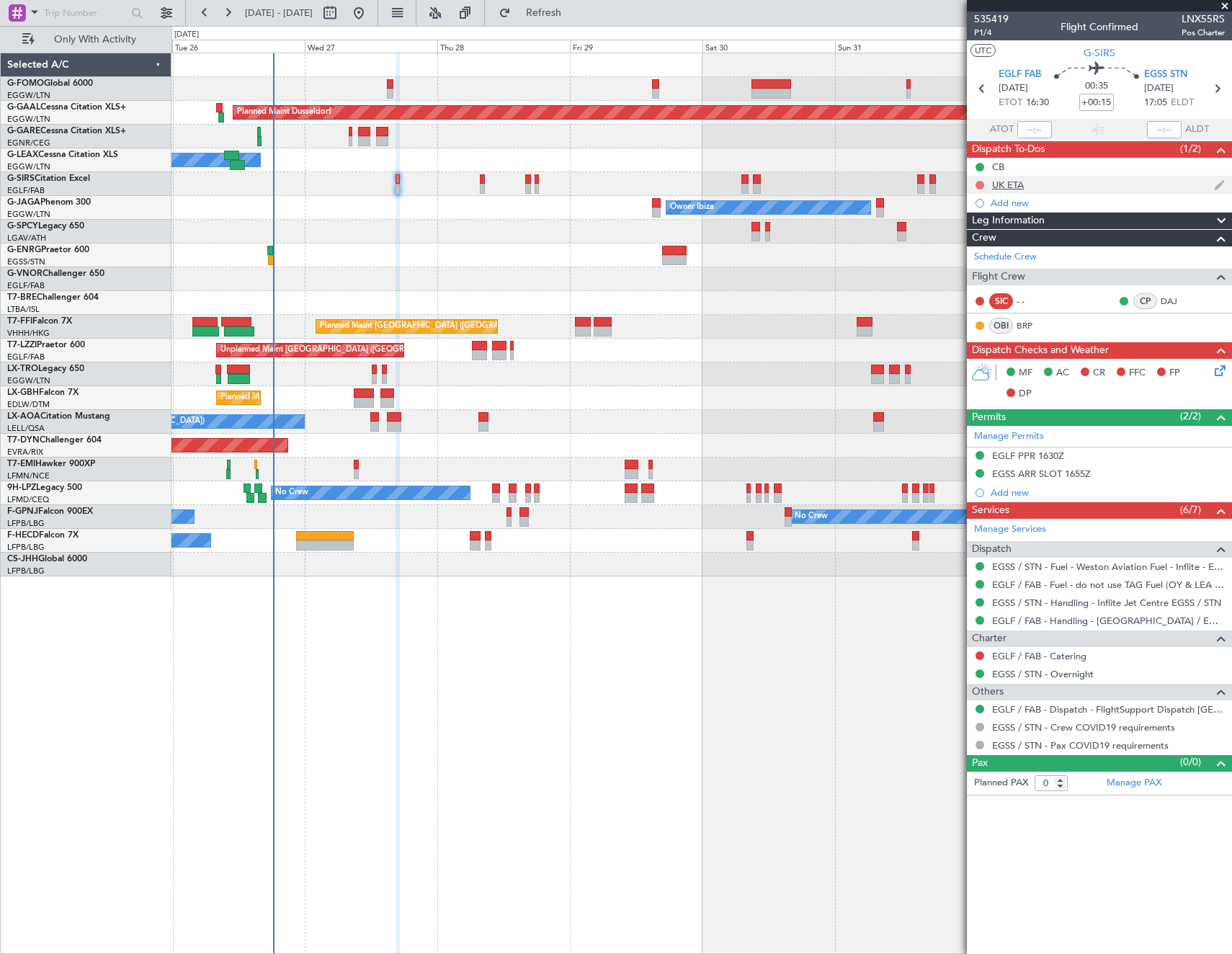
click at [980, 185] on button at bounding box center [980, 185] width 9 height 9
drag, startPoint x: 971, startPoint y: 270, endPoint x: 1014, endPoint y: 350, distance: 90.8
click at [971, 269] on span "Cancelled" at bounding box center [983, 270] width 41 height 15
click at [976, 652] on button at bounding box center [980, 655] width 9 height 9
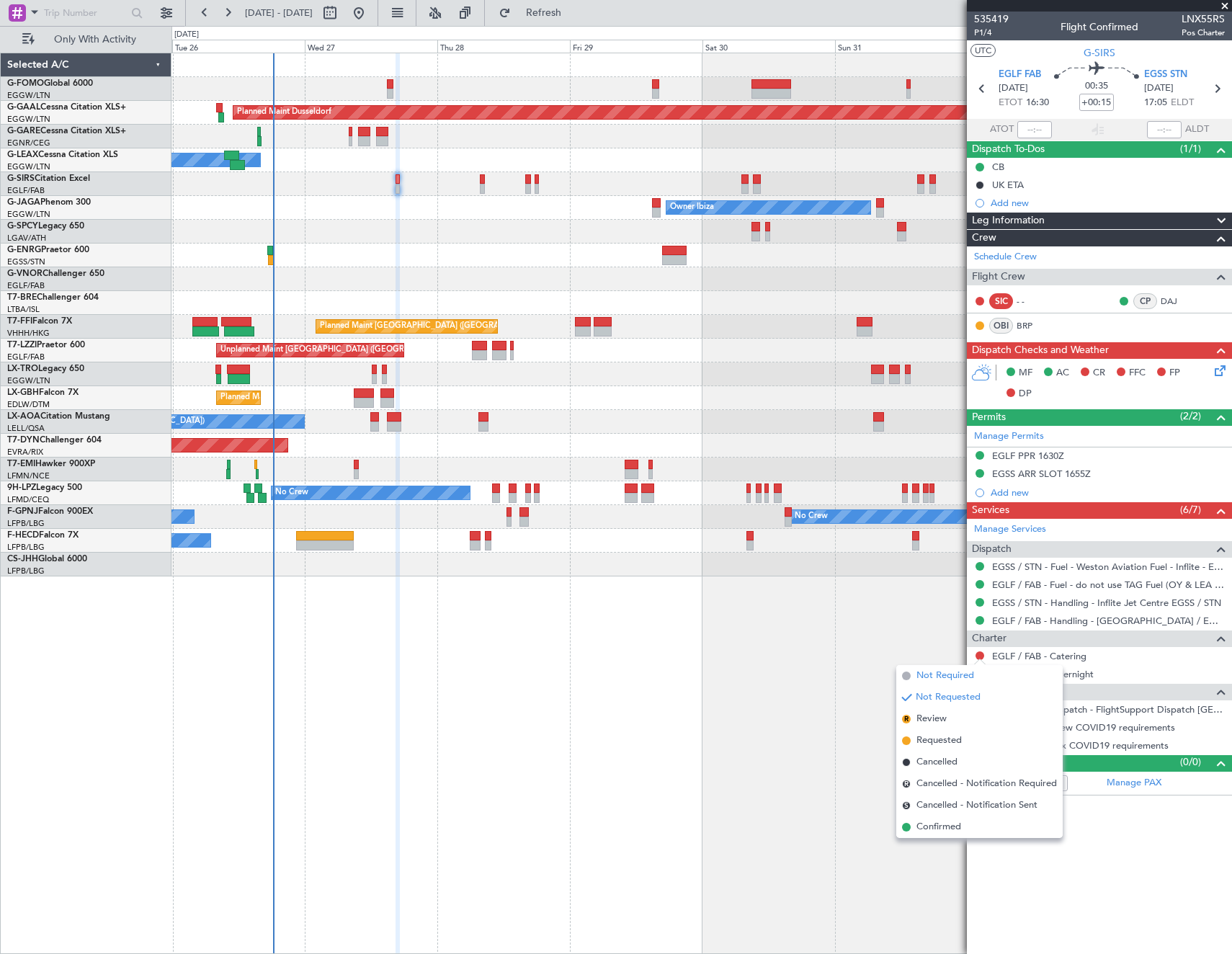
click at [929, 673] on span "Not Required" at bounding box center [945, 676] width 58 height 15
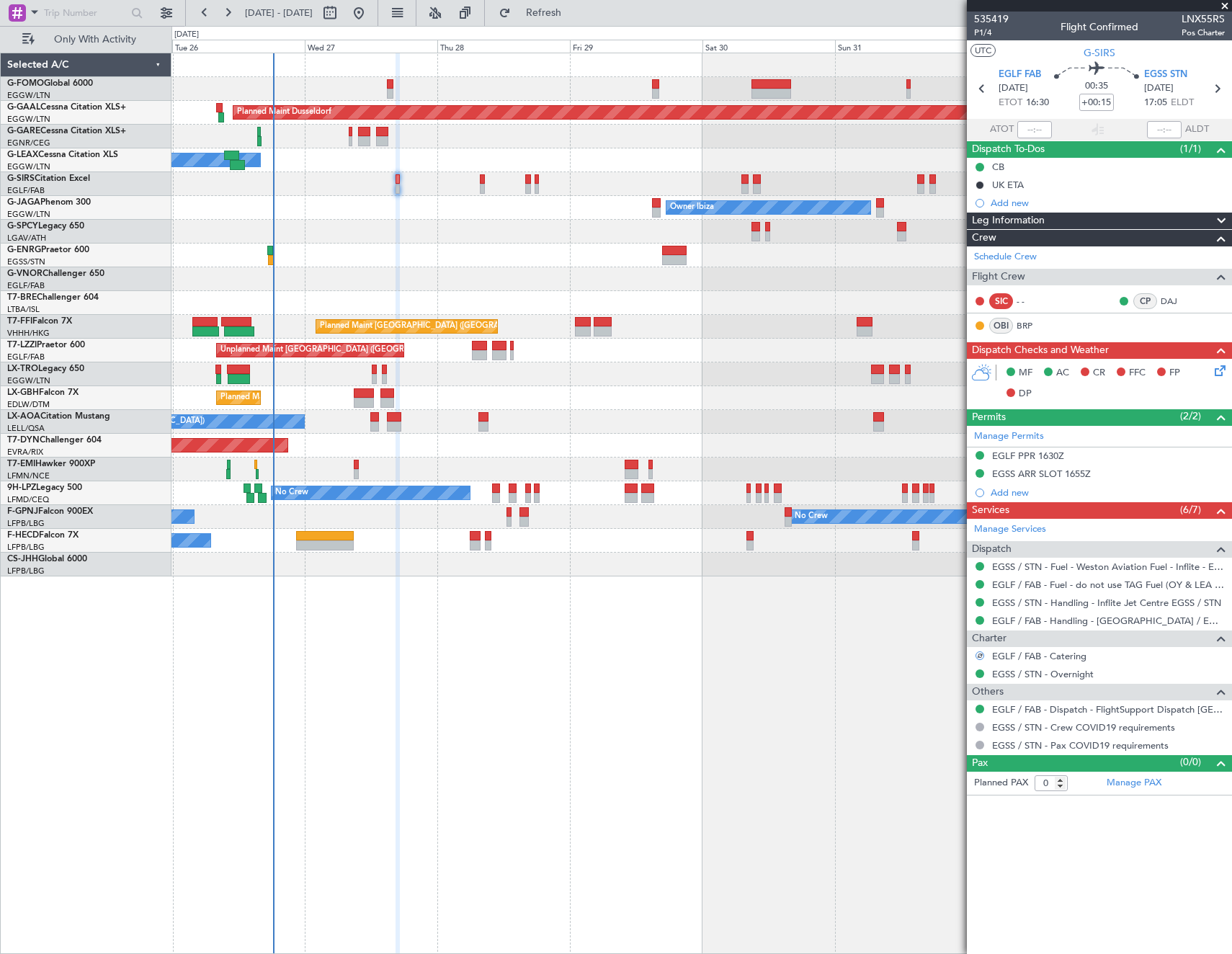
click at [1220, 370] on icon at bounding box center [1218, 368] width 11 height 11
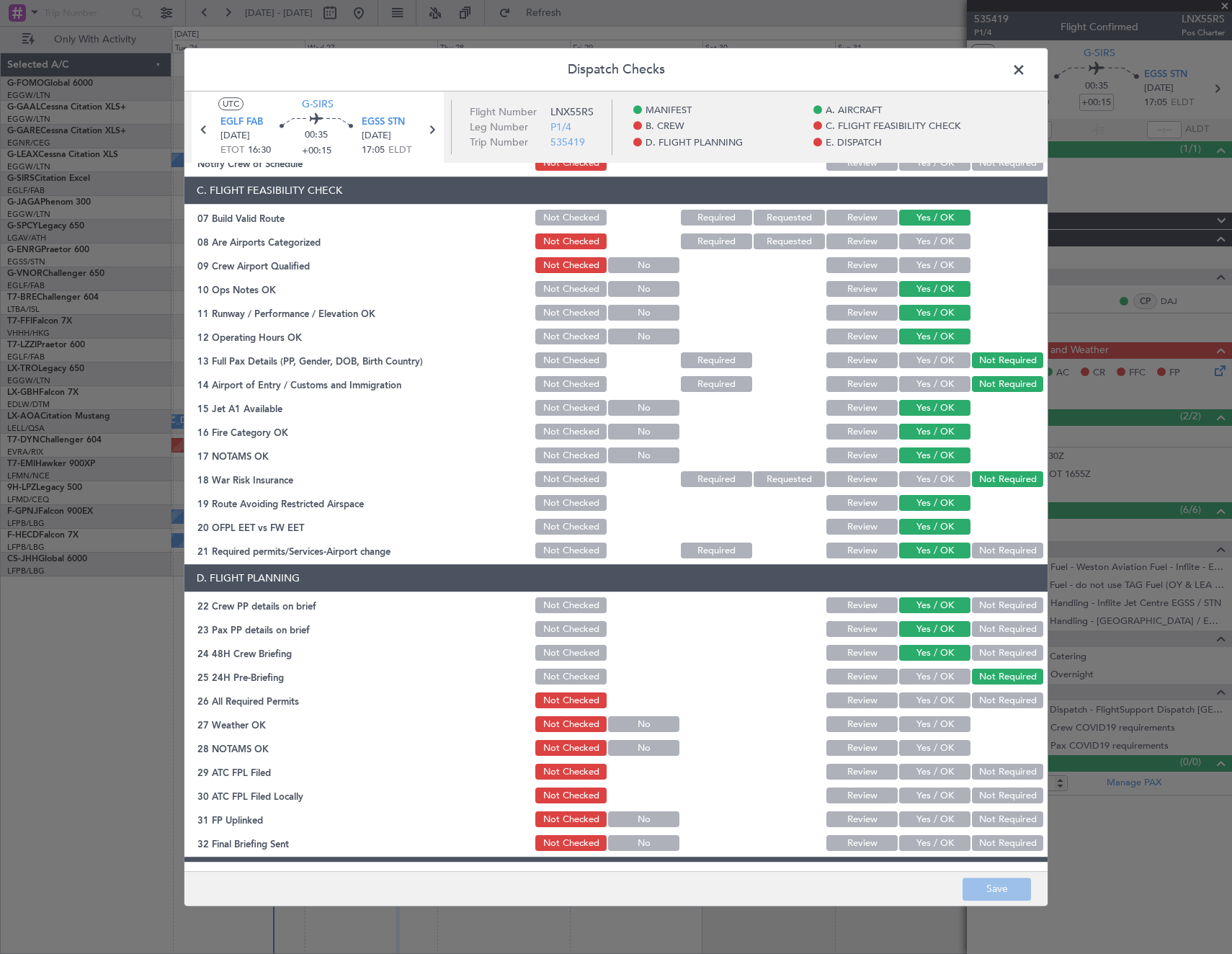
scroll to position [288, 0]
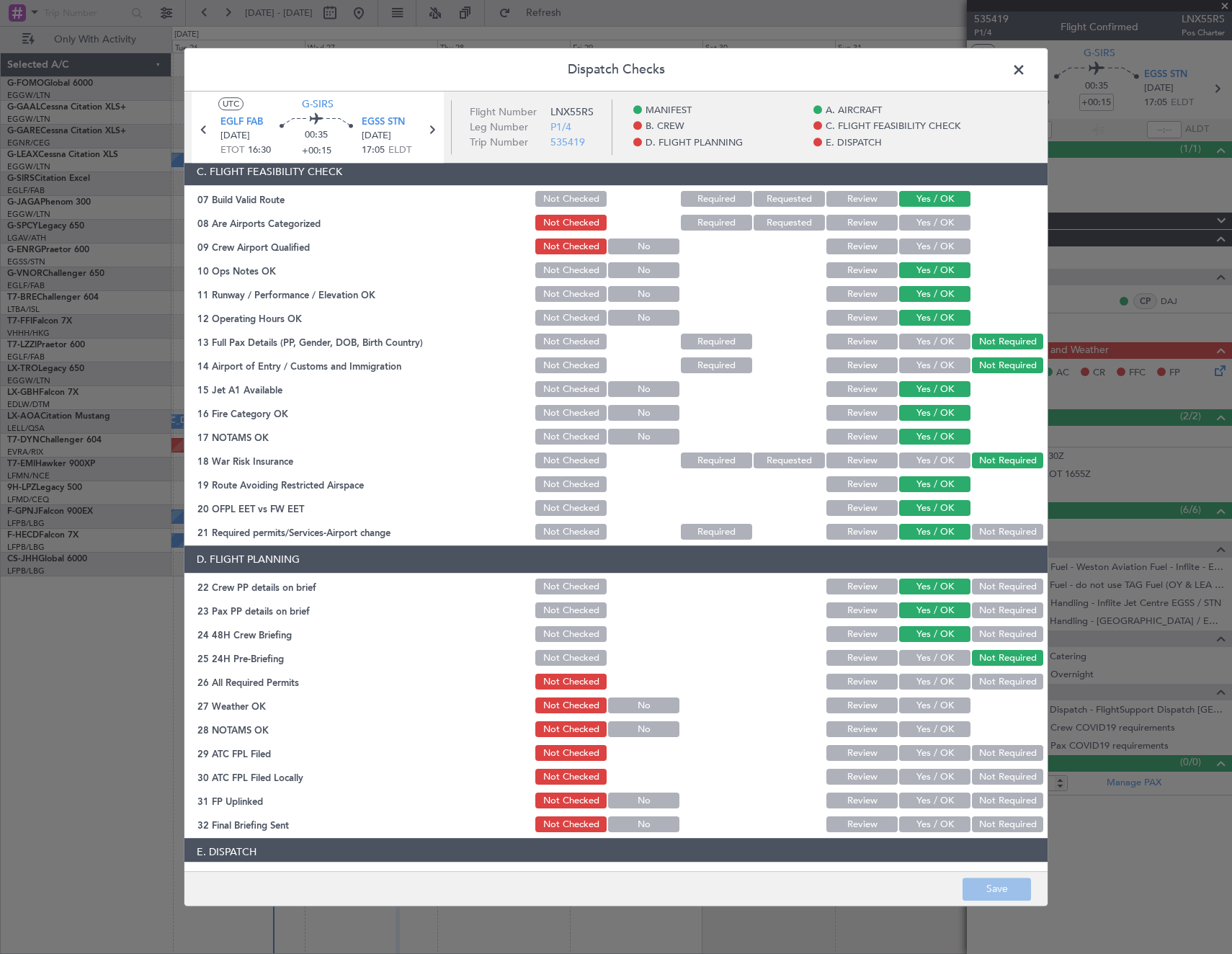
click at [910, 681] on button "Yes / OK" at bounding box center [935, 682] width 71 height 16
click at [920, 703] on button "Yes / OK" at bounding box center [935, 706] width 71 height 16
click at [937, 728] on button "Yes / OK" at bounding box center [935, 730] width 71 height 16
click at [933, 749] on button "Yes / OK" at bounding box center [935, 754] width 71 height 16
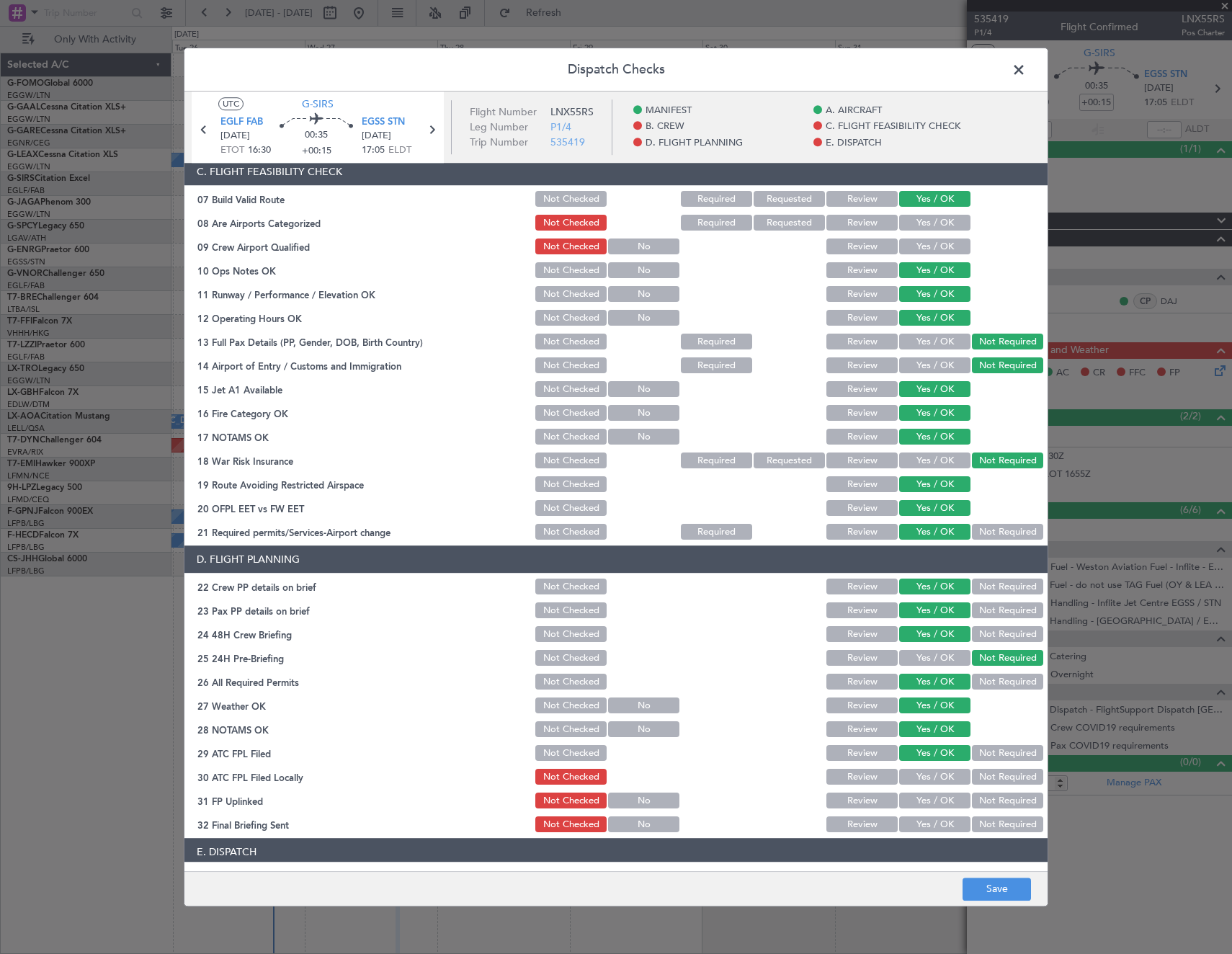
click at [992, 780] on button "Not Required" at bounding box center [1008, 777] width 71 height 16
click at [934, 805] on button "Yes / OK" at bounding box center [935, 801] width 71 height 16
click at [997, 832] on button "Not Required" at bounding box center [1008, 825] width 71 height 16
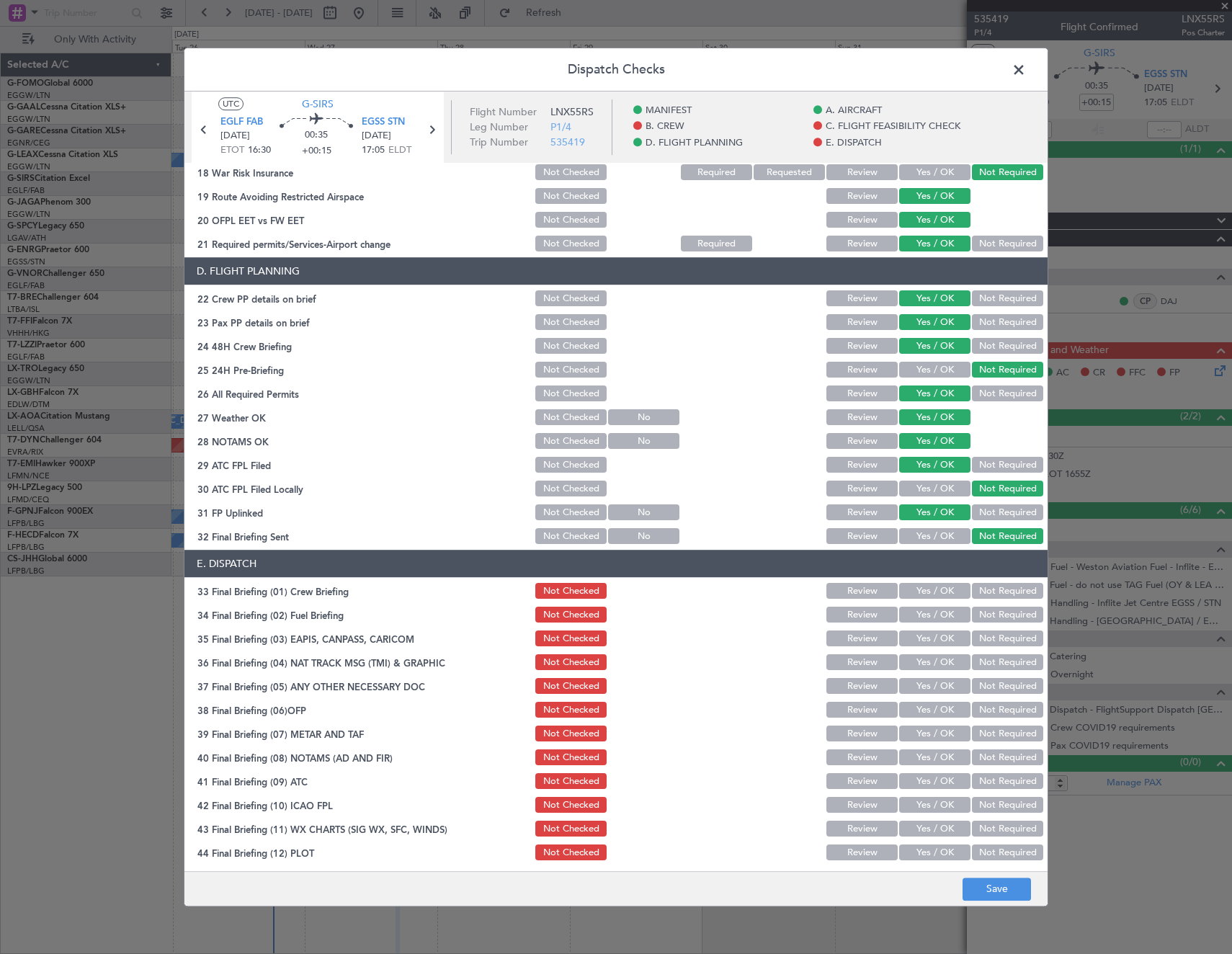
click at [927, 588] on button "Yes / OK" at bounding box center [935, 591] width 71 height 16
click at [997, 618] on button "Not Required" at bounding box center [1008, 616] width 71 height 16
click at [997, 642] on button "Not Required" at bounding box center [1008, 639] width 71 height 16
drag, startPoint x: 990, startPoint y: 666, endPoint x: 950, endPoint y: 674, distance: 40.8
click at [989, 666] on button "Not Required" at bounding box center [1008, 663] width 71 height 16
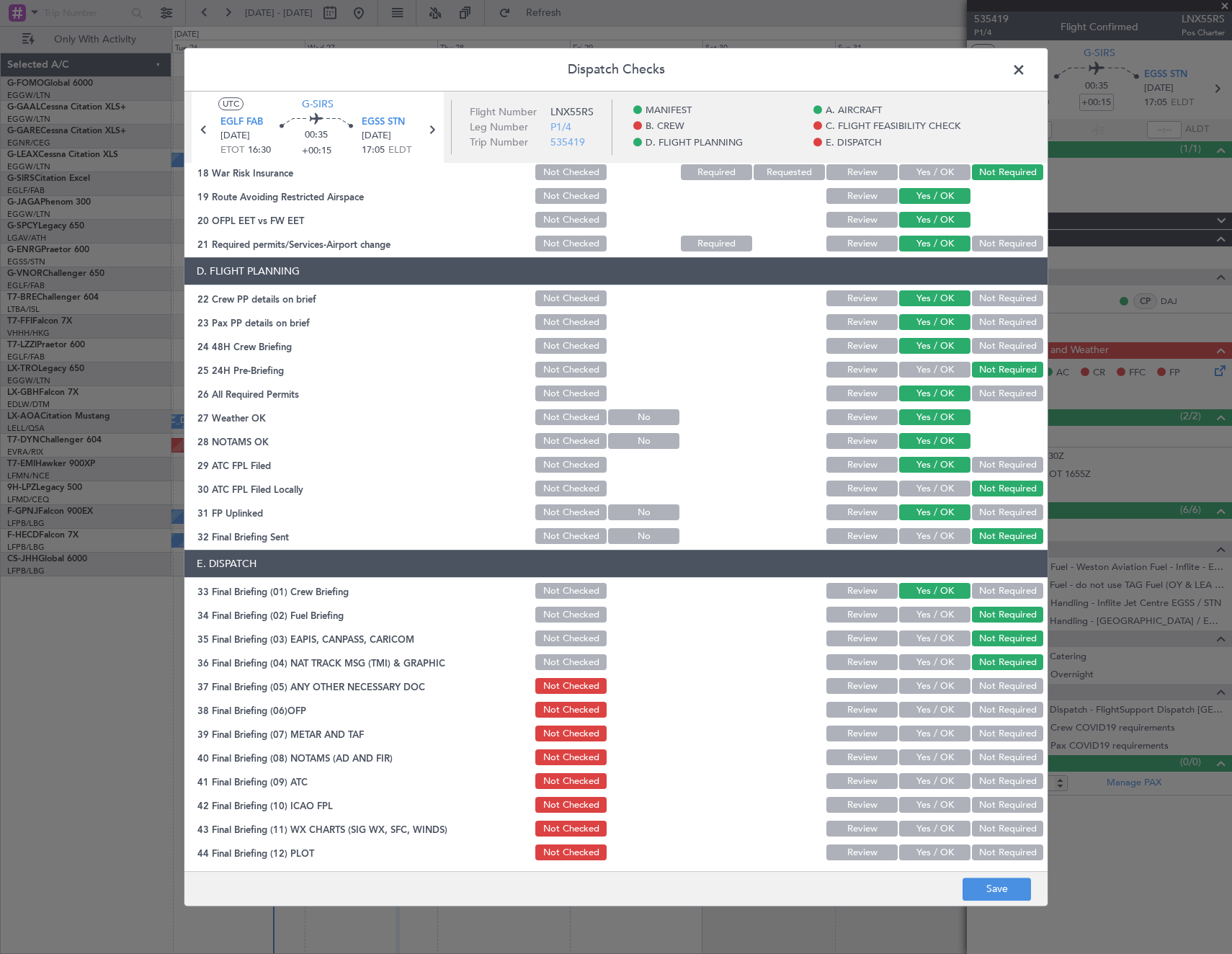
click at [924, 689] on button "Yes / OK" at bounding box center [935, 686] width 71 height 16
click at [920, 711] on button "Yes / OK" at bounding box center [935, 711] width 71 height 16
click at [924, 729] on button "Yes / OK" at bounding box center [935, 734] width 71 height 16
click at [916, 760] on button "Yes / OK" at bounding box center [935, 758] width 71 height 16
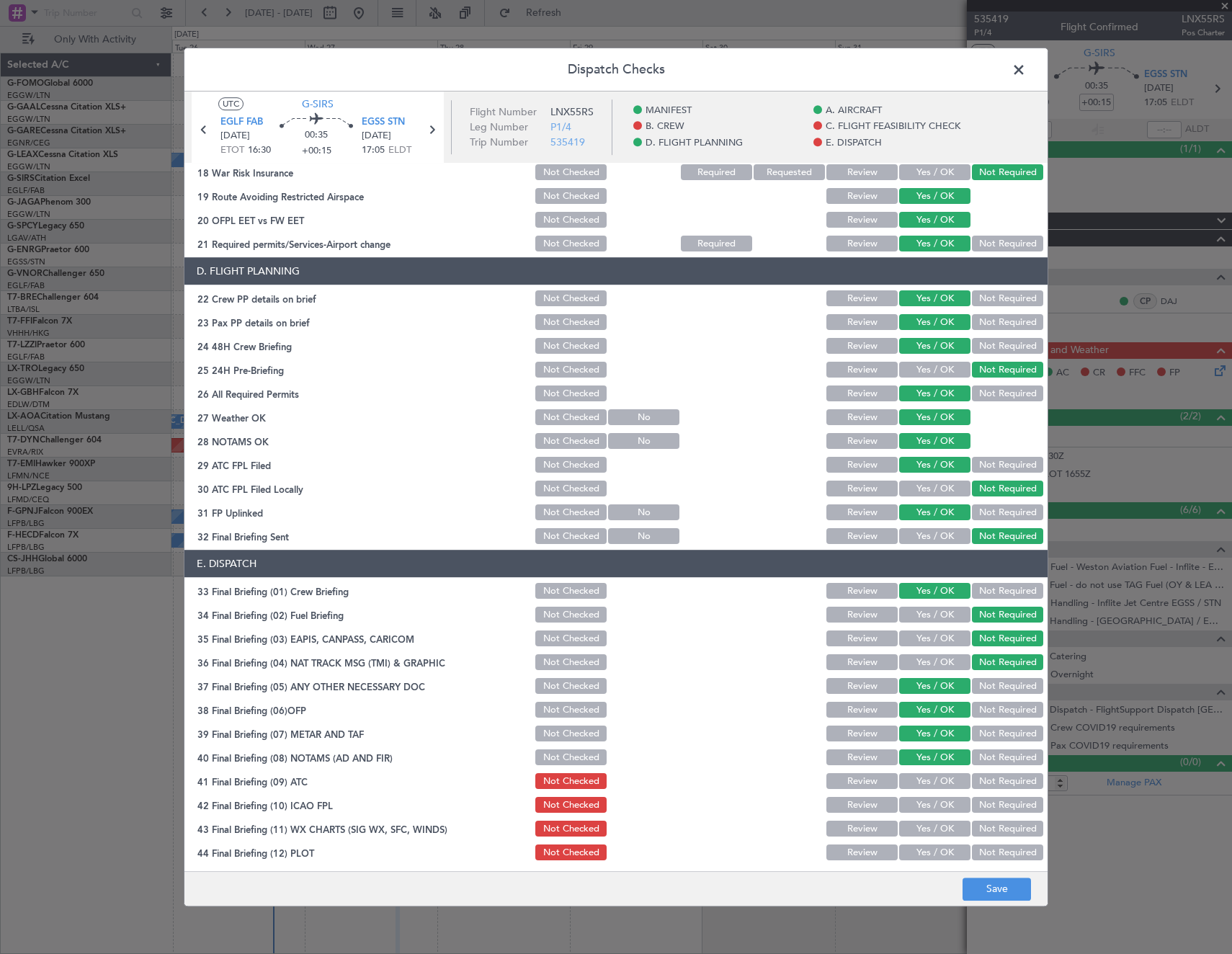
click at [923, 789] on div "Yes / OK" at bounding box center [933, 781] width 73 height 20
click at [916, 779] on button "Yes / OK" at bounding box center [935, 782] width 71 height 16
click at [920, 803] on button "Yes / OK" at bounding box center [935, 806] width 71 height 16
drag, startPoint x: 919, startPoint y: 832, endPoint x: 917, endPoint y: 854, distance: 22.1
click at [919, 832] on button "Yes / OK" at bounding box center [935, 829] width 71 height 16
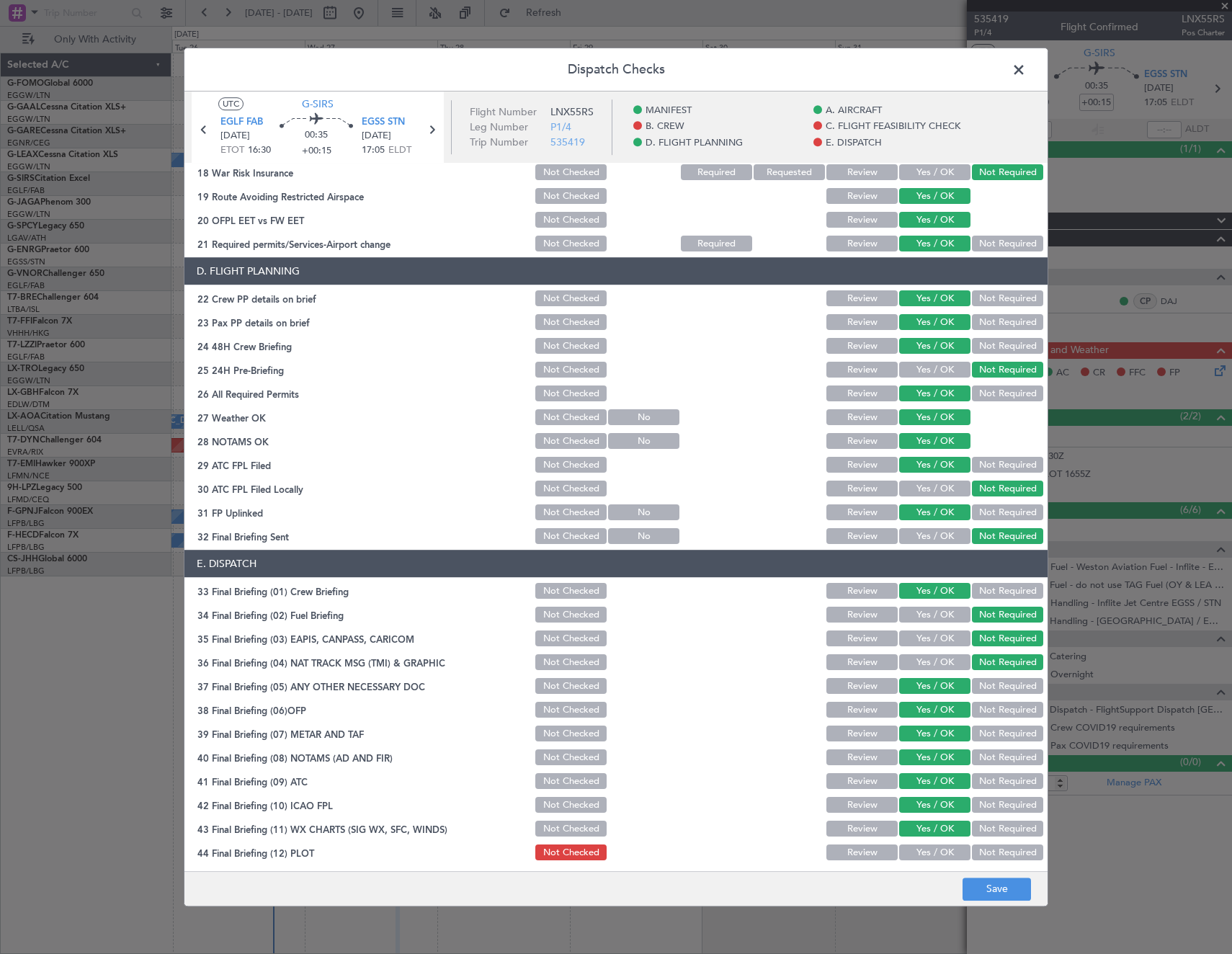
drag, startPoint x: 917, startPoint y: 855, endPoint x: 933, endPoint y: 865, distance: 18.9
click at [919, 856] on button "Yes / OK" at bounding box center [935, 853] width 71 height 16
click at [1001, 893] on button "Save" at bounding box center [997, 889] width 68 height 23
click at [1026, 71] on span at bounding box center [1026, 74] width 0 height 29
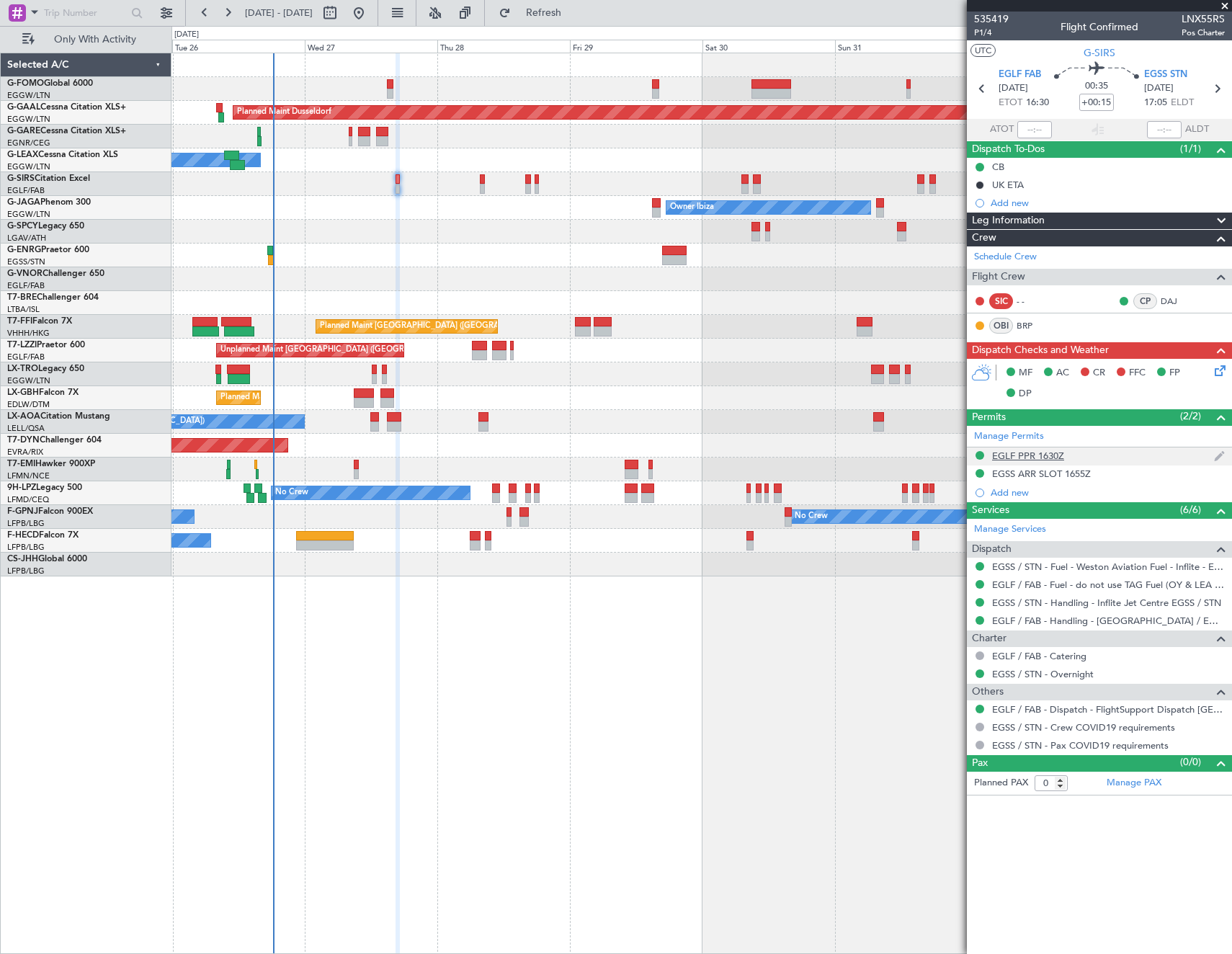
click at [1039, 457] on div "EGLF PPR 1630Z" at bounding box center [1028, 455] width 72 height 12
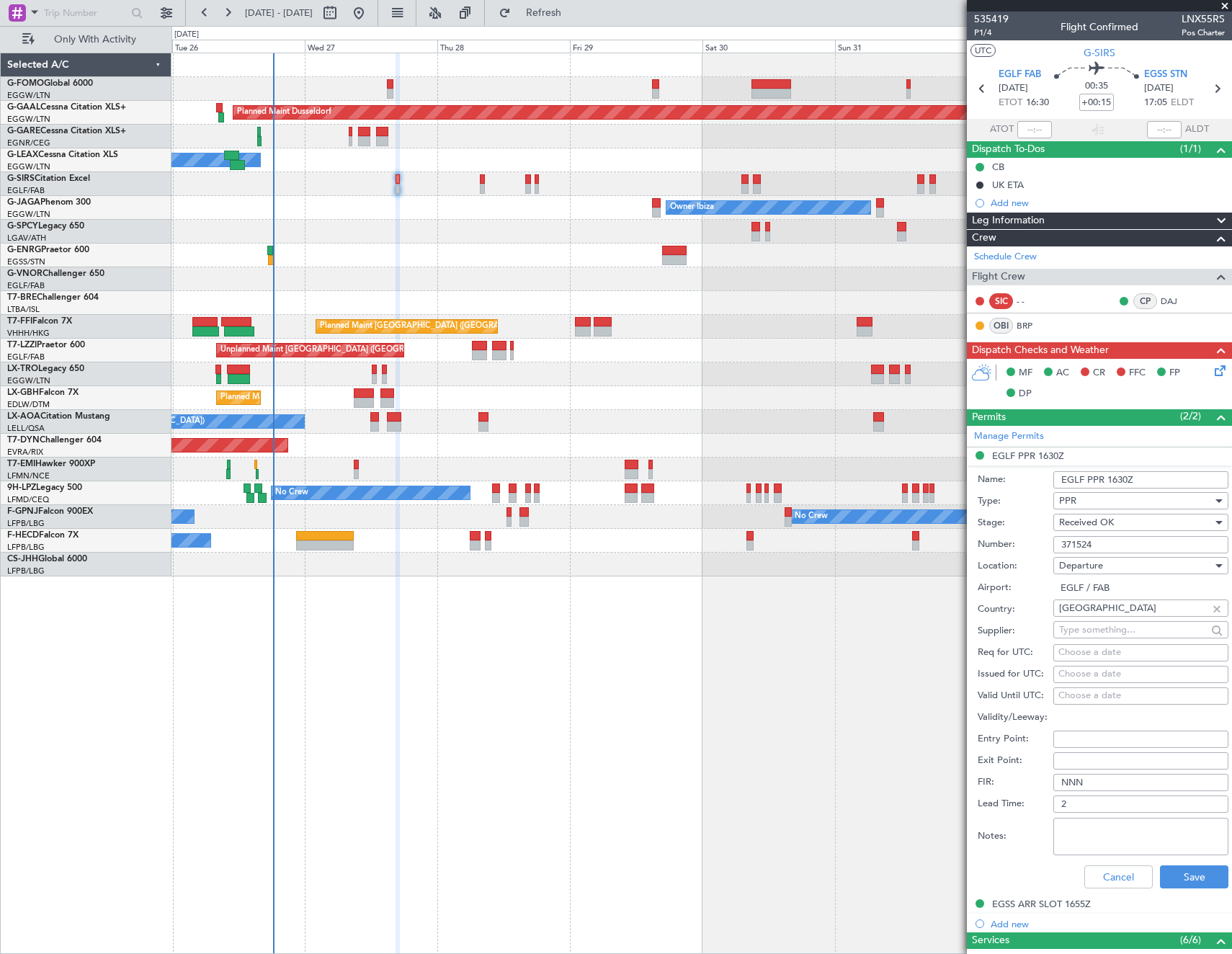
click at [1081, 544] on input "371524" at bounding box center [1141, 544] width 175 height 17
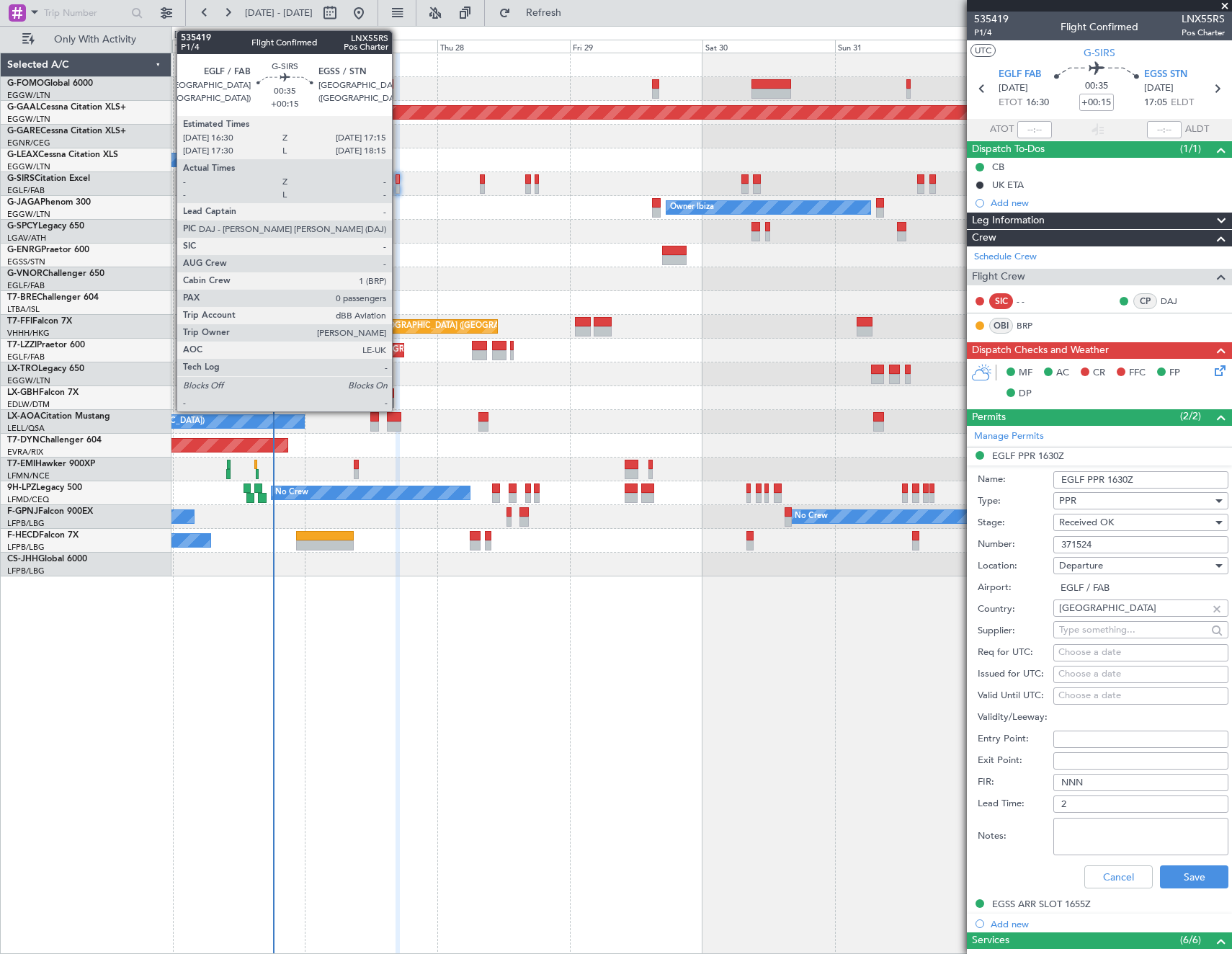
click at [398, 178] on div at bounding box center [397, 179] width 4 height 10
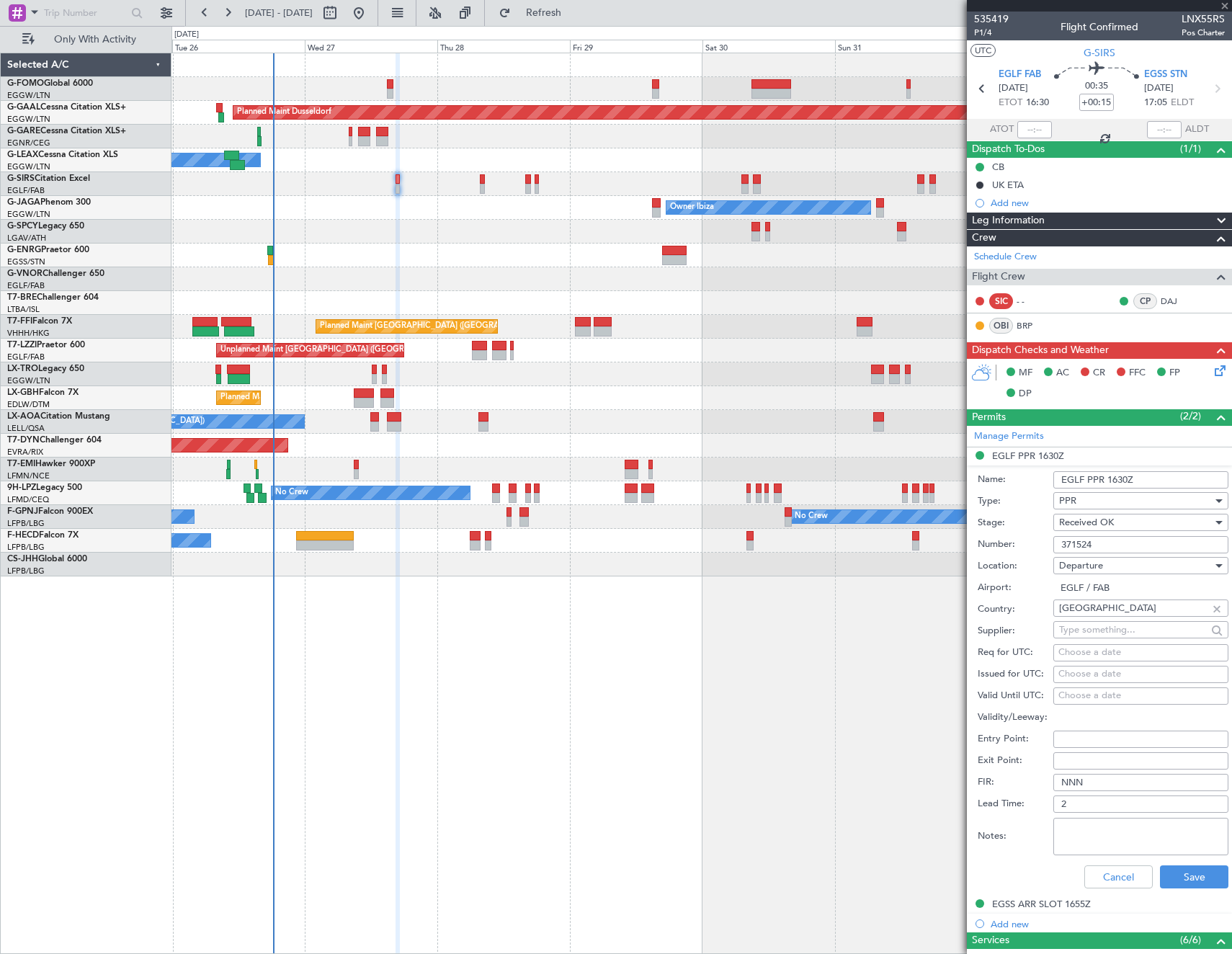
click at [398, 178] on div at bounding box center [397, 179] width 4 height 10
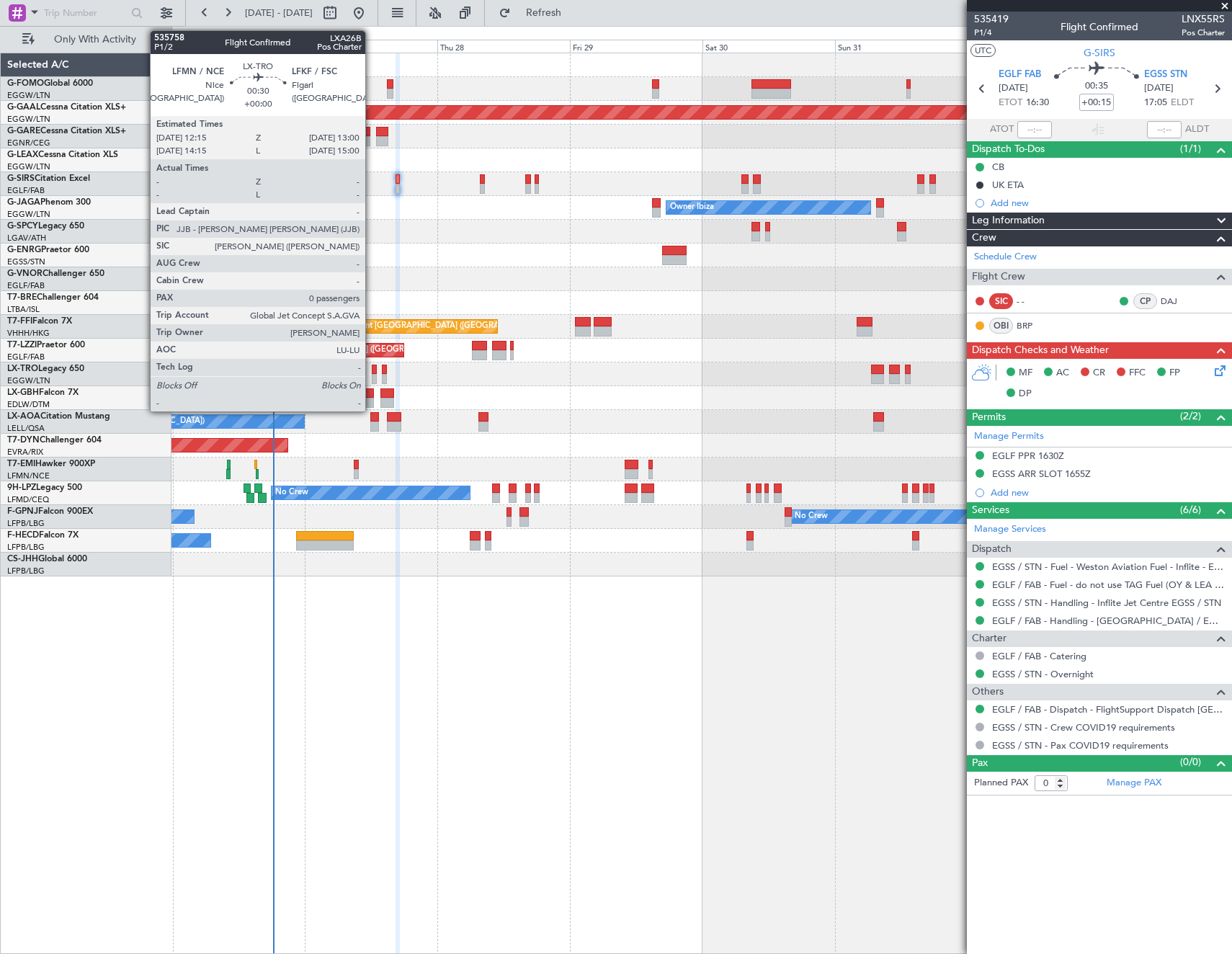
click at [372, 367] on div at bounding box center [373, 369] width 4 height 10
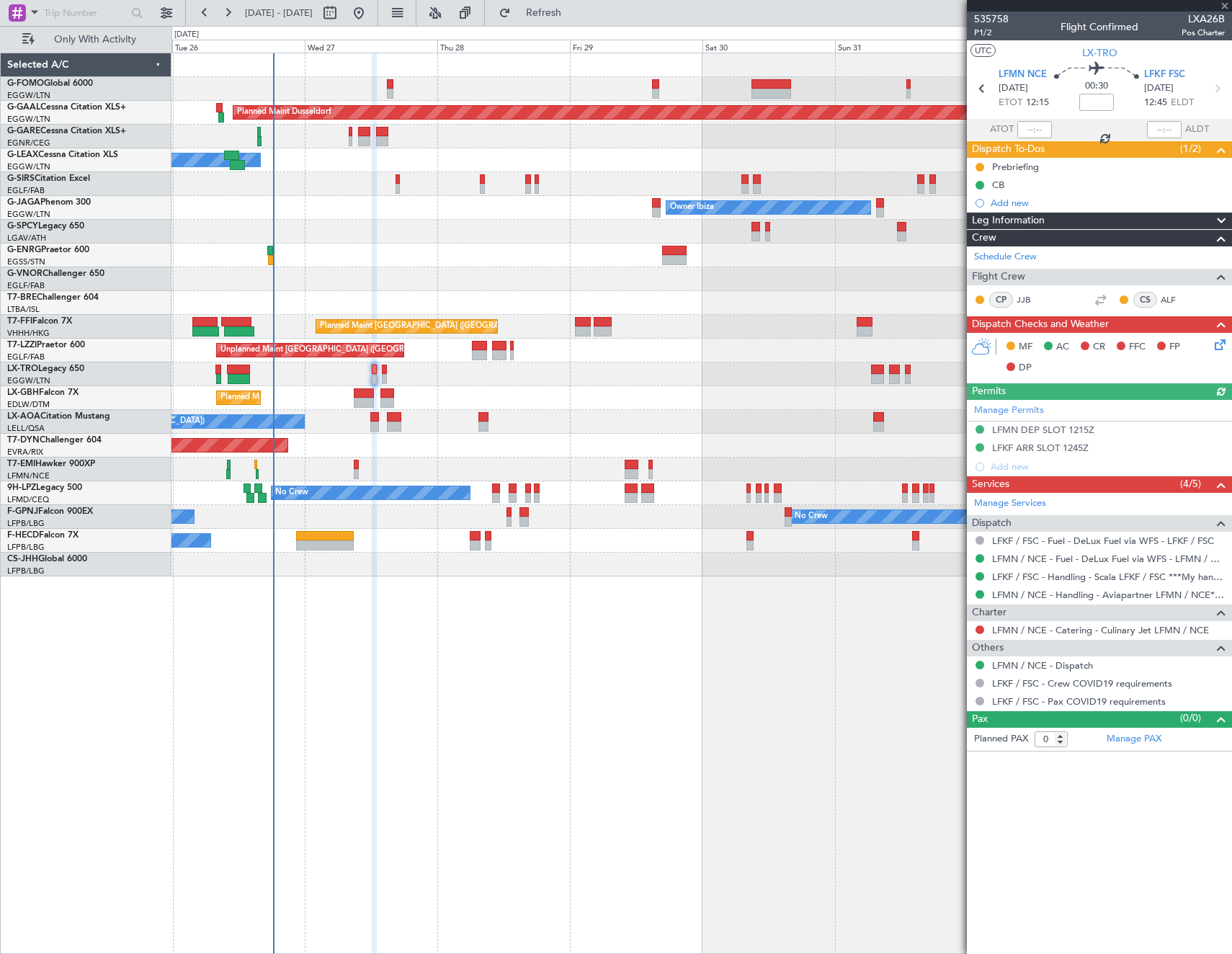
click at [1221, 342] on icon at bounding box center [1218, 342] width 11 height 11
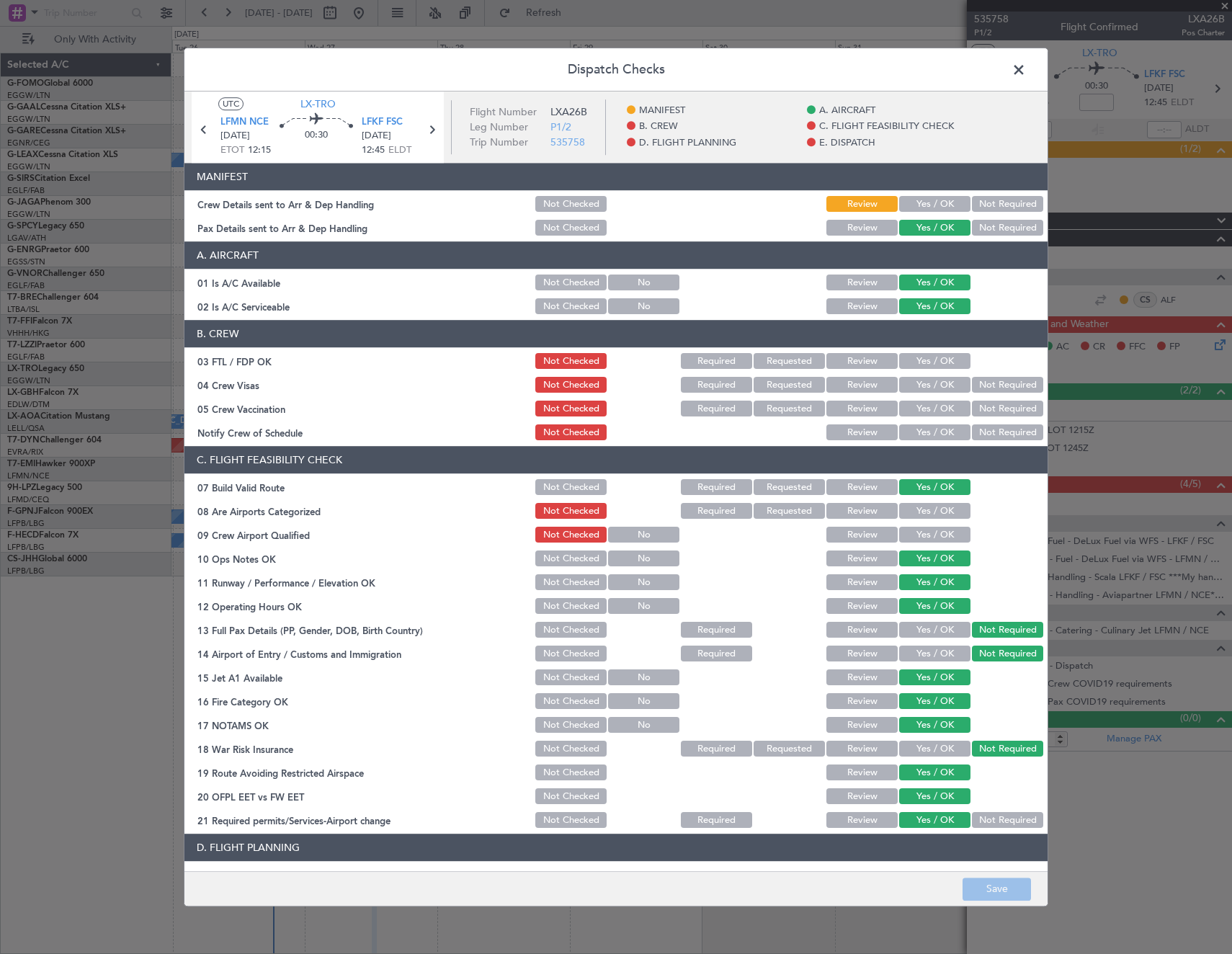
click at [922, 200] on button "Yes / OK" at bounding box center [935, 204] width 71 height 16
click at [996, 897] on button "Save" at bounding box center [997, 889] width 68 height 23
click at [433, 127] on icon at bounding box center [431, 129] width 19 height 19
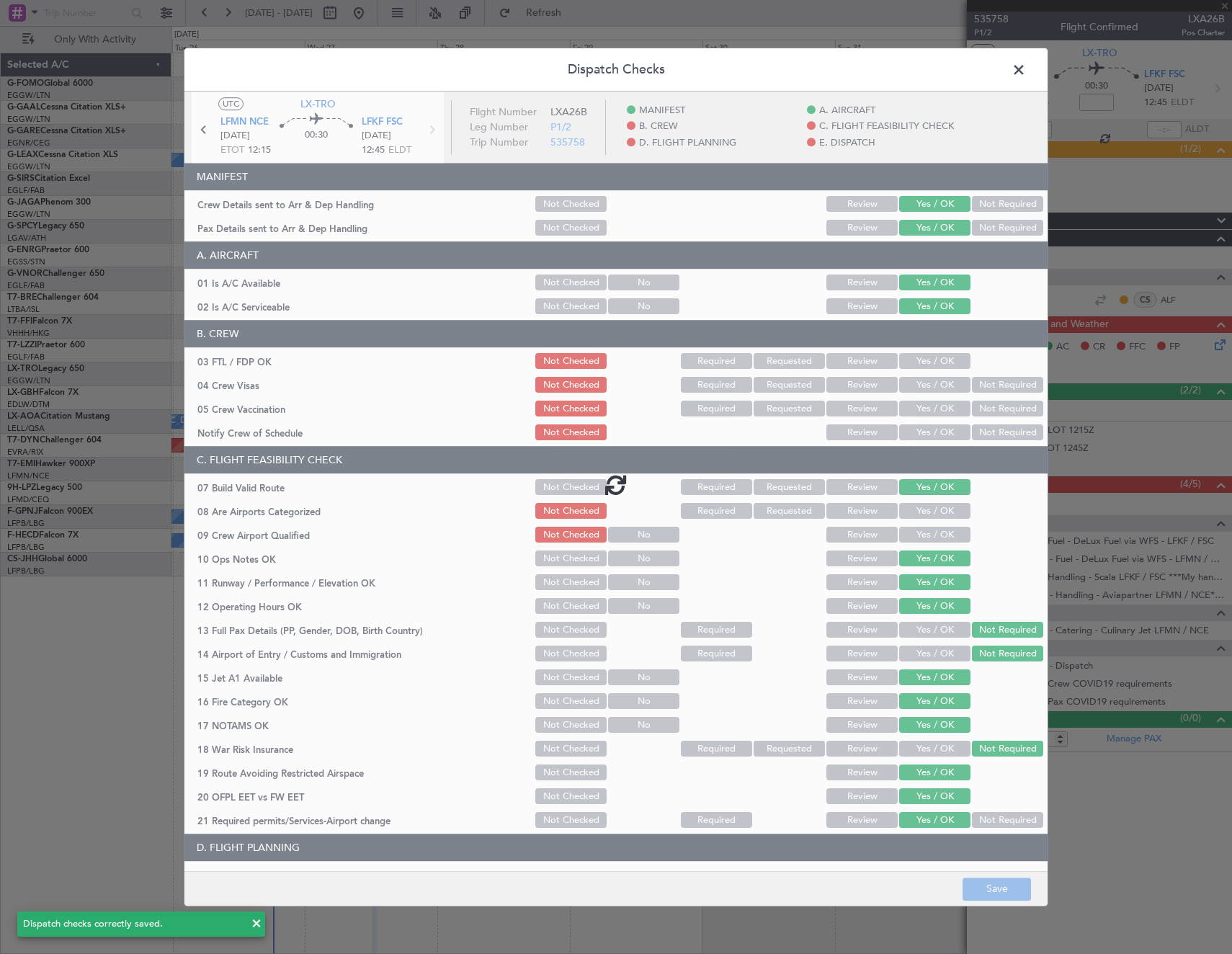
type input "+00:05"
type input "8"
type input "+00:05"
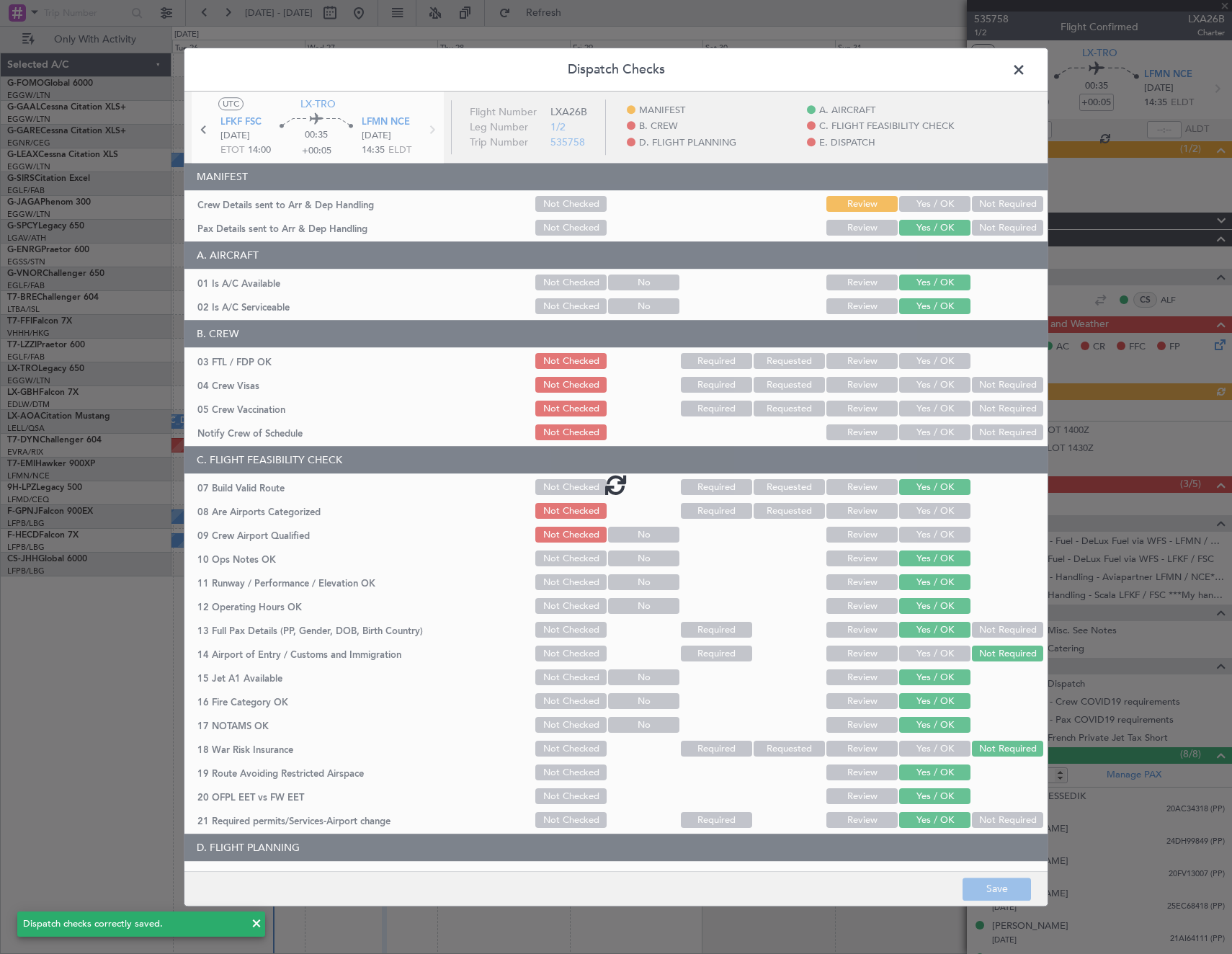
click at [921, 204] on div at bounding box center [616, 484] width 864 height 785
click at [921, 204] on button "Yes / OK" at bounding box center [935, 204] width 71 height 16
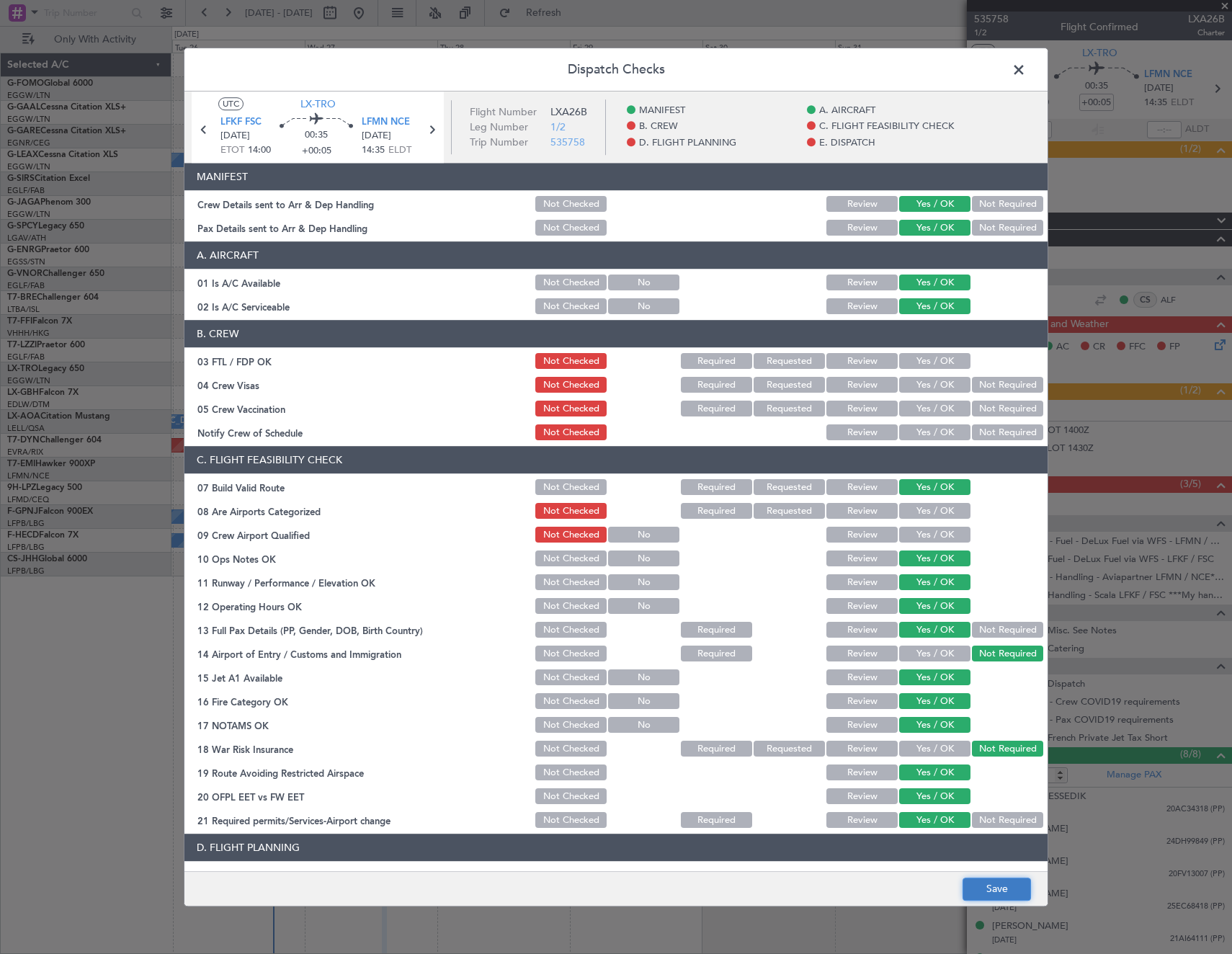
click at [982, 887] on button "Save" at bounding box center [997, 889] width 68 height 23
click at [1026, 71] on span at bounding box center [1026, 74] width 0 height 29
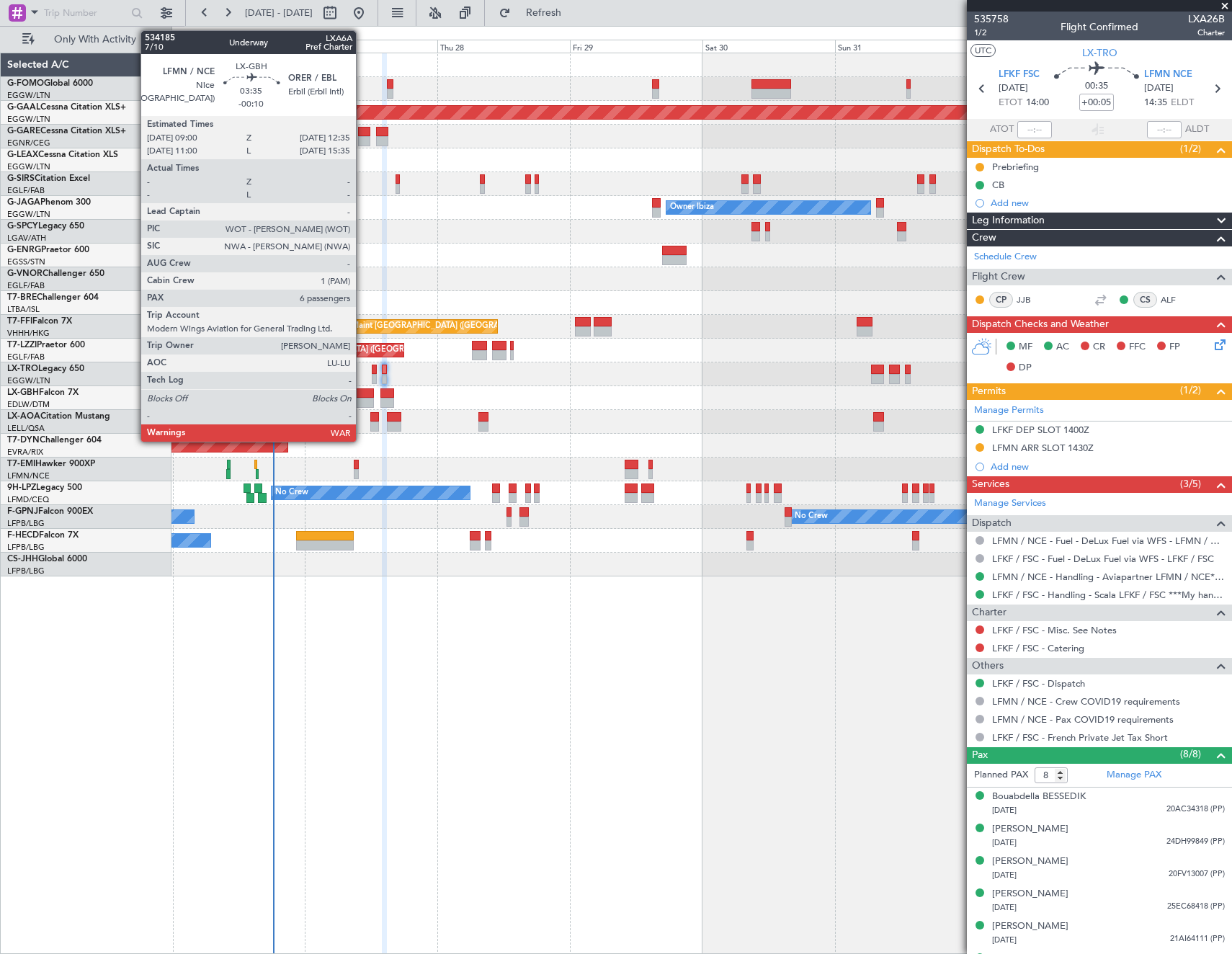
click at [363, 398] on div at bounding box center [364, 402] width 20 height 10
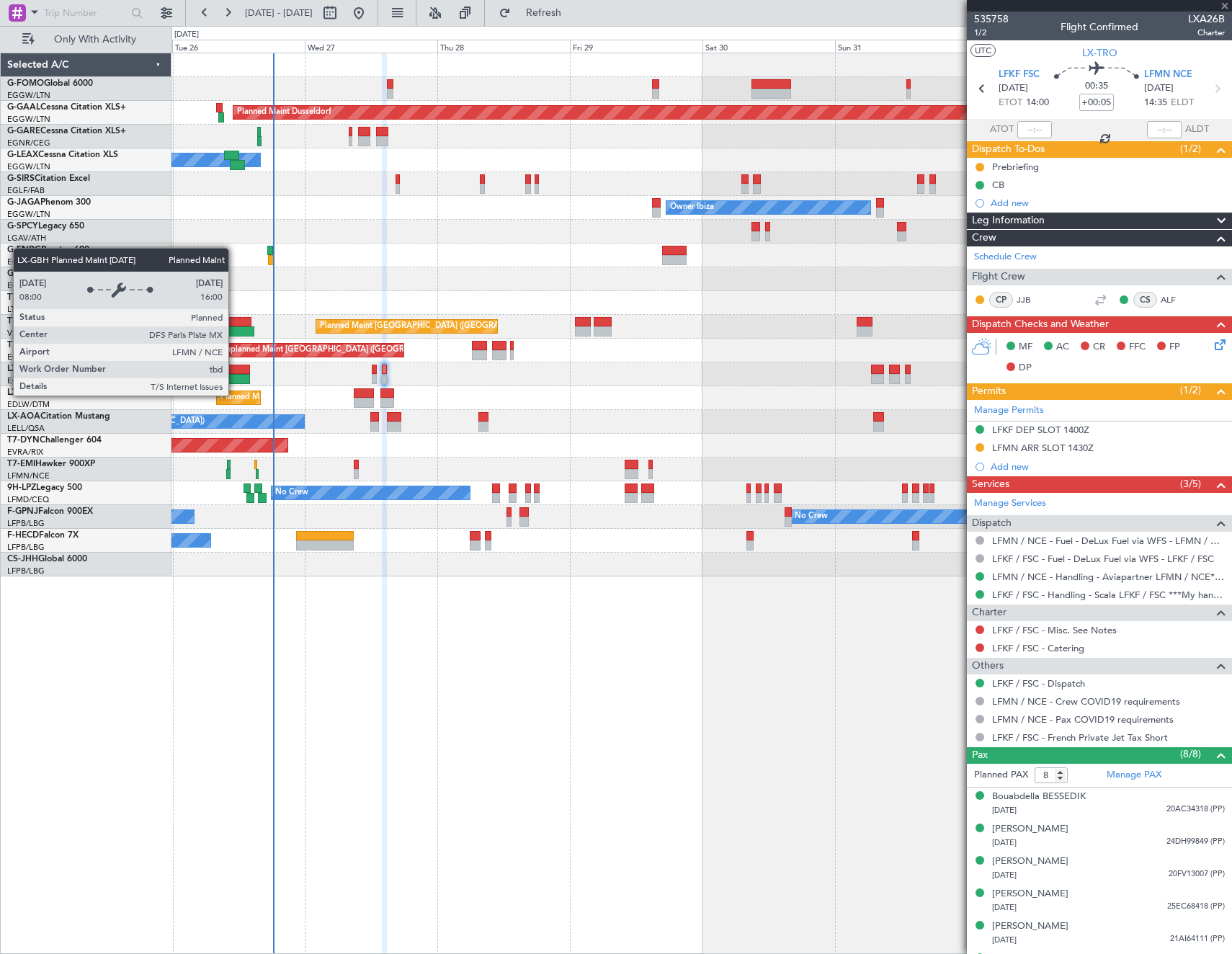
type input "-00:10"
type input "6"
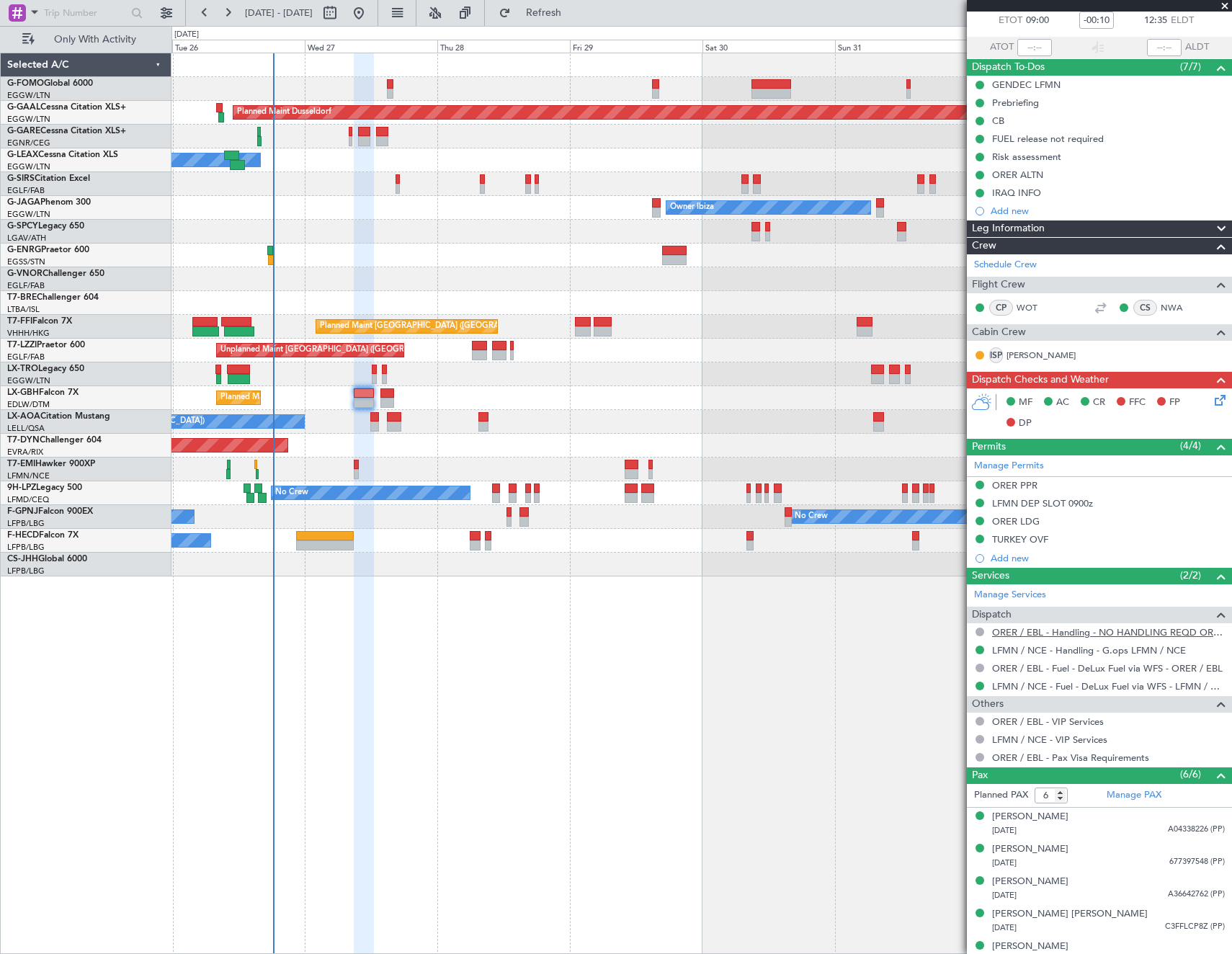
scroll to position [130, 0]
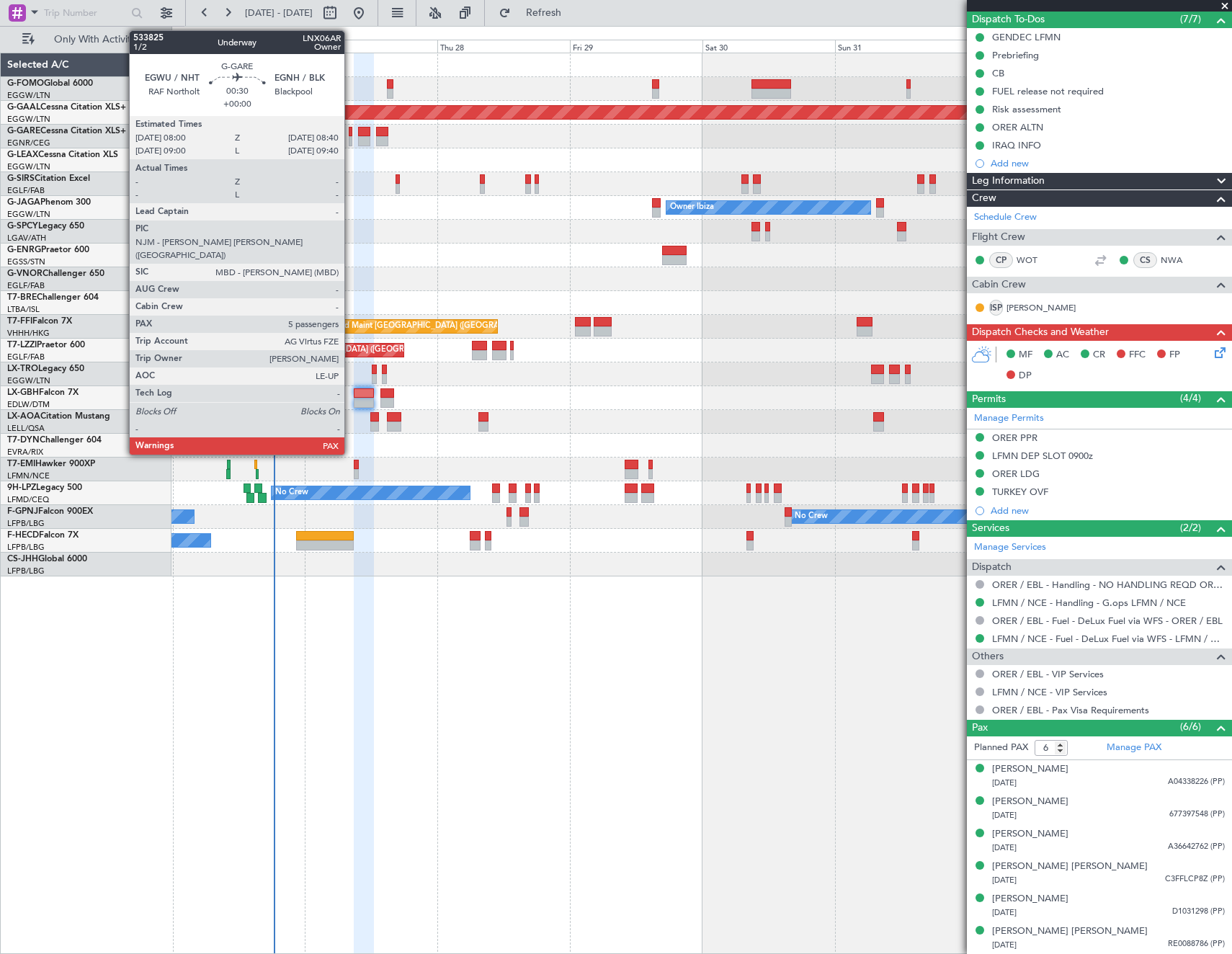
click at [351, 134] on div at bounding box center [351, 131] width 4 height 10
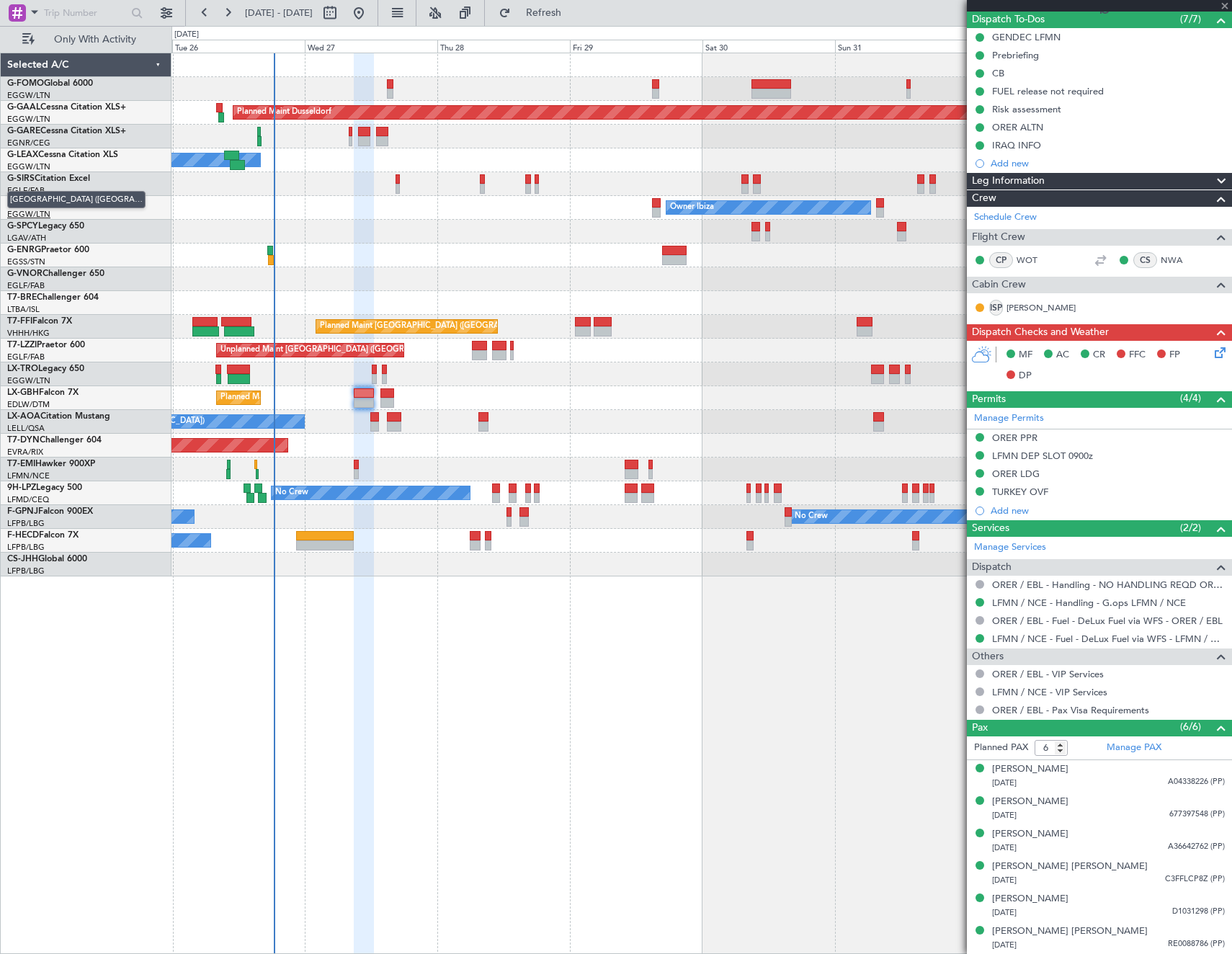
type input "5"
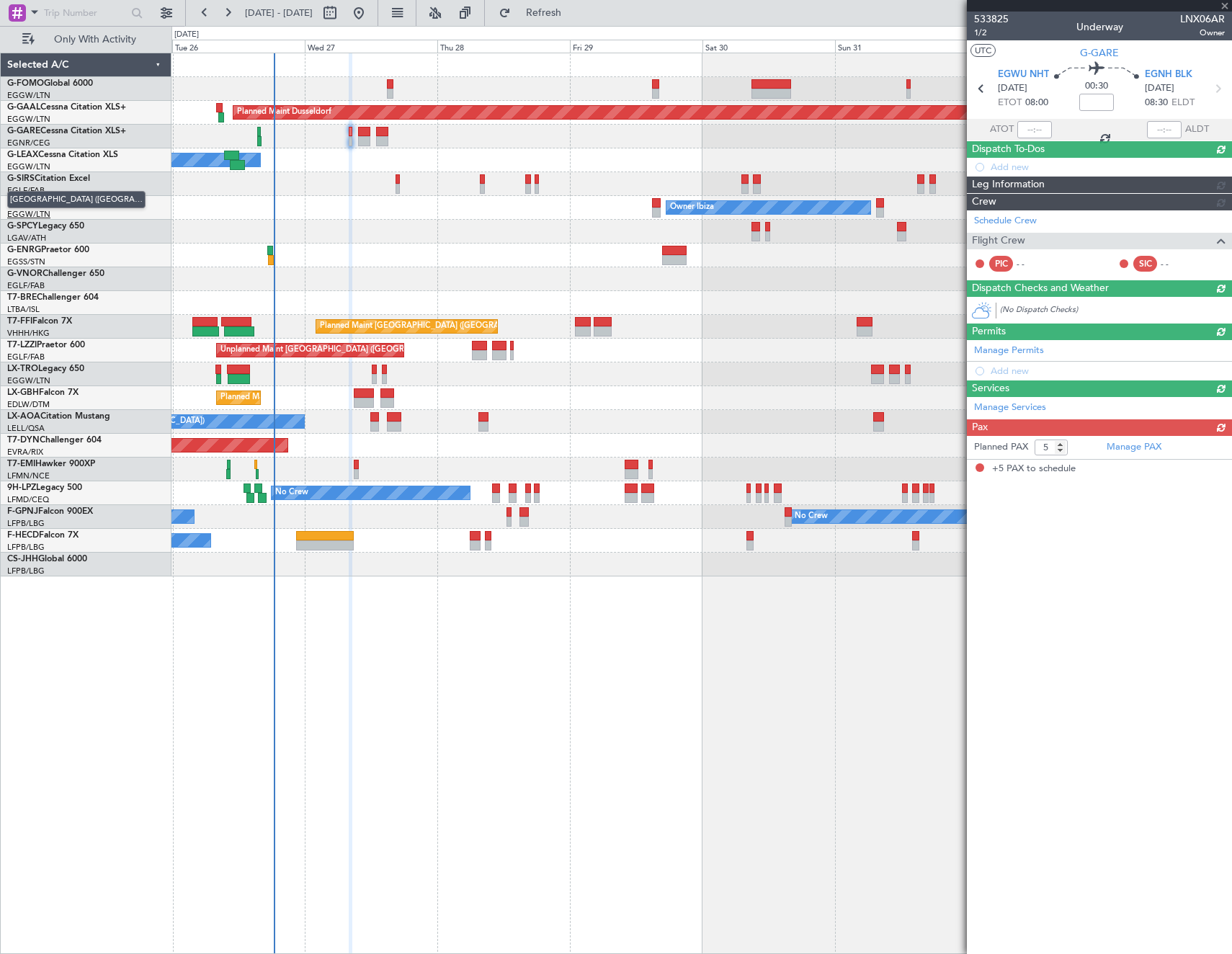
scroll to position [0, 0]
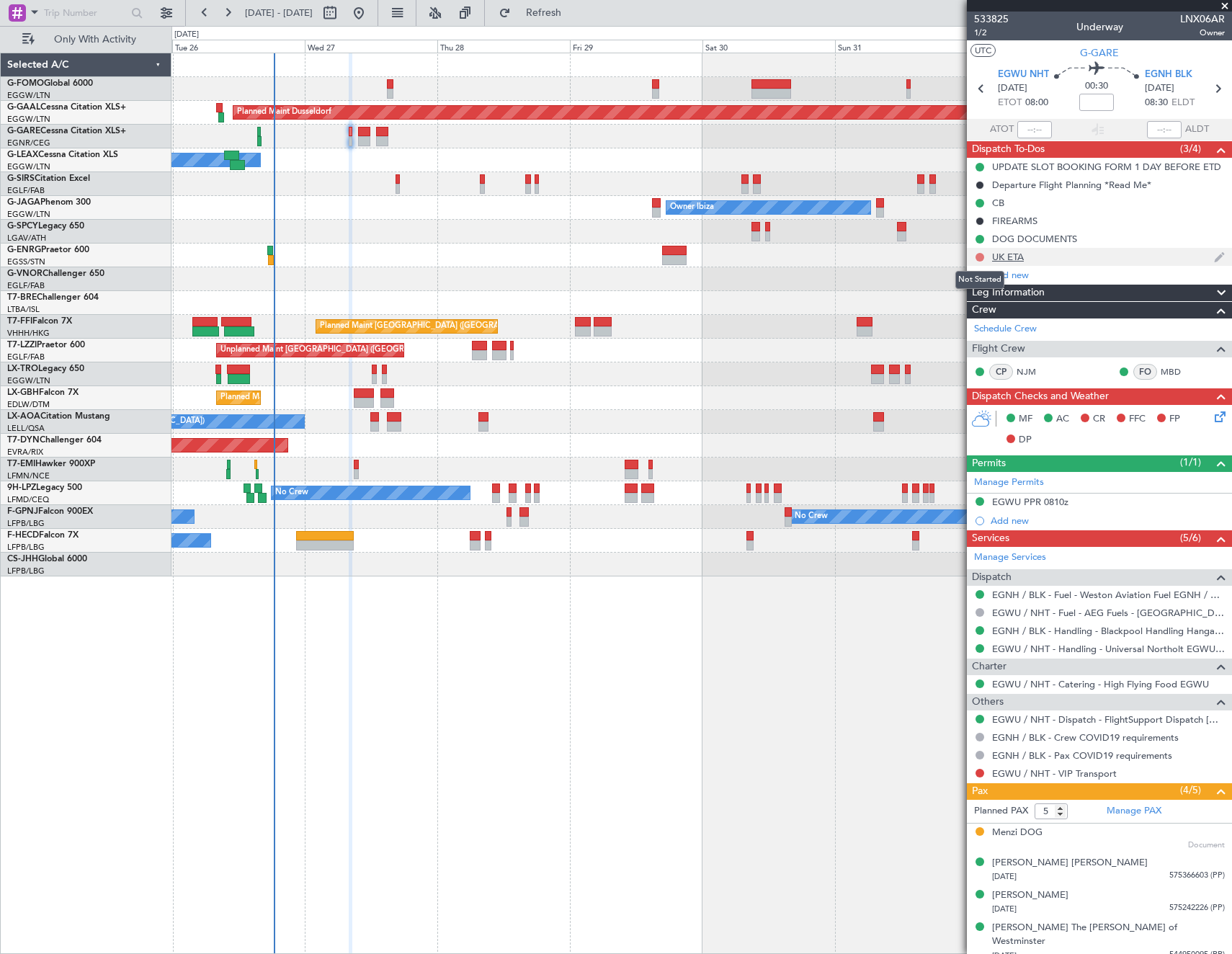
click at [977, 256] on button at bounding box center [980, 257] width 9 height 9
click at [979, 341] on span "Cancelled" at bounding box center [983, 342] width 41 height 15
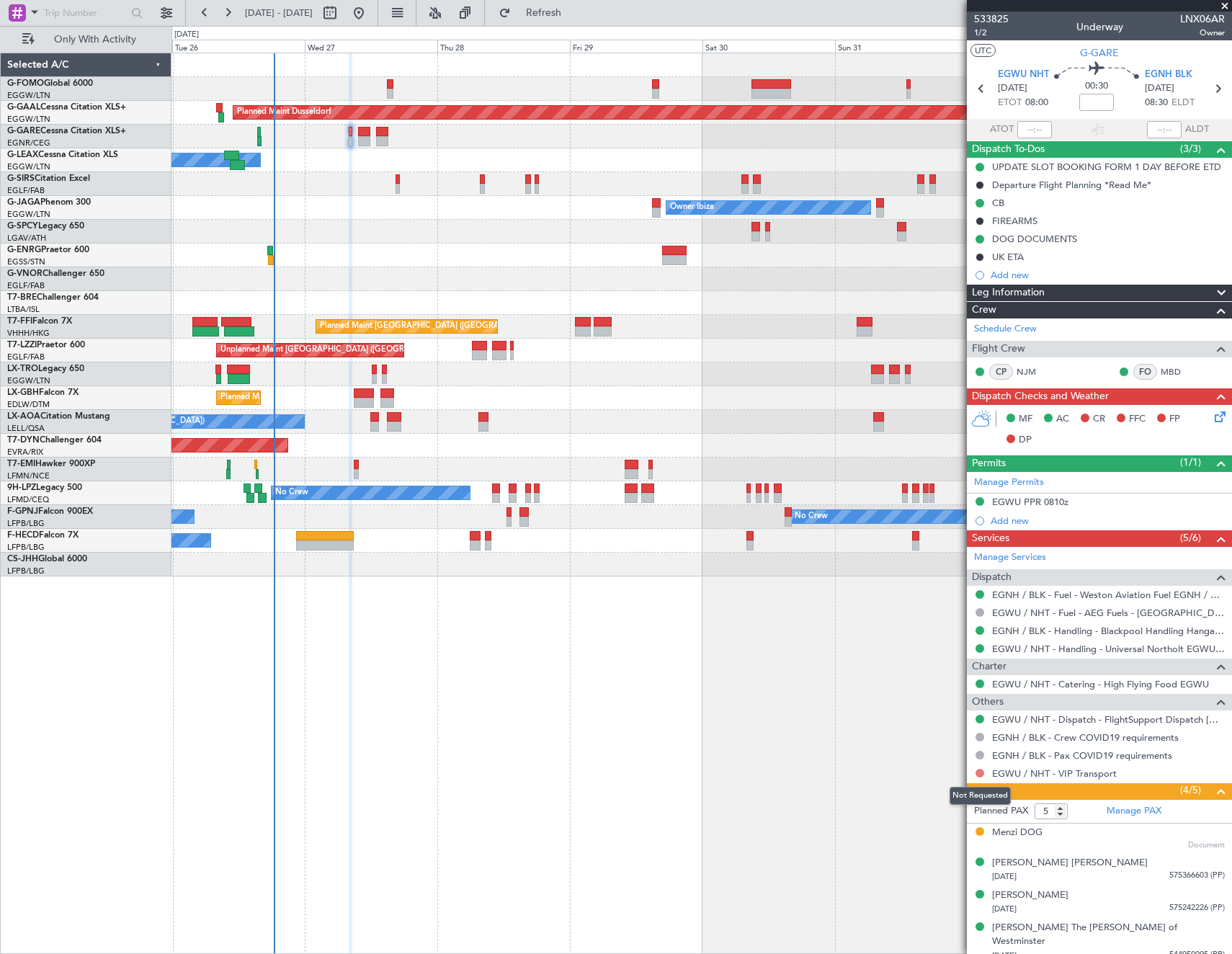
click at [979, 775] on button at bounding box center [980, 772] width 9 height 9
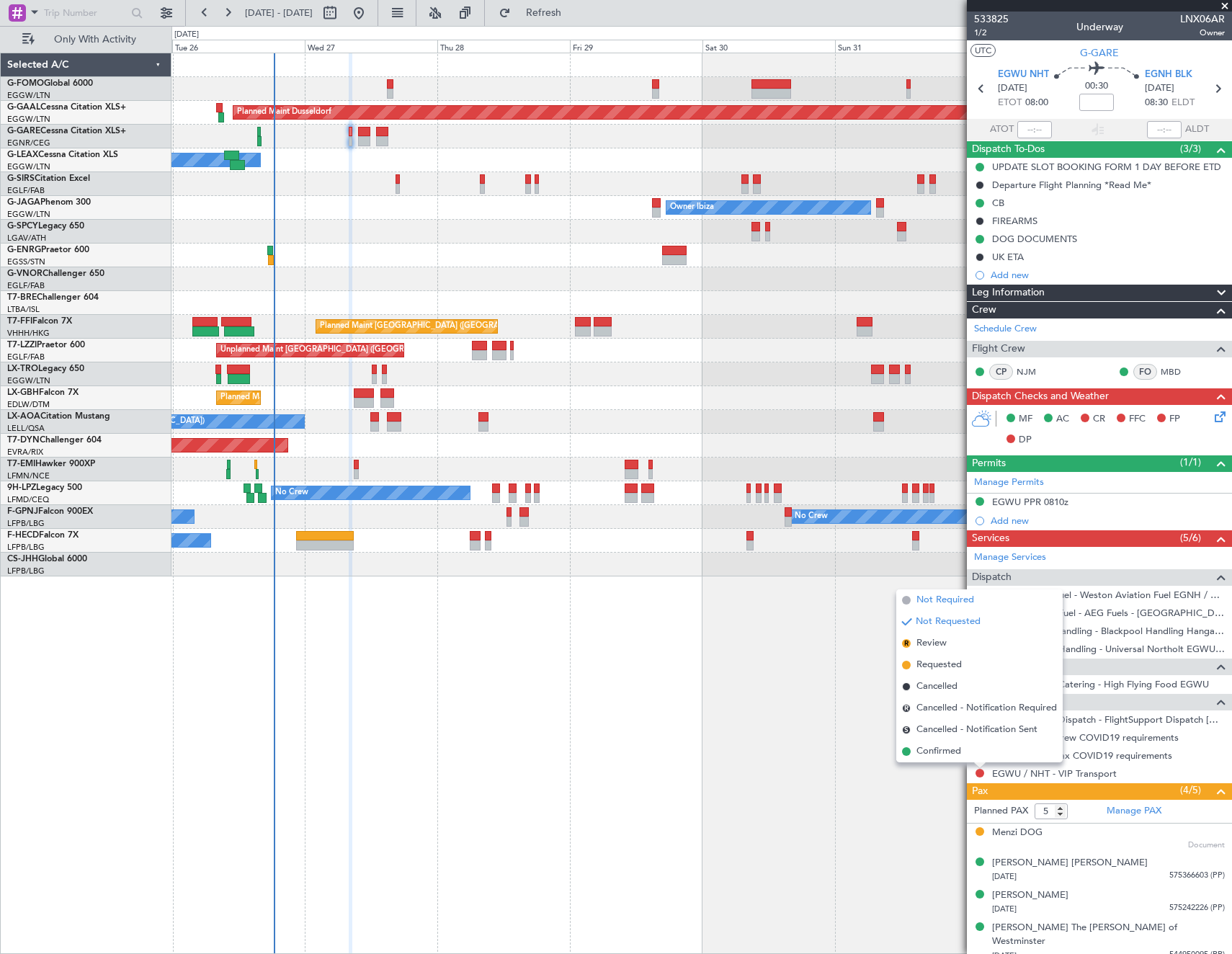
click at [937, 595] on span "Not Required" at bounding box center [945, 600] width 58 height 15
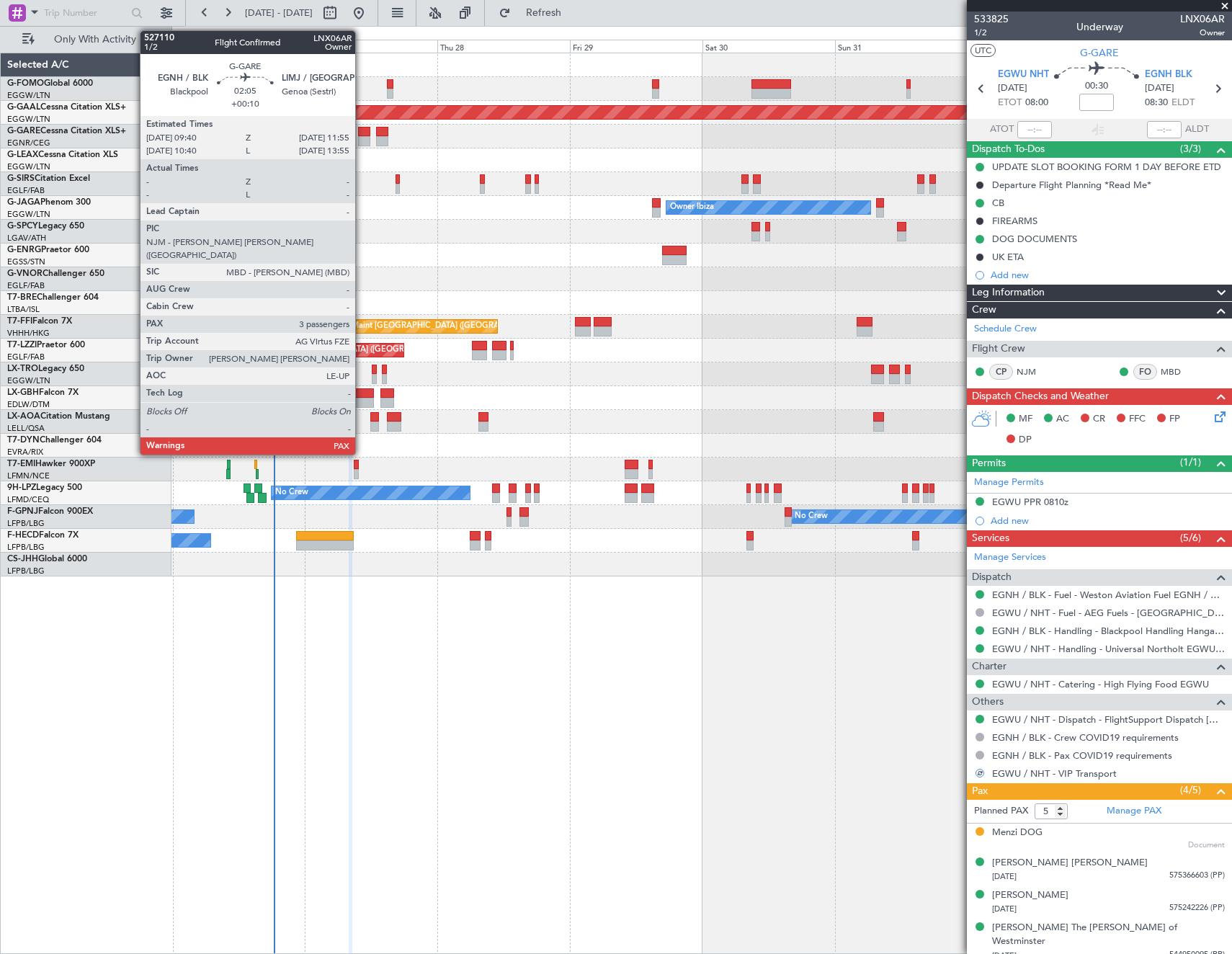
click at [362, 134] on div at bounding box center [364, 131] width 13 height 10
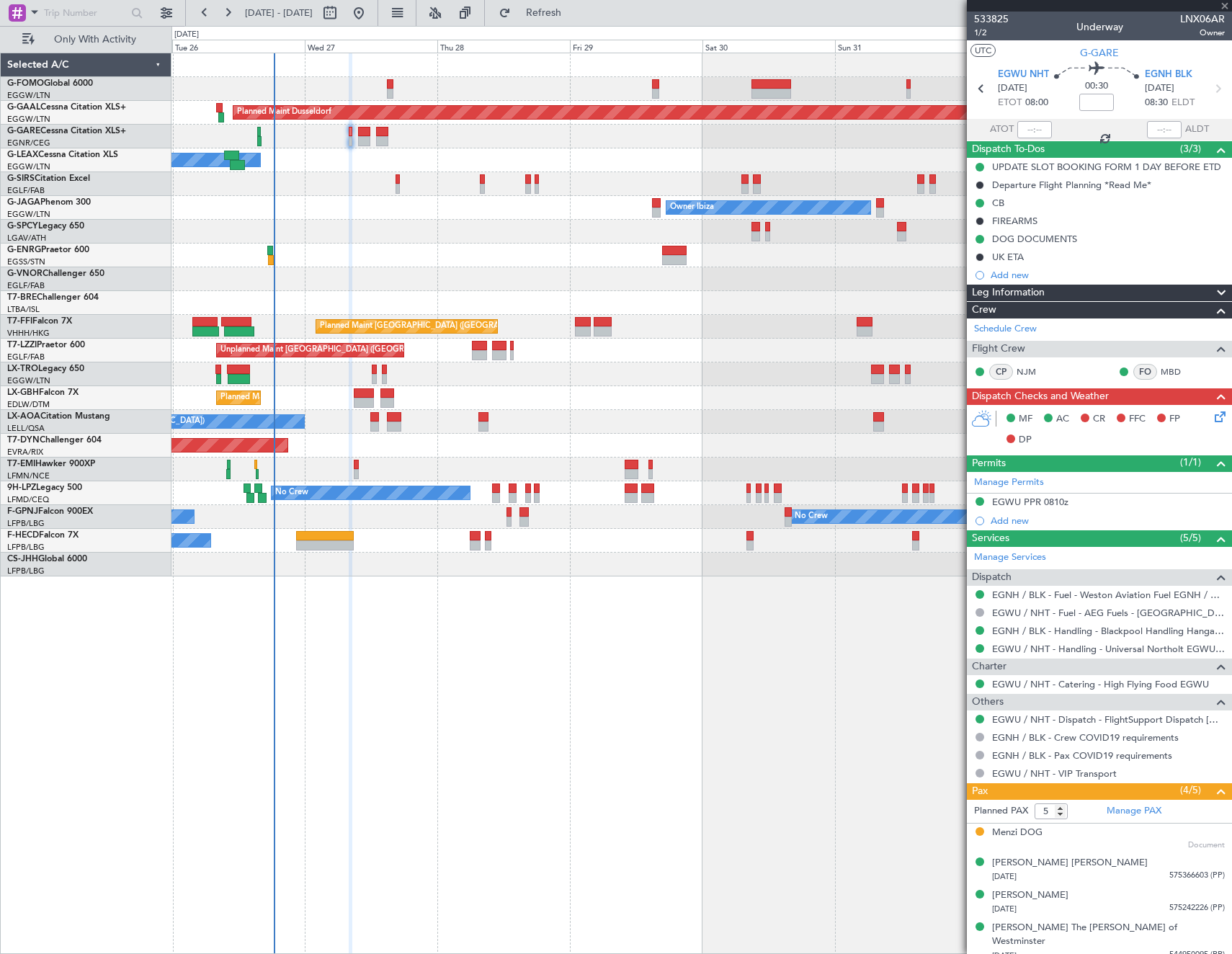
type input "+00:10"
type input "3"
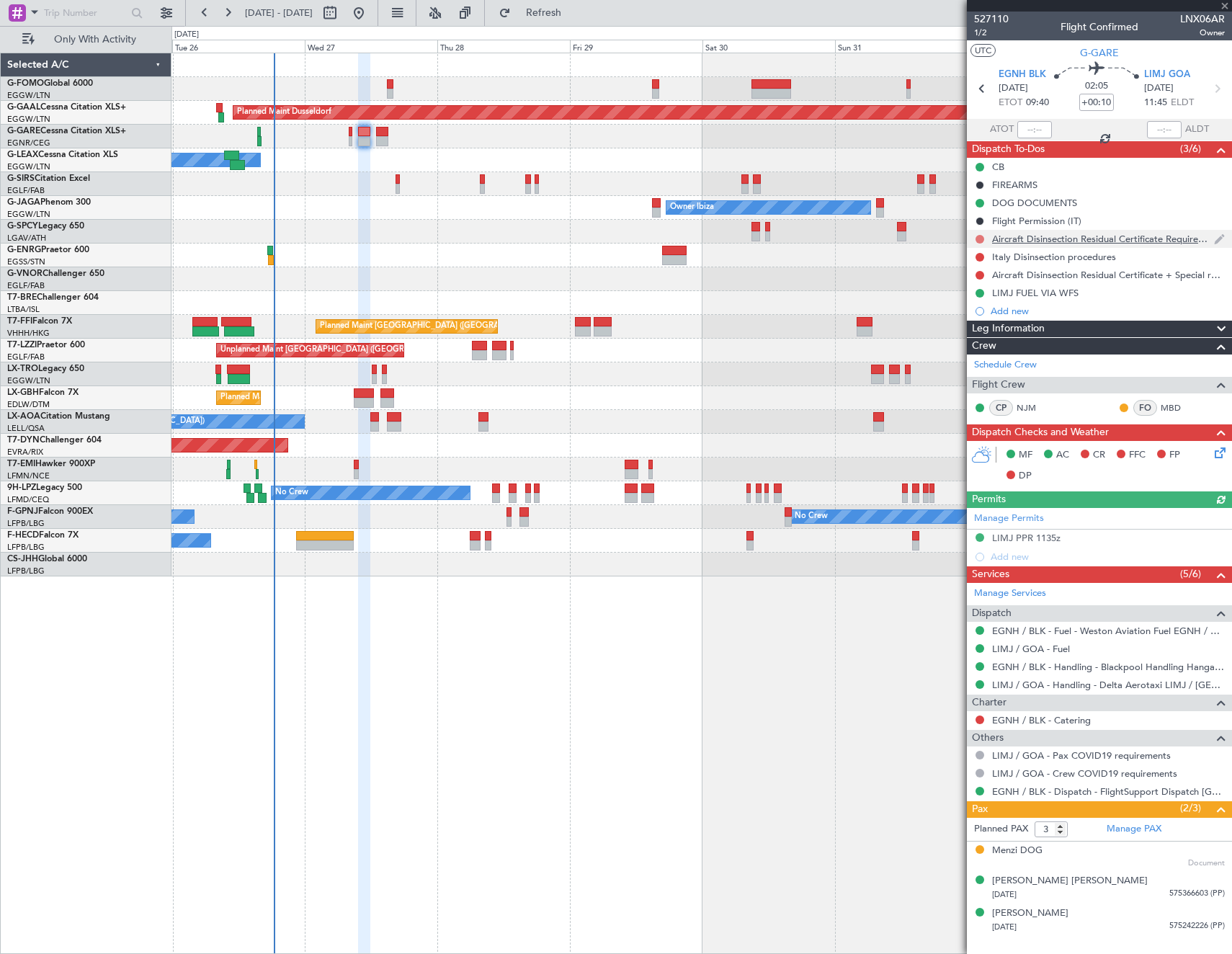
click at [982, 238] on button at bounding box center [980, 238] width 9 height 9
click at [980, 320] on span "Cancelled" at bounding box center [983, 324] width 41 height 15
click at [984, 258] on button at bounding box center [980, 257] width 9 height 9
click at [974, 349] on span "Cancelled" at bounding box center [983, 342] width 41 height 15
click at [981, 276] on button at bounding box center [980, 275] width 9 height 9
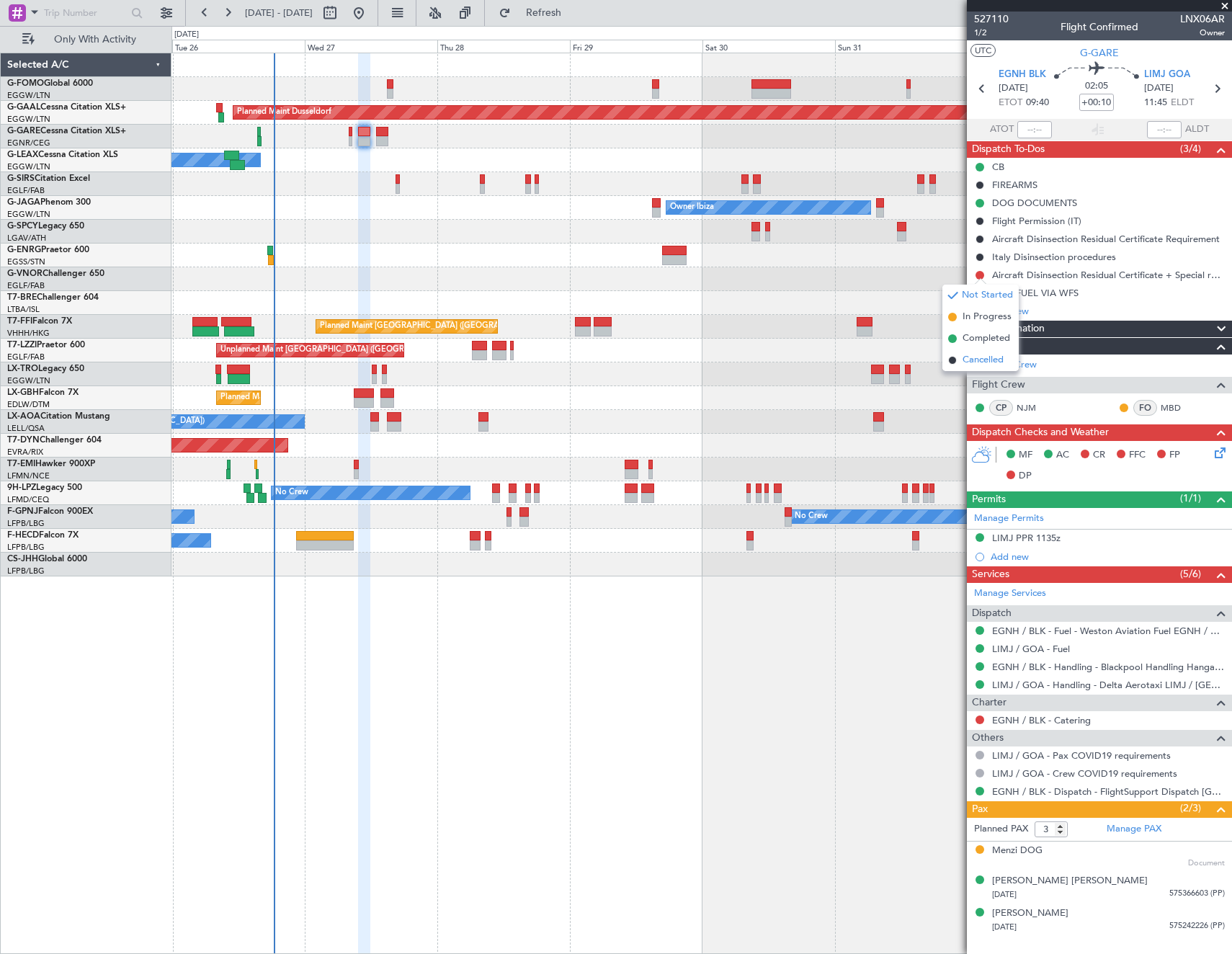
click at [967, 361] on span "Cancelled" at bounding box center [983, 360] width 41 height 15
click at [979, 716] on button at bounding box center [980, 720] width 9 height 9
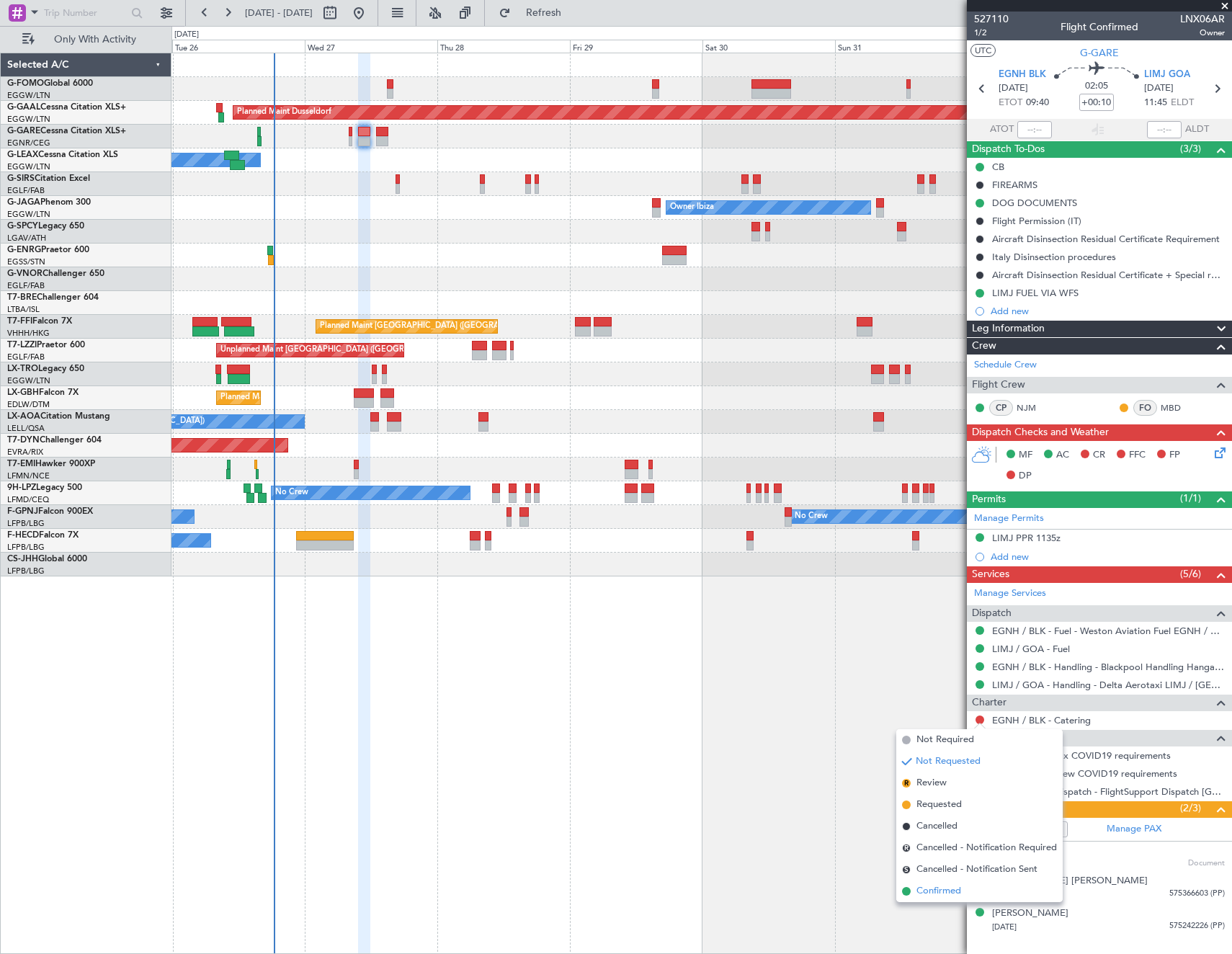
click at [938, 890] on span "Confirmed" at bounding box center [938, 891] width 45 height 15
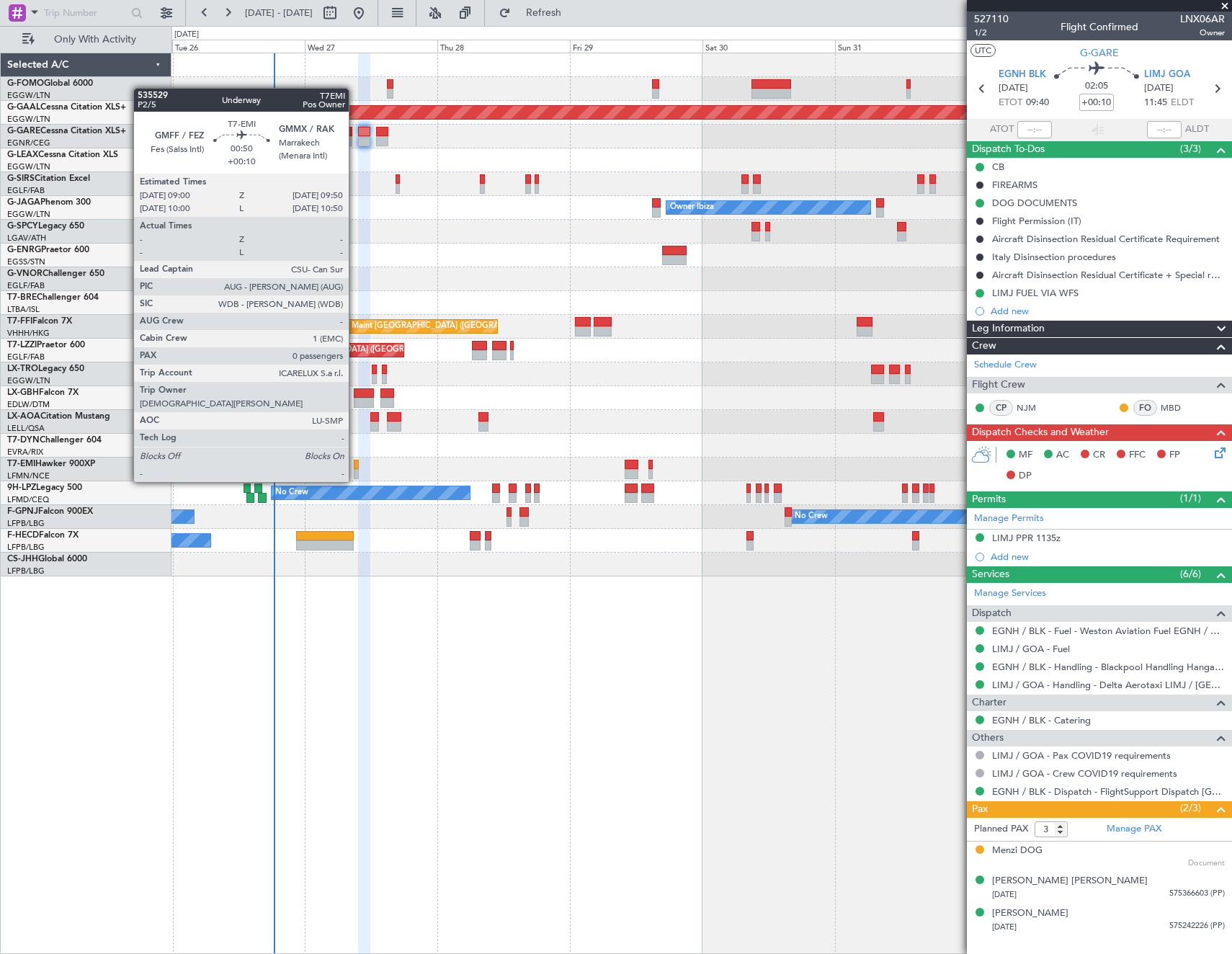
click at [355, 467] on div at bounding box center [356, 465] width 5 height 10
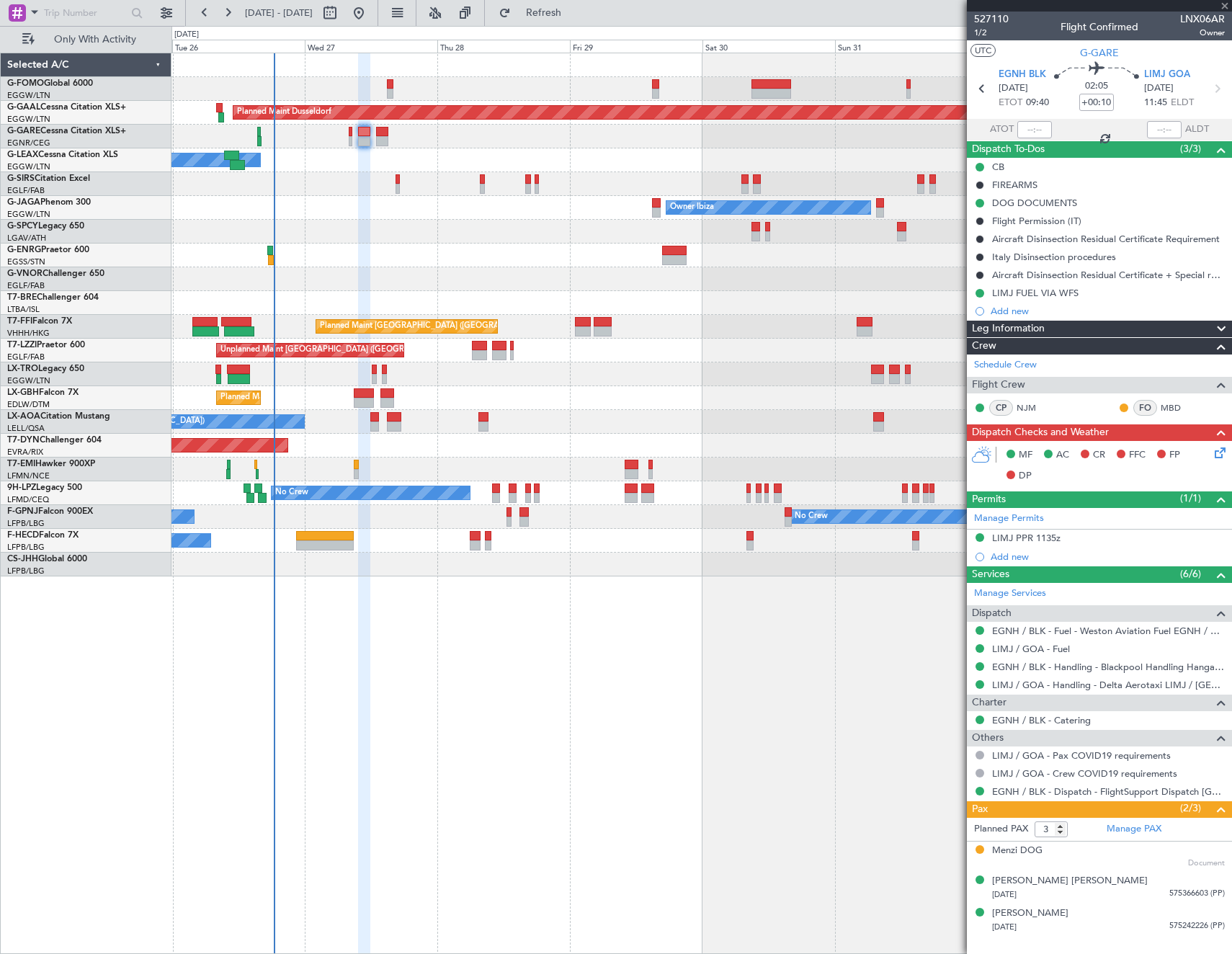
type input "0"
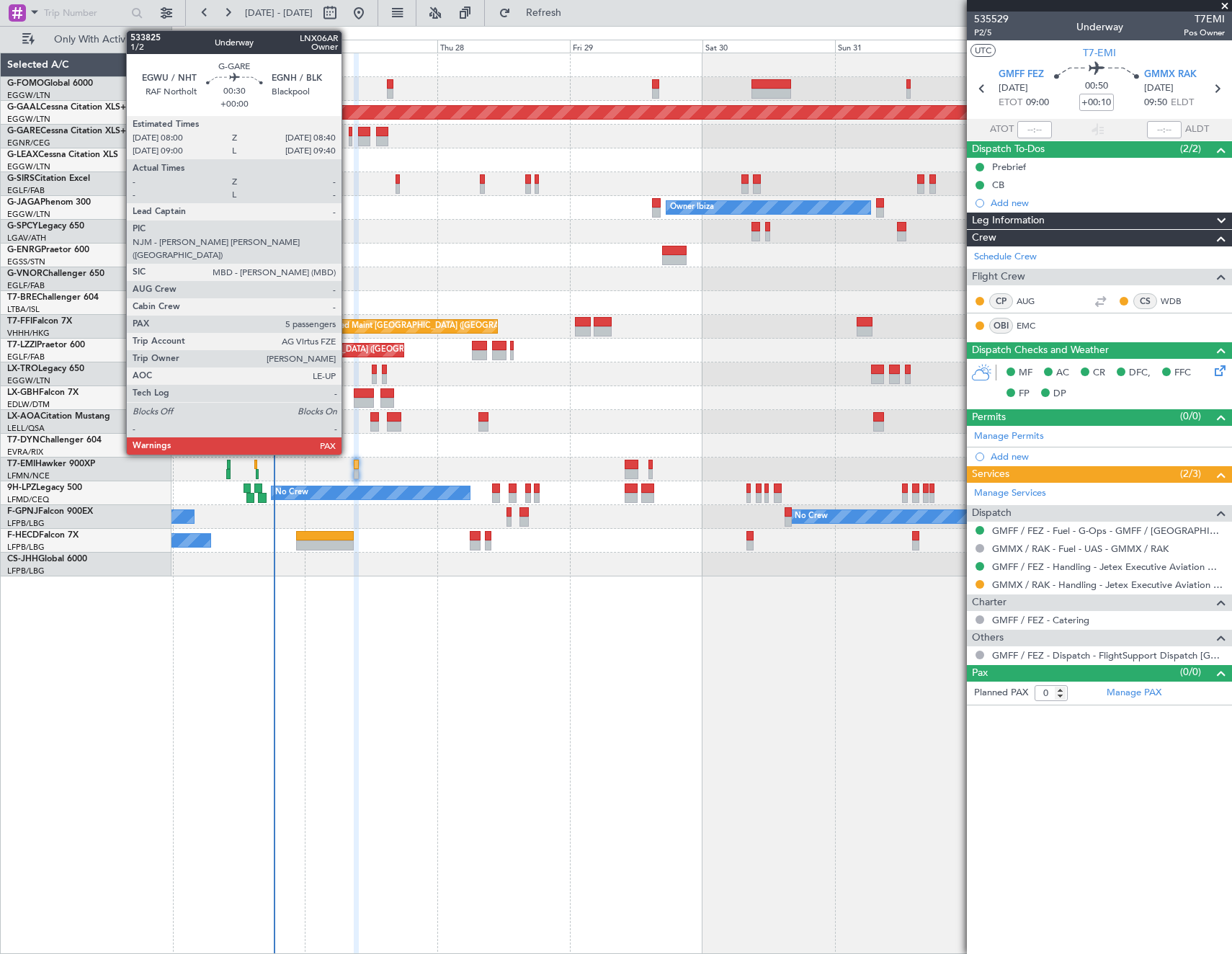
click at [349, 136] on div at bounding box center [351, 141] width 4 height 10
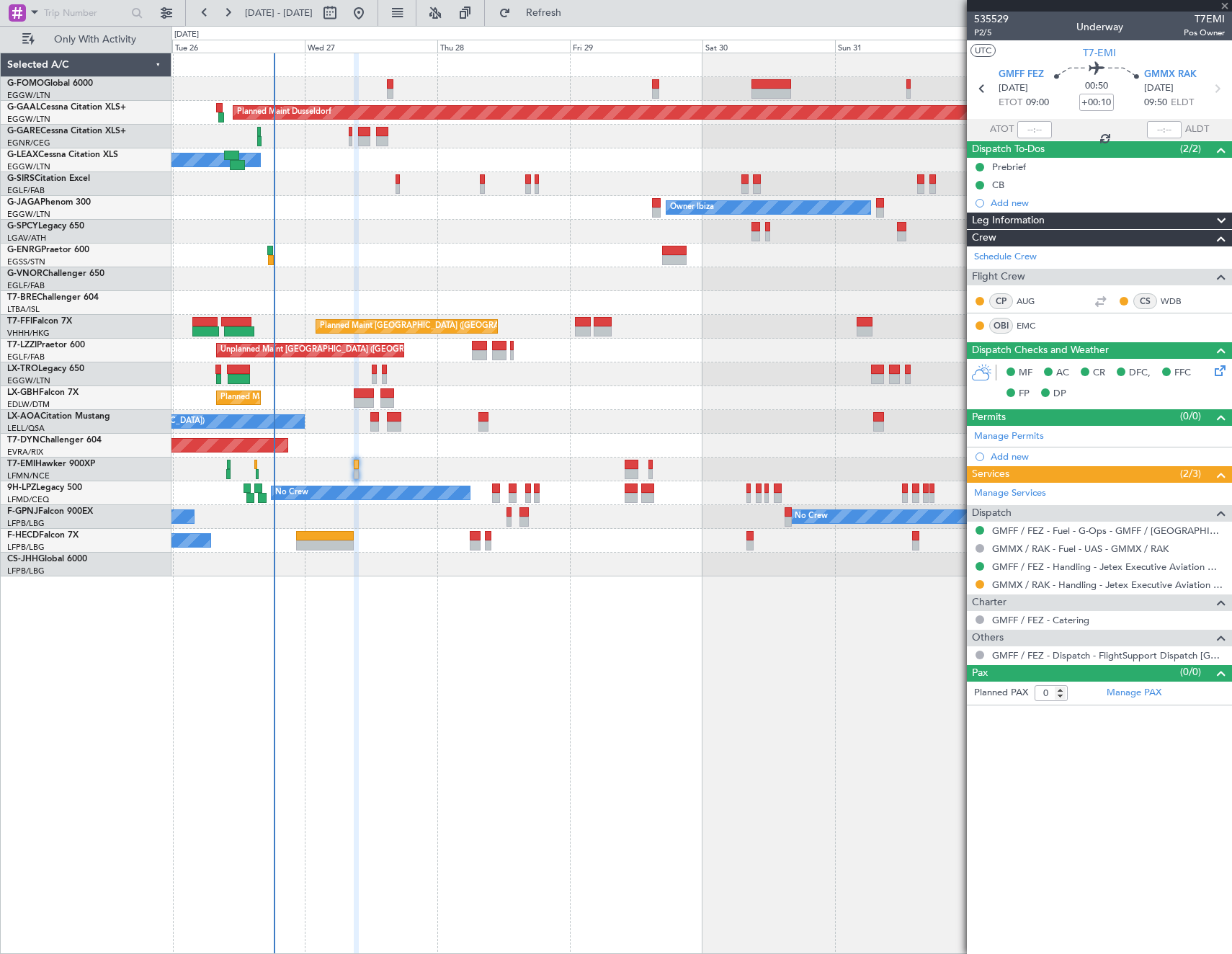
type input "5"
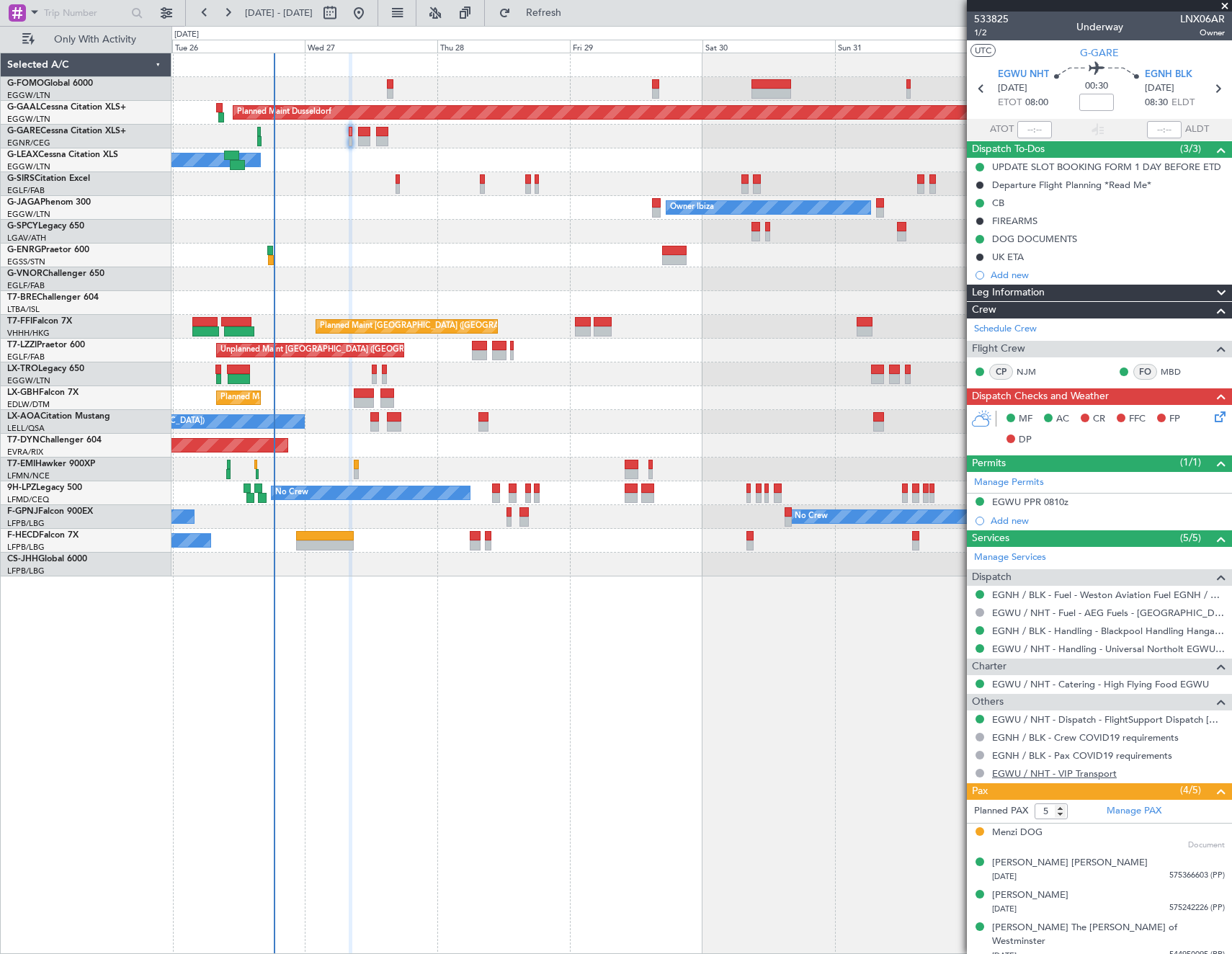
scroll to position [29, 0]
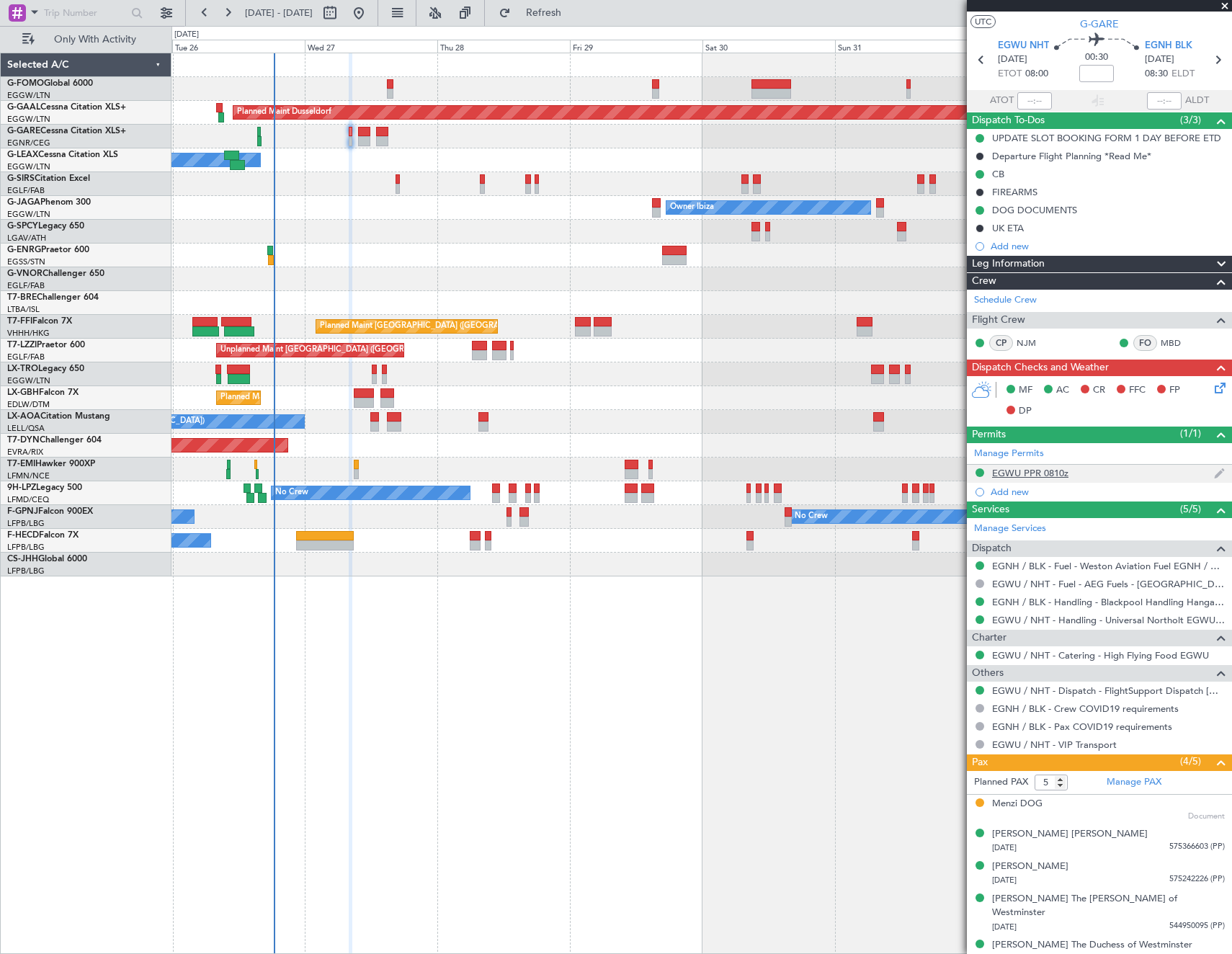
click at [1049, 472] on div "EGWU PPR 0810z" at bounding box center [1031, 472] width 76 height 12
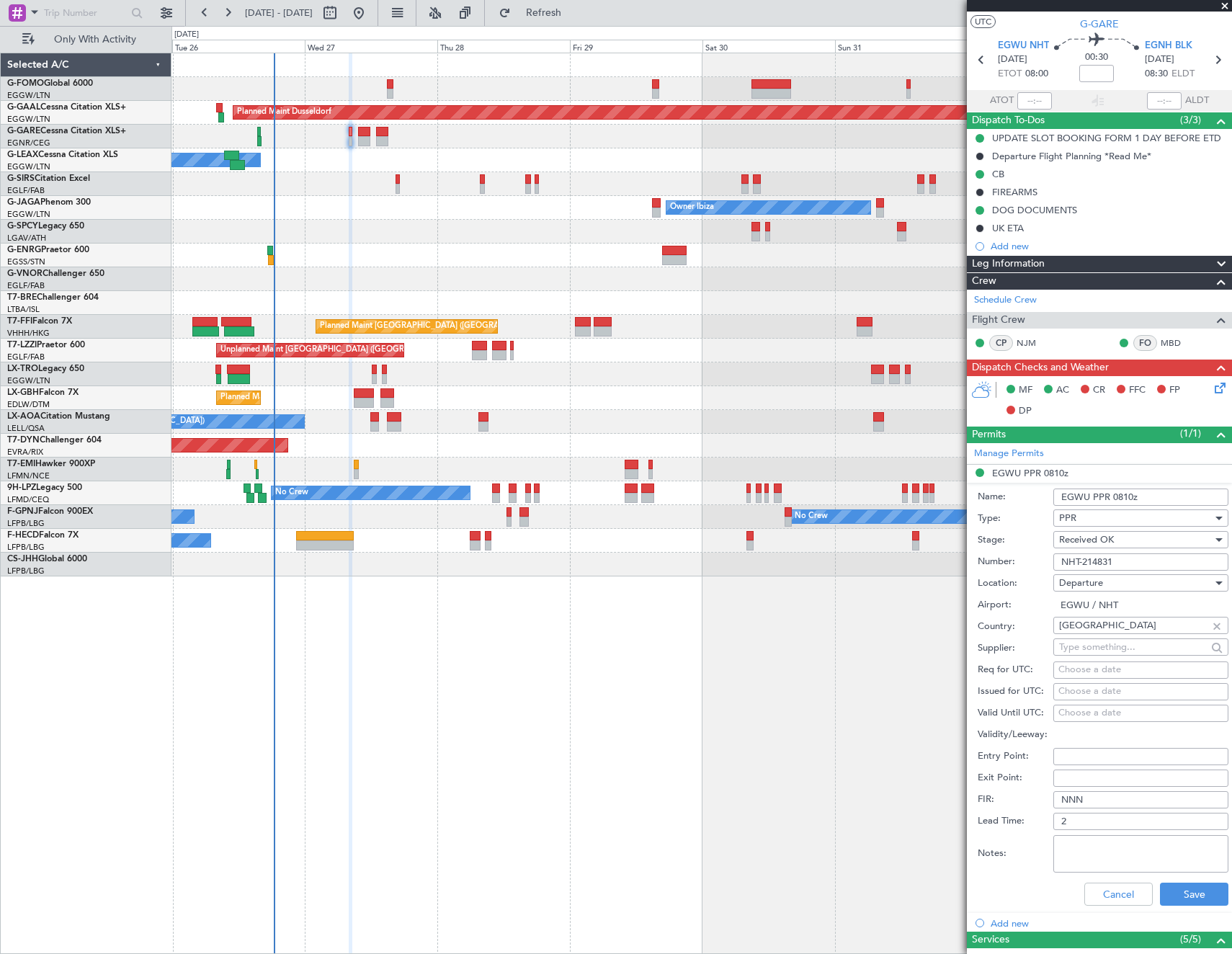
click at [1123, 556] on input "NHT-214831" at bounding box center [1141, 561] width 175 height 17
click at [1098, 896] on button "Cancel" at bounding box center [1118, 894] width 68 height 23
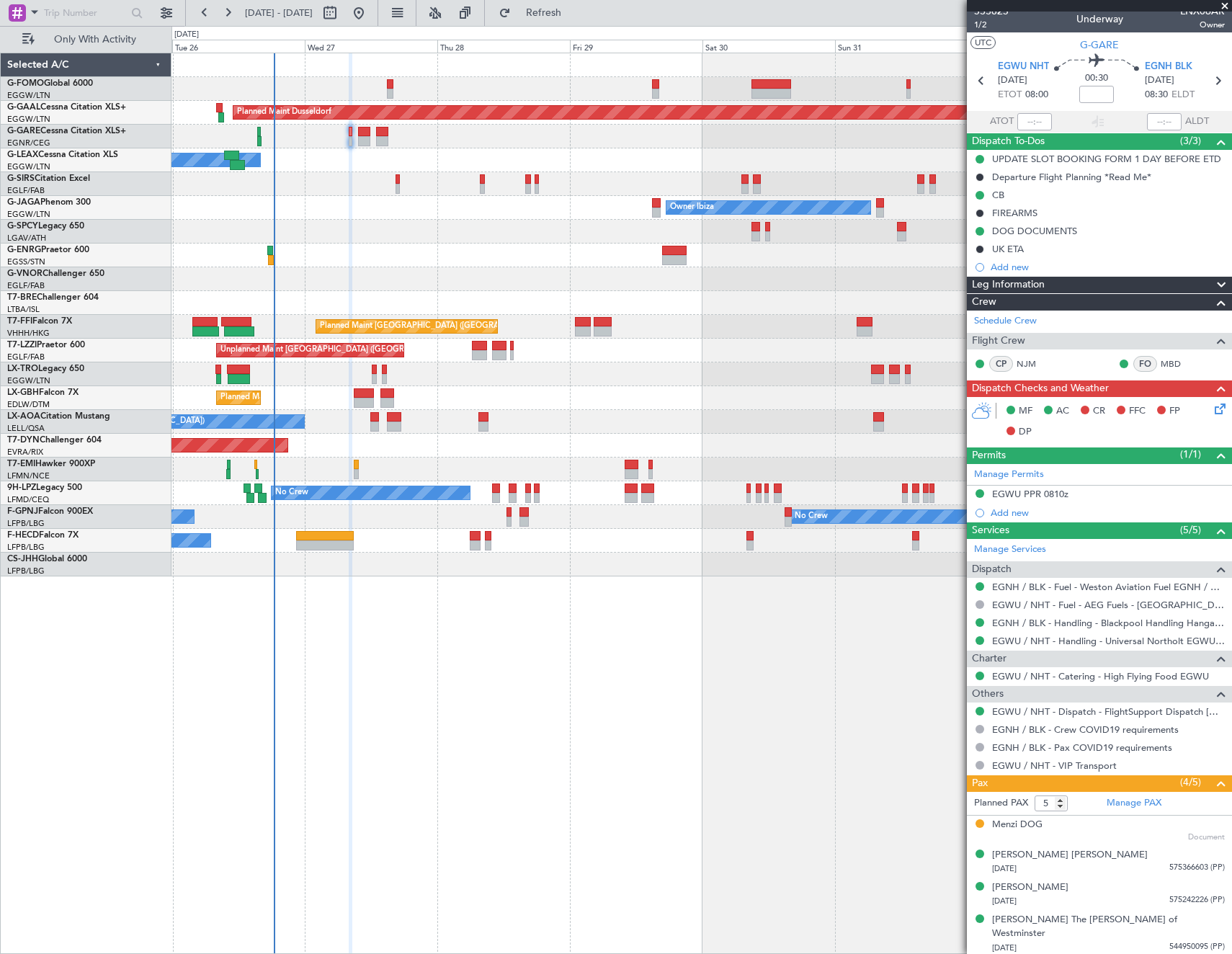
scroll to position [0, 0]
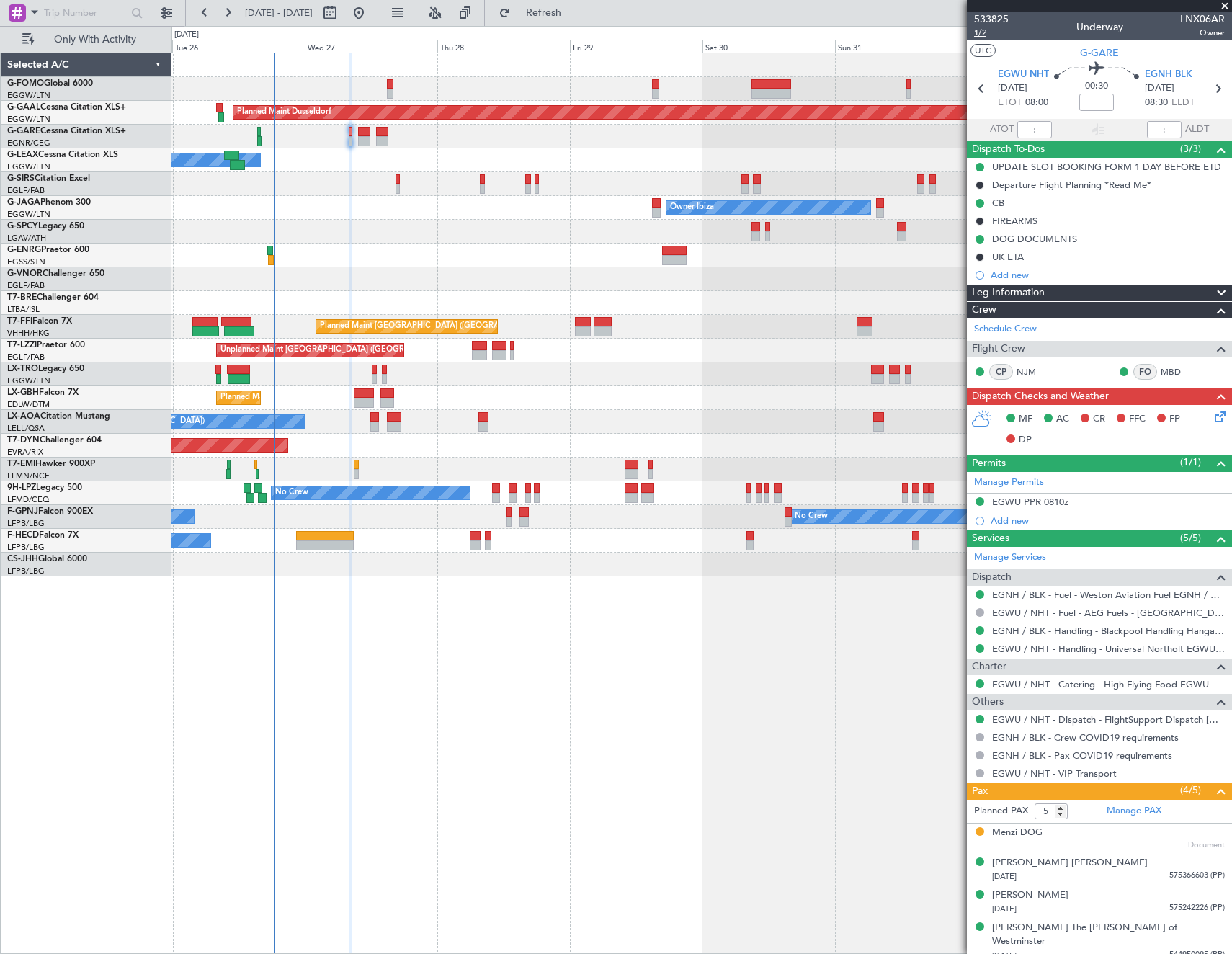
click at [980, 31] on span "1/2" at bounding box center [991, 32] width 35 height 12
click at [1208, 85] on icon at bounding box center [1217, 88] width 19 height 19
type input "+00:10"
type input "3"
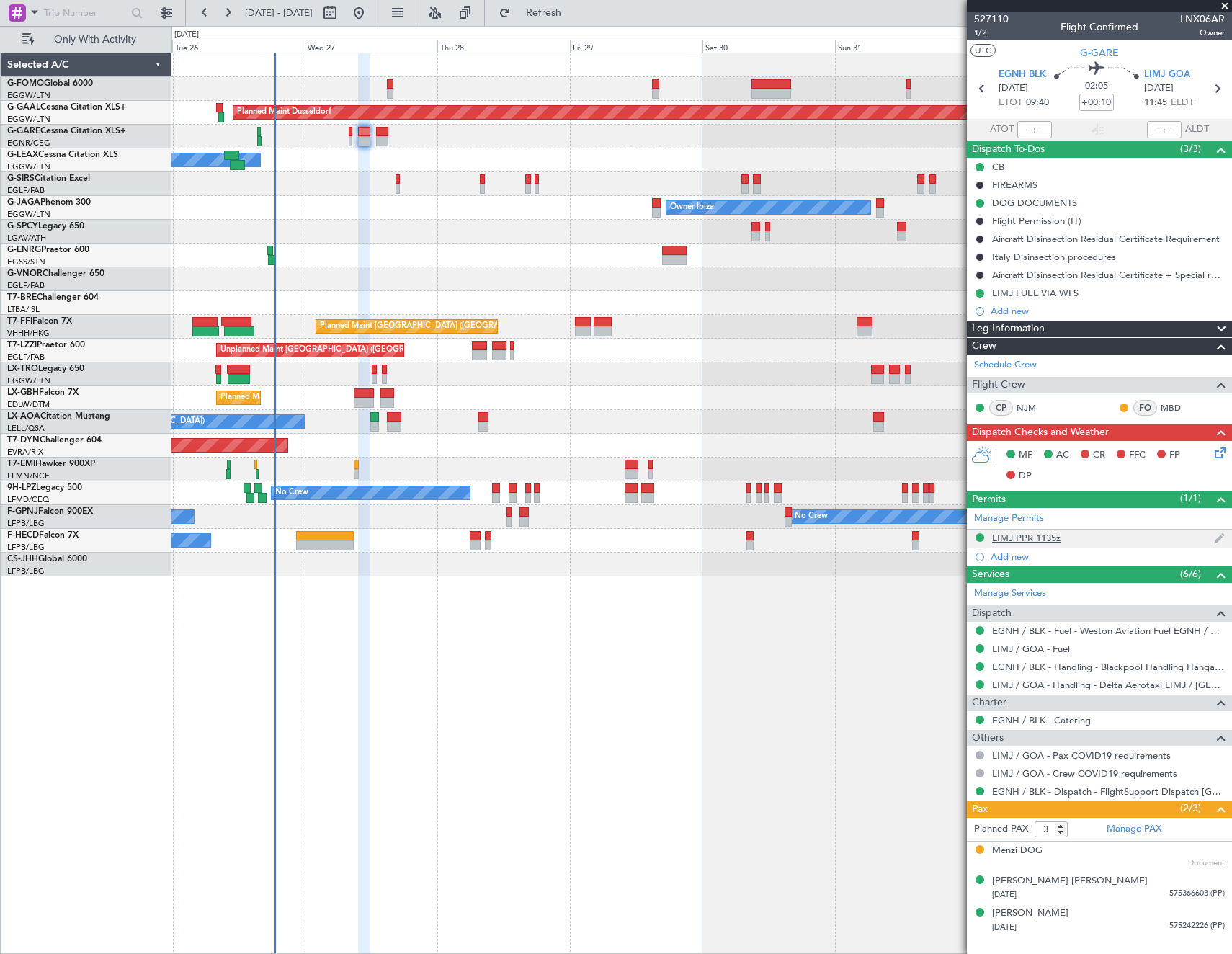
click at [1038, 535] on div "LIMJ PPR 1135z" at bounding box center [1027, 537] width 68 height 12
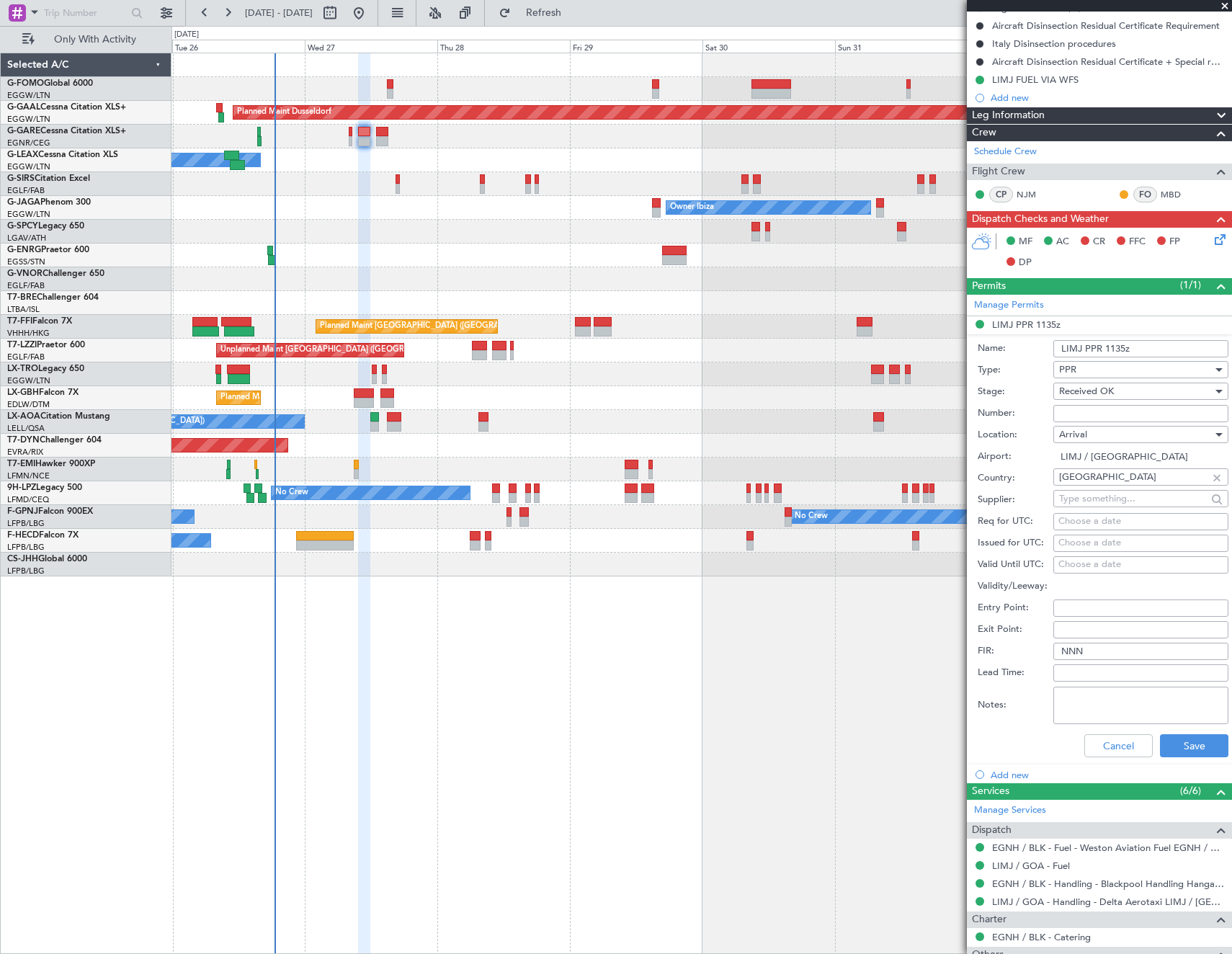
scroll to position [216, 0]
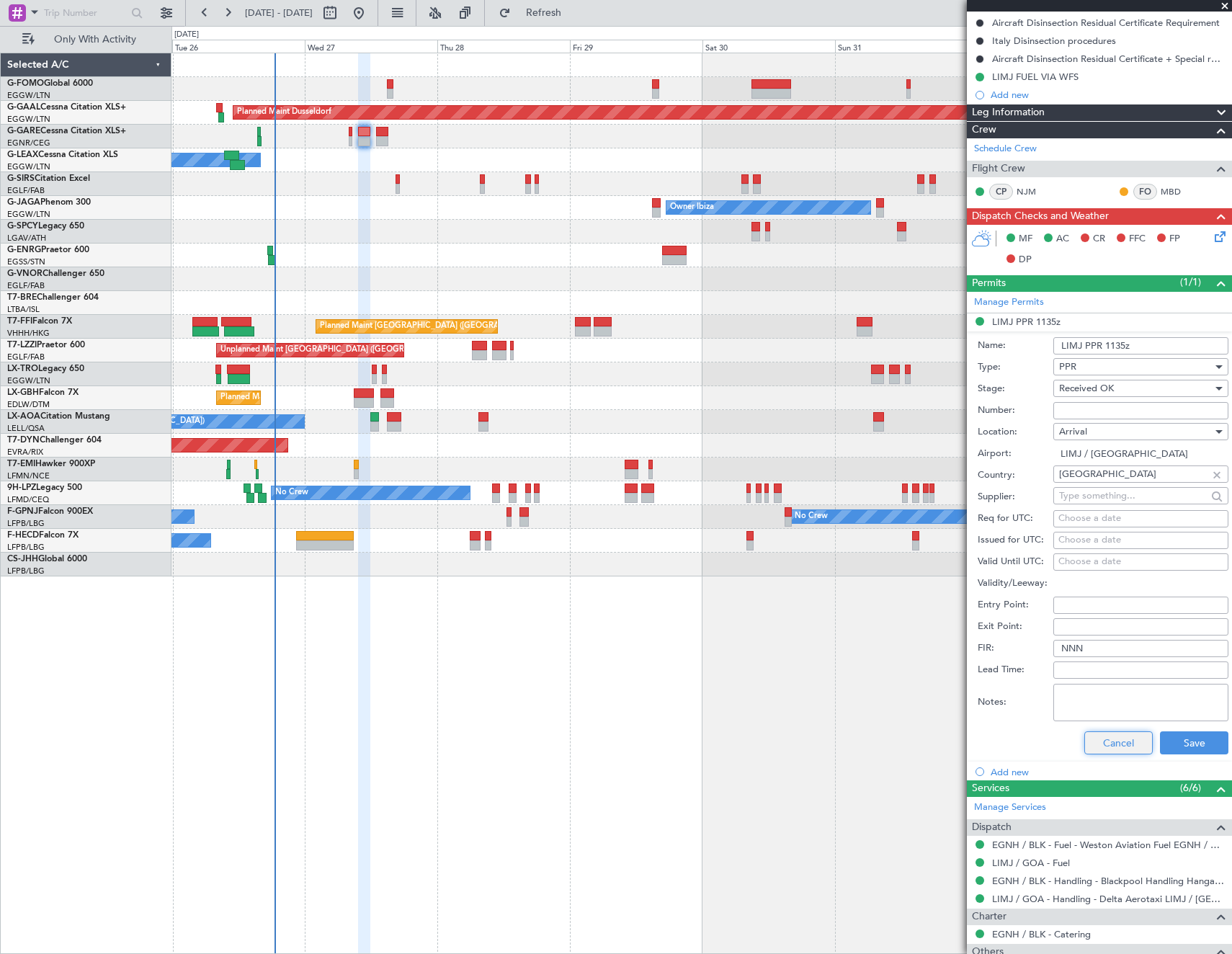
click at [1114, 741] on button "Cancel" at bounding box center [1118, 742] width 68 height 23
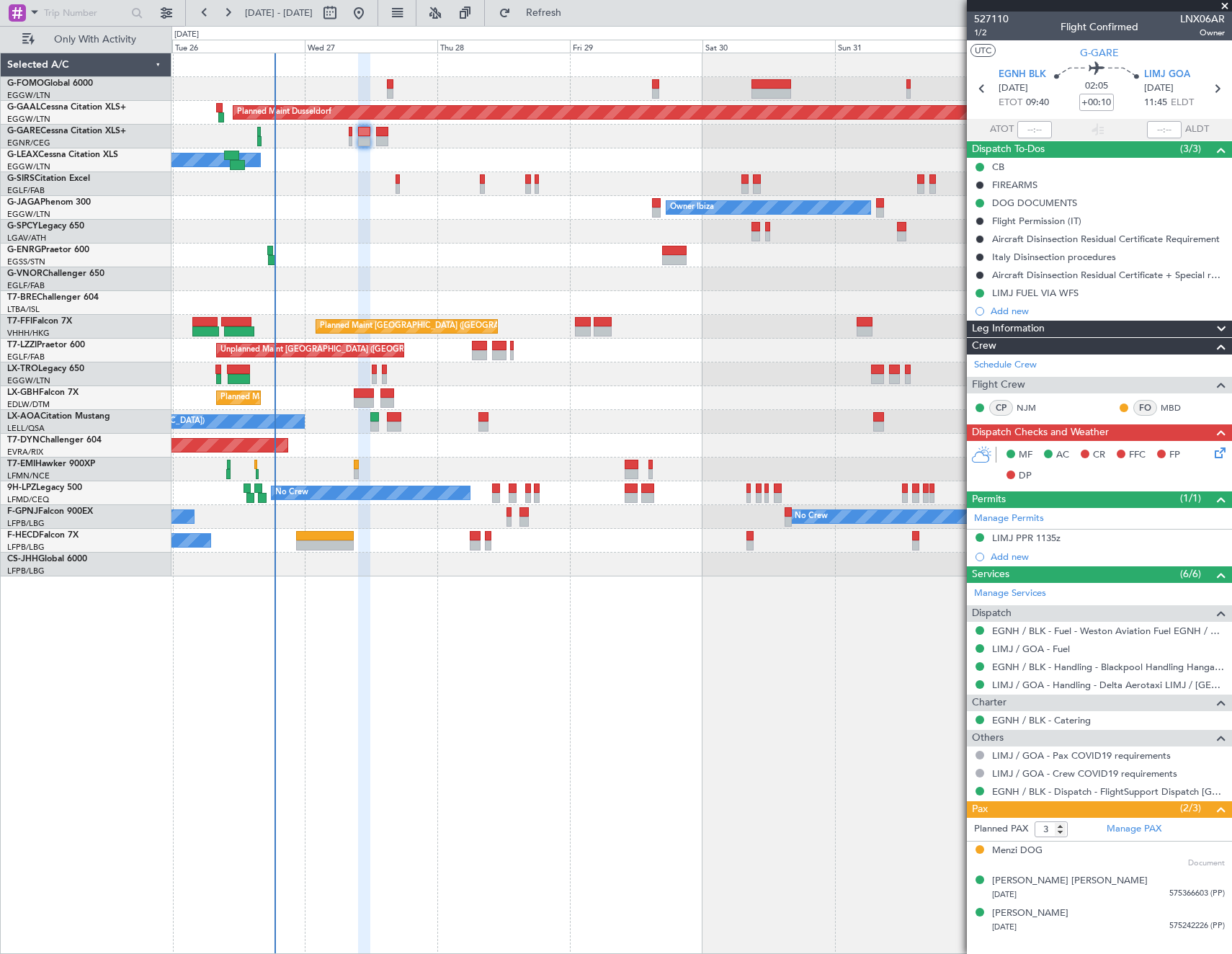
scroll to position [0, 0]
click at [1032, 539] on div "LIMJ PPR 1135z" at bounding box center [1027, 537] width 68 height 12
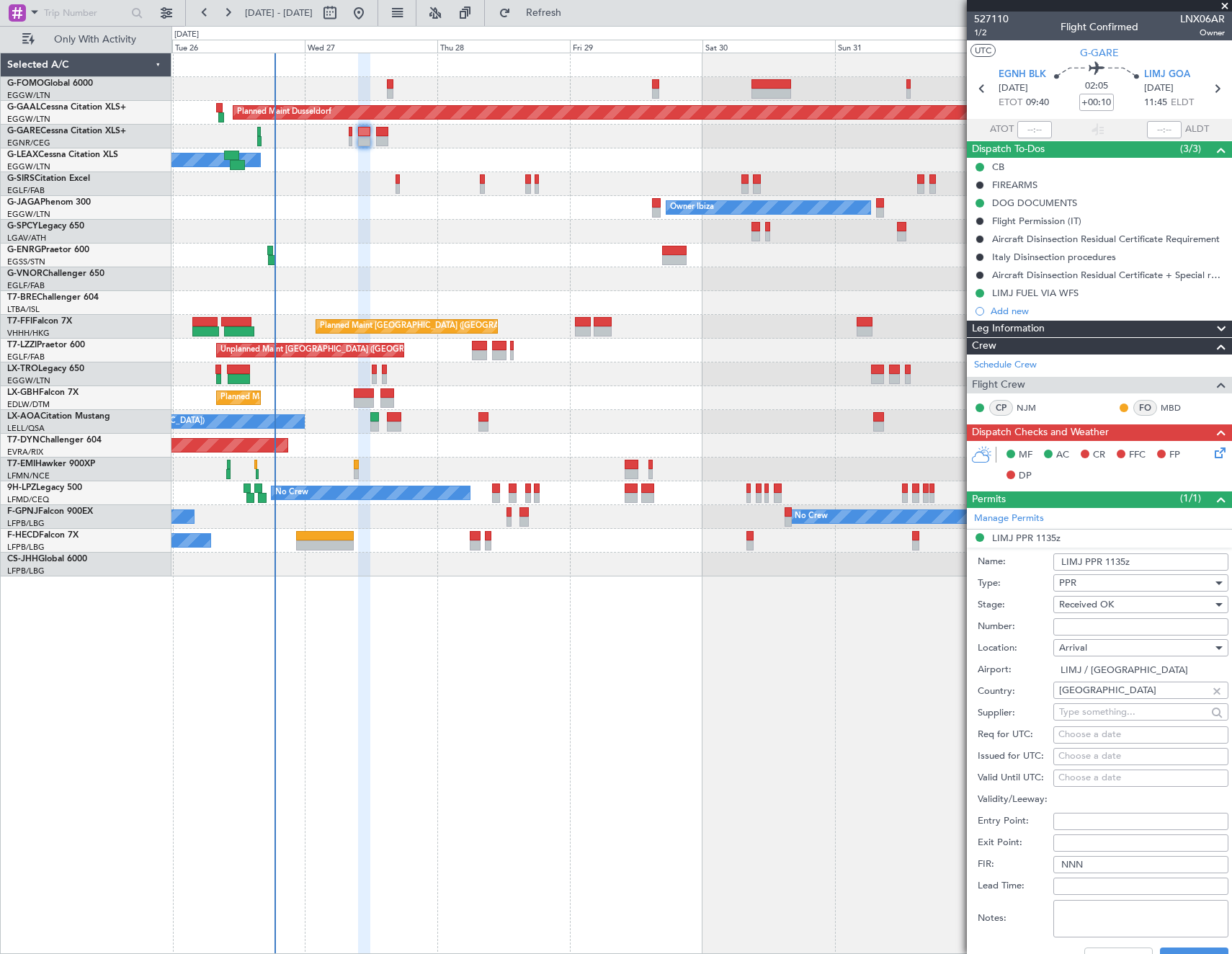
click at [1127, 621] on input "Number:" at bounding box center [1141, 626] width 175 height 17
paste input "2153/25"
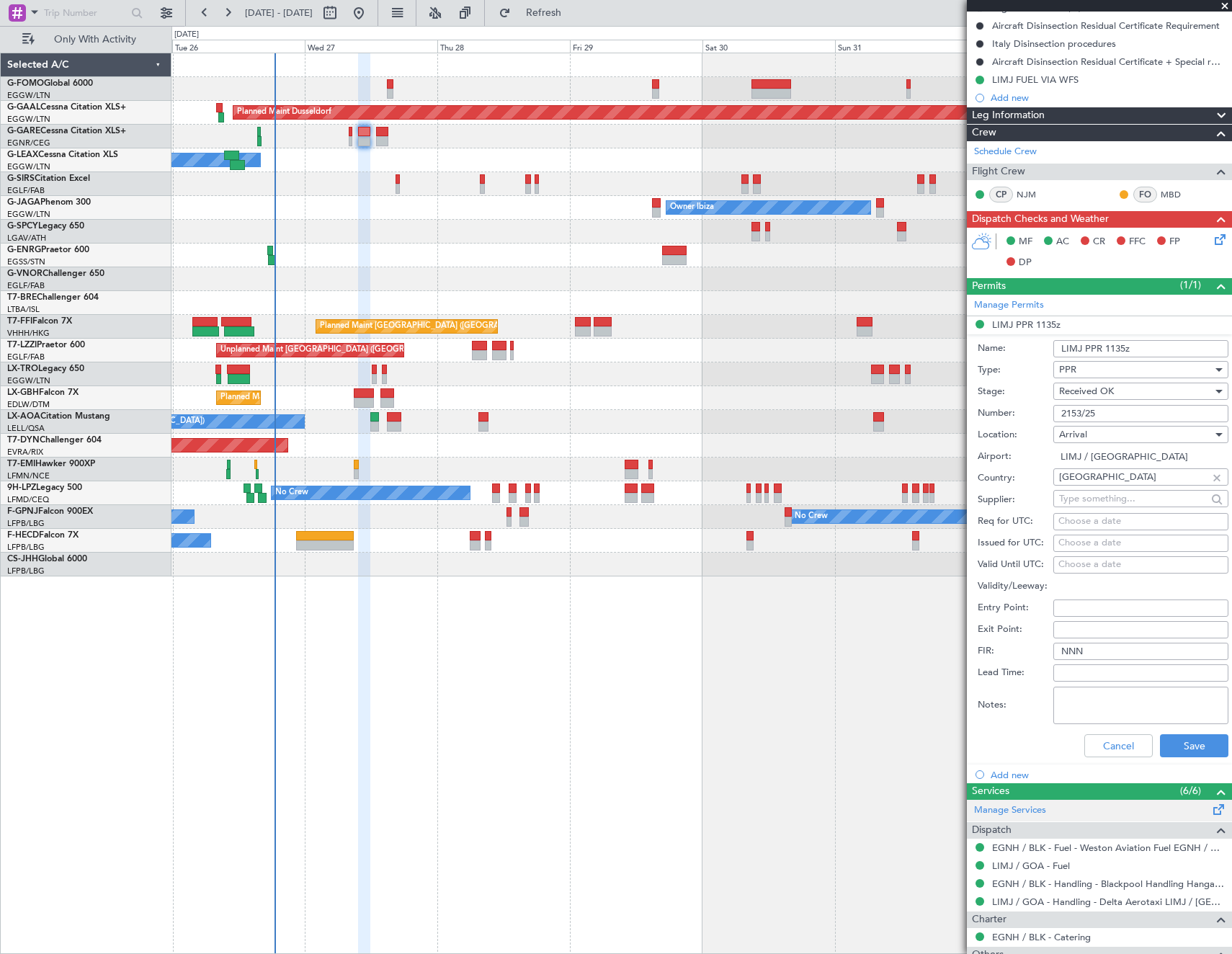
scroll to position [216, 0]
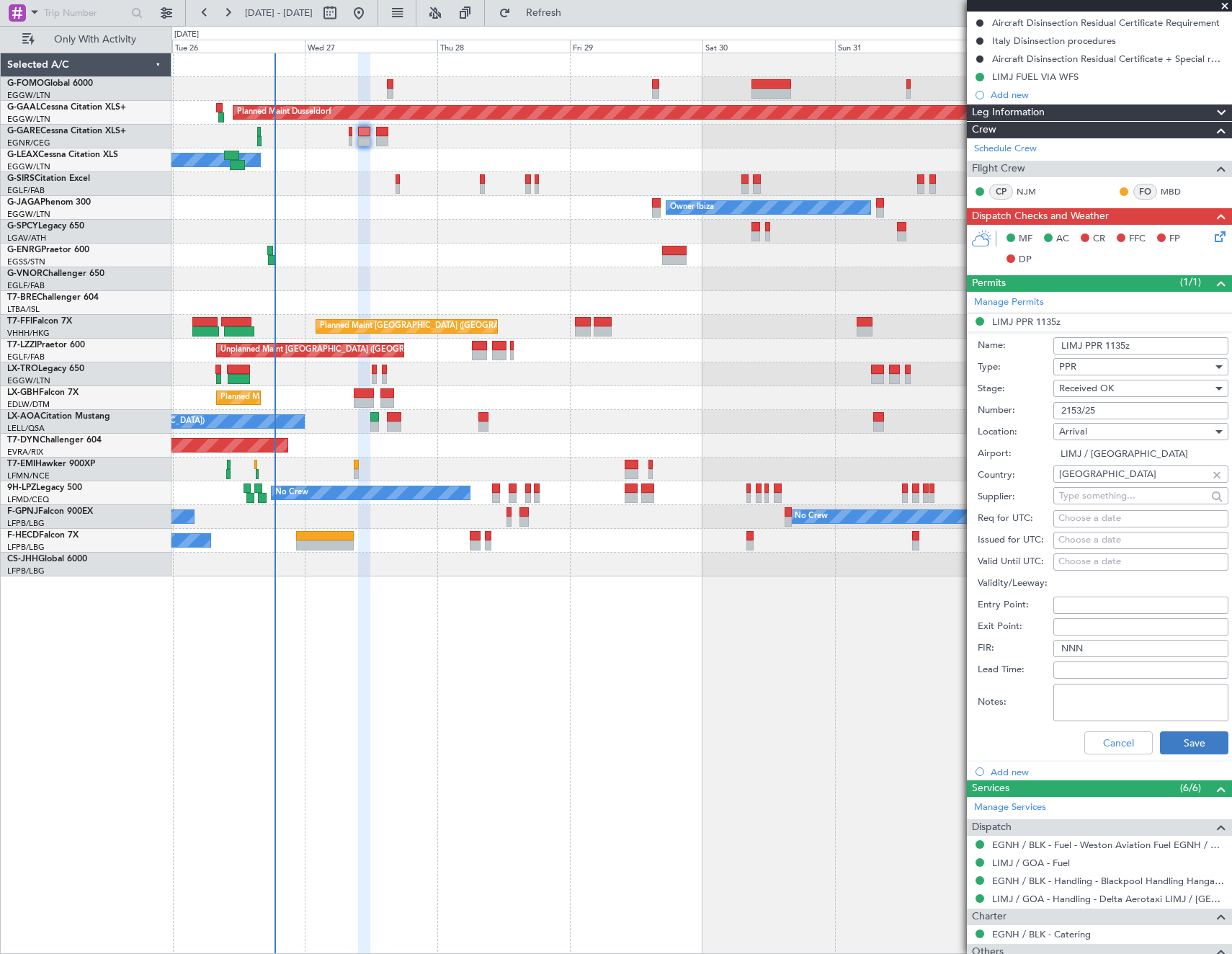
type input "2153/25"
click at [1181, 742] on button "Save" at bounding box center [1195, 742] width 68 height 23
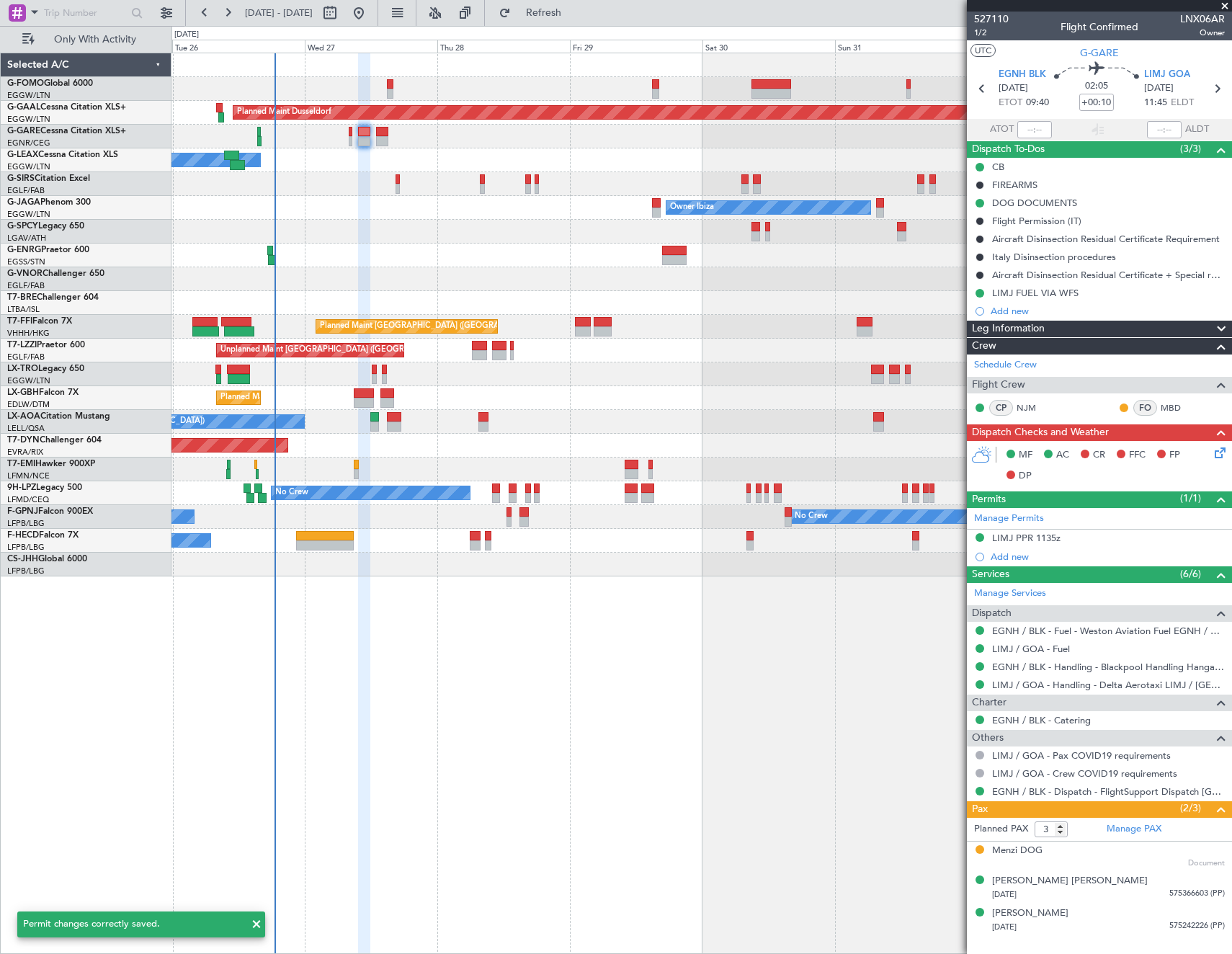
scroll to position [0, 0]
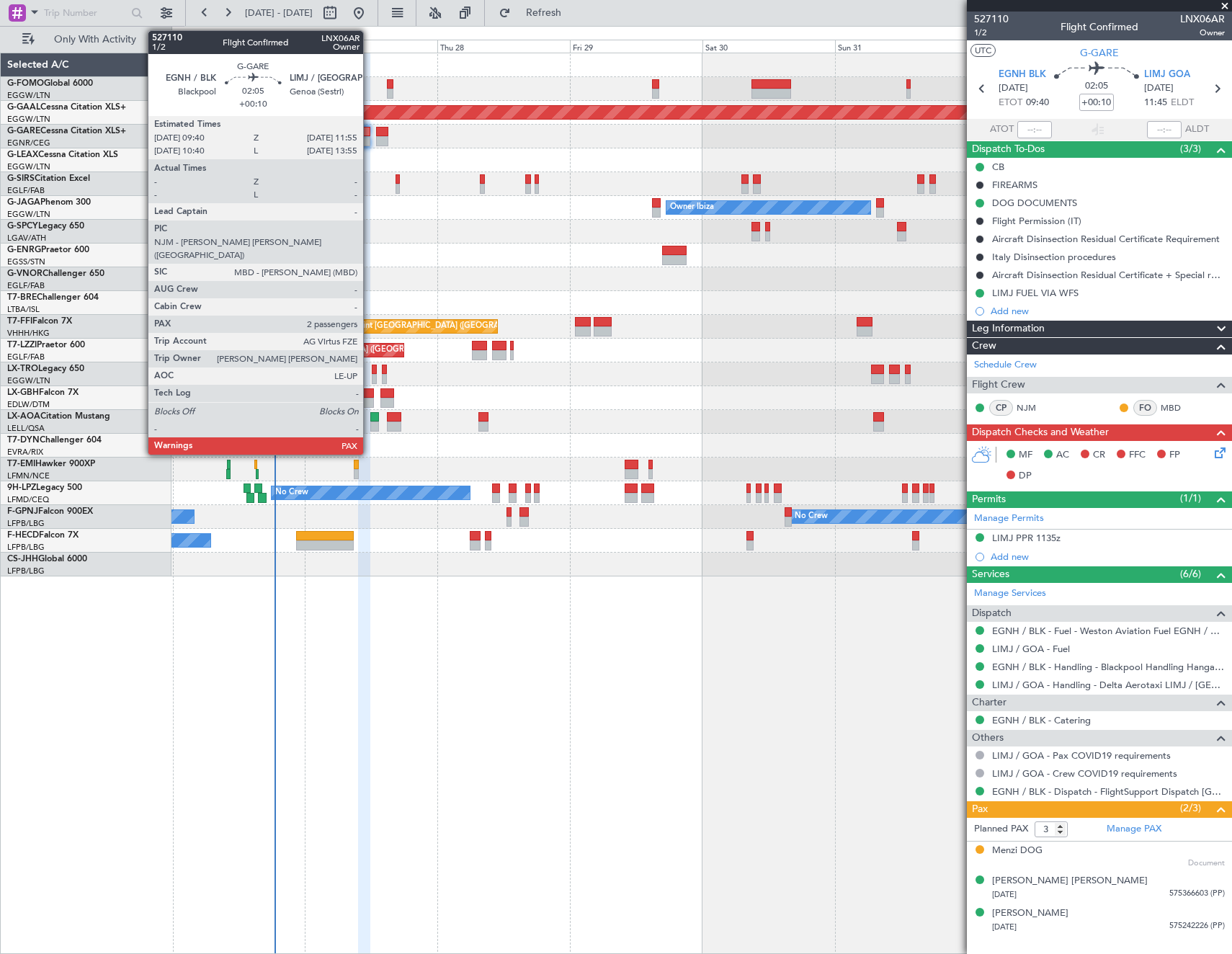
click at [368, 133] on div at bounding box center [364, 131] width 13 height 10
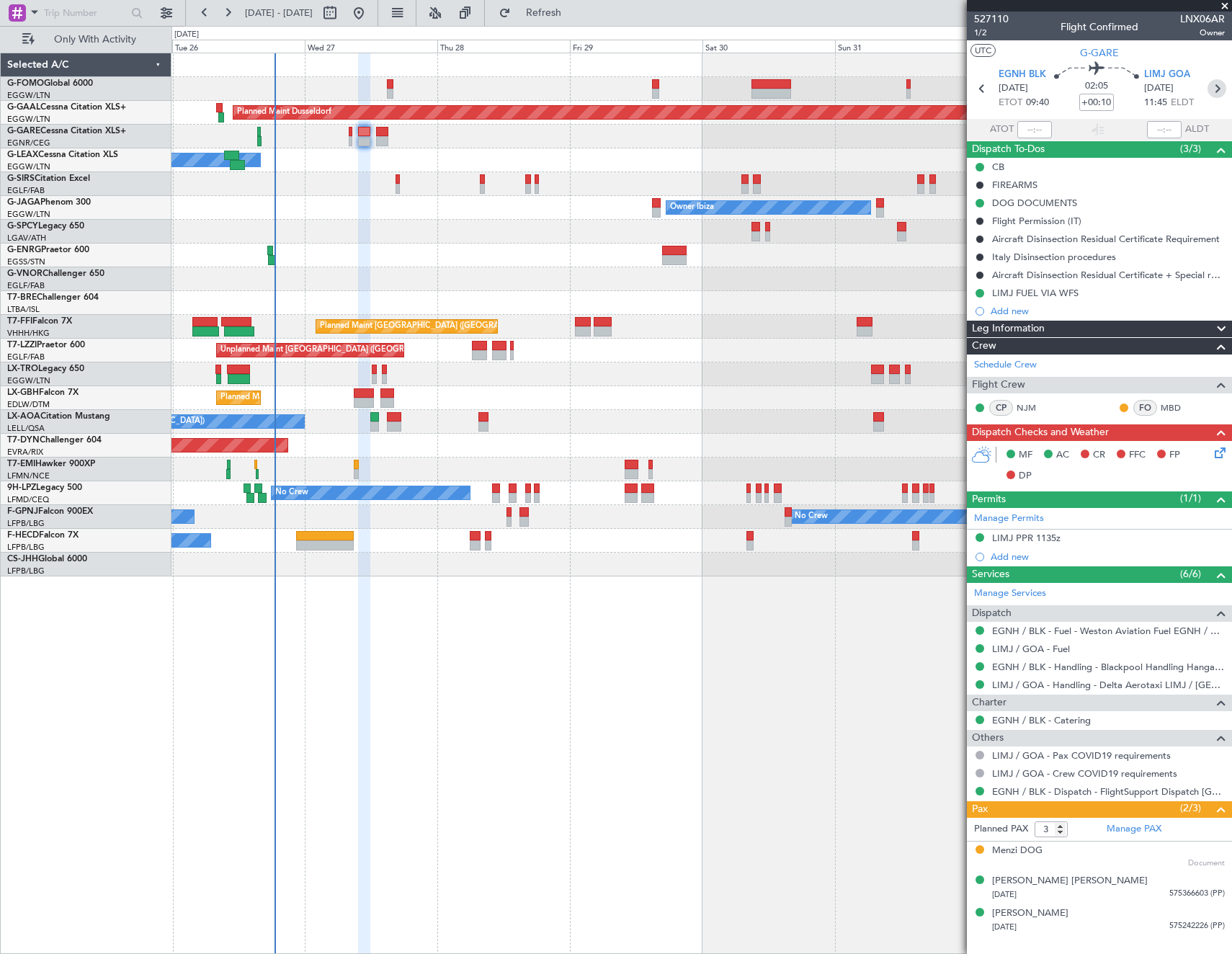
click at [1218, 88] on icon at bounding box center [1217, 88] width 19 height 19
type input "-00:15"
type input "6"
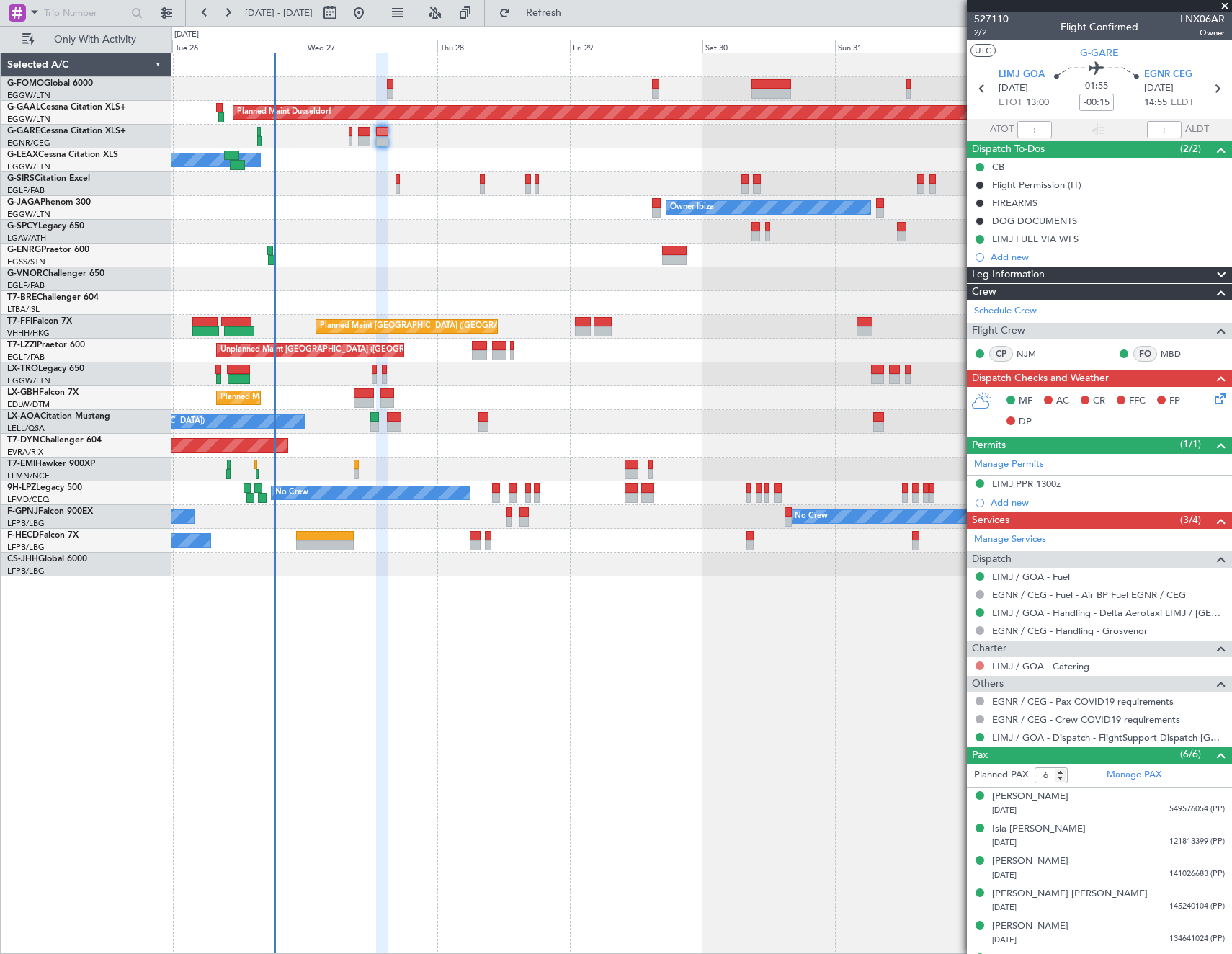
click at [980, 664] on button at bounding box center [980, 665] width 9 height 9
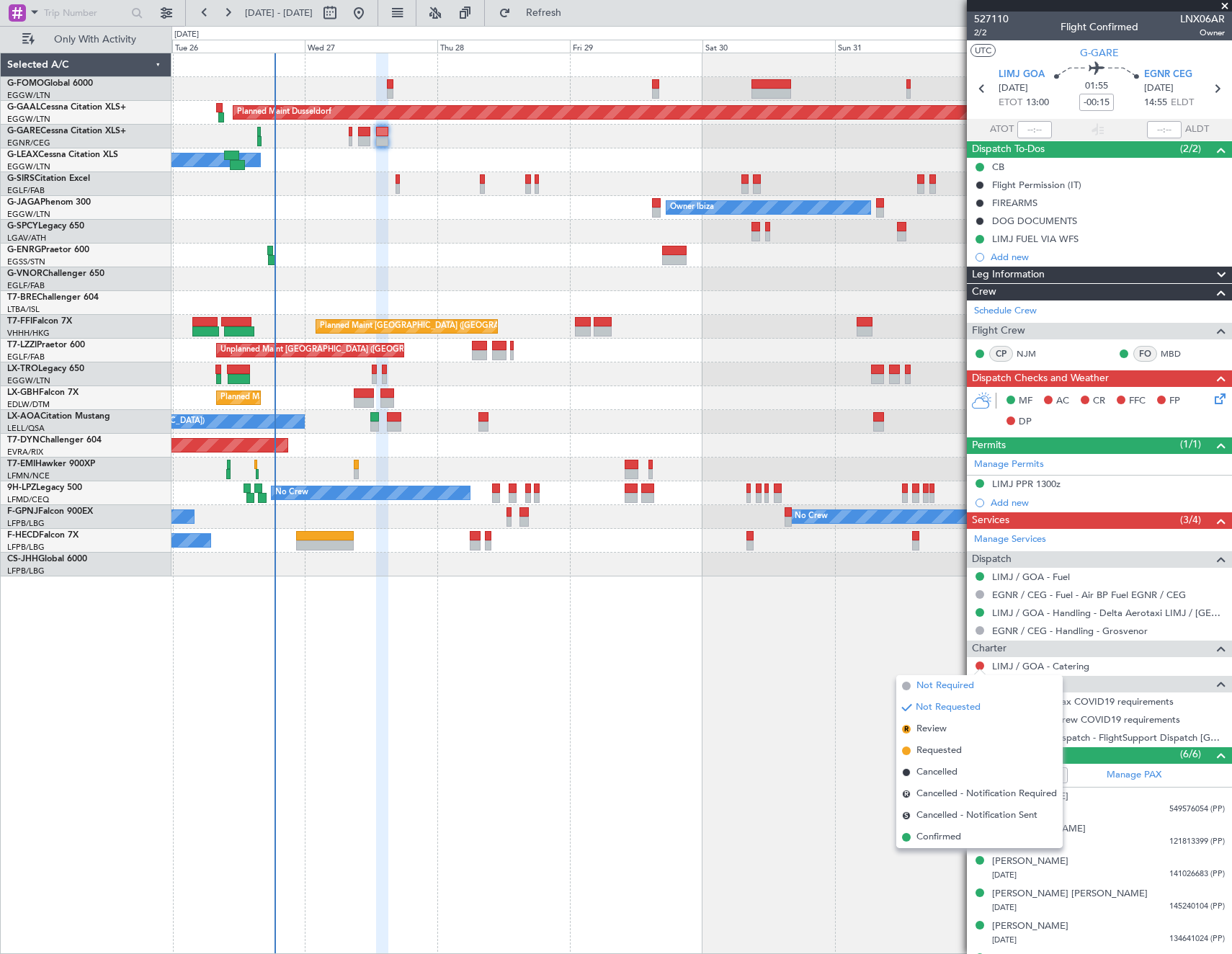
click at [953, 688] on span "Not Required" at bounding box center [945, 685] width 58 height 15
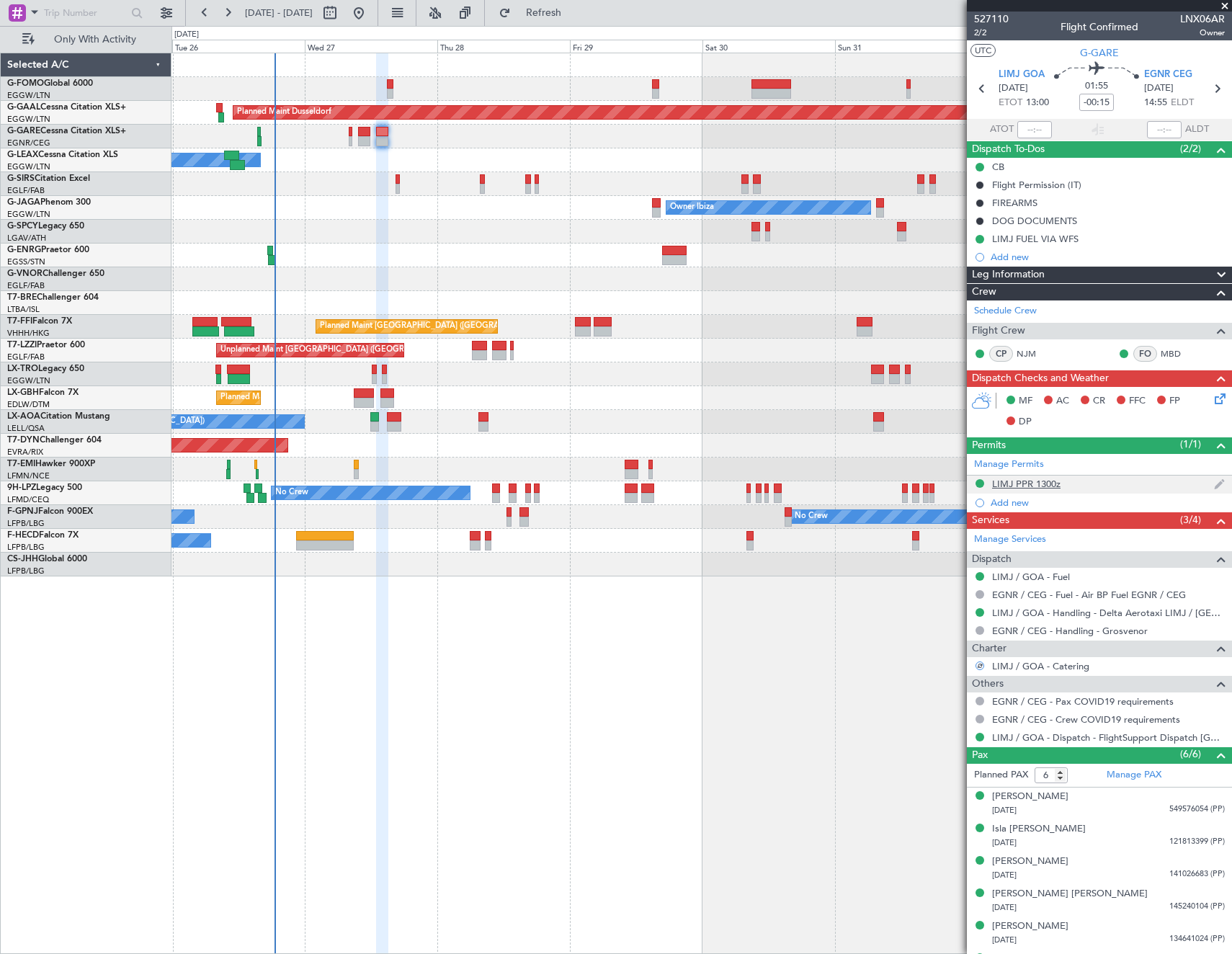
click at [1033, 475] on div "LIMJ PPR 1300z" at bounding box center [1100, 484] width 265 height 18
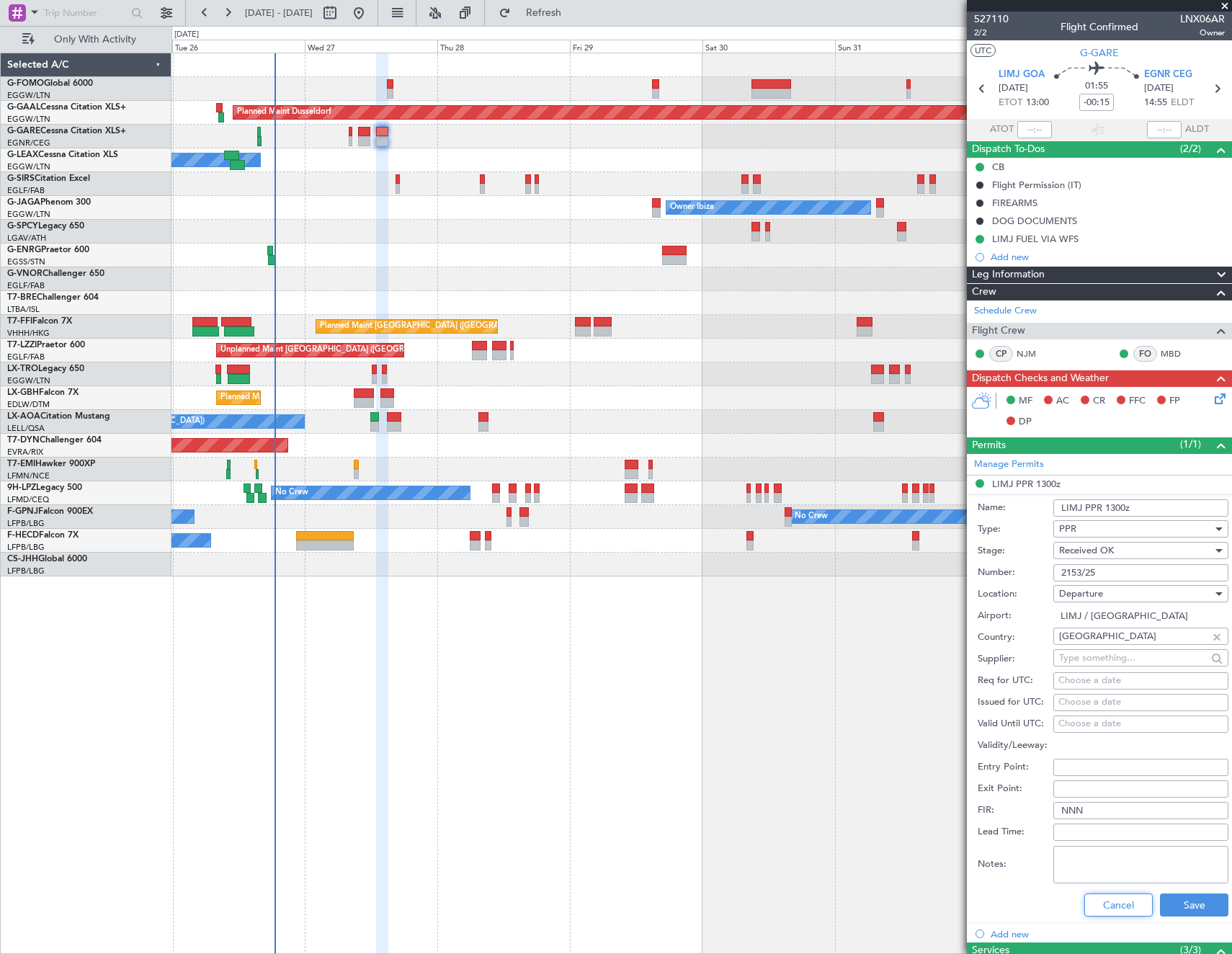
click at [1108, 900] on button "Cancel" at bounding box center [1118, 905] width 68 height 23
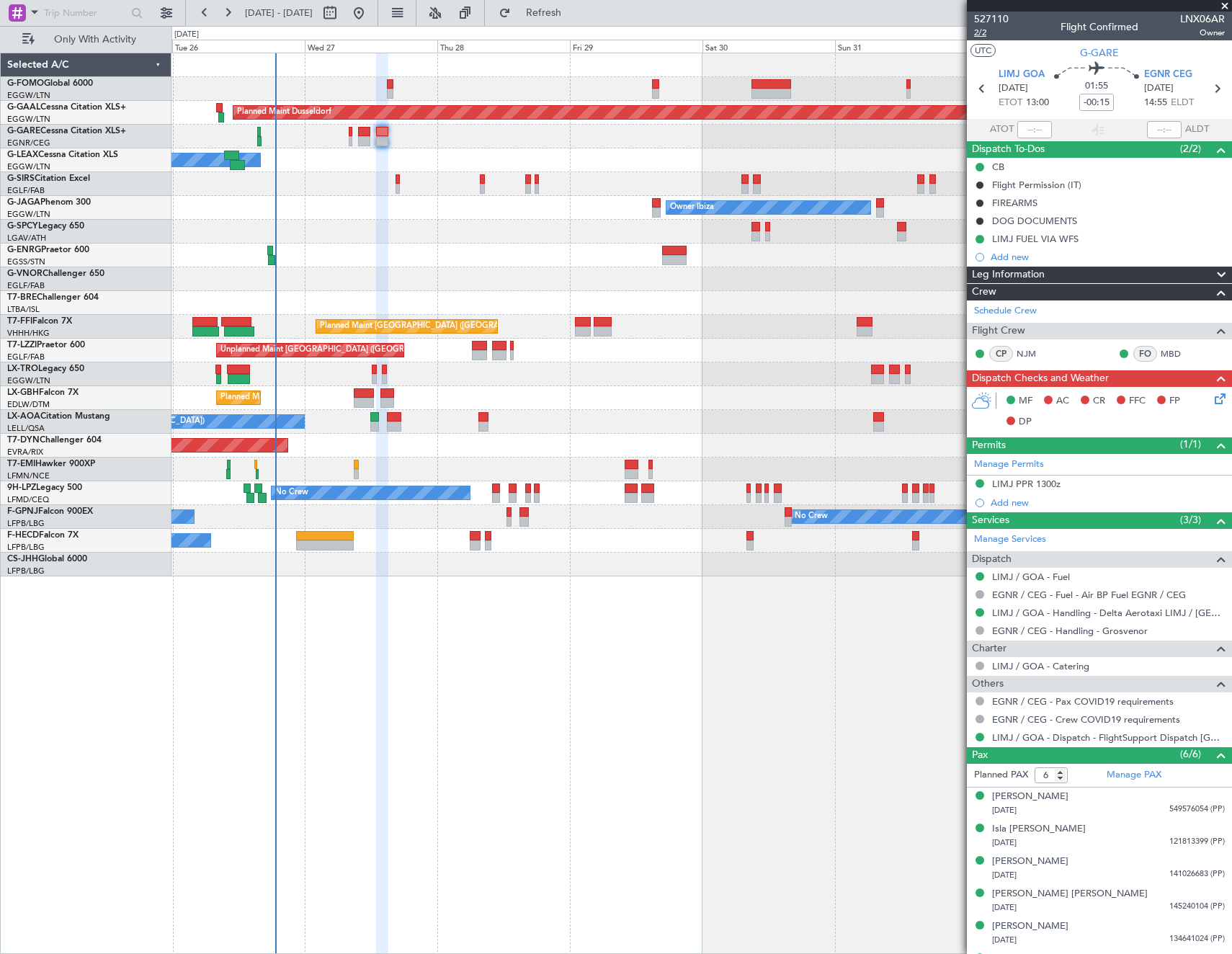
click at [982, 36] on span "2/2" at bounding box center [991, 32] width 35 height 12
click at [1213, 402] on icon at bounding box center [1218, 396] width 11 height 11
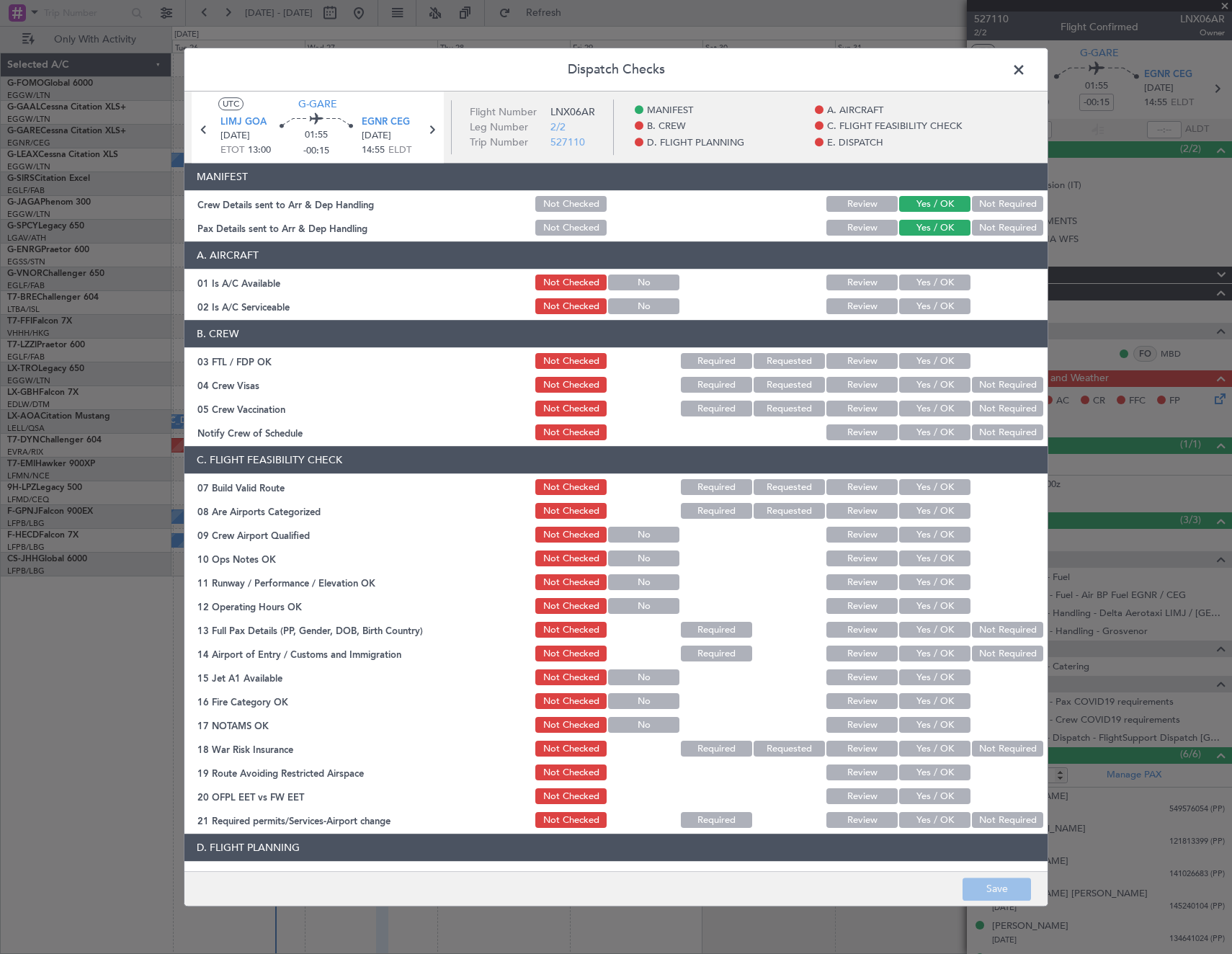
click at [929, 283] on button "Yes / OK" at bounding box center [935, 283] width 71 height 16
click at [923, 306] on button "Yes / OK" at bounding box center [935, 307] width 71 height 16
click at [924, 485] on button "Yes / OK" at bounding box center [935, 488] width 71 height 16
click at [935, 561] on button "Yes / OK" at bounding box center [935, 559] width 71 height 16
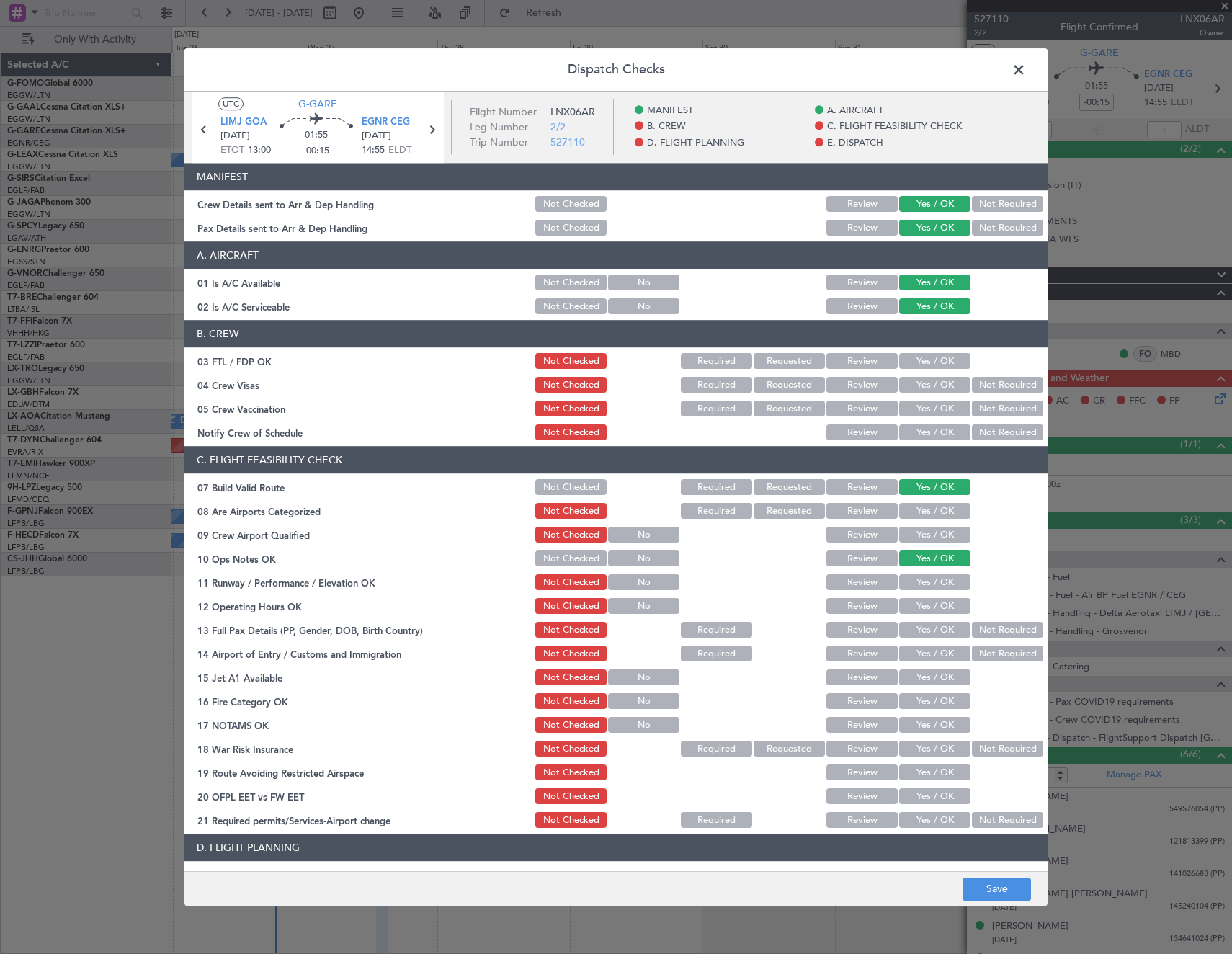
click at [935, 581] on button "Yes / OK" at bounding box center [935, 583] width 71 height 16
click at [932, 608] on button "Yes / OK" at bounding box center [935, 607] width 71 height 16
click at [932, 637] on button "Yes / OK" at bounding box center [935, 630] width 71 height 16
click at [932, 658] on button "Yes / OK" at bounding box center [935, 654] width 71 height 16
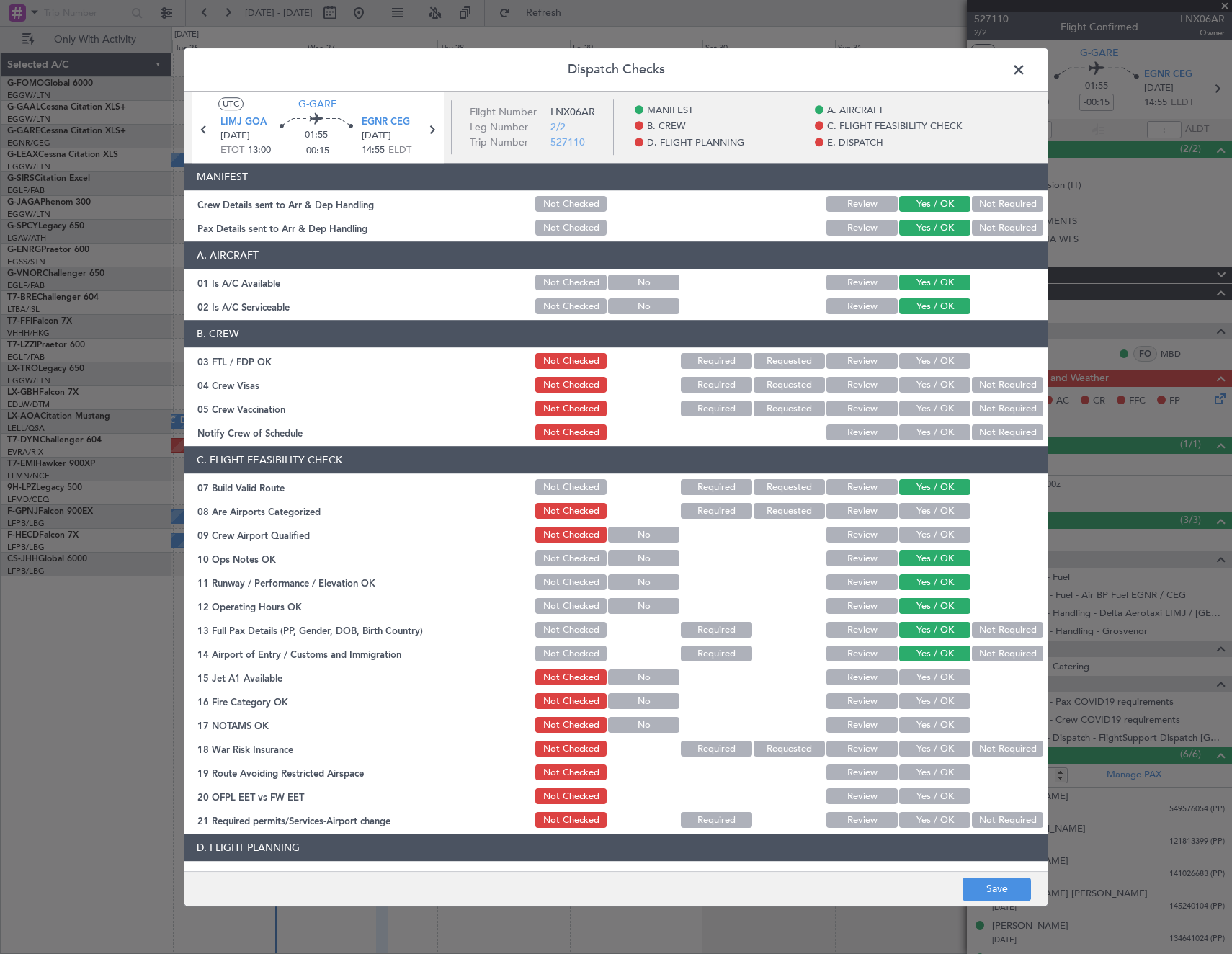
click at [934, 682] on button "Yes / OK" at bounding box center [935, 678] width 71 height 16
drag, startPoint x: 937, startPoint y: 700, endPoint x: 939, endPoint y: 711, distance: 11.2
click at [937, 700] on button "Yes / OK" at bounding box center [935, 702] width 71 height 16
drag, startPoint x: 940, startPoint y: 727, endPoint x: 980, endPoint y: 748, distance: 45.2
click at [943, 728] on button "Yes / OK" at bounding box center [935, 725] width 71 height 16
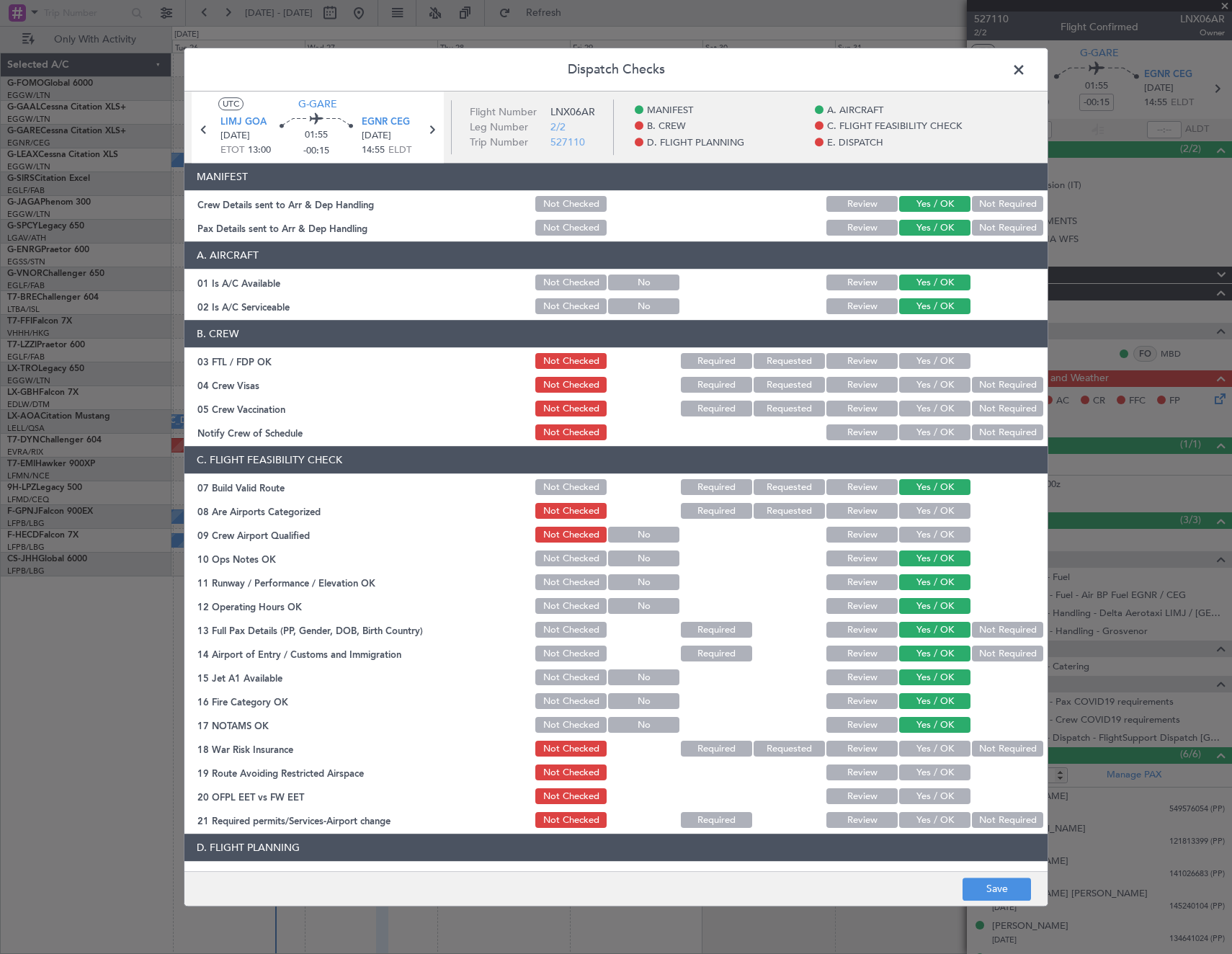
drag, startPoint x: 987, startPoint y: 752, endPoint x: 945, endPoint y: 772, distance: 46.5
click at [987, 753] on button "Not Required" at bounding box center [1008, 750] width 71 height 16
drag, startPoint x: 945, startPoint y: 772, endPoint x: 938, endPoint y: 798, distance: 26.9
click at [945, 775] on button "Yes / OK" at bounding box center [935, 773] width 71 height 16
drag, startPoint x: 938, startPoint y: 799, endPoint x: 935, endPoint y: 819, distance: 20.2
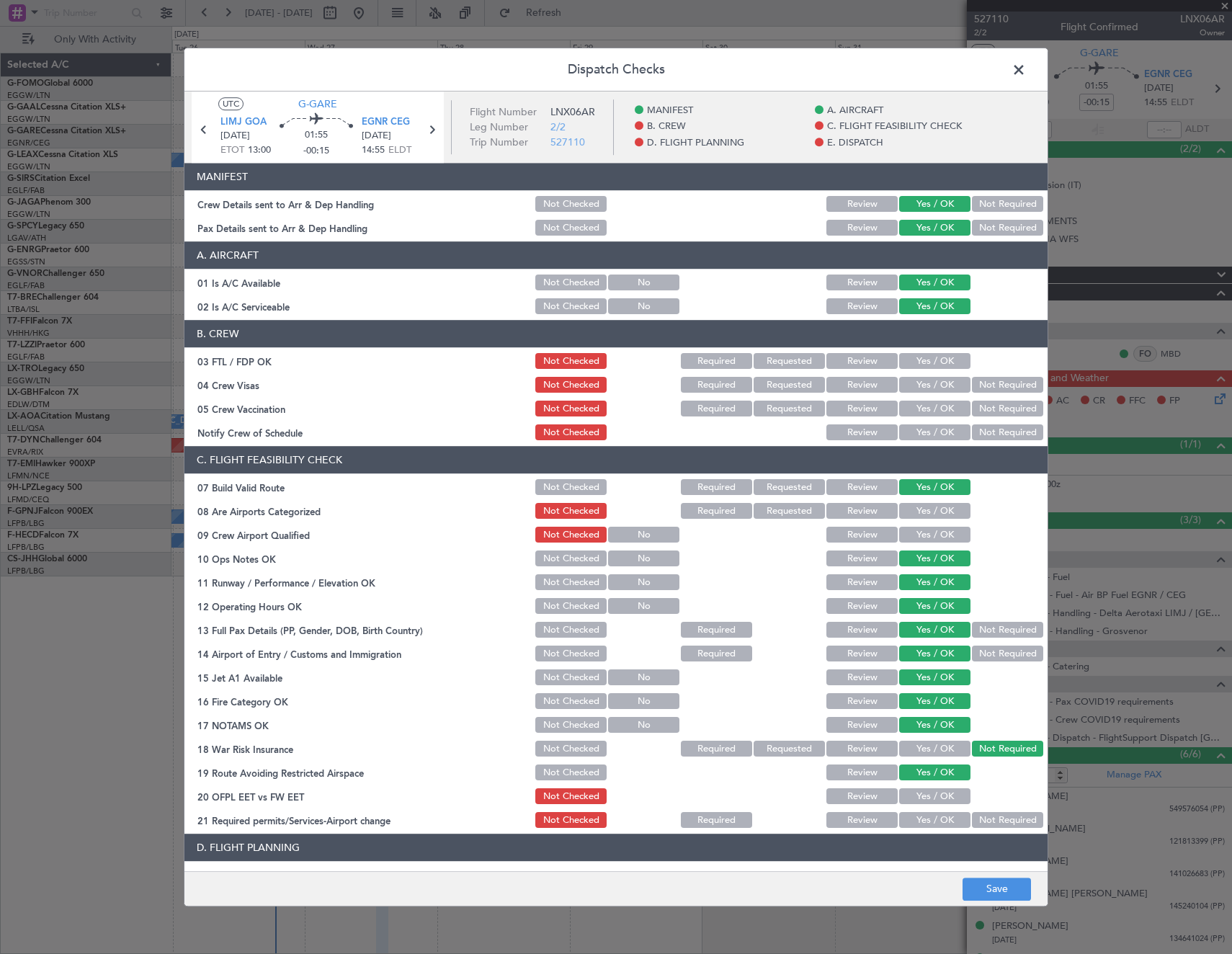
click at [938, 803] on button "Yes / OK" at bounding box center [935, 797] width 71 height 16
drag, startPoint x: 935, startPoint y: 819, endPoint x: 930, endPoint y: 803, distance: 16.8
click at [934, 818] on button "Yes / OK" at bounding box center [935, 821] width 71 height 16
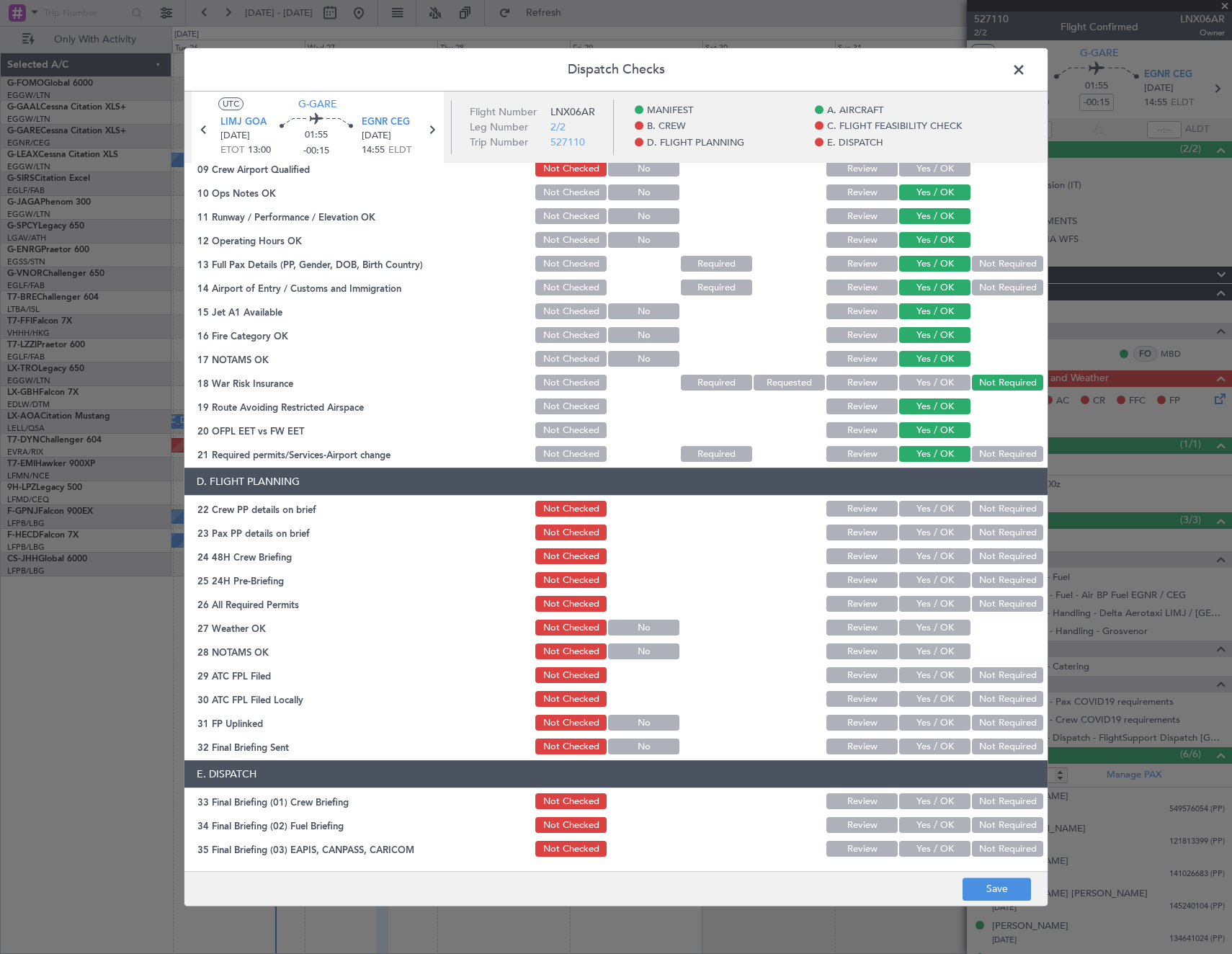
scroll to position [432, 0]
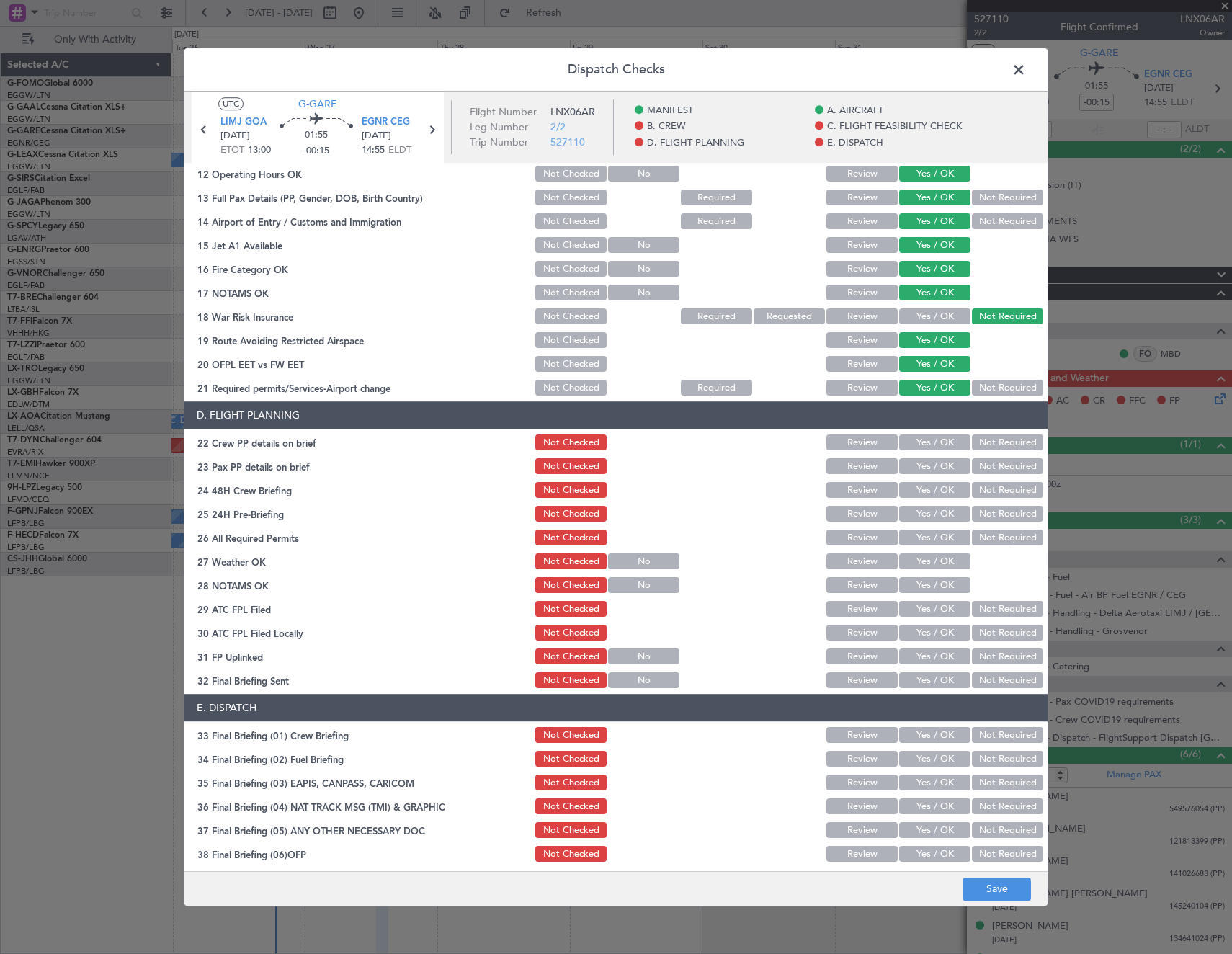
drag, startPoint x: 936, startPoint y: 439, endPoint x: 935, endPoint y: 453, distance: 14.0
click at [936, 440] on button "Yes / OK" at bounding box center [935, 443] width 71 height 16
click at [930, 466] on button "Yes / OK" at bounding box center [935, 467] width 71 height 16
drag, startPoint x: 927, startPoint y: 490, endPoint x: 925, endPoint y: 511, distance: 21.1
click at [926, 490] on button "Yes / OK" at bounding box center [935, 491] width 71 height 16
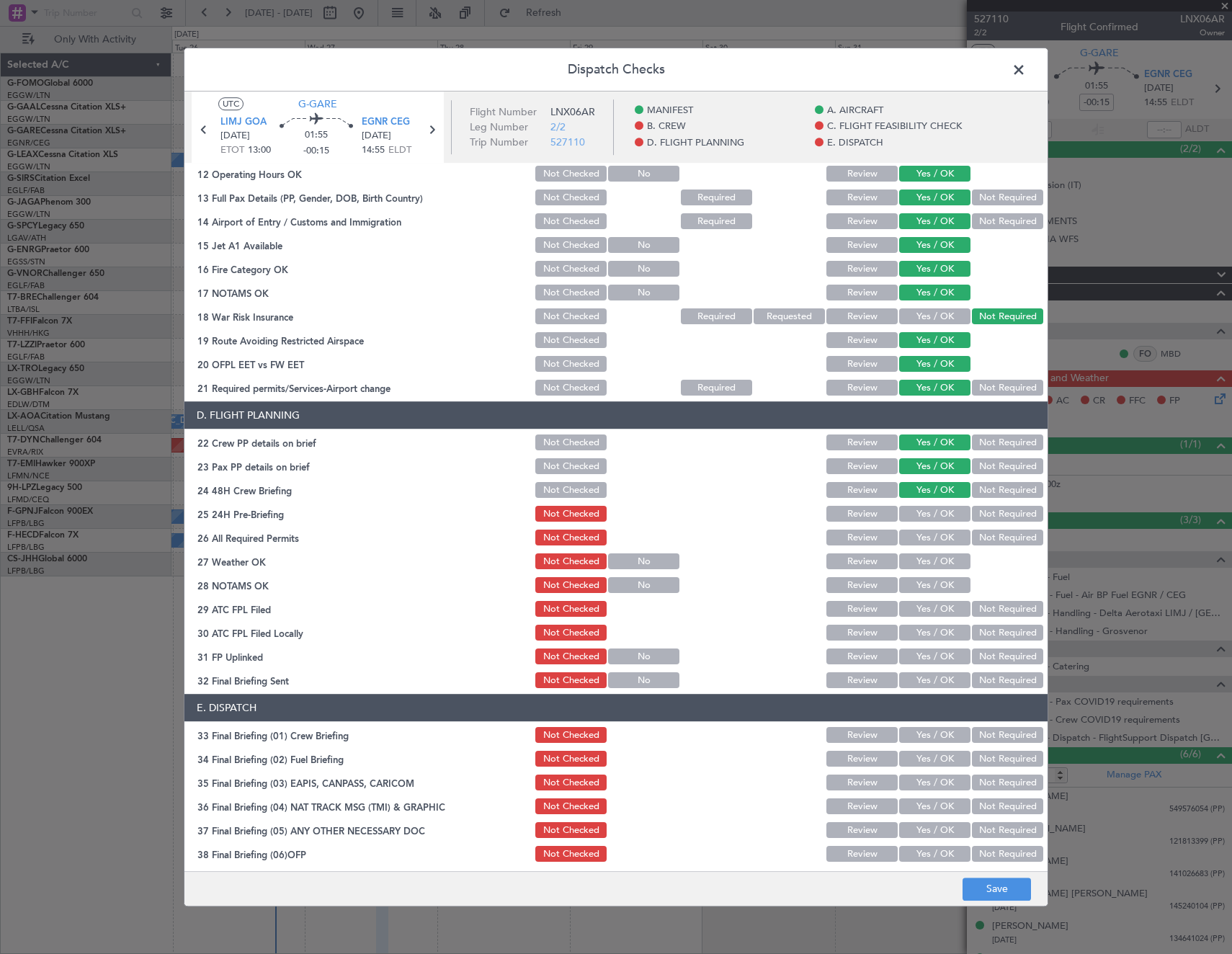
drag, startPoint x: 925, startPoint y: 511, endPoint x: 926, endPoint y: 534, distance: 23.0
click at [926, 512] on button "Yes / OK" at bounding box center [935, 514] width 71 height 16
click at [920, 535] on button "Yes / OK" at bounding box center [935, 539] width 71 height 16
click at [928, 560] on button "Yes / OK" at bounding box center [935, 562] width 71 height 16
click at [930, 582] on button "Yes / OK" at bounding box center [935, 586] width 71 height 16
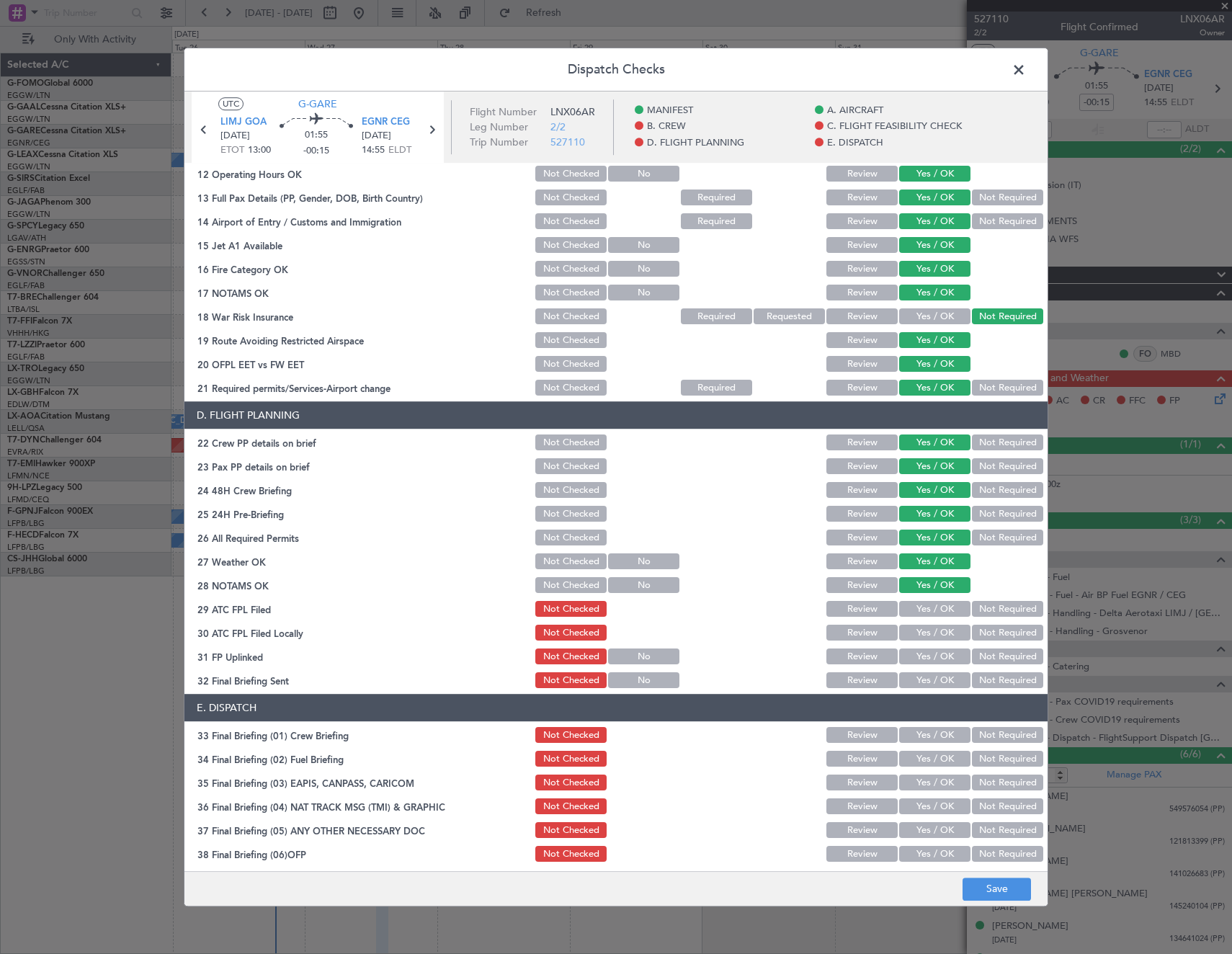
drag, startPoint x: 934, startPoint y: 605, endPoint x: 954, endPoint y: 624, distance: 27.6
click at [939, 610] on button "Yes / OK" at bounding box center [935, 609] width 71 height 16
click at [974, 639] on button "Not Required" at bounding box center [1008, 634] width 71 height 16
drag, startPoint x: 945, startPoint y: 654, endPoint x: 989, endPoint y: 681, distance: 51.6
click at [948, 657] on button "Yes / OK" at bounding box center [935, 657] width 71 height 16
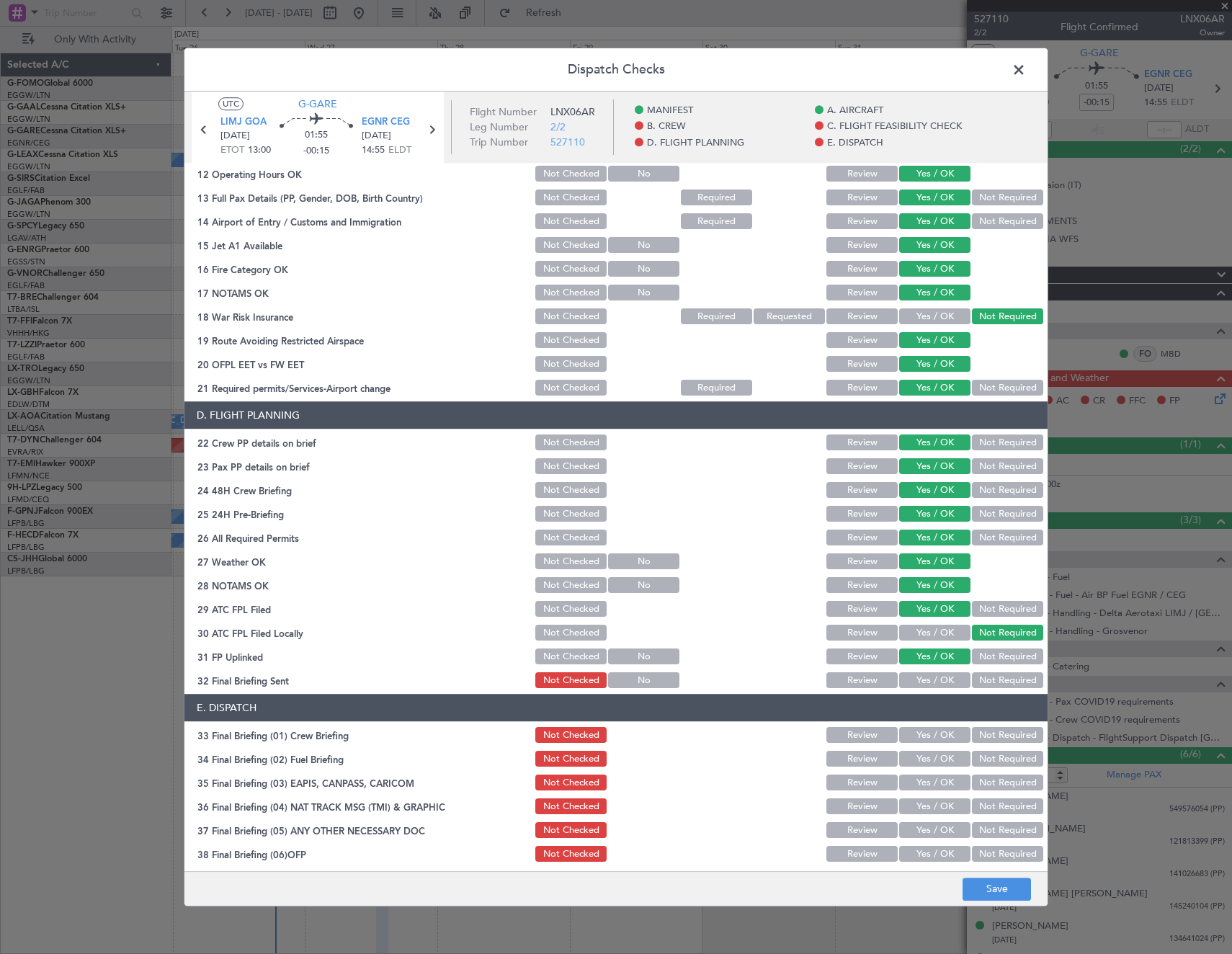
click at [992, 682] on button "Not Required" at bounding box center [1008, 681] width 71 height 16
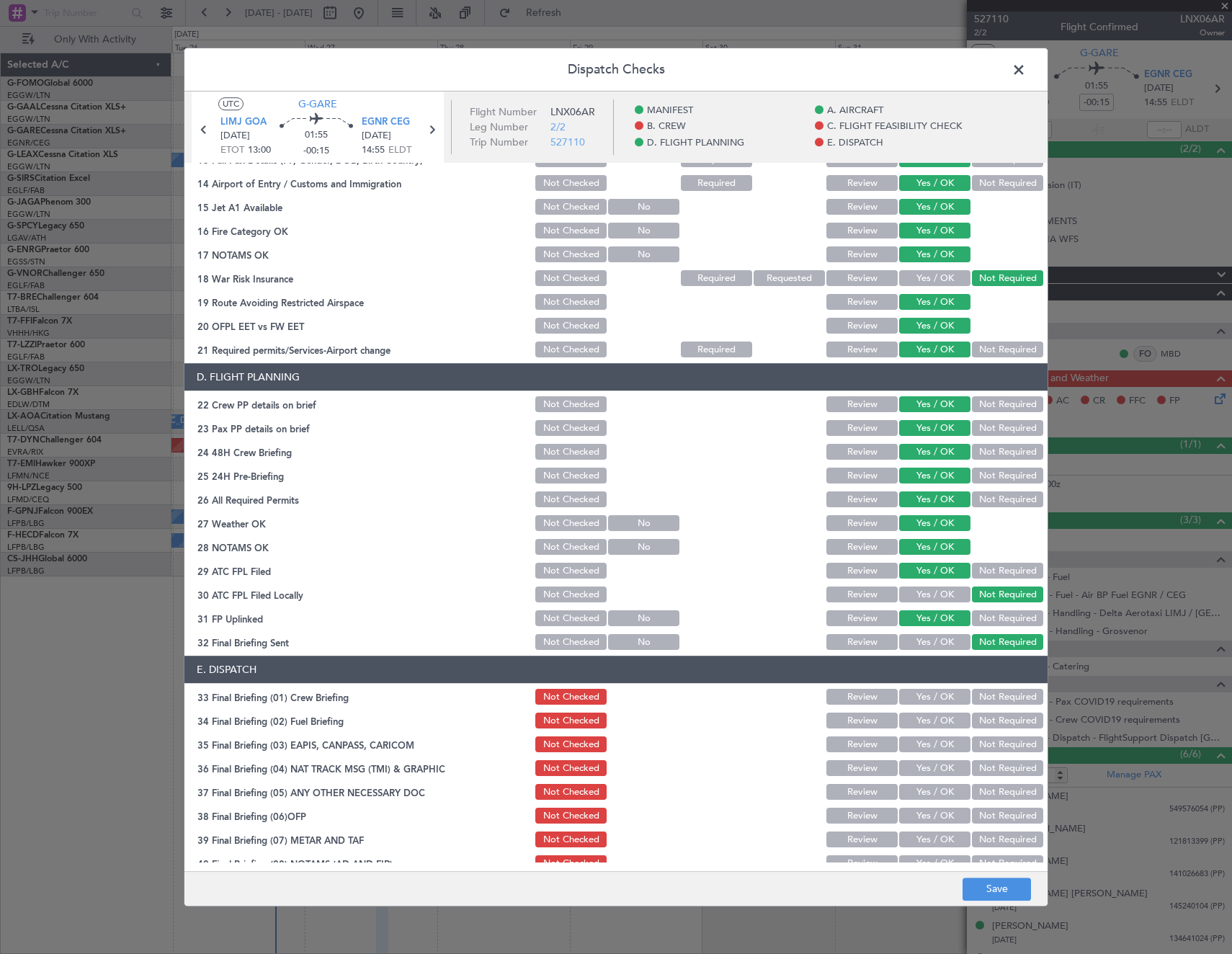
scroll to position [581, 0]
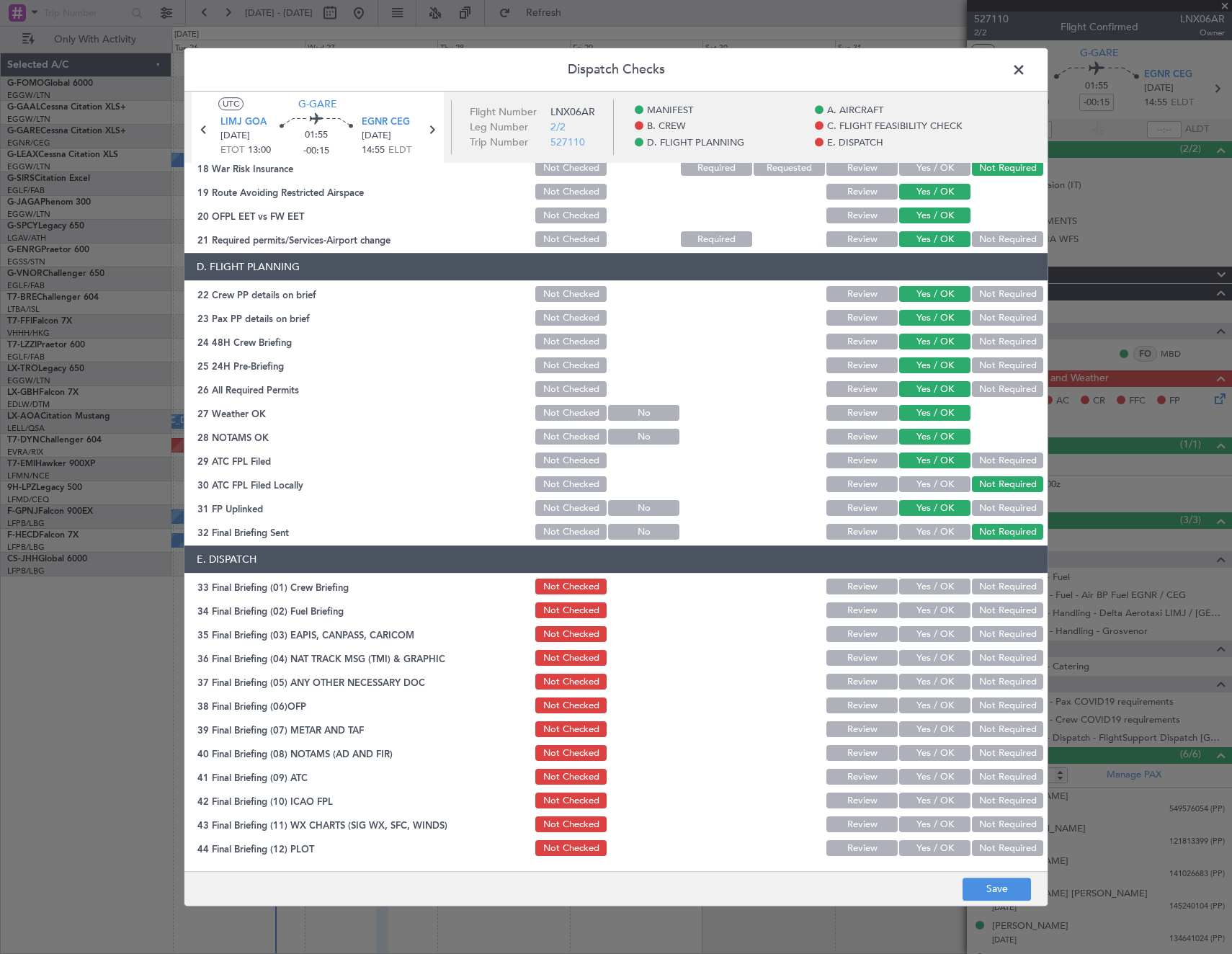
click at [930, 585] on button "Yes / OK" at bounding box center [935, 587] width 71 height 16
click at [931, 609] on button "Yes / OK" at bounding box center [935, 611] width 71 height 16
click at [980, 634] on button "Not Required" at bounding box center [1008, 635] width 71 height 16
click at [980, 659] on button "Not Required" at bounding box center [1008, 659] width 71 height 16
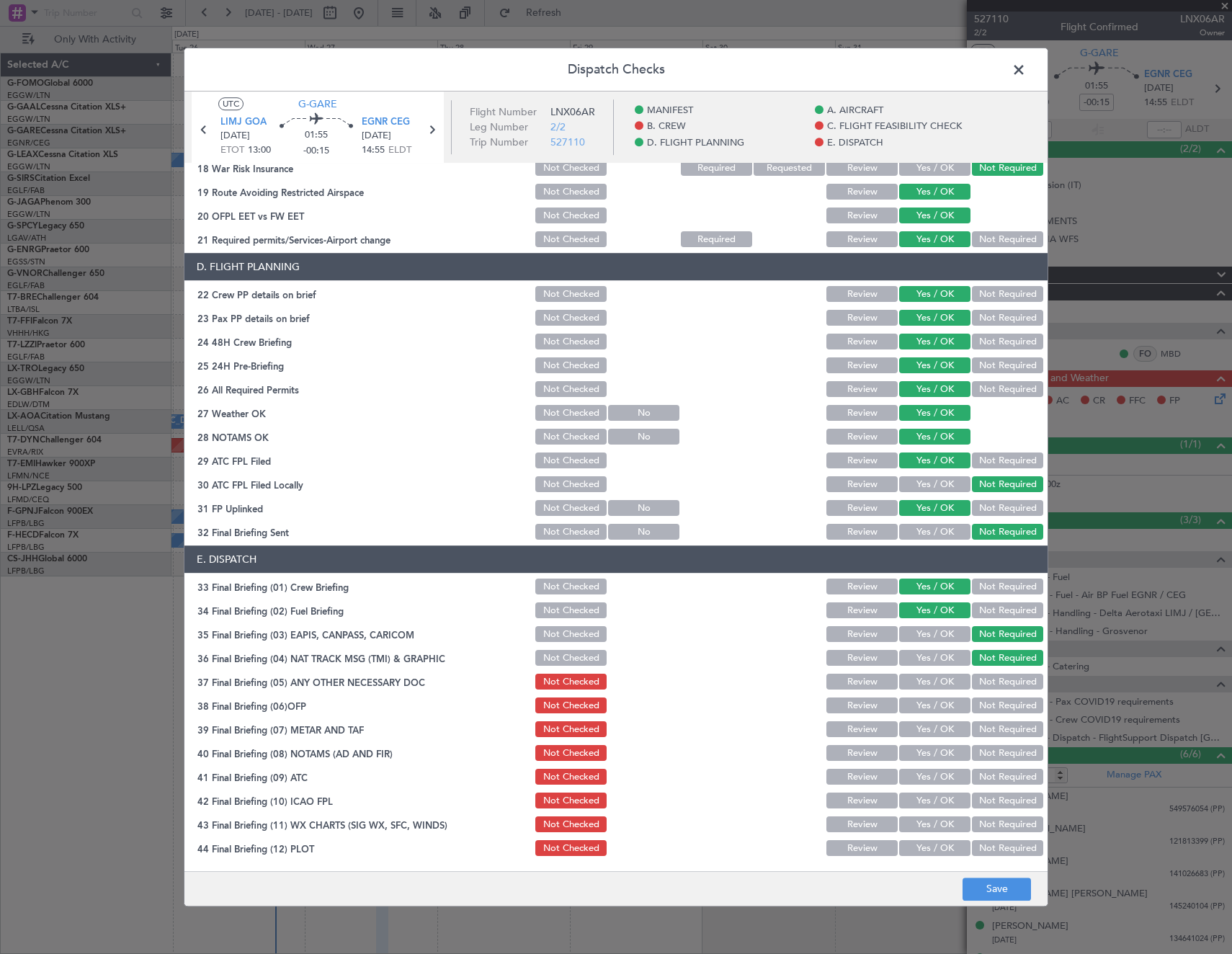
drag, startPoint x: 927, startPoint y: 685, endPoint x: 930, endPoint y: 704, distance: 19.2
click at [927, 685] on button "Yes / OK" at bounding box center [935, 682] width 71 height 16
click at [931, 704] on button "Yes / OK" at bounding box center [935, 706] width 71 height 16
click at [935, 737] on button "Yes / OK" at bounding box center [935, 730] width 71 height 16
drag, startPoint x: 921, startPoint y: 761, endPoint x: 920, endPoint y: 768, distance: 7.1
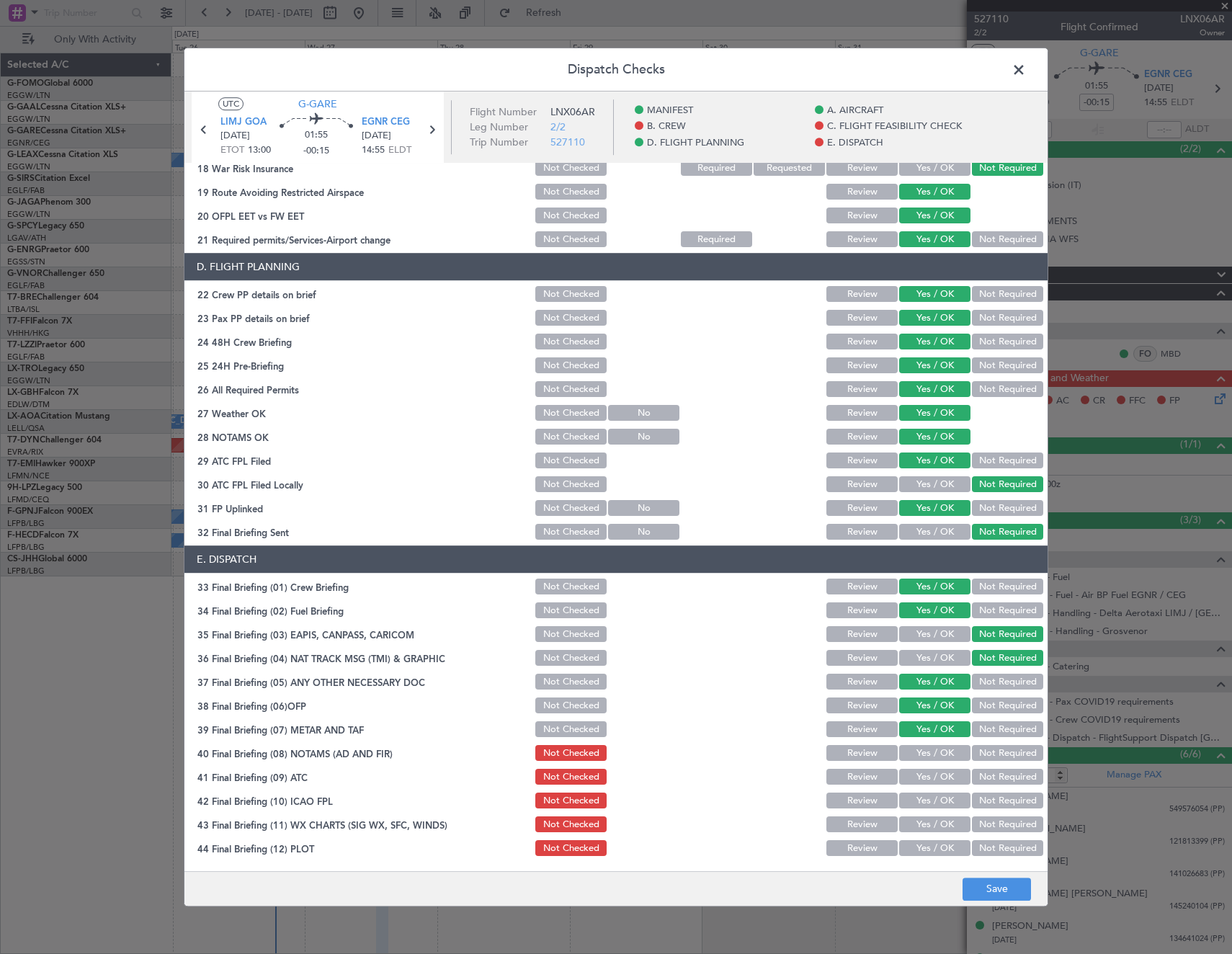
click at [920, 761] on button "Yes / OK" at bounding box center [935, 754] width 71 height 16
drag, startPoint x: 920, startPoint y: 775, endPoint x: 921, endPoint y: 807, distance: 32.0
click at [920, 794] on section "E. DISPATCH 33 Final Briefing (01) Crew Briefing Not Checked Review Yes / OK No…" at bounding box center [616, 702] width 864 height 312
click at [923, 812] on section "E. DISPATCH 33 Final Briefing (01) Crew Briefing Not Checked Review Yes / OK No…" at bounding box center [616, 702] width 864 height 312
drag, startPoint x: 918, startPoint y: 781, endPoint x: 915, endPoint y: 804, distance: 23.2
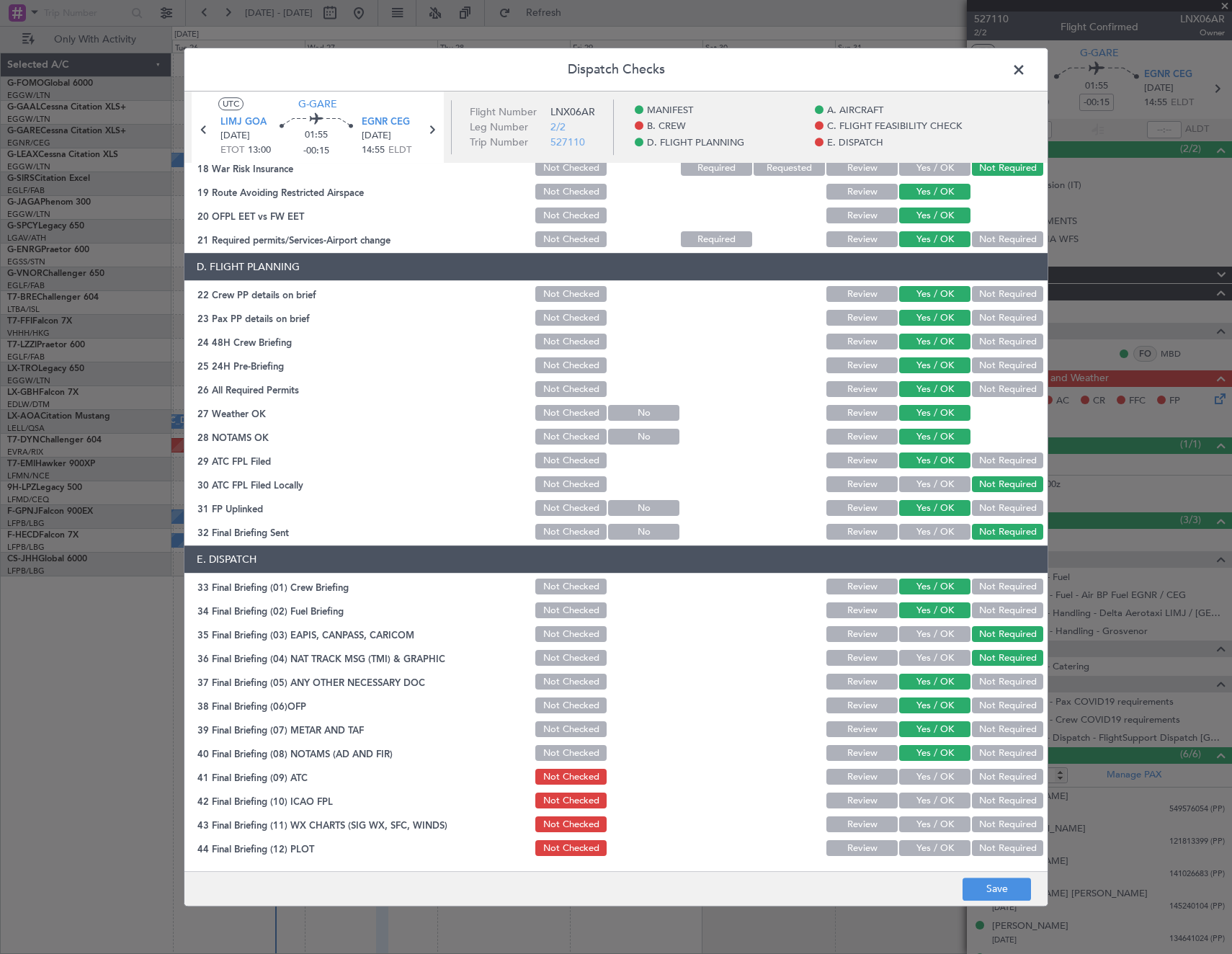
click at [918, 782] on button "Yes / OK" at bounding box center [935, 777] width 71 height 16
click at [915, 804] on button "Yes / OK" at bounding box center [935, 801] width 71 height 16
drag, startPoint x: 911, startPoint y: 827, endPoint x: 914, endPoint y: 844, distance: 17.3
click at [911, 832] on button "Yes / OK" at bounding box center [935, 825] width 71 height 16
click at [916, 849] on button "Yes / OK" at bounding box center [935, 849] width 71 height 16
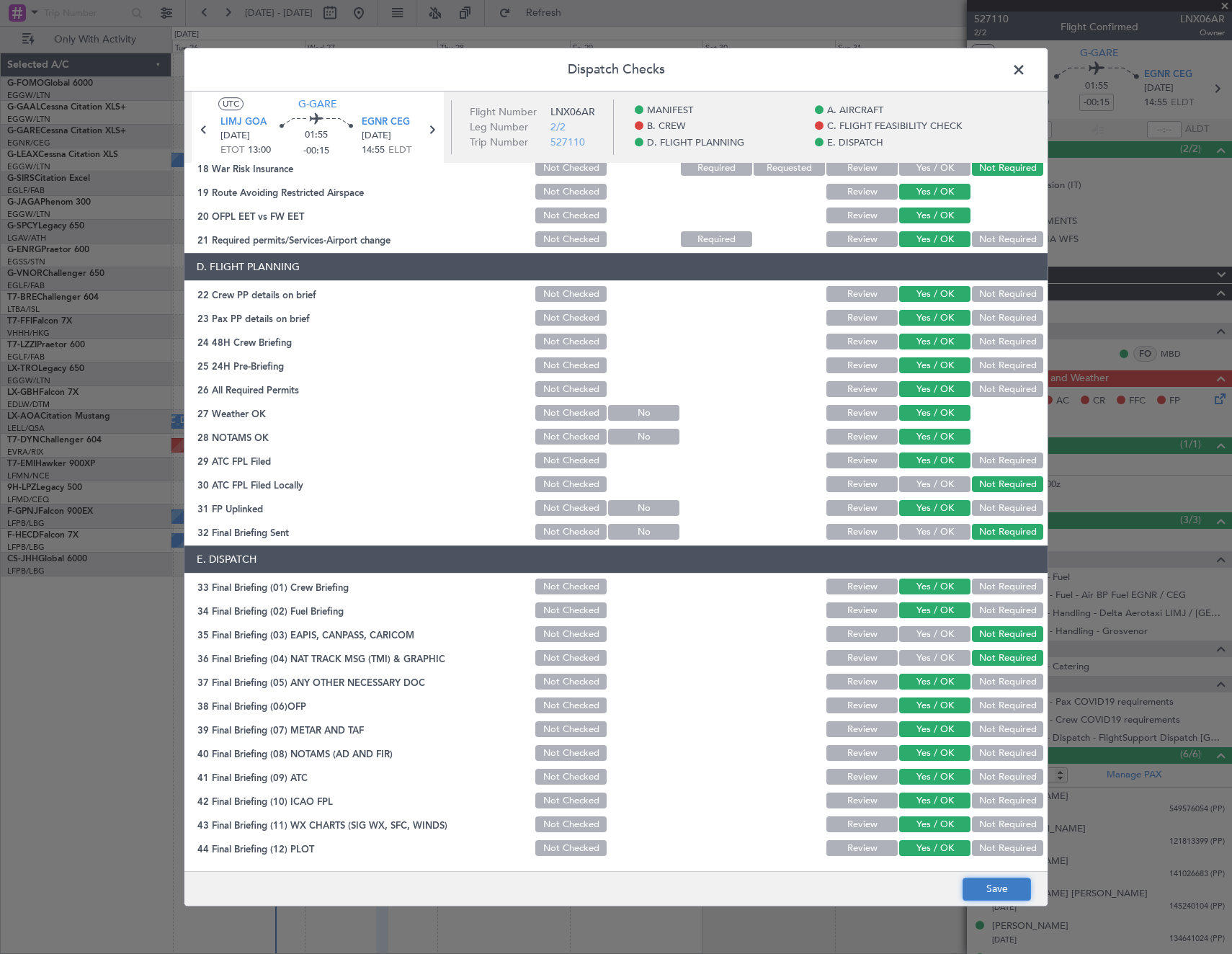
click at [999, 893] on button "Save" at bounding box center [997, 889] width 68 height 23
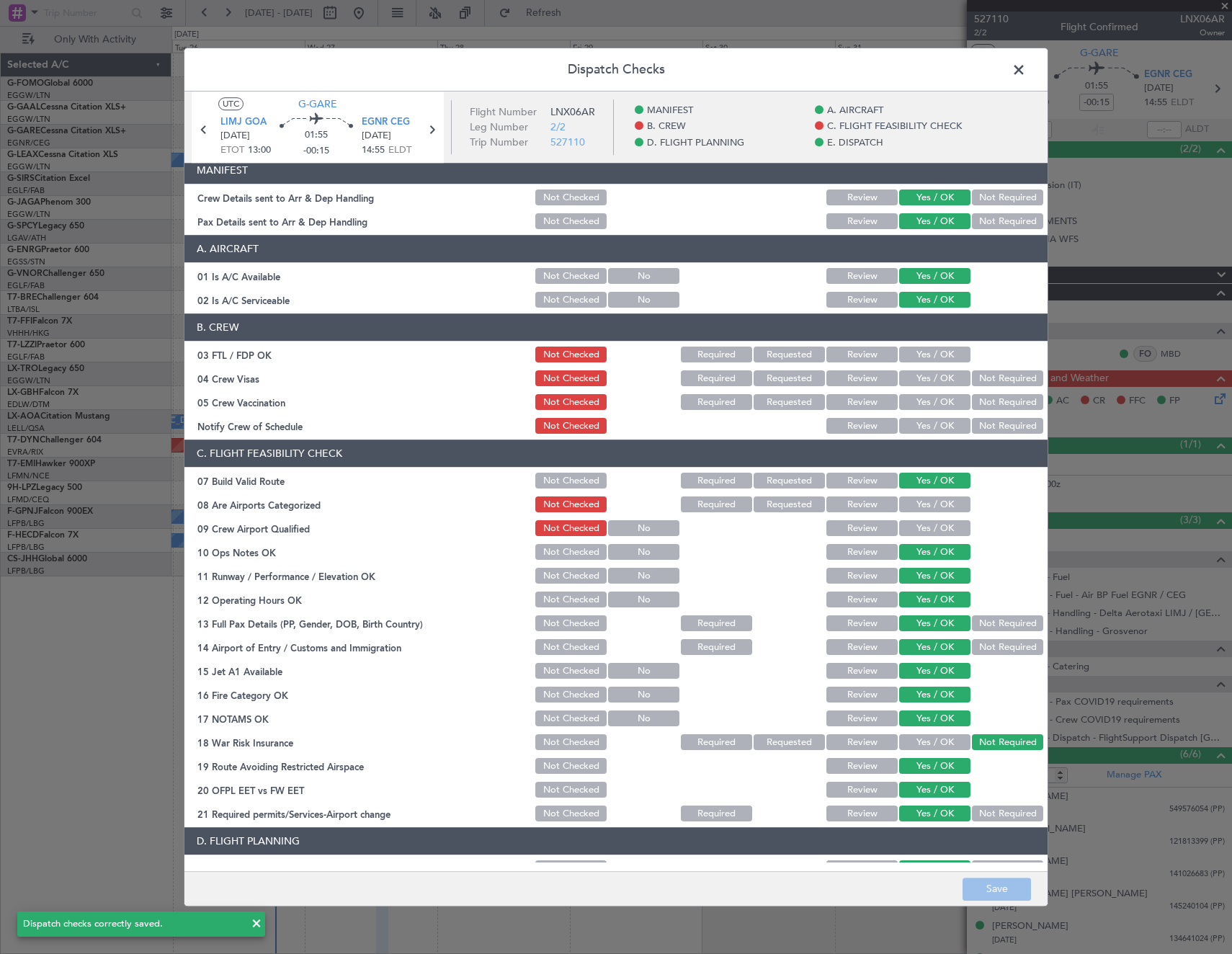
scroll to position [0, 0]
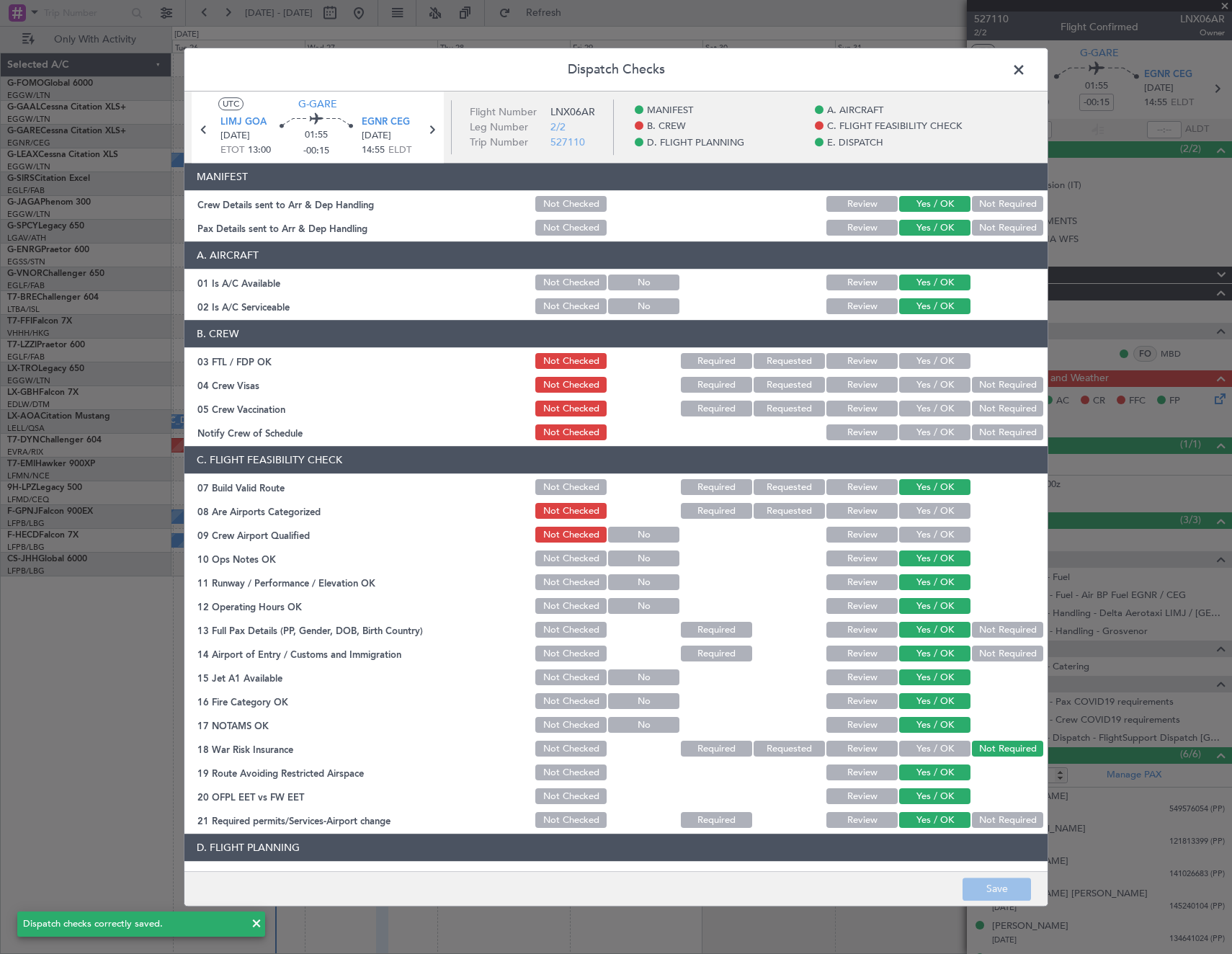
drag, startPoint x: 1018, startPoint y: 79, endPoint x: 1001, endPoint y: 67, distance: 20.8
click at [1026, 78] on span at bounding box center [1026, 74] width 0 height 29
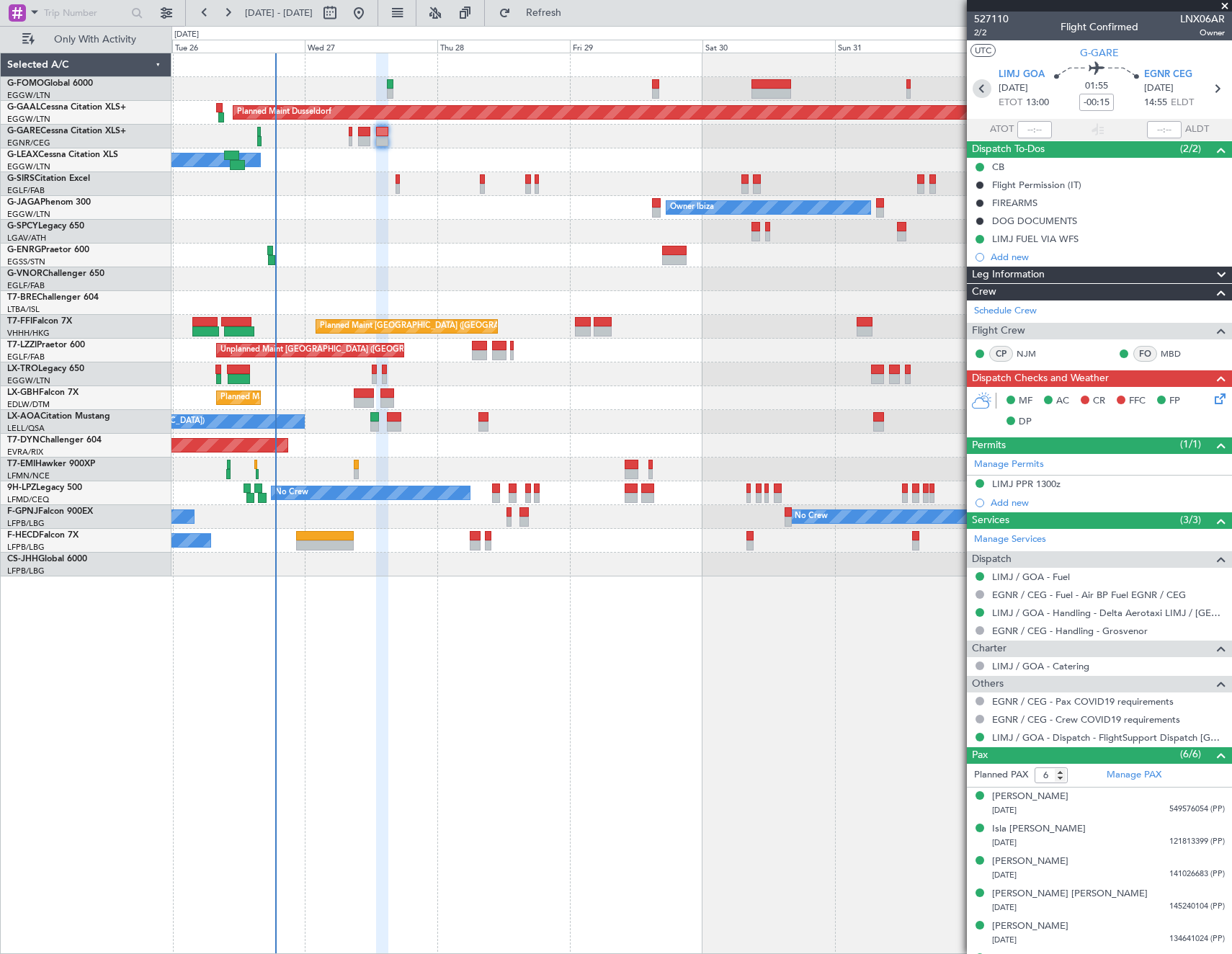
click at [974, 85] on icon at bounding box center [982, 88] width 19 height 19
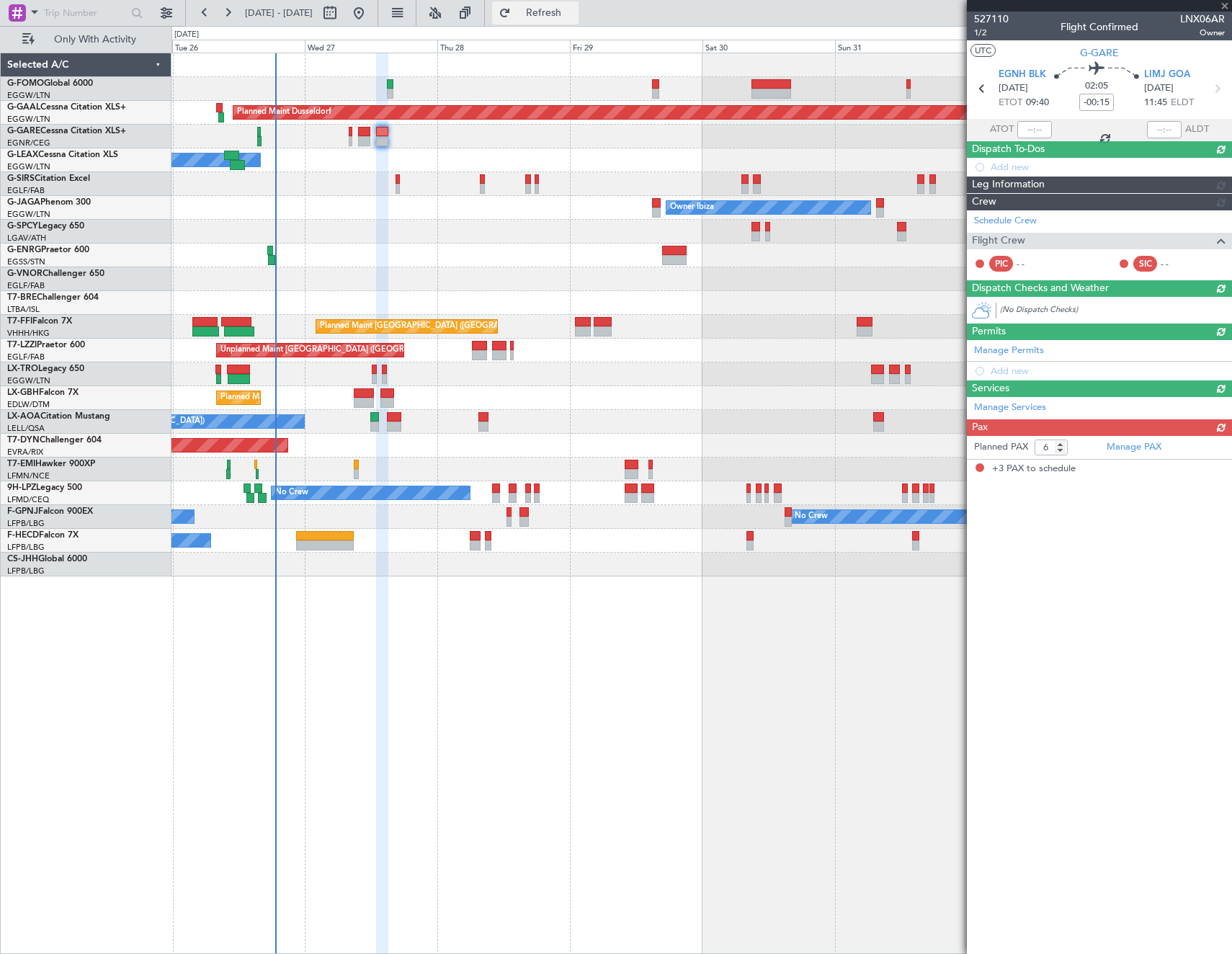
type input "+00:10"
type input "3"
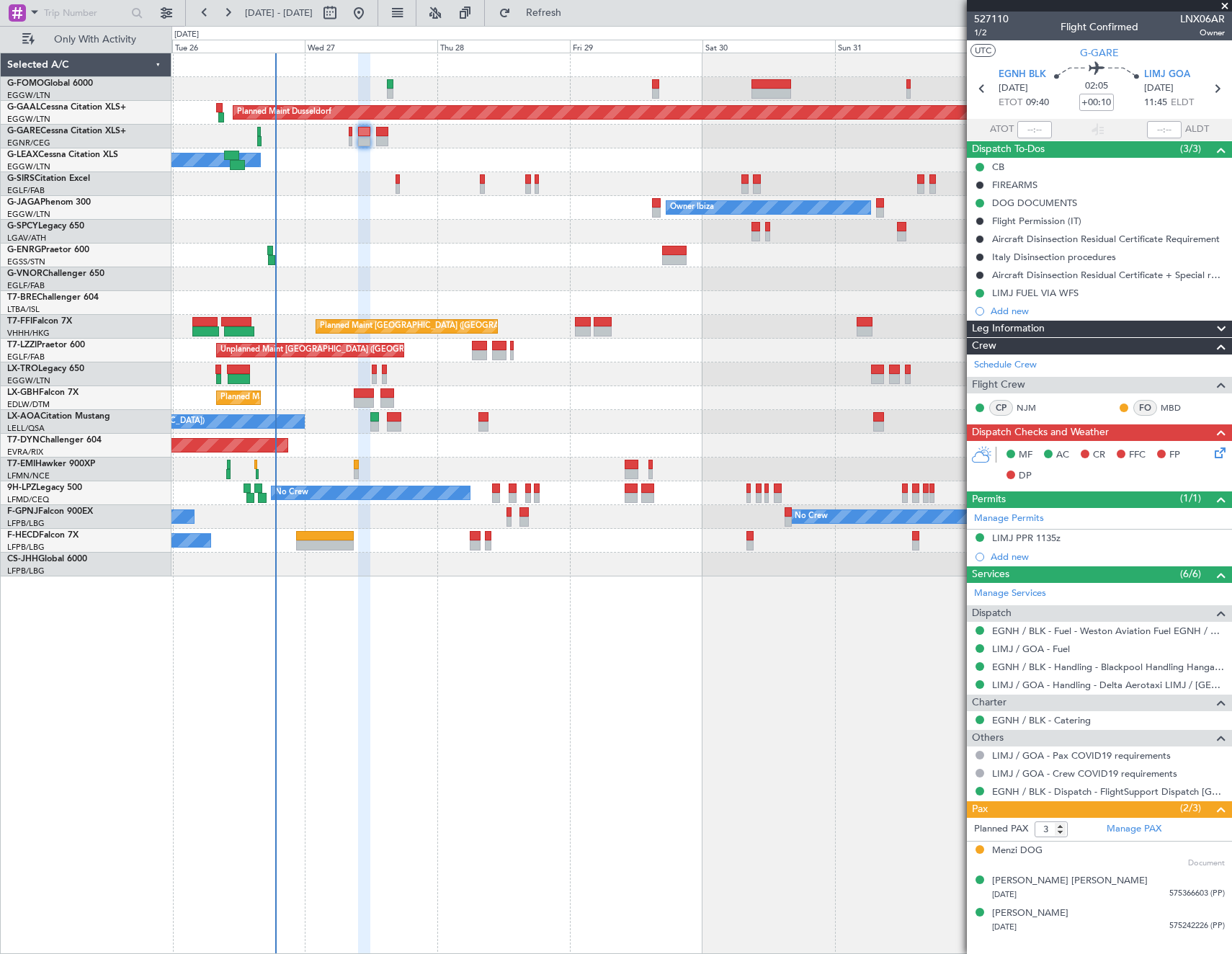
click at [1214, 455] on icon at bounding box center [1218, 450] width 11 height 11
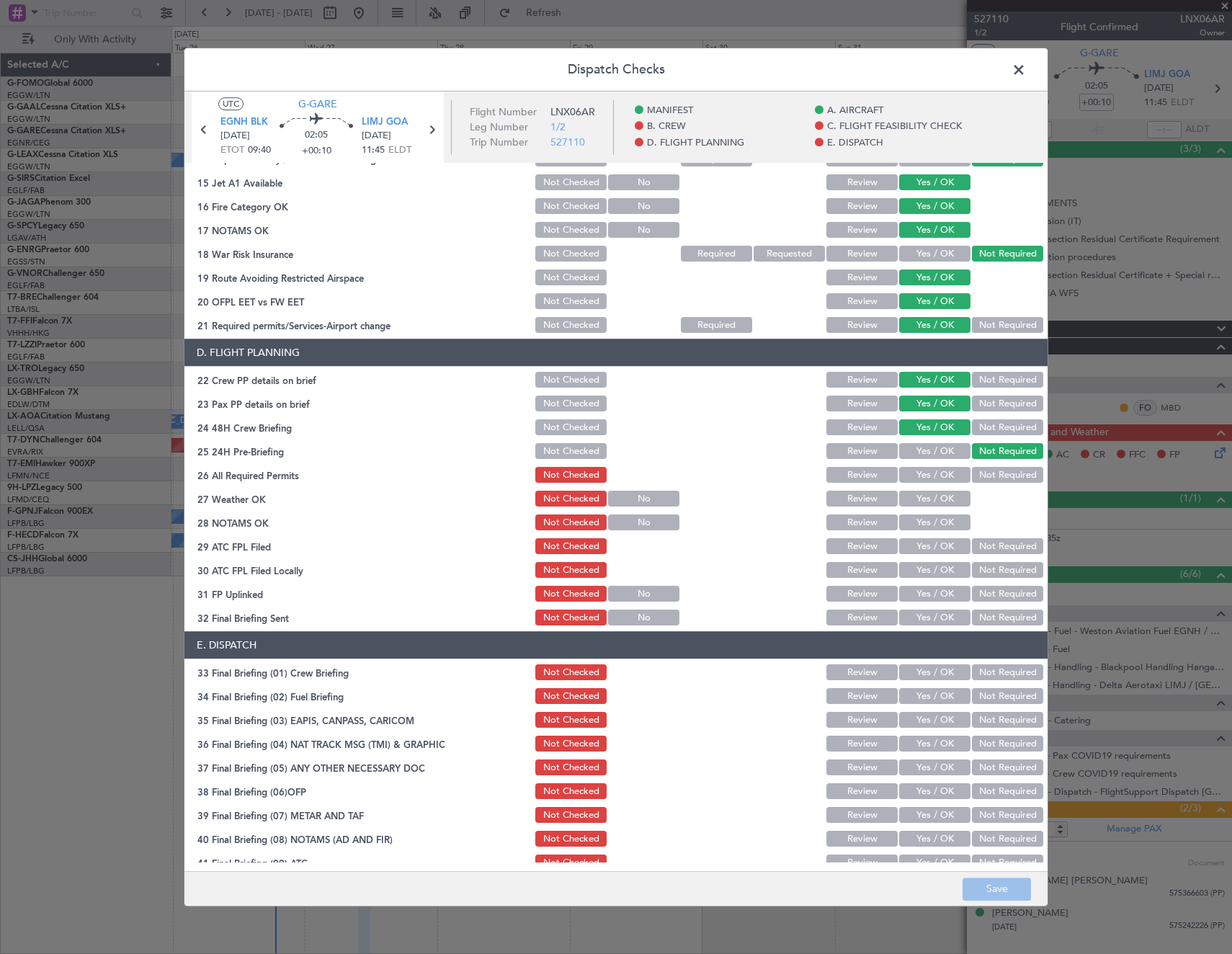
scroll to position [576, 0]
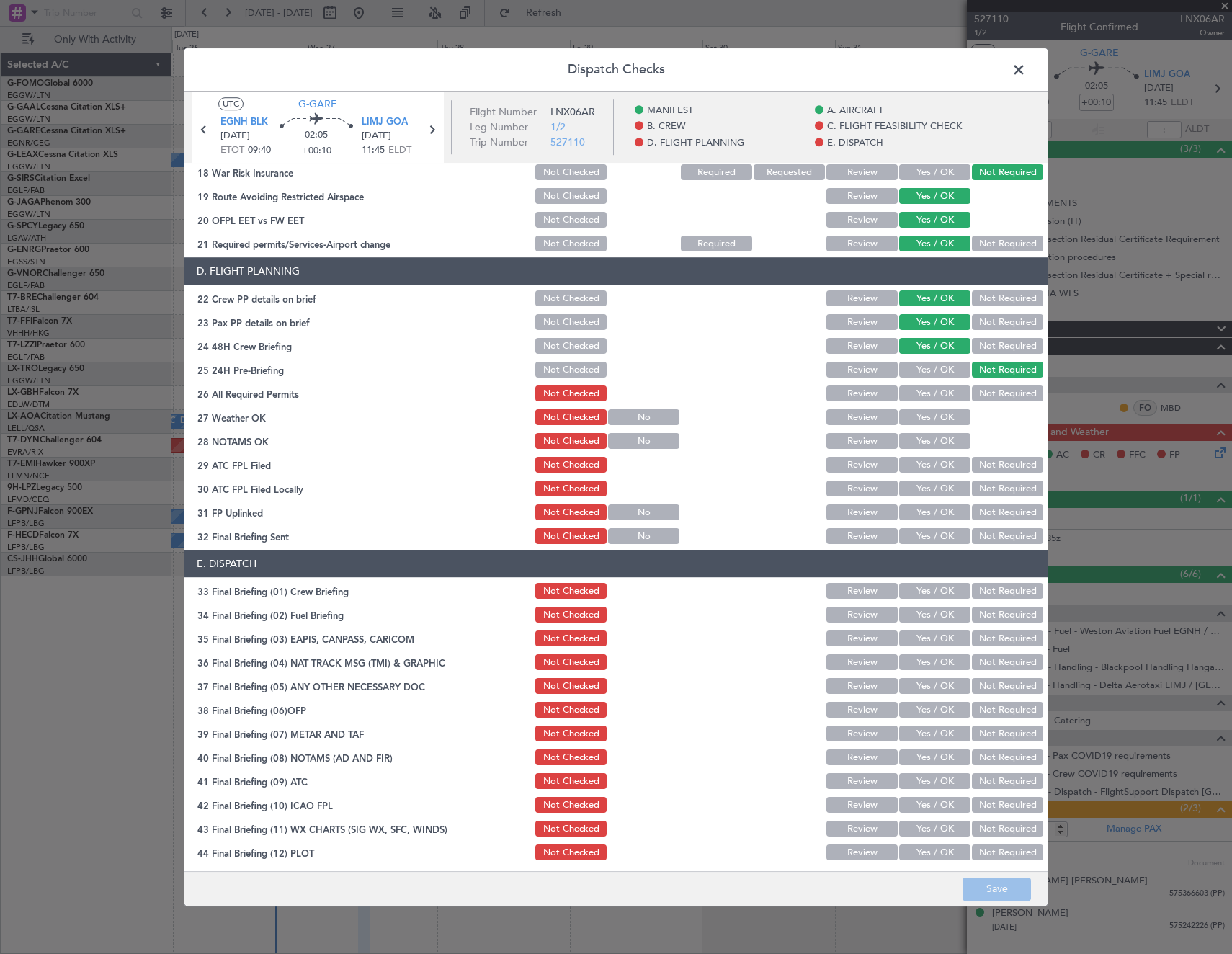
click at [922, 392] on button "Yes / OK" at bounding box center [935, 394] width 71 height 16
click at [931, 415] on button "Yes / OK" at bounding box center [935, 418] width 71 height 16
drag, startPoint x: 934, startPoint y: 431, endPoint x: 937, endPoint y: 449, distance: 18.2
click at [935, 432] on div "Yes / OK" at bounding box center [933, 441] width 73 height 20
drag, startPoint x: 934, startPoint y: 434, endPoint x: 935, endPoint y: 456, distance: 22.0
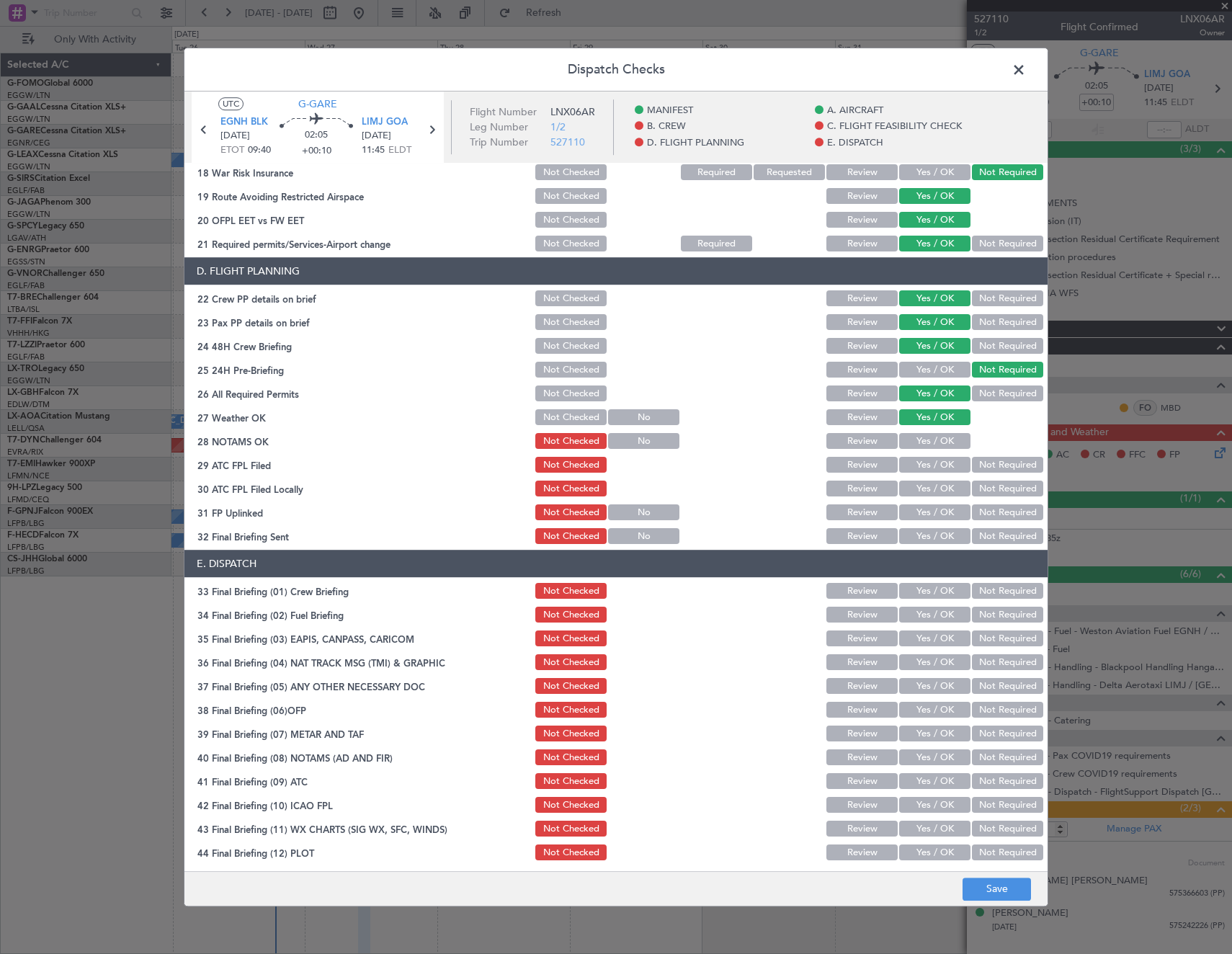
click at [934, 434] on button "Yes / OK" at bounding box center [935, 442] width 71 height 16
click at [939, 466] on button "Yes / OK" at bounding box center [935, 466] width 71 height 16
click at [972, 487] on button "Not Required" at bounding box center [1008, 489] width 71 height 16
drag, startPoint x: 939, startPoint y: 504, endPoint x: 971, endPoint y: 528, distance: 40.0
click at [942, 507] on div "Yes / OK" at bounding box center [933, 513] width 73 height 20
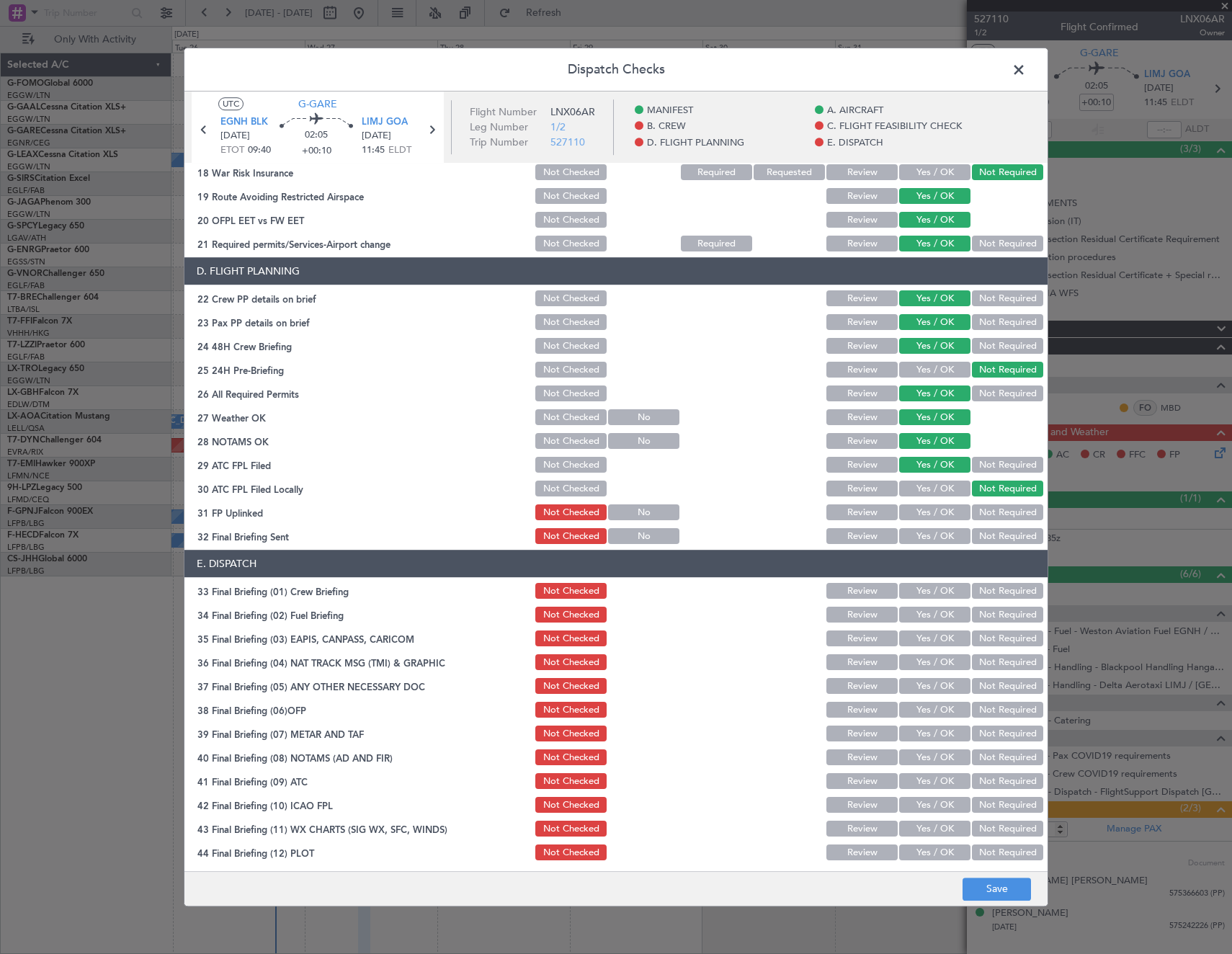
drag, startPoint x: 941, startPoint y: 511, endPoint x: 955, endPoint y: 522, distance: 17.8
click at [949, 518] on button "Yes / OK" at bounding box center [935, 513] width 71 height 16
click at [980, 540] on button "Not Required" at bounding box center [1008, 537] width 71 height 16
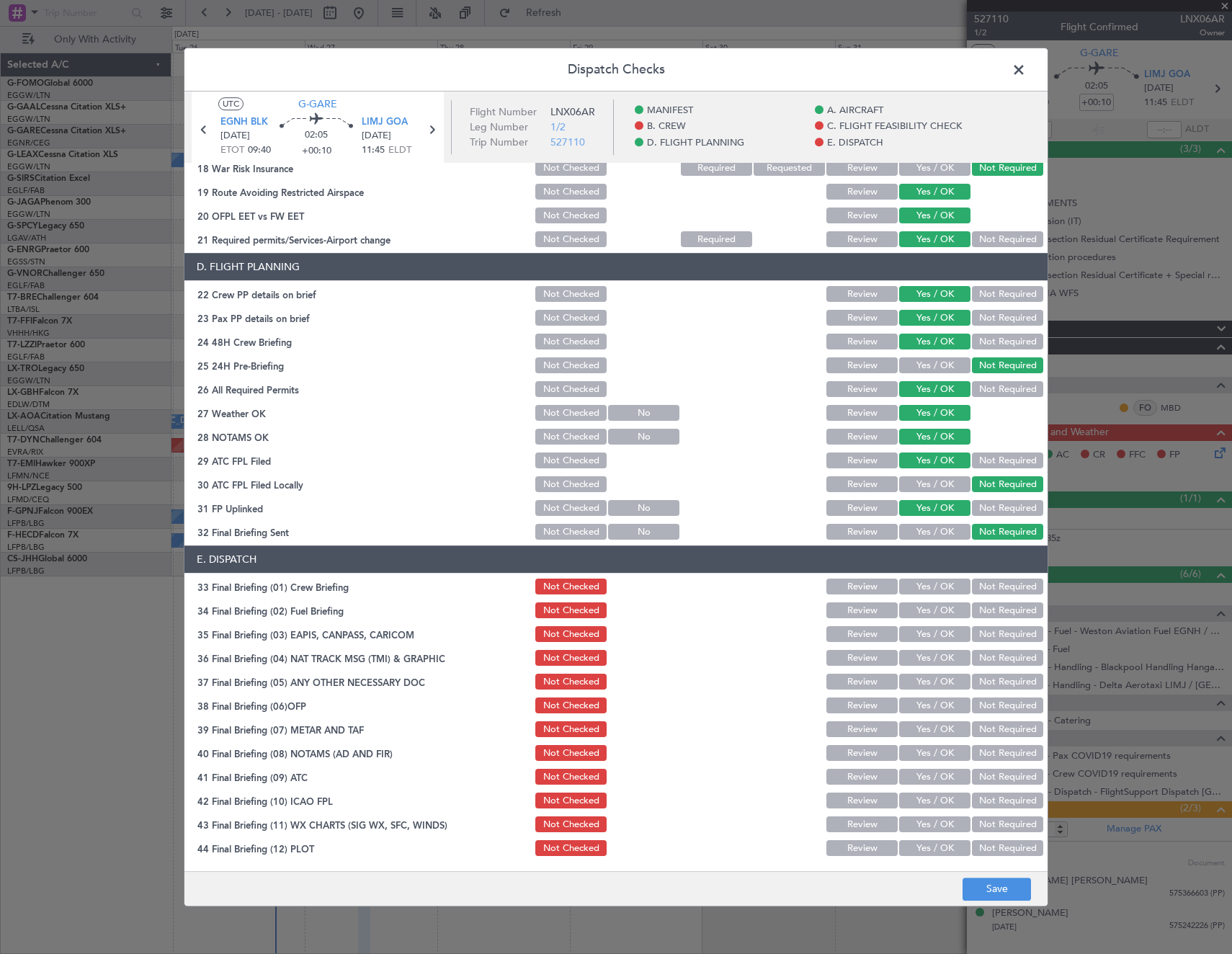
click at [938, 588] on button "Yes / OK" at bounding box center [935, 587] width 71 height 16
click at [929, 608] on button "Yes / OK" at bounding box center [935, 611] width 71 height 16
click at [983, 633] on button "Not Required" at bounding box center [1008, 635] width 71 height 16
click at [985, 648] on div "Not Required" at bounding box center [1006, 658] width 73 height 20
drag, startPoint x: 987, startPoint y: 657, endPoint x: 971, endPoint y: 665, distance: 17.9
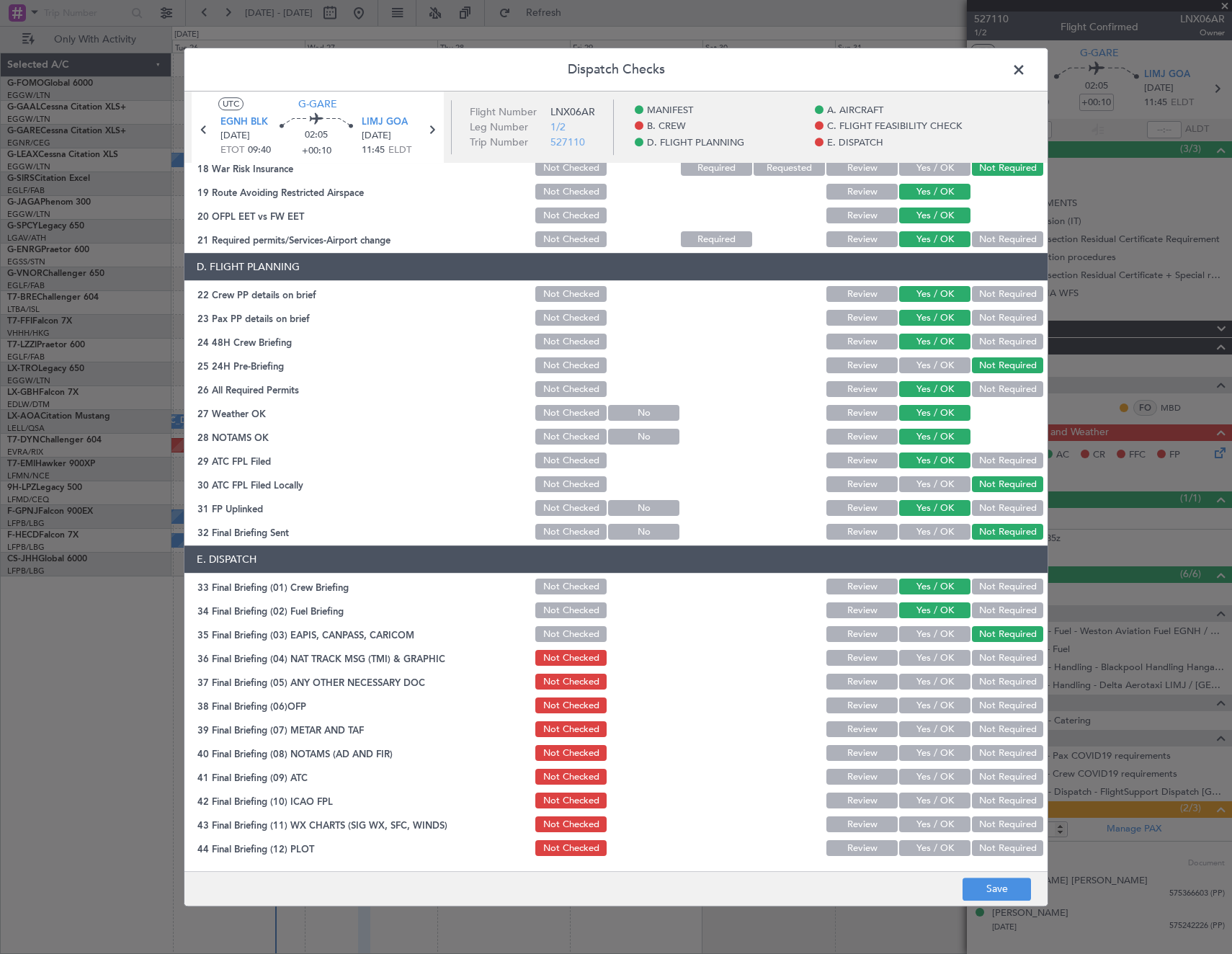
click at [986, 659] on button "Not Required" at bounding box center [1008, 659] width 71 height 16
drag, startPoint x: 935, startPoint y: 681, endPoint x: 930, endPoint y: 706, distance: 25.5
click at [935, 683] on button "Yes / OK" at bounding box center [935, 682] width 71 height 16
drag, startPoint x: 932, startPoint y: 709, endPoint x: 934, endPoint y: 723, distance: 14.1
click at [932, 711] on button "Yes / OK" at bounding box center [935, 706] width 71 height 16
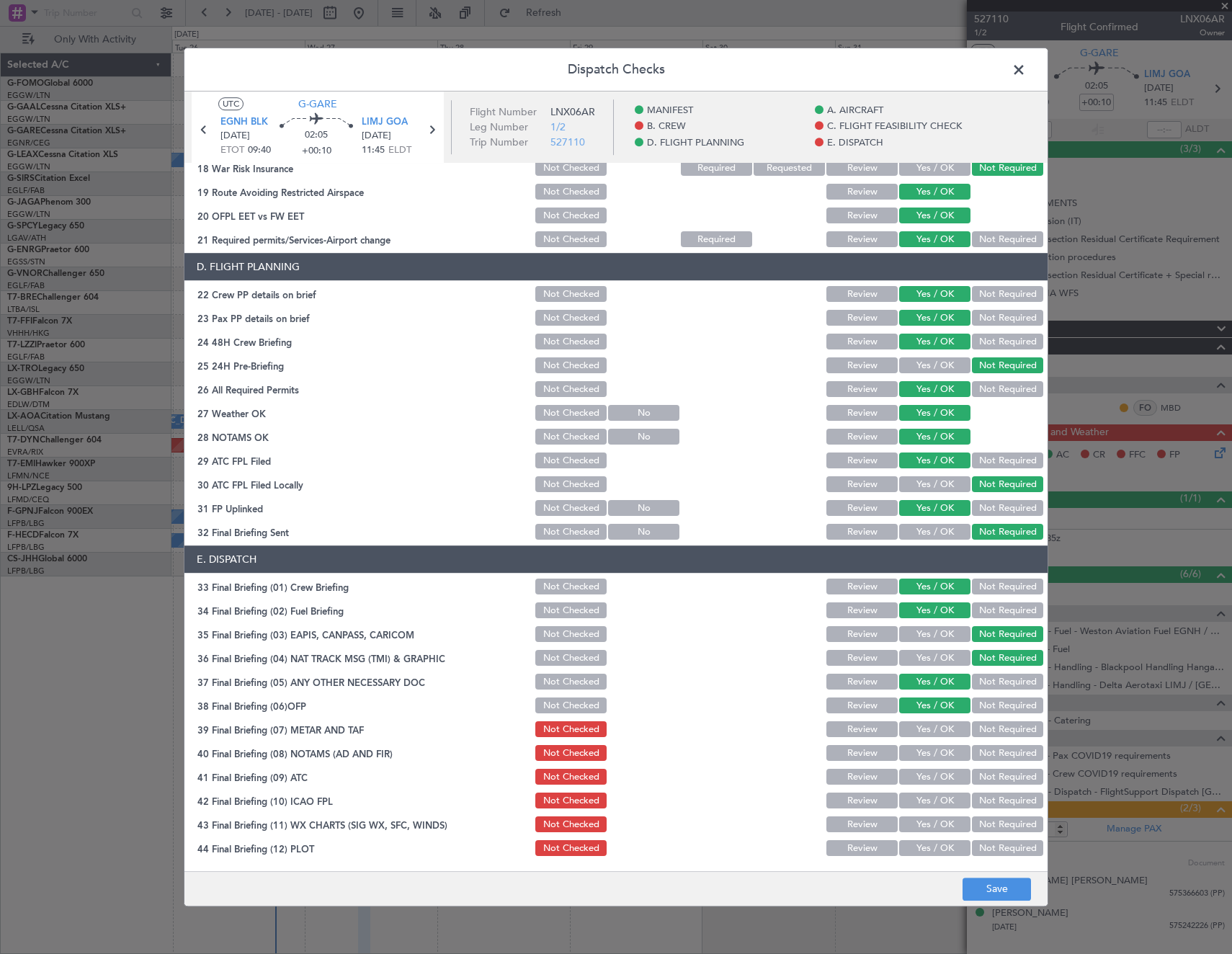
click at [933, 722] on button "Yes / OK" at bounding box center [935, 730] width 71 height 16
click at [929, 761] on button "Yes / OK" at bounding box center [935, 754] width 71 height 16
drag, startPoint x: 928, startPoint y: 775, endPoint x: 922, endPoint y: 796, distance: 21.8
click at [928, 776] on button "Yes / OK" at bounding box center [935, 777] width 71 height 16
click at [920, 800] on button "Yes / OK" at bounding box center [935, 801] width 71 height 16
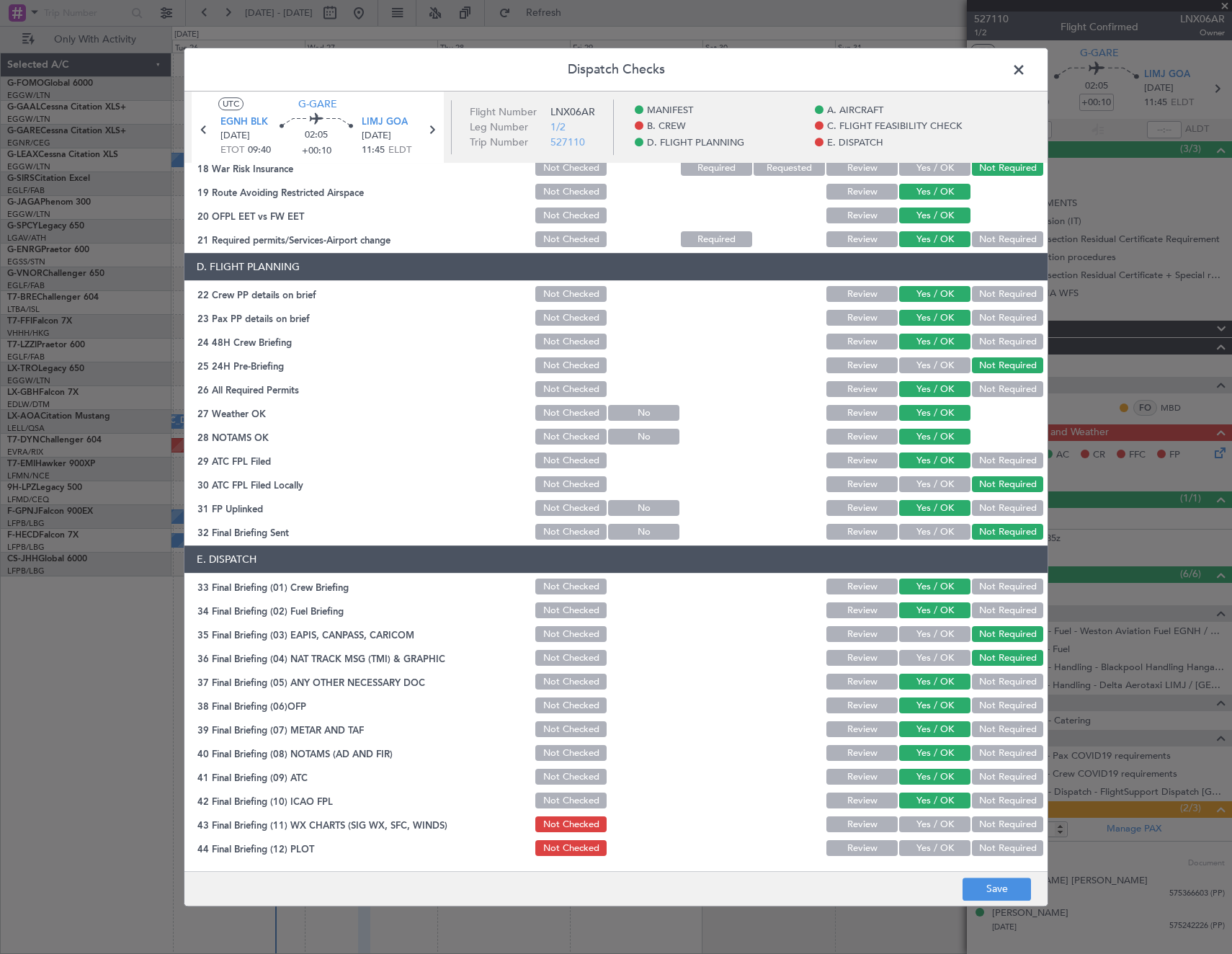
click at [921, 826] on button "Yes / OK" at bounding box center [935, 825] width 71 height 16
drag, startPoint x: 923, startPoint y: 849, endPoint x: 978, endPoint y: 879, distance: 62.6
click at [931, 852] on button "Yes / OK" at bounding box center [935, 849] width 71 height 16
click at [999, 894] on button "Save" at bounding box center [997, 889] width 68 height 23
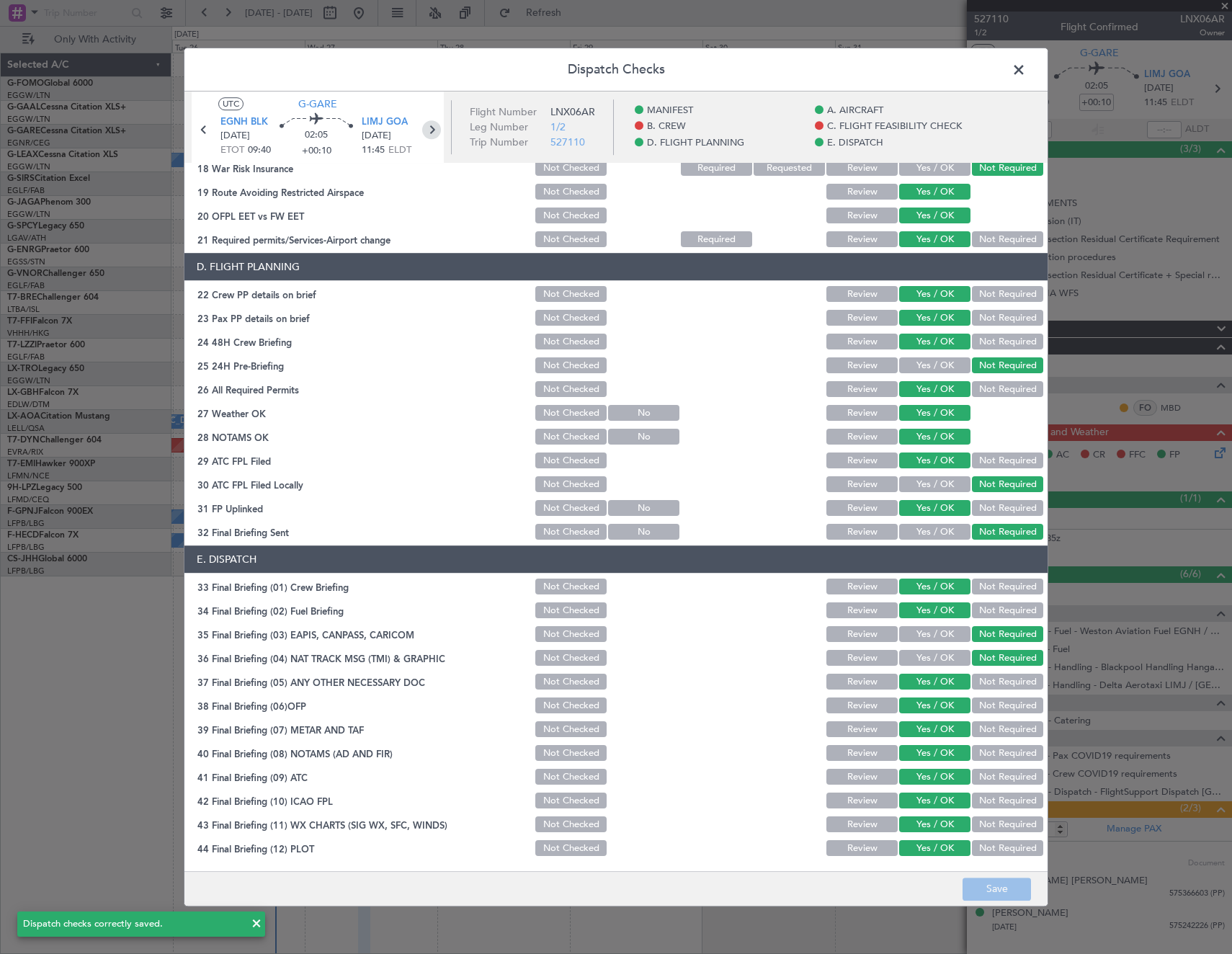
click at [429, 132] on icon at bounding box center [431, 129] width 19 height 19
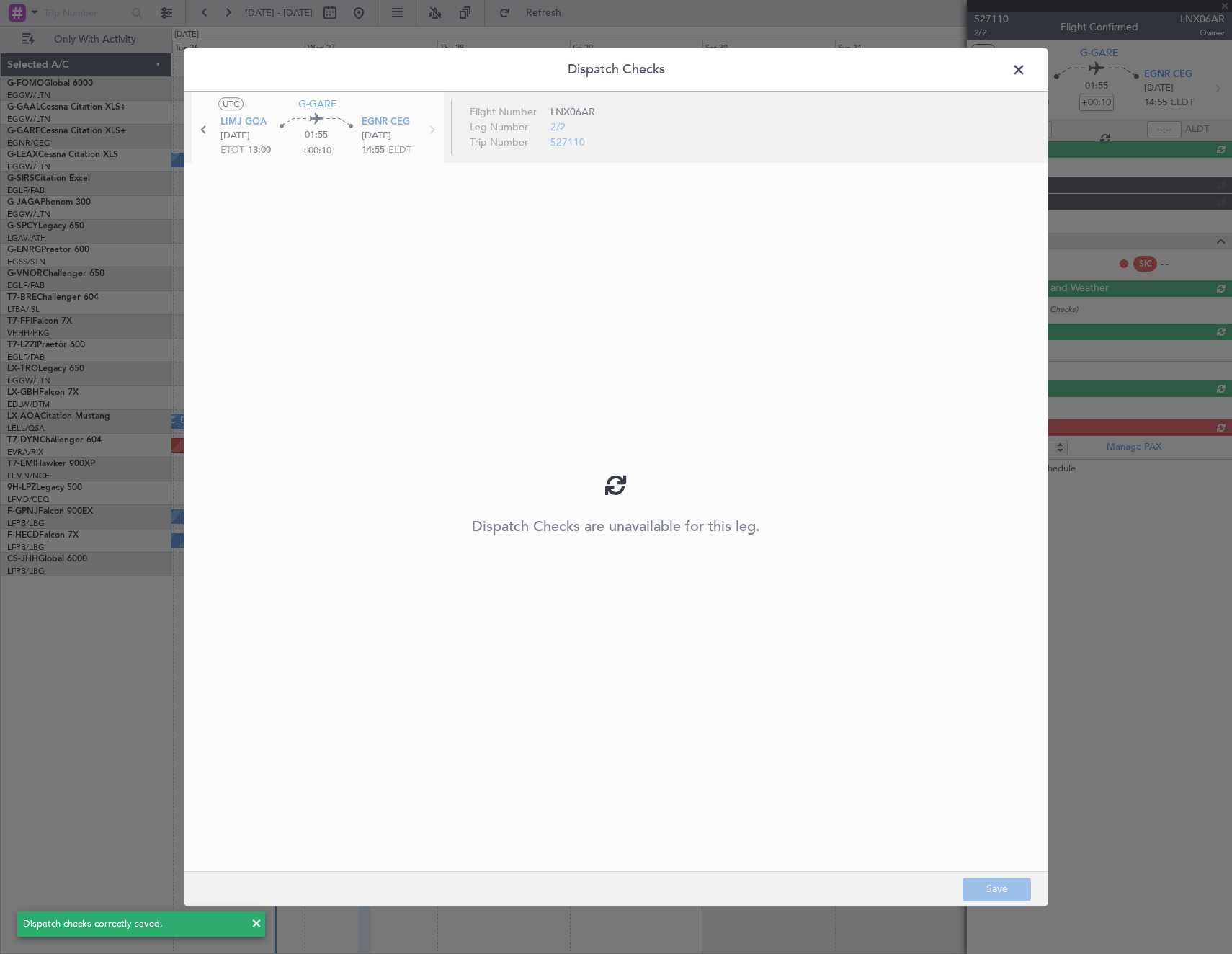
type input "-00:15"
type input "6"
type input "-00:15"
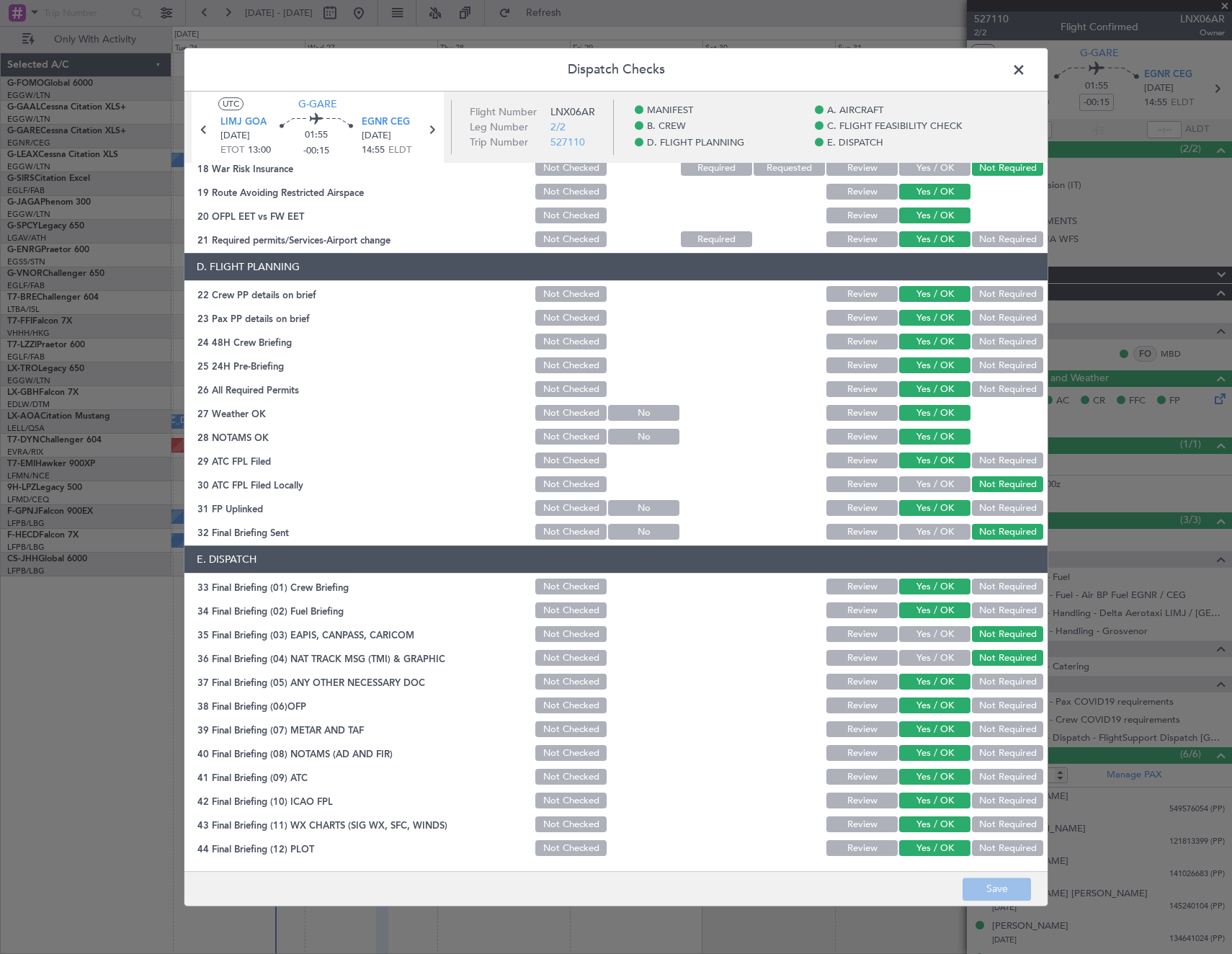
click at [1026, 68] on span at bounding box center [1026, 74] width 0 height 29
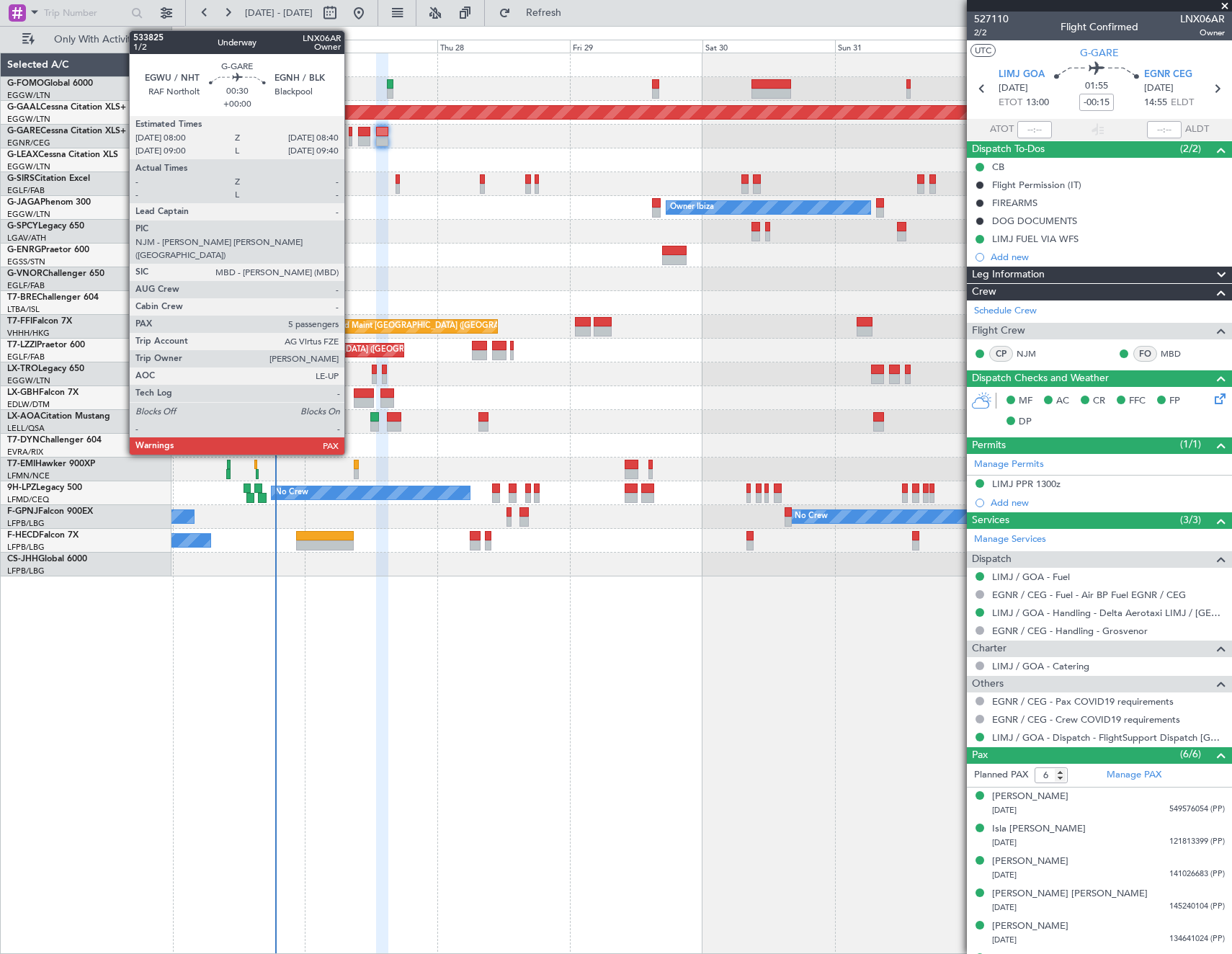
click at [351, 138] on div at bounding box center [351, 141] width 4 height 10
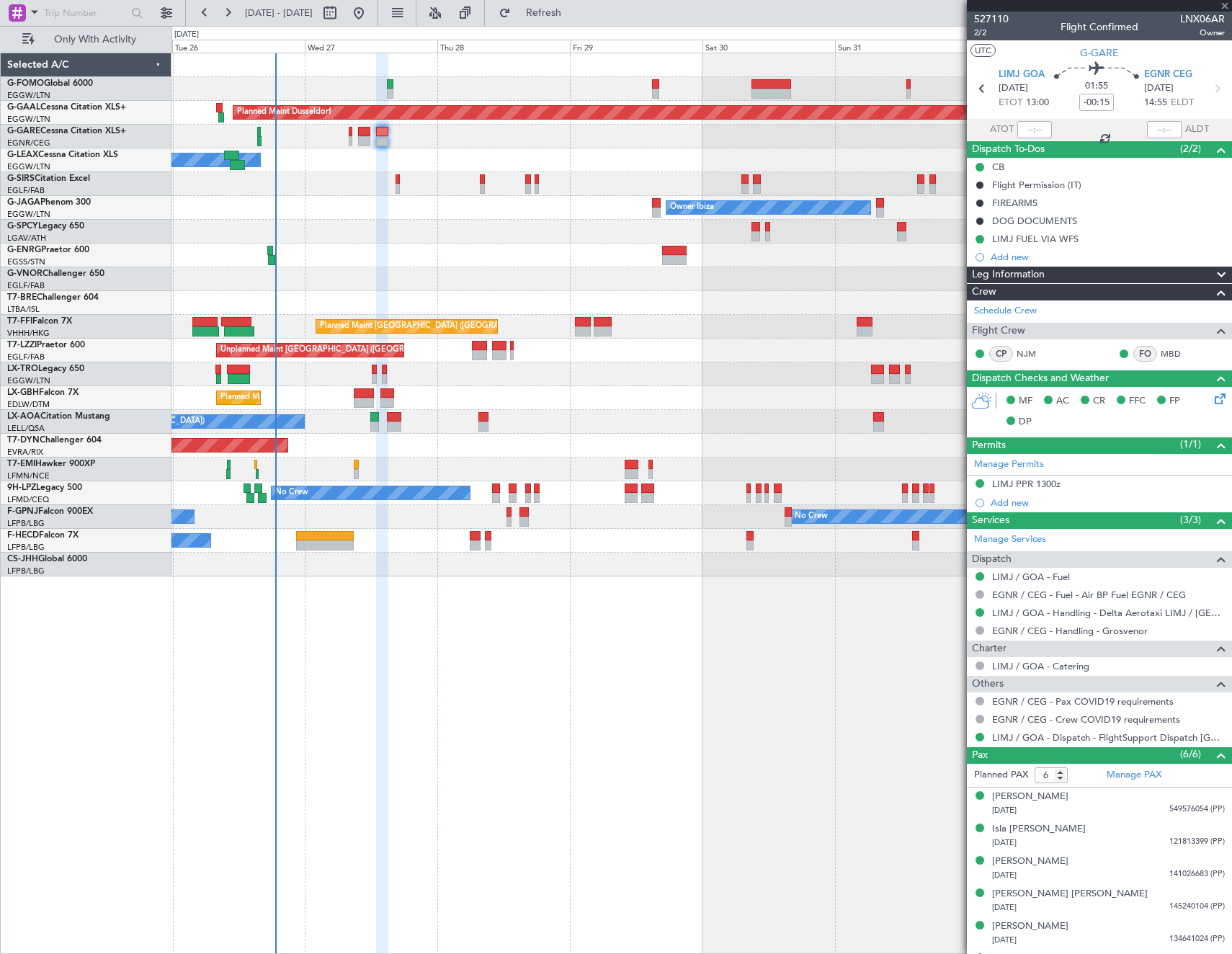
type input "5"
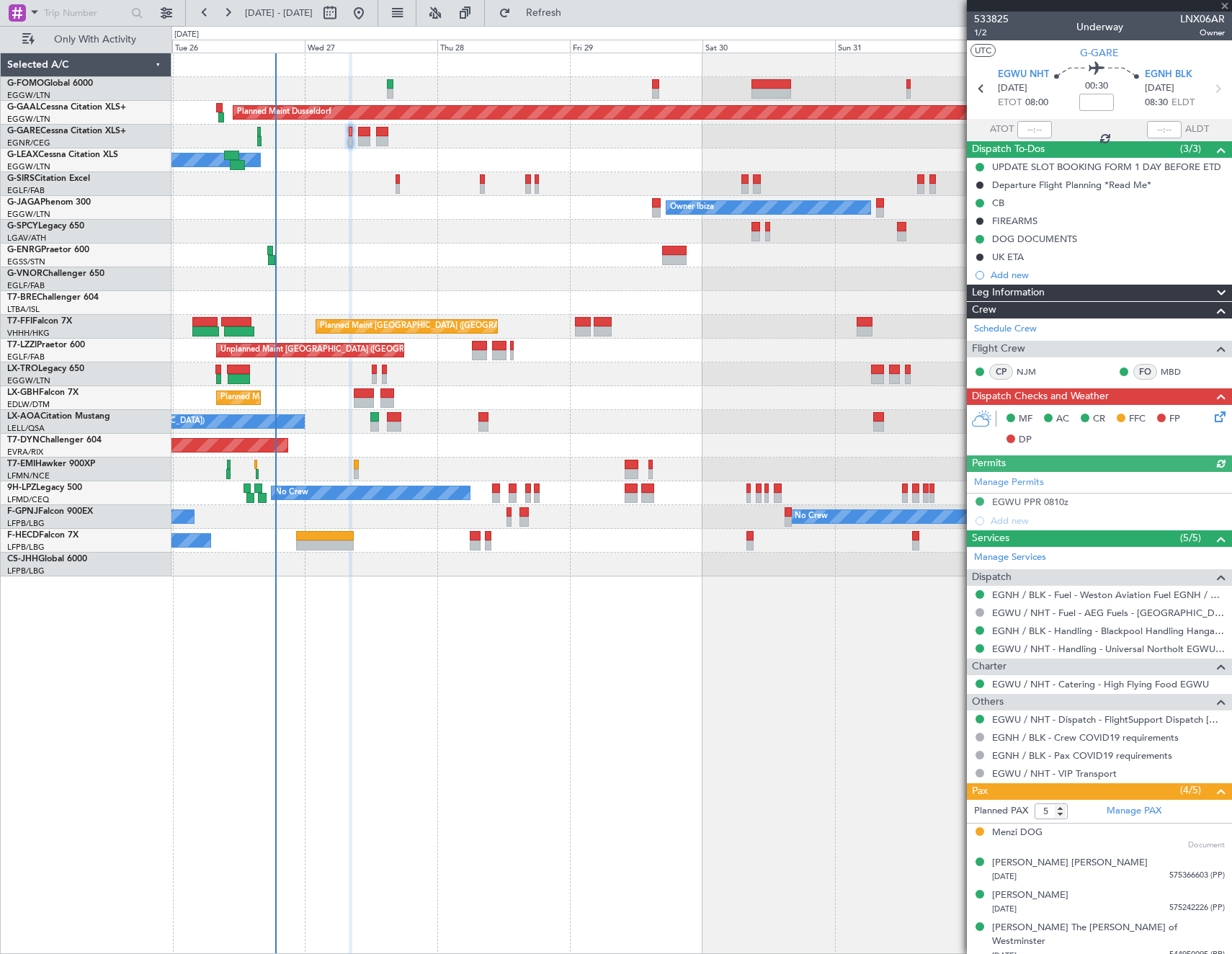
click at [1213, 418] on icon at bounding box center [1218, 414] width 11 height 11
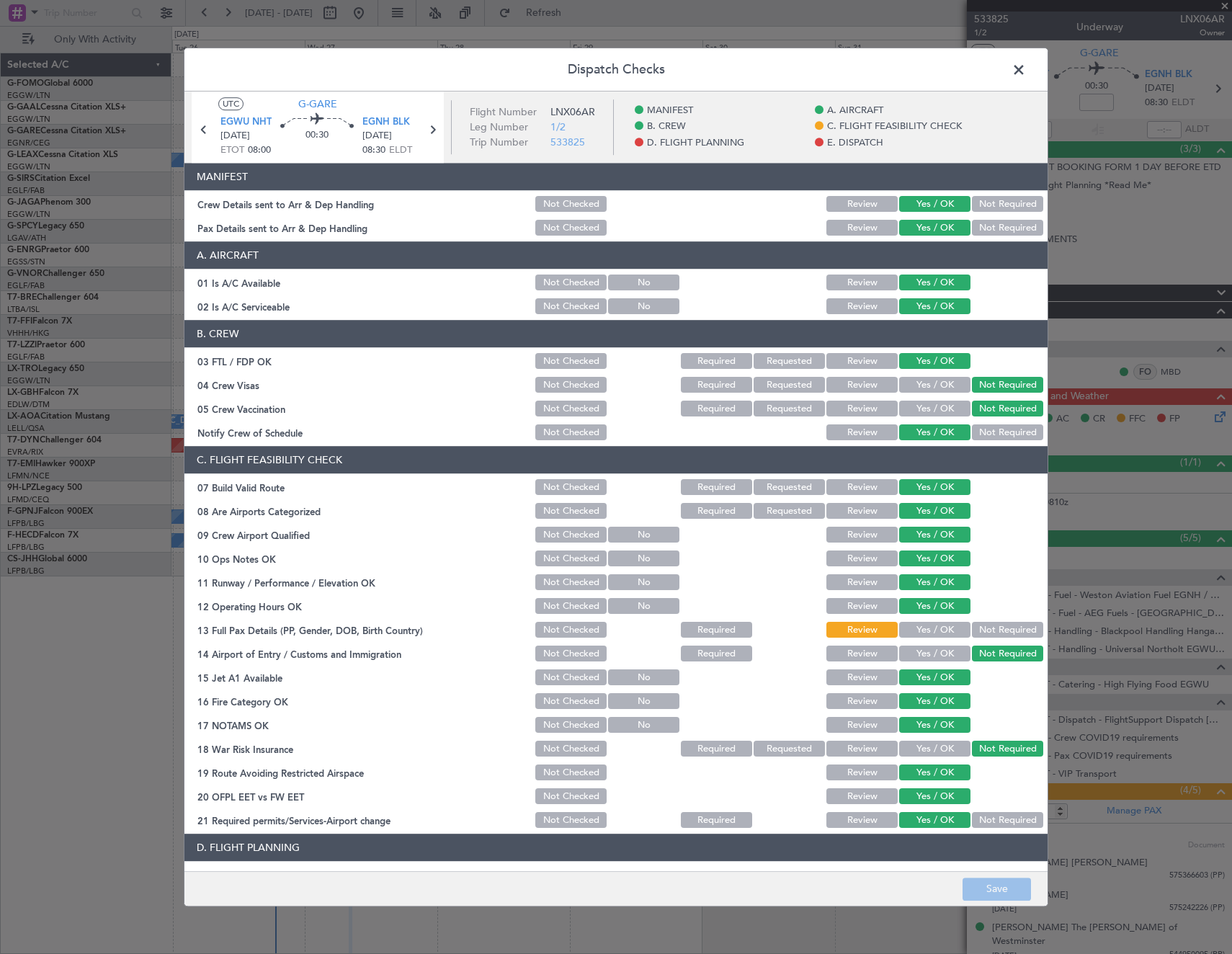
click at [929, 632] on button "Yes / OK" at bounding box center [935, 630] width 71 height 16
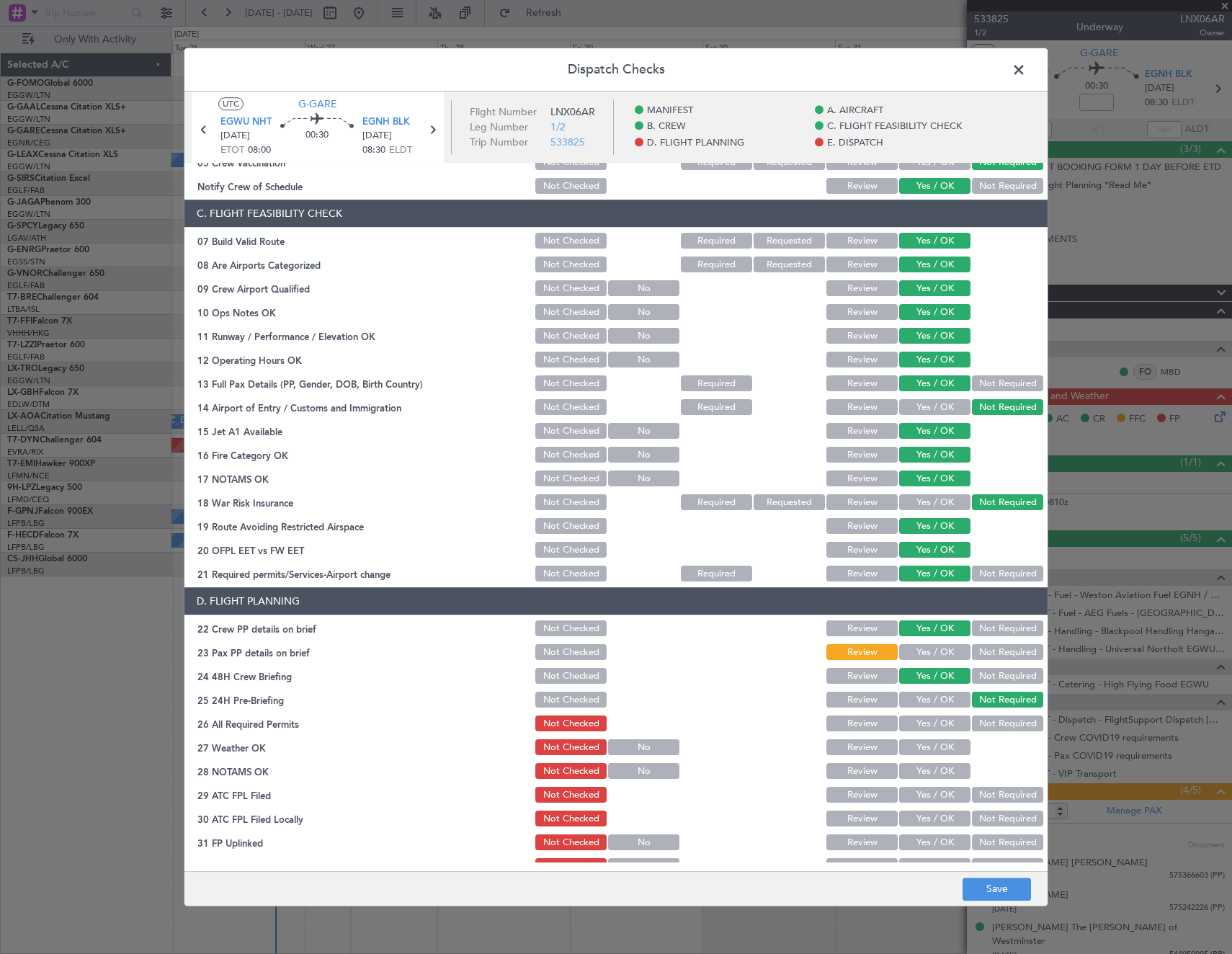
scroll to position [505, 0]
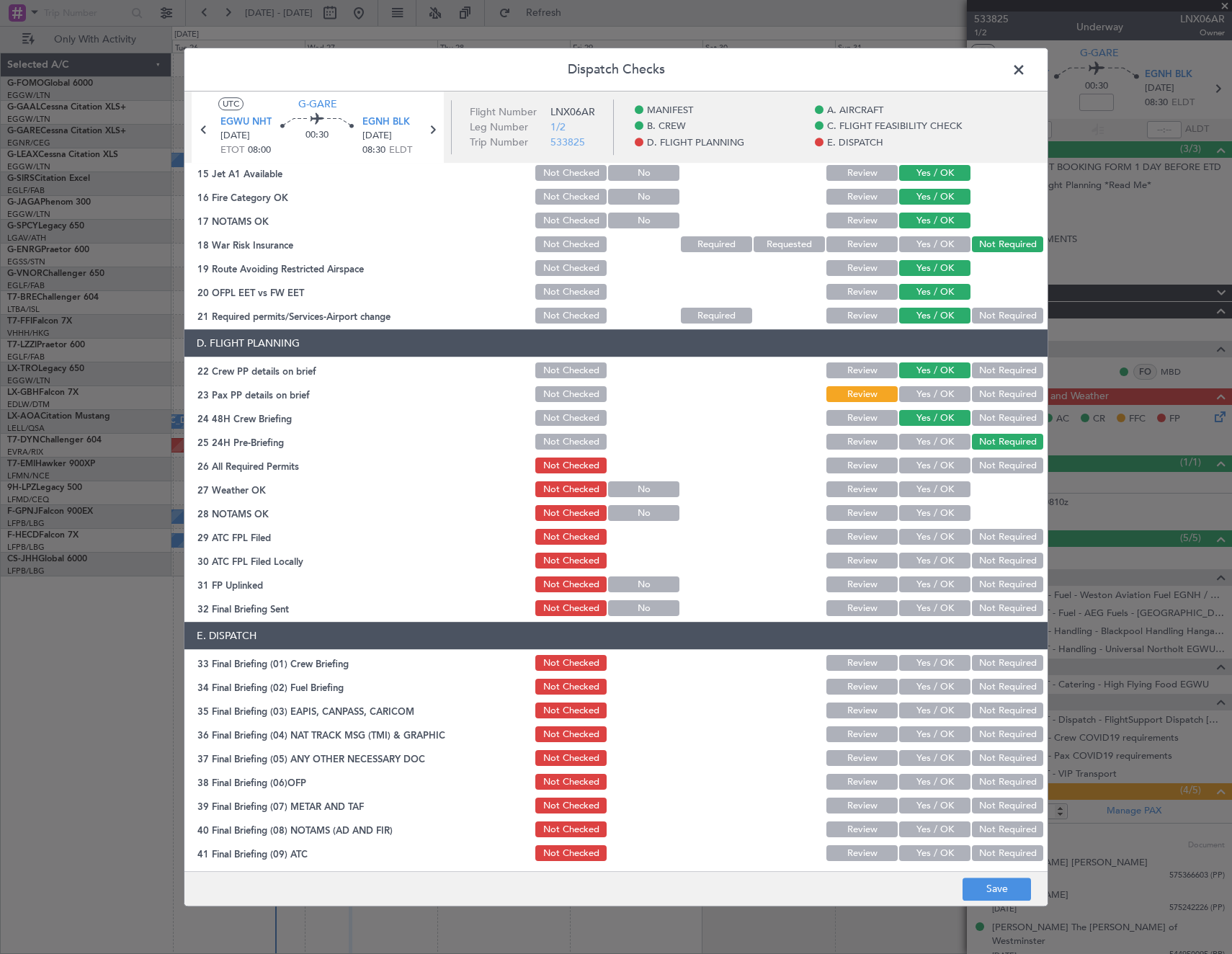
click at [937, 393] on button "Yes / OK" at bounding box center [935, 395] width 71 height 16
click at [931, 468] on button "Yes / OK" at bounding box center [935, 466] width 71 height 16
click at [931, 488] on button "Yes / OK" at bounding box center [935, 490] width 71 height 16
drag, startPoint x: 937, startPoint y: 509, endPoint x: 942, endPoint y: 518, distance: 10.3
click at [938, 509] on button "Yes / OK" at bounding box center [935, 514] width 71 height 16
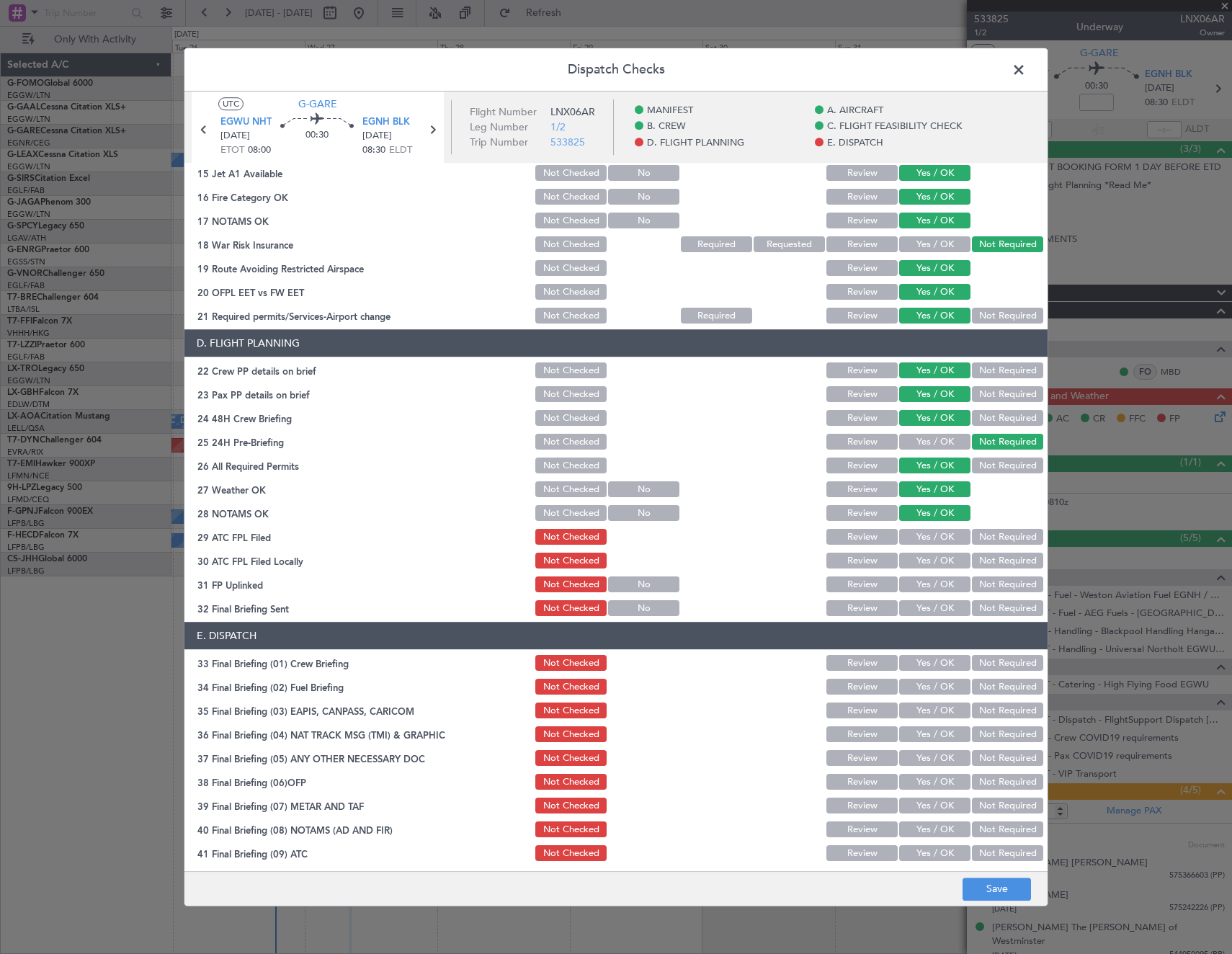
drag, startPoint x: 941, startPoint y: 539, endPoint x: 970, endPoint y: 551, distance: 31.4
click at [946, 542] on button "Yes / OK" at bounding box center [935, 538] width 71 height 16
drag, startPoint x: 994, startPoint y: 561, endPoint x: 975, endPoint y: 569, distance: 20.6
click at [987, 564] on button "Not Required" at bounding box center [1008, 561] width 71 height 16
drag, startPoint x: 943, startPoint y: 583, endPoint x: 958, endPoint y: 588, distance: 15.8
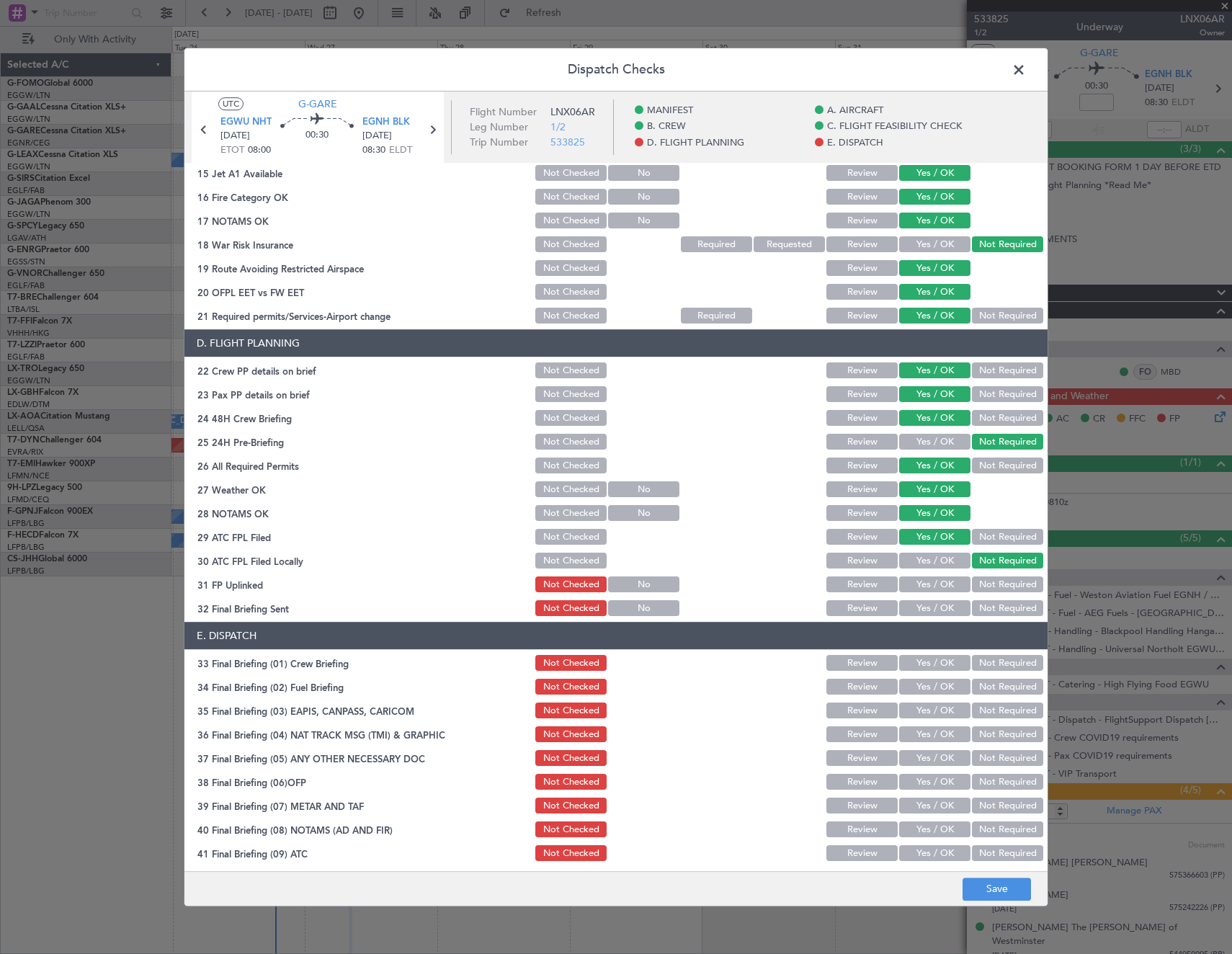
click at [952, 587] on button "Yes / OK" at bounding box center [935, 585] width 71 height 16
click at [987, 605] on button "Not Required" at bounding box center [1008, 609] width 71 height 16
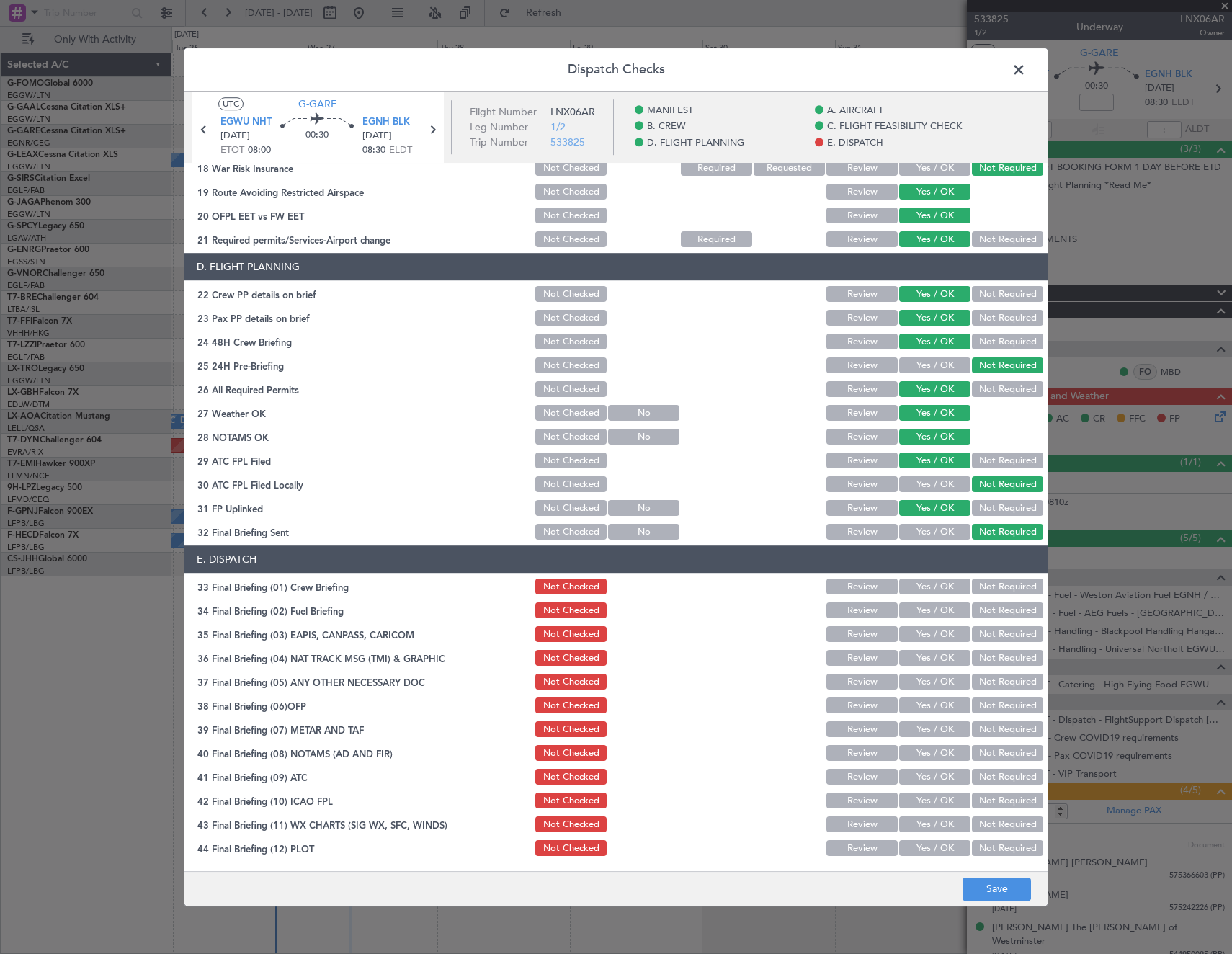
click at [926, 583] on button "Yes / OK" at bounding box center [935, 587] width 71 height 16
click at [928, 618] on button "Yes / OK" at bounding box center [935, 611] width 71 height 16
click at [1000, 634] on button "Not Required" at bounding box center [1008, 635] width 71 height 16
click at [993, 661] on button "Not Required" at bounding box center [1008, 659] width 71 height 16
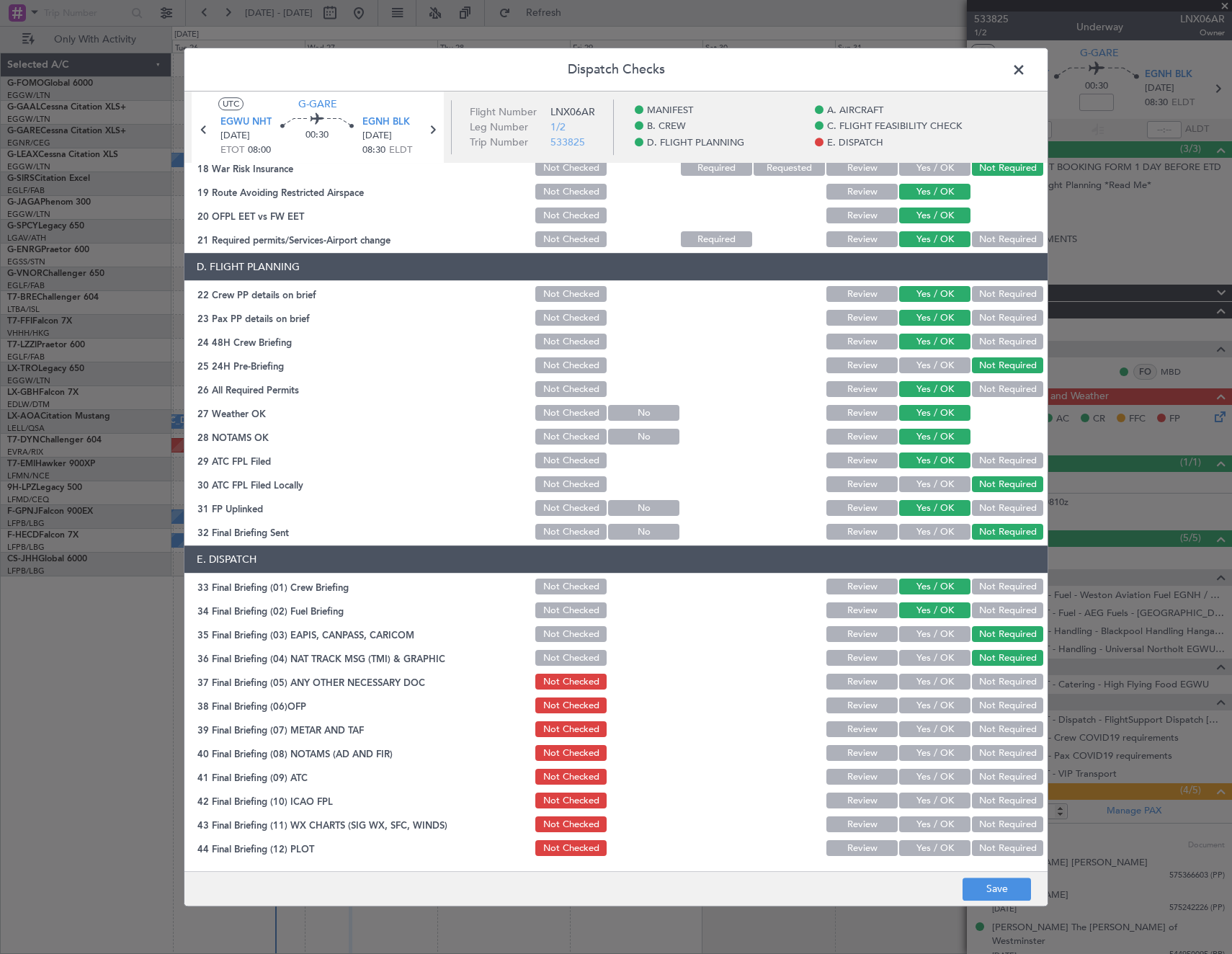
click at [937, 685] on button "Yes / OK" at bounding box center [935, 682] width 71 height 16
click at [932, 708] on button "Yes / OK" at bounding box center [935, 706] width 71 height 16
drag, startPoint x: 929, startPoint y: 728, endPoint x: 926, endPoint y: 754, distance: 26.2
click at [929, 729] on button "Yes / OK" at bounding box center [935, 730] width 71 height 16
drag, startPoint x: 926, startPoint y: 754, endPoint x: 925, endPoint y: 786, distance: 32.0
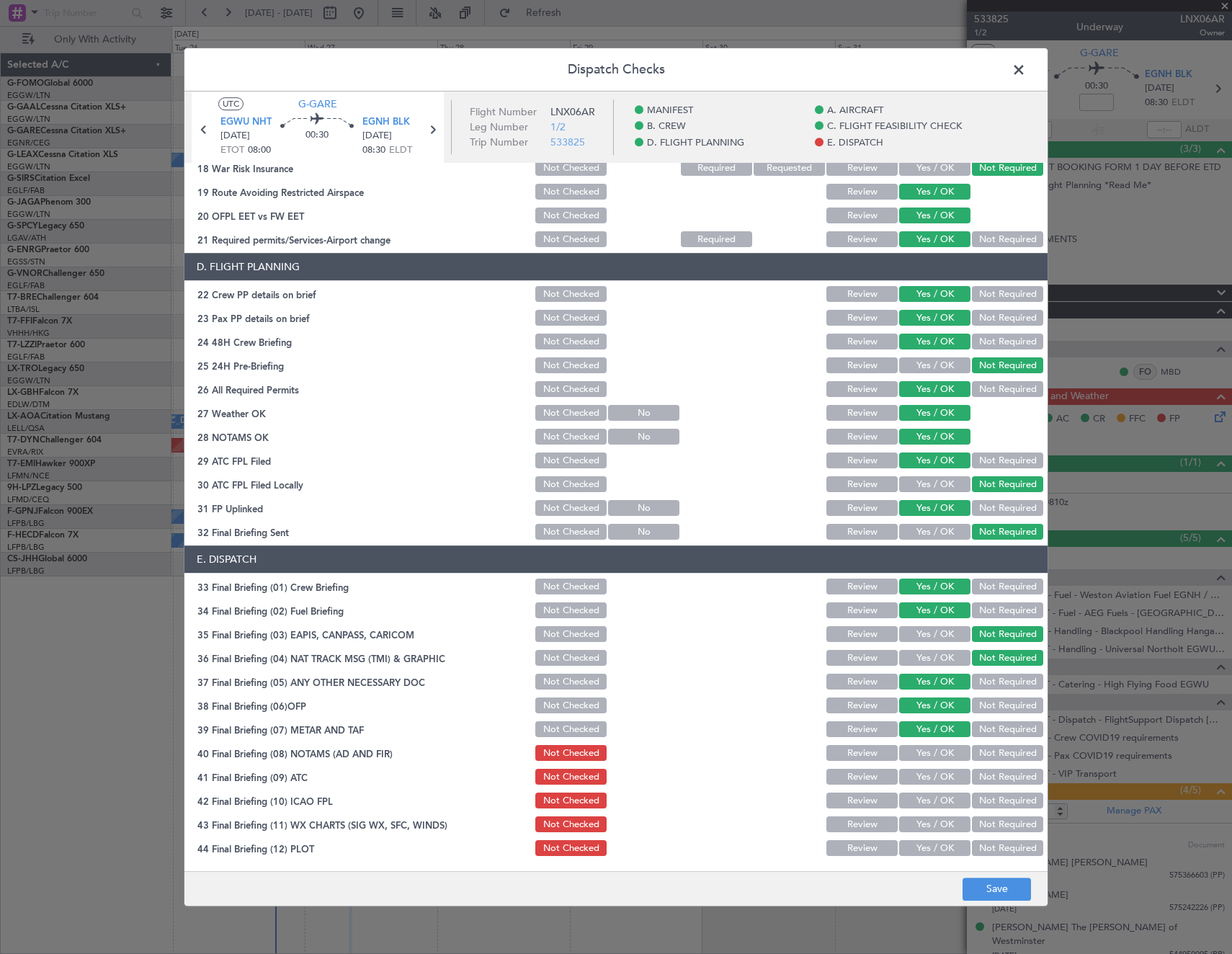
click at [926, 756] on button "Yes / OK" at bounding box center [935, 754] width 71 height 16
click at [925, 786] on div "Yes / OK" at bounding box center [933, 777] width 73 height 20
drag, startPoint x: 919, startPoint y: 779, endPoint x: 920, endPoint y: 797, distance: 18.0
click at [920, 782] on button "Yes / OK" at bounding box center [935, 777] width 71 height 16
drag, startPoint x: 920, startPoint y: 801, endPoint x: 920, endPoint y: 826, distance: 25.0
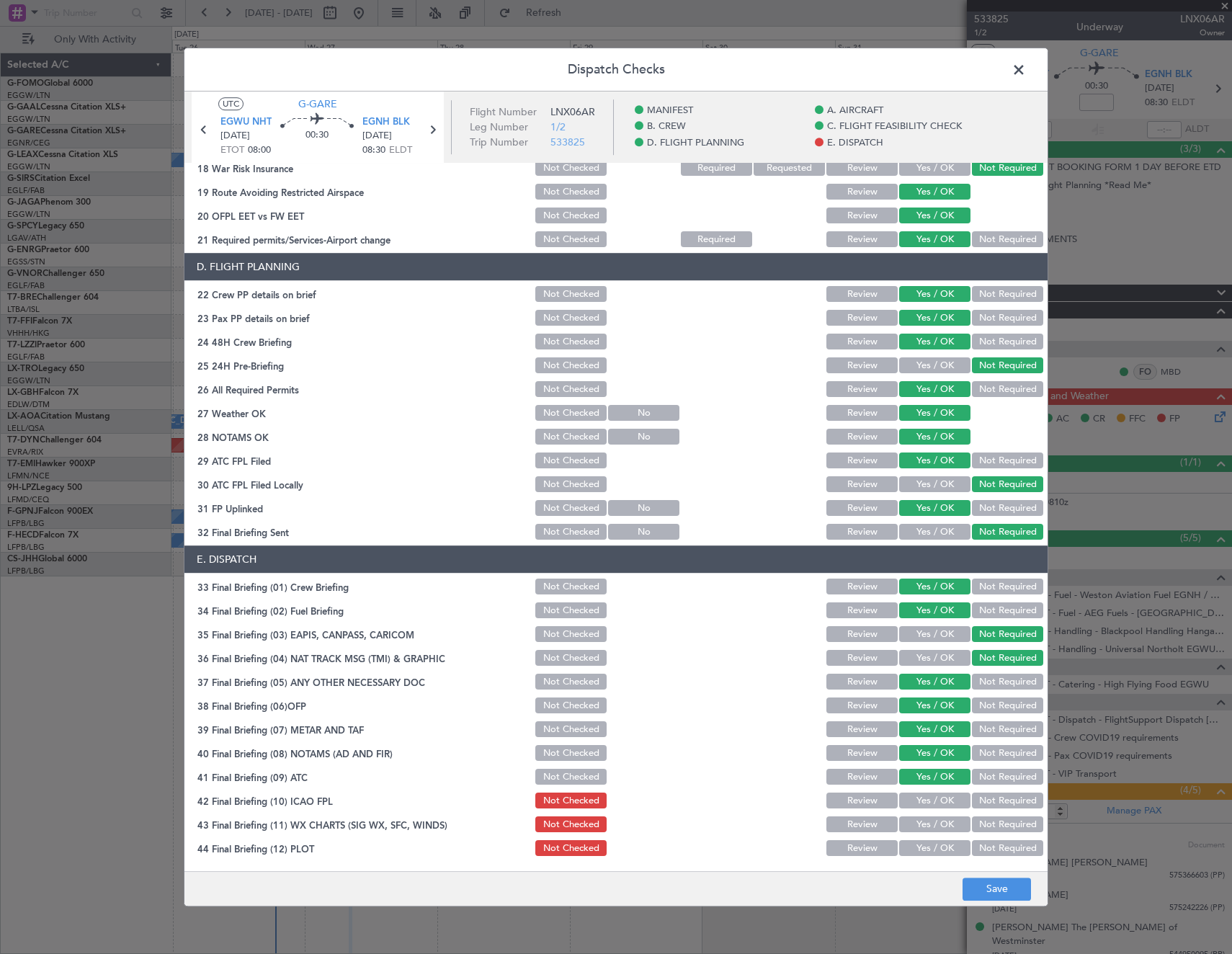
click at [920, 803] on button "Yes / OK" at bounding box center [935, 801] width 71 height 16
click at [922, 832] on button "Yes / OK" at bounding box center [935, 825] width 71 height 16
click at [925, 850] on button "Yes / OK" at bounding box center [935, 849] width 71 height 16
click at [997, 886] on button "Save" at bounding box center [997, 889] width 68 height 23
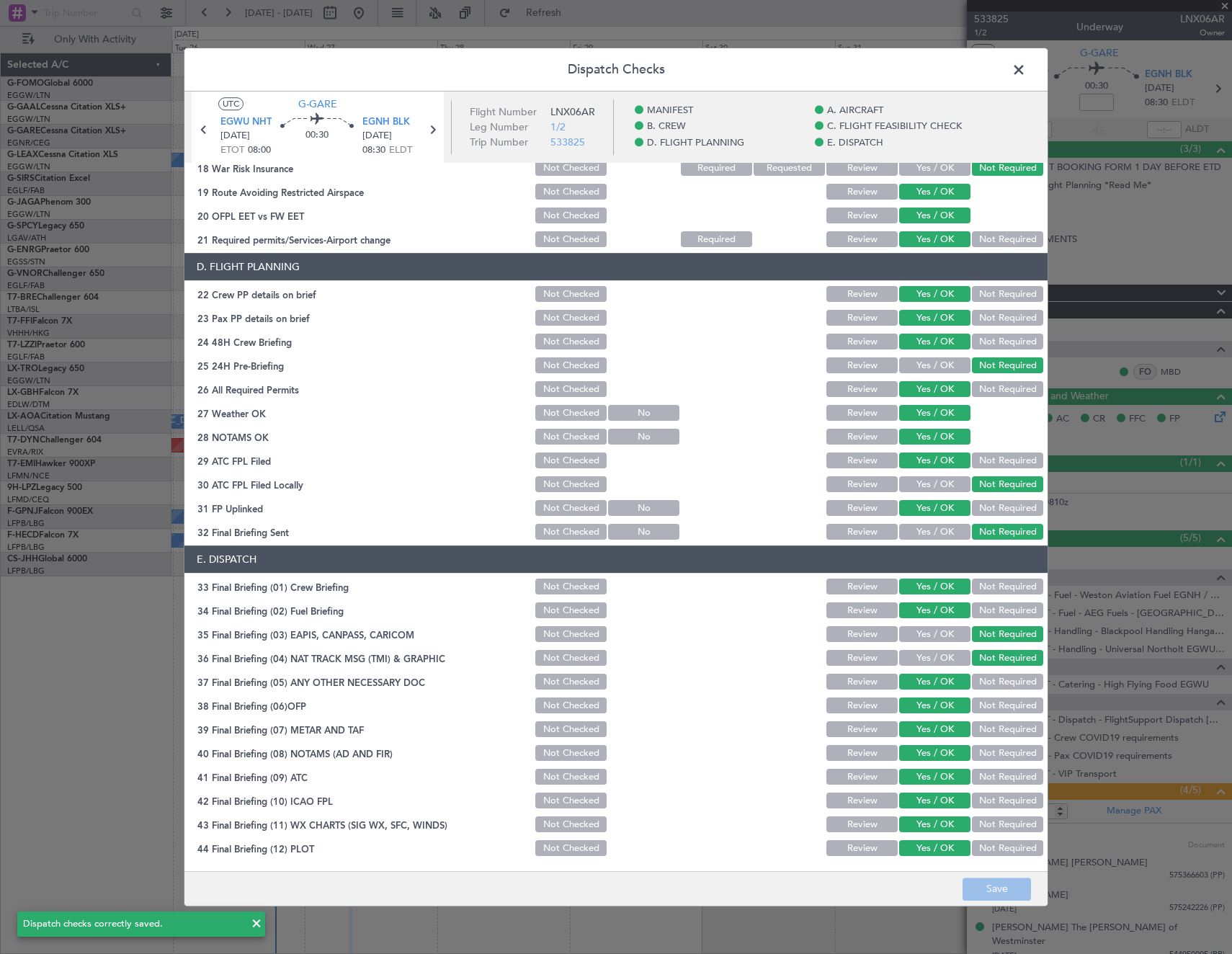
click at [1026, 65] on span at bounding box center [1026, 74] width 0 height 29
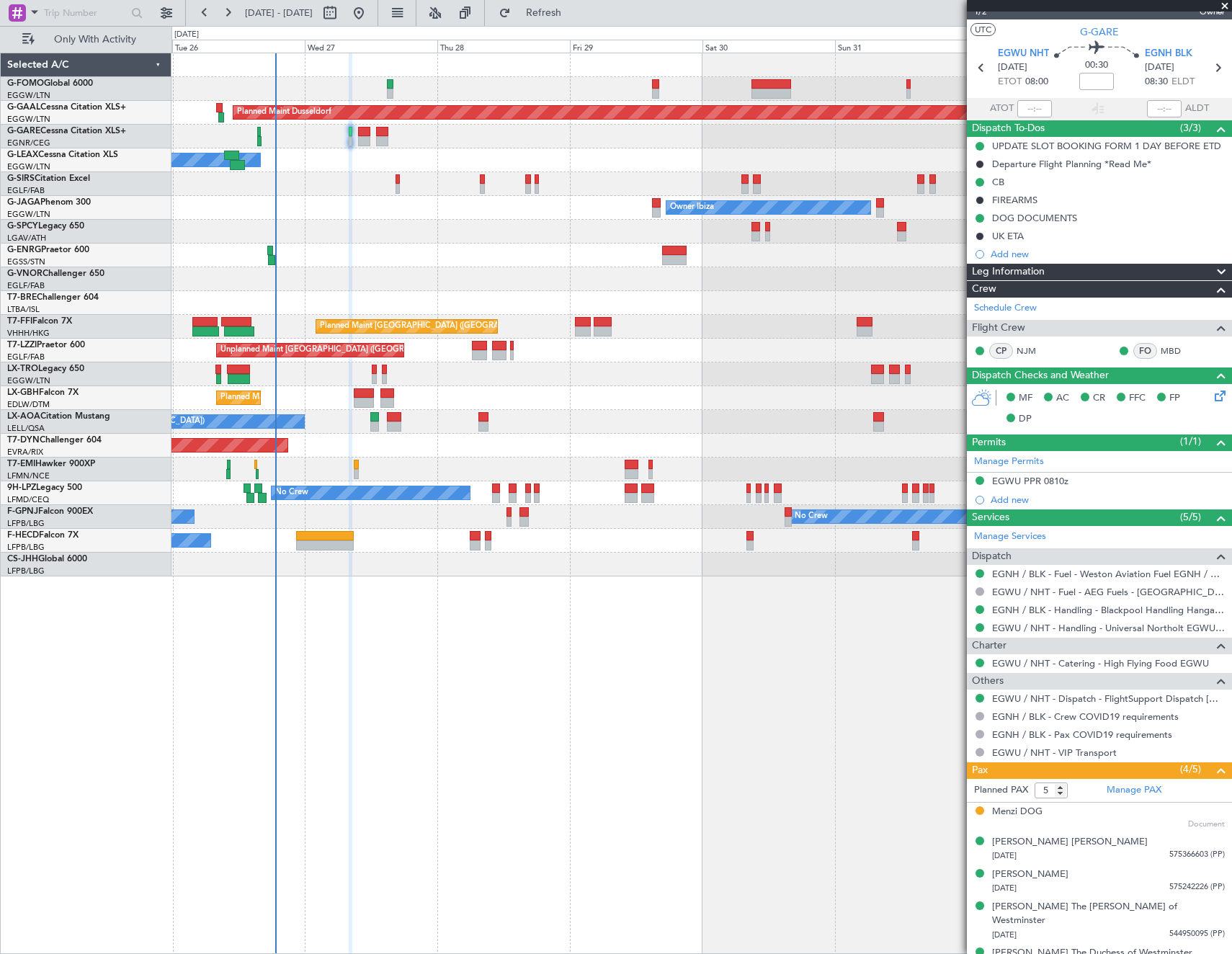
scroll to position [29, 0]
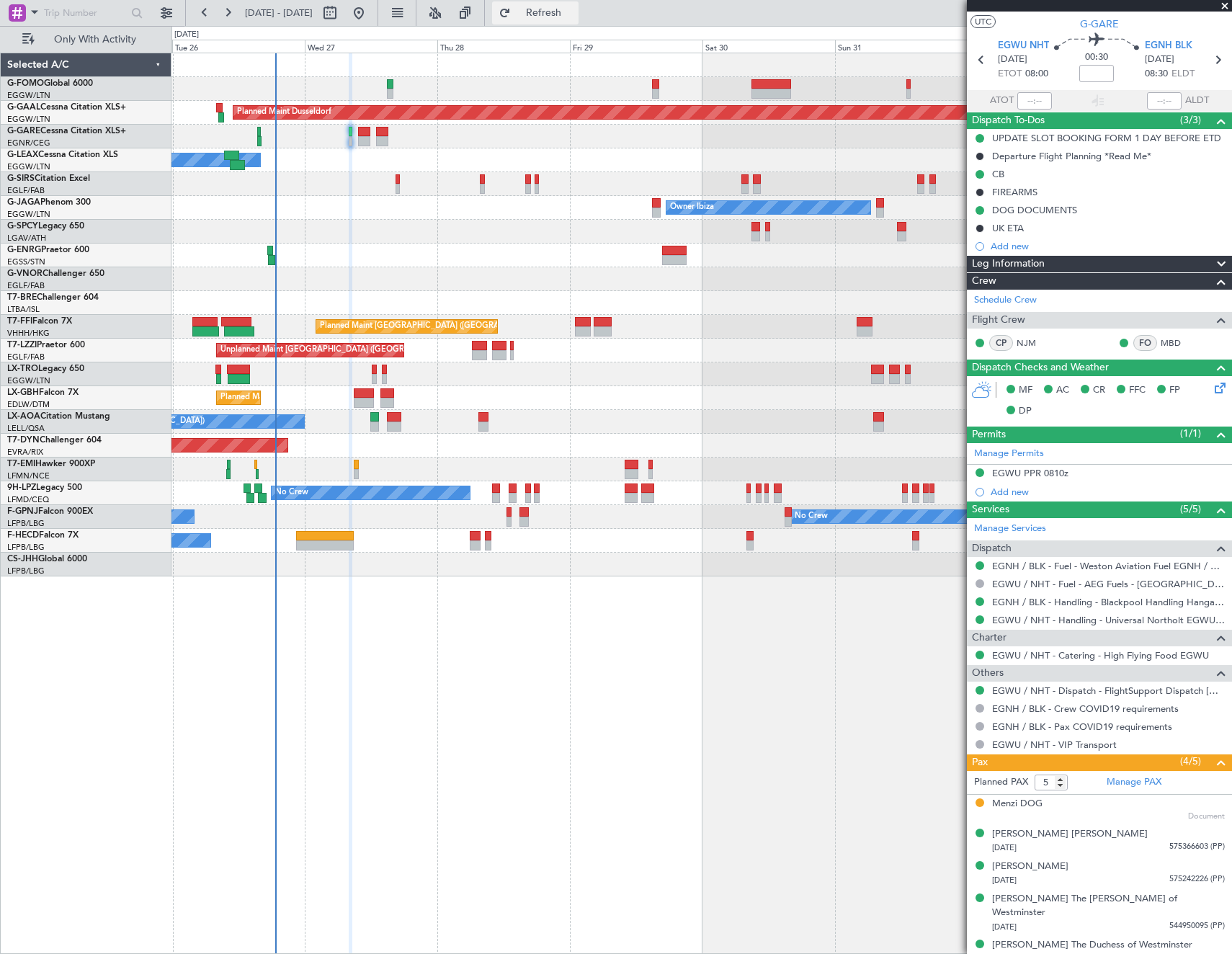
click at [571, 14] on span "Refresh" at bounding box center [544, 13] width 61 height 10
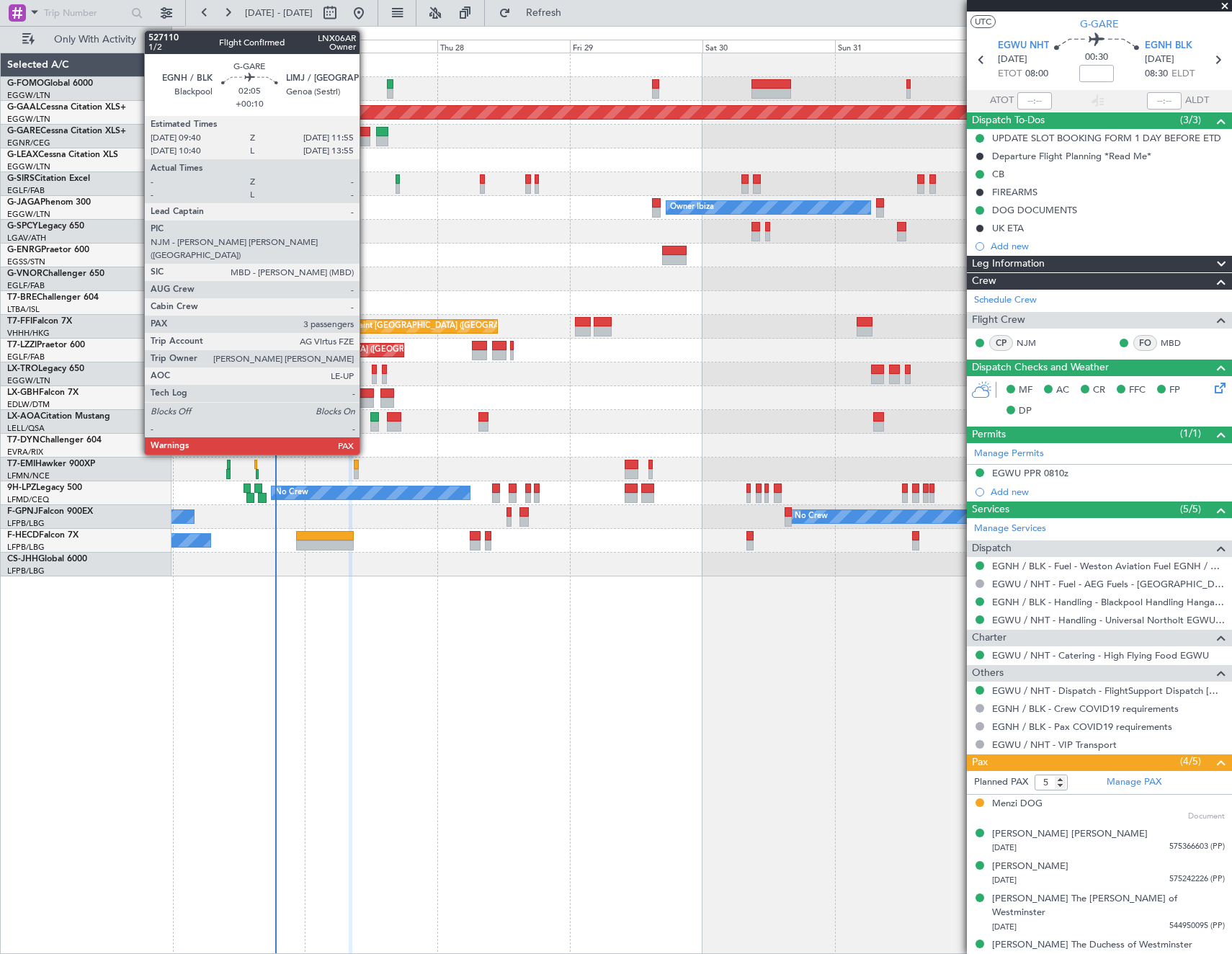
click at [364, 140] on div at bounding box center [364, 141] width 13 height 10
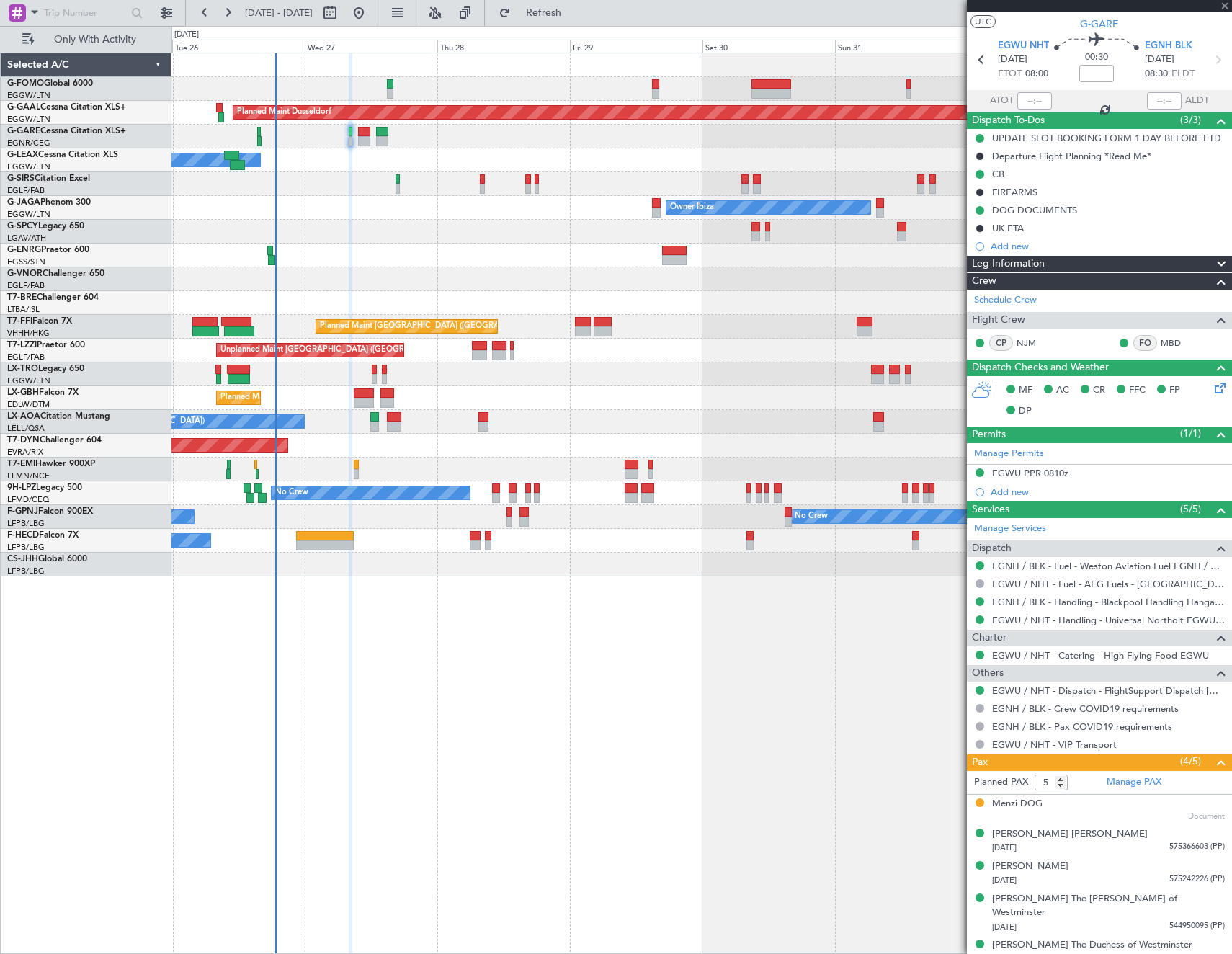
type input "+00:10"
type input "3"
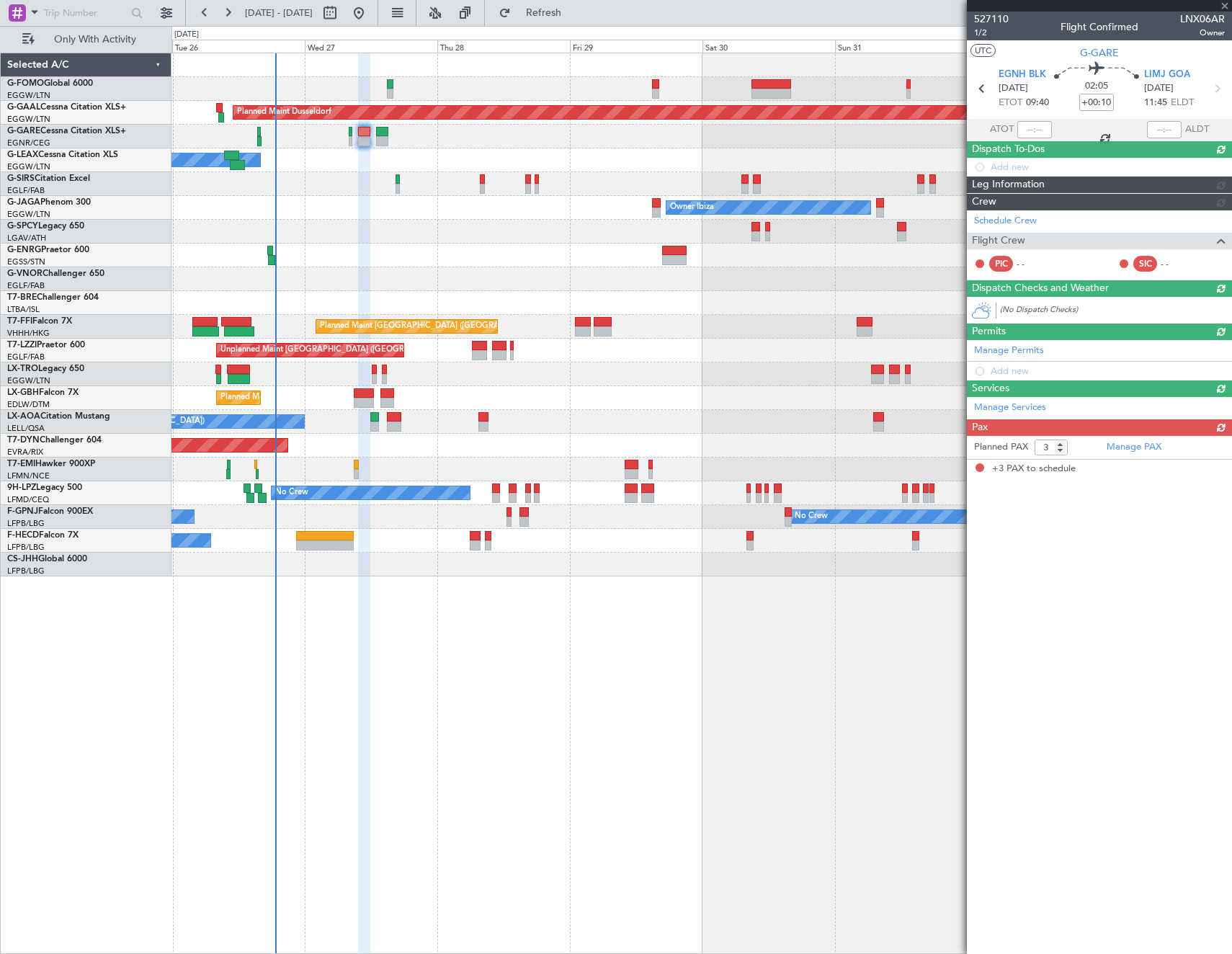
scroll to position [0, 0]
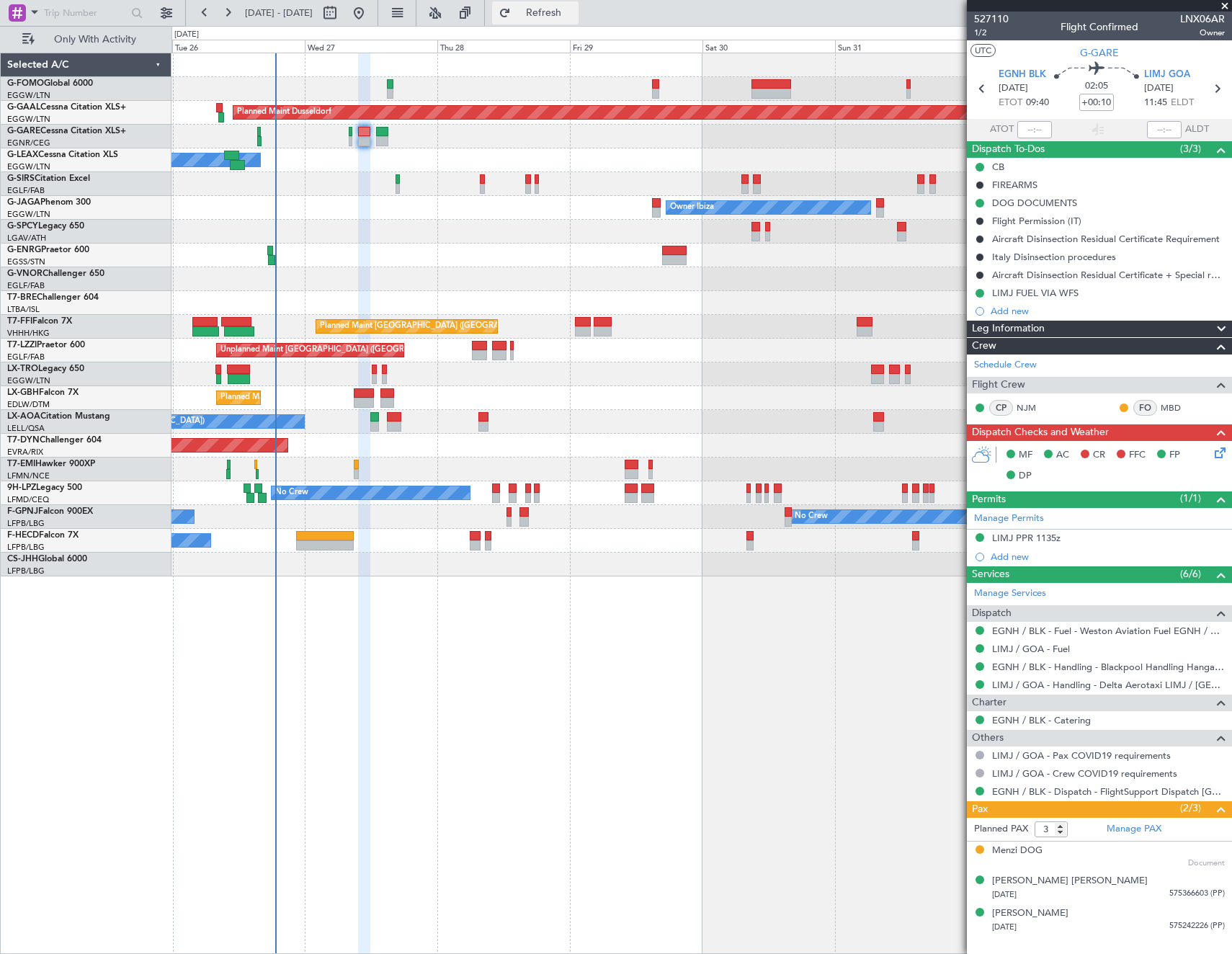
click at [570, 12] on span "Refresh" at bounding box center [544, 13] width 61 height 10
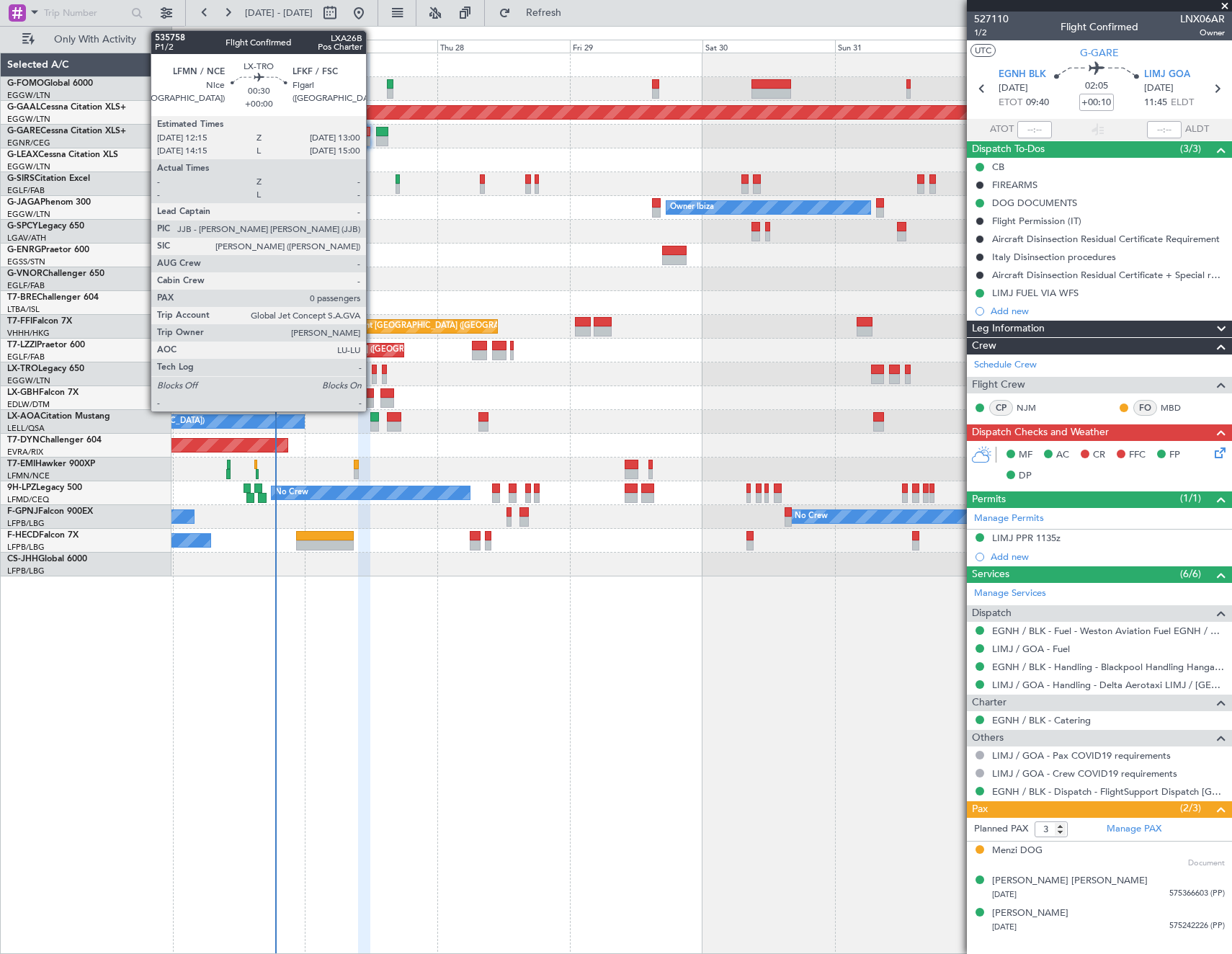
click at [373, 369] on div at bounding box center [373, 369] width 4 height 10
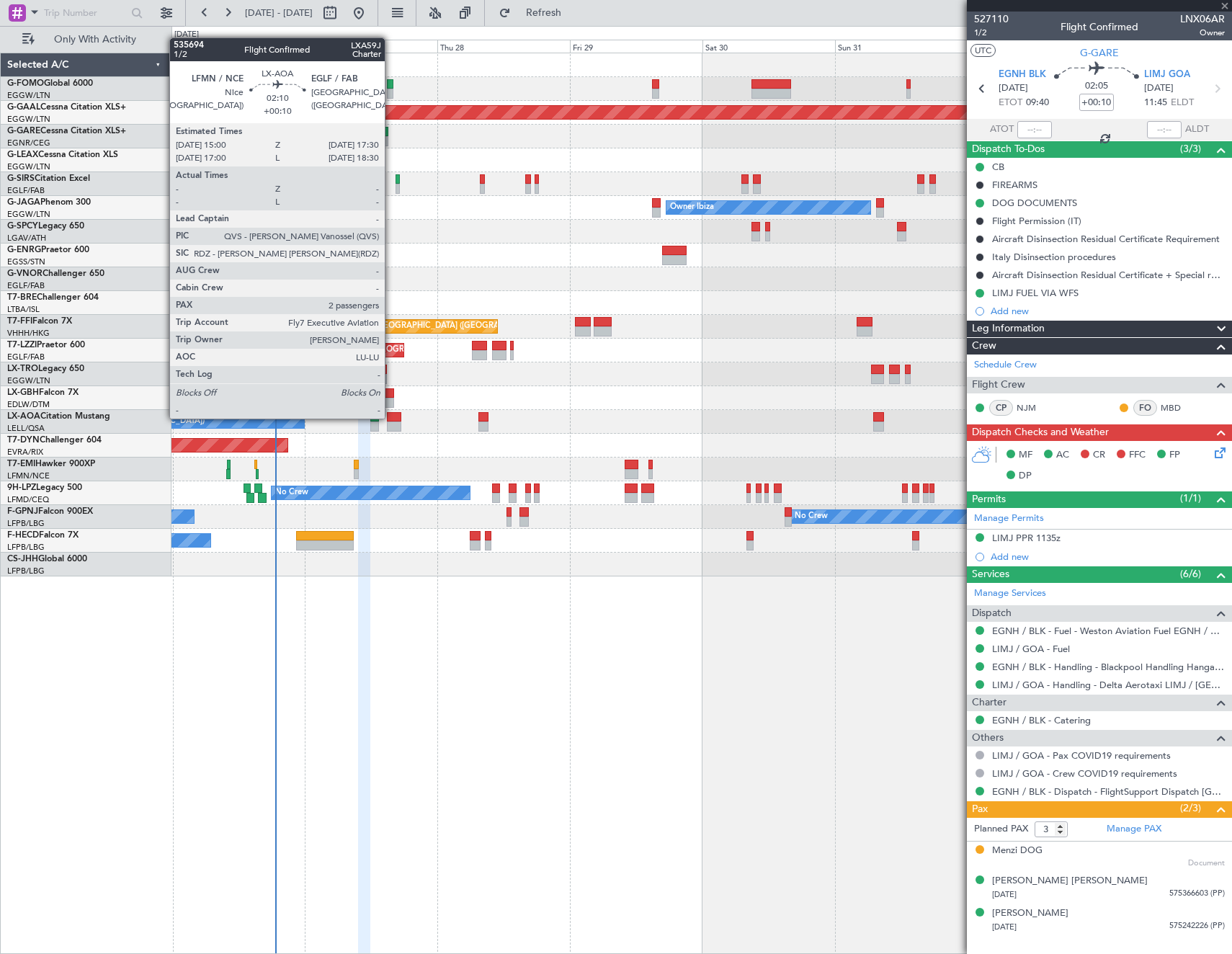
click at [391, 417] on div at bounding box center [394, 417] width 15 height 10
type input "0"
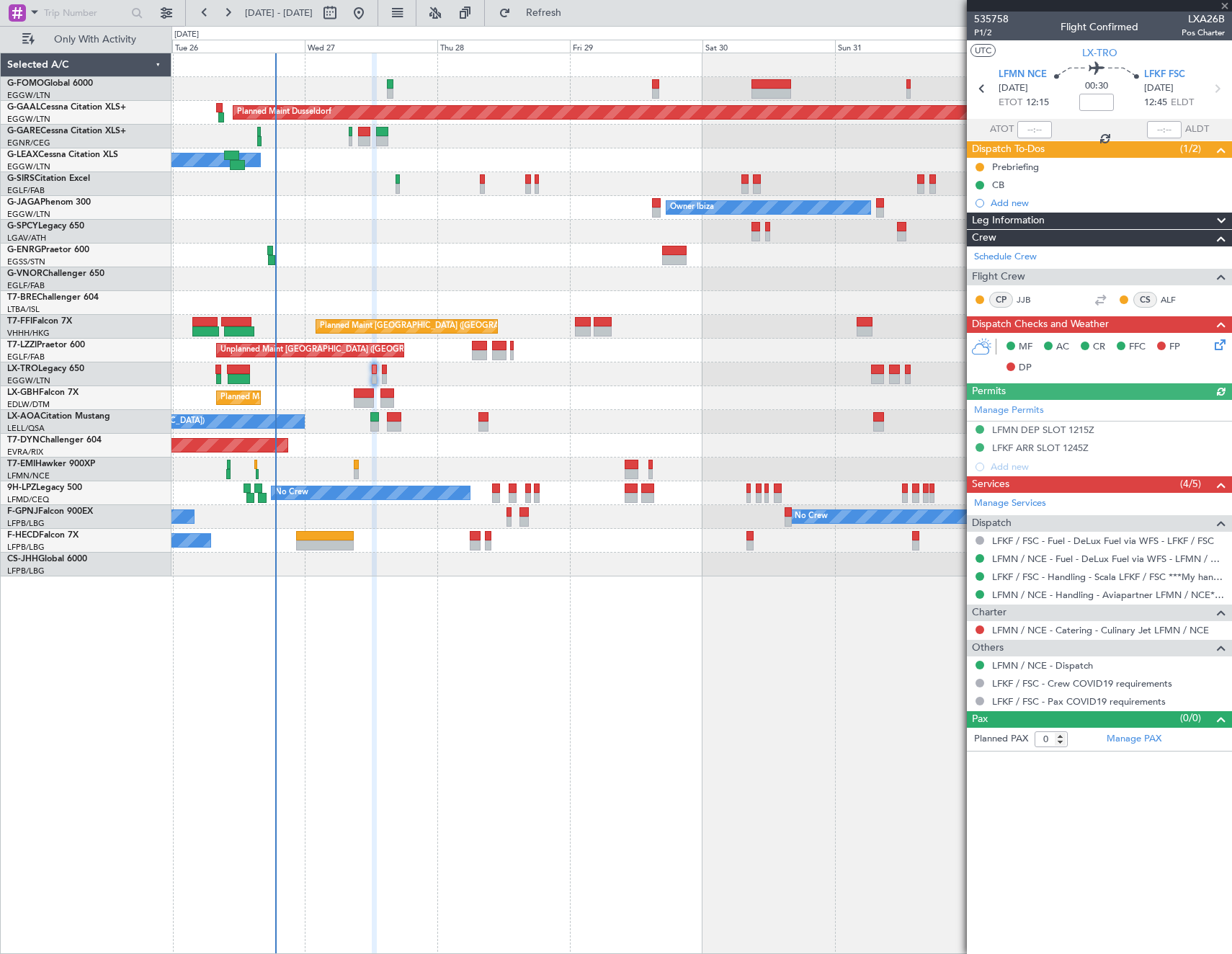
type input "+00:10"
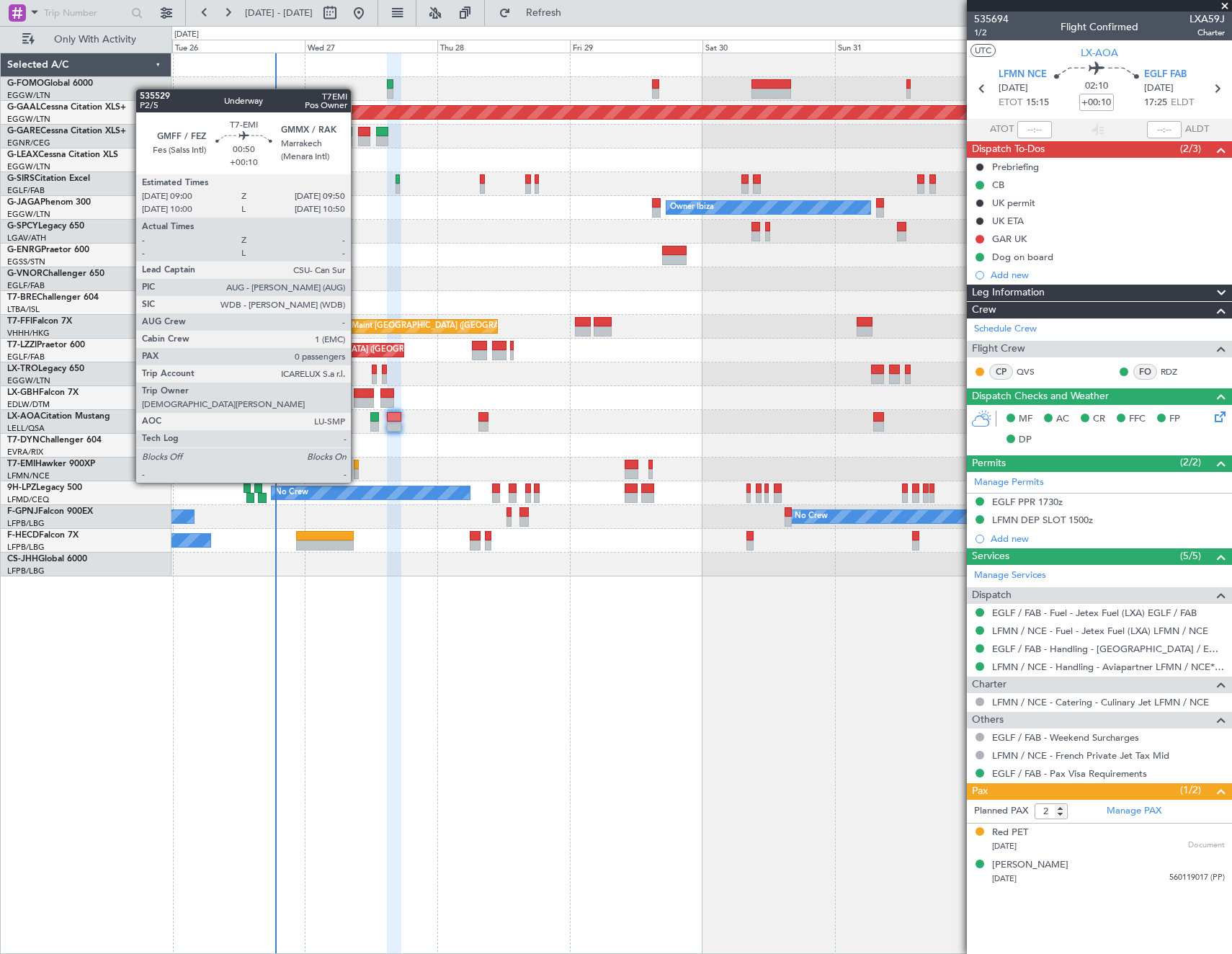
click at [357, 468] on div at bounding box center [356, 465] width 5 height 10
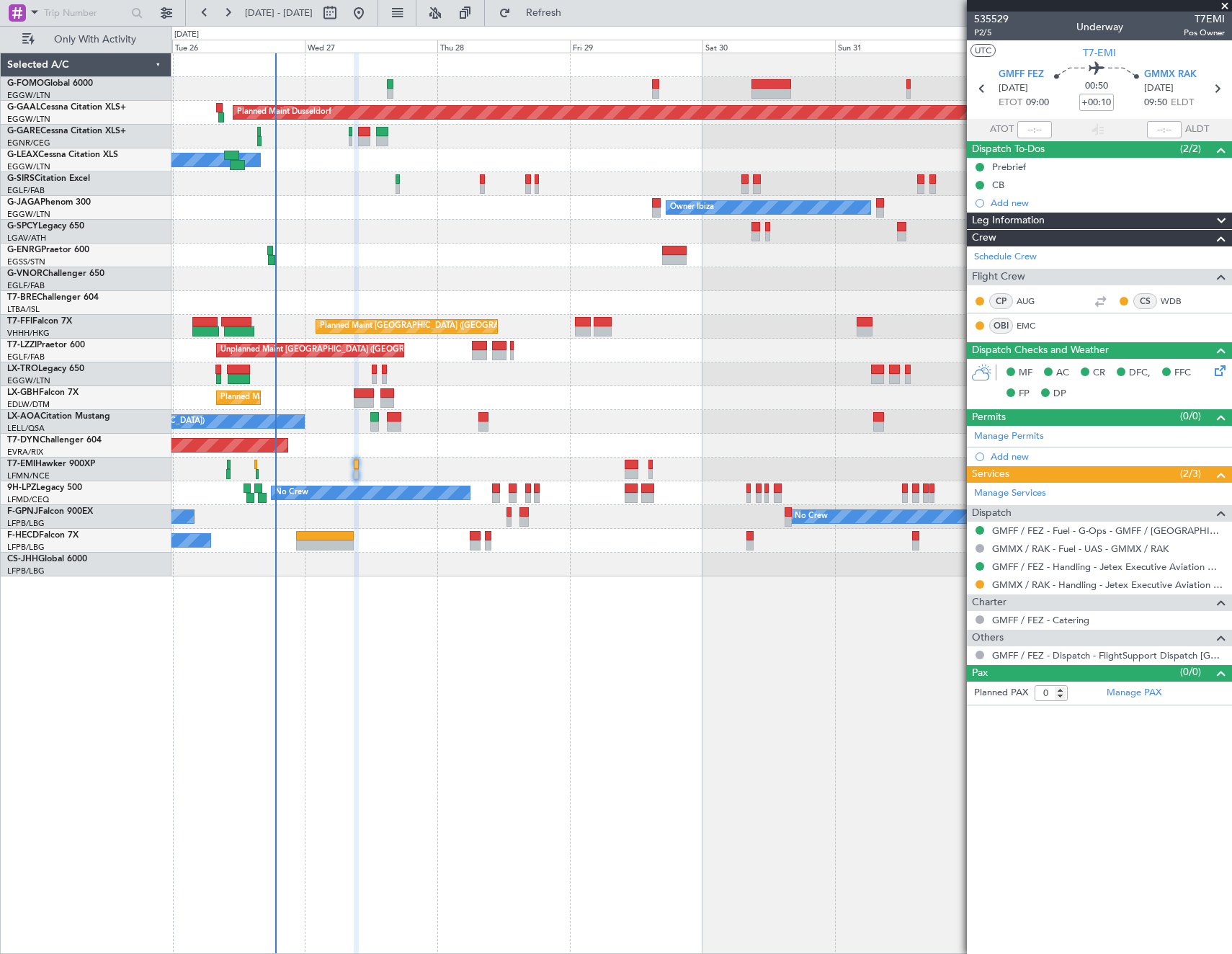
drag, startPoint x: 979, startPoint y: 583, endPoint x: 983, endPoint y: 596, distance: 13.6
click at [979, 583] on button at bounding box center [980, 584] width 9 height 9
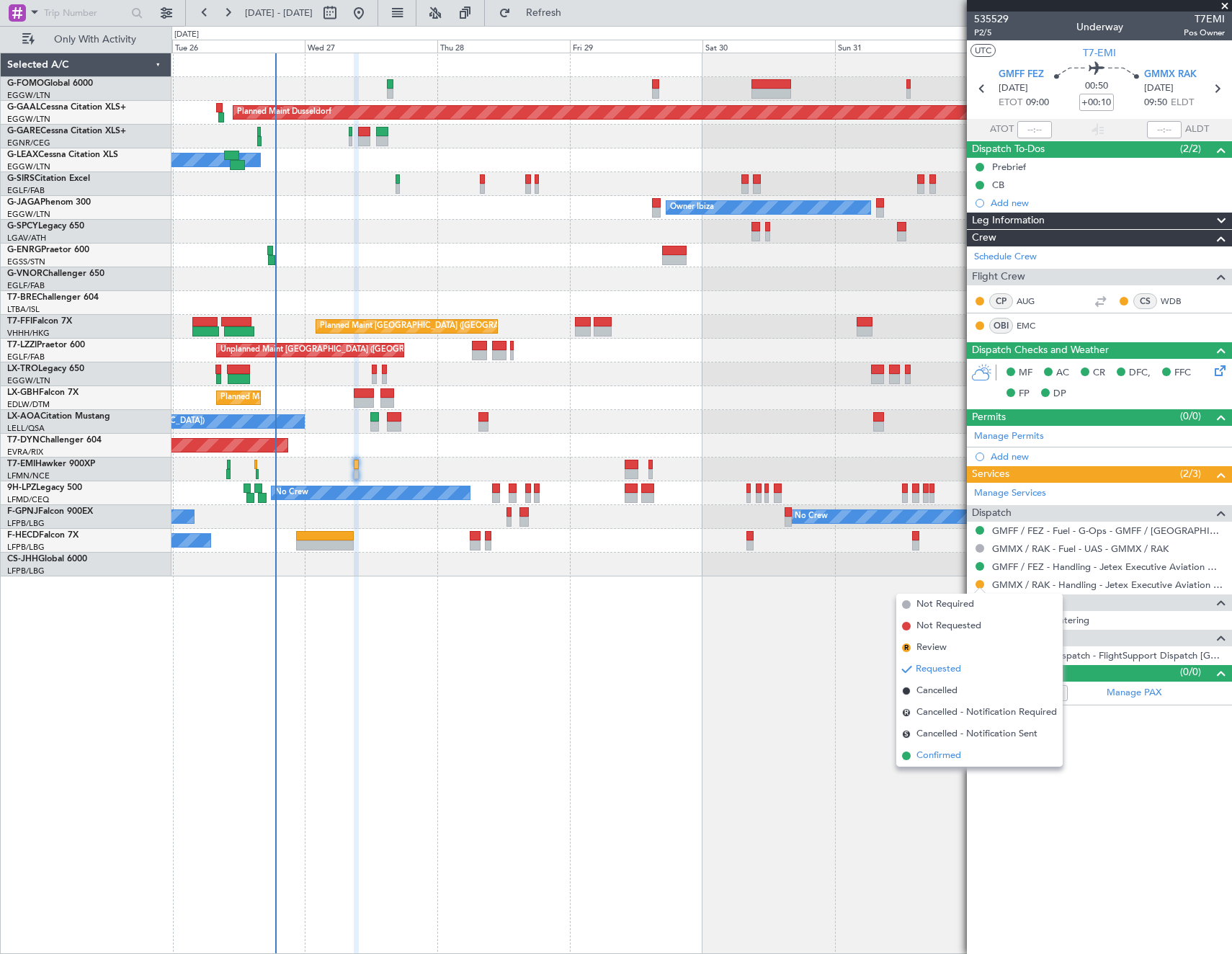
click at [971, 760] on li "Confirmed" at bounding box center [980, 755] width 166 height 22
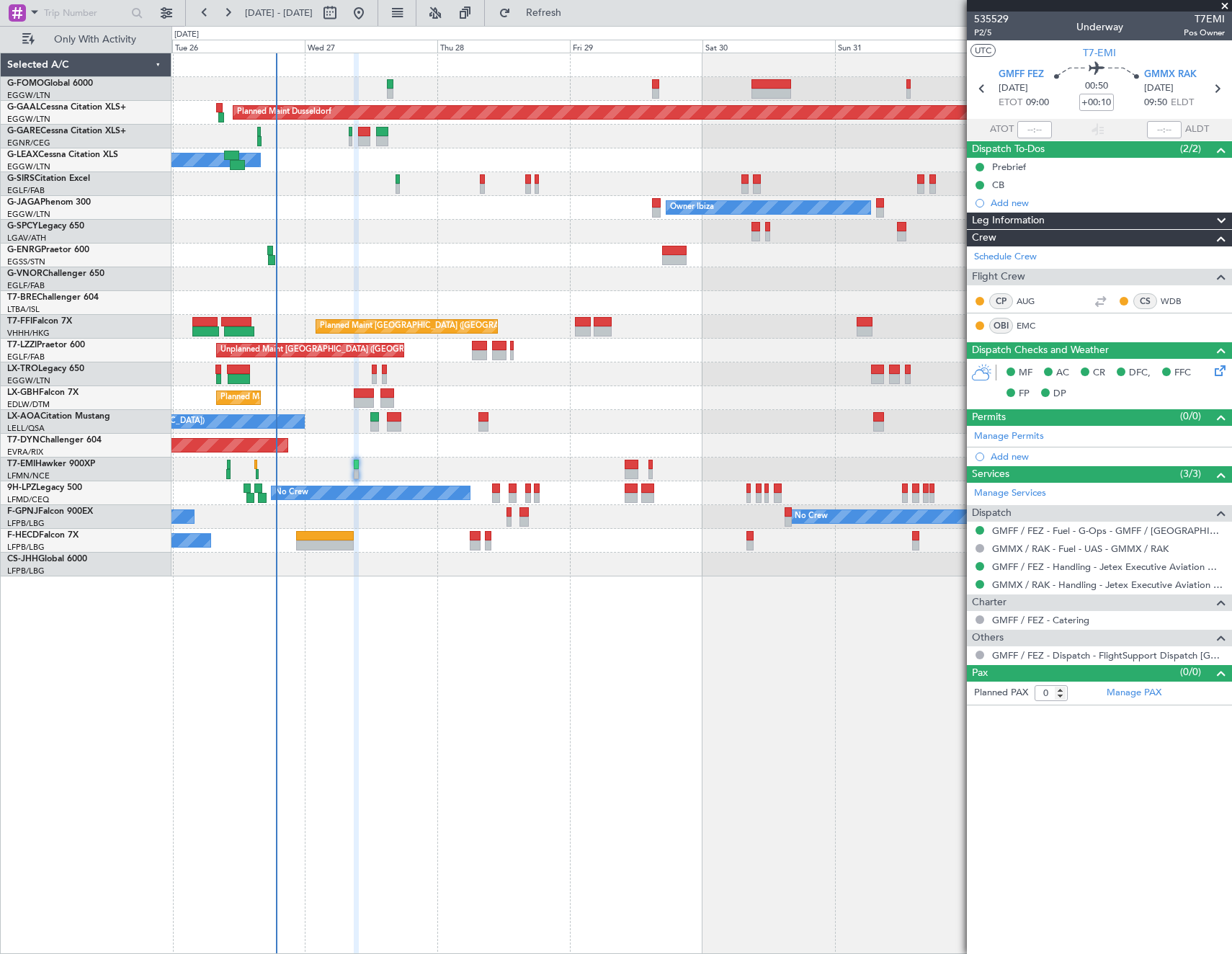
drag, startPoint x: 610, startPoint y: 15, endPoint x: 615, endPoint y: 27, distance: 13.0
click at [575, 15] on span "Refresh" at bounding box center [544, 13] width 61 height 10
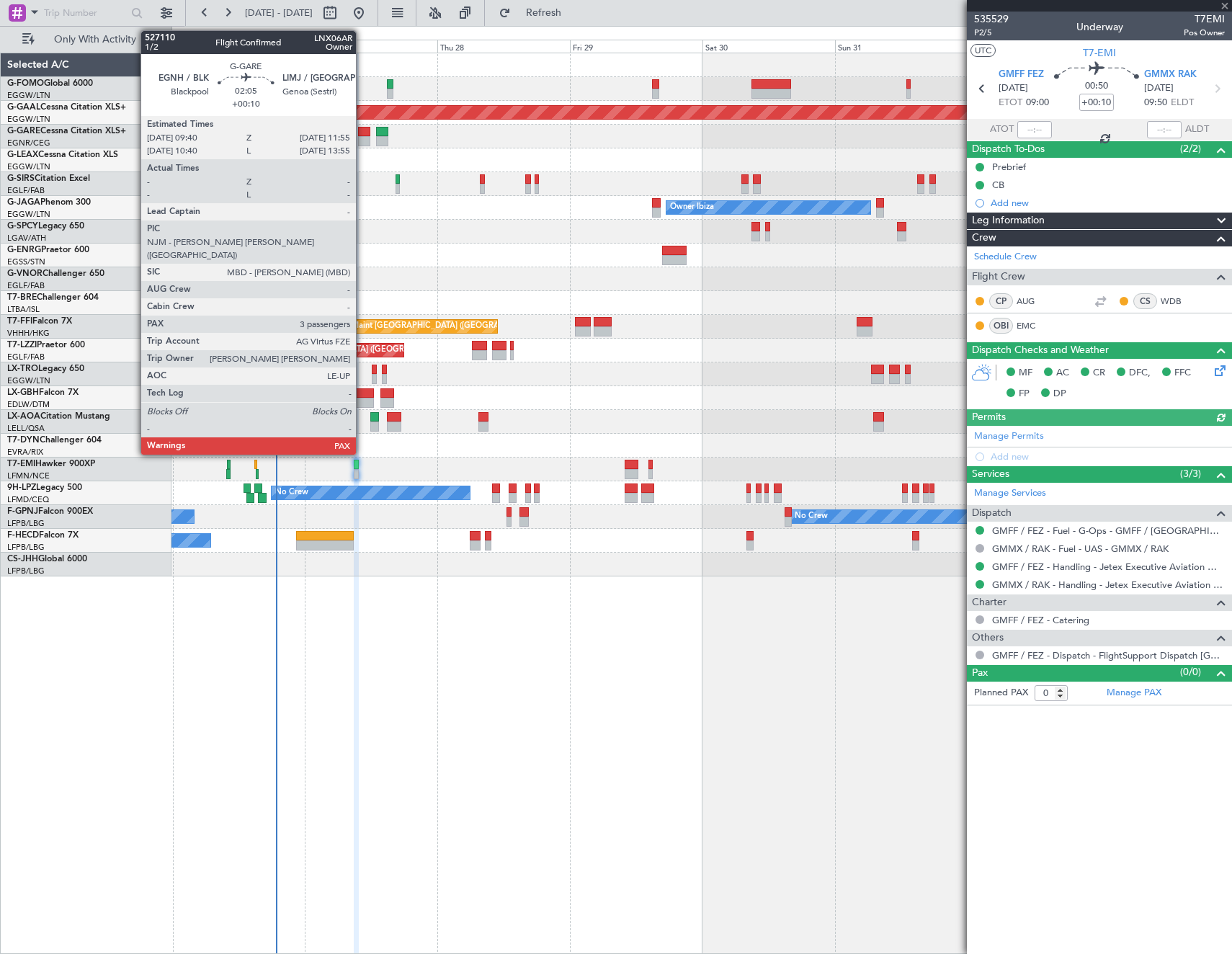
click at [363, 135] on div at bounding box center [364, 131] width 13 height 10
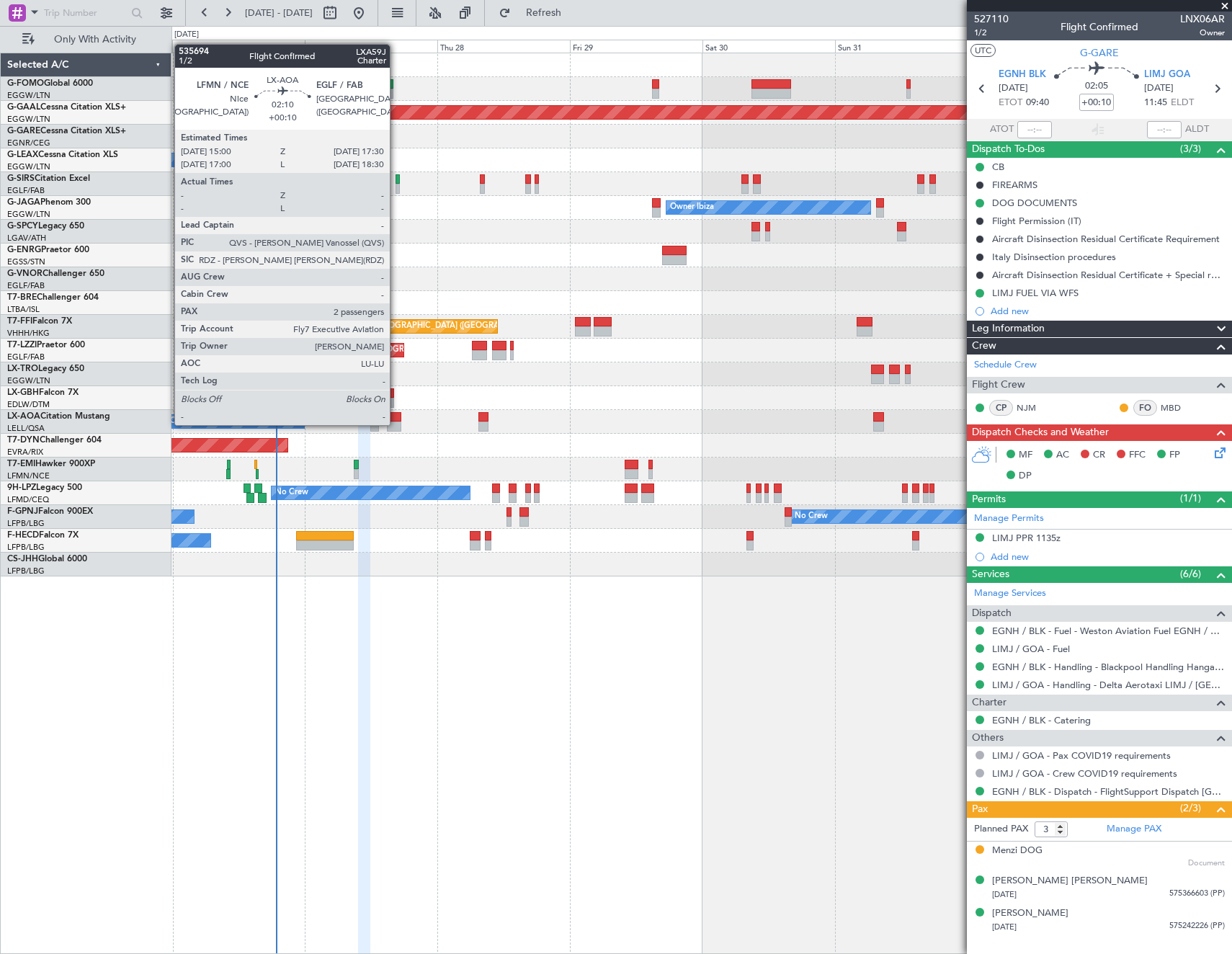
click at [396, 423] on div at bounding box center [394, 426] width 15 height 10
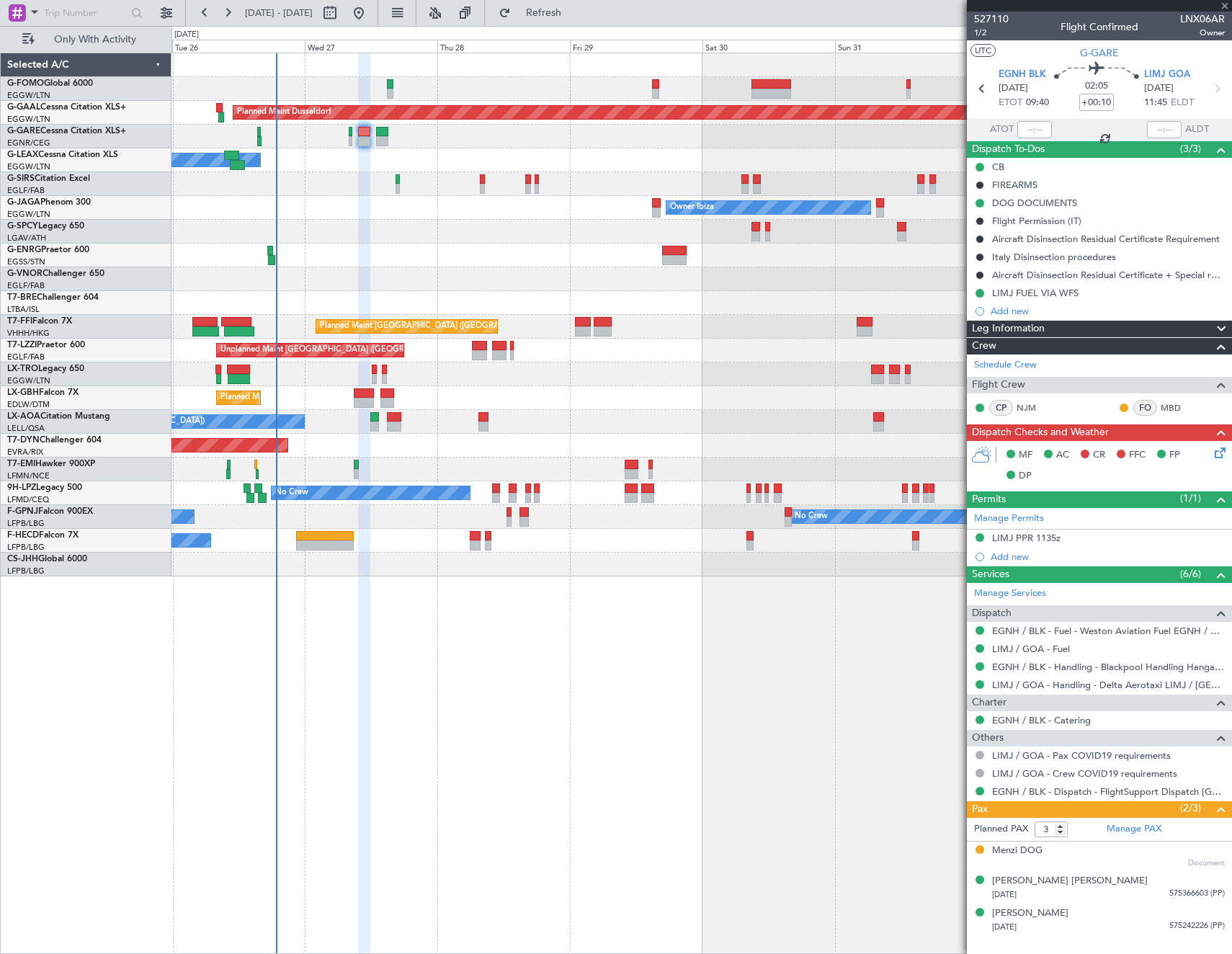
type input "2"
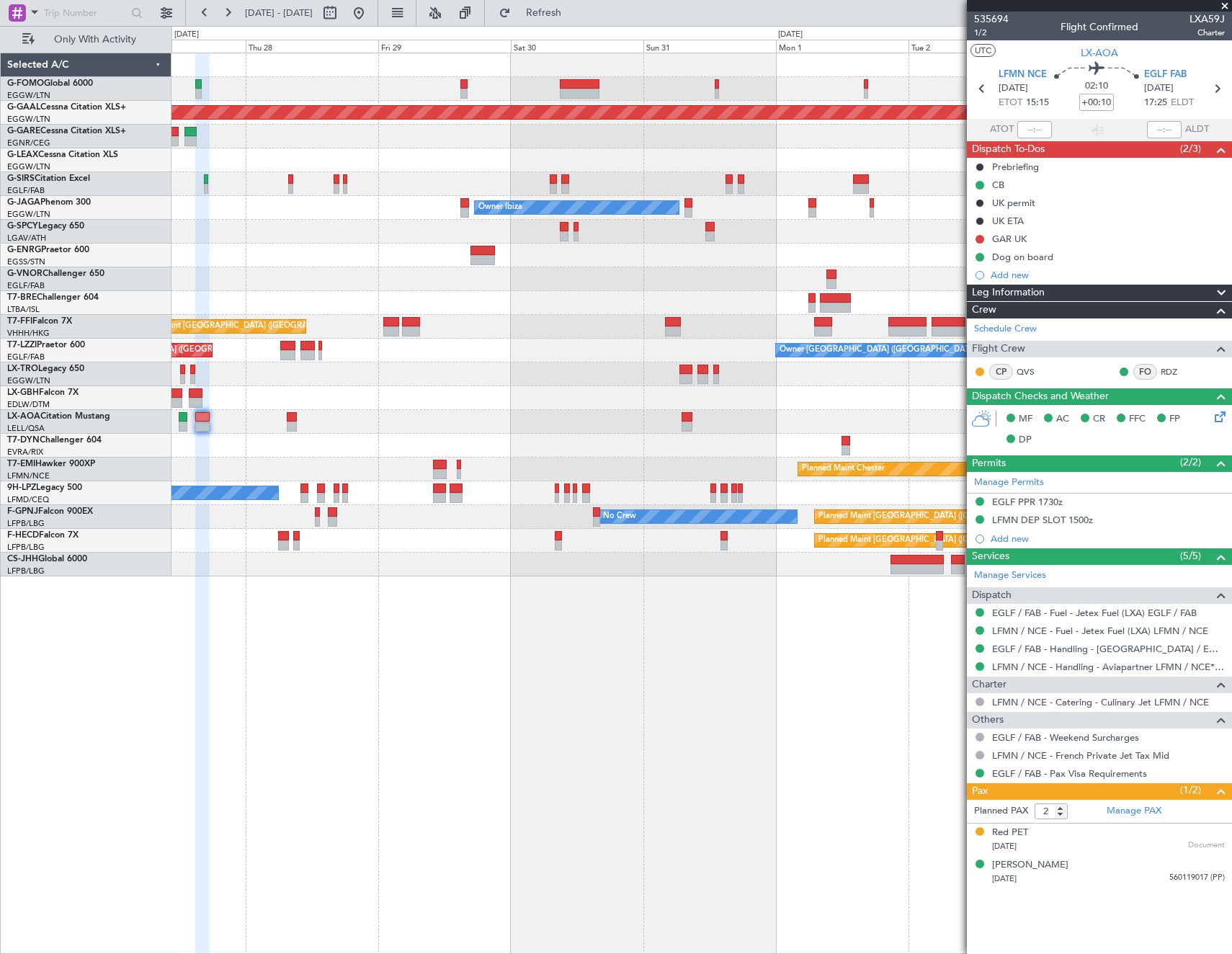
click at [0, 496] on html "25 Aug 2025 - 02 Sep 2025 Refresh Quick Links Only With Activity Planned Maint …" at bounding box center [616, 477] width 1232 height 954
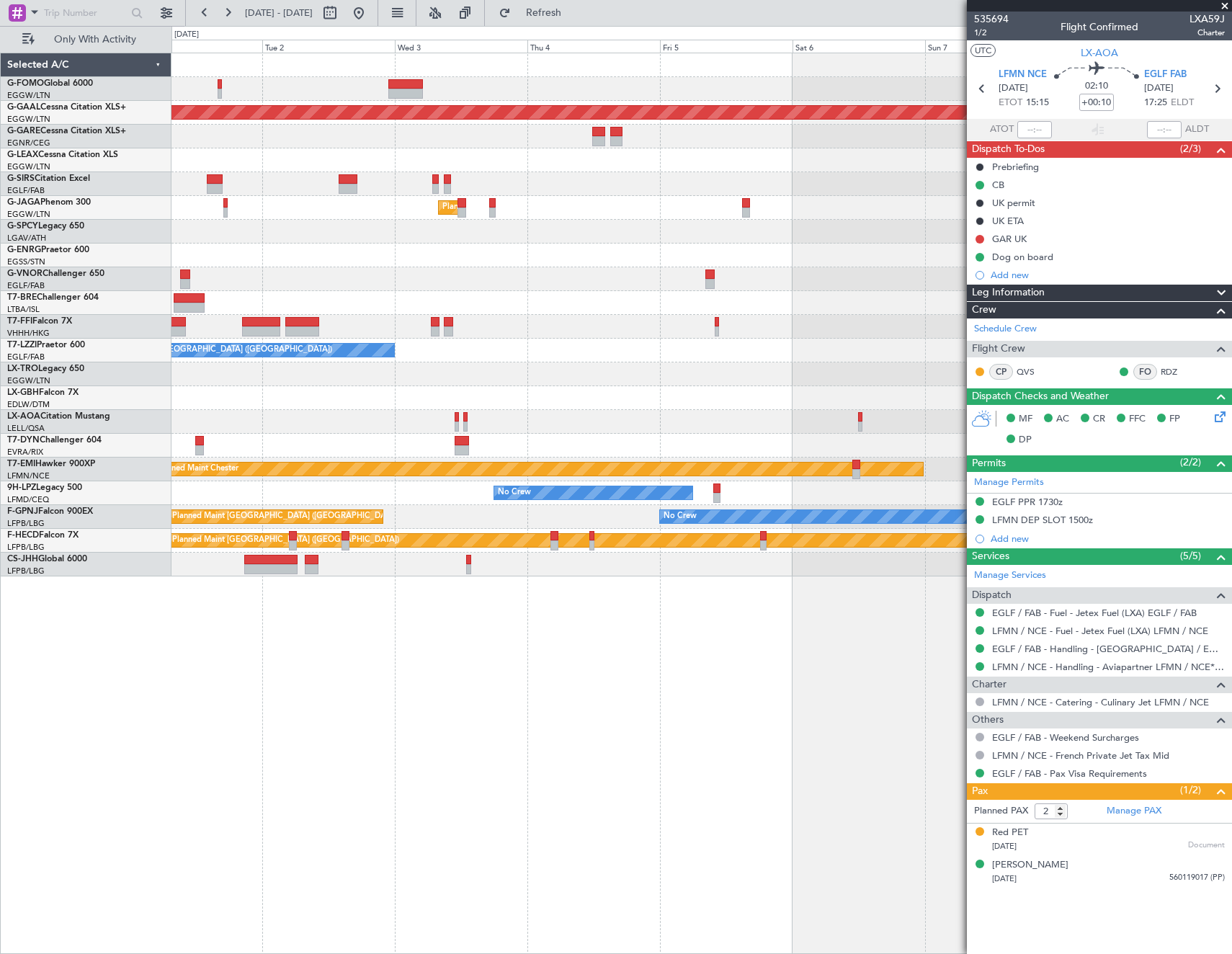
click at [53, 495] on div "Planned Maint Dusseldorf Planned Maint London (Luton) Owner Ibiza Planned Maint…" at bounding box center [616, 490] width 1232 height 928
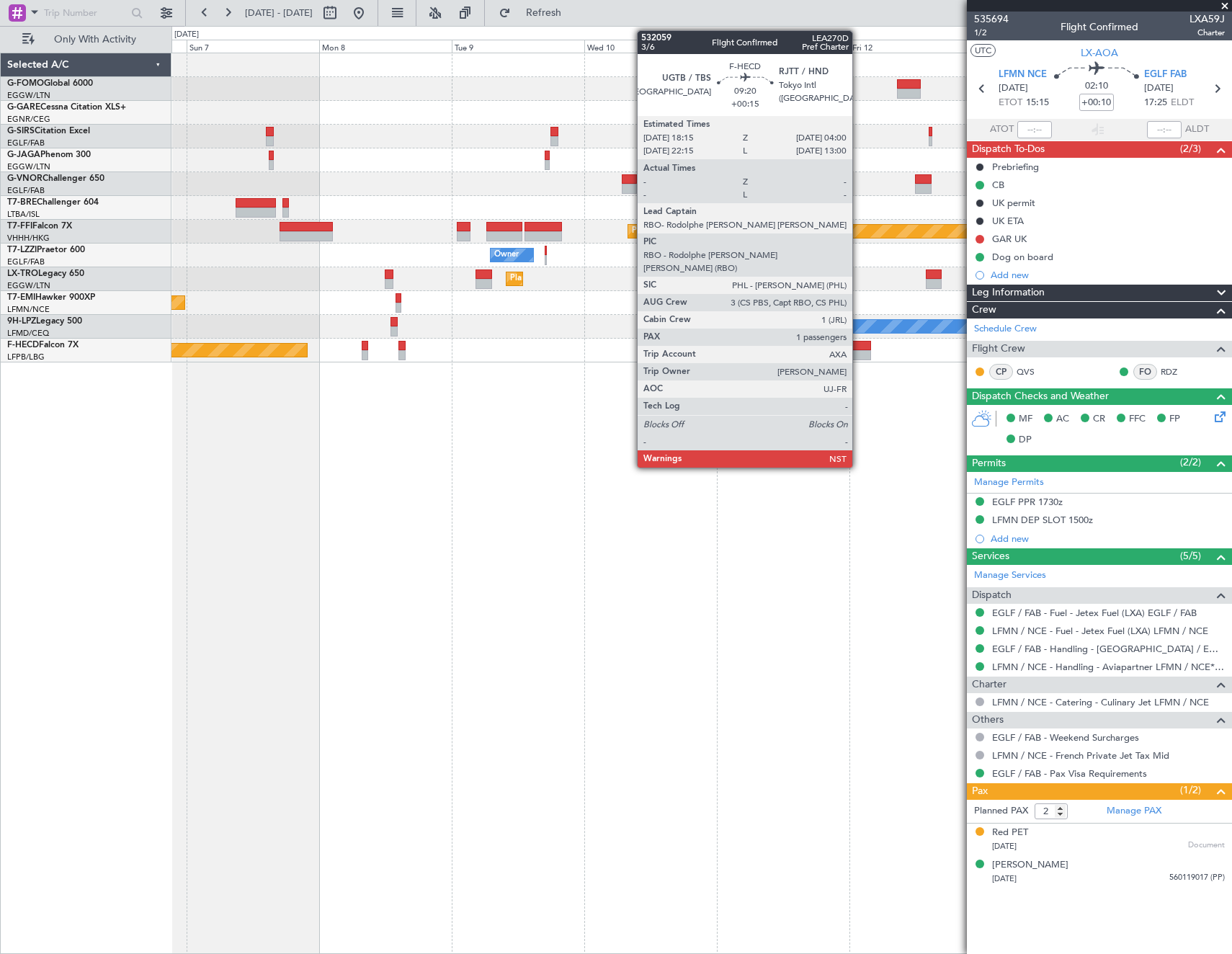
click at [859, 355] on div at bounding box center [844, 355] width 54 height 10
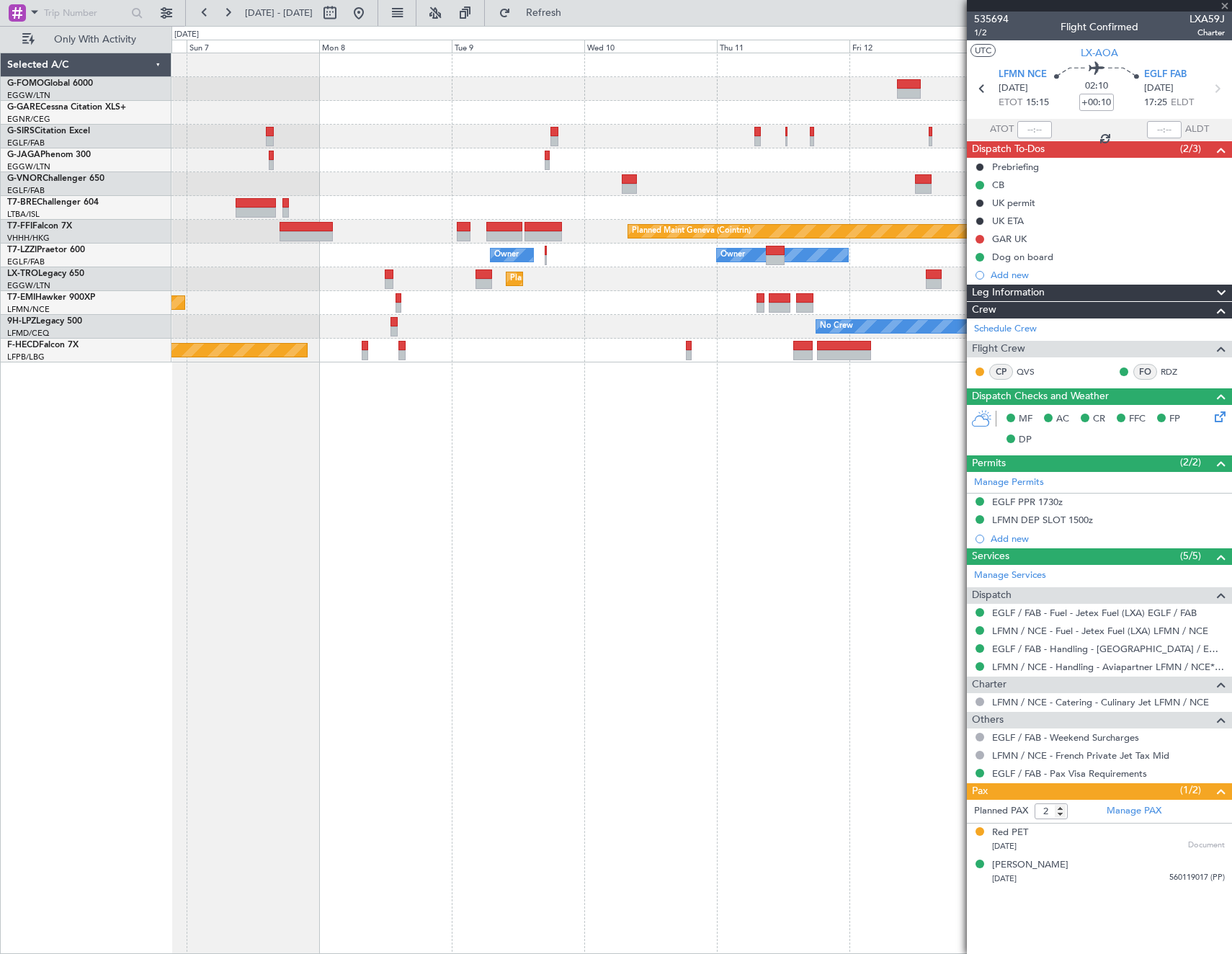
type input "+00:15"
type input "1"
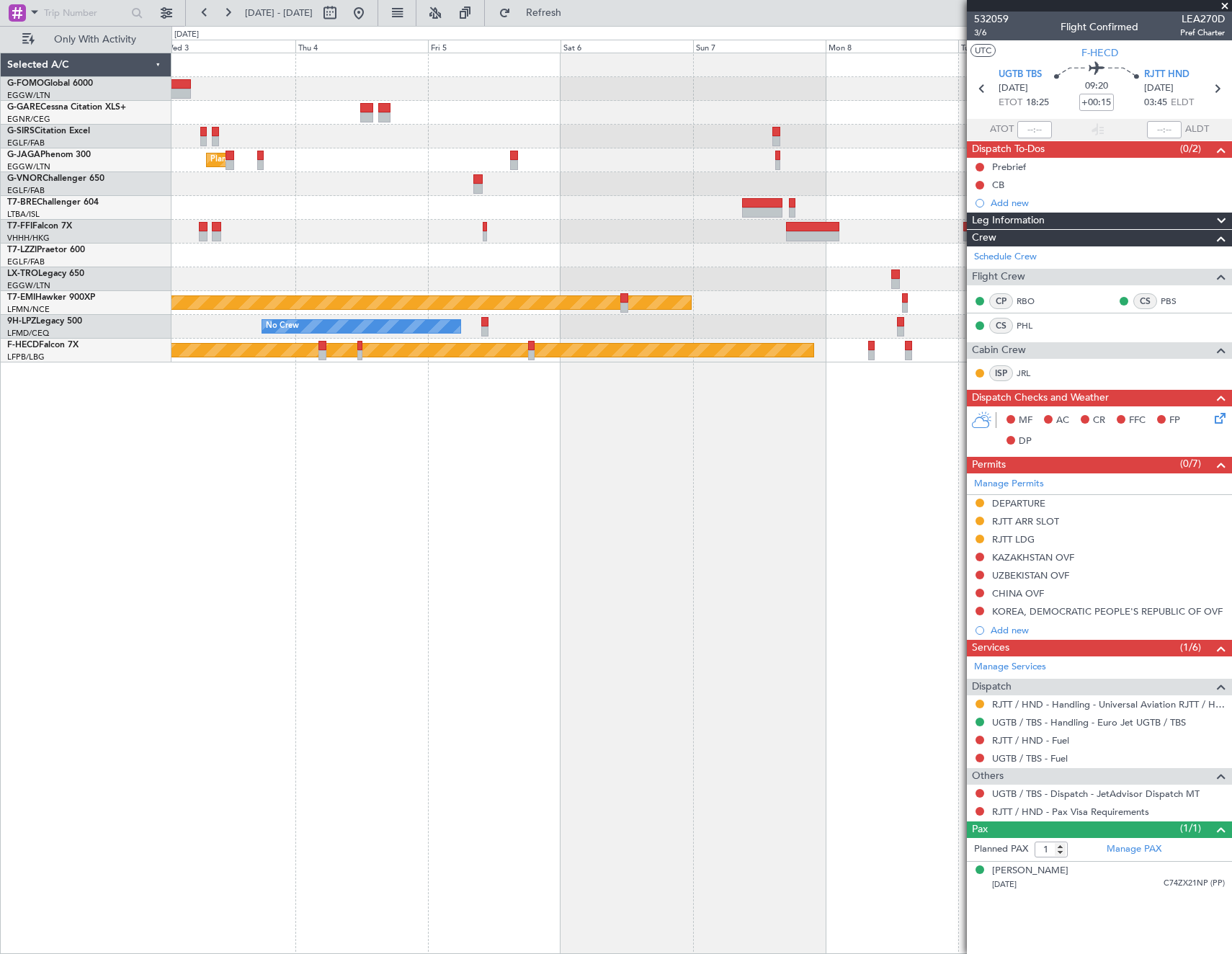
click at [894, 527] on div "Planned Maint [GEOGRAPHIC_DATA] ([GEOGRAPHIC_DATA]) Planned Maint Geneva ([GEOG…" at bounding box center [701, 503] width 1061 height 901
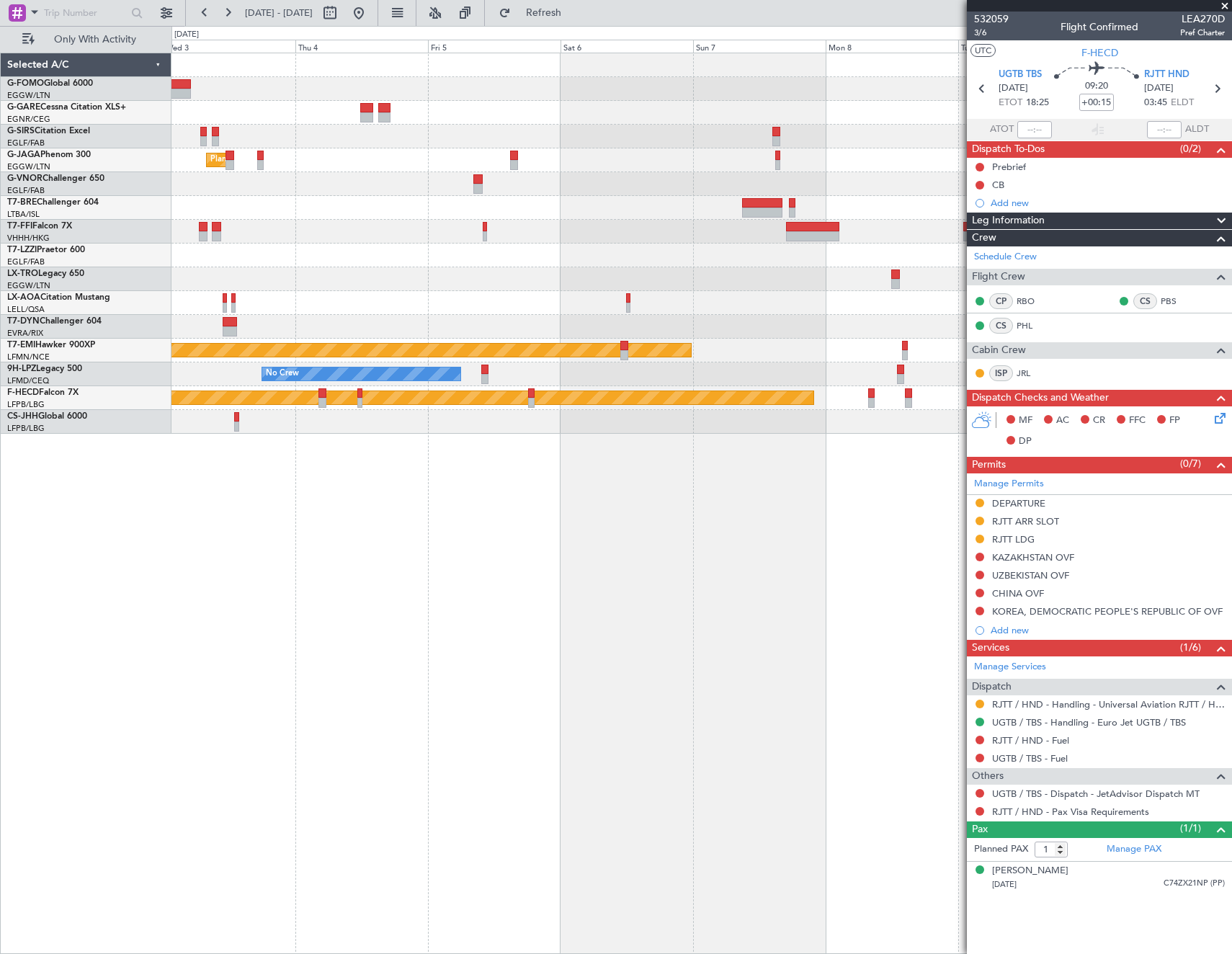
click at [1058, 547] on fb-app "[DATE] - [DATE] Refresh Quick Links Only With Activity Planned Maint [GEOGRAPHI…" at bounding box center [616, 482] width 1232 height 943
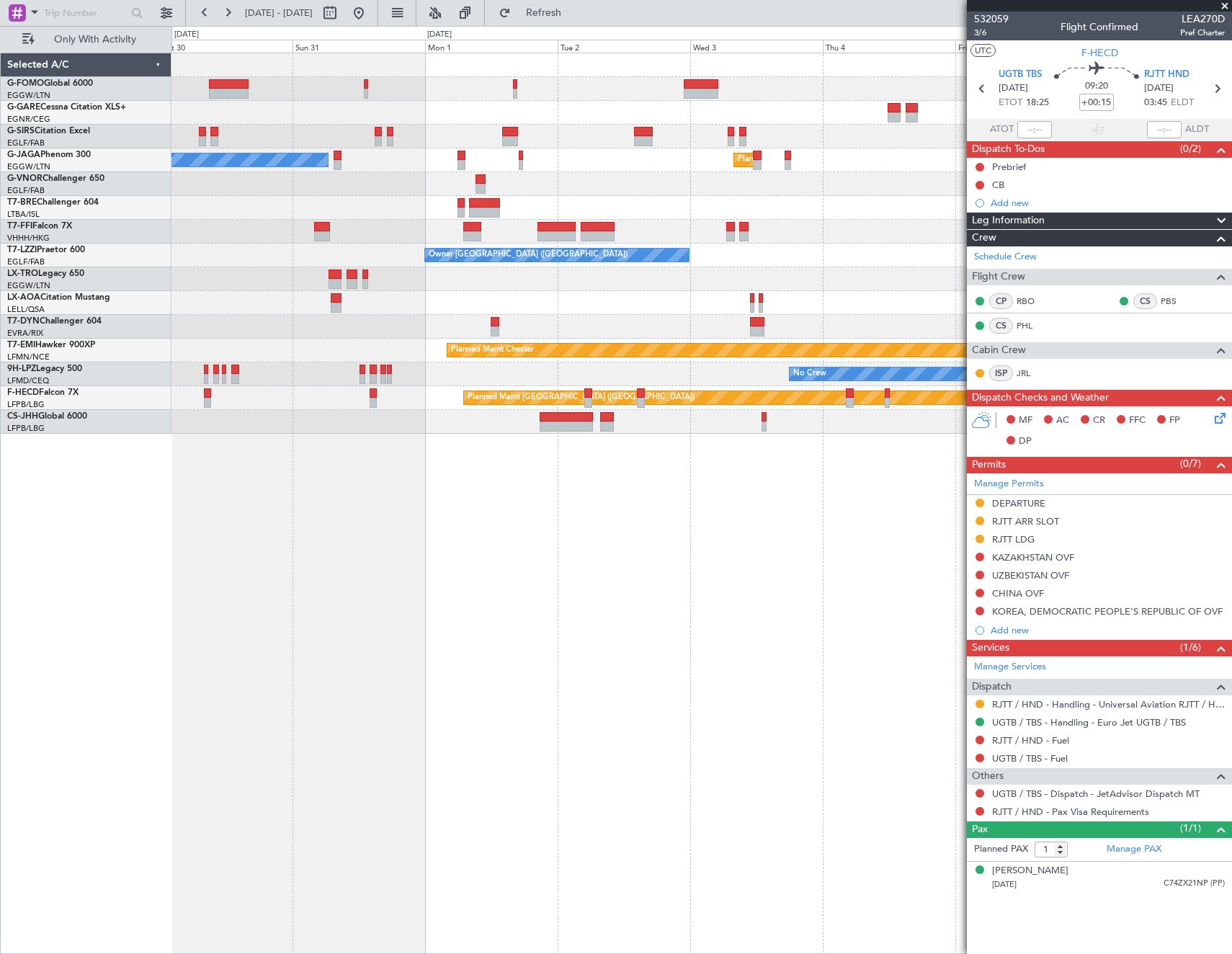
click at [872, 561] on div "Planned Maint [GEOGRAPHIC_DATA] ([GEOGRAPHIC_DATA]) Owner Ibiza Planned Maint […" at bounding box center [701, 503] width 1061 height 901
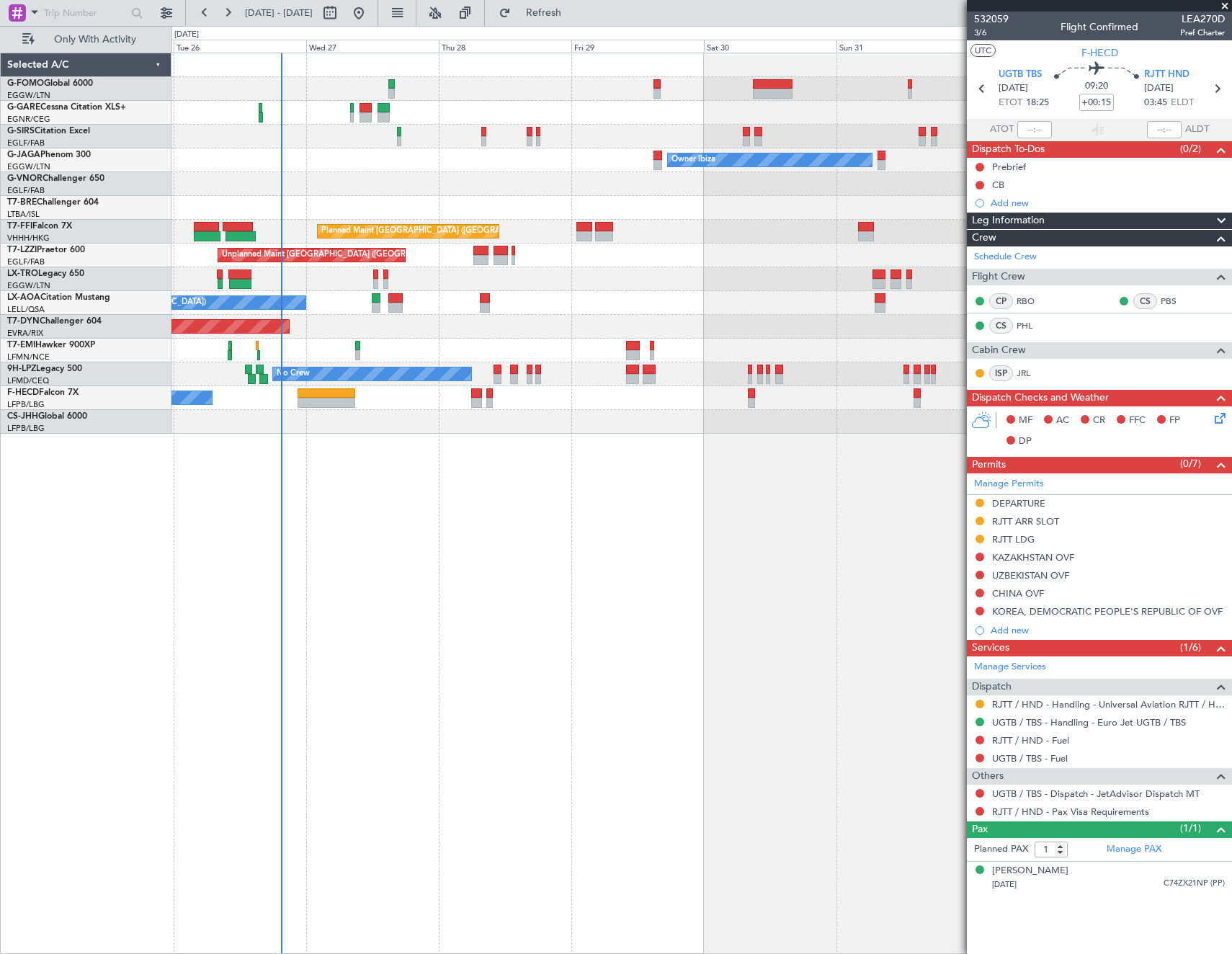
click at [412, 571] on div "Unplanned Maint Oxford ([GEOGRAPHIC_DATA]) Owner Ibiza Planned Maint [GEOGRAPHI…" at bounding box center [701, 503] width 1061 height 901
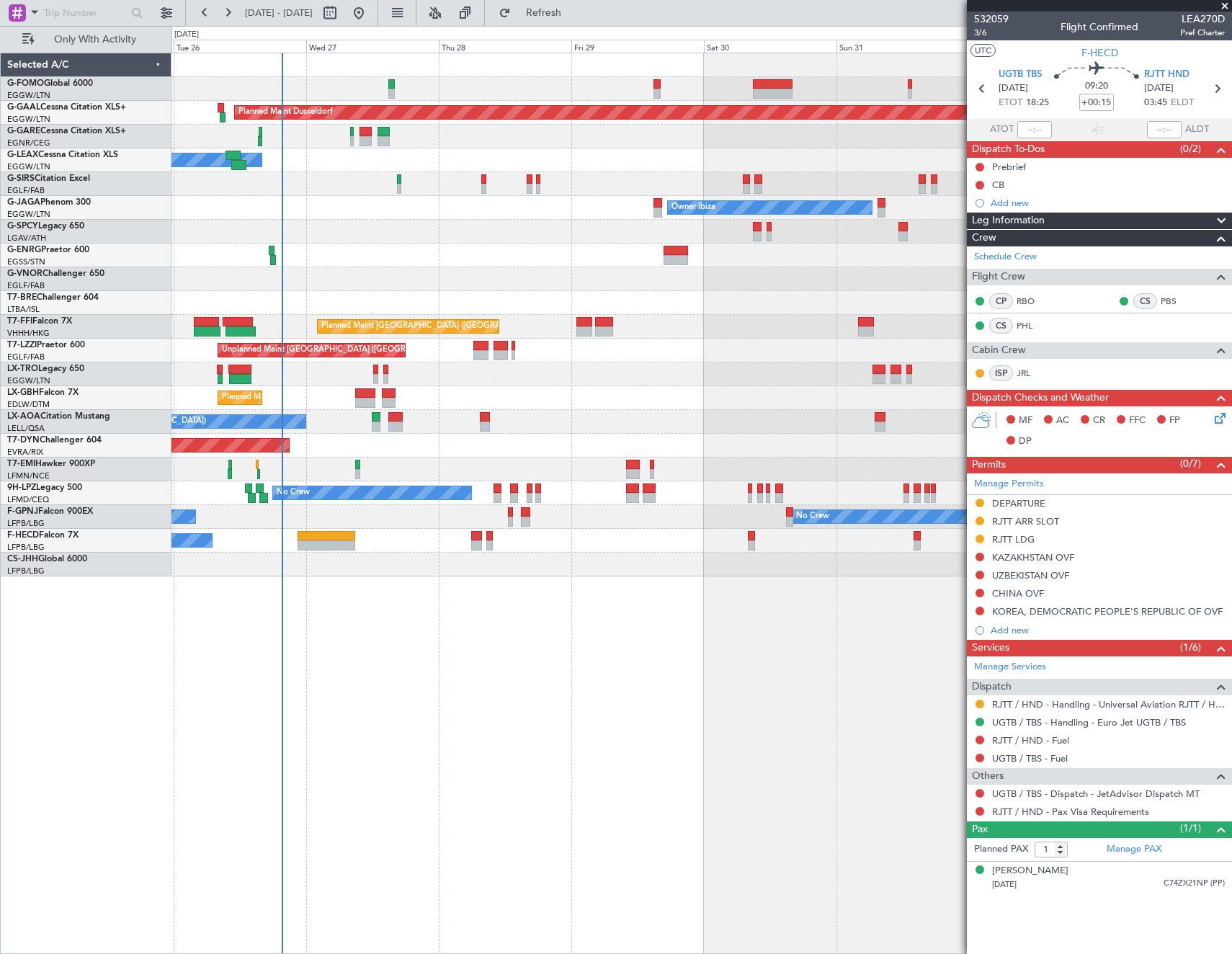
click at [0, 691] on html "[DATE] - [DATE] Refresh Quick Links Only With Activity Planned [GEOGRAPHIC_DATA…" at bounding box center [616, 477] width 1232 height 954
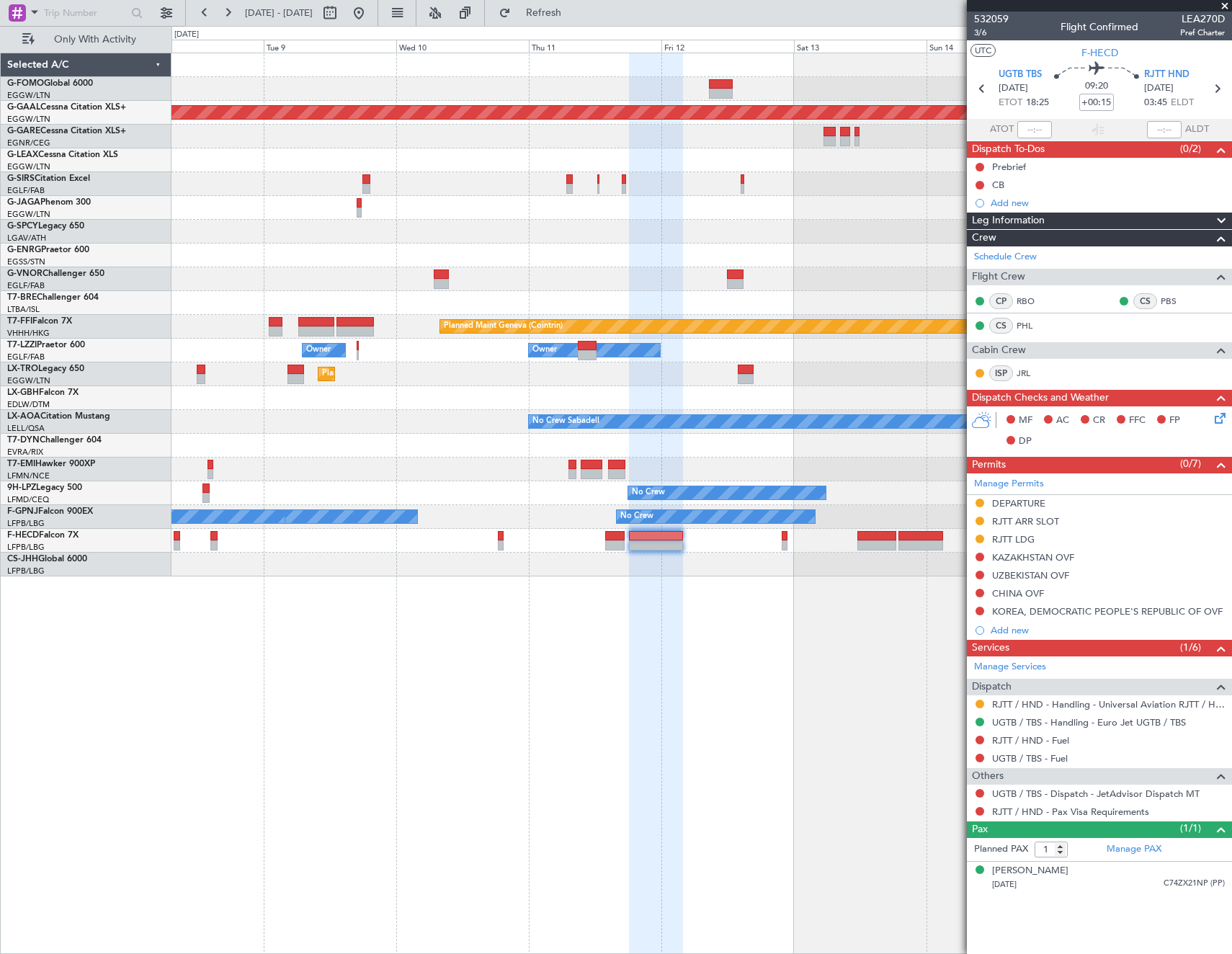
click at [344, 679] on div "Planned Maint Dusseldorf Planned Maint Geneva ([GEOGRAPHIC_DATA]) Owner Owner O…" at bounding box center [701, 503] width 1061 height 901
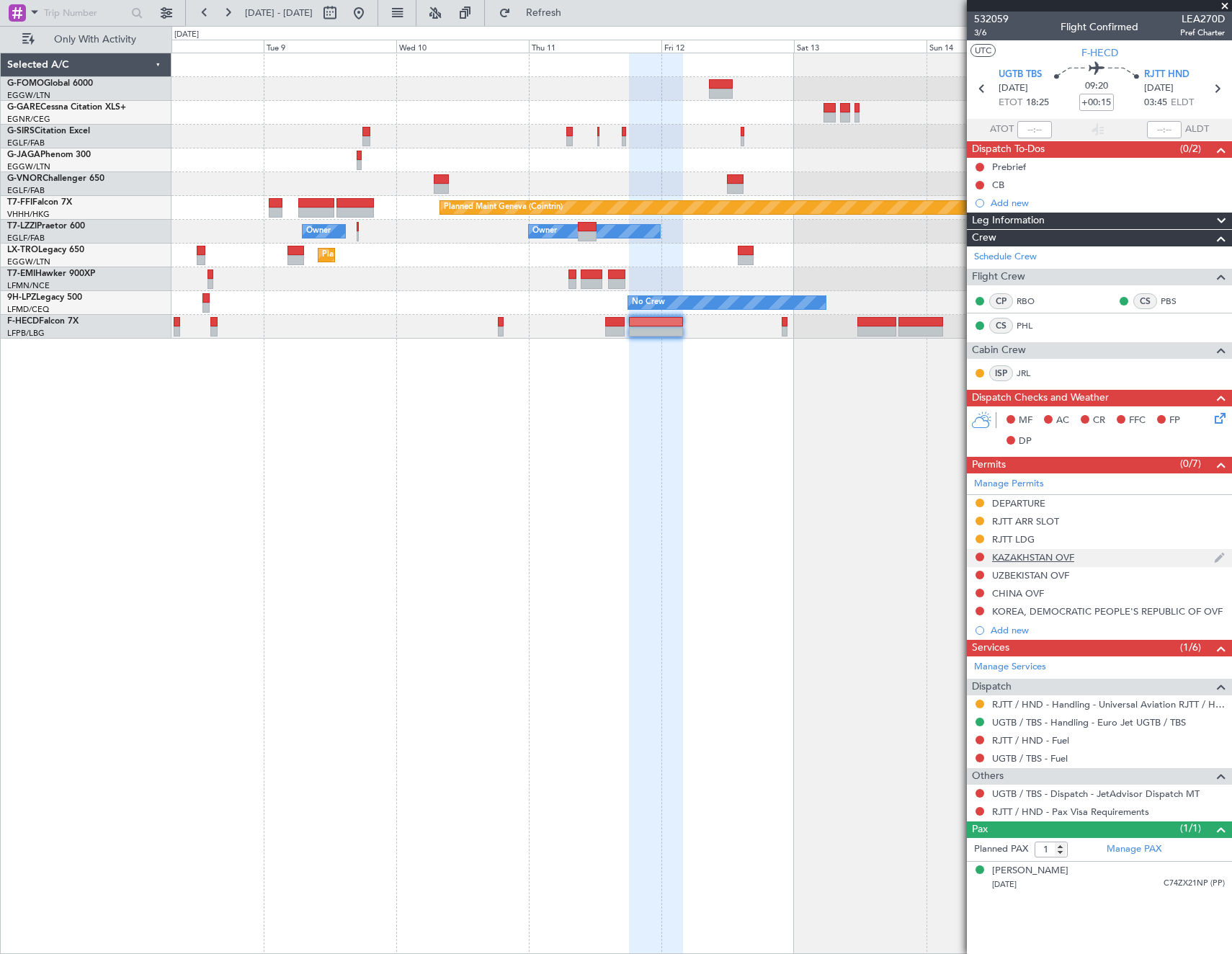
click at [1113, 558] on fb-app "[DATE] - [DATE] Refresh Quick Links Only With Activity Planned Maint Geneva ([G…" at bounding box center [616, 482] width 1232 height 943
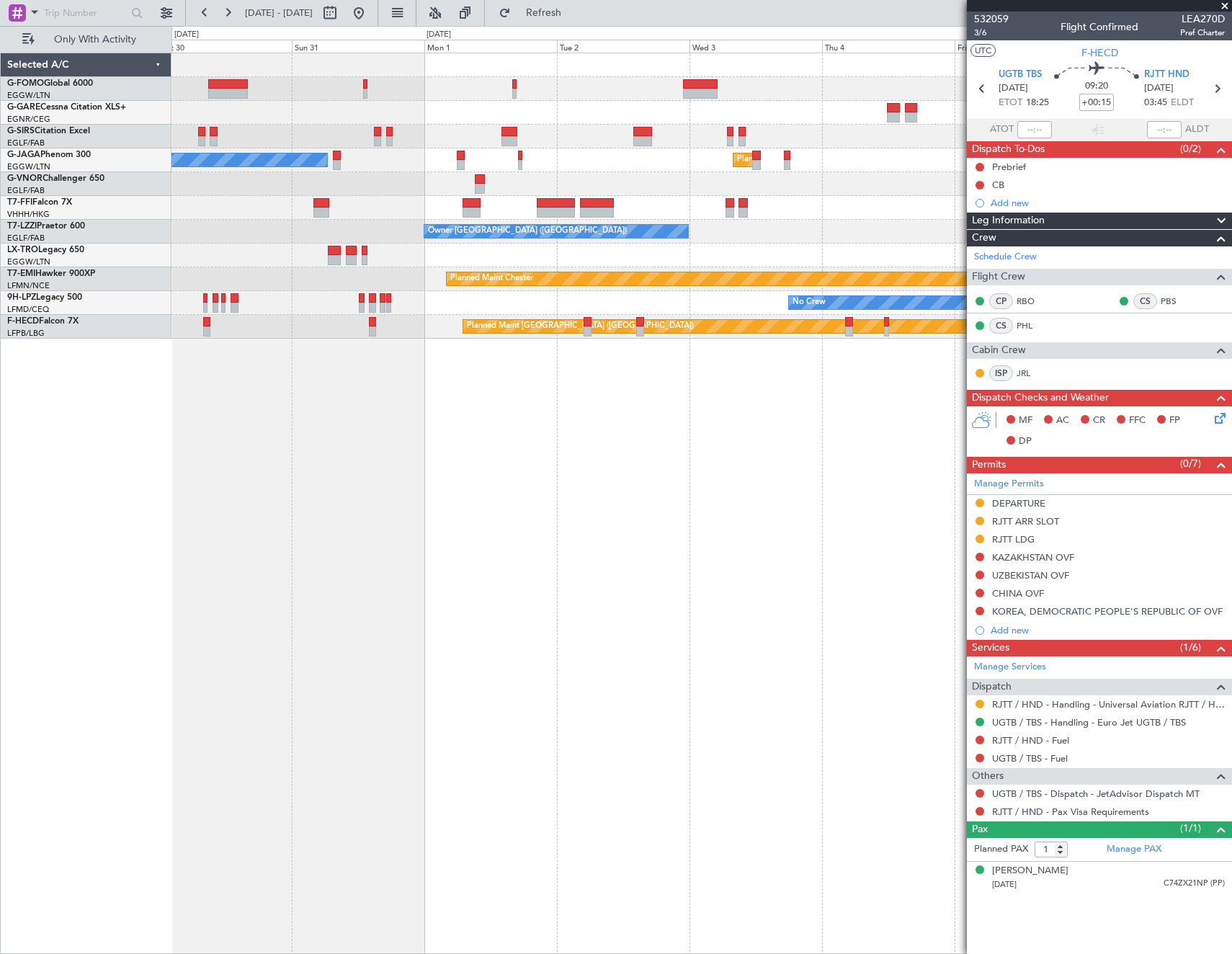
click at [1231, 591] on html "[DATE] - [DATE] Refresh Quick Links Only With Activity Planned Maint [GEOGRAPHI…" at bounding box center [616, 477] width 1232 height 954
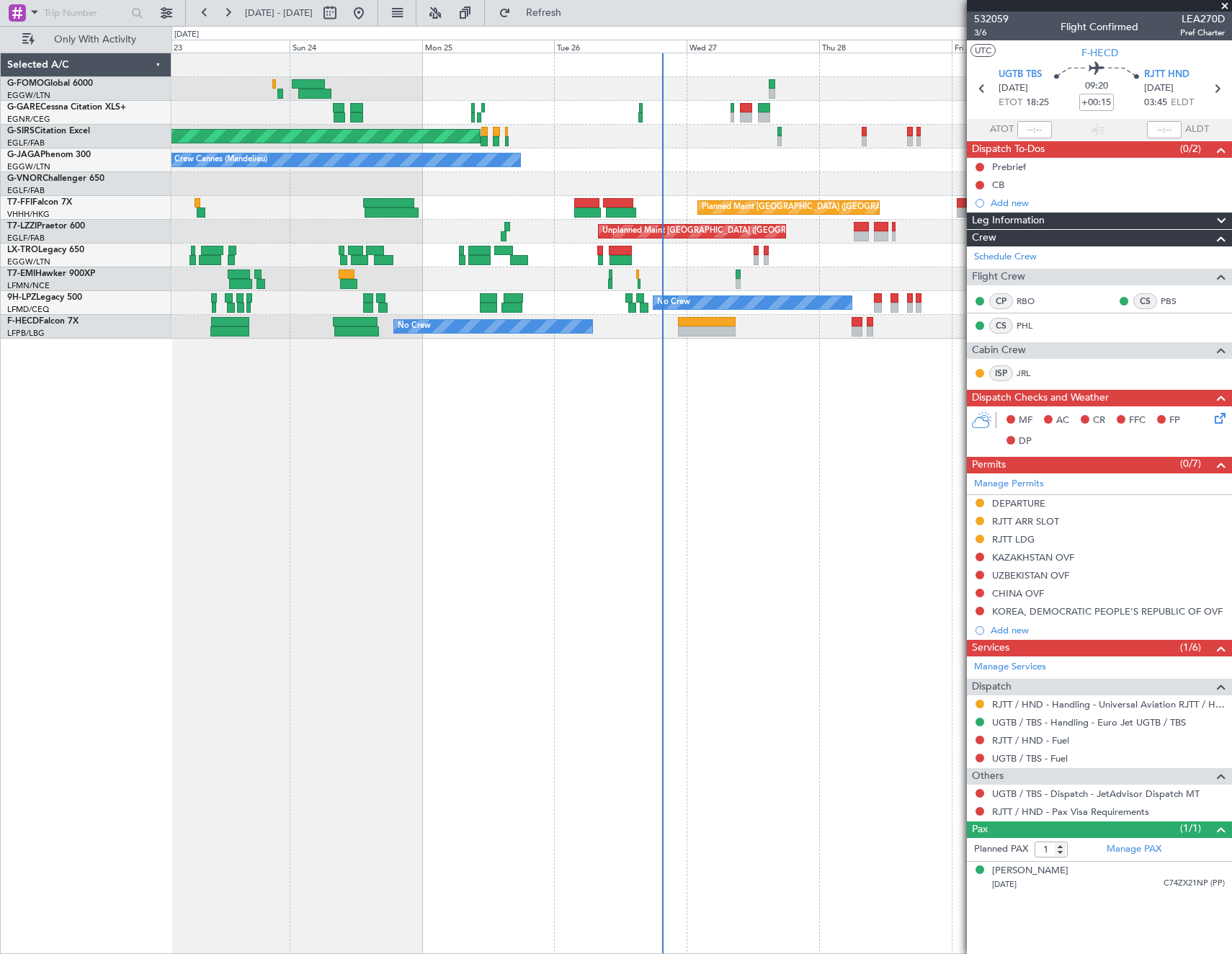
click at [1165, 524] on fb-app "[DATE] - [DATE] Refresh Quick Links Only With Activity Unplanned Maint [GEOGRAP…" at bounding box center [616, 482] width 1232 height 943
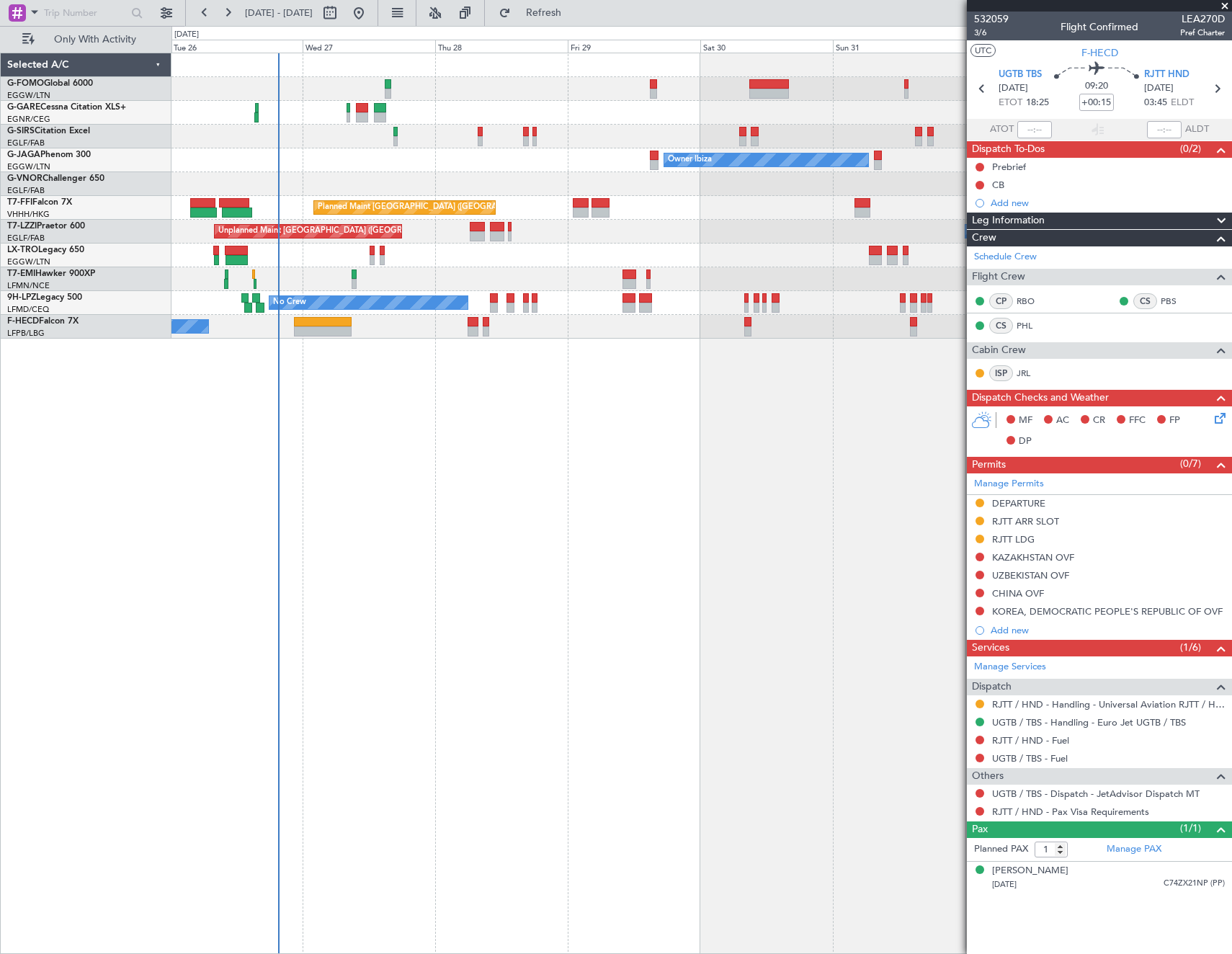
click at [261, 578] on div "Unplanned Maint Oxford ([GEOGRAPHIC_DATA]) Owner Ibiza Planned Maint [GEOGRAPHI…" at bounding box center [701, 503] width 1061 height 901
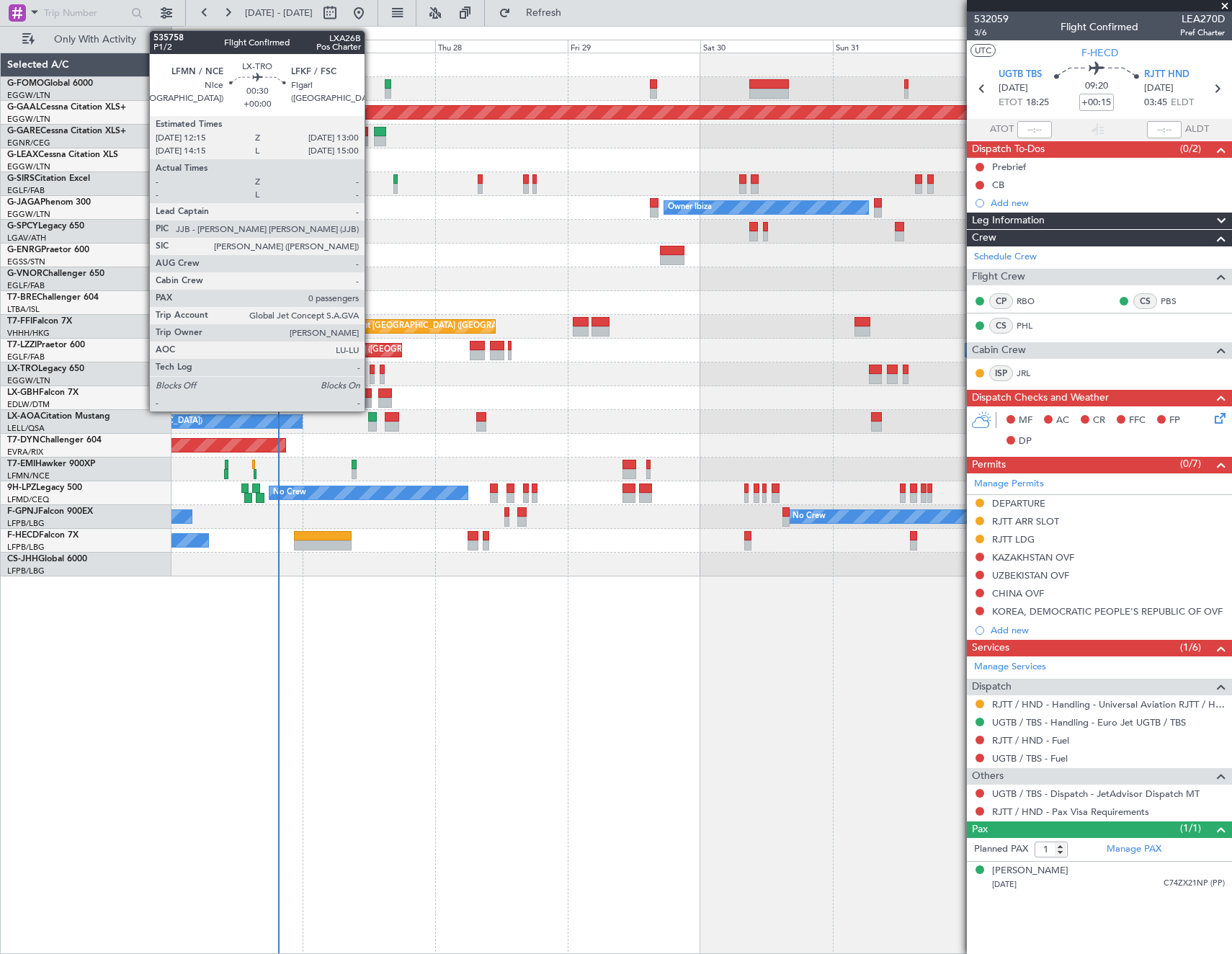
click at [371, 370] on div at bounding box center [372, 369] width 4 height 10
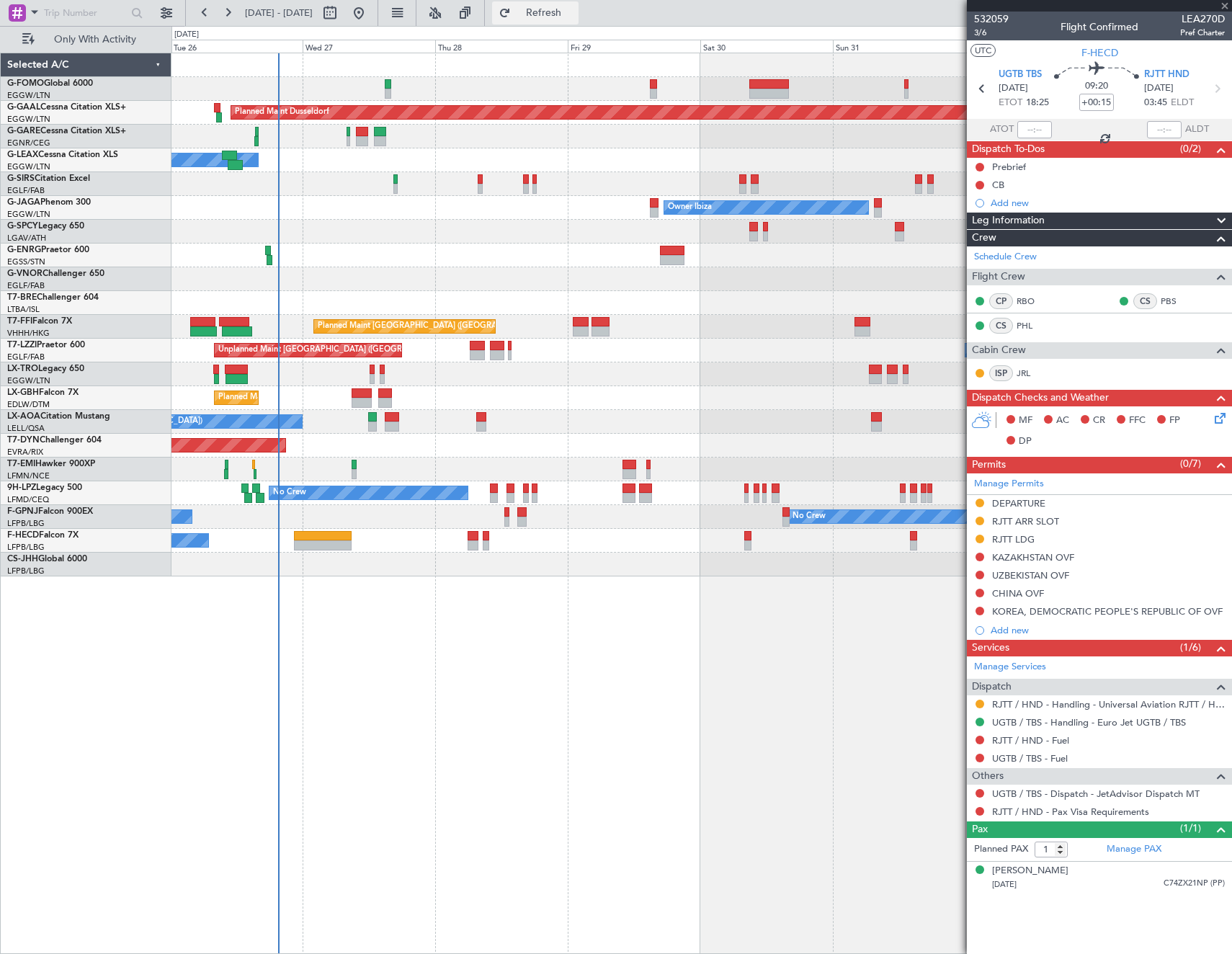
type input "0"
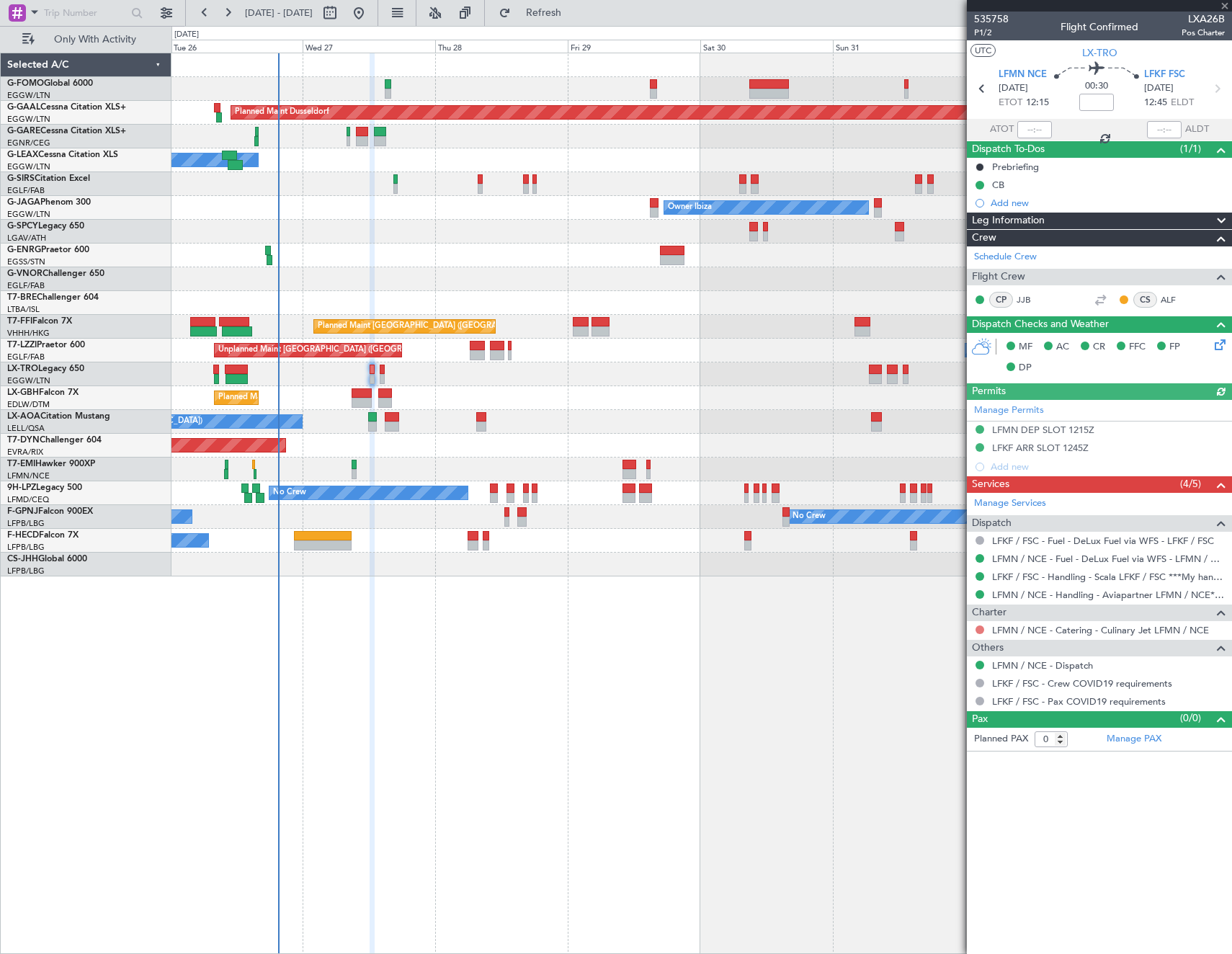
click at [981, 628] on button at bounding box center [980, 630] width 9 height 9
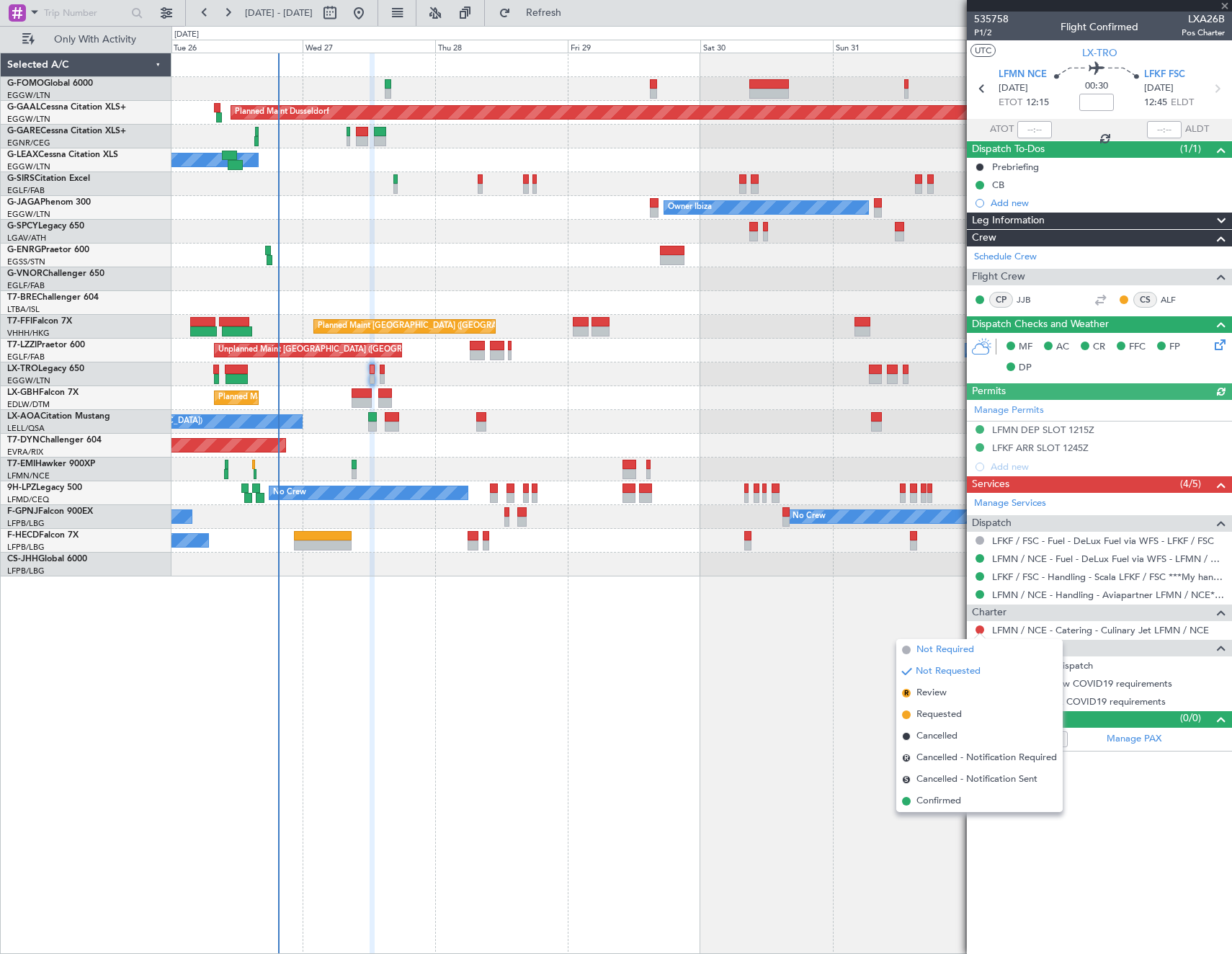
click at [938, 647] on span "Not Required" at bounding box center [945, 650] width 58 height 15
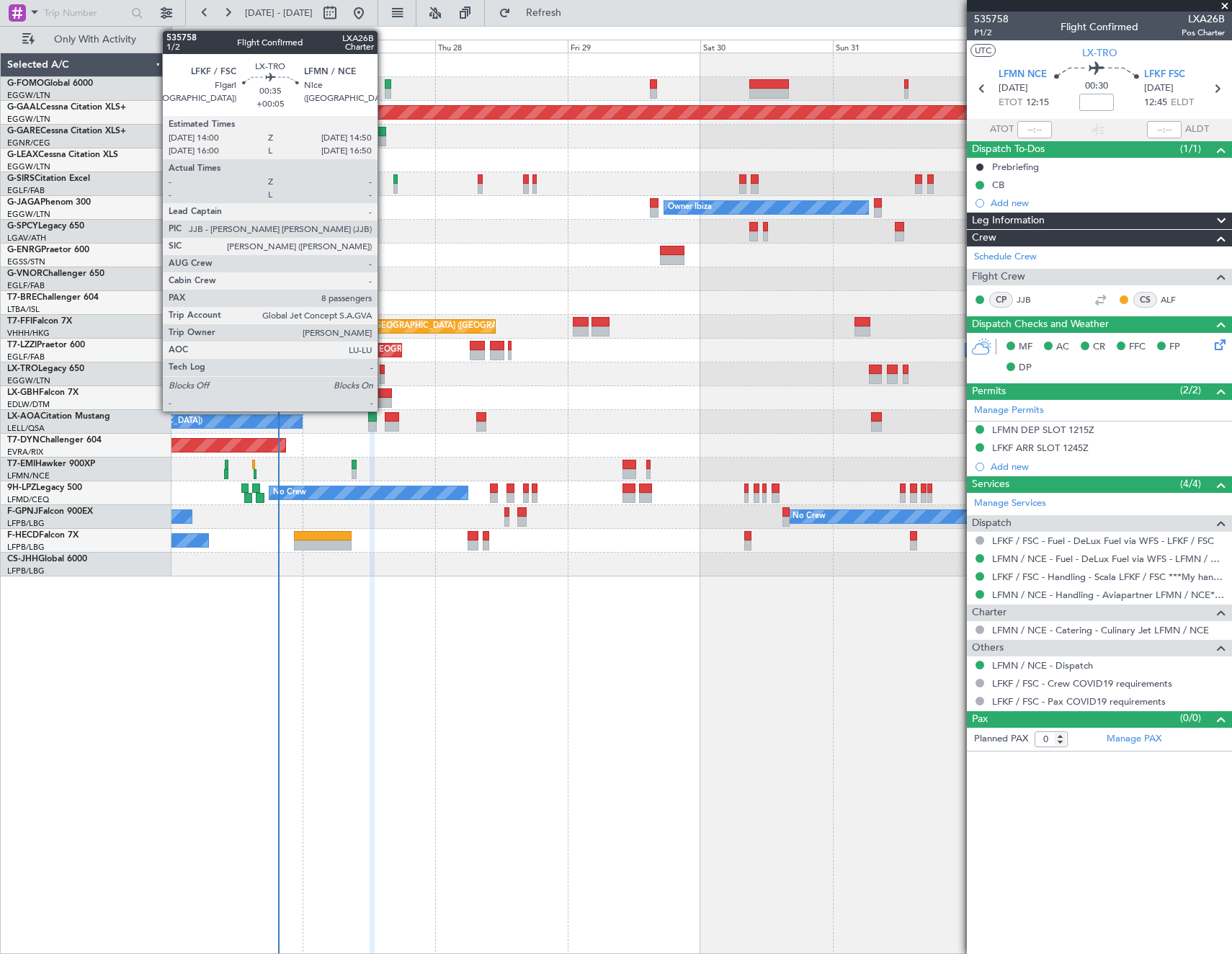
click at [384, 367] on div at bounding box center [382, 369] width 5 height 10
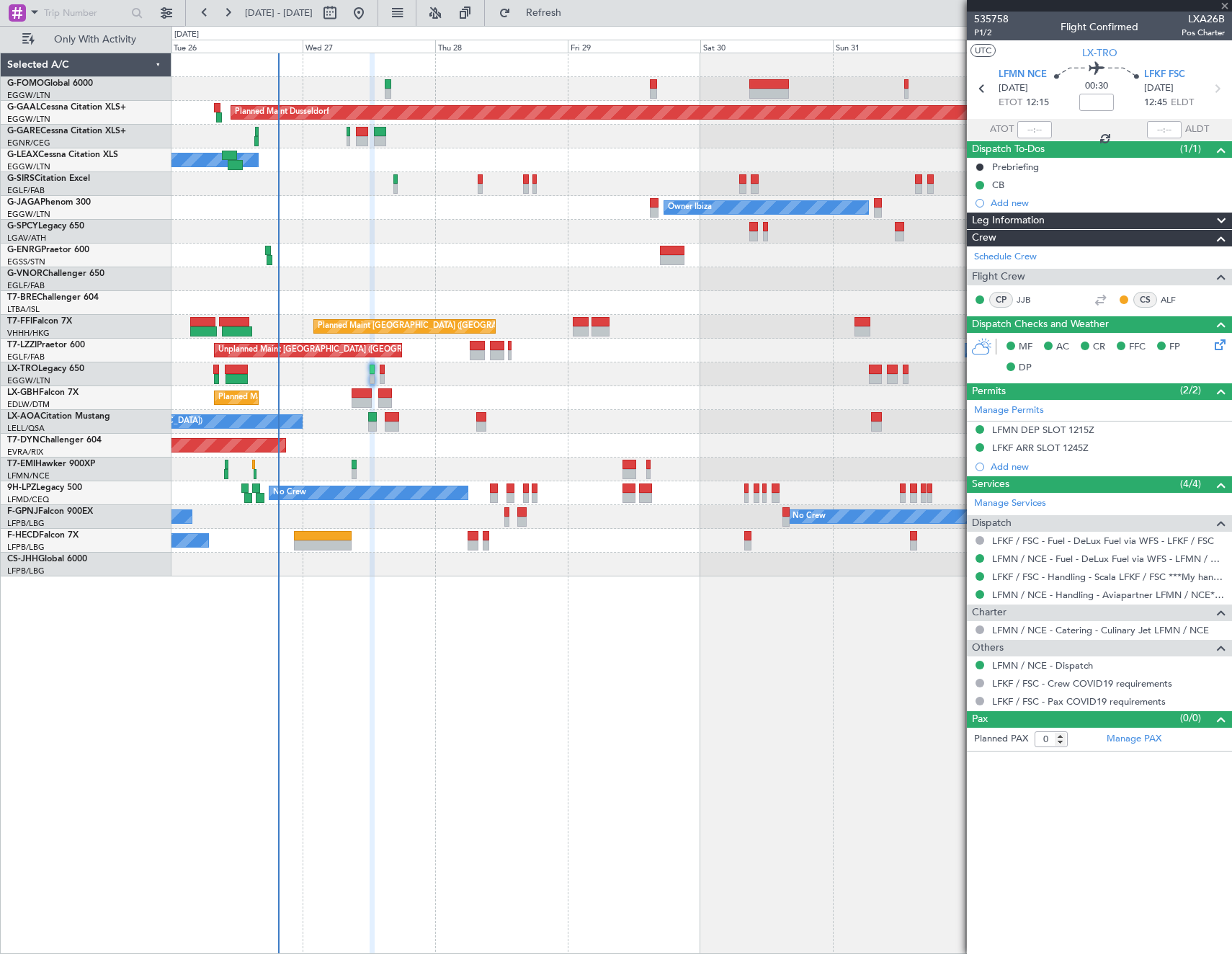
type input "+00:05"
type input "8"
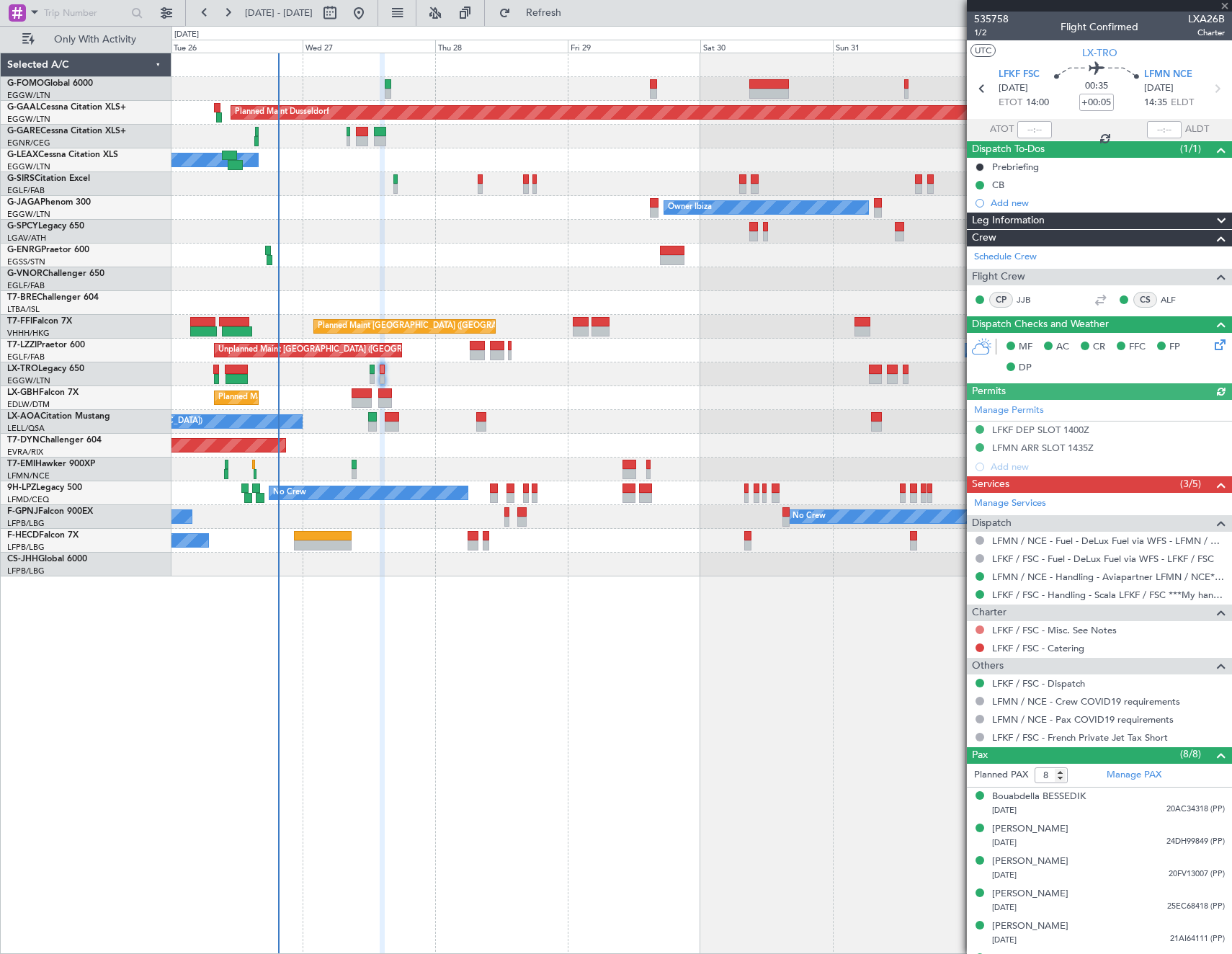
click at [976, 630] on button at bounding box center [980, 630] width 9 height 9
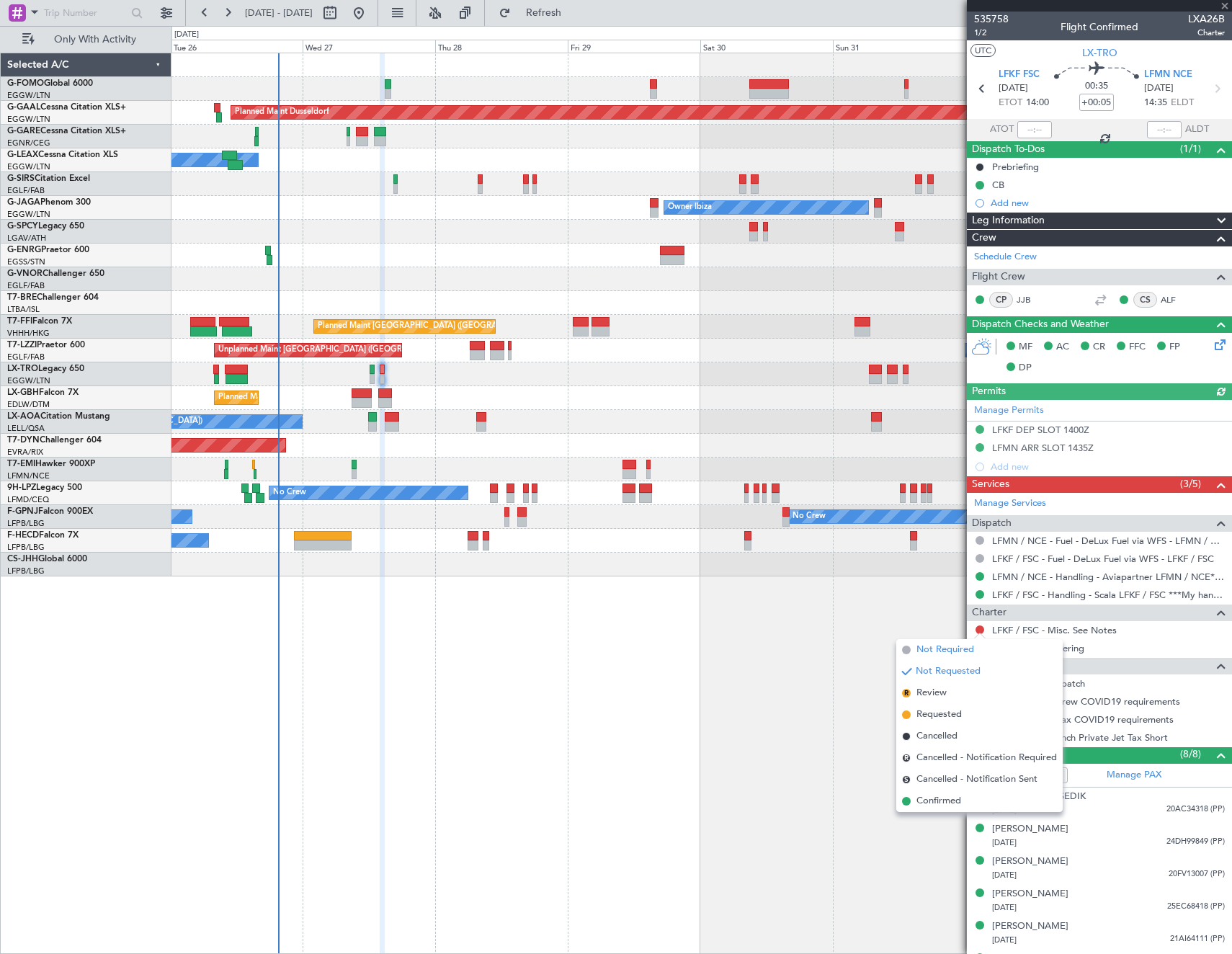
click at [925, 652] on span "Not Required" at bounding box center [945, 650] width 58 height 15
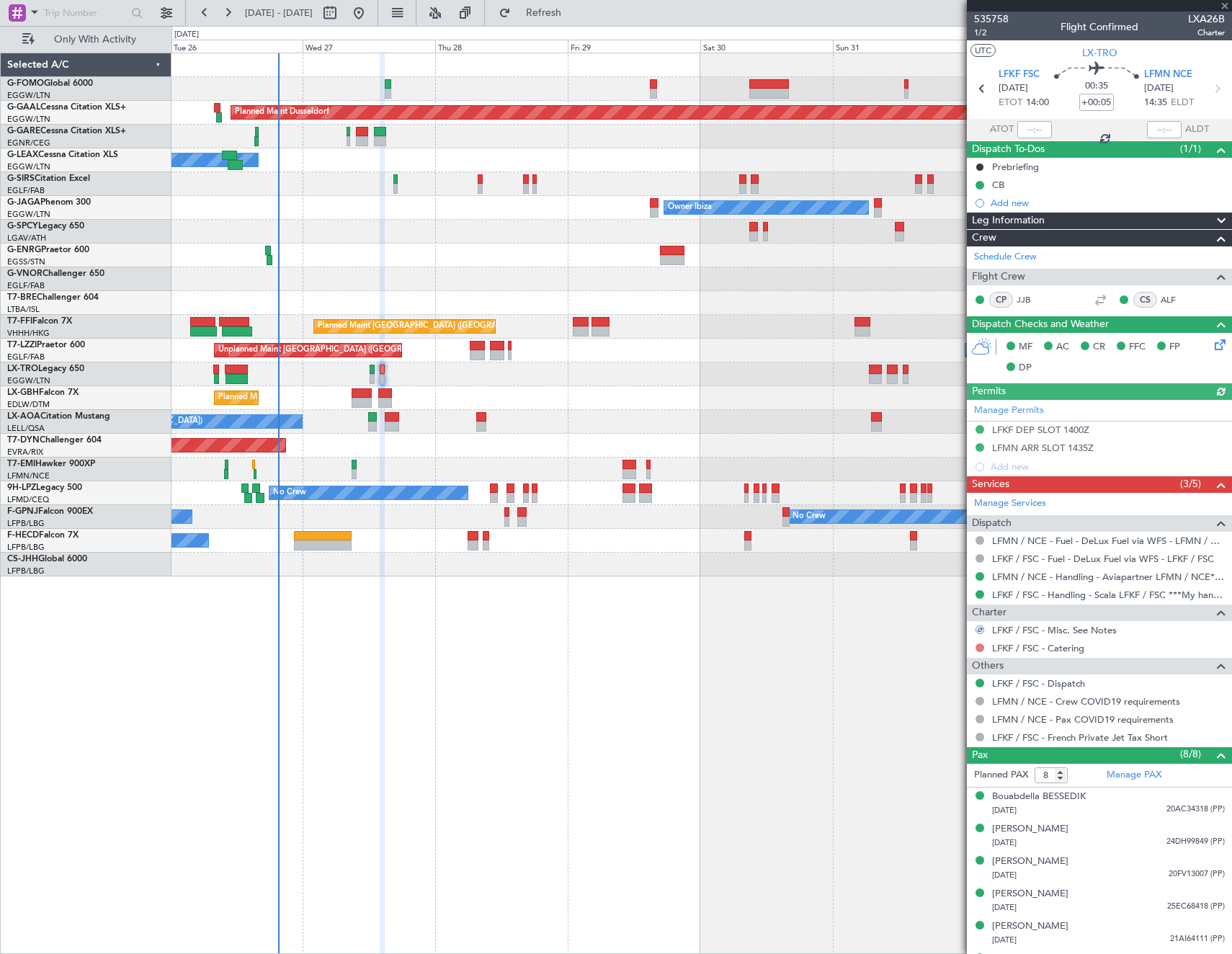
click at [978, 646] on button at bounding box center [980, 647] width 9 height 9
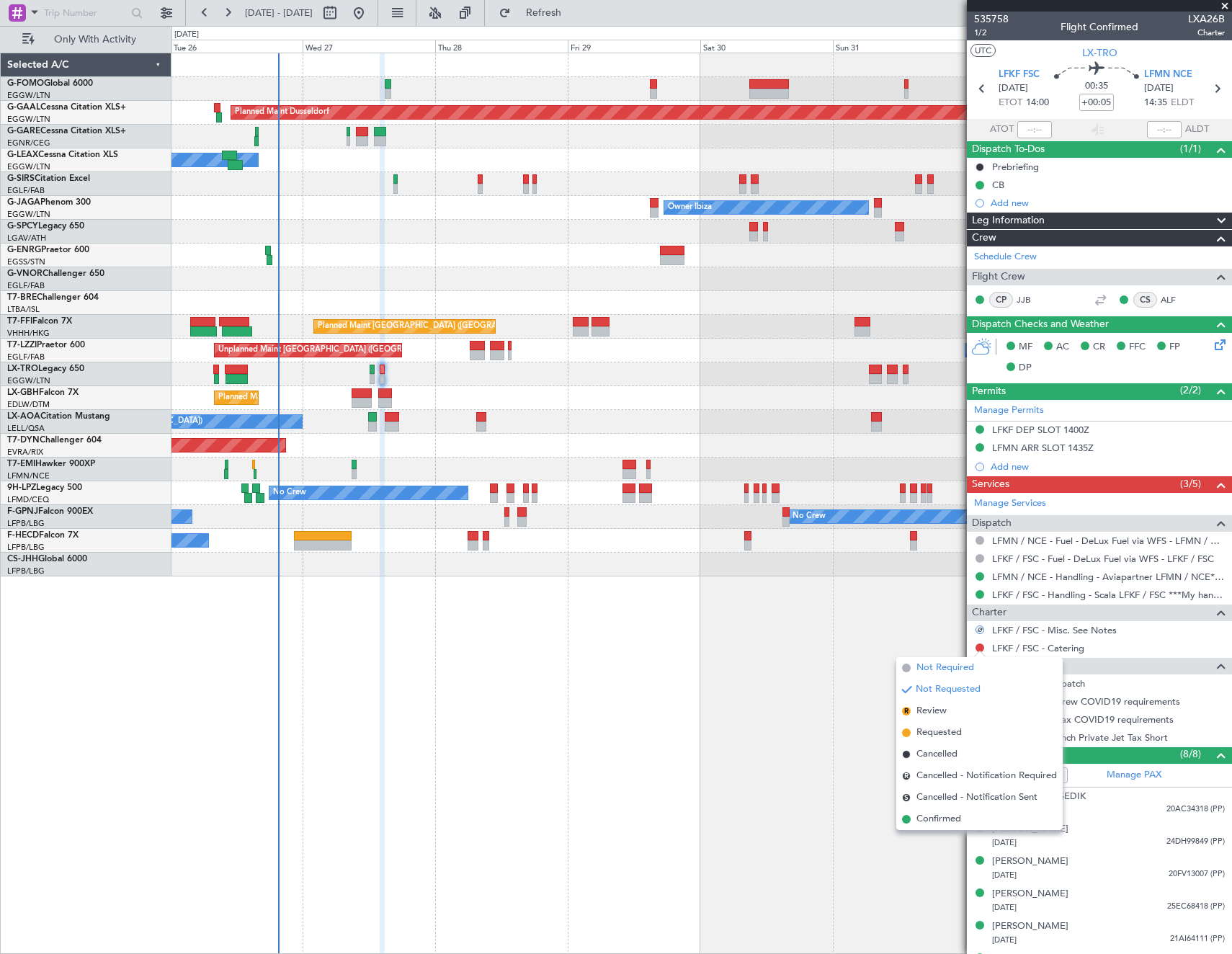
click at [915, 669] on li "Not Required" at bounding box center [980, 668] width 166 height 22
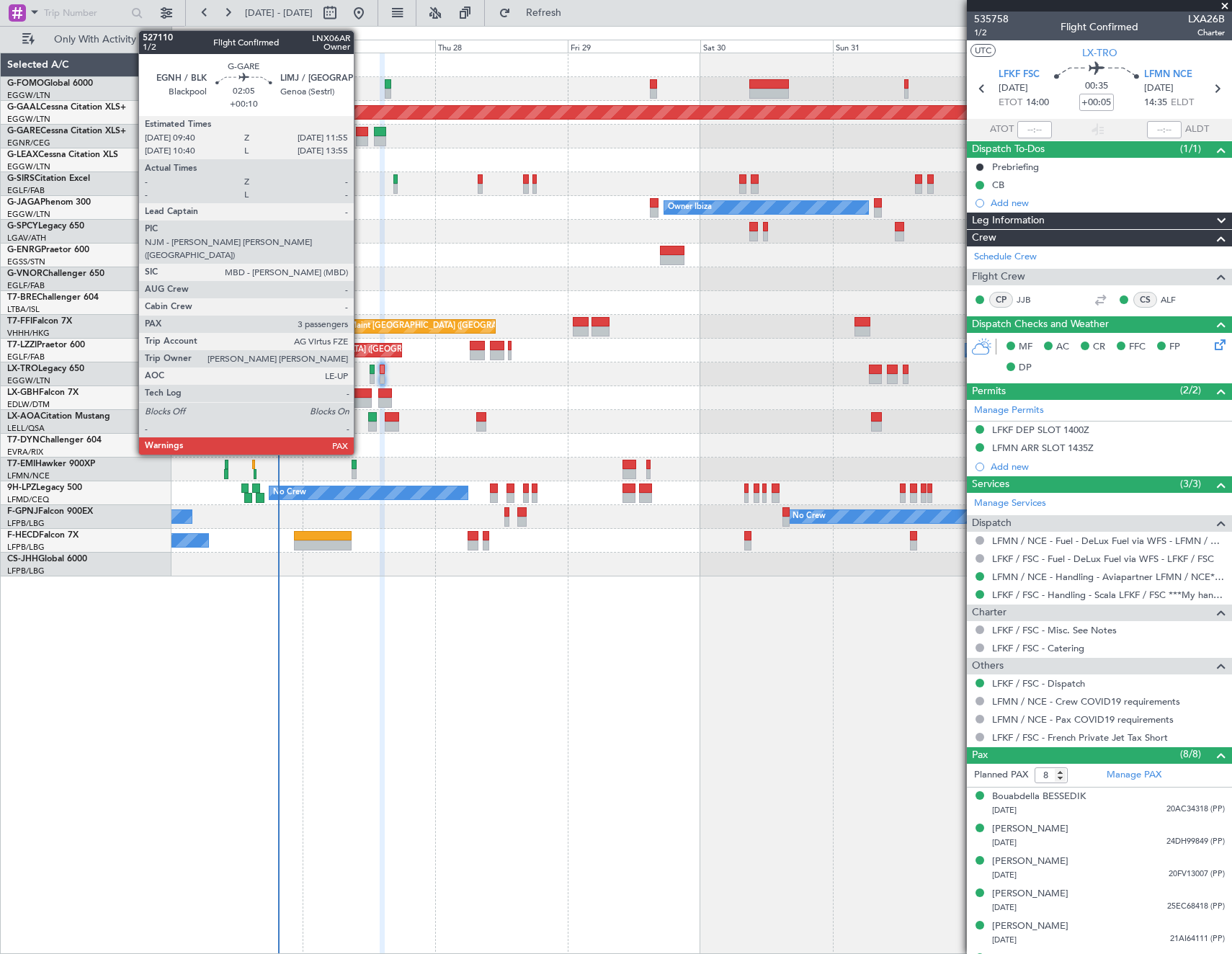
click at [360, 136] on div at bounding box center [363, 141] width 13 height 10
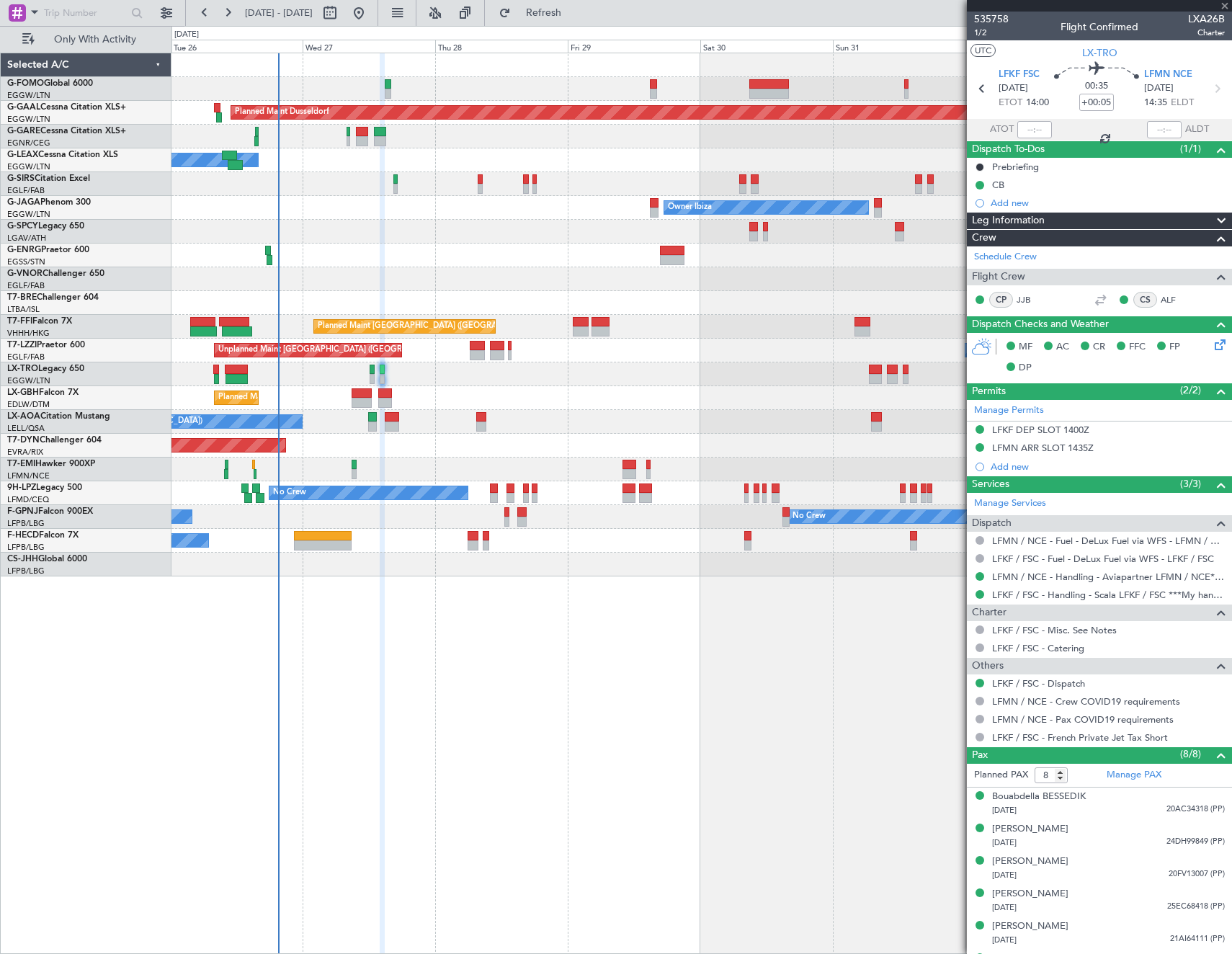
type input "+00:10"
type input "3"
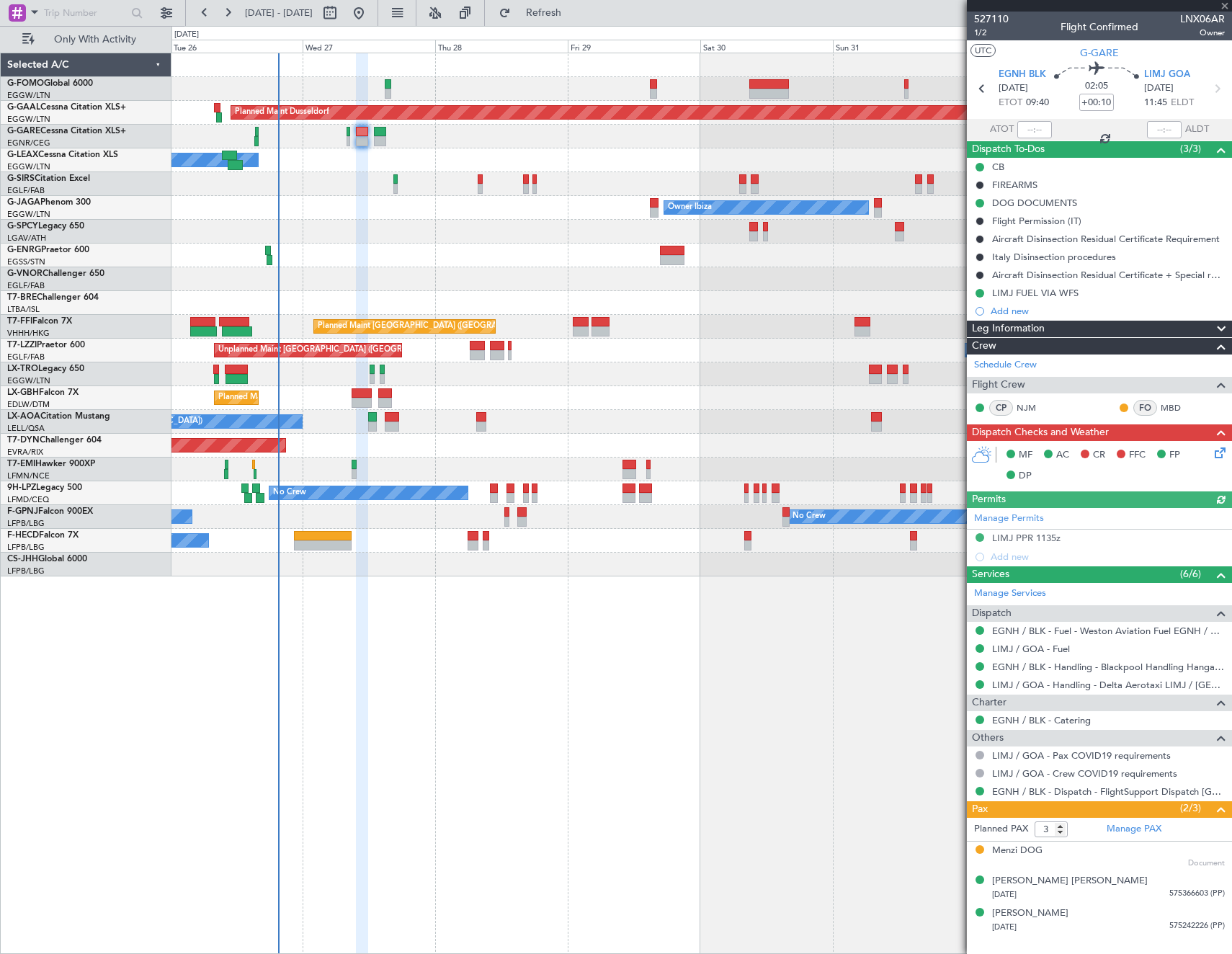
click at [1217, 453] on icon at bounding box center [1218, 450] width 11 height 11
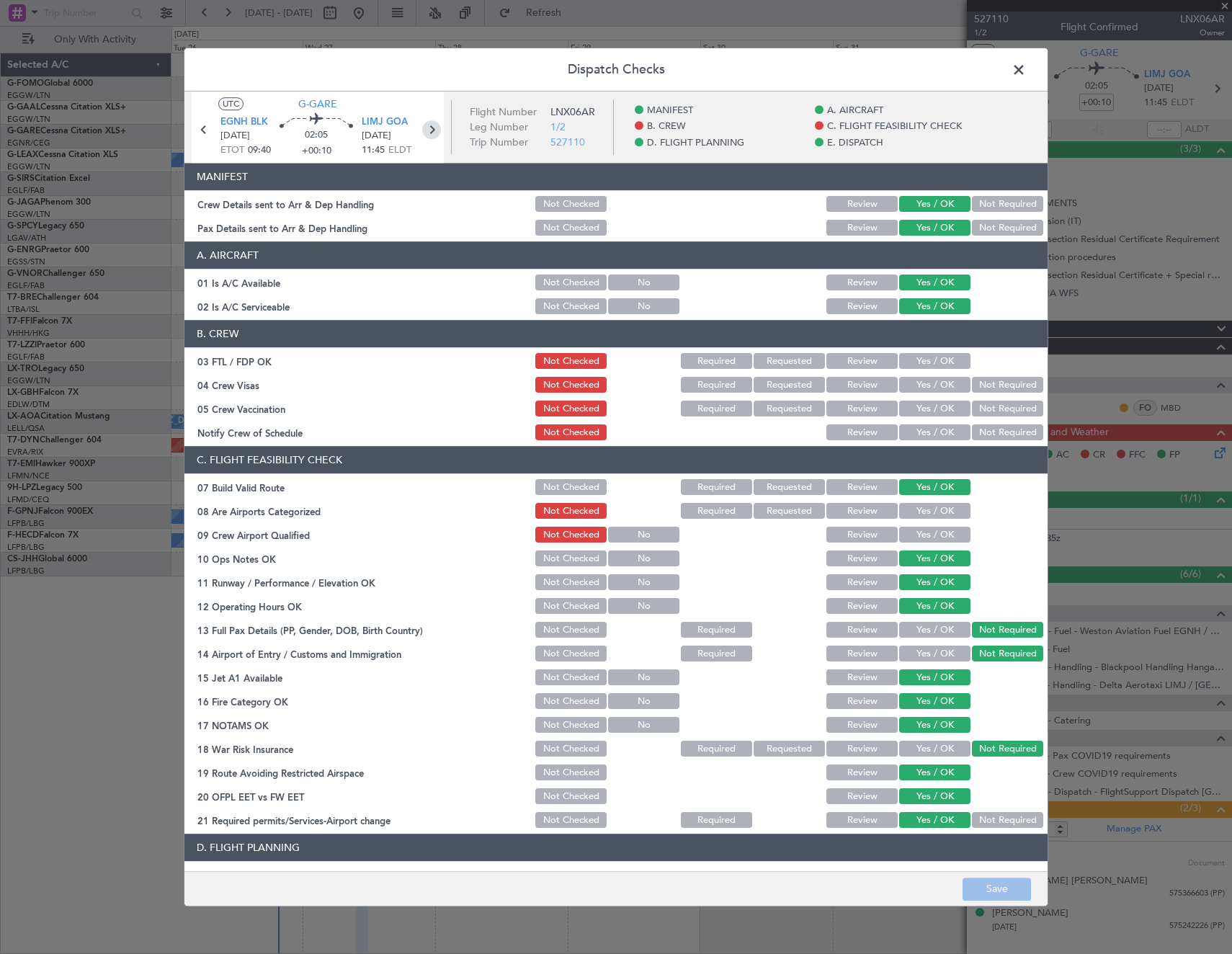
click at [434, 129] on icon at bounding box center [431, 129] width 19 height 19
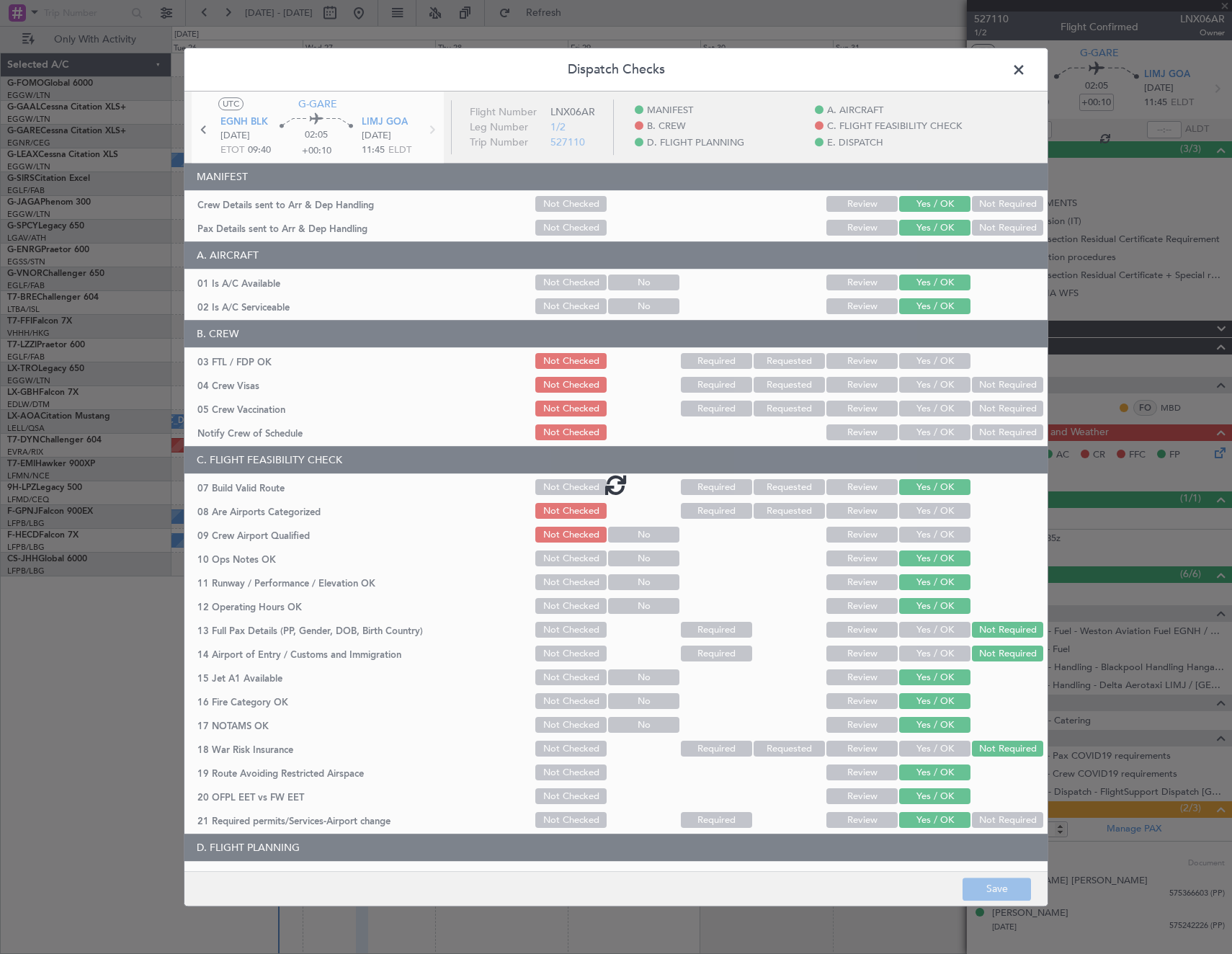
type input "-00:15"
type input "6"
type input "-00:15"
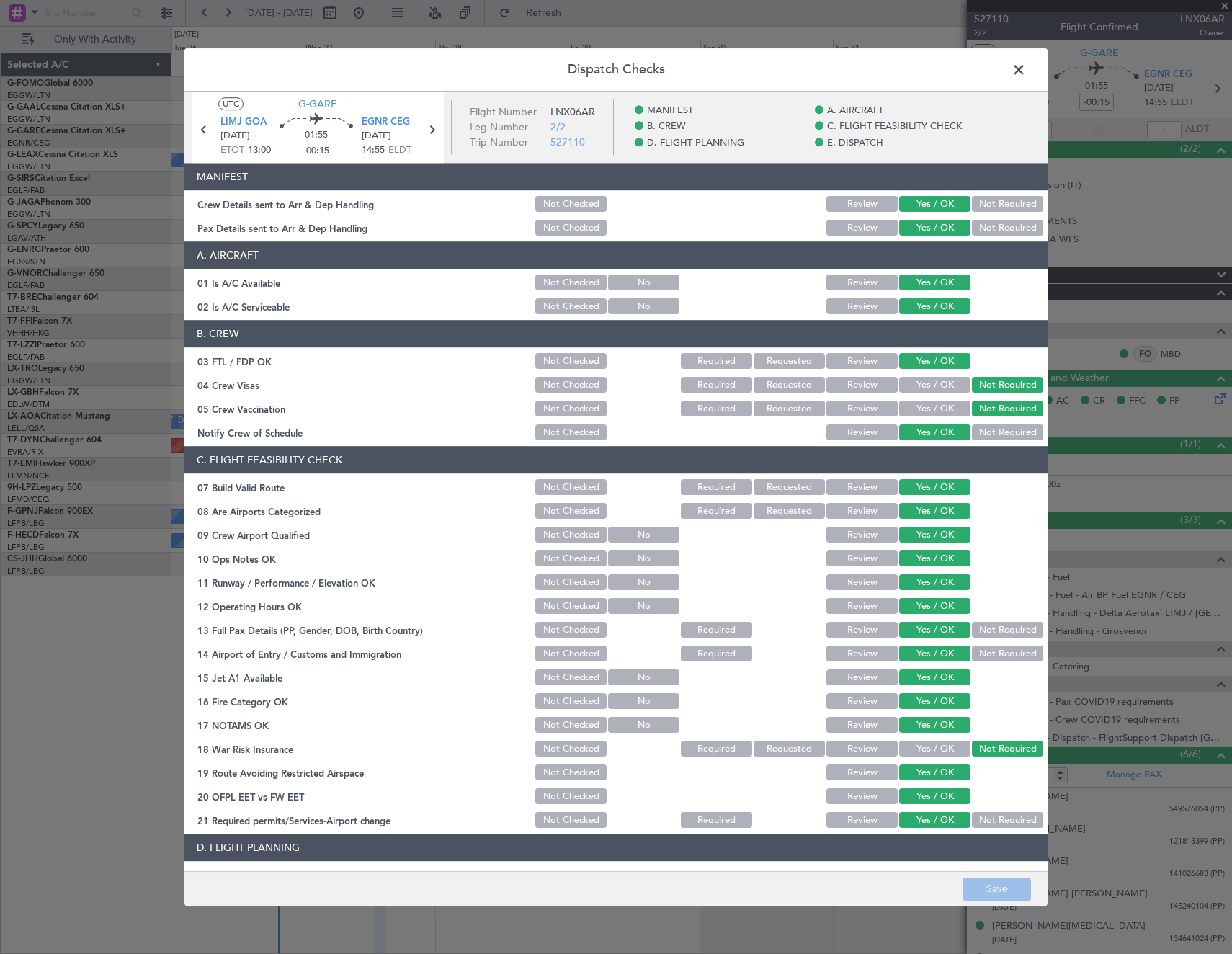
click at [202, 131] on icon at bounding box center [204, 129] width 19 height 19
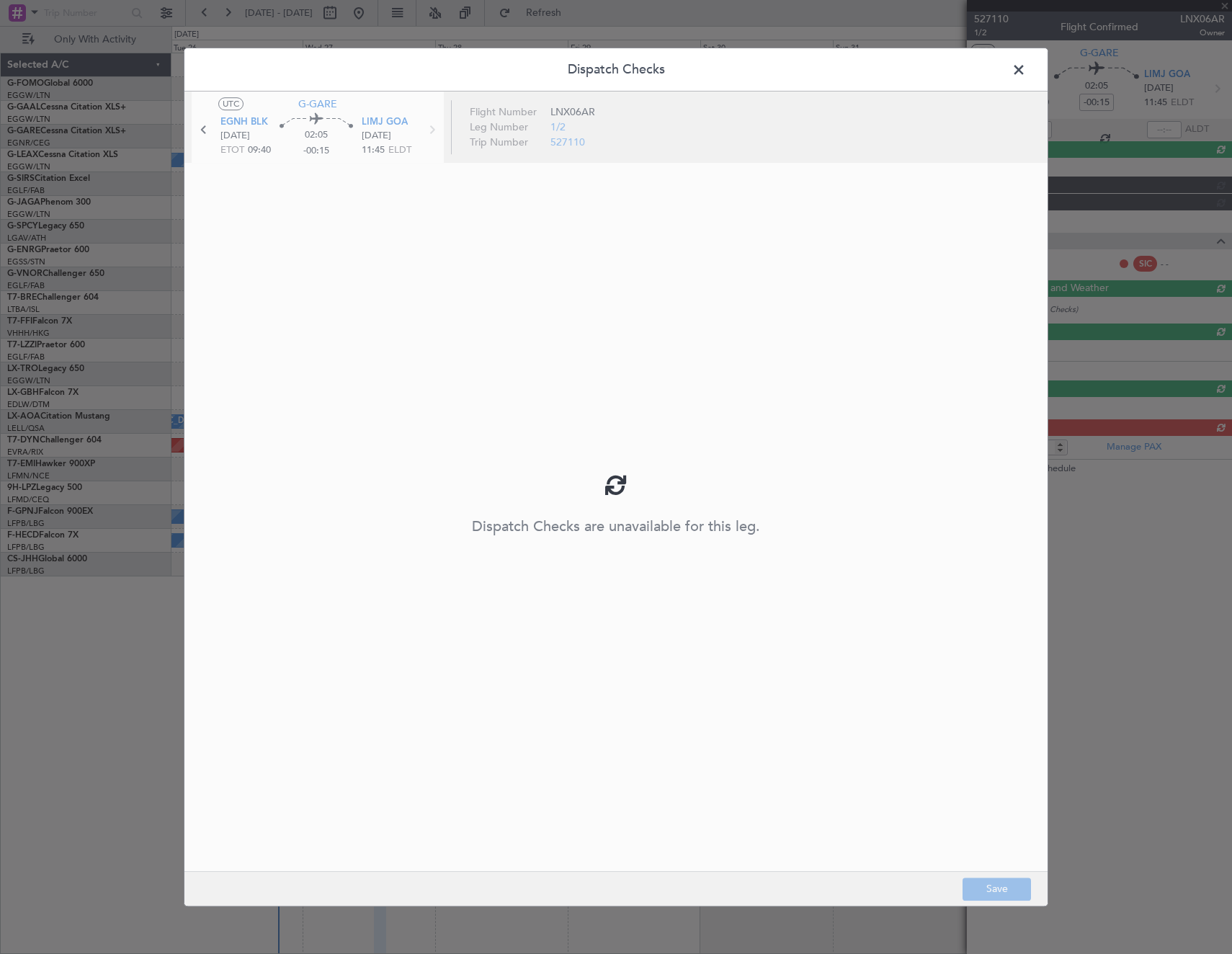
type input "+00:10"
type input "3"
type input "+00:10"
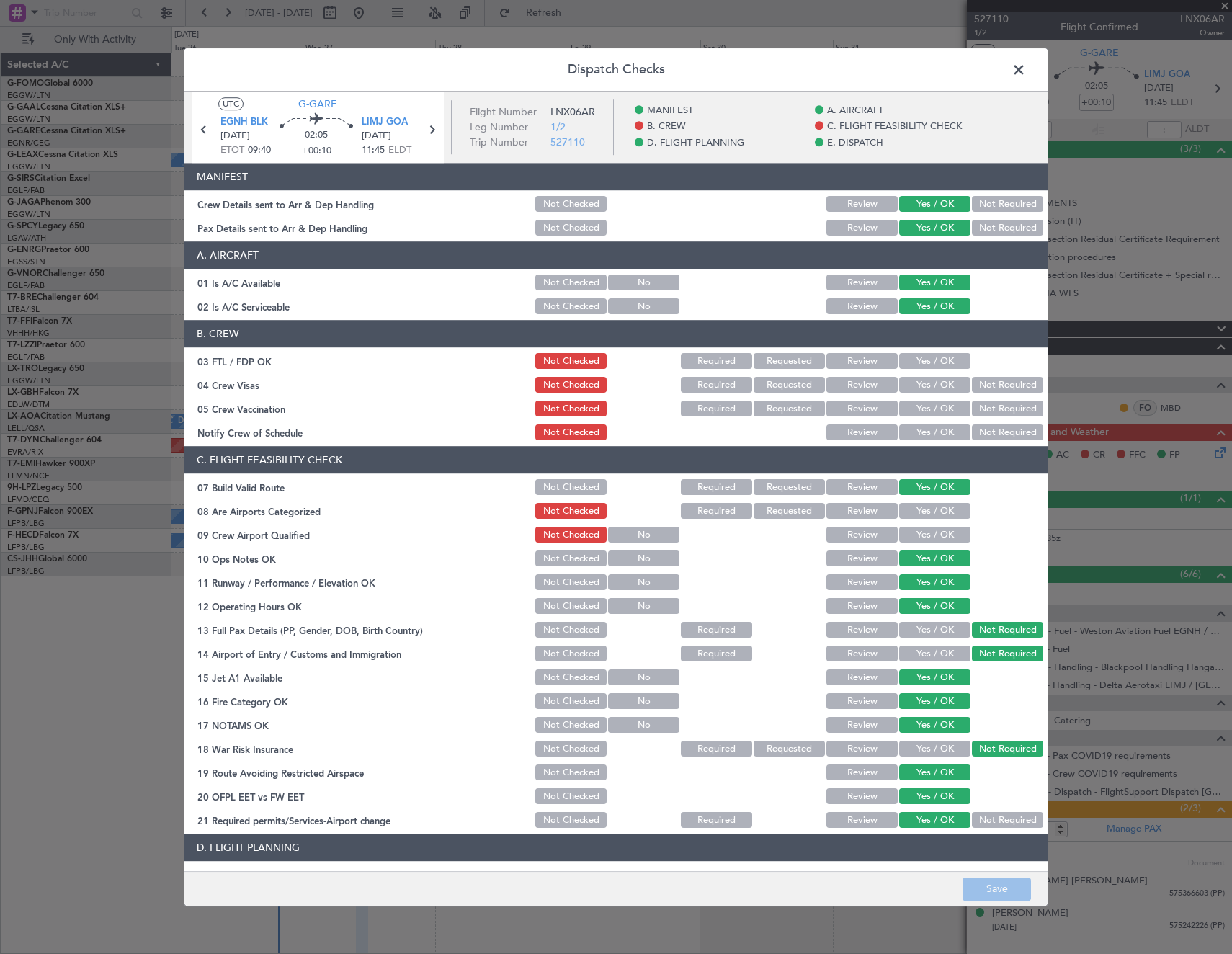
click at [940, 363] on button "Yes / OK" at bounding box center [935, 362] width 71 height 16
drag, startPoint x: 998, startPoint y: 382, endPoint x: 997, endPoint y: 405, distance: 23.0
click at [998, 383] on button "Not Required" at bounding box center [1008, 385] width 71 height 16
drag, startPoint x: 997, startPoint y: 408, endPoint x: 954, endPoint y: 424, distance: 45.9
click at [995, 408] on button "Not Required" at bounding box center [1008, 410] width 71 height 16
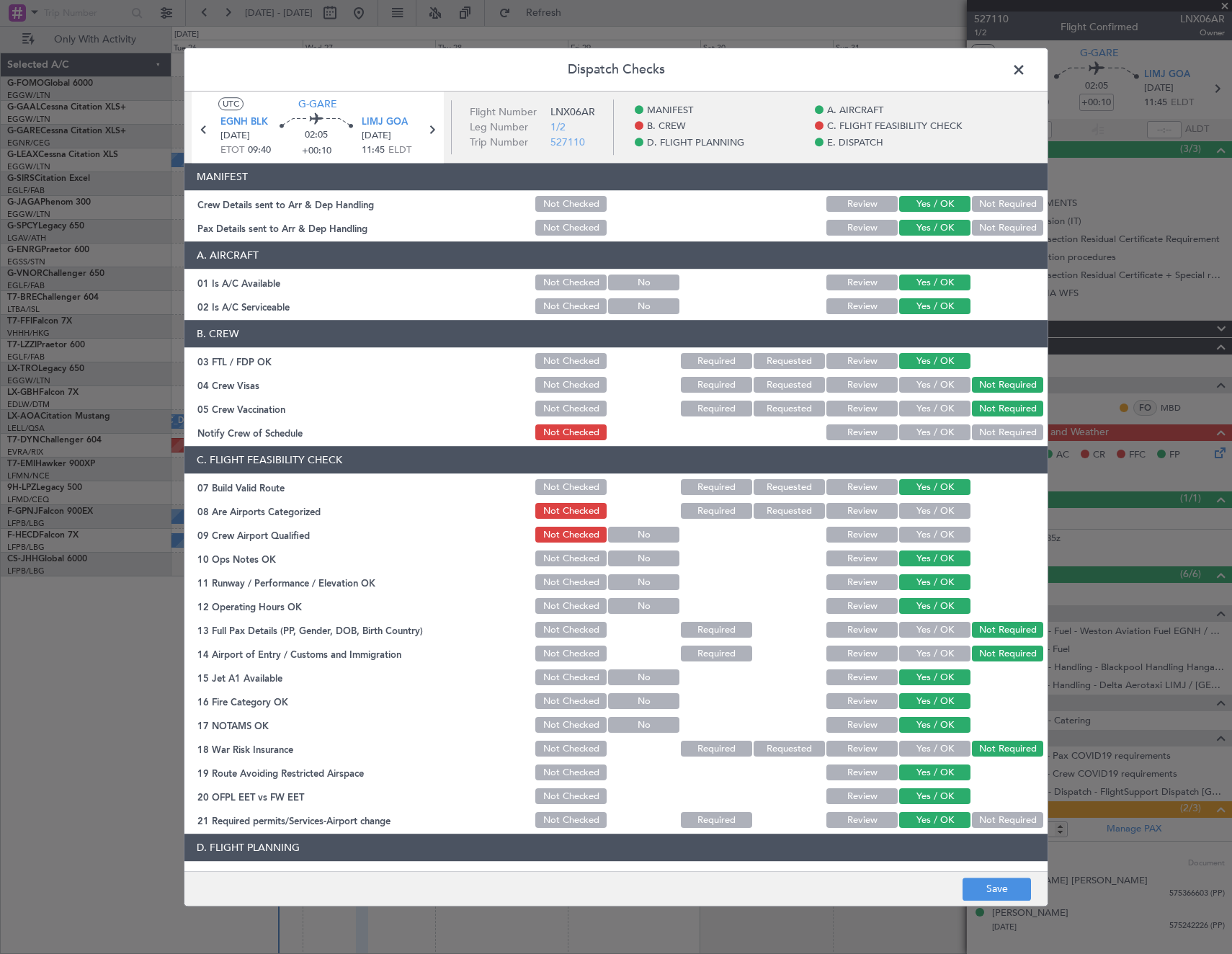
click at [942, 432] on button "Yes / OK" at bounding box center [935, 433] width 71 height 16
drag, startPoint x: 937, startPoint y: 505, endPoint x: 931, endPoint y: 526, distance: 21.8
click at [936, 507] on button "Yes / OK" at bounding box center [935, 512] width 71 height 16
click at [931, 529] on button "Yes / OK" at bounding box center [935, 535] width 71 height 16
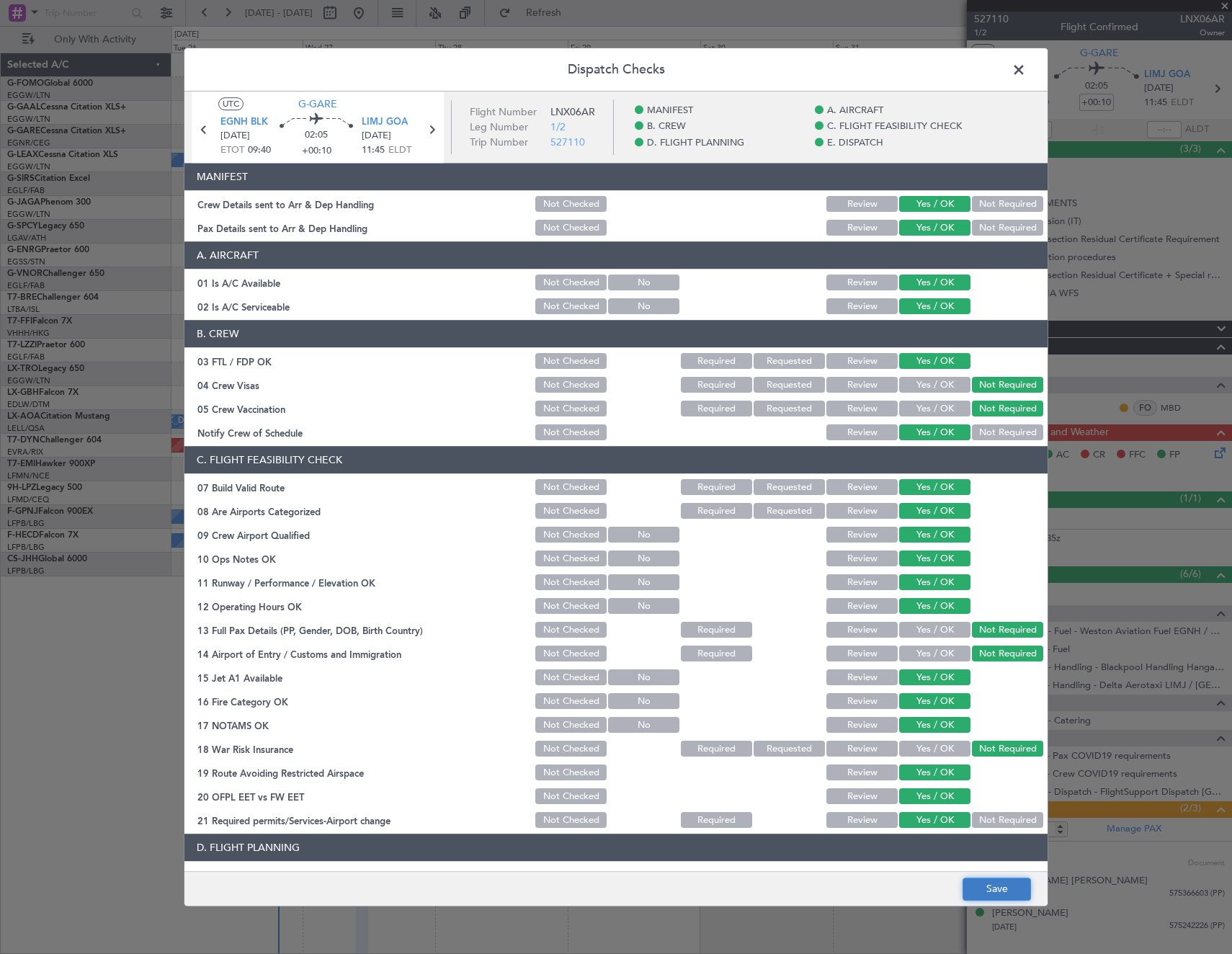
click at [1006, 896] on button "Save" at bounding box center [997, 889] width 68 height 23
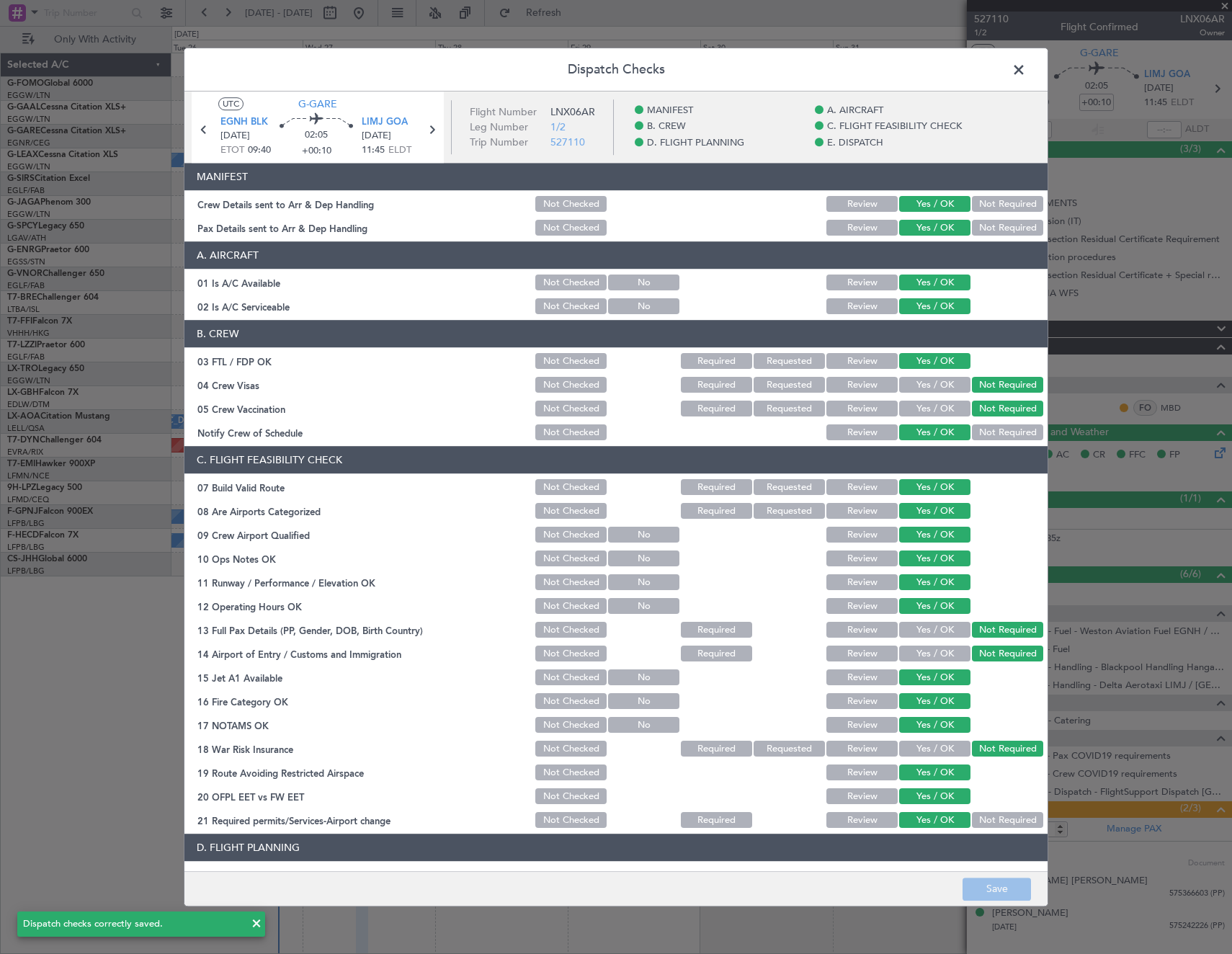
click at [1026, 67] on span at bounding box center [1026, 74] width 0 height 29
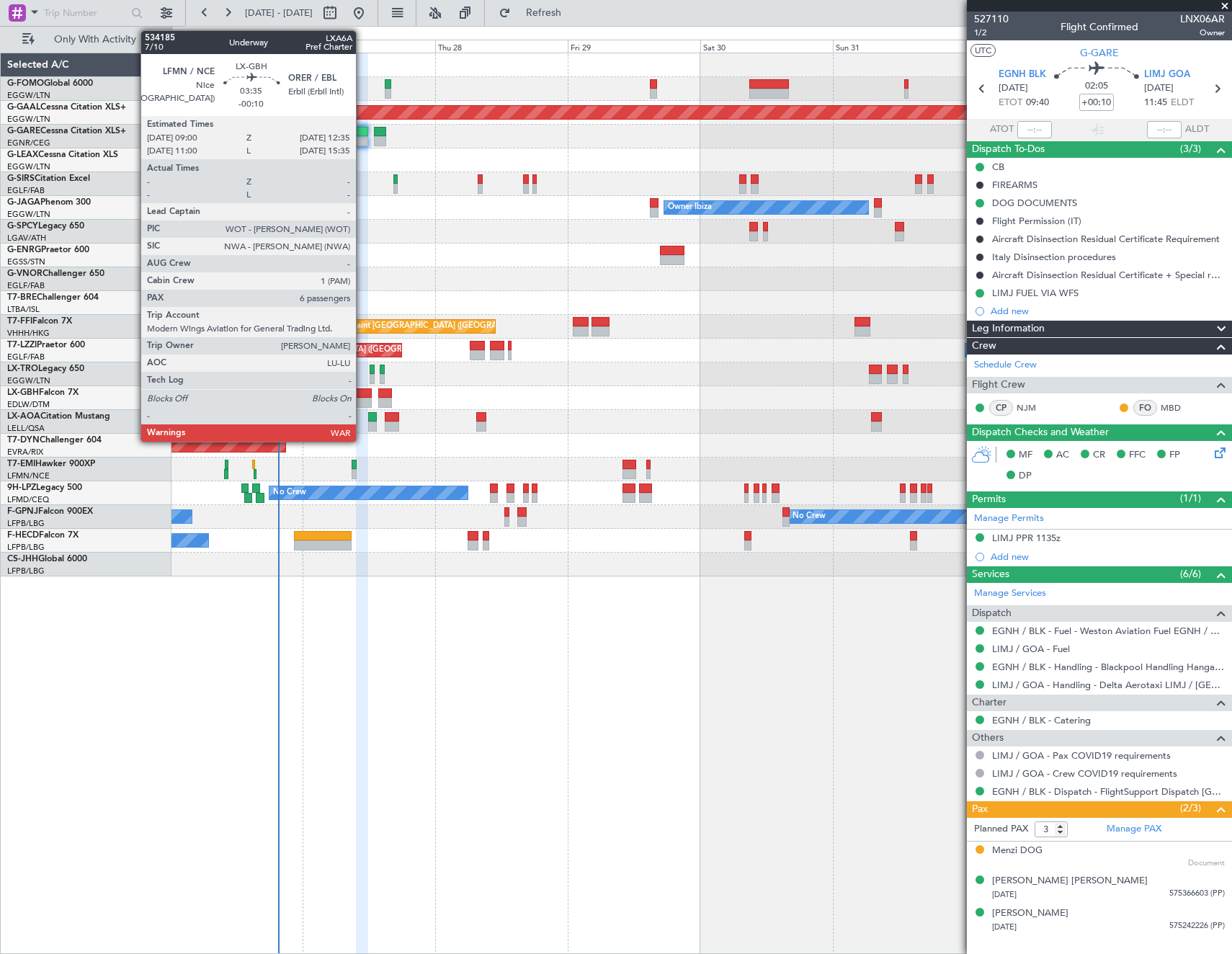
click at [363, 401] on div at bounding box center [361, 402] width 20 height 10
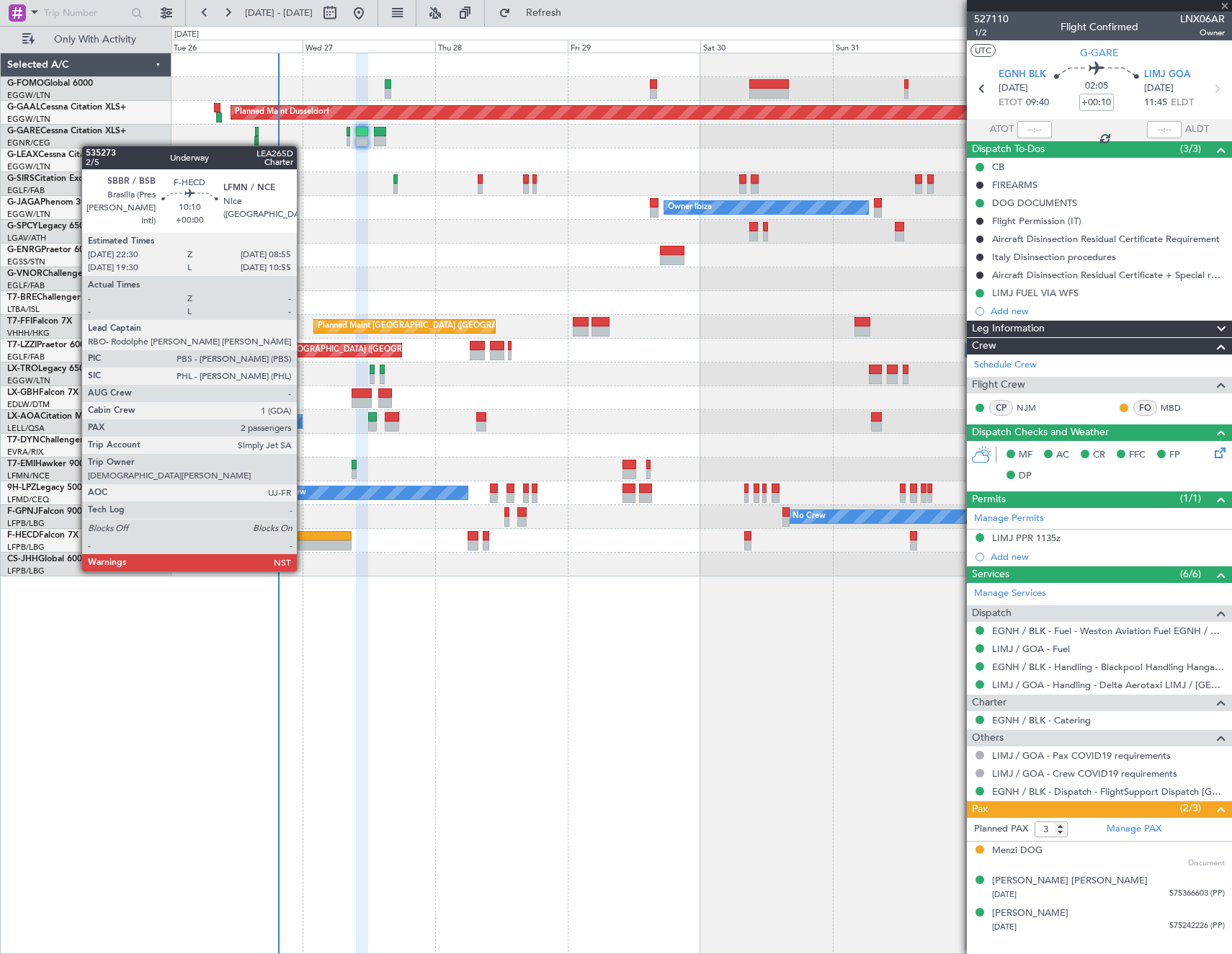
type input "-00:10"
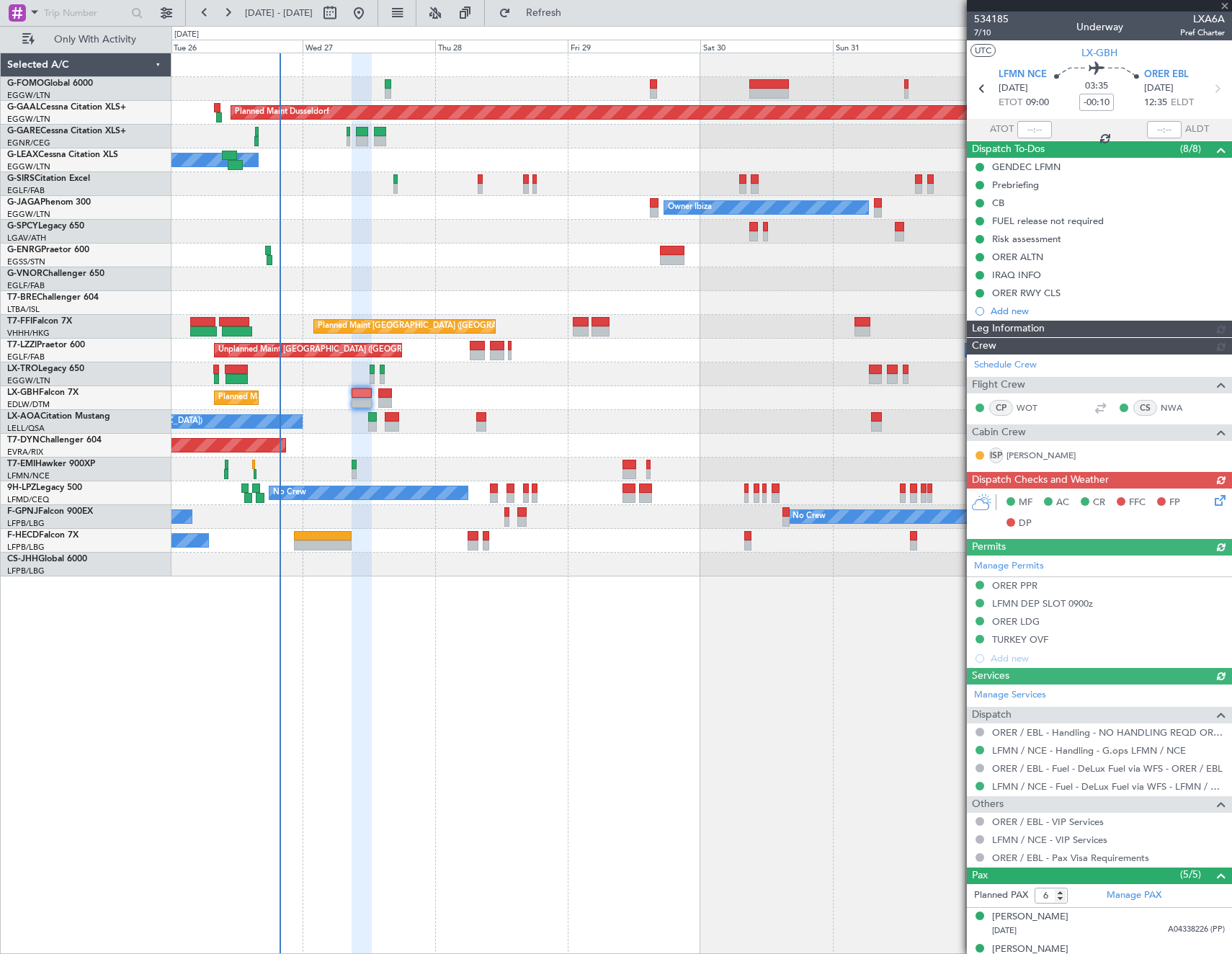
type input "5"
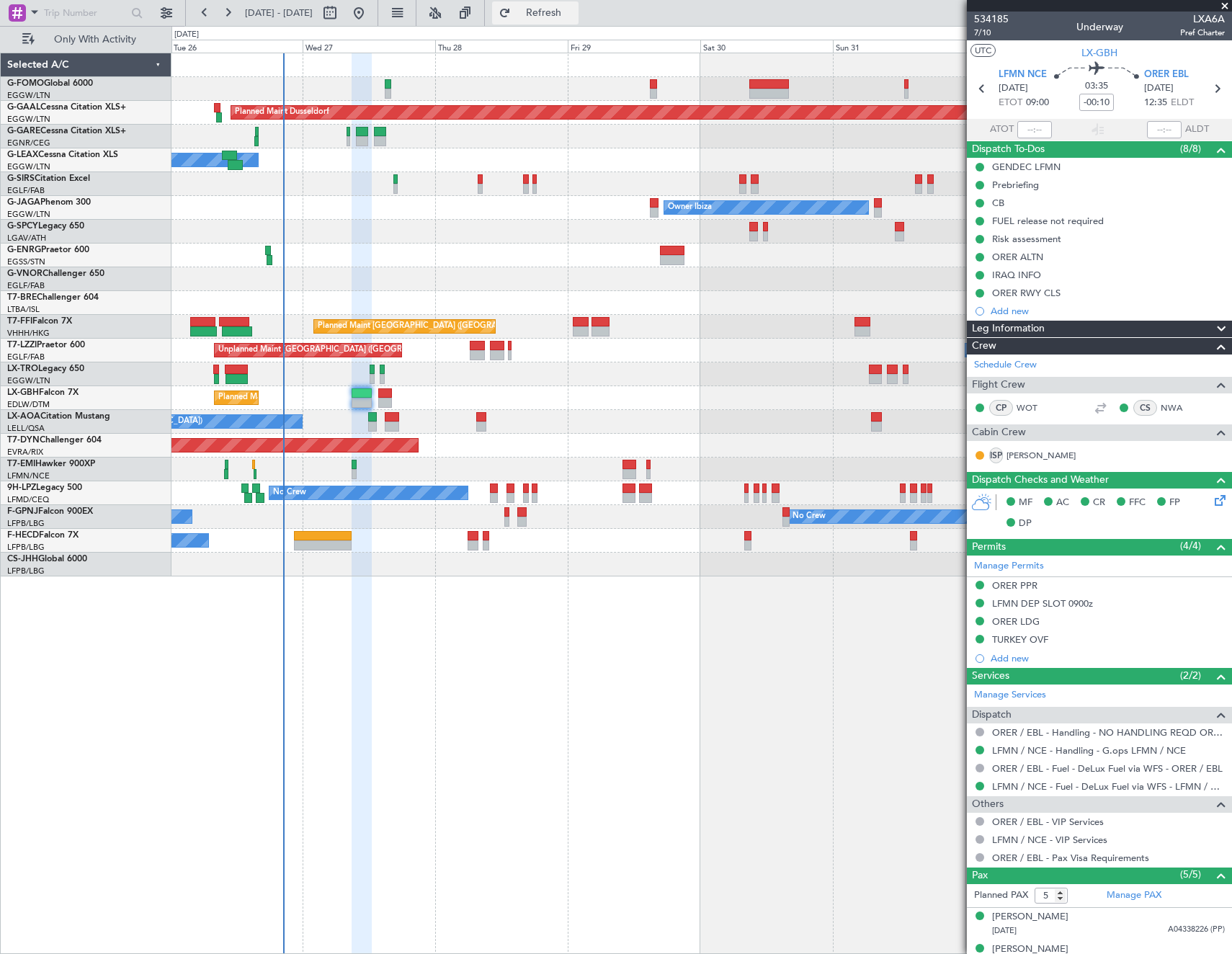
click at [574, 10] on span "Refresh" at bounding box center [544, 13] width 61 height 10
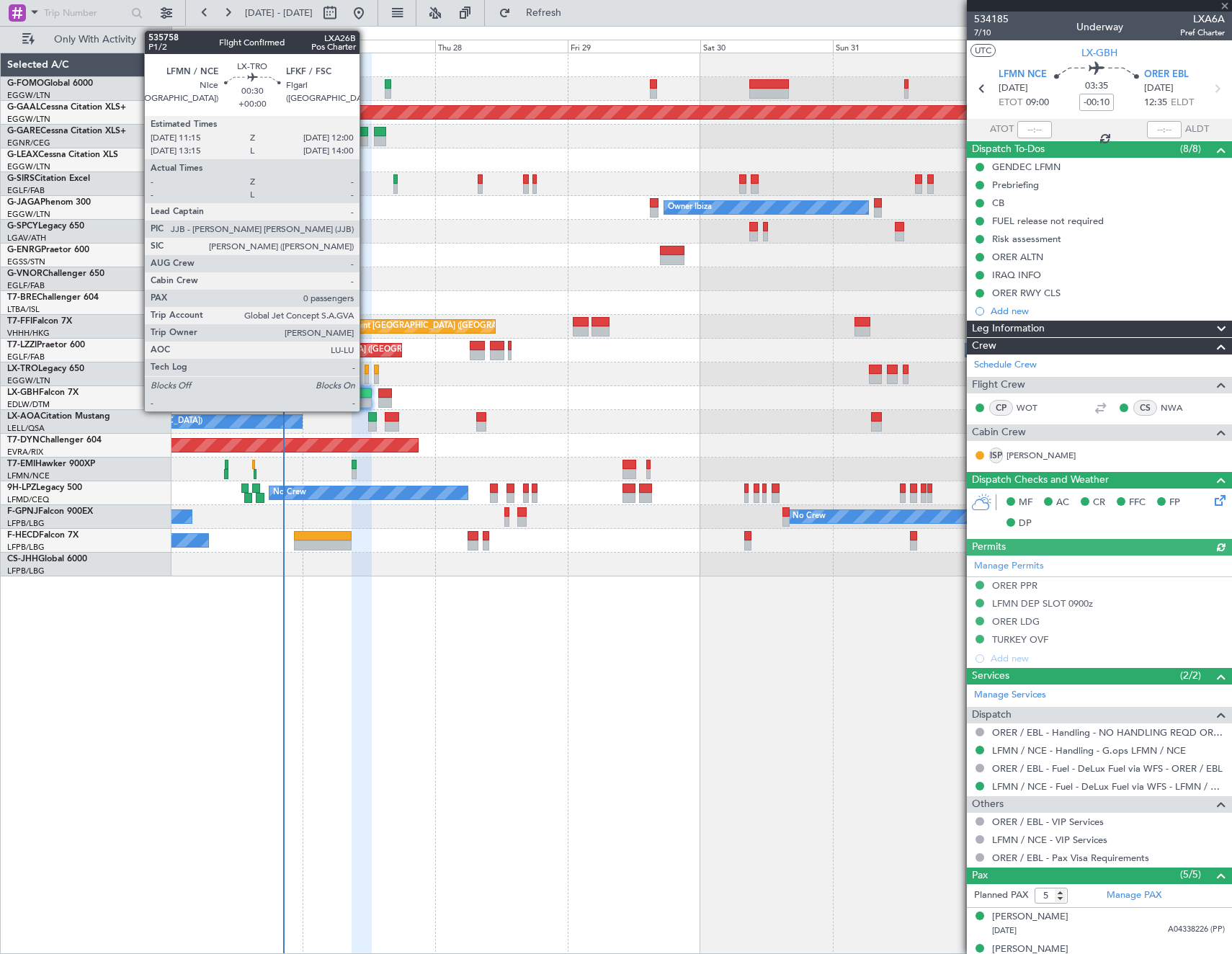
click at [366, 371] on div at bounding box center [366, 369] width 4 height 10
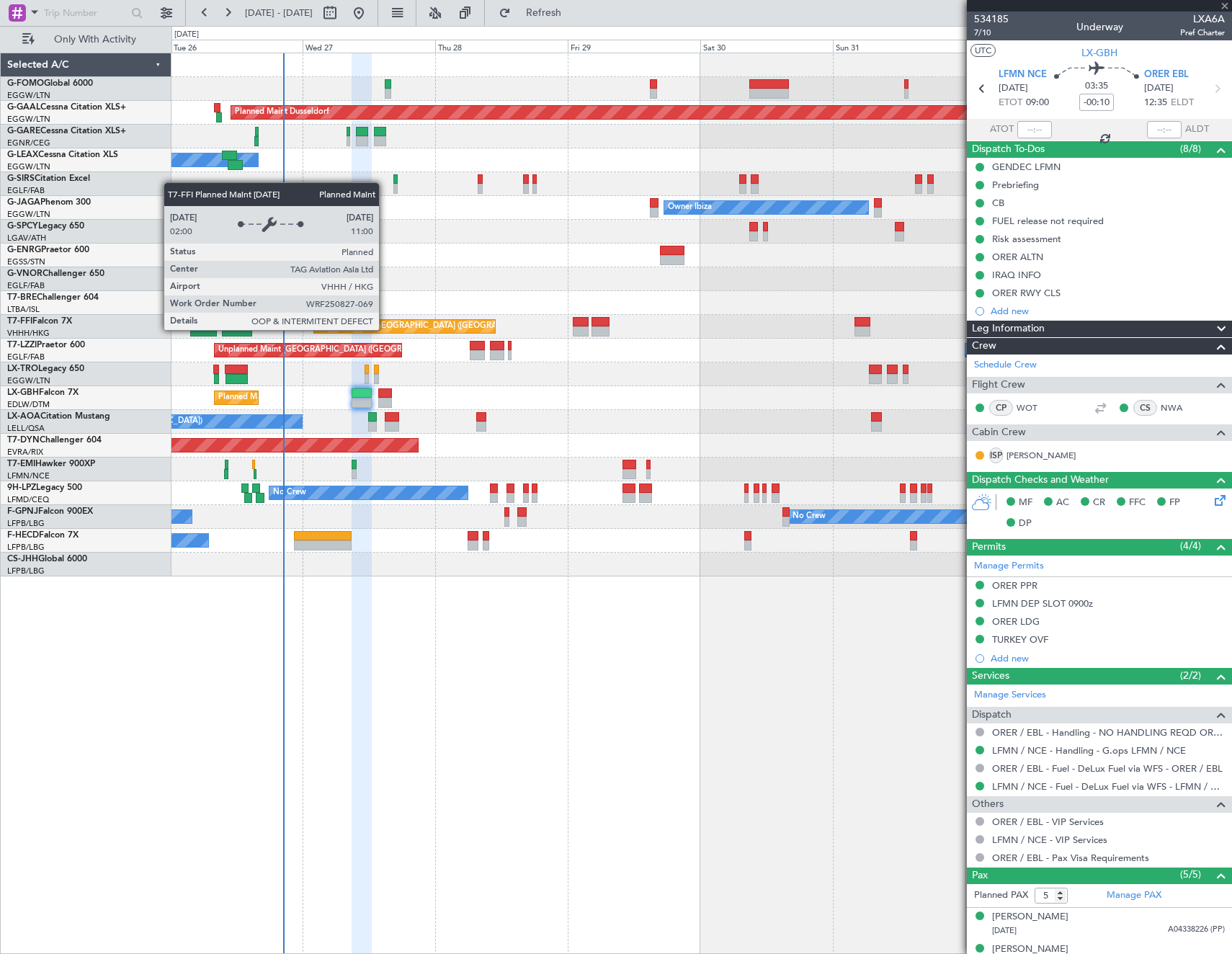
type input "0"
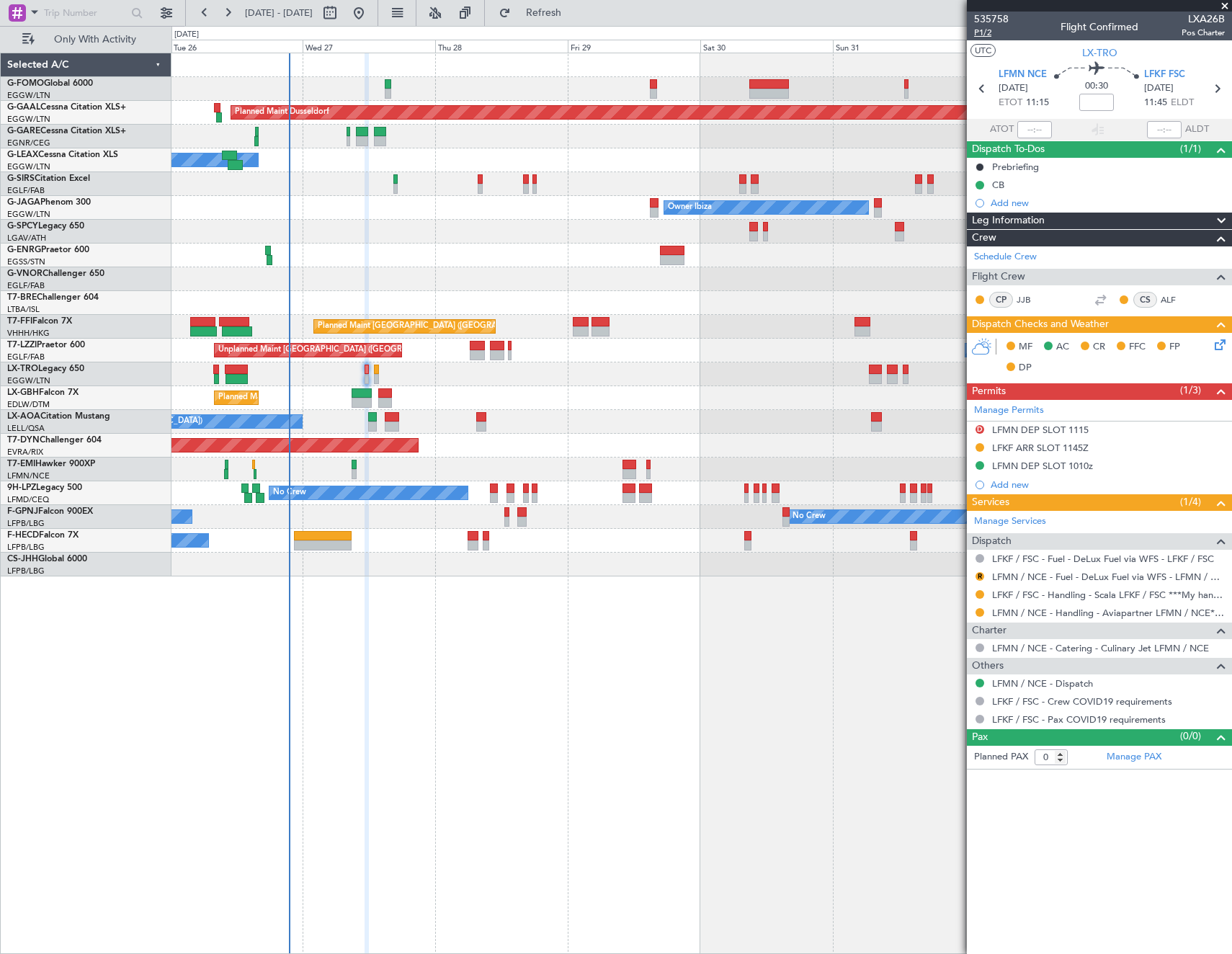
click at [990, 36] on span "P1/2" at bounding box center [991, 32] width 35 height 12
click at [577, 5] on button "Refresh" at bounding box center [535, 13] width 87 height 23
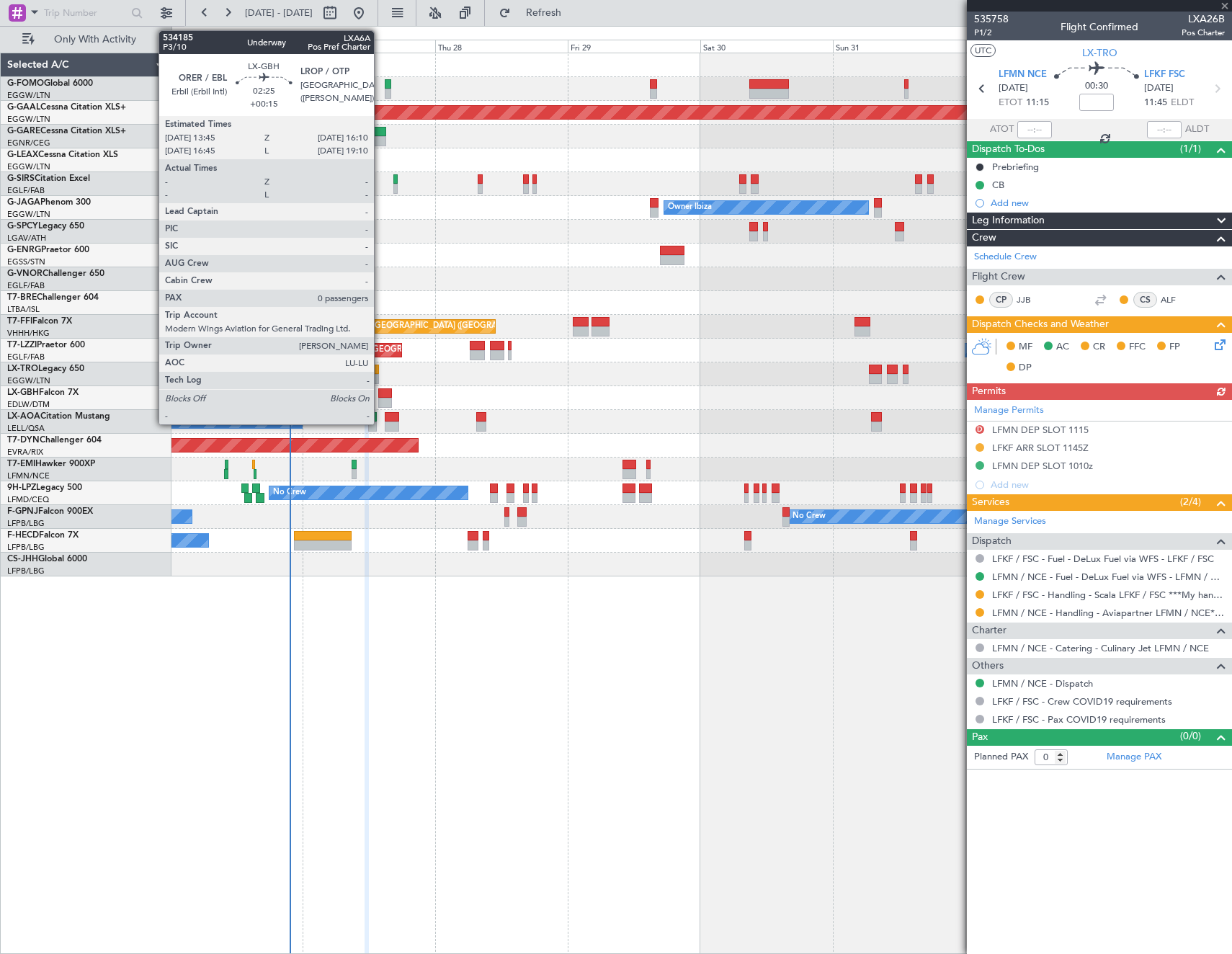
click at [381, 393] on div at bounding box center [385, 393] width 14 height 10
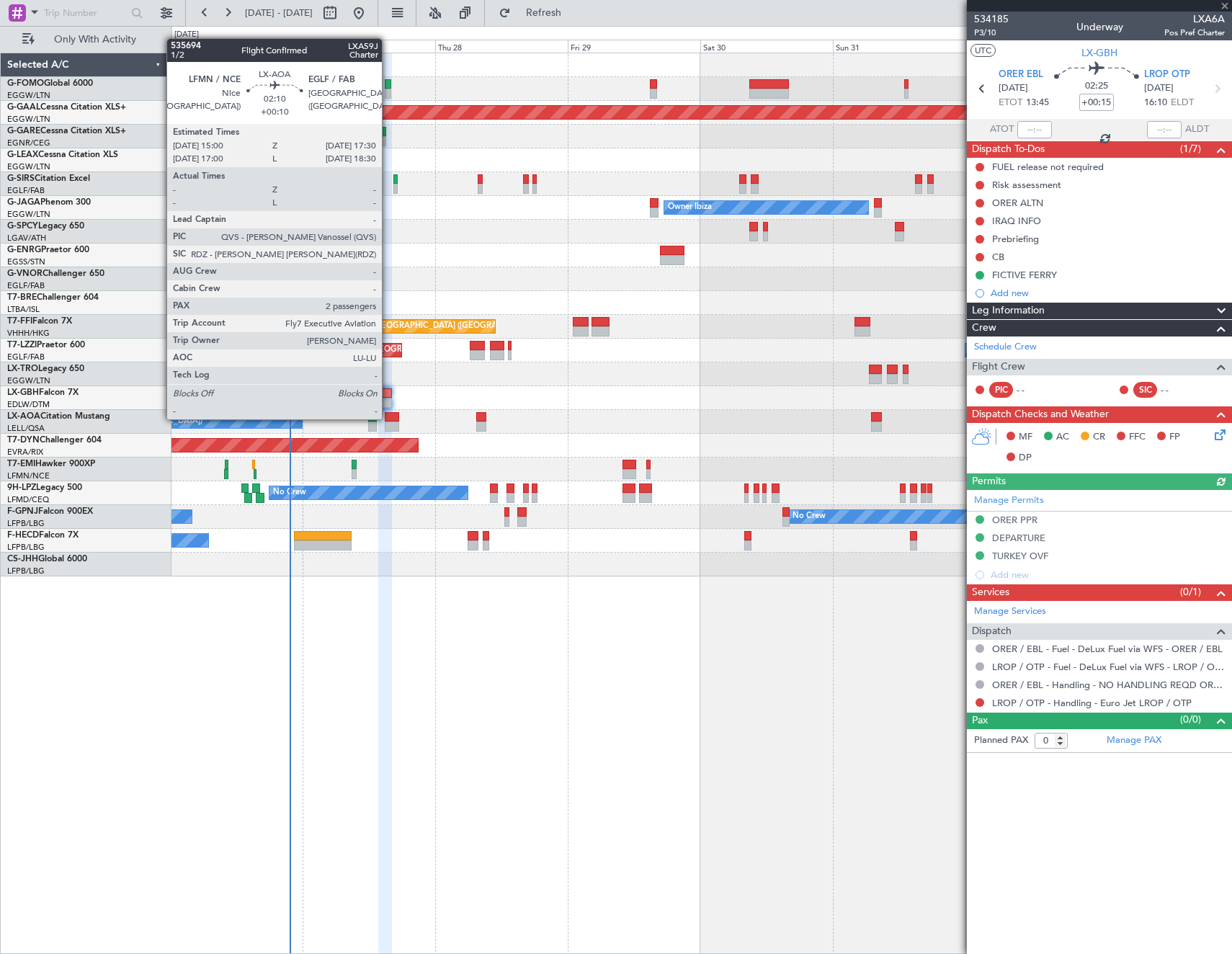
click at [389, 418] on div at bounding box center [392, 417] width 15 height 10
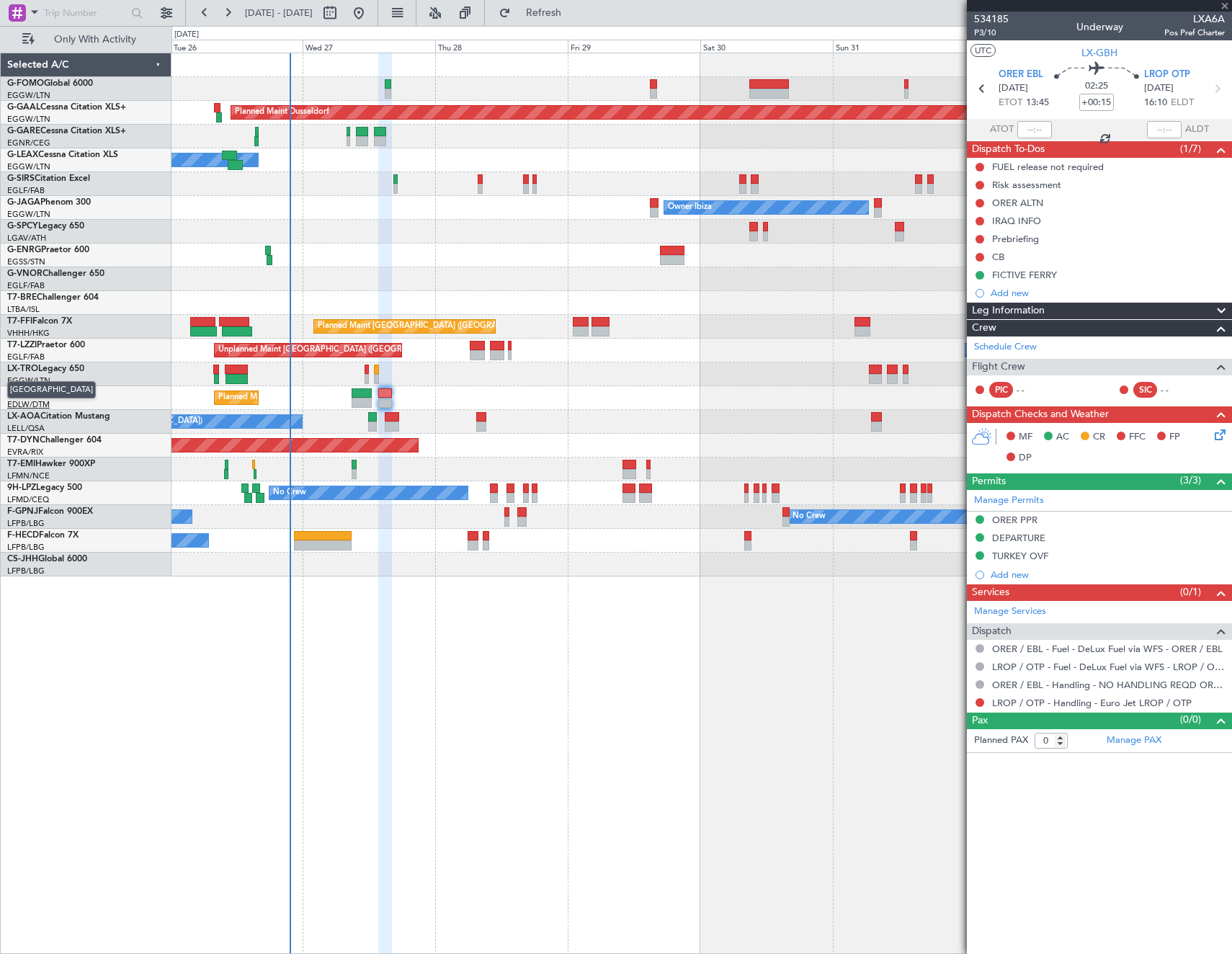
type input "+00:10"
type input "2"
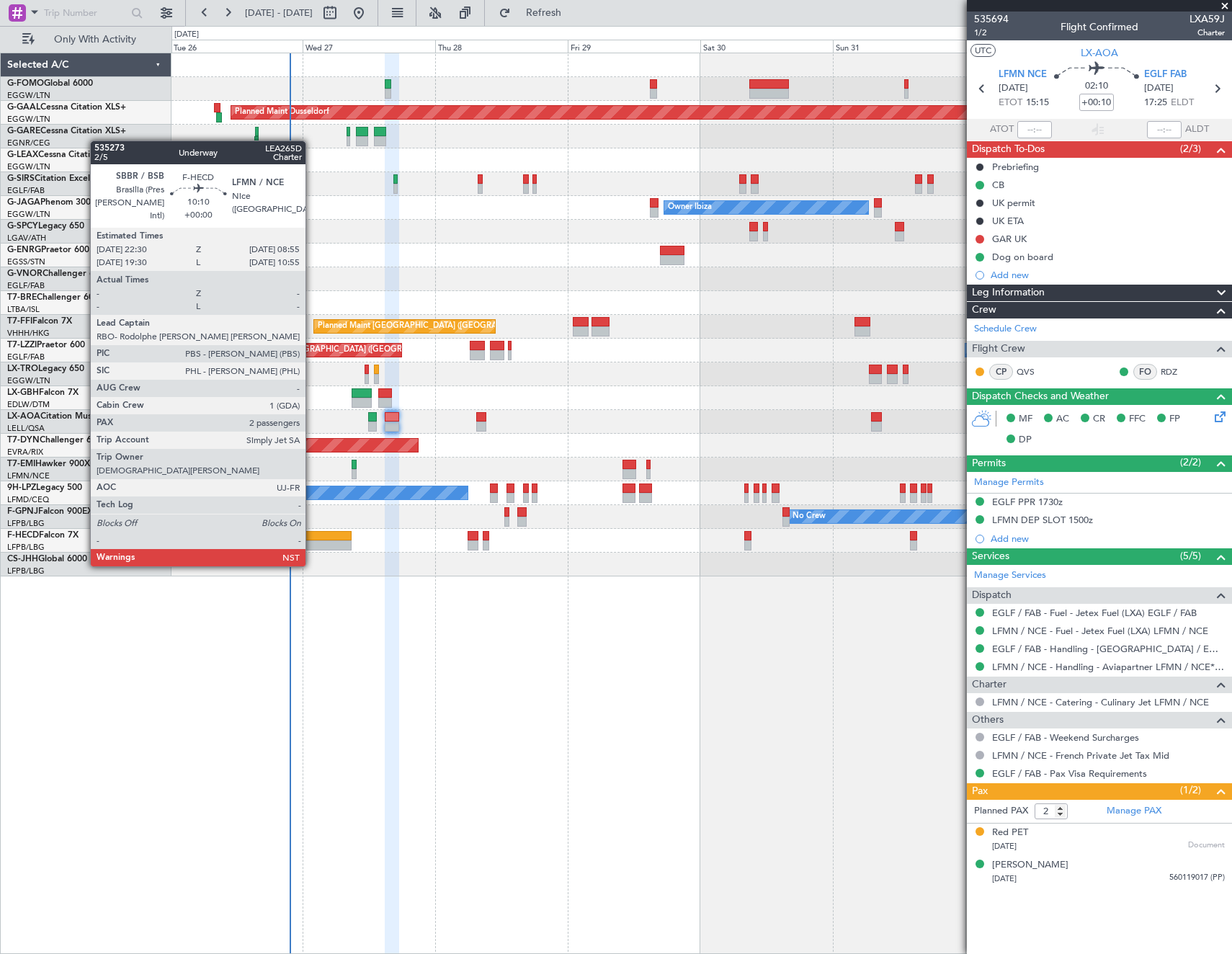
click at [312, 539] on div at bounding box center [322, 535] width 58 height 10
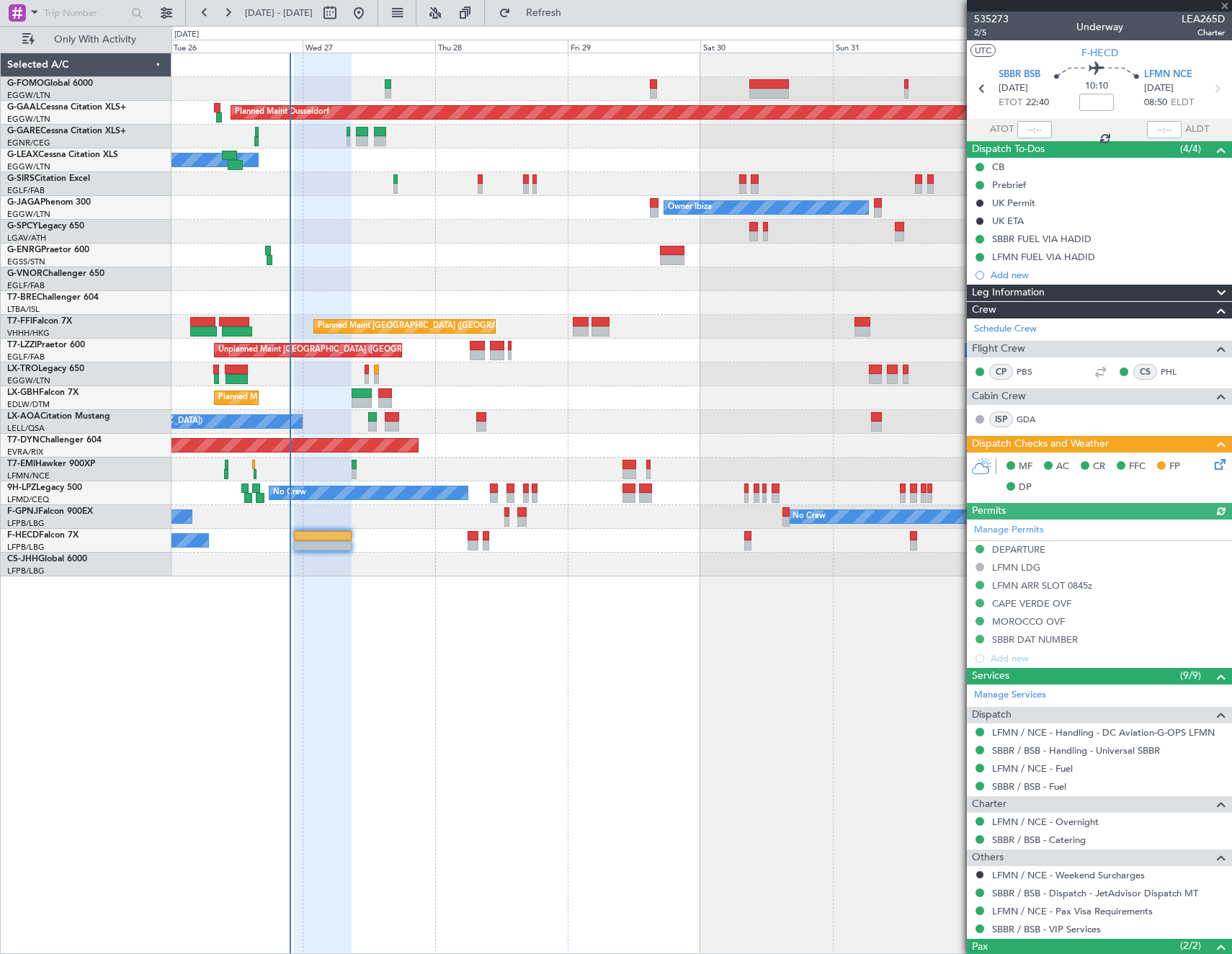
click at [1213, 465] on icon at bounding box center [1218, 462] width 11 height 11
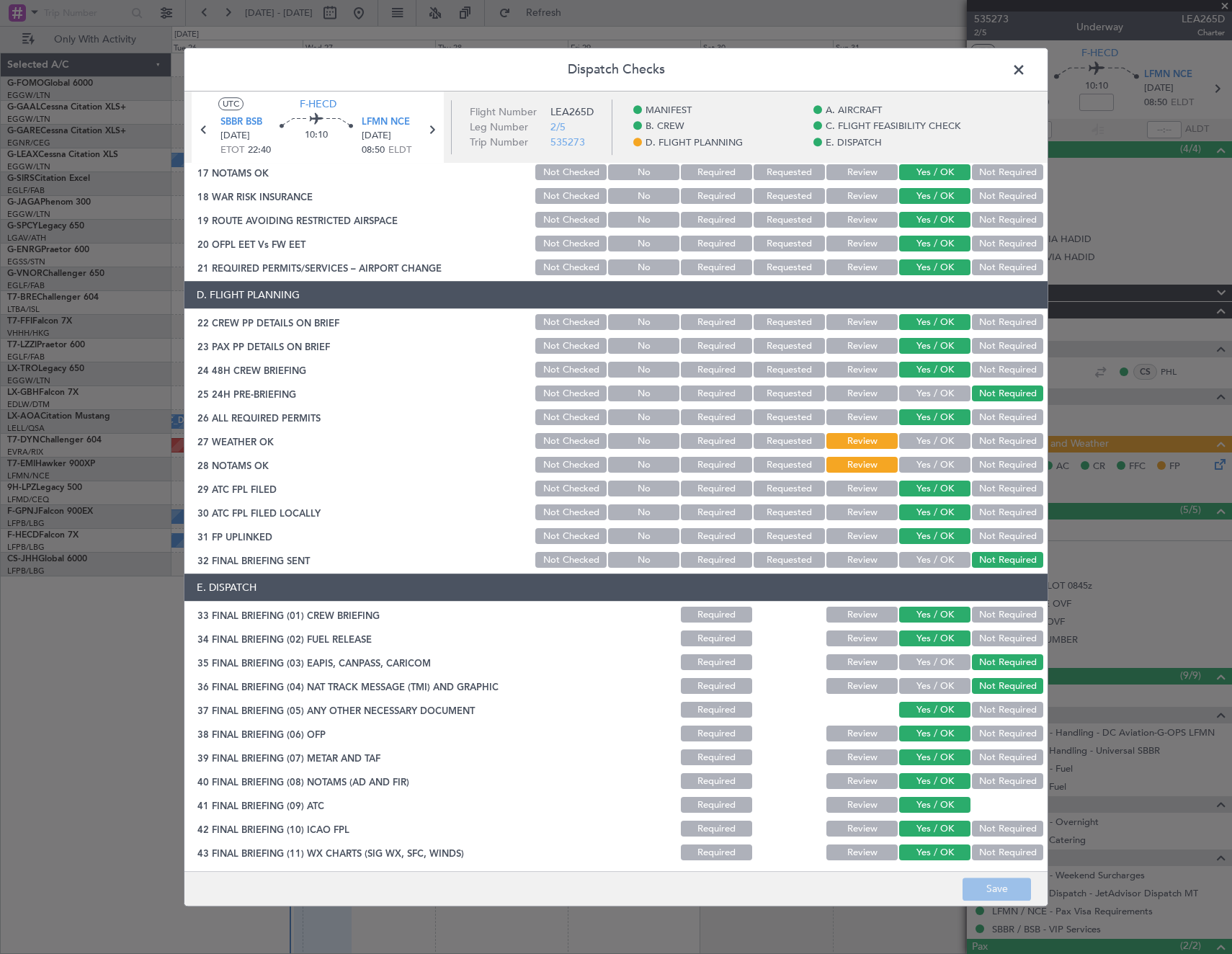
scroll to position [604, 0]
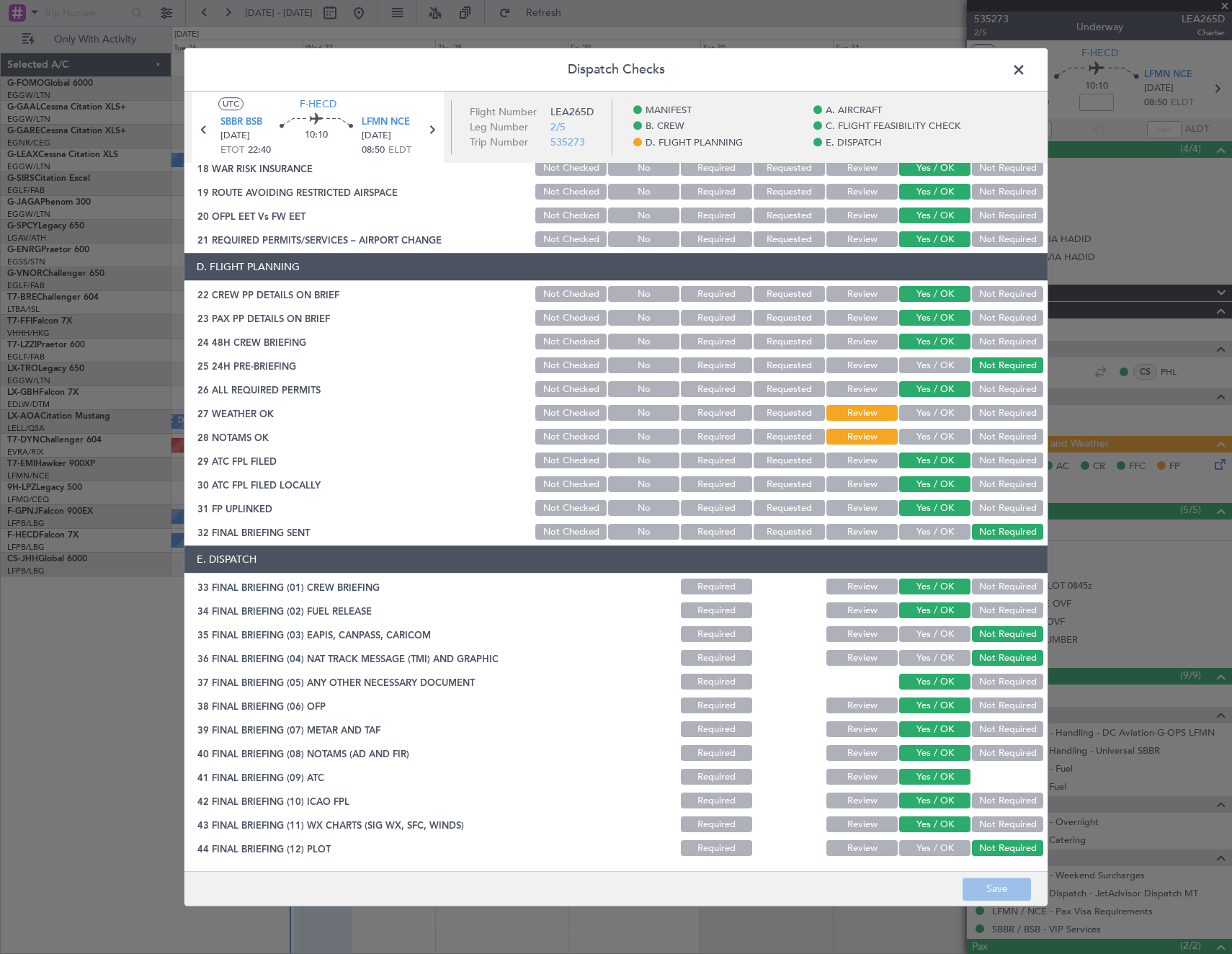
click at [934, 418] on button "Yes / OK" at bounding box center [935, 414] width 71 height 16
click at [1026, 78] on span at bounding box center [1026, 74] width 0 height 29
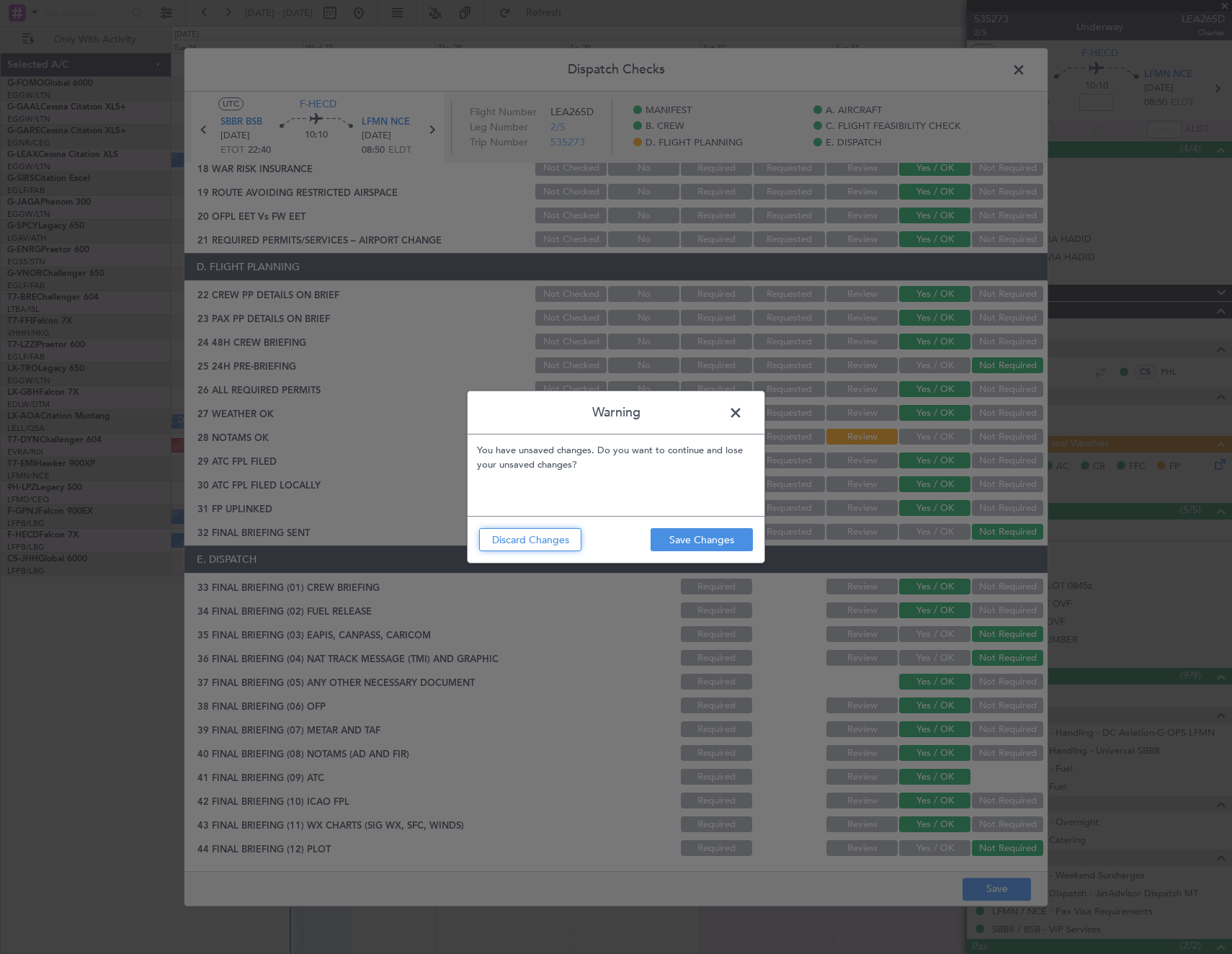
click at [570, 543] on button "Discard Changes" at bounding box center [530, 539] width 102 height 23
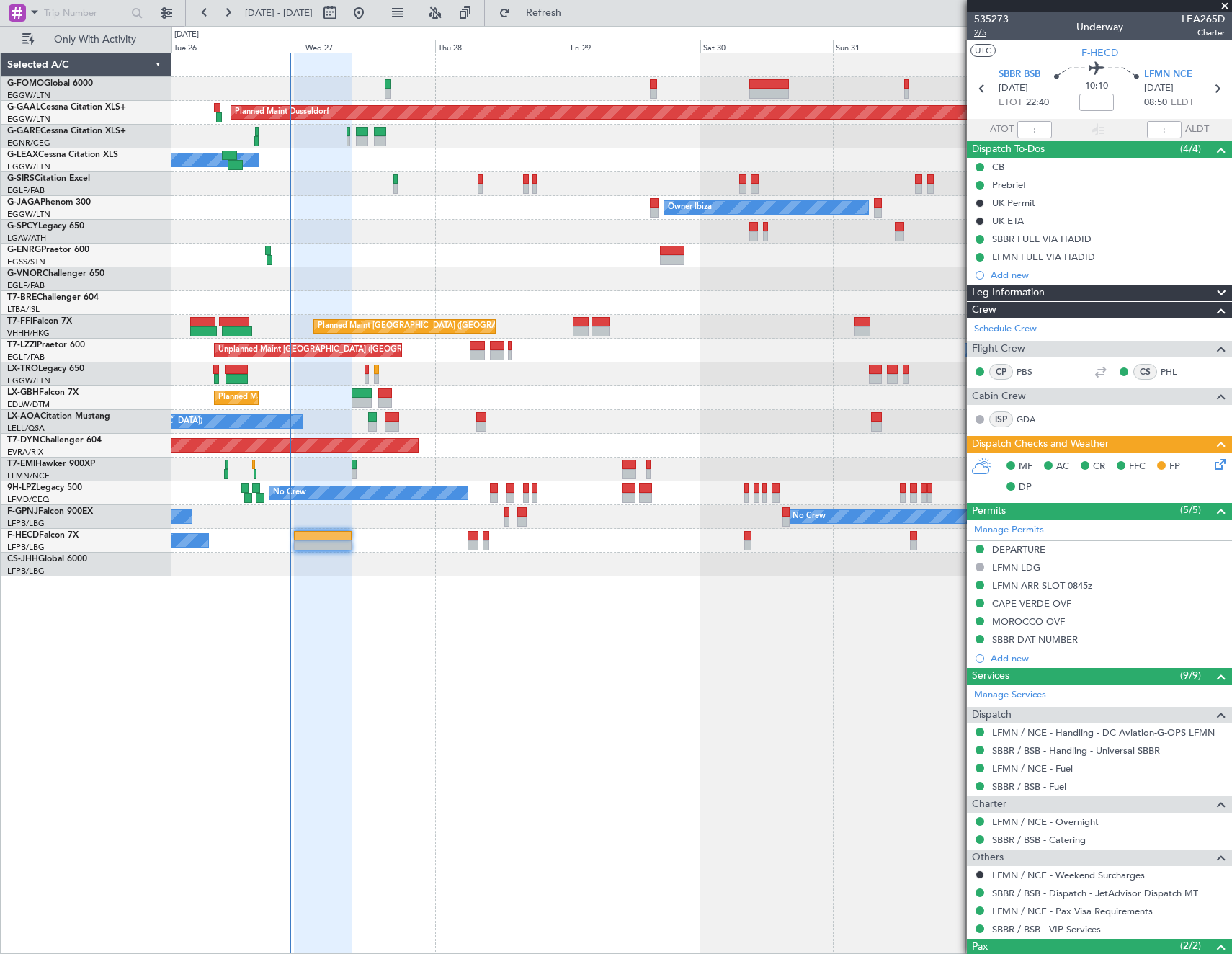
click at [980, 37] on span "2/5" at bounding box center [991, 32] width 35 height 12
click at [1217, 466] on icon at bounding box center [1218, 462] width 11 height 11
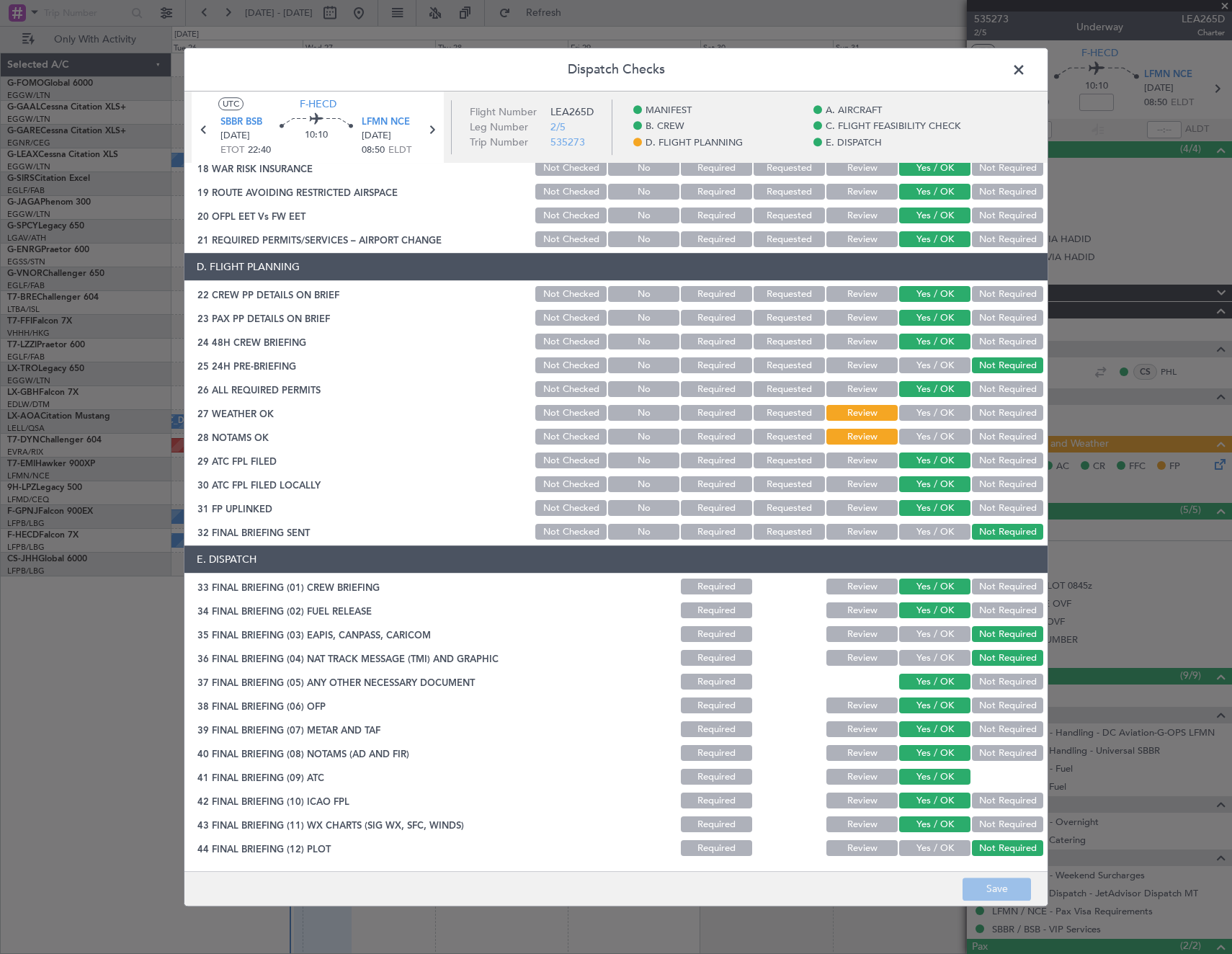
click at [932, 414] on button "Yes / OK" at bounding box center [935, 414] width 71 height 16
drag, startPoint x: 933, startPoint y: 440, endPoint x: 994, endPoint y: 720, distance: 286.6
click at [933, 440] on button "Yes / OK" at bounding box center [935, 437] width 71 height 16
click at [999, 896] on button "Save" at bounding box center [997, 889] width 68 height 23
click at [1026, 74] on span at bounding box center [1026, 74] width 0 height 29
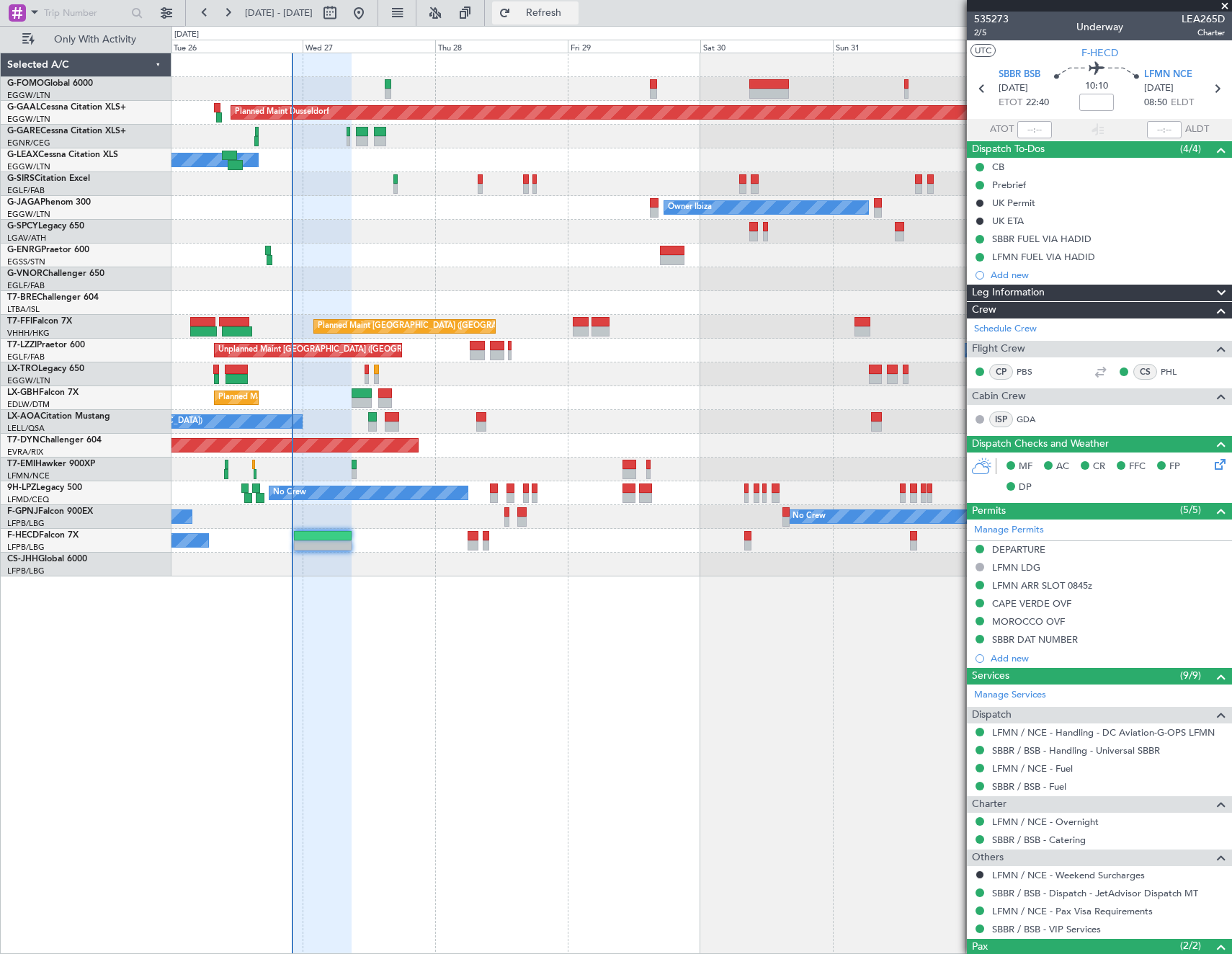
click at [575, 17] on span "Refresh" at bounding box center [544, 13] width 61 height 10
click at [492, 2] on button "Refresh" at bounding box center [535, 13] width 87 height 23
click at [579, 22] on button "Refresh" at bounding box center [535, 13] width 87 height 23
click at [566, 18] on button "Refresh" at bounding box center [535, 13] width 87 height 23
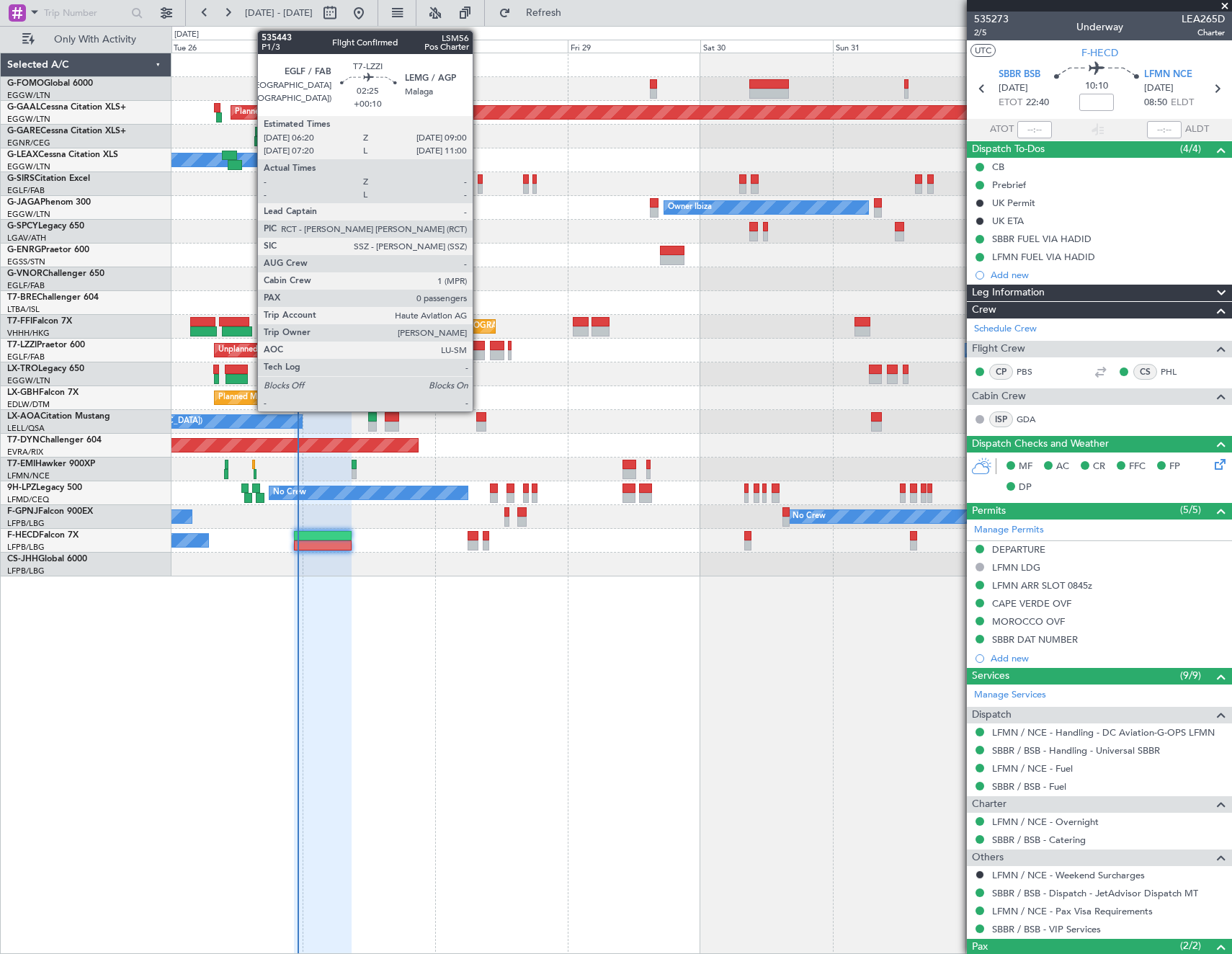
click at [479, 351] on div at bounding box center [477, 355] width 15 height 10
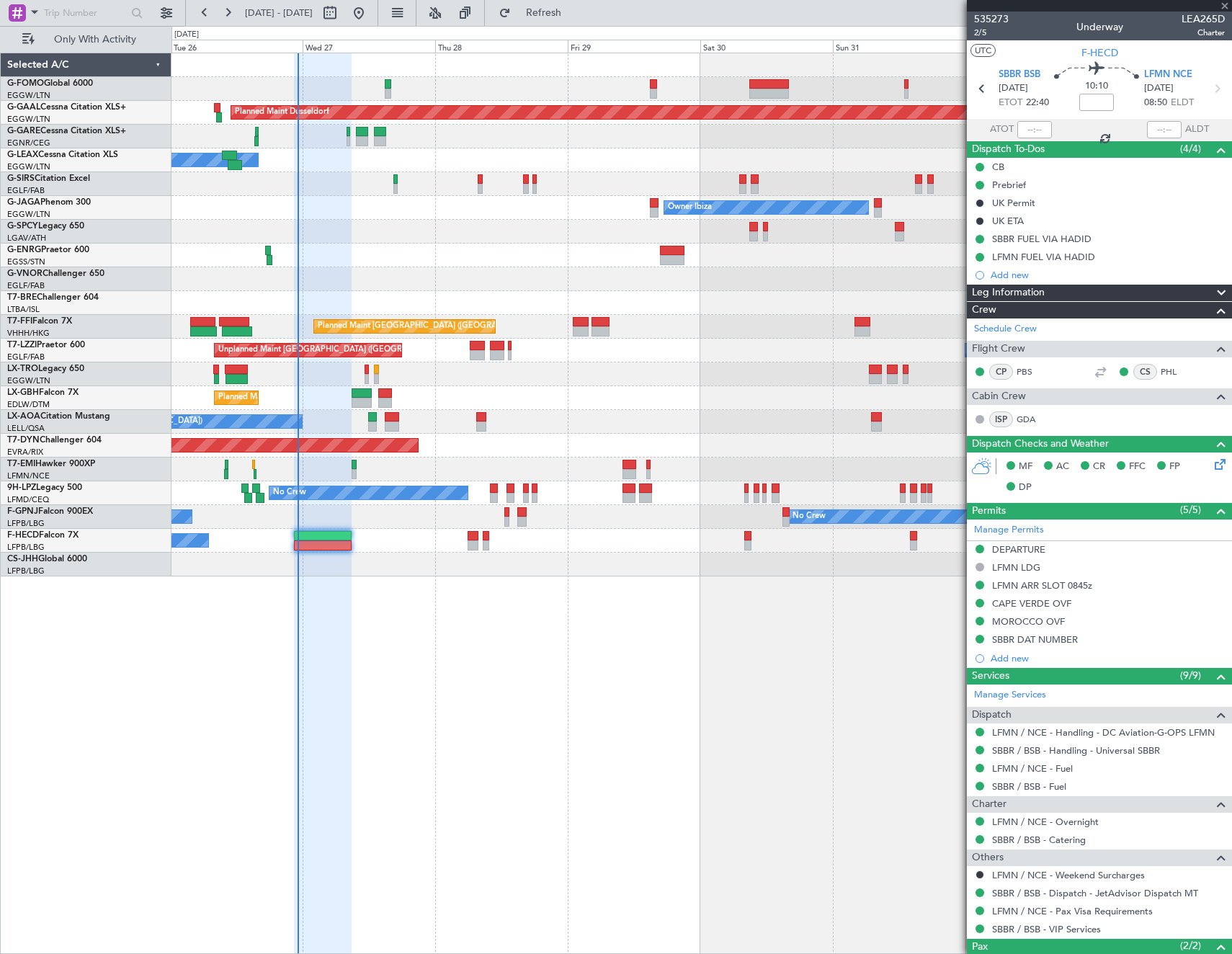
type input "+00:10"
type input "0"
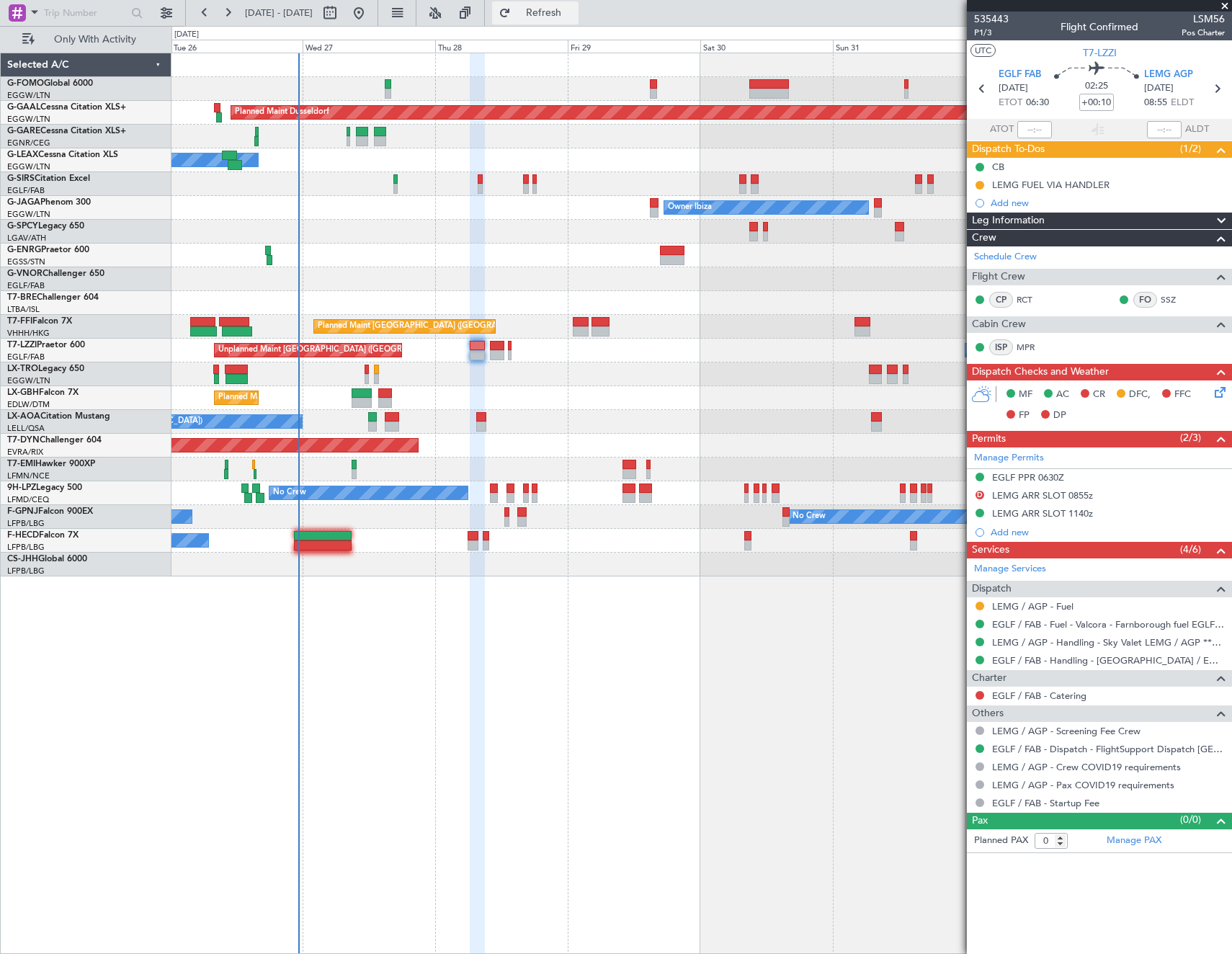
click at [575, 9] on span "Refresh" at bounding box center [544, 13] width 61 height 10
click at [575, 10] on span "Refresh" at bounding box center [544, 13] width 61 height 10
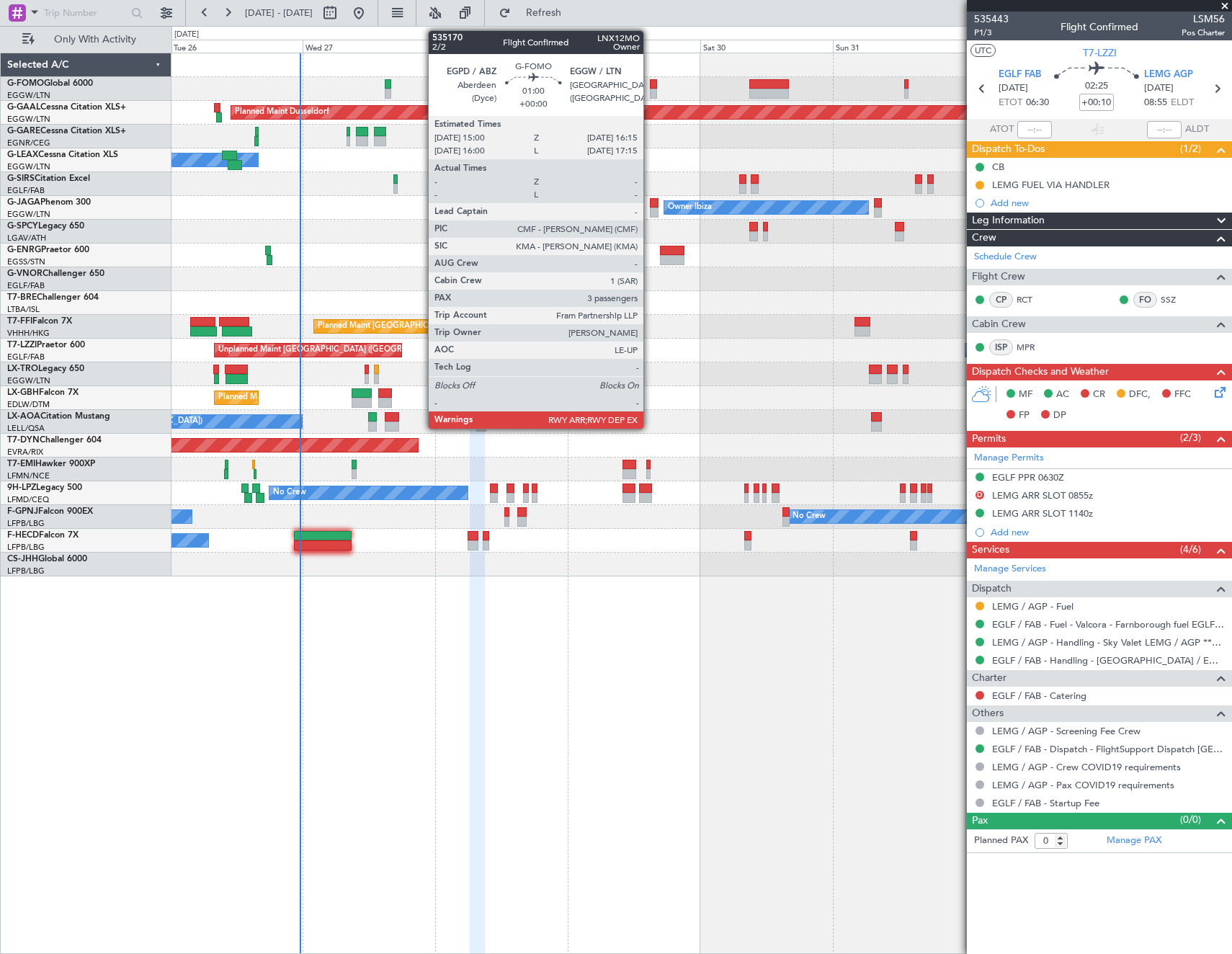
click at [650, 87] on div at bounding box center [653, 84] width 7 height 10
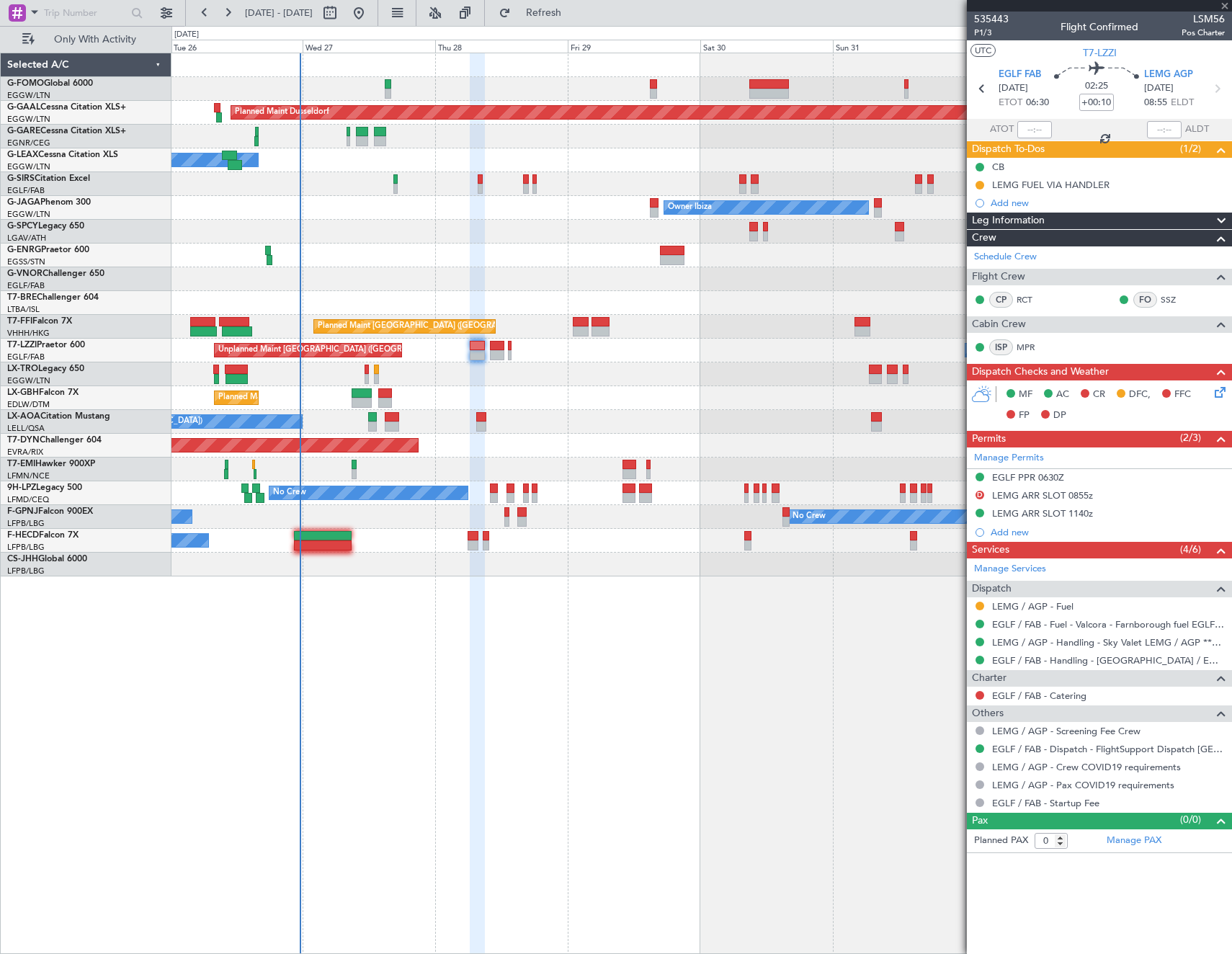
type input "3"
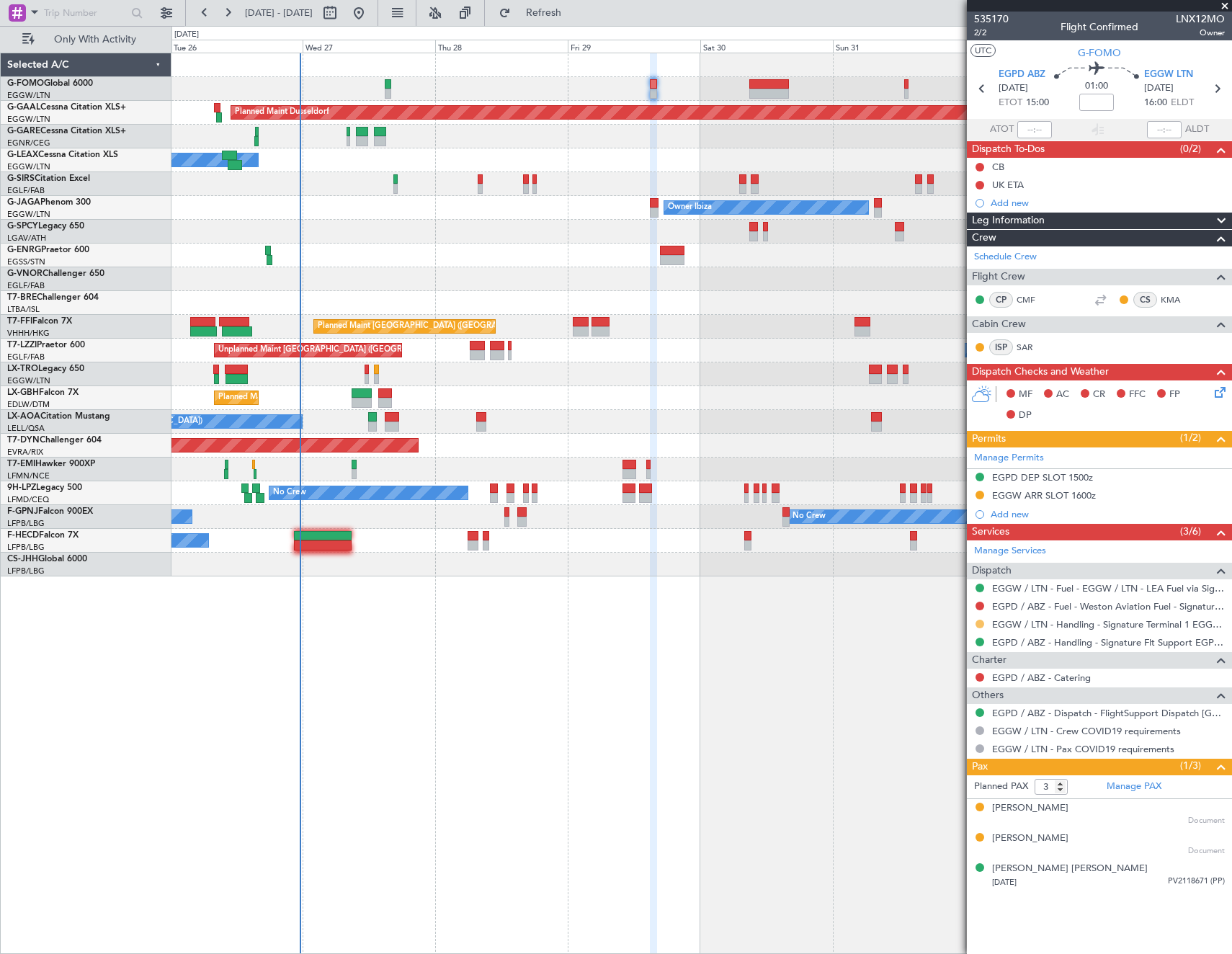
click at [980, 620] on button at bounding box center [980, 624] width 9 height 9
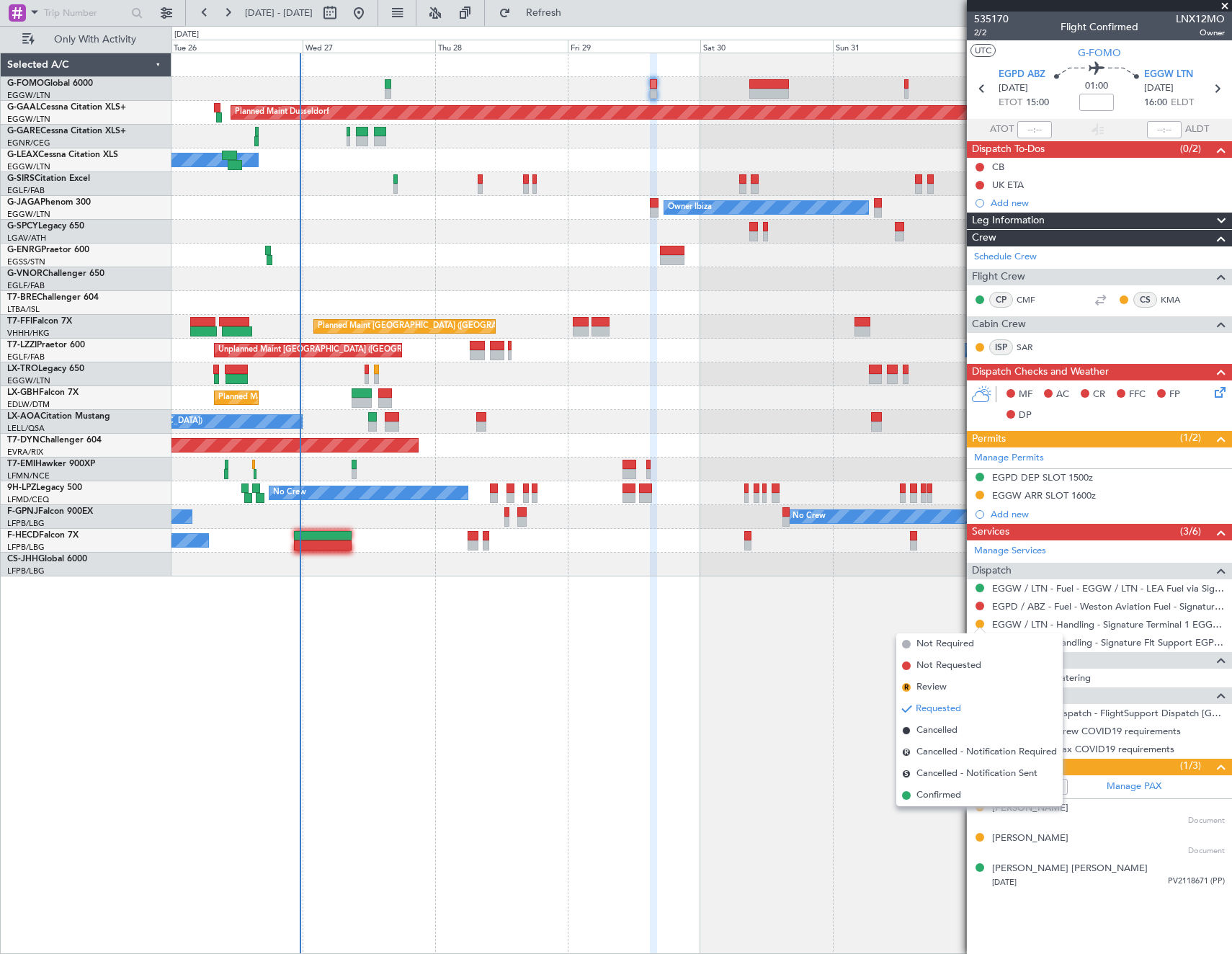
drag, startPoint x: 953, startPoint y: 797, endPoint x: 978, endPoint y: 756, distance: 48.0
click at [956, 791] on span "Confirmed" at bounding box center [938, 795] width 45 height 15
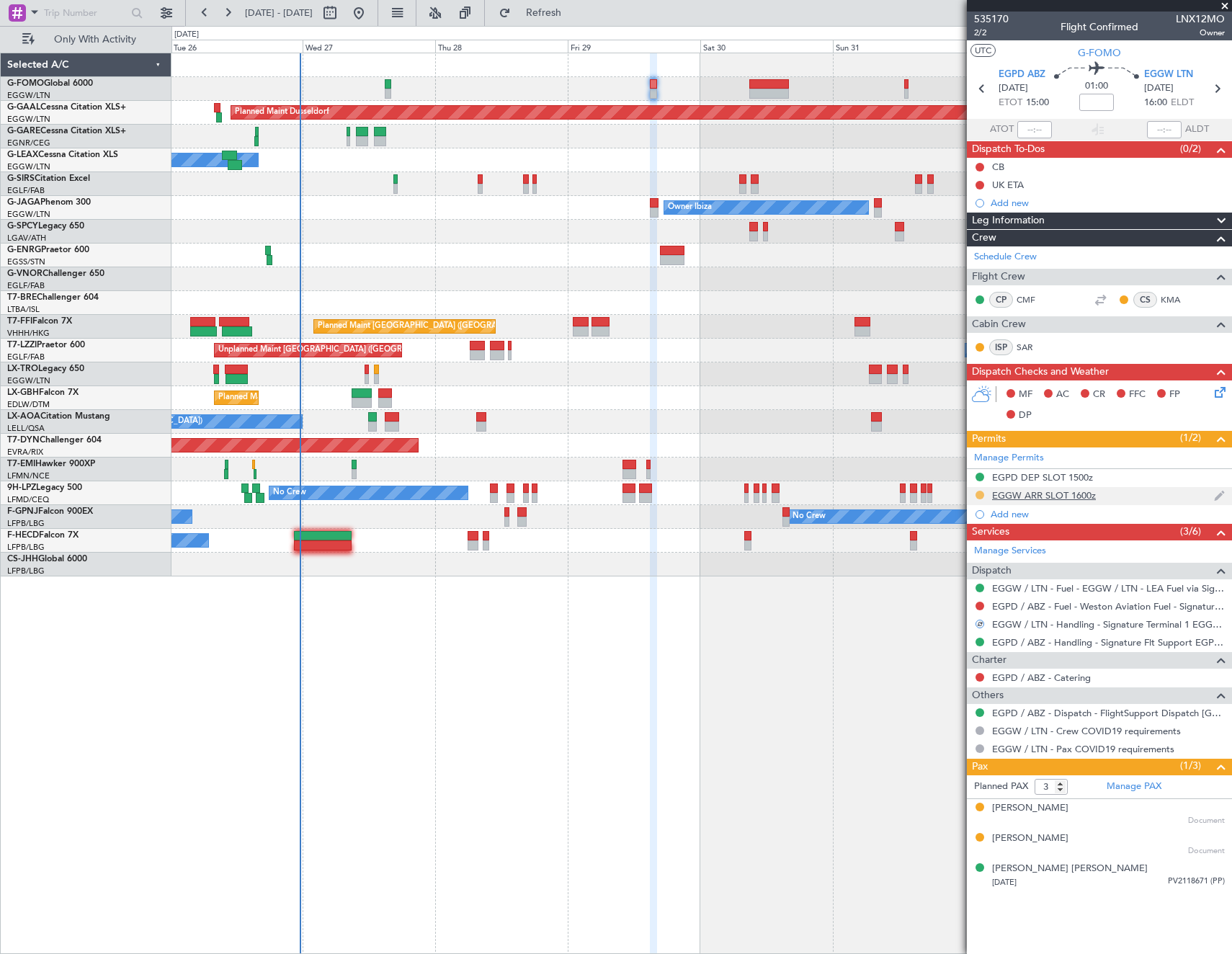
click at [982, 492] on button at bounding box center [980, 495] width 9 height 9
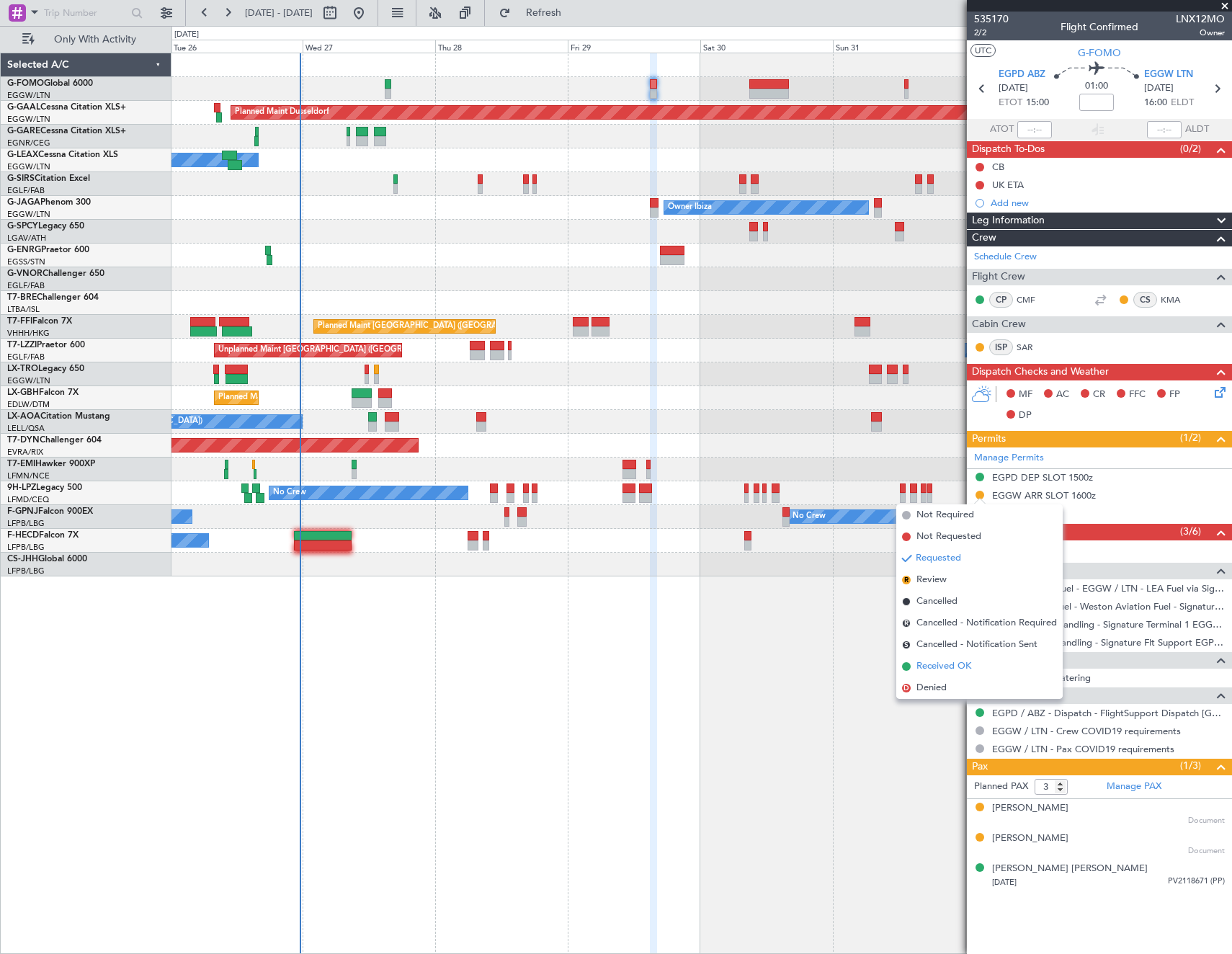
click at [936, 660] on span "Received OK" at bounding box center [943, 666] width 54 height 15
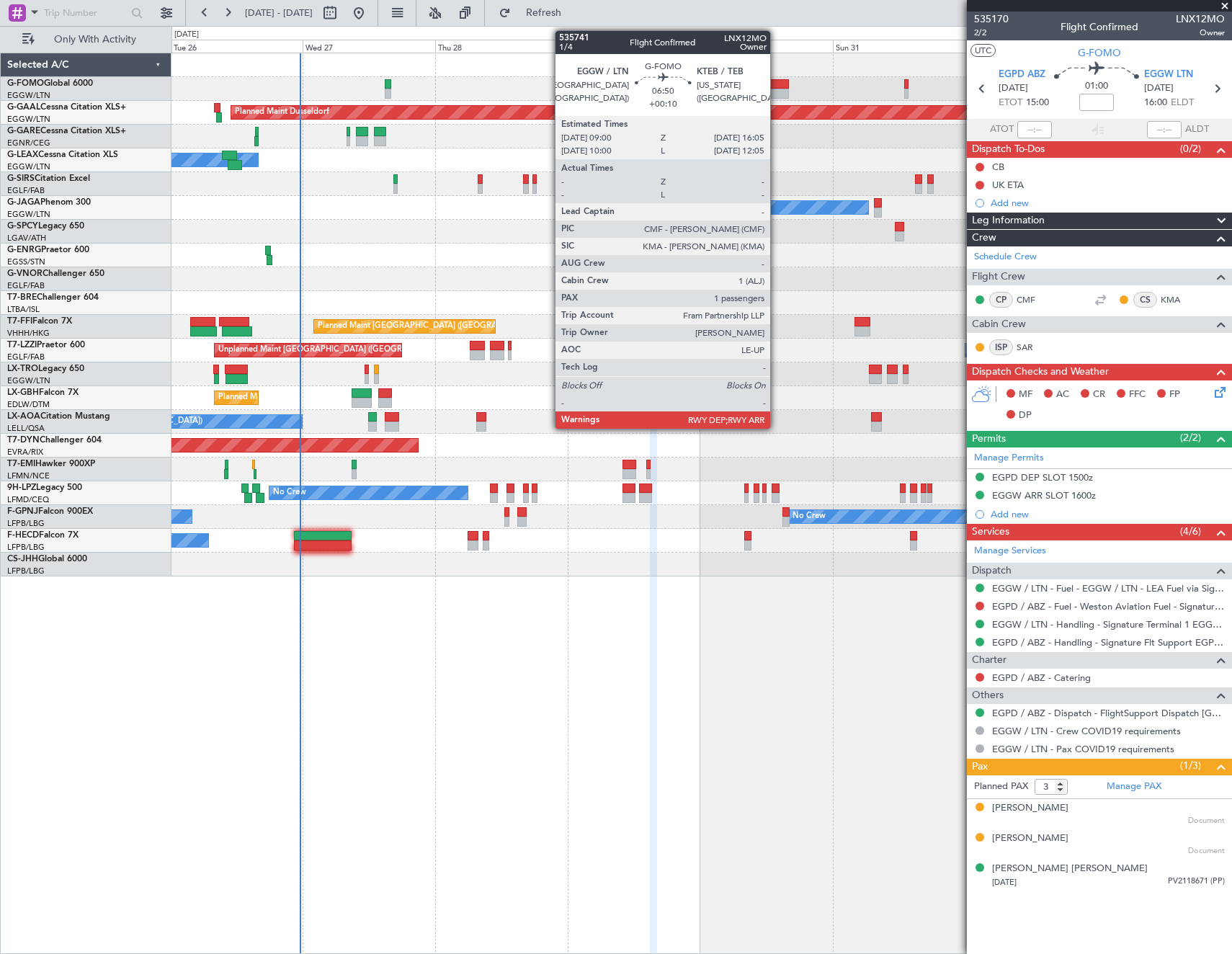
click at [777, 92] on div at bounding box center [769, 93] width 40 height 10
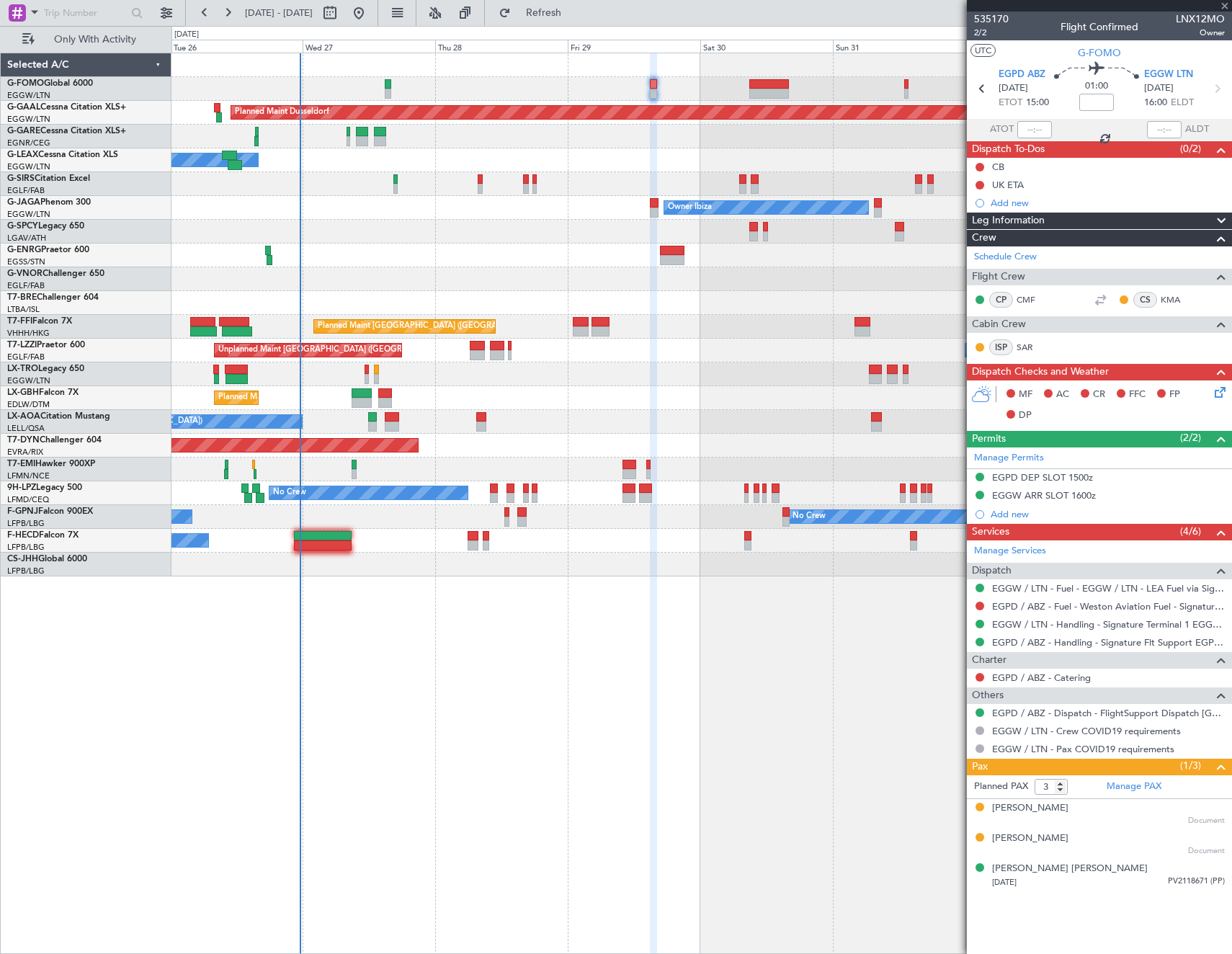
type input "+00:10"
type input "1"
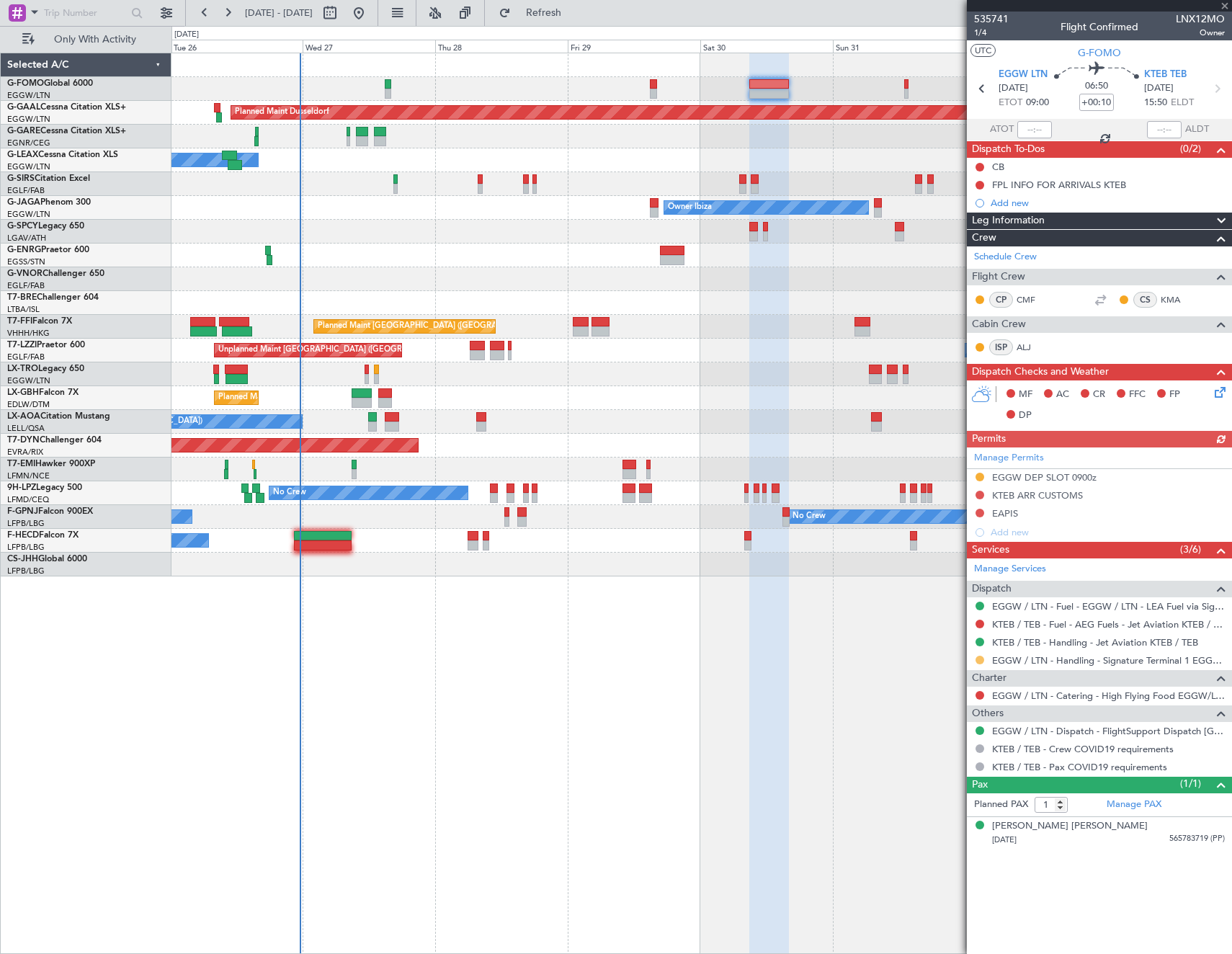
click at [980, 660] on button at bounding box center [980, 660] width 9 height 9
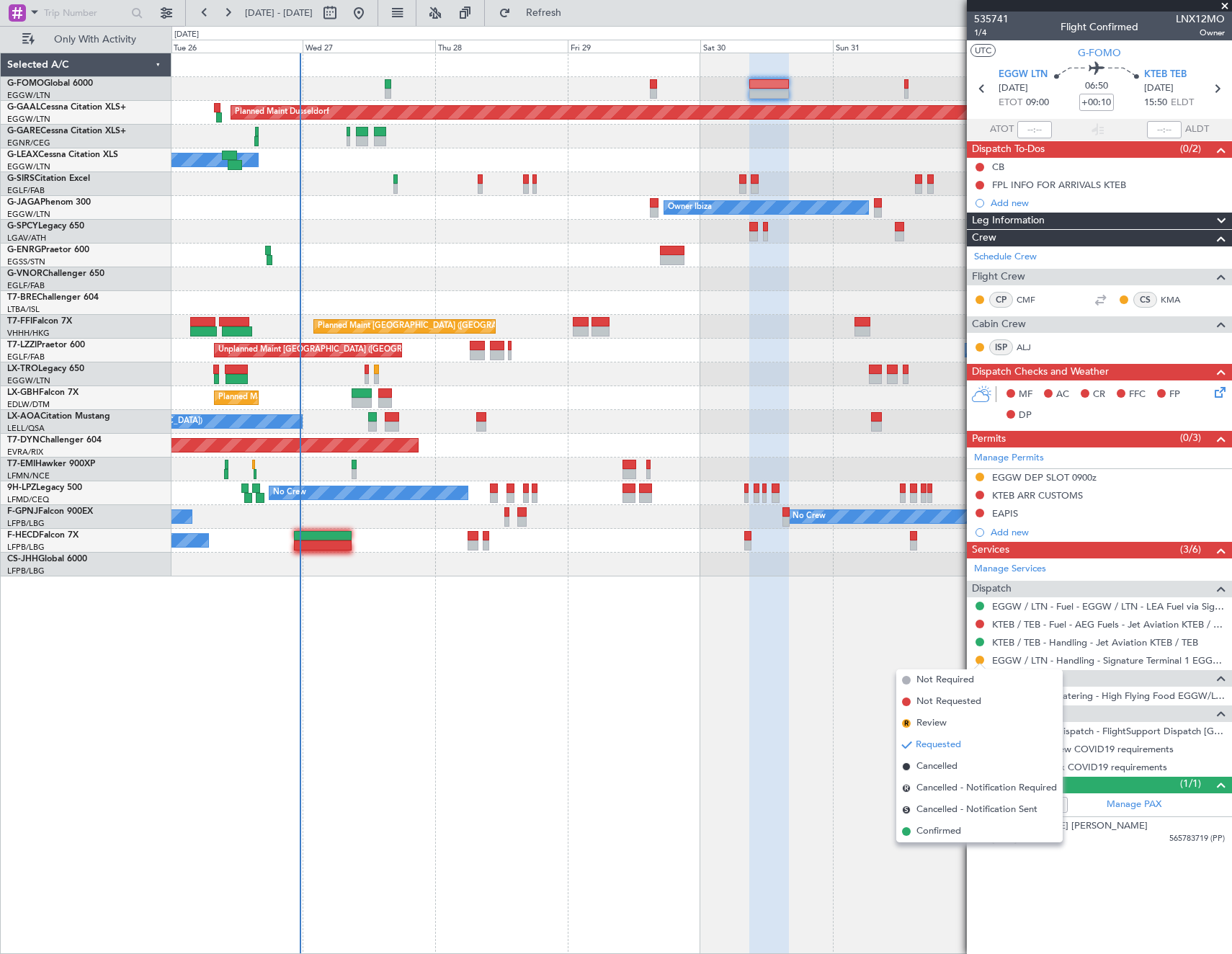
click at [949, 828] on span "Confirmed" at bounding box center [938, 832] width 45 height 15
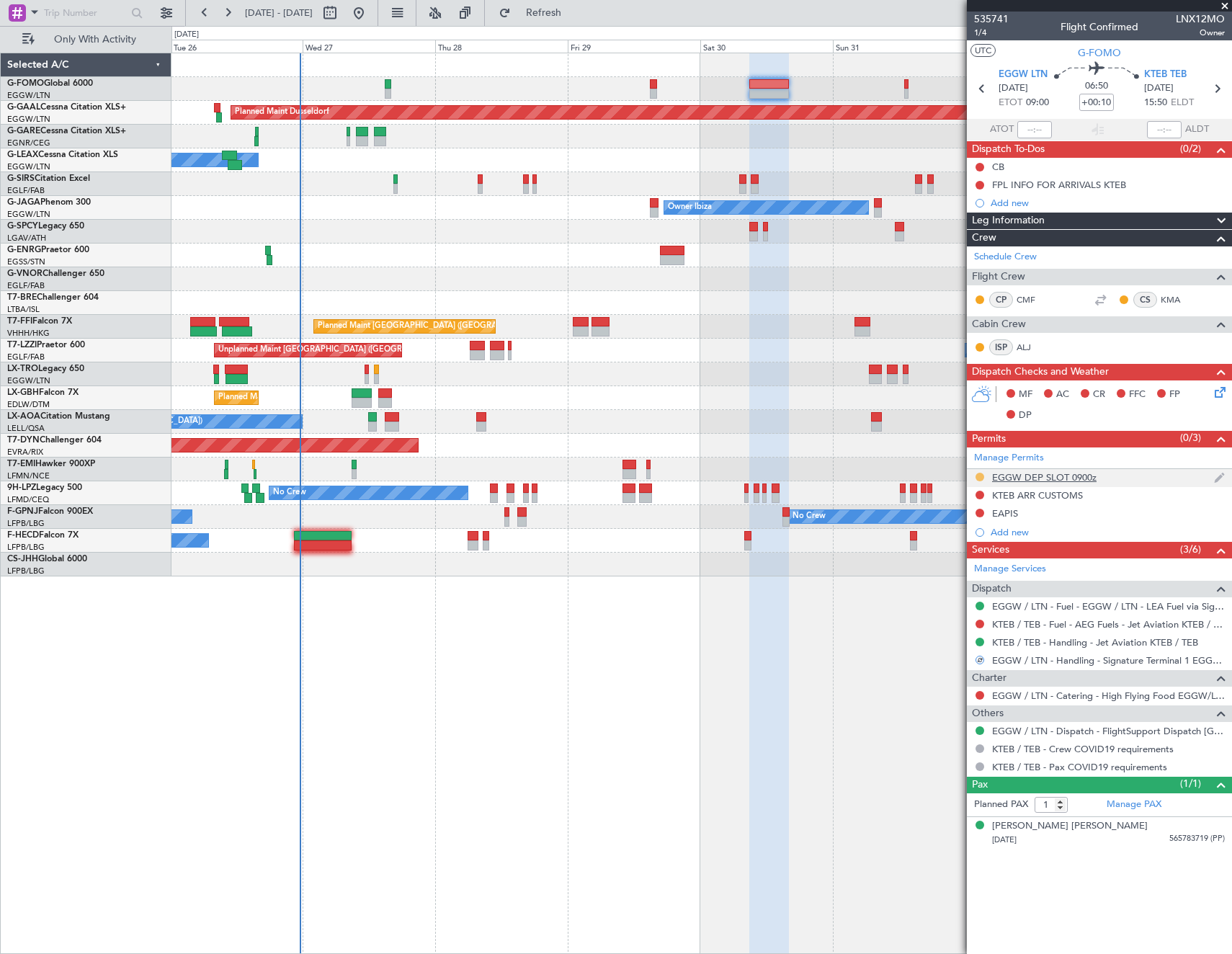
click at [980, 479] on button at bounding box center [980, 476] width 9 height 9
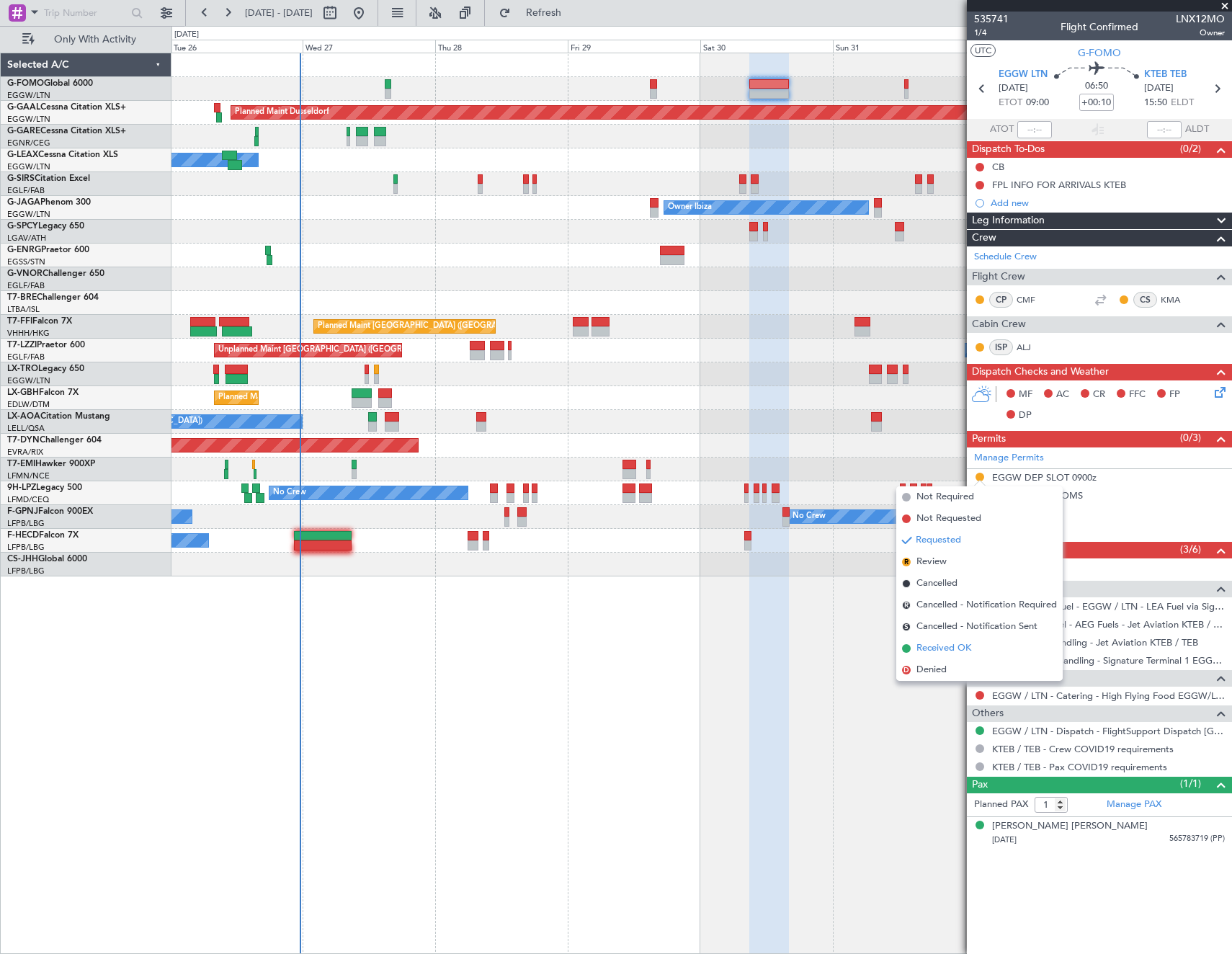
click at [942, 647] on span "Received OK" at bounding box center [943, 648] width 54 height 15
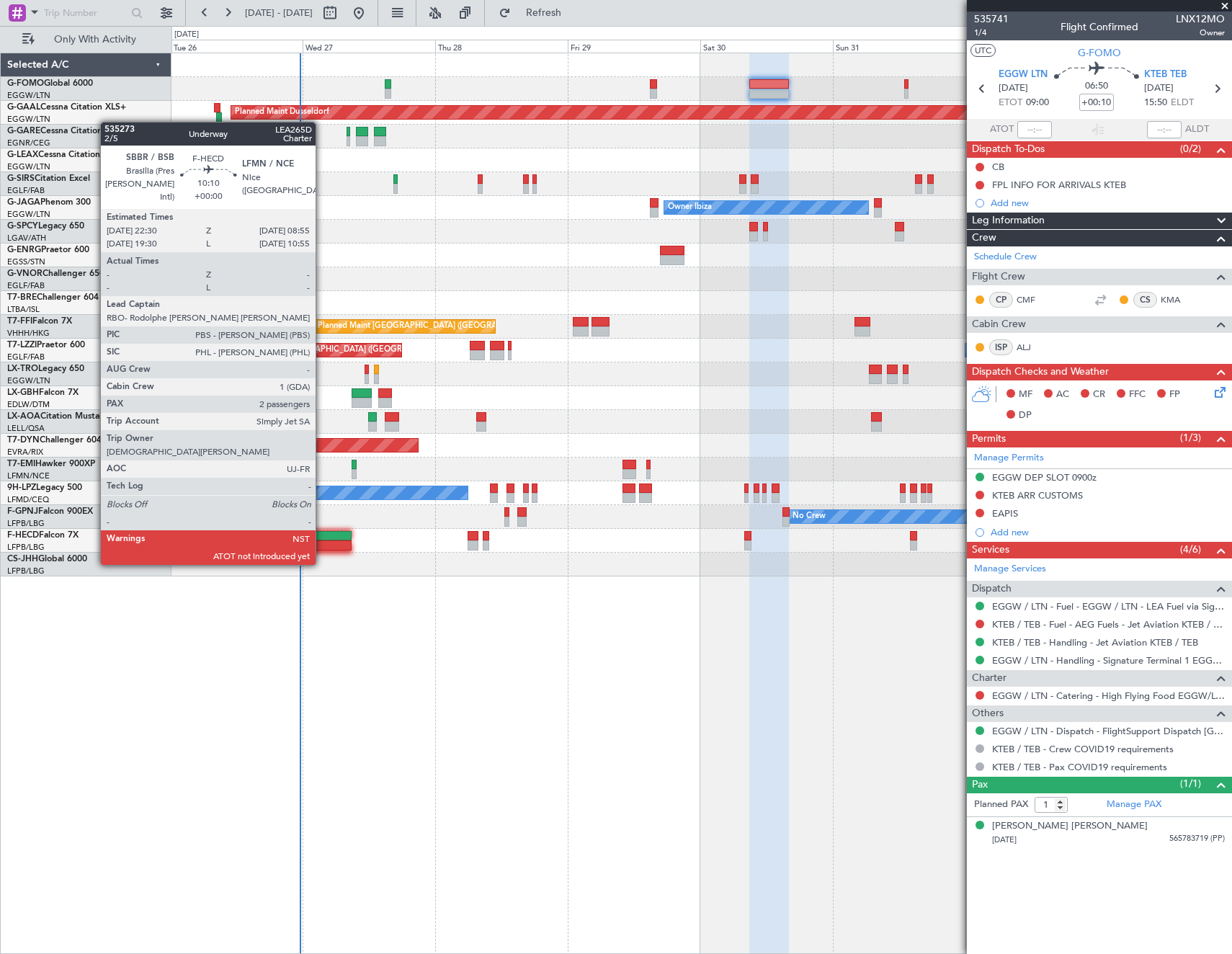
click at [322, 537] on div at bounding box center [322, 535] width 58 height 10
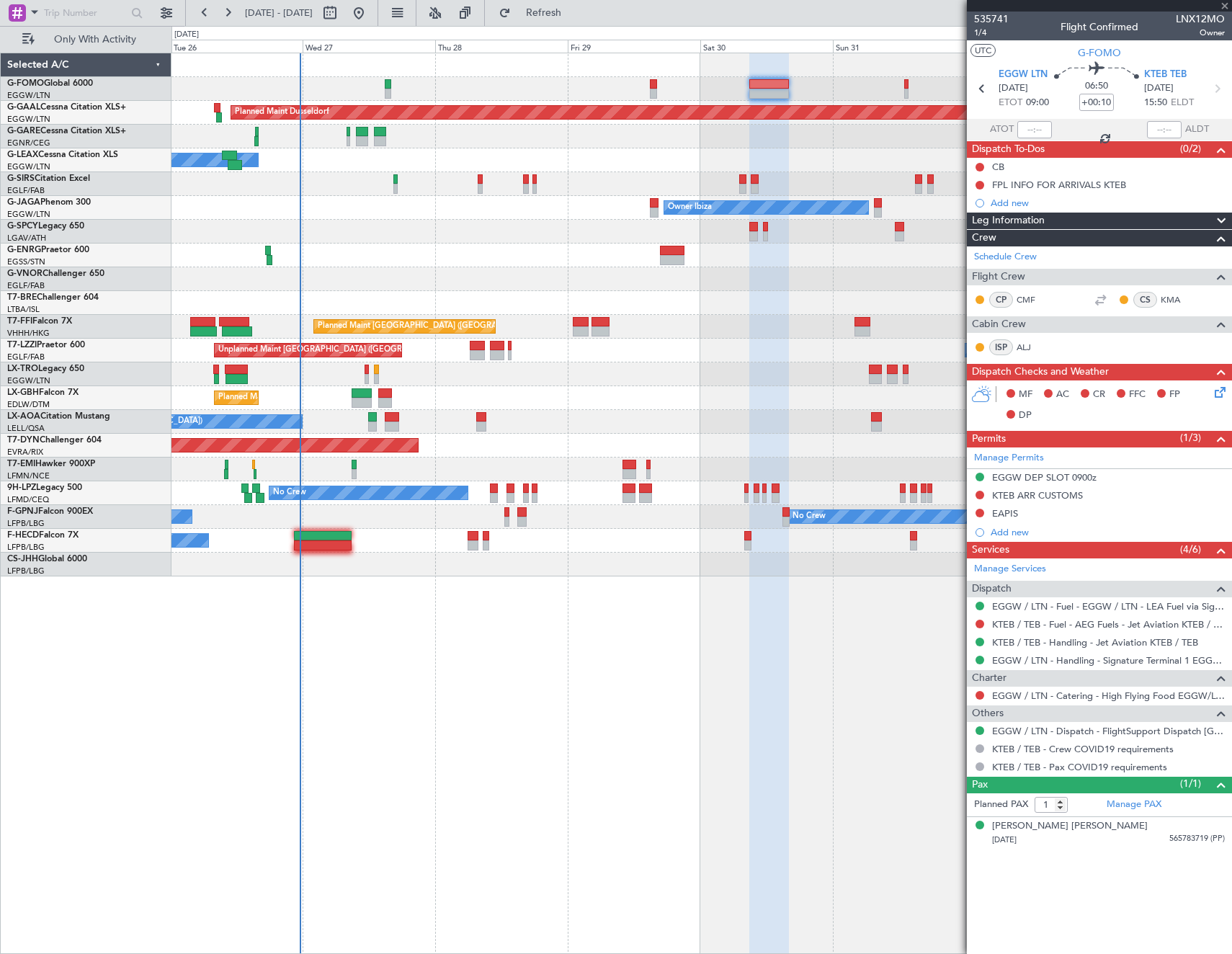
type input "2"
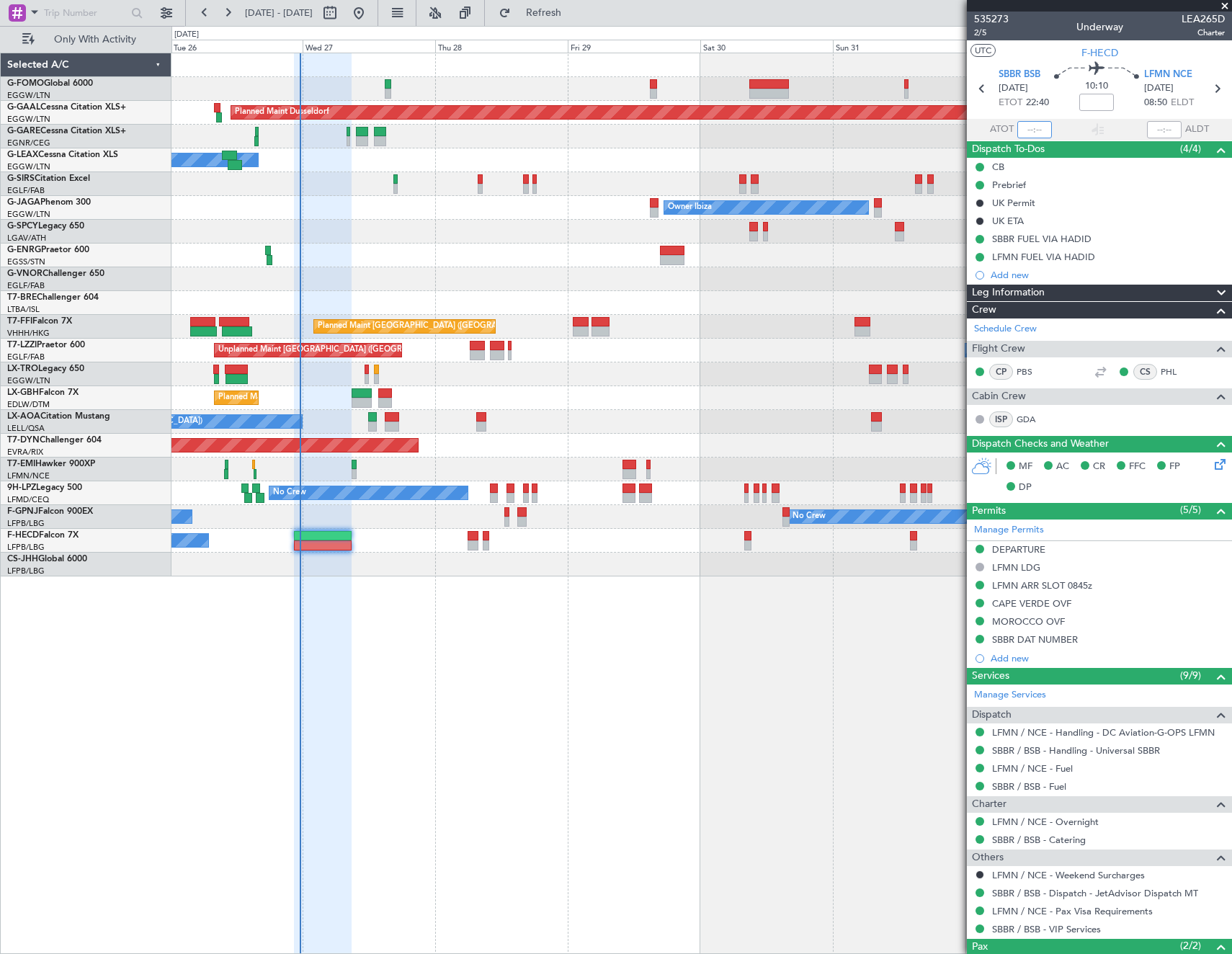
click at [1036, 126] on input "text" at bounding box center [1035, 129] width 35 height 17
type input "23:28"
click at [1031, 53] on section "UTC F-HECD" at bounding box center [1100, 51] width 265 height 22
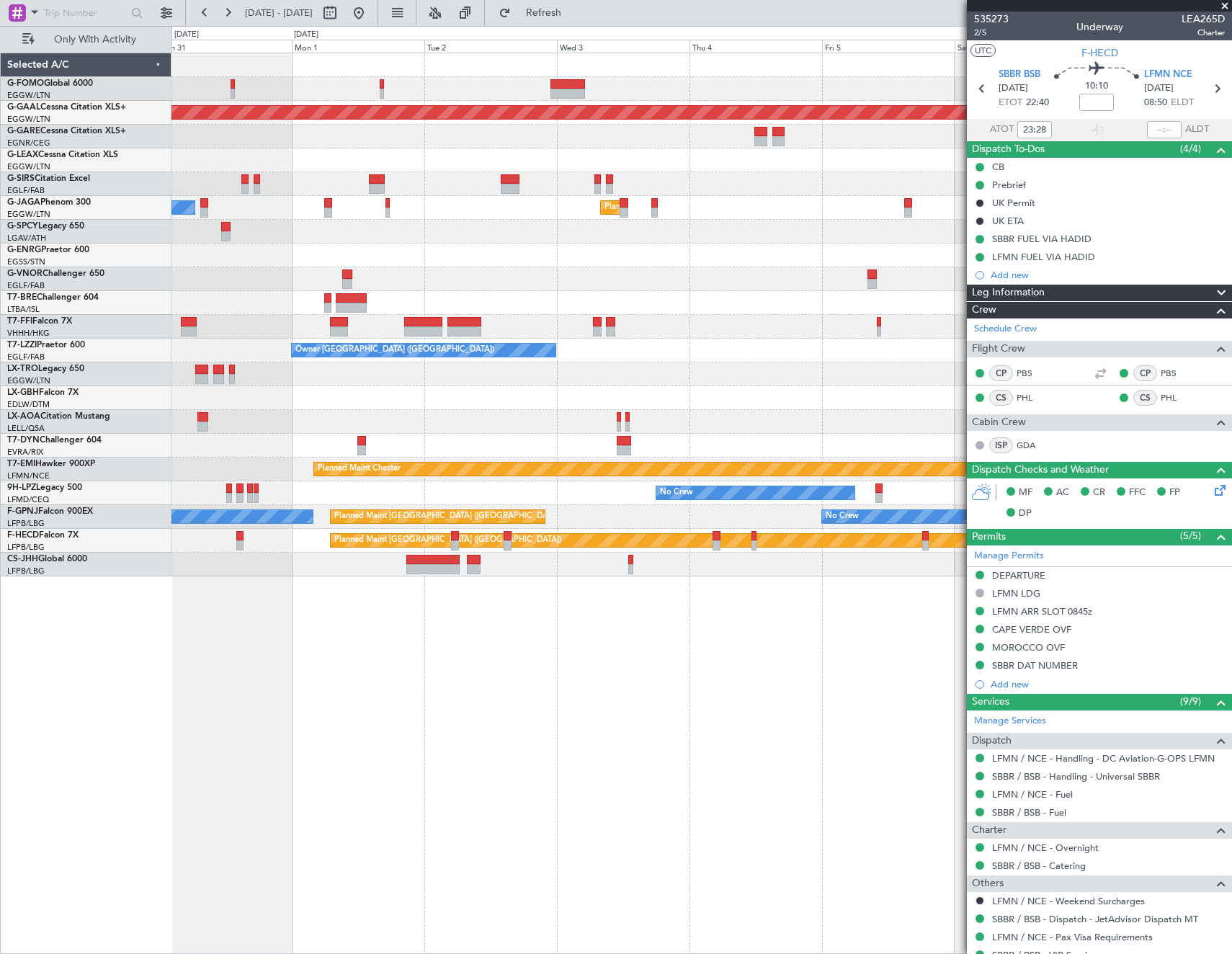
click at [131, 184] on div "Planned Maint Dusseldorf Owner Ibiza Planned Maint [GEOGRAPHIC_DATA] ([GEOGRAPH…" at bounding box center [616, 490] width 1232 height 928
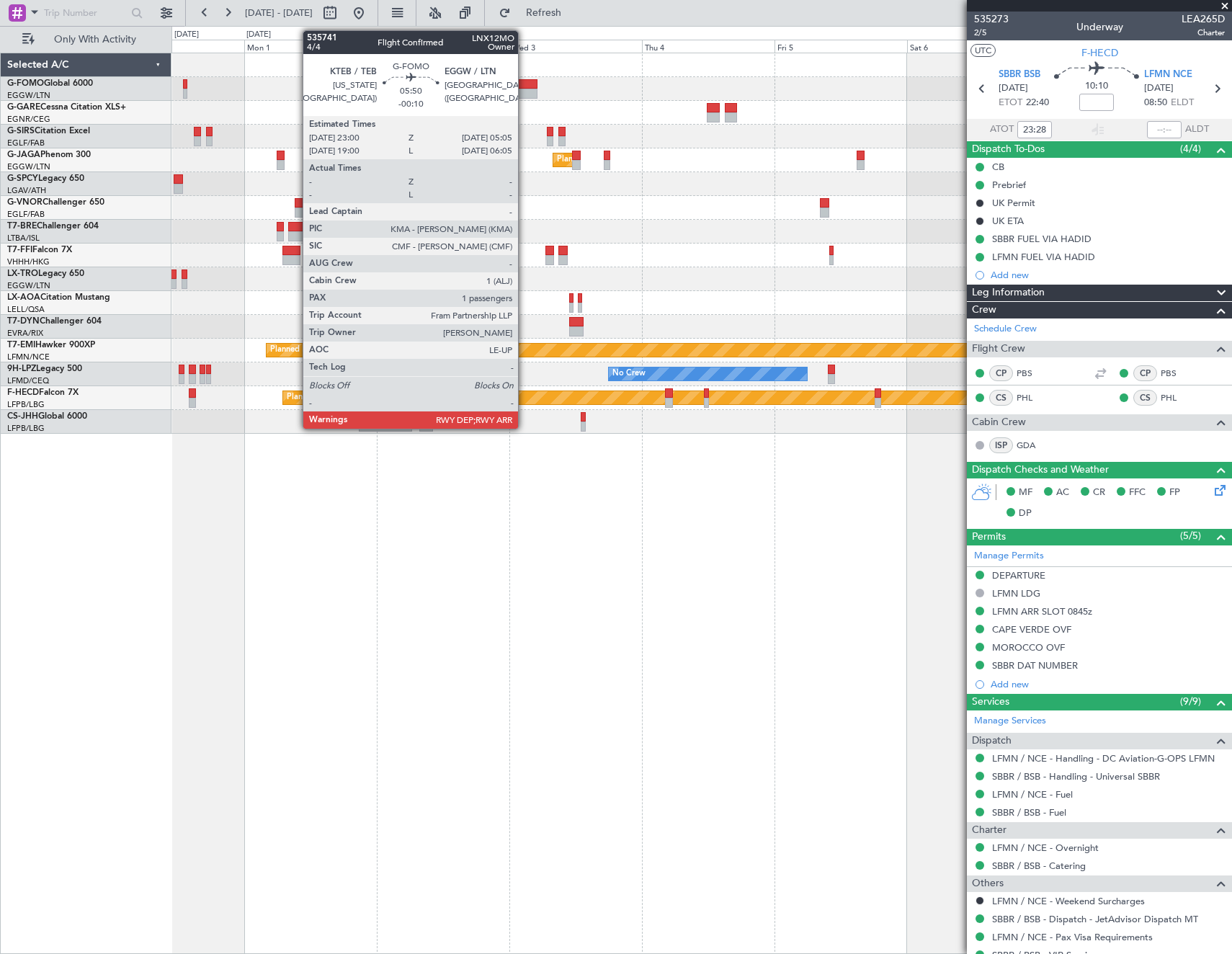
click at [524, 87] on div at bounding box center [520, 84] width 34 height 10
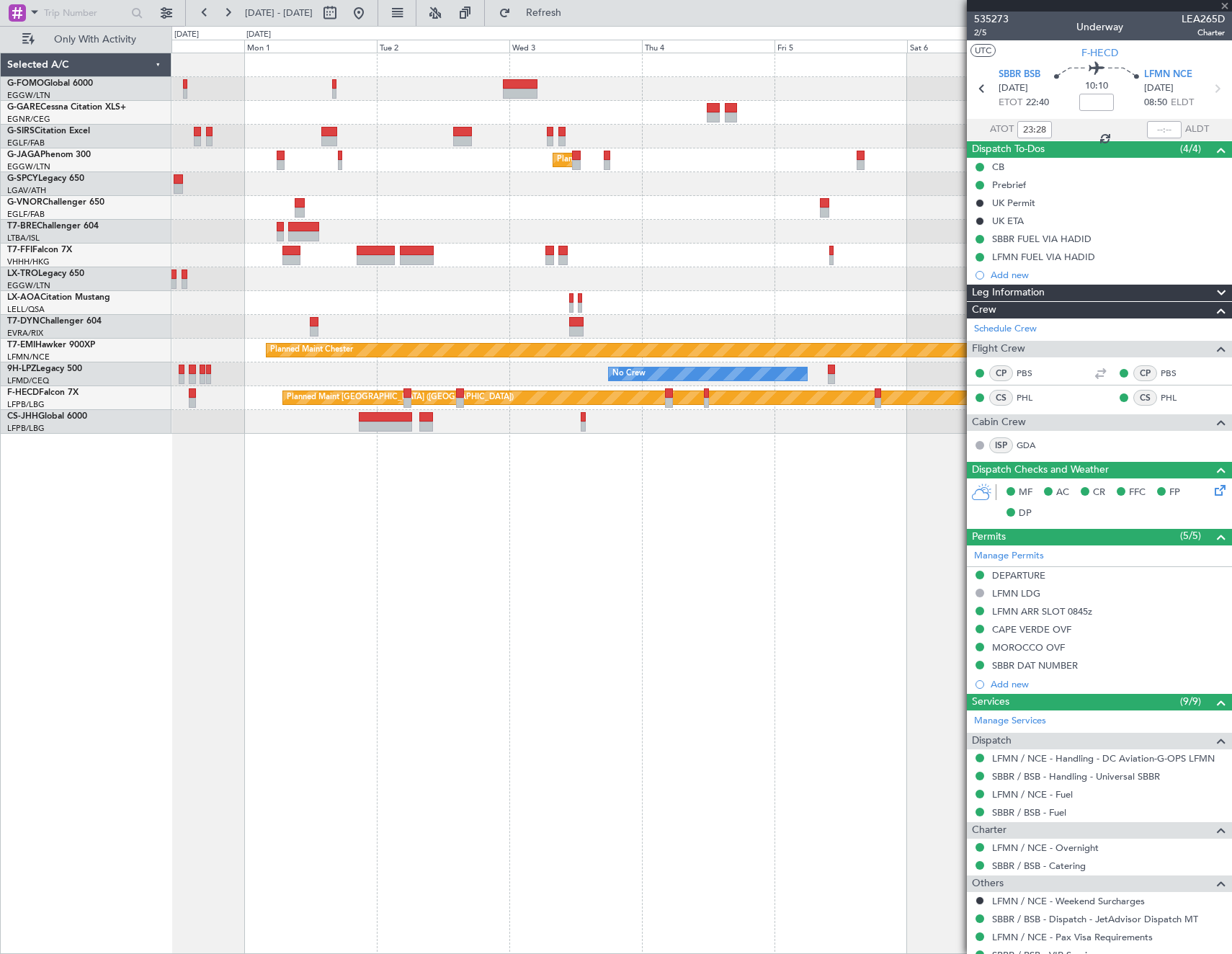
type input "-00:10"
type input "1"
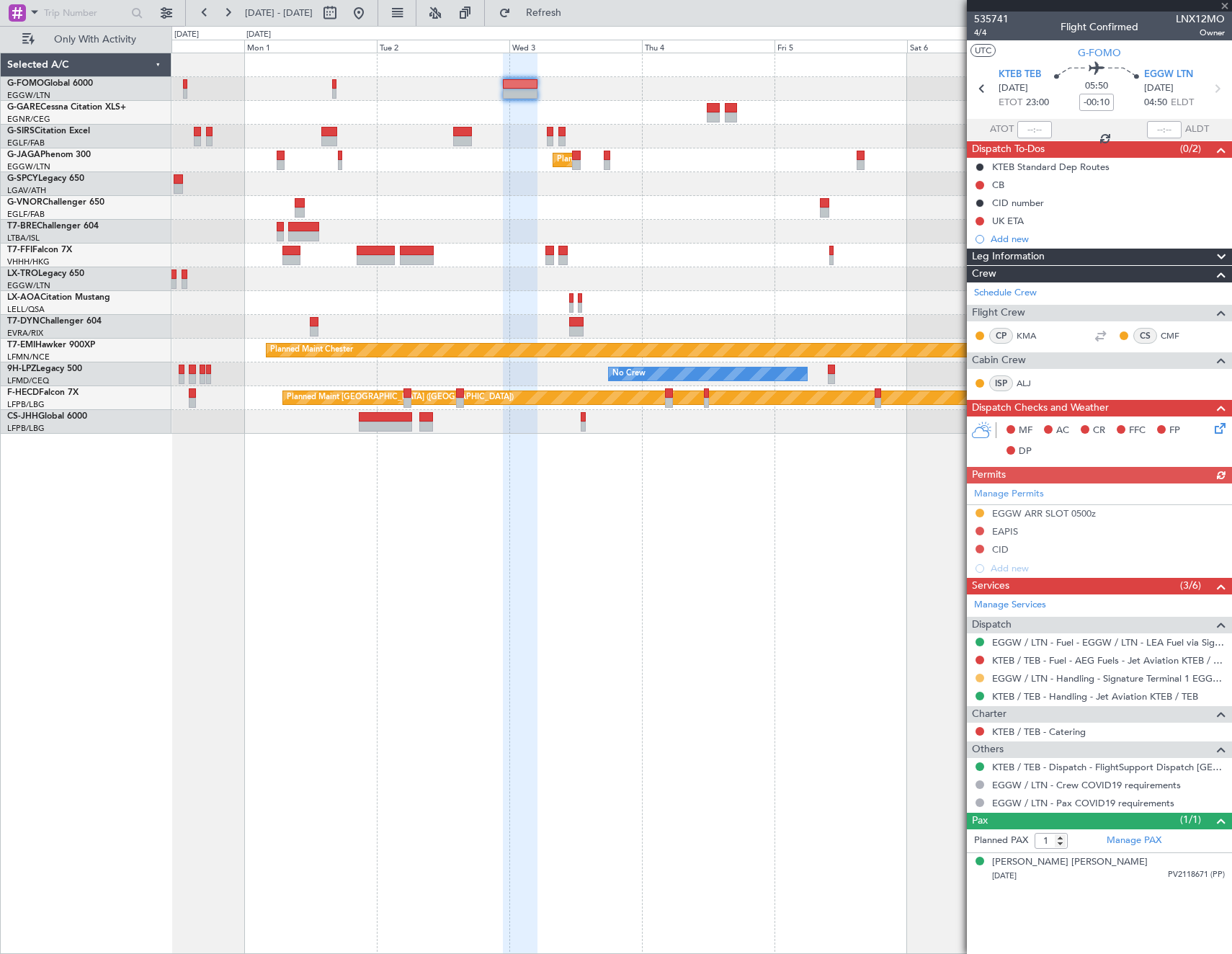
click at [980, 677] on button at bounding box center [980, 677] width 9 height 9
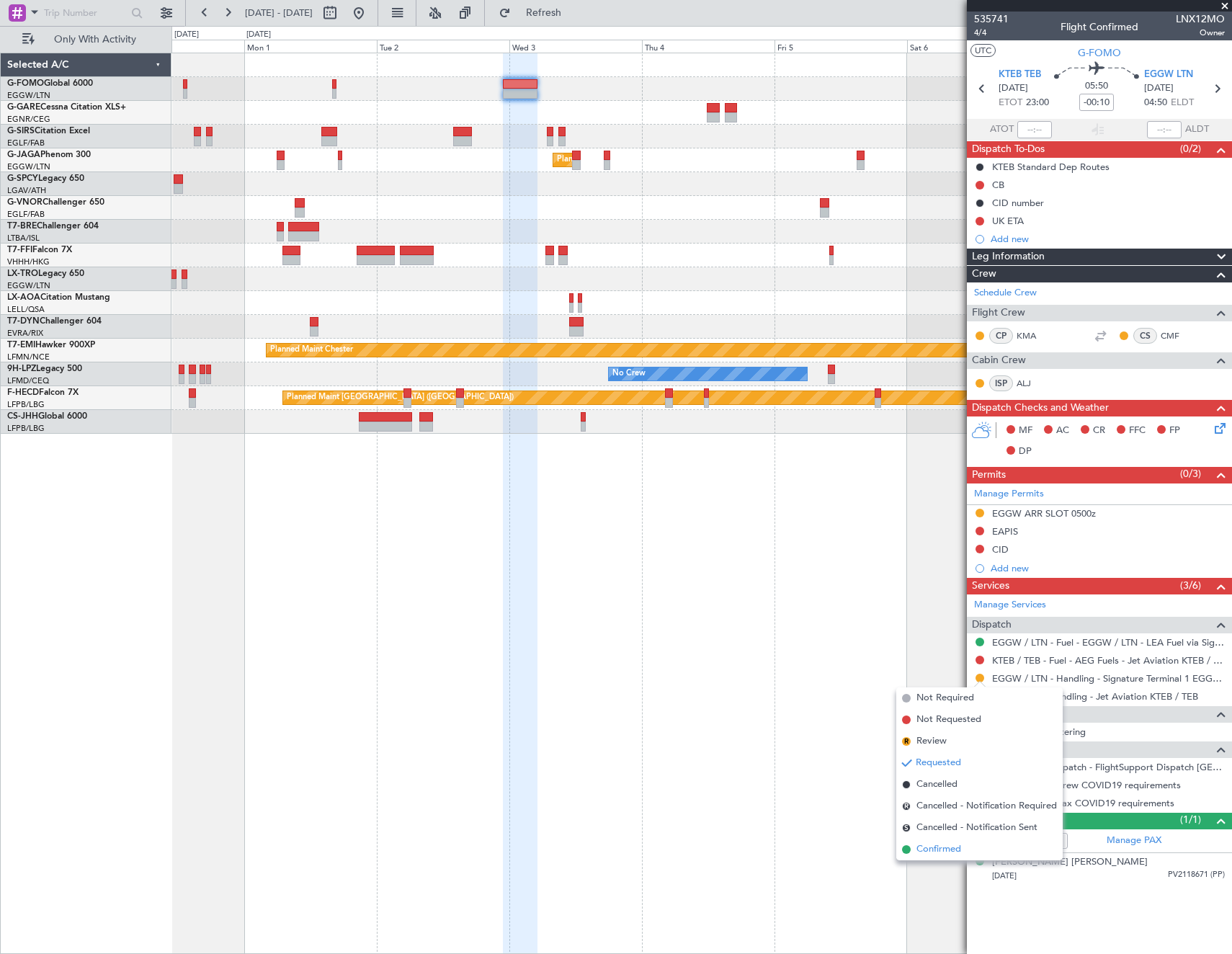
click at [948, 847] on span "Confirmed" at bounding box center [938, 849] width 45 height 15
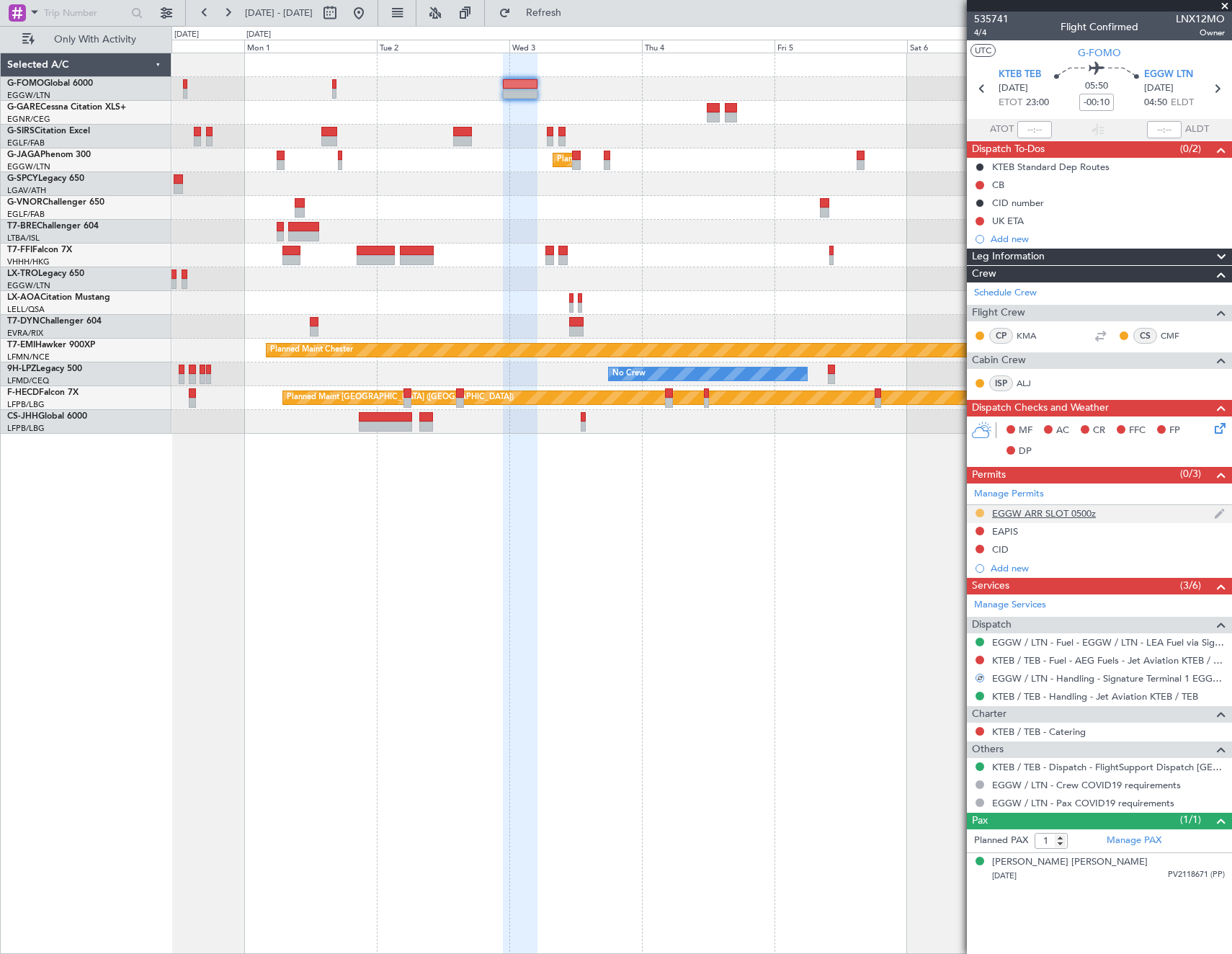
click at [980, 511] on button at bounding box center [980, 513] width 9 height 9
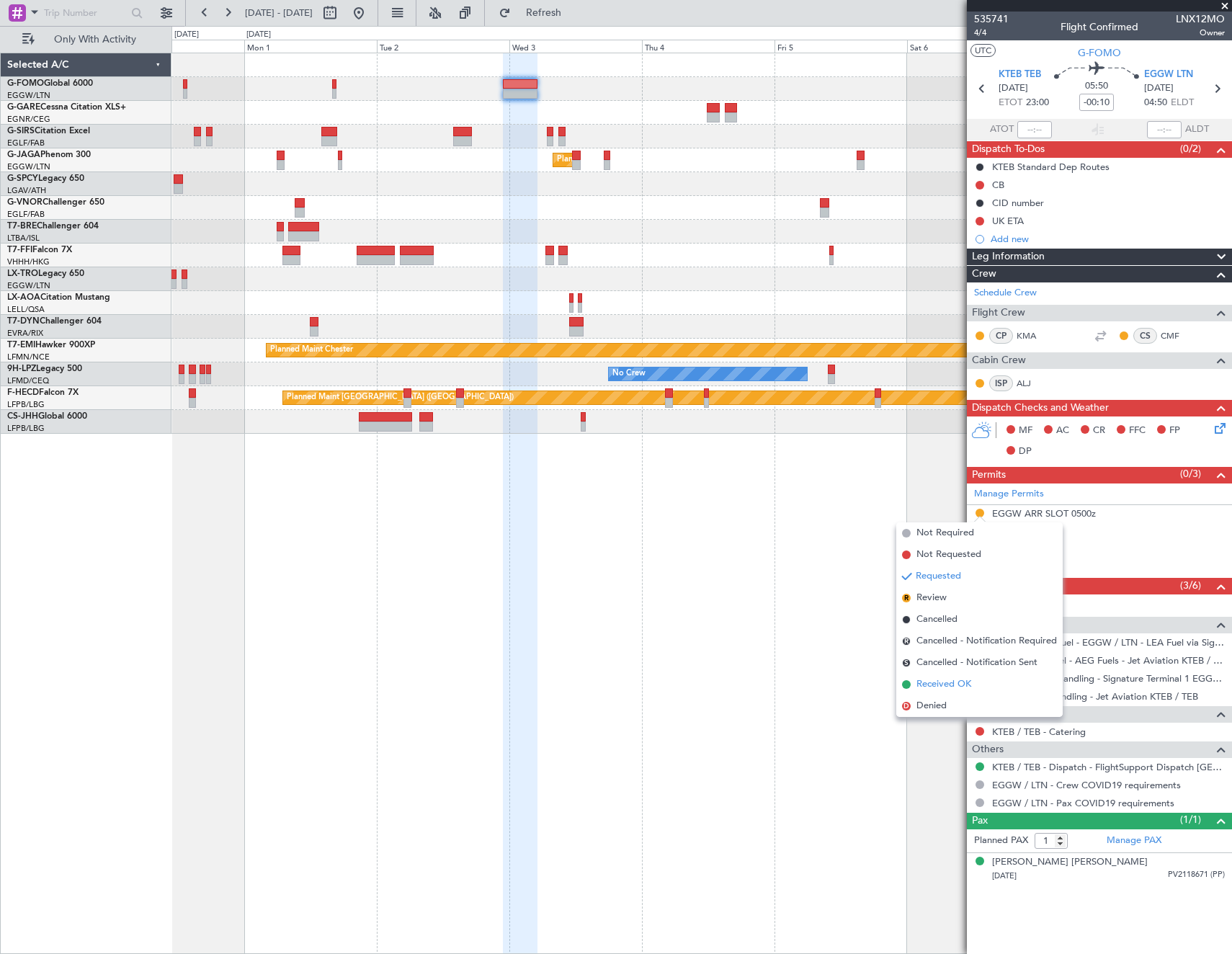
click at [943, 683] on span "Received OK" at bounding box center [943, 685] width 54 height 15
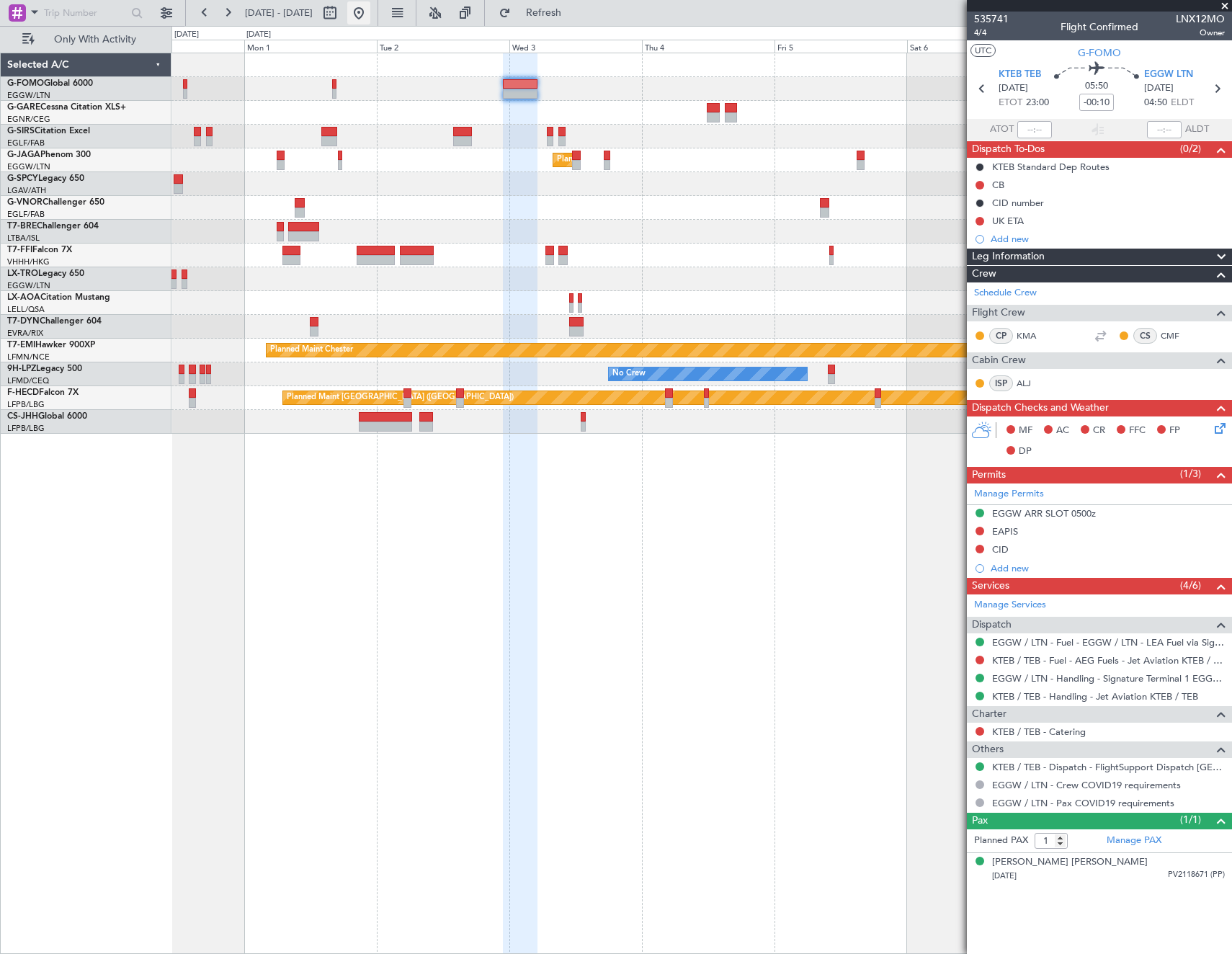
click at [370, 11] on button at bounding box center [359, 13] width 23 height 23
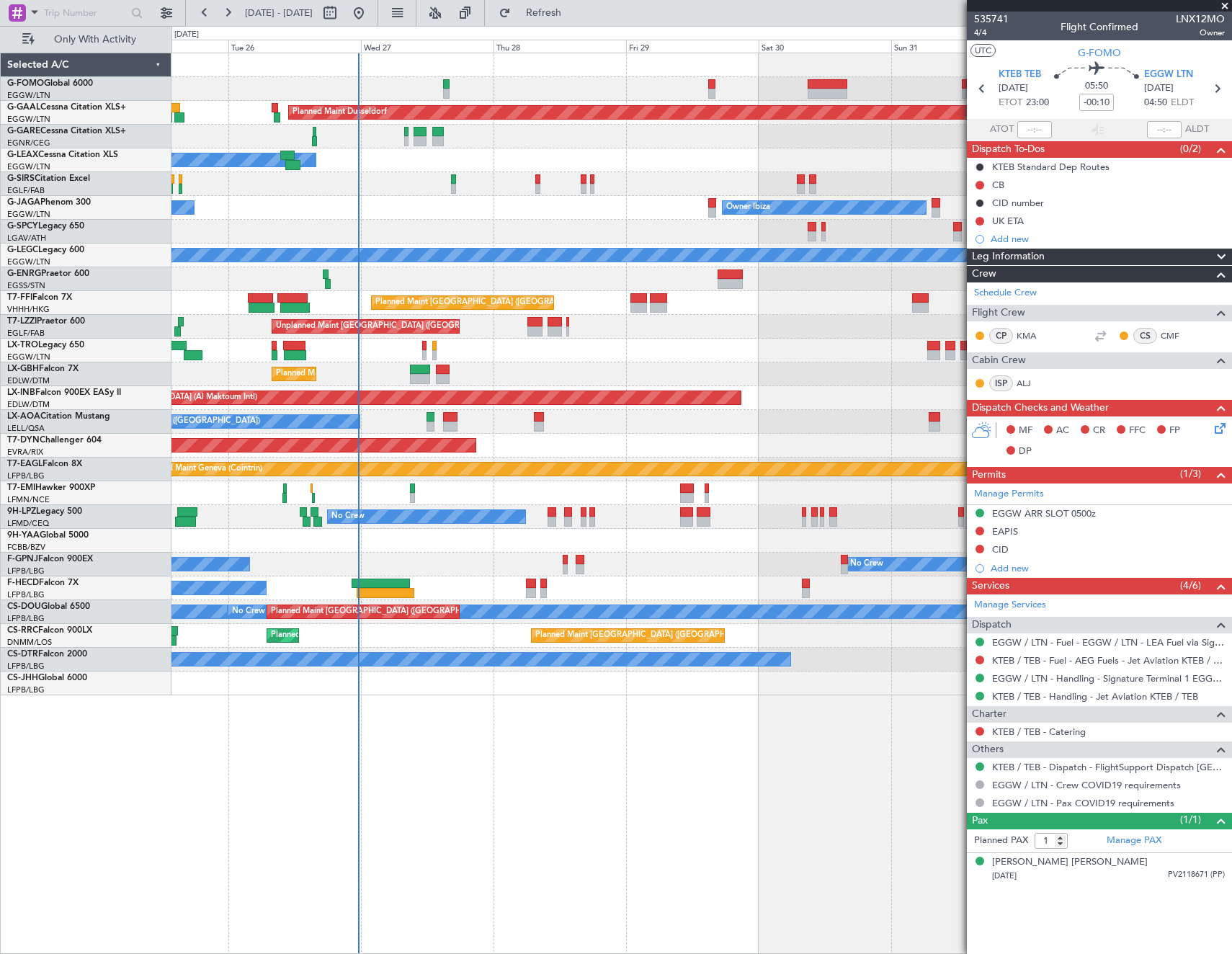
click at [498, 178] on div "Planned Maint Dusseldorf Owner Unplanned Maint [GEOGRAPHIC_DATA] ([GEOGRAPHIC_D…" at bounding box center [701, 374] width 1060 height 642
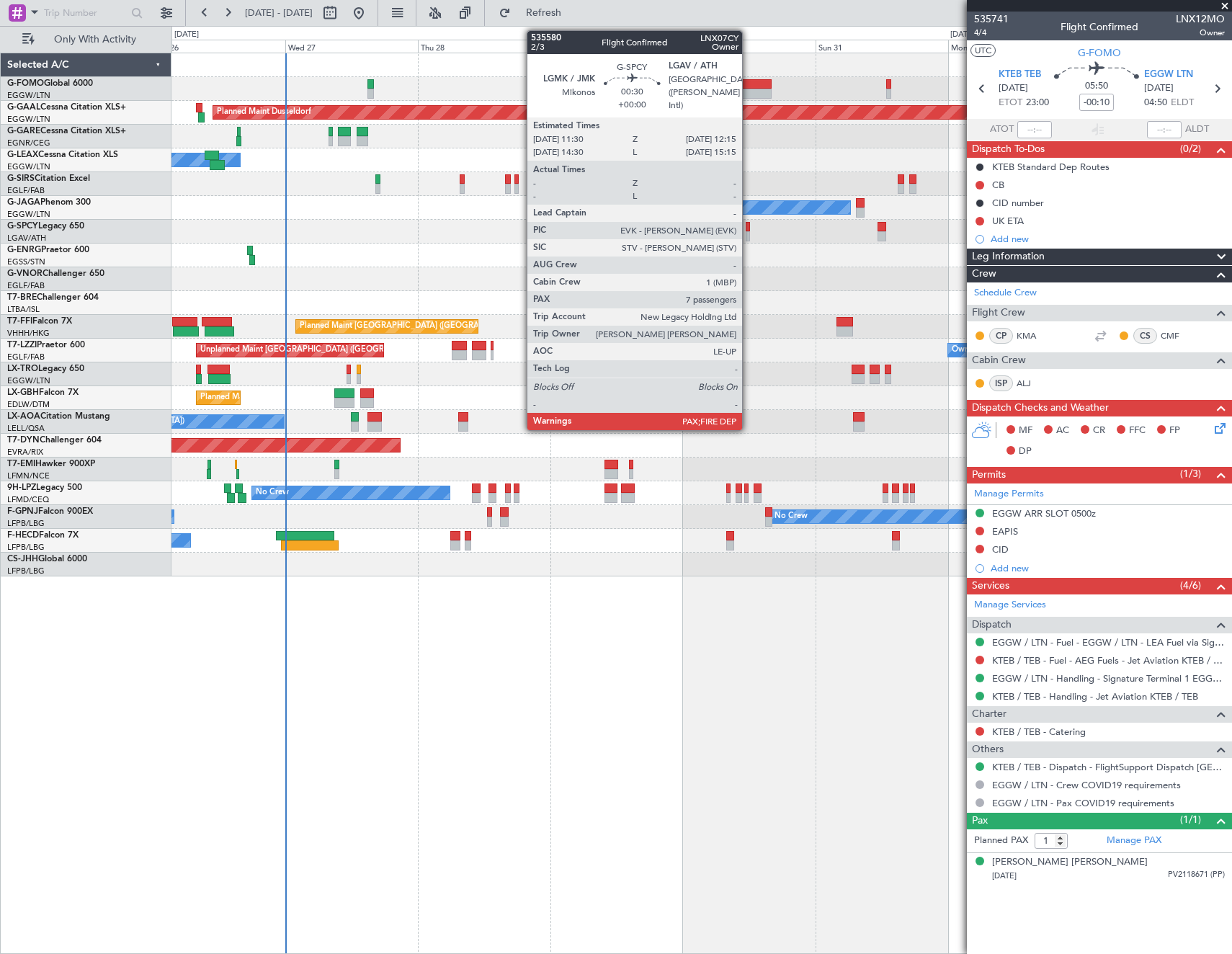
click at [749, 234] on div at bounding box center [747, 236] width 4 height 10
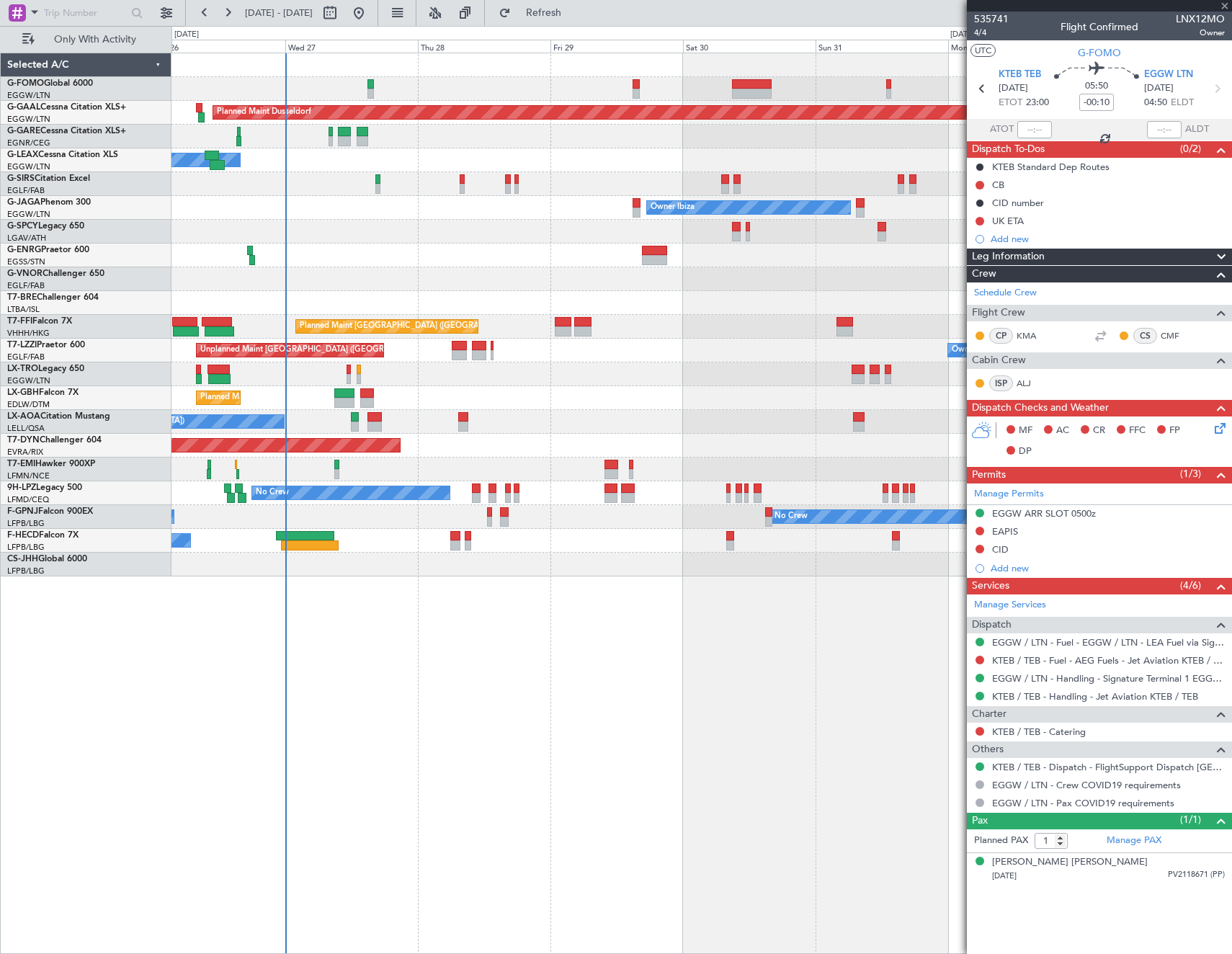
type input "7"
